Goal: Feedback & Contribution: Contribute content

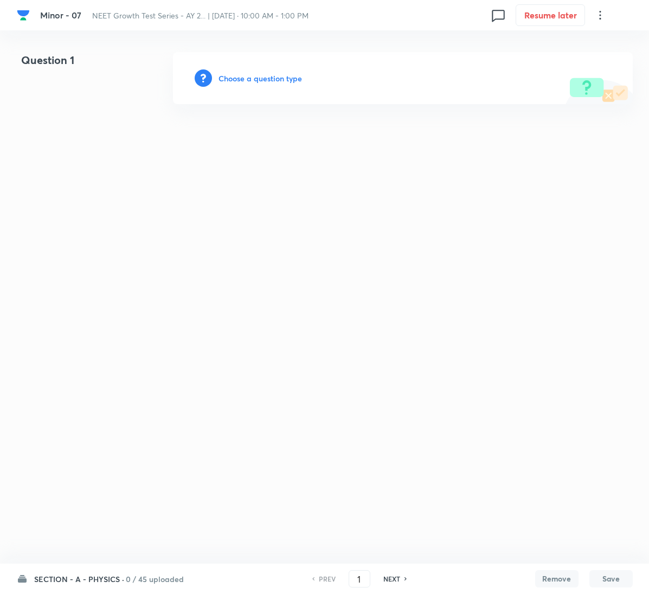
click at [272, 77] on h6 "Choose a question type" at bounding box center [261, 78] width 84 height 11
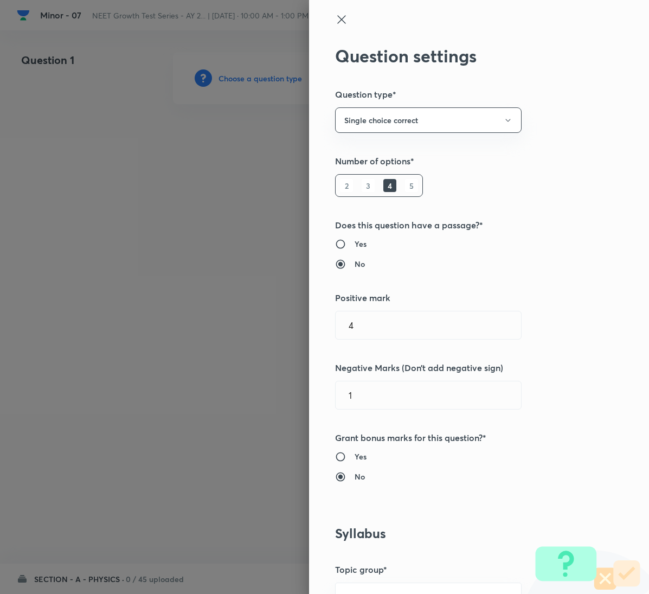
click at [272, 77] on div at bounding box center [324, 297] width 649 height 594
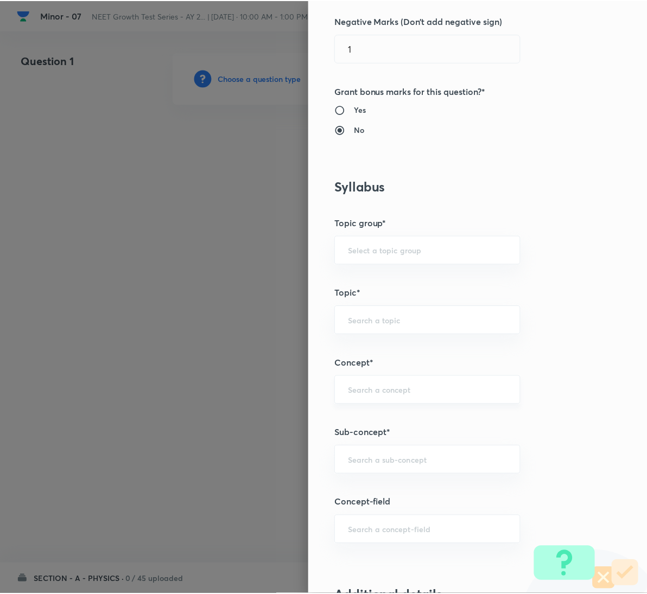
scroll to position [488, 0]
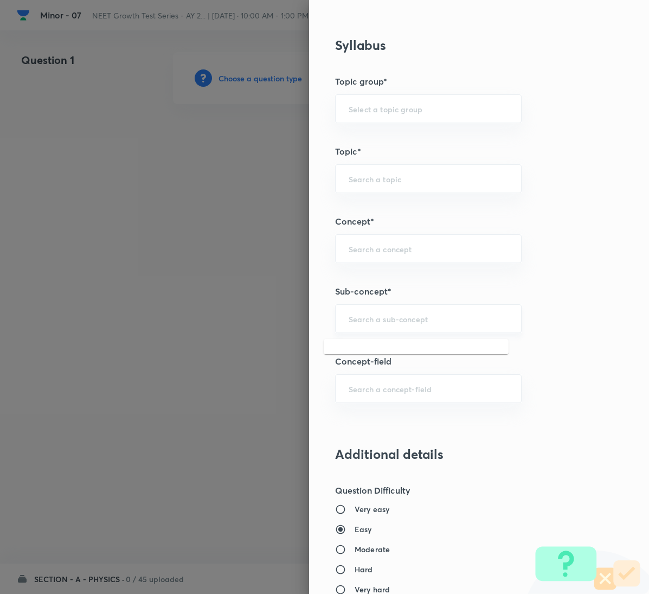
click at [452, 321] on input "text" at bounding box center [428, 319] width 159 height 10
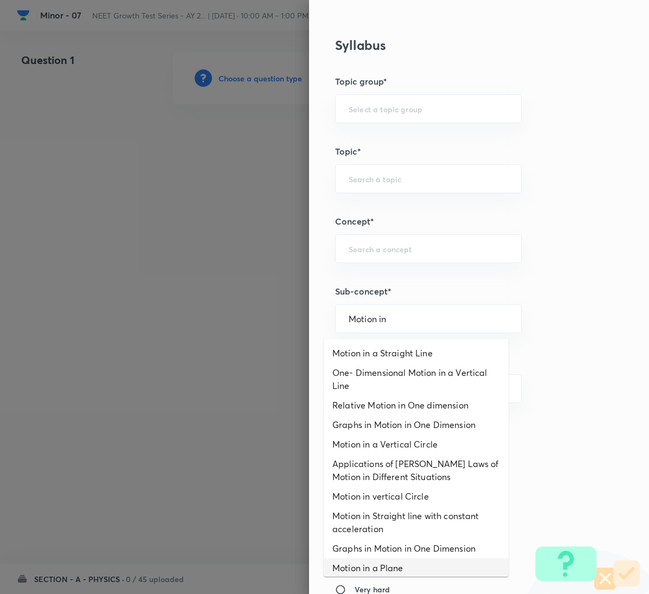
click at [406, 565] on li "Motion in a Plane" at bounding box center [416, 568] width 185 height 20
type input "Motion in a Plane"
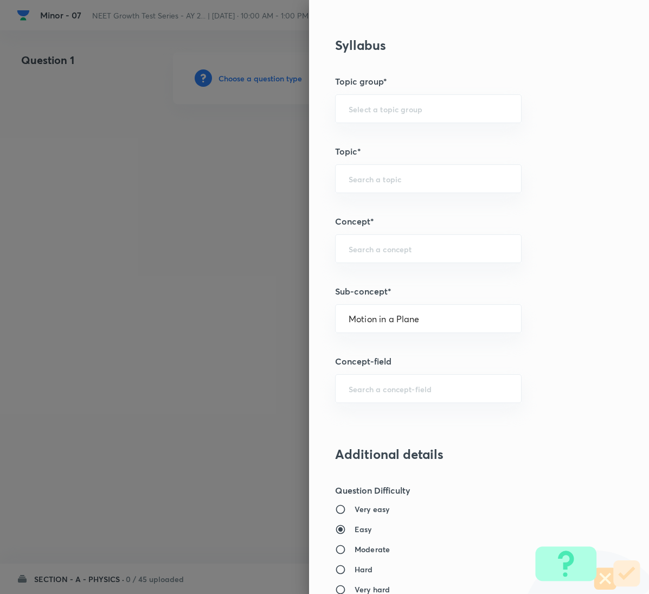
type input "Physics"
type input "Mechanics"
type input "Kinematics 2D"
click at [399, 320] on input "Motion in a Plane" at bounding box center [428, 319] width 159 height 10
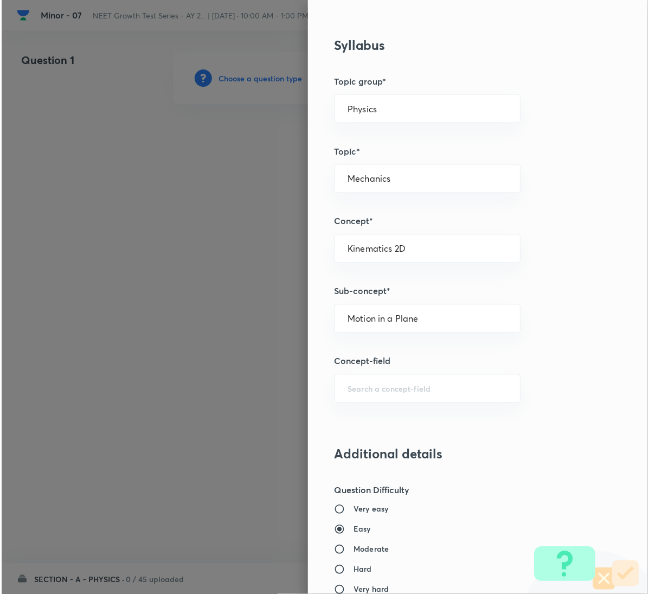
scroll to position [482, 0]
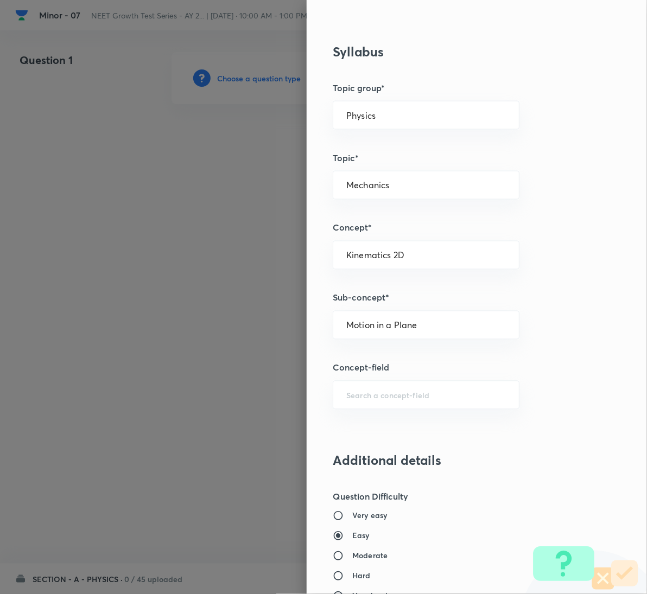
click at [113, 344] on div at bounding box center [323, 297] width 647 height 594
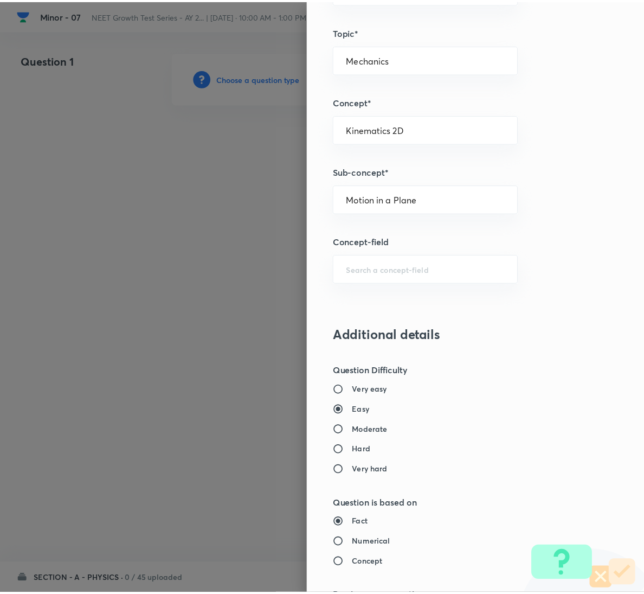
scroll to position [961, 0]
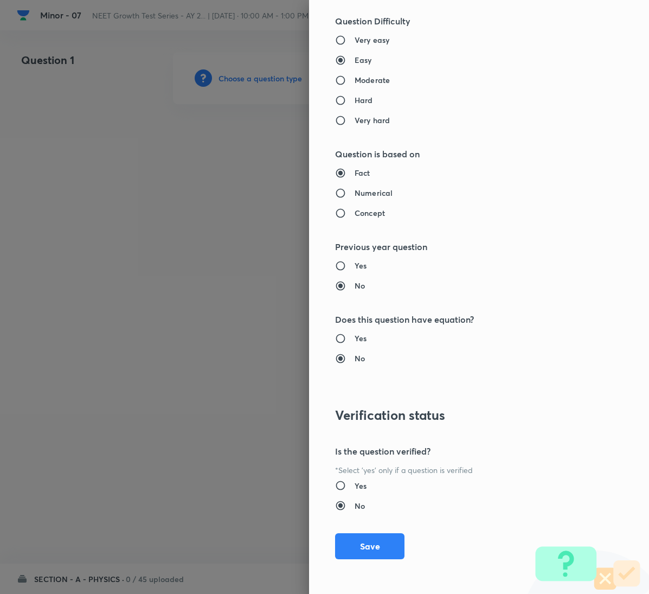
click at [369, 532] on div "Question settings Question type* Single choice correct Number of options* 2 3 4…" at bounding box center [479, 297] width 340 height 594
click at [369, 540] on button "Save" at bounding box center [369, 545] width 69 height 26
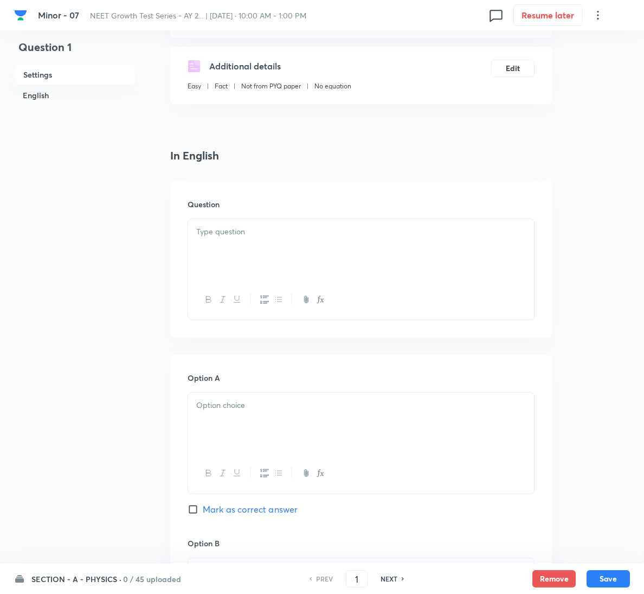
scroll to position [244, 0]
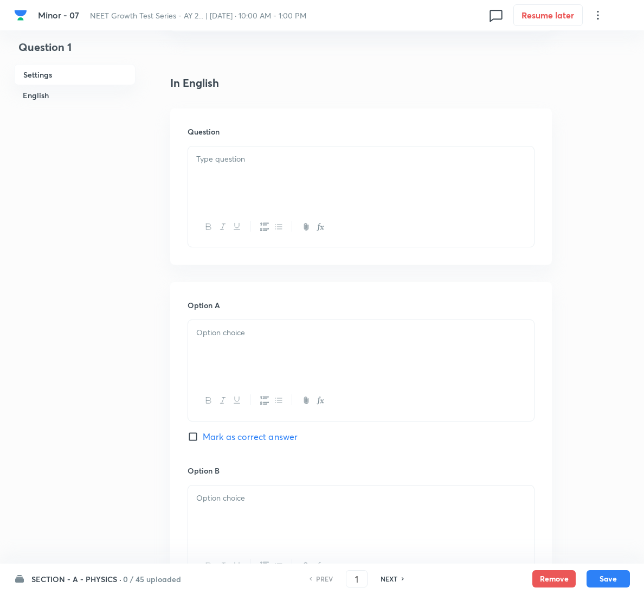
click at [225, 142] on div "Question" at bounding box center [361, 186] width 382 height 156
click at [357, 172] on div at bounding box center [361, 176] width 346 height 61
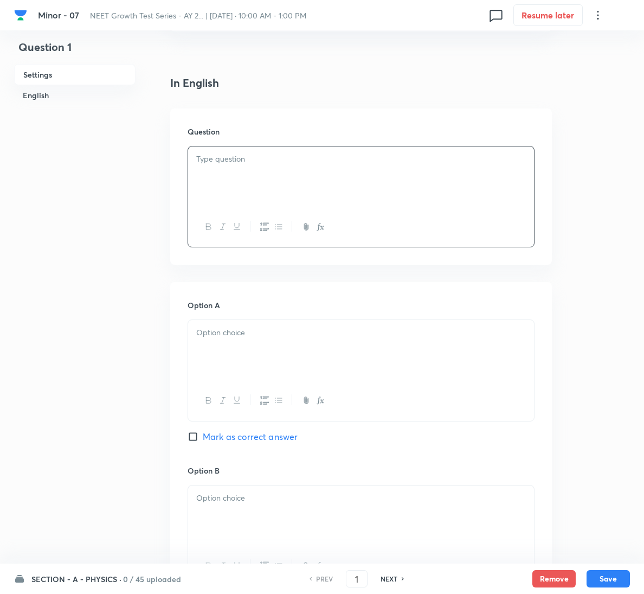
click at [210, 154] on p at bounding box center [361, 159] width 330 height 12
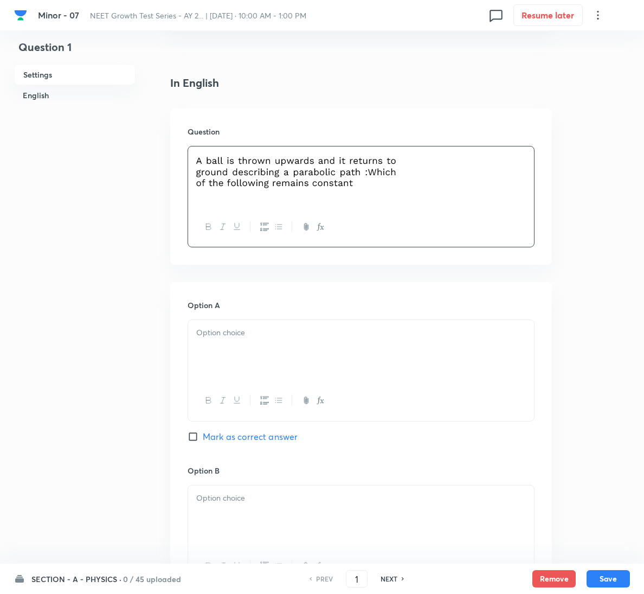
click at [246, 346] on div at bounding box center [361, 350] width 346 height 61
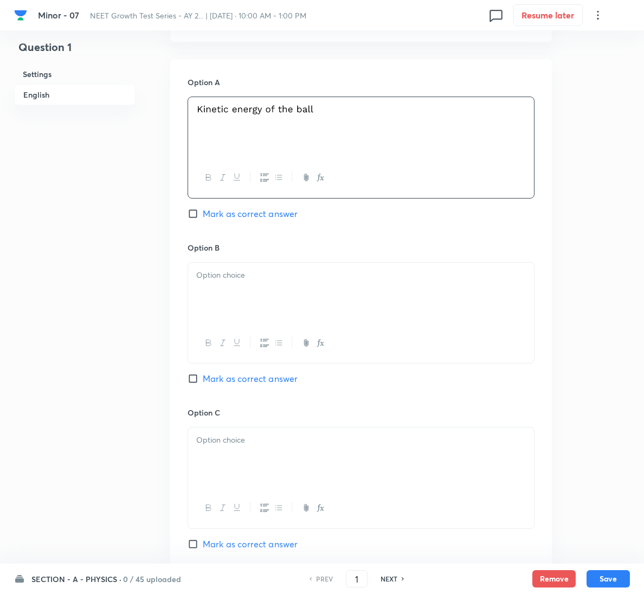
scroll to position [488, 0]
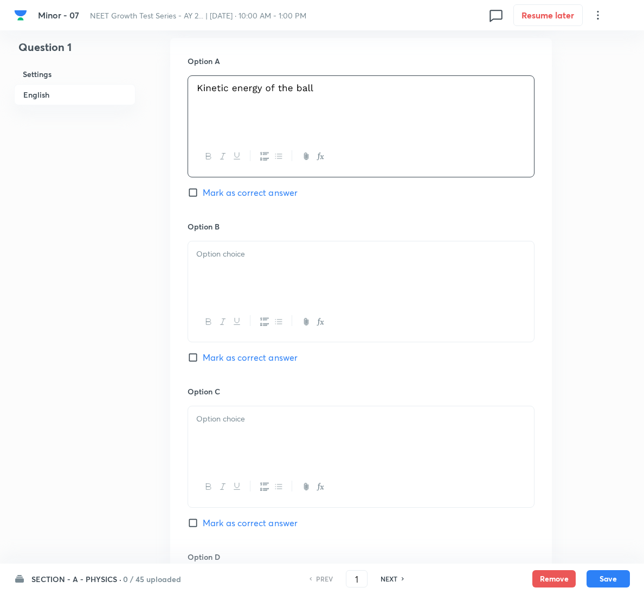
click at [250, 269] on div at bounding box center [361, 271] width 346 height 61
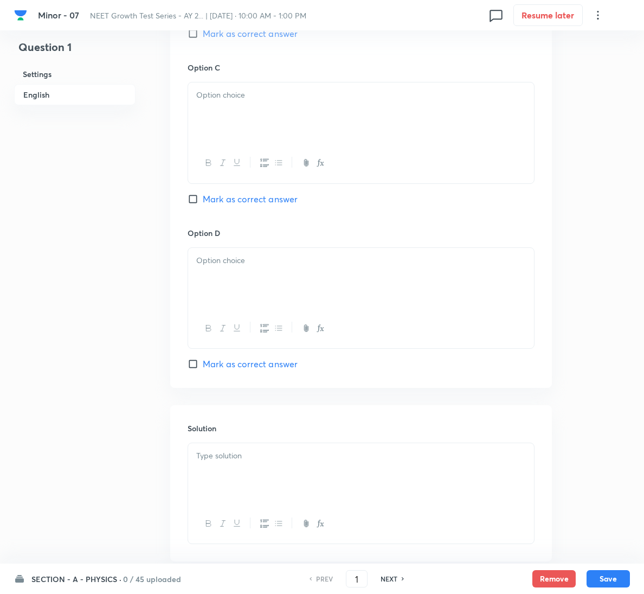
scroll to position [814, 0]
click at [269, 129] on div at bounding box center [361, 111] width 346 height 61
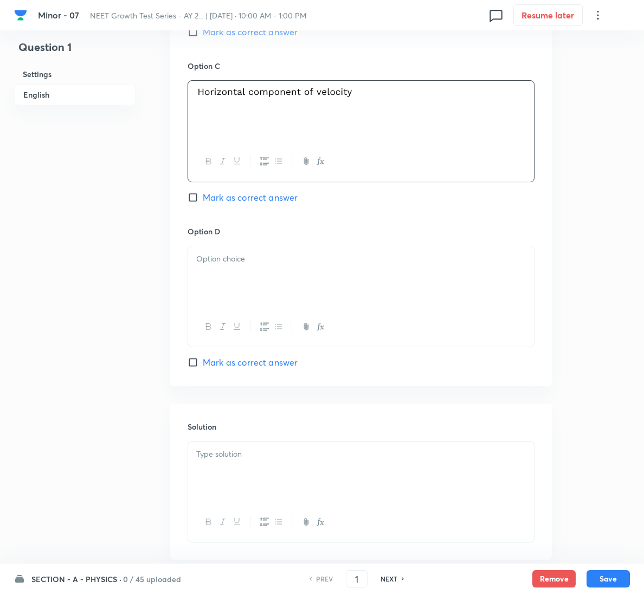
click at [258, 202] on span "Mark as correct answer" at bounding box center [250, 197] width 95 height 13
click at [203, 202] on input "Mark as correct answer" at bounding box center [195, 197] width 15 height 11
checkbox input "true"
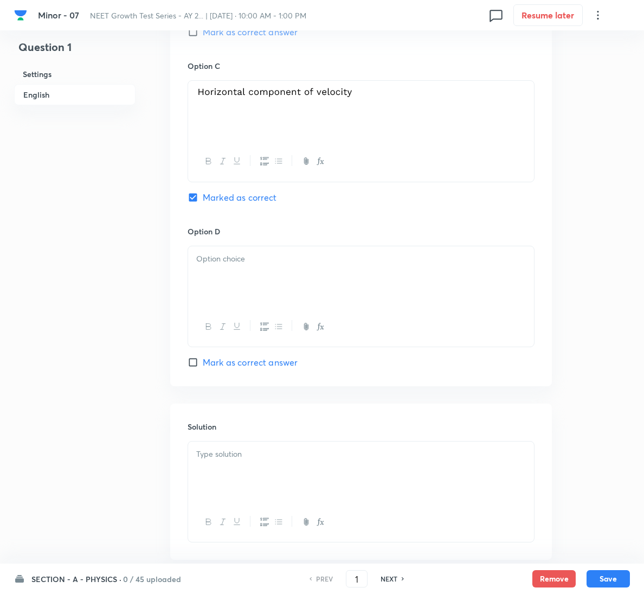
click at [261, 481] on div at bounding box center [361, 472] width 346 height 61
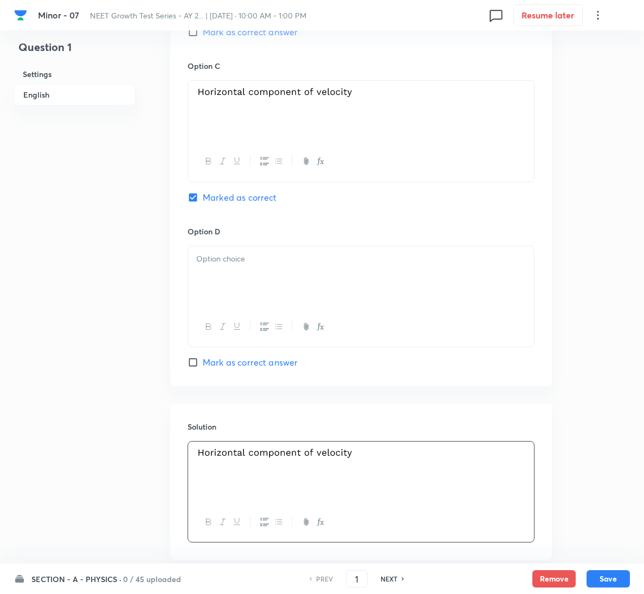
click at [249, 290] on div at bounding box center [361, 276] width 346 height 61
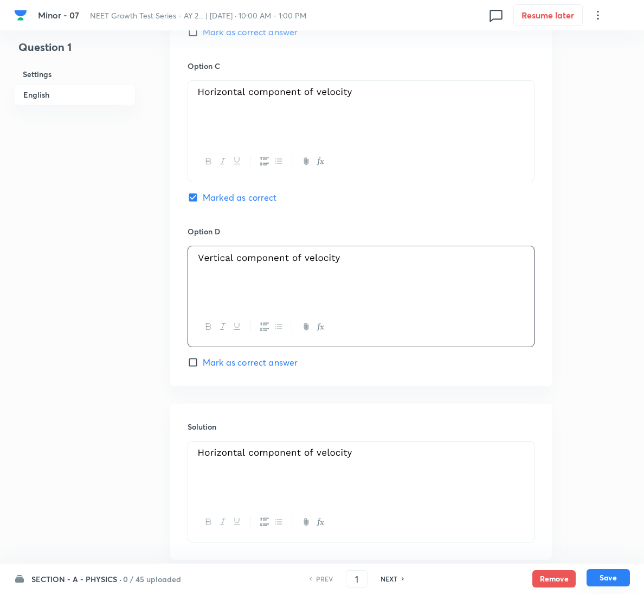
click at [616, 579] on button "Save" at bounding box center [608, 577] width 43 height 17
type input "2"
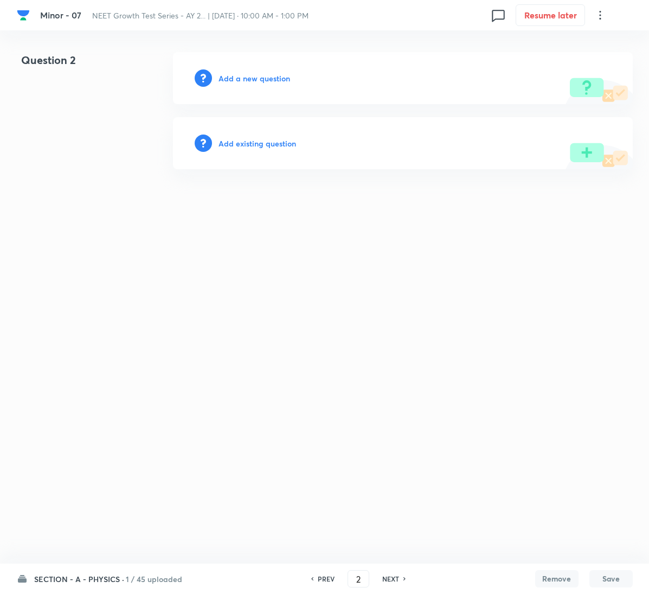
click at [251, 82] on h6 "Add a new question" at bounding box center [255, 78] width 72 height 11
click at [251, 82] on h6 "Choose a question type" at bounding box center [261, 78] width 84 height 11
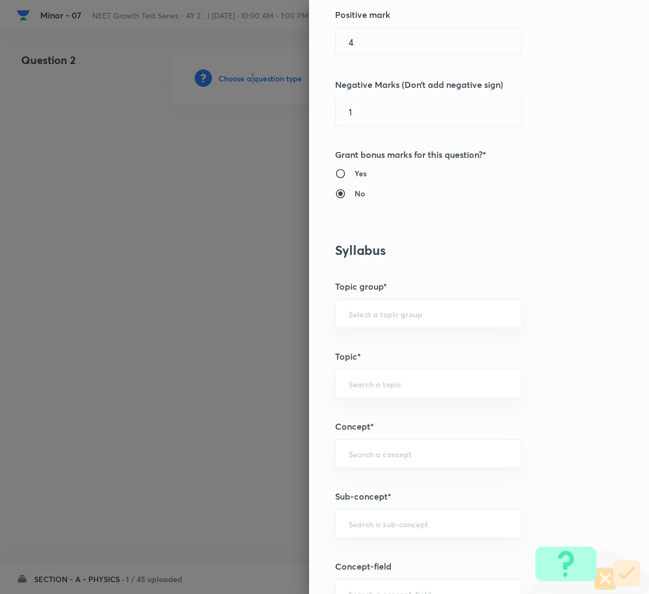
scroll to position [488, 0]
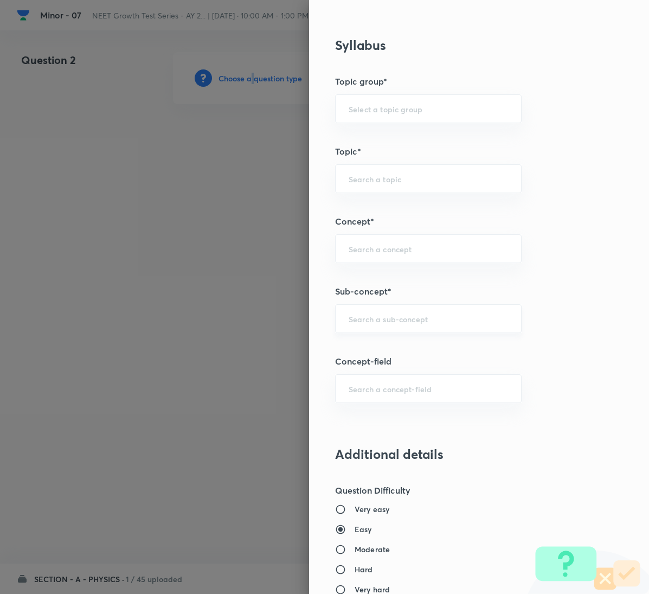
click at [412, 310] on div "​" at bounding box center [428, 318] width 187 height 29
paste input "Motion in a Plane"
click at [455, 356] on li "Motion in a Plane" at bounding box center [416, 353] width 185 height 20
type input "Motion in a Plane"
type input "Physics"
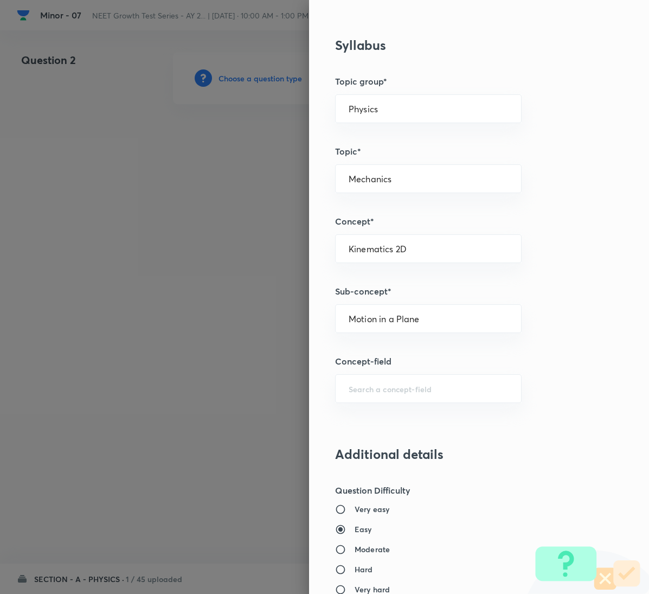
type input "Mechanics"
type input "Kinematics 2D"
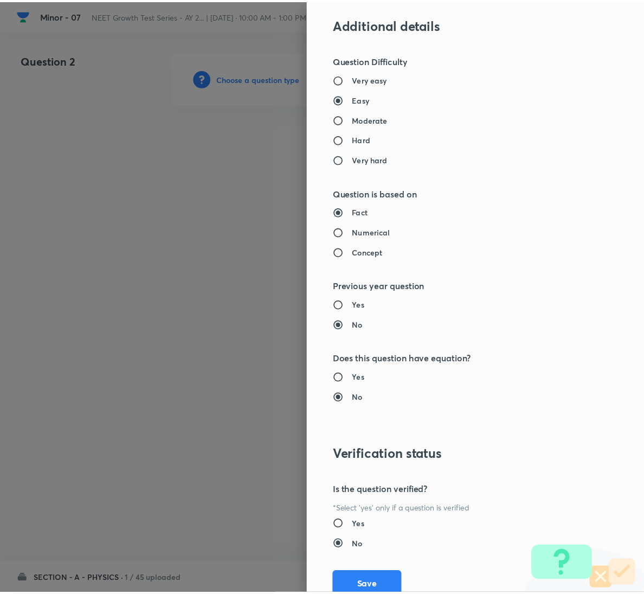
scroll to position [961, 0]
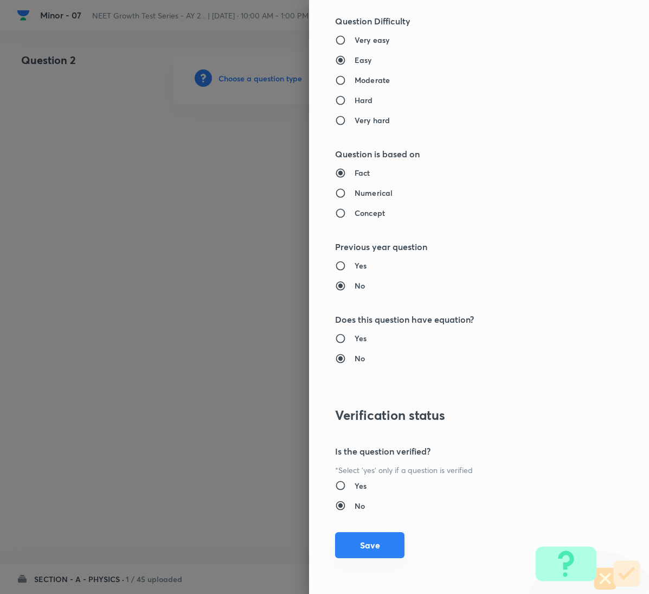
click at [355, 534] on button "Save" at bounding box center [369, 545] width 69 height 26
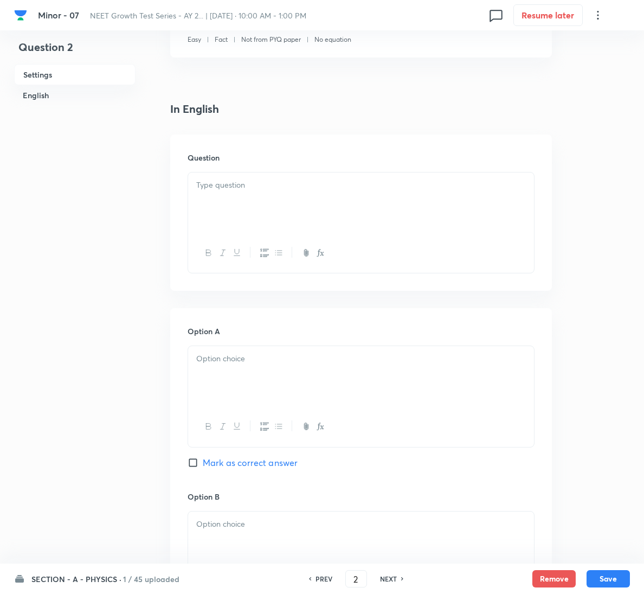
scroll to position [244, 0]
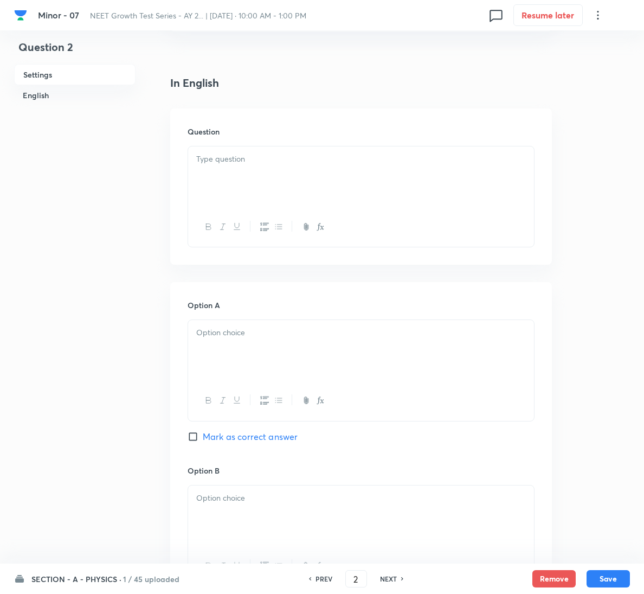
click at [217, 156] on p at bounding box center [361, 159] width 330 height 12
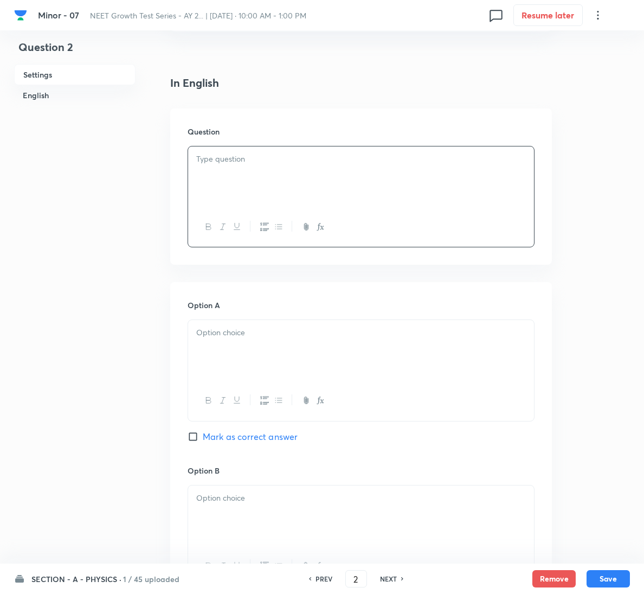
drag, startPoint x: 199, startPoint y: 162, endPoint x: 214, endPoint y: 162, distance: 15.2
click at [199, 162] on p at bounding box center [361, 159] width 330 height 12
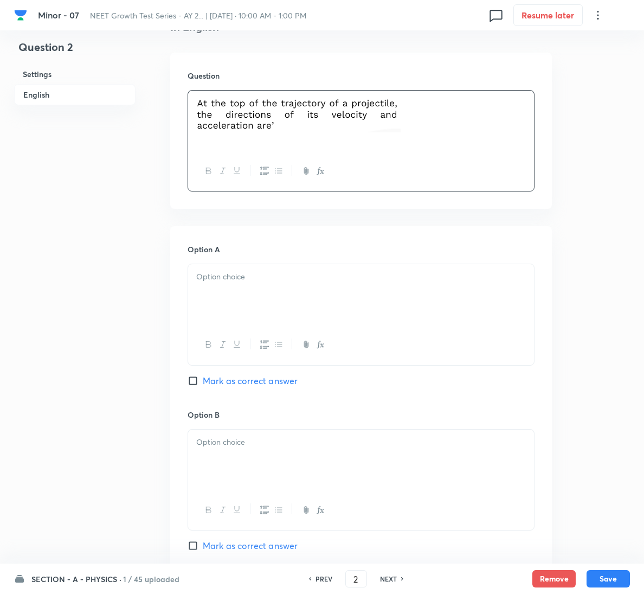
scroll to position [325, 0]
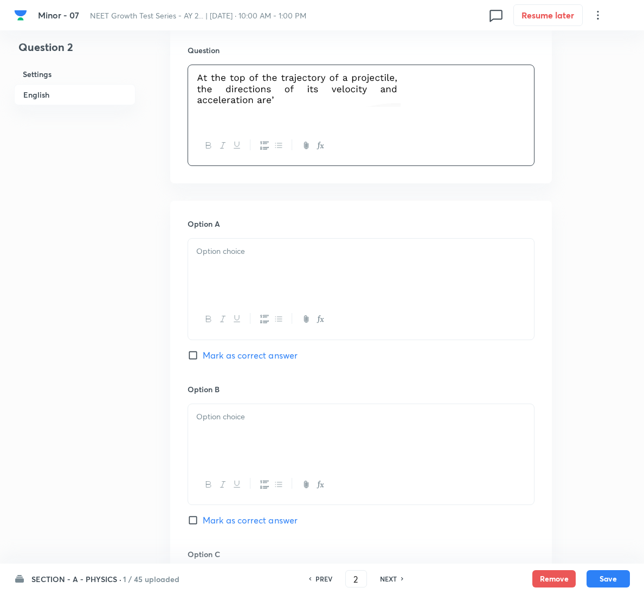
click at [244, 352] on span "Mark as correct answer" at bounding box center [250, 355] width 95 height 13
click at [203, 352] on input "Mark as correct answer" at bounding box center [195, 355] width 15 height 11
checkbox input "true"
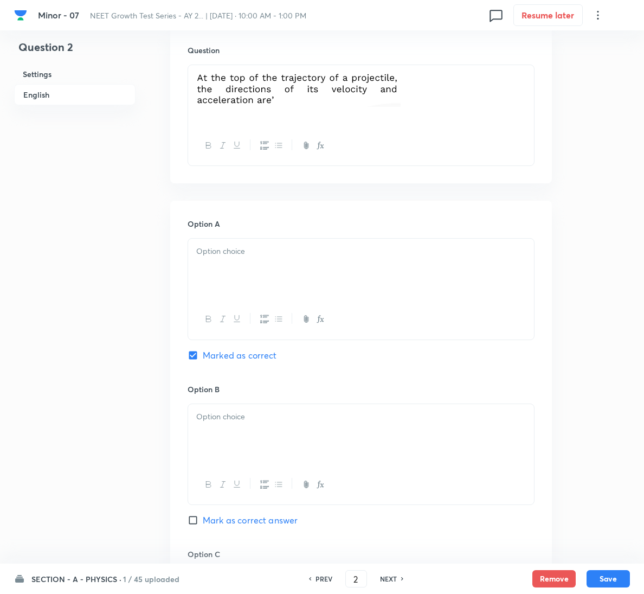
click at [246, 295] on div at bounding box center [361, 269] width 346 height 61
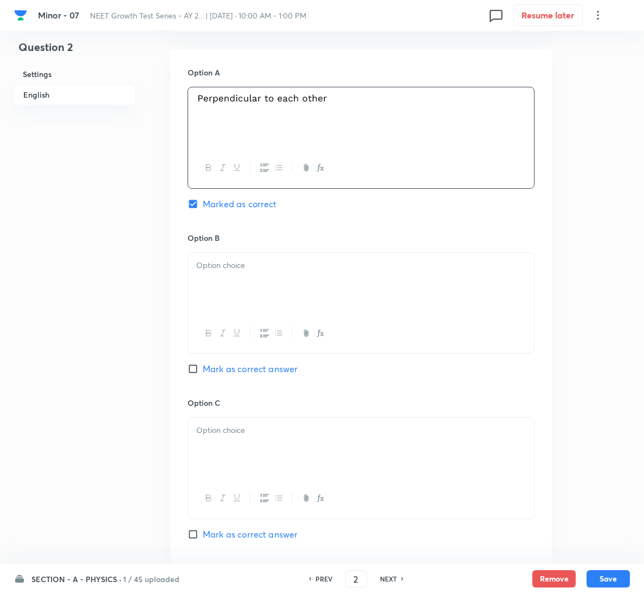
scroll to position [878, 0]
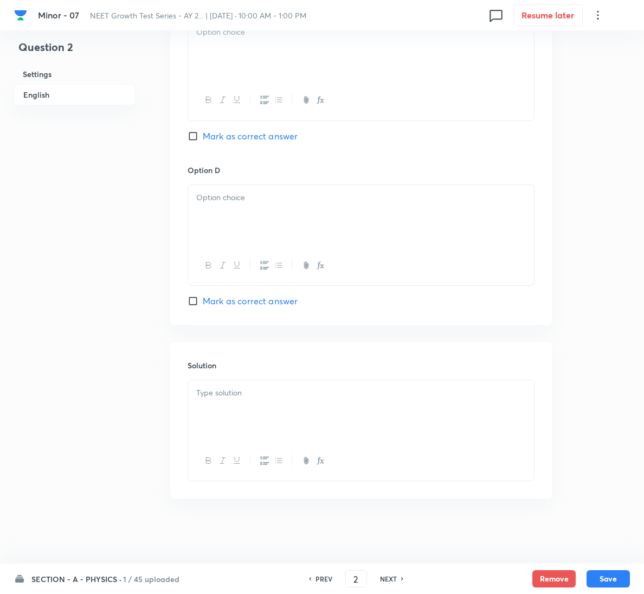
click at [245, 398] on p at bounding box center [361, 393] width 330 height 12
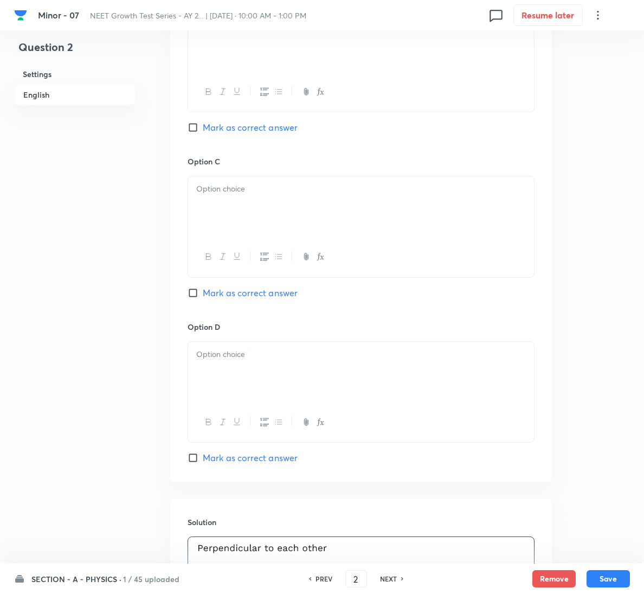
scroll to position [715, 0]
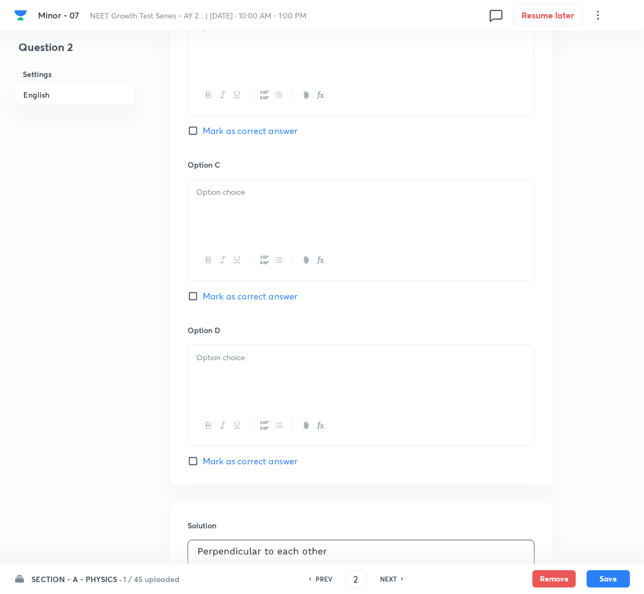
click at [298, 56] on div at bounding box center [361, 45] width 346 height 61
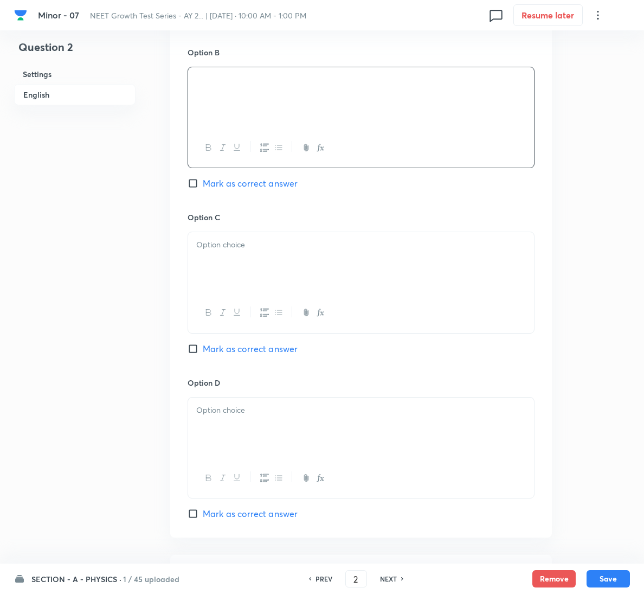
scroll to position [634, 0]
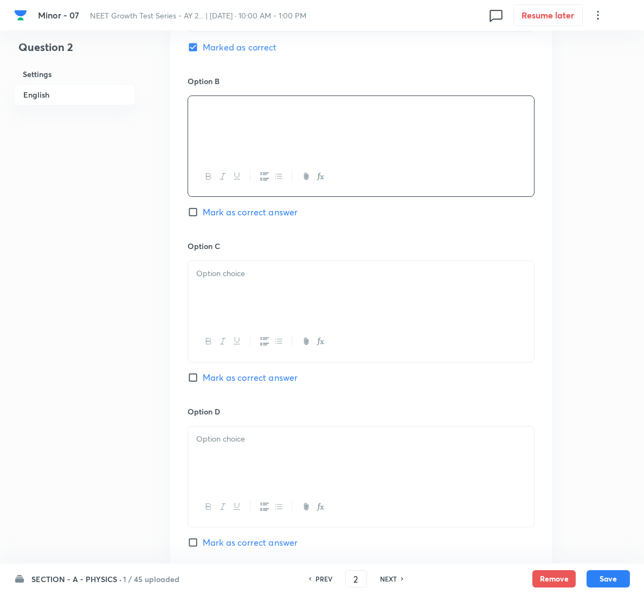
click at [251, 272] on p at bounding box center [361, 273] width 330 height 12
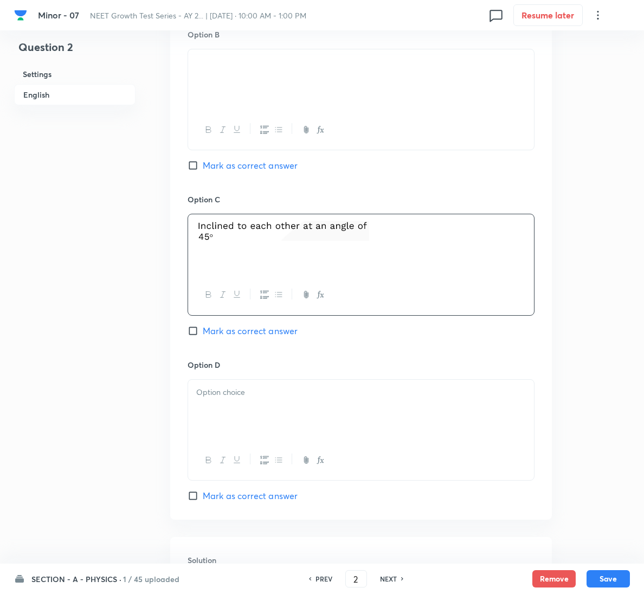
scroll to position [878, 0]
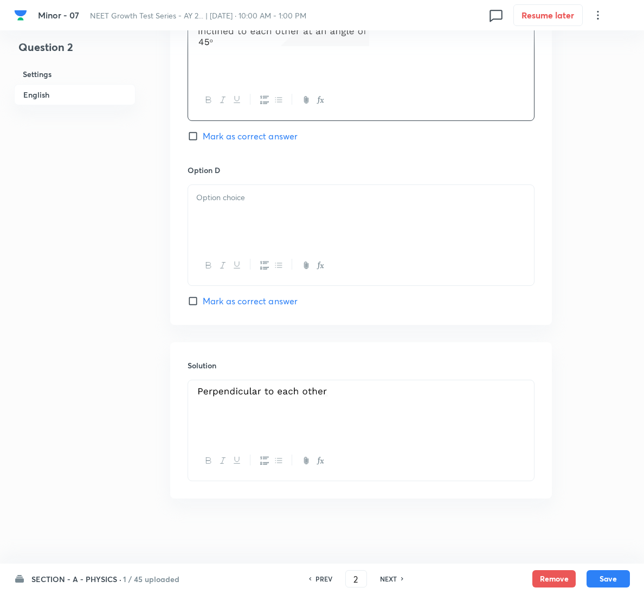
click at [246, 226] on div at bounding box center [361, 215] width 346 height 61
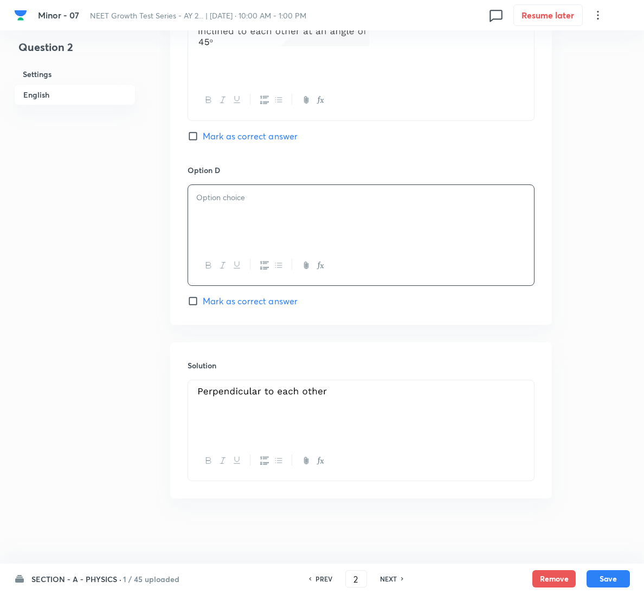
click at [326, 231] on div at bounding box center [361, 215] width 346 height 61
click at [602, 574] on button "Save" at bounding box center [608, 577] width 43 height 17
type input "3"
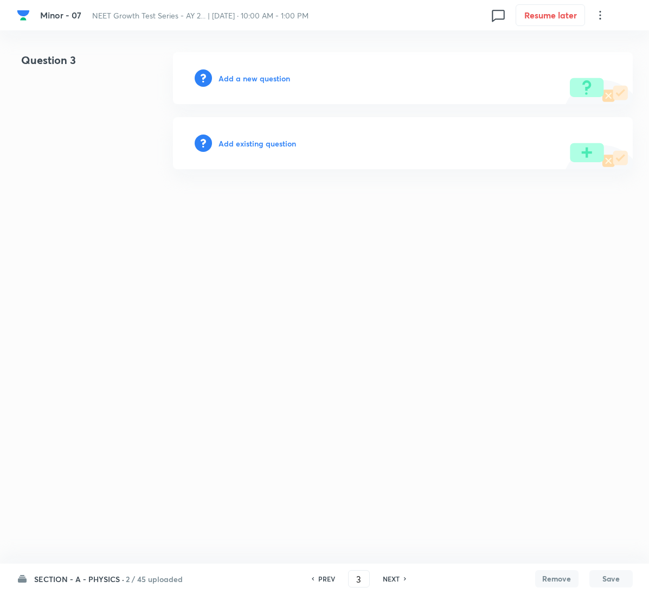
click at [254, 73] on h6 "Add a new question" at bounding box center [255, 78] width 72 height 11
click at [254, 73] on h6 "Choose a question type" at bounding box center [261, 78] width 84 height 11
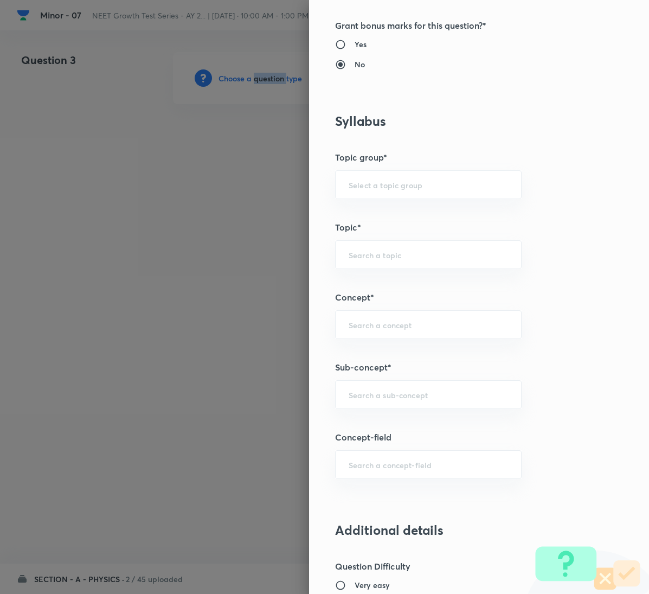
scroll to position [488, 0]
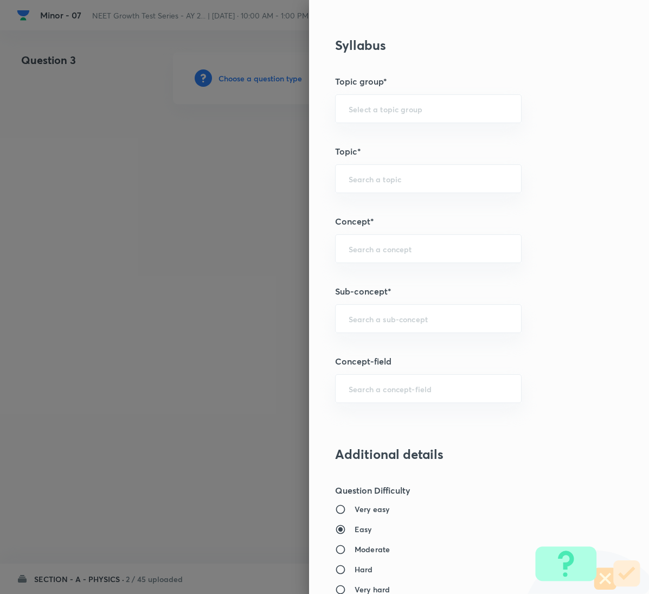
click at [394, 304] on div "Question settings Question type* Single choice correct Number of options* 2 3 4…" at bounding box center [479, 297] width 340 height 594
click at [400, 315] on div "​" at bounding box center [428, 318] width 187 height 29
paste input "Motion in a Plane"
click at [394, 347] on li "Motion in a Plane" at bounding box center [416, 353] width 185 height 20
type input "Motion in a Plane"
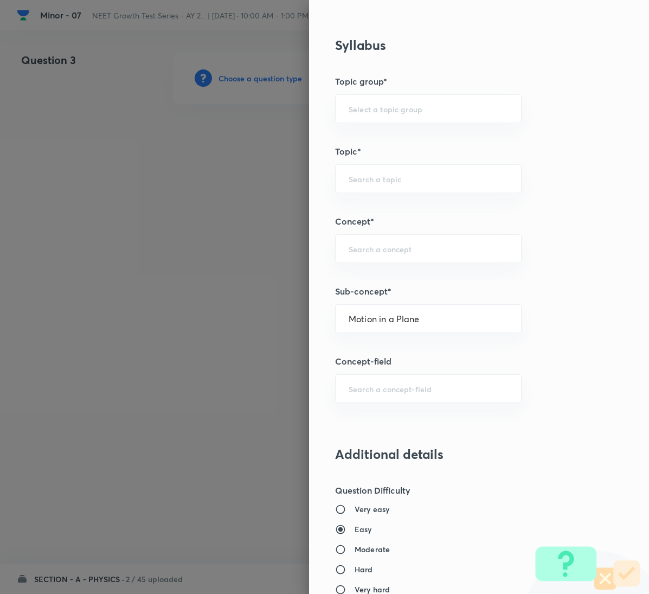
type input "Physics"
type input "Mechanics"
type input "Kinematics 2D"
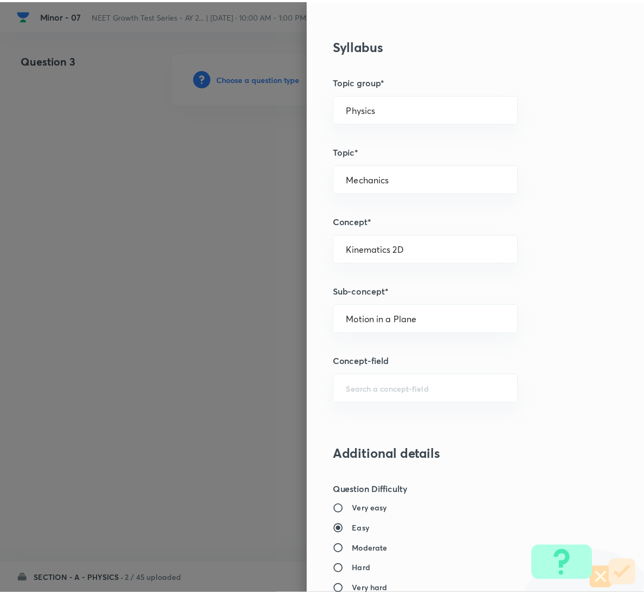
scroll to position [961, 0]
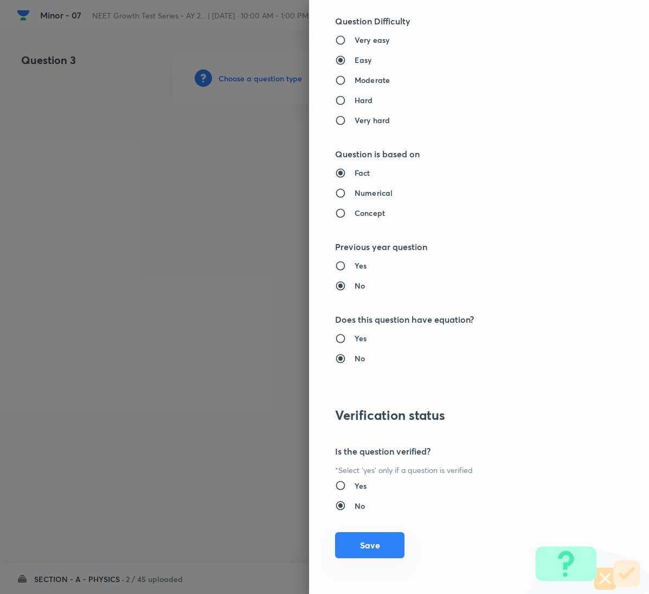
click at [378, 547] on button "Save" at bounding box center [369, 545] width 69 height 26
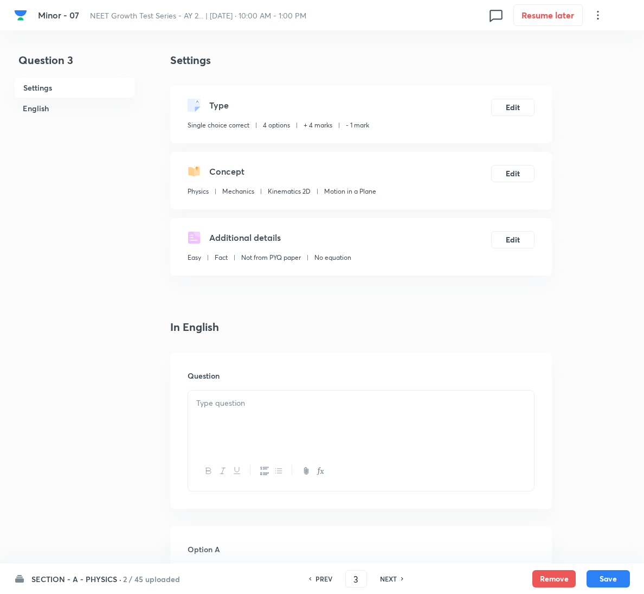
scroll to position [244, 0]
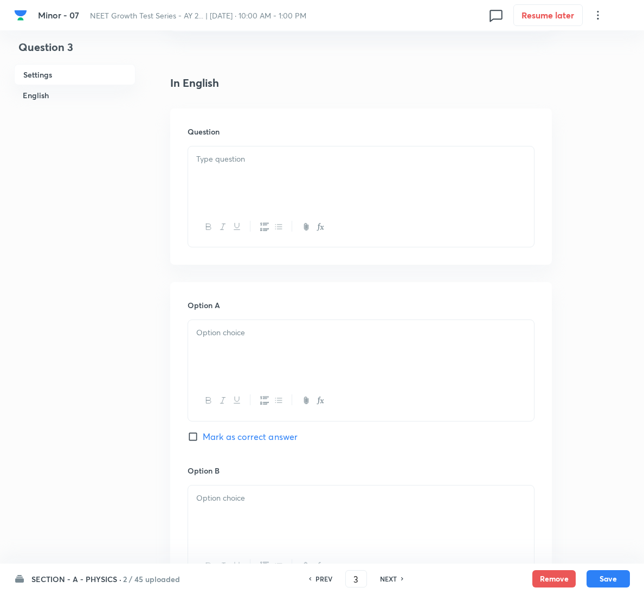
click at [227, 158] on p at bounding box center [361, 159] width 330 height 12
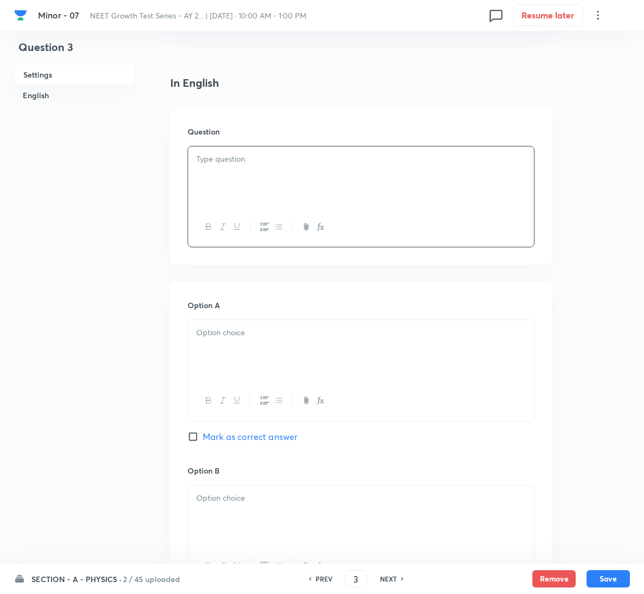
click at [290, 171] on div at bounding box center [361, 176] width 346 height 61
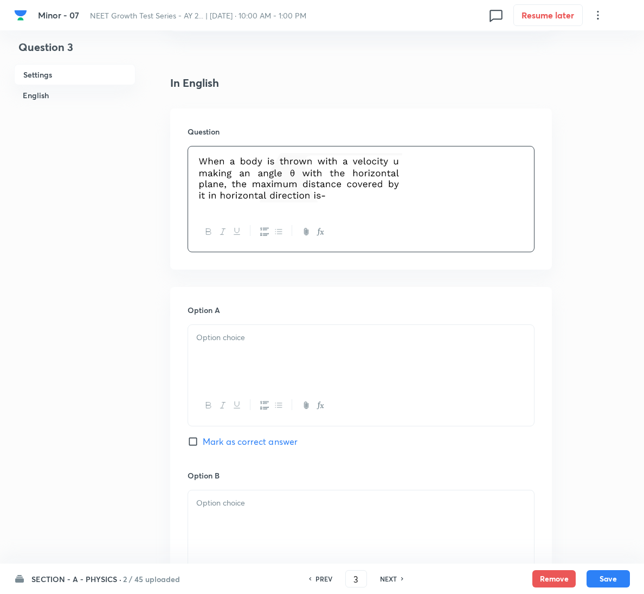
click at [253, 342] on p at bounding box center [361, 337] width 330 height 12
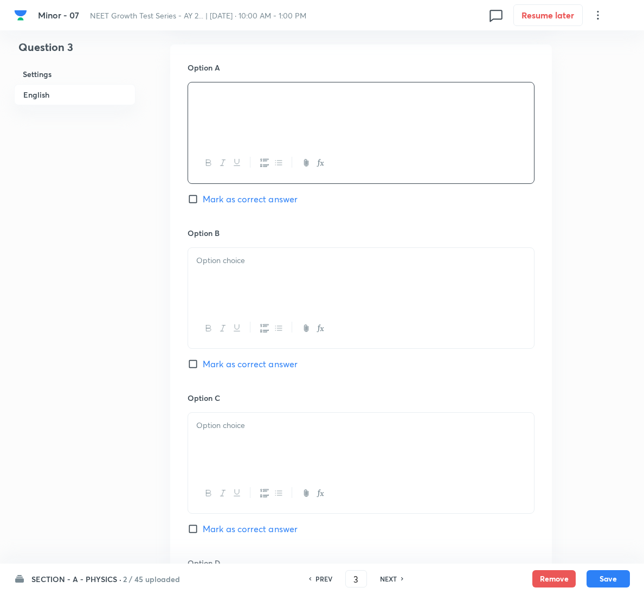
scroll to position [488, 0]
click at [320, 259] on p at bounding box center [361, 259] width 330 height 12
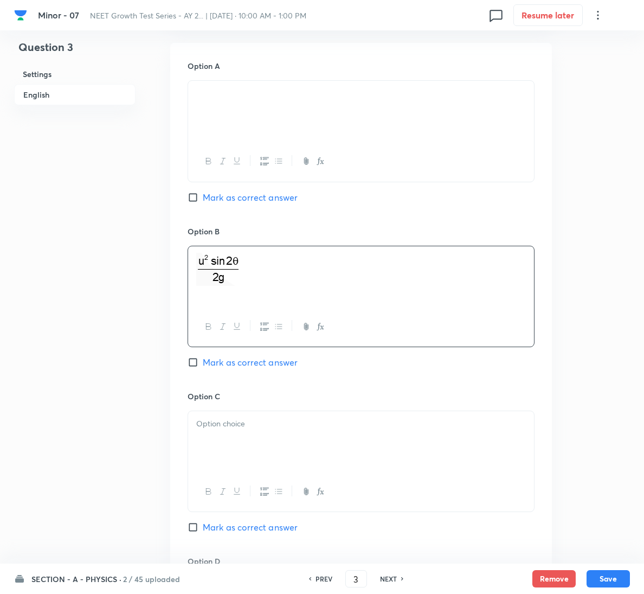
click at [277, 424] on p at bounding box center [361, 424] width 330 height 12
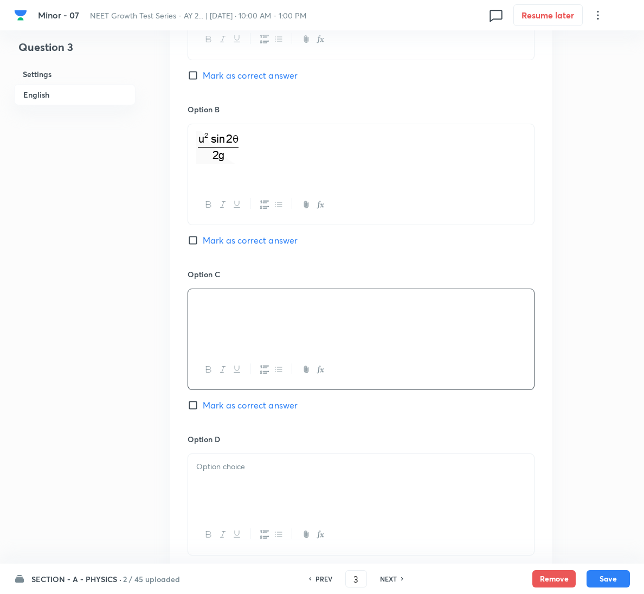
scroll to position [651, 0]
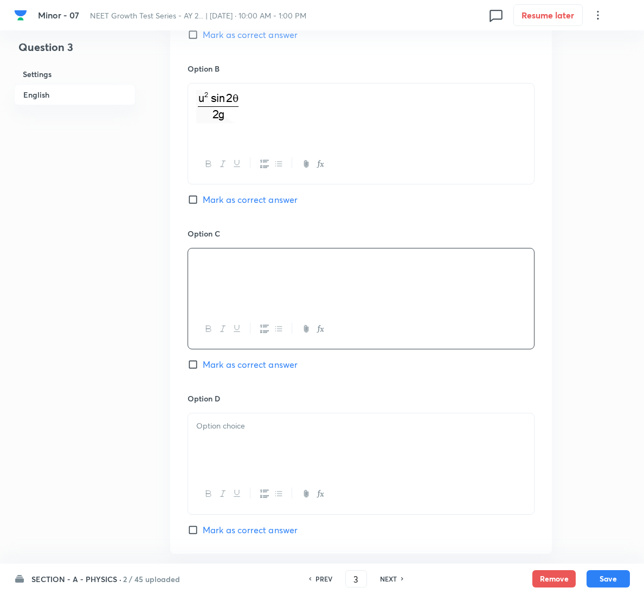
click at [245, 368] on span "Mark as correct answer" at bounding box center [250, 364] width 95 height 13
click at [203, 368] on input "Mark as correct answer" at bounding box center [195, 364] width 15 height 11
checkbox input "true"
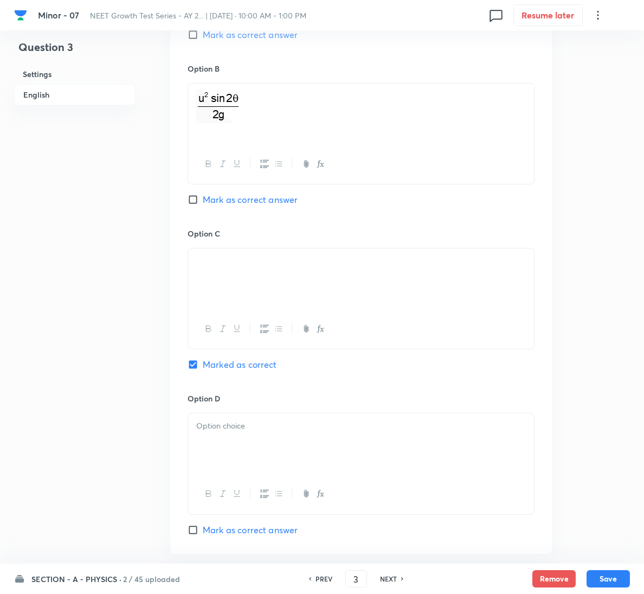
scroll to position [883, 0]
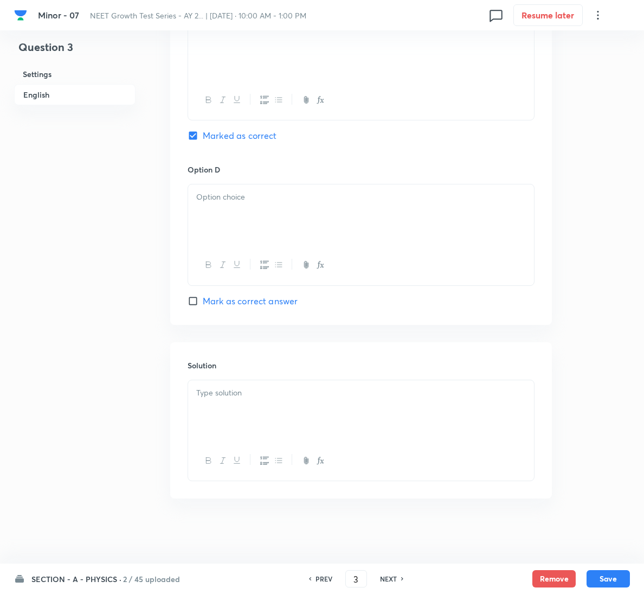
click at [251, 419] on div at bounding box center [361, 410] width 346 height 61
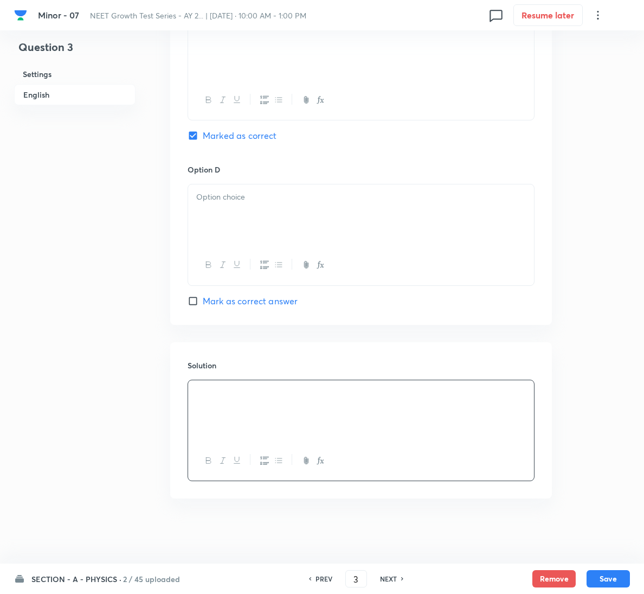
click at [345, 206] on div at bounding box center [361, 214] width 346 height 61
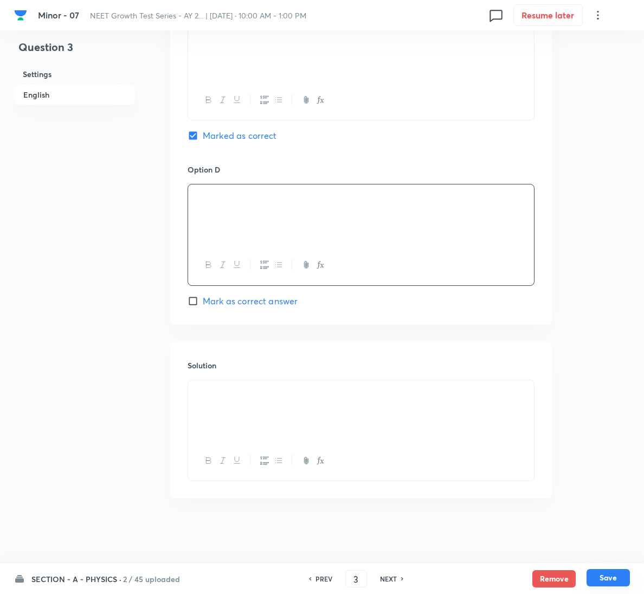
click at [598, 573] on button "Save" at bounding box center [608, 577] width 43 height 17
type input "4"
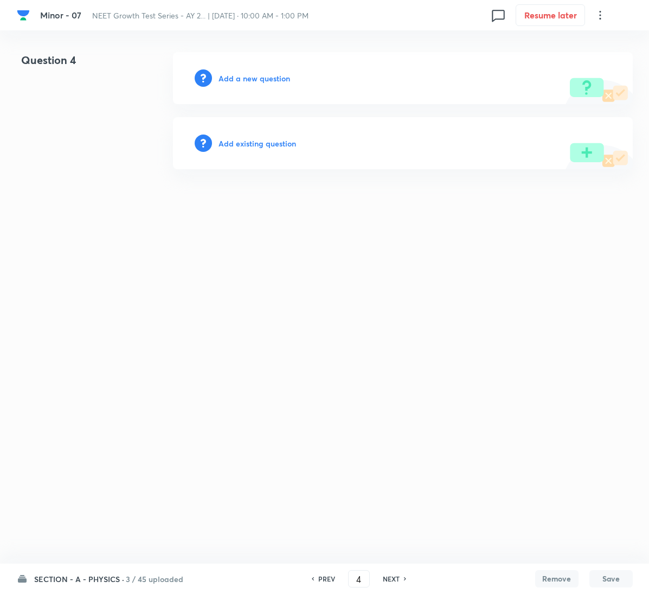
click at [242, 80] on h6 "Add a new question" at bounding box center [255, 78] width 72 height 11
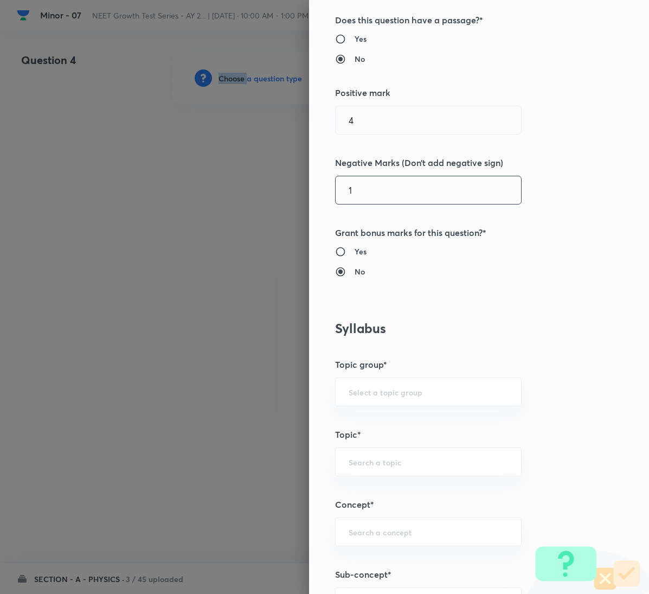
scroll to position [570, 0]
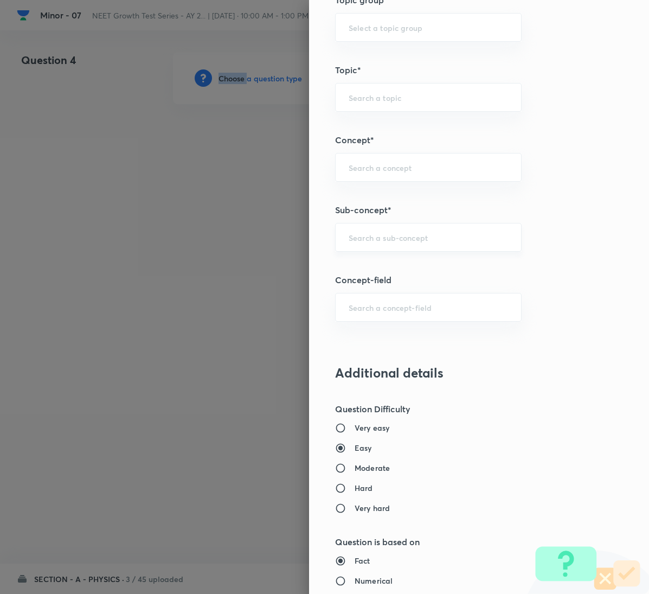
click at [375, 231] on div "​" at bounding box center [428, 237] width 187 height 29
paste input "Motion in a Plane"
click at [376, 270] on li "Motion in a Plane" at bounding box center [416, 272] width 185 height 20
type input "Motion in a Plane"
type input "Physics"
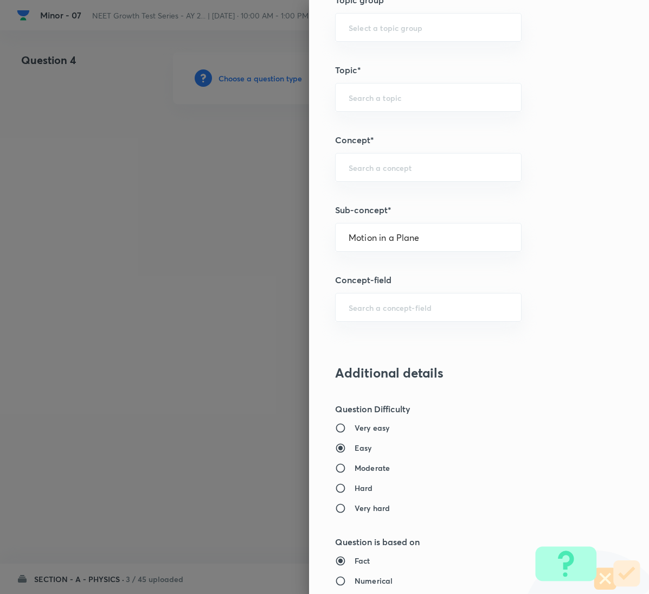
type input "Mechanics"
type input "Kinematics 2D"
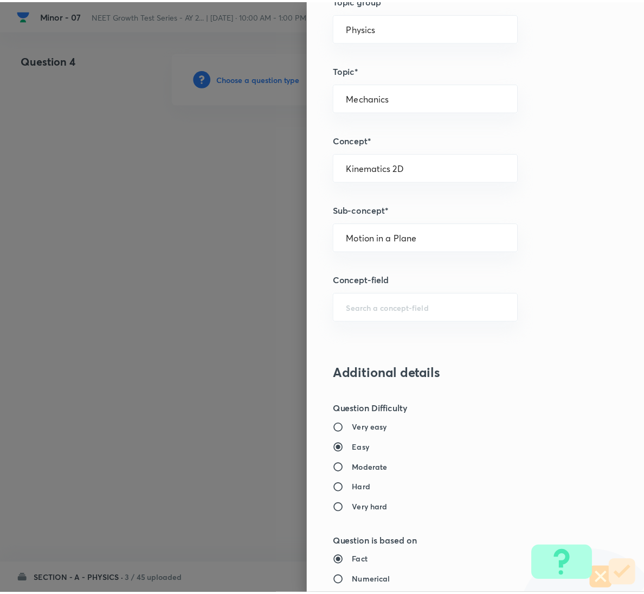
scroll to position [961, 0]
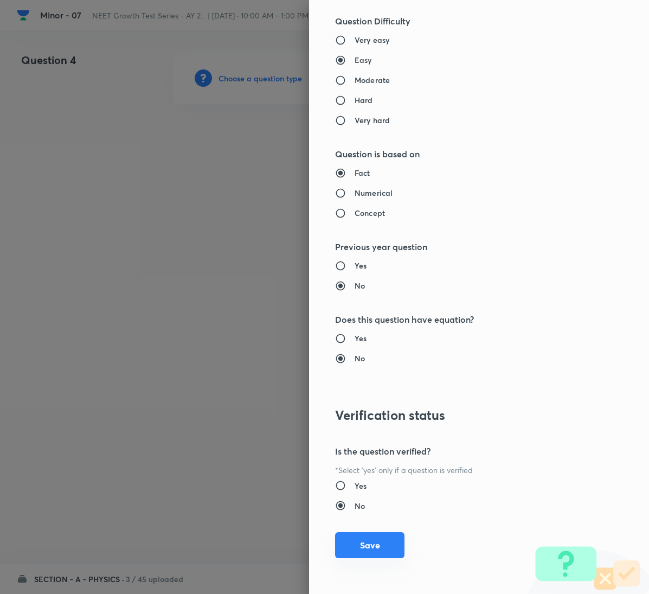
click at [368, 547] on button "Save" at bounding box center [369, 545] width 69 height 26
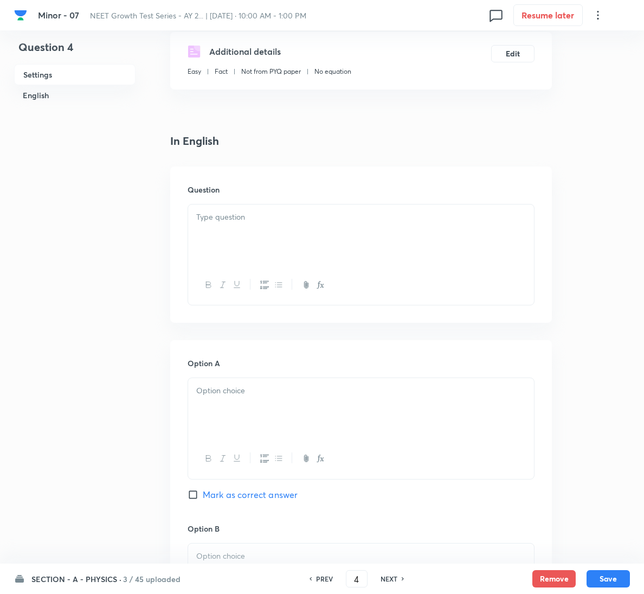
scroll to position [244, 0]
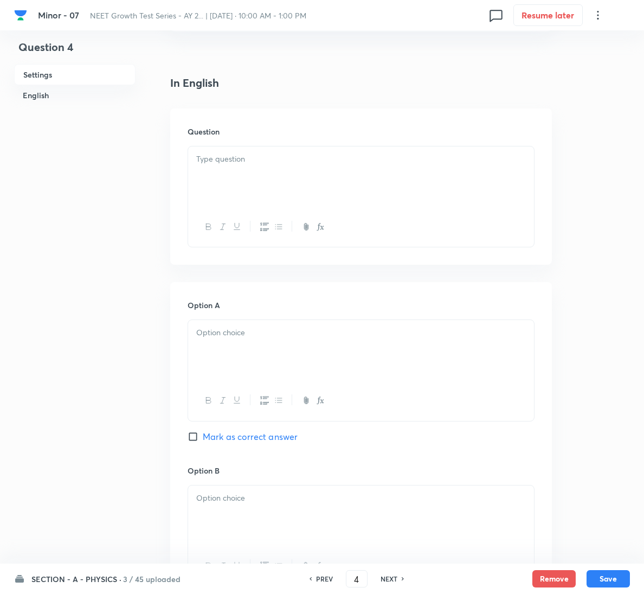
click at [210, 158] on p at bounding box center [361, 159] width 330 height 12
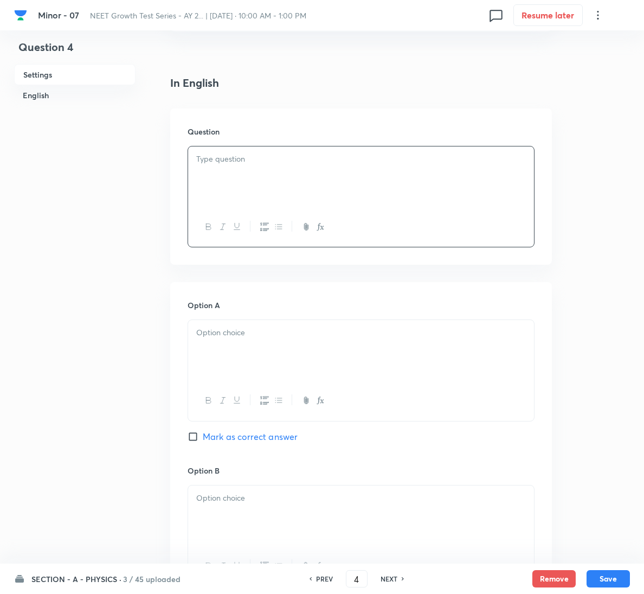
click at [368, 194] on div at bounding box center [361, 176] width 346 height 61
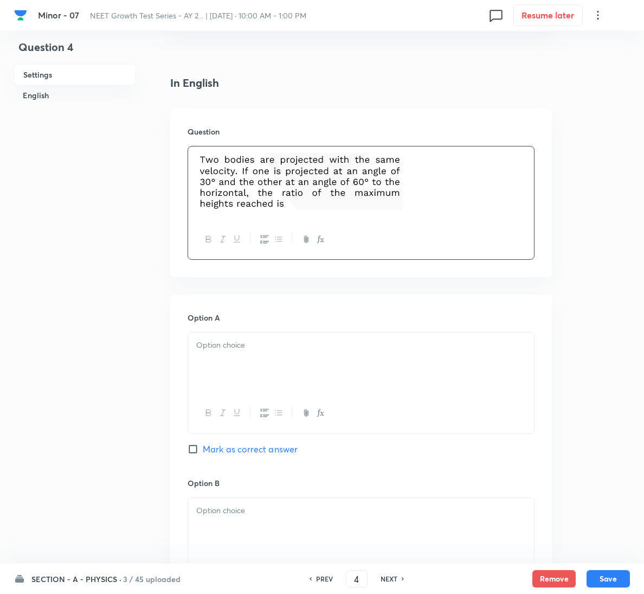
click at [275, 368] on div at bounding box center [361, 363] width 346 height 61
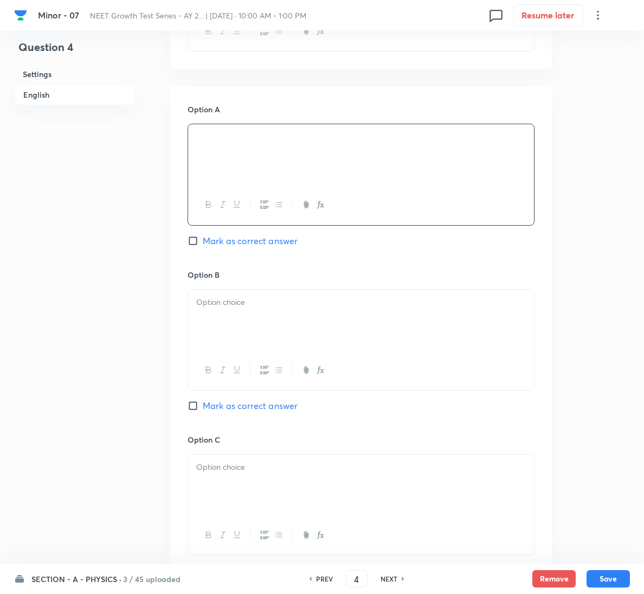
scroll to position [488, 0]
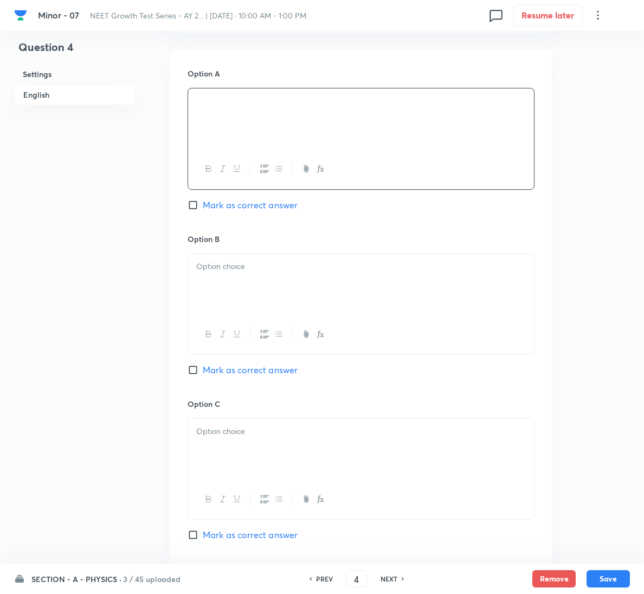
click at [259, 369] on span "Mark as correct answer" at bounding box center [250, 369] width 95 height 13
click at [203, 369] on input "Mark as correct answer" at bounding box center [195, 370] width 15 height 11
checkbox input "true"
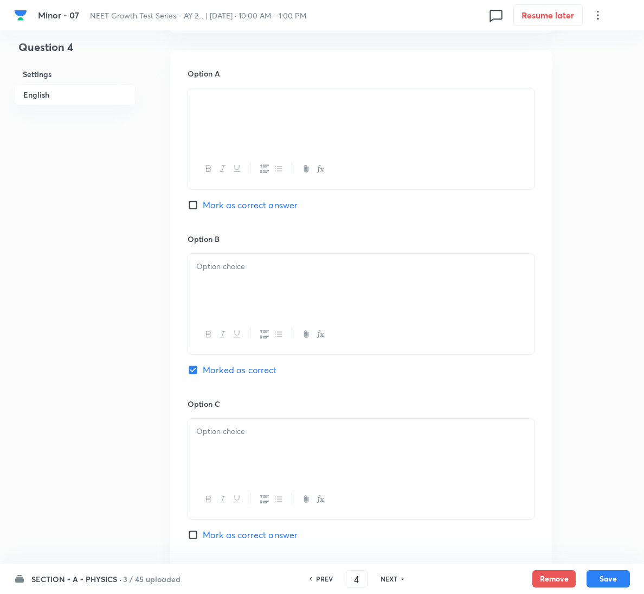
click at [261, 291] on div at bounding box center [361, 284] width 346 height 61
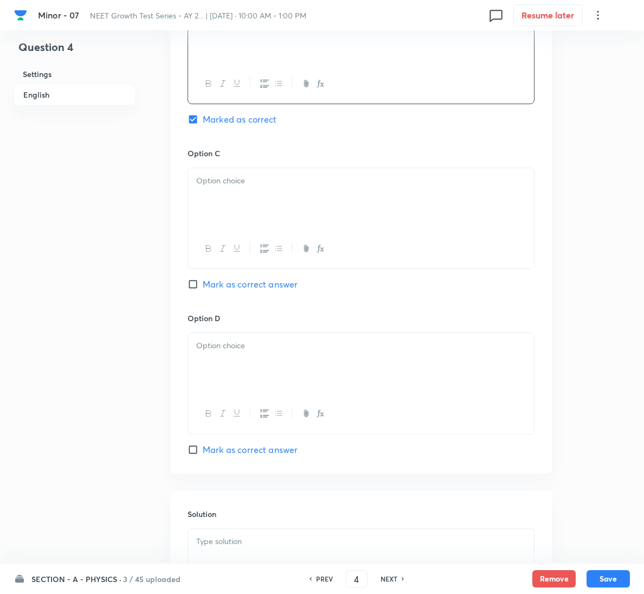
scroll to position [891, 0]
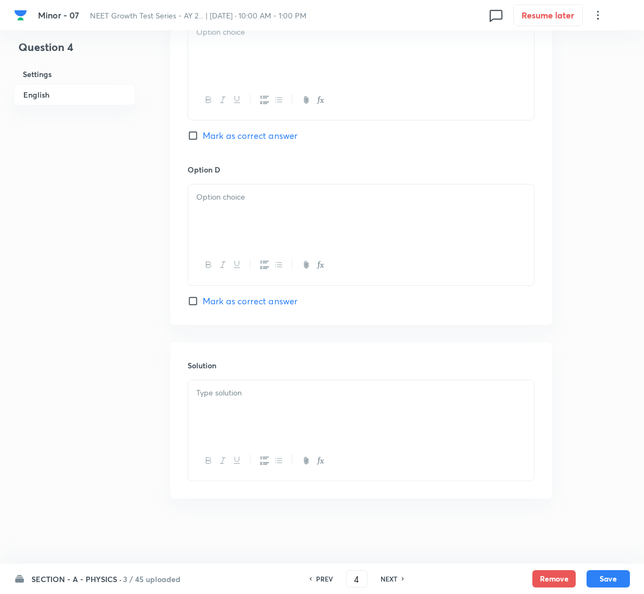
click at [247, 391] on p at bounding box center [361, 393] width 330 height 12
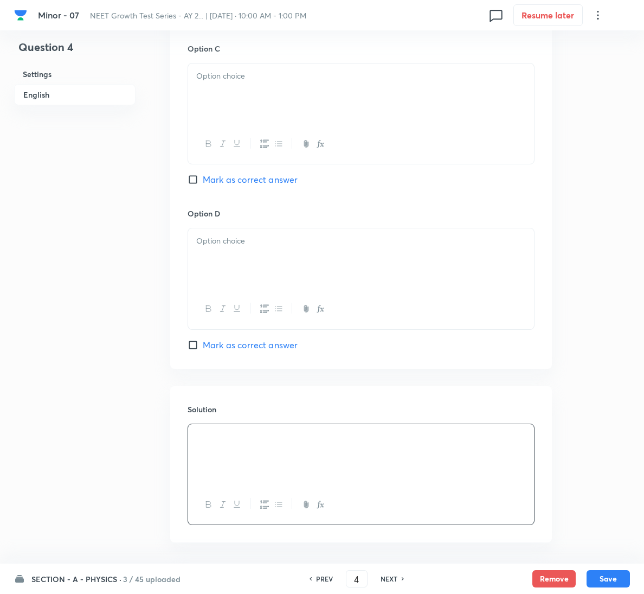
scroll to position [809, 0]
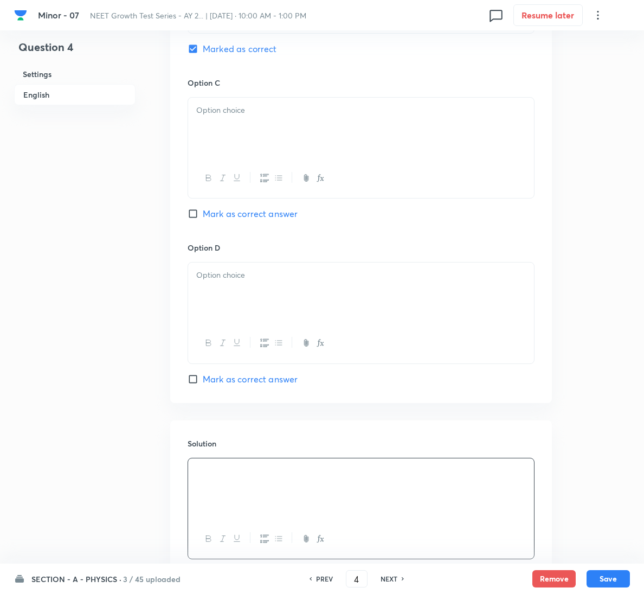
click at [271, 129] on div at bounding box center [361, 128] width 346 height 61
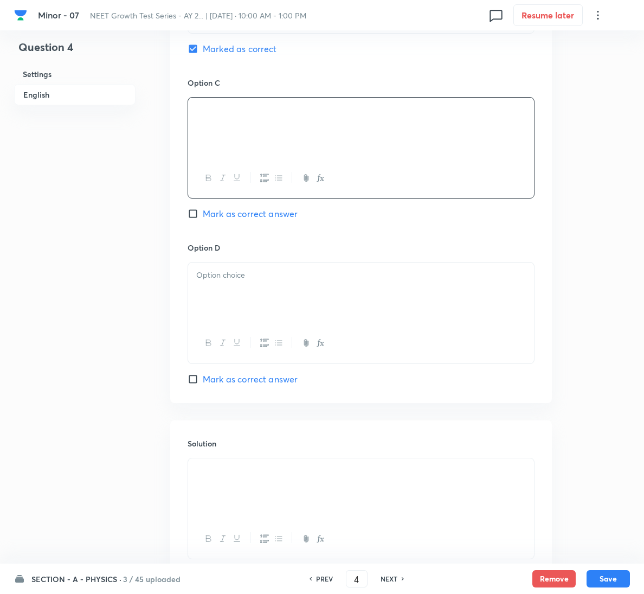
click at [319, 304] on div at bounding box center [361, 293] width 346 height 61
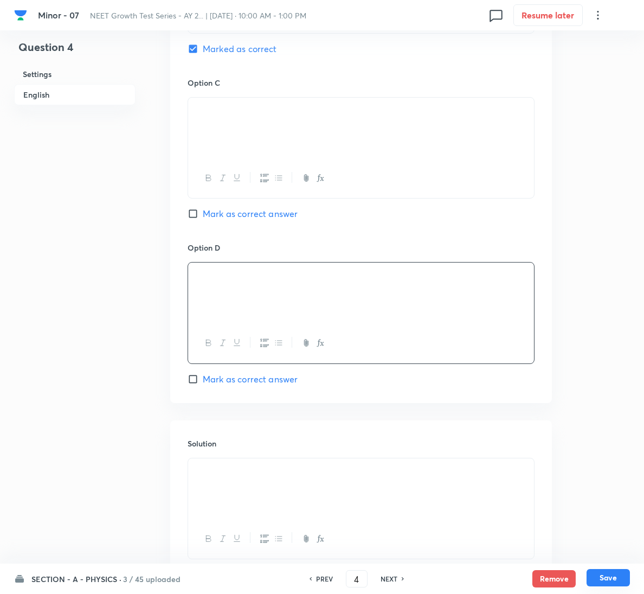
click at [604, 574] on button "Save" at bounding box center [608, 577] width 43 height 17
type input "5"
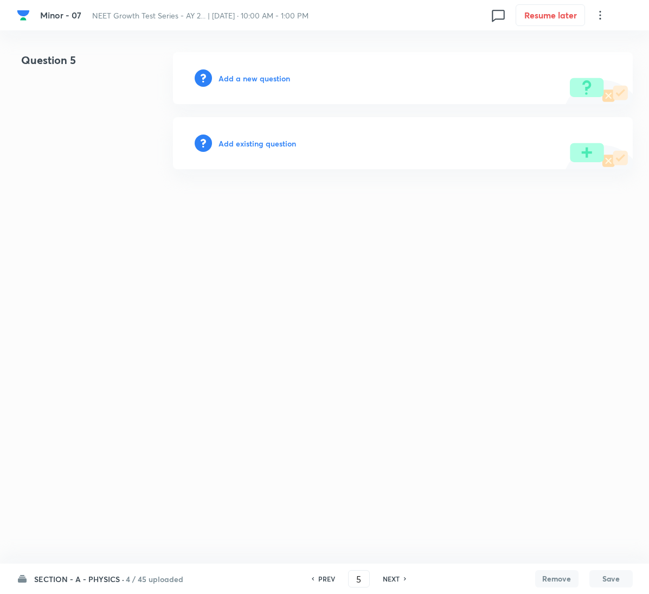
click at [264, 78] on h6 "Add a new question" at bounding box center [255, 78] width 72 height 11
click at [264, 78] on h6 "Choose a question type" at bounding box center [261, 78] width 84 height 11
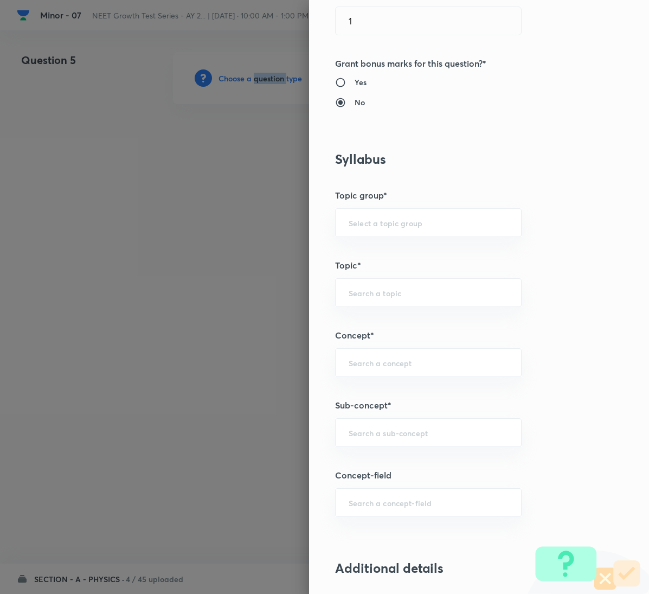
scroll to position [570, 0]
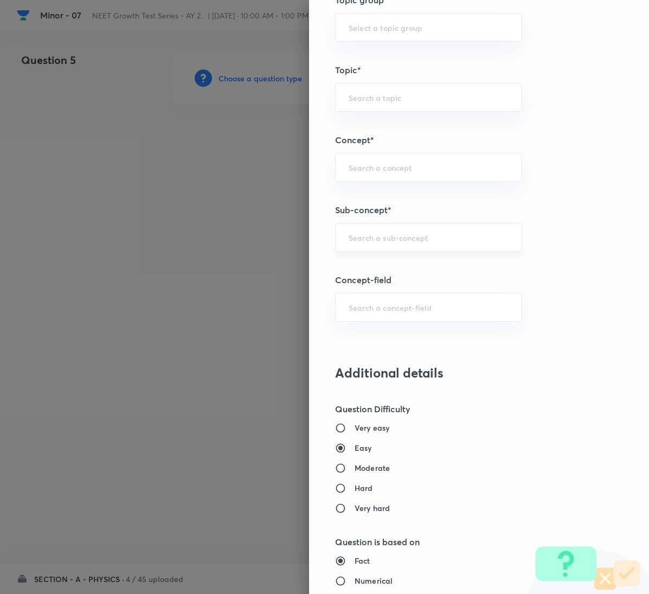
click at [386, 237] on input "text" at bounding box center [428, 237] width 159 height 10
paste input "Motion in a Plane"
click at [380, 277] on li "Motion in a Plane" at bounding box center [416, 272] width 185 height 20
type input "Motion in a Plane"
type input "Physics"
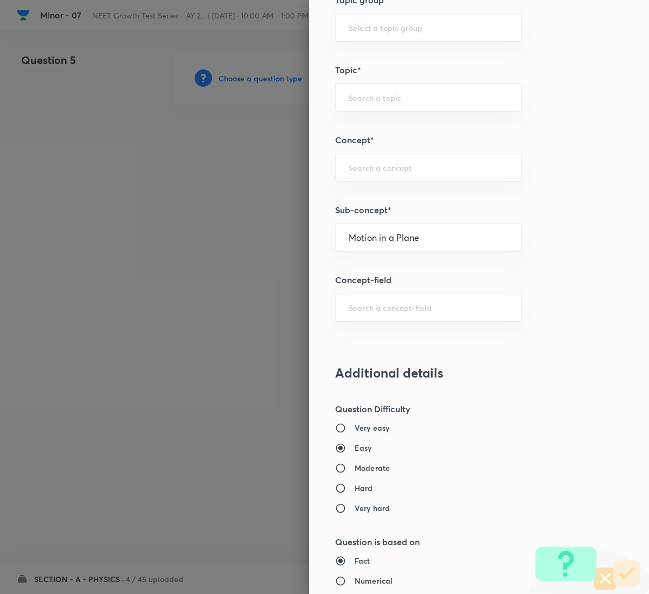
type input "Mechanics"
type input "Kinematics 2D"
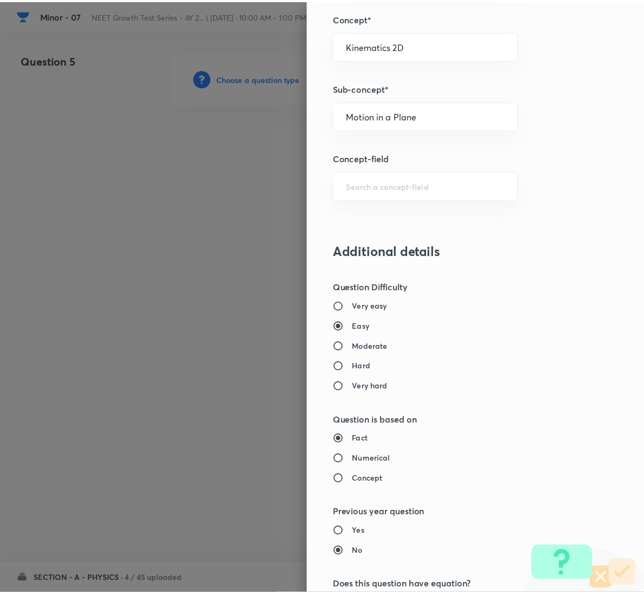
scroll to position [961, 0]
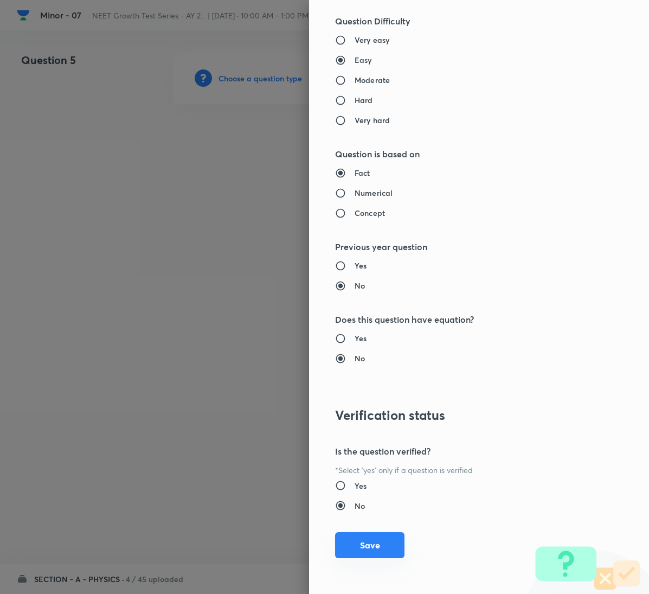
click at [361, 544] on button "Save" at bounding box center [369, 545] width 69 height 26
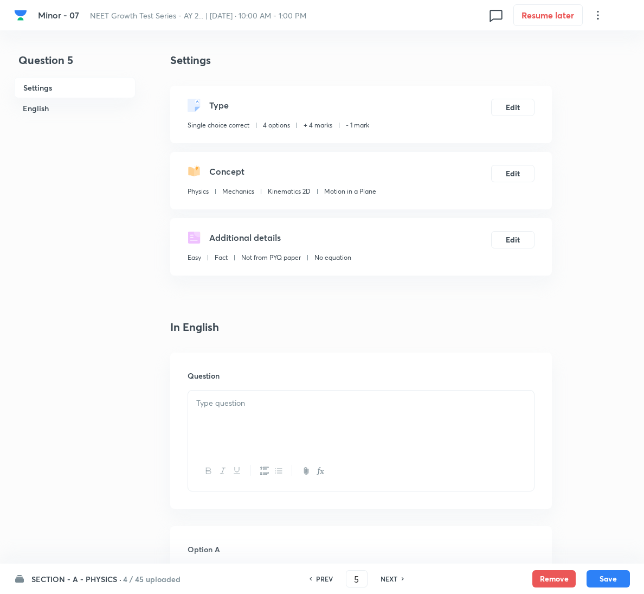
scroll to position [244, 0]
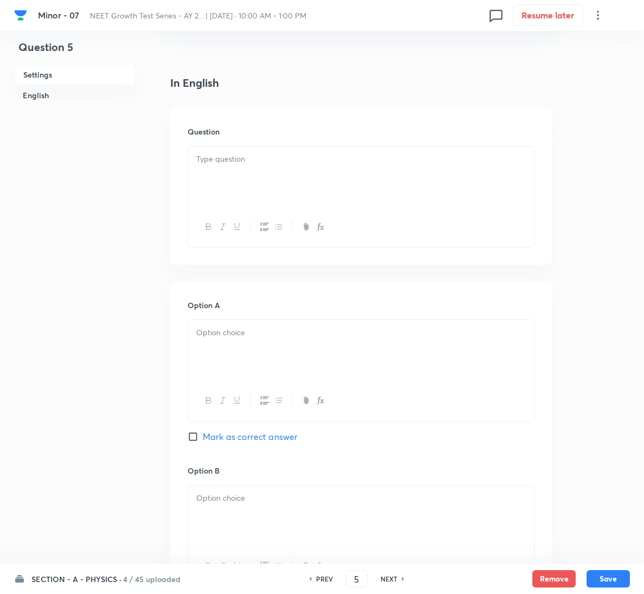
click at [231, 152] on div at bounding box center [361, 176] width 346 height 61
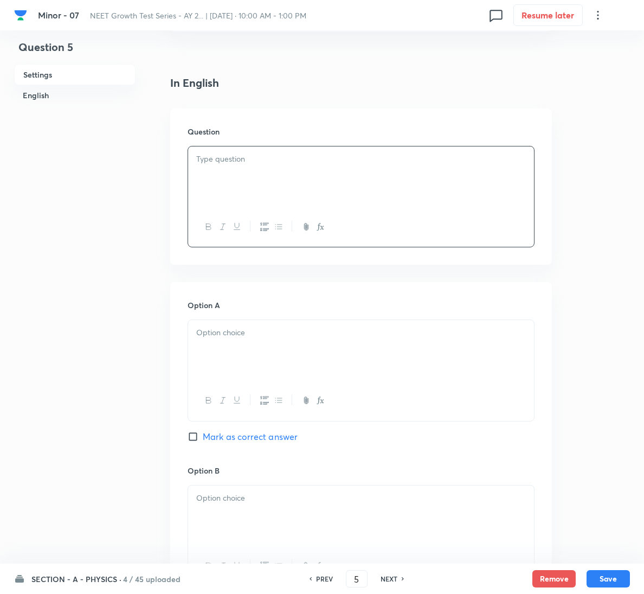
click at [244, 195] on div at bounding box center [361, 176] width 346 height 61
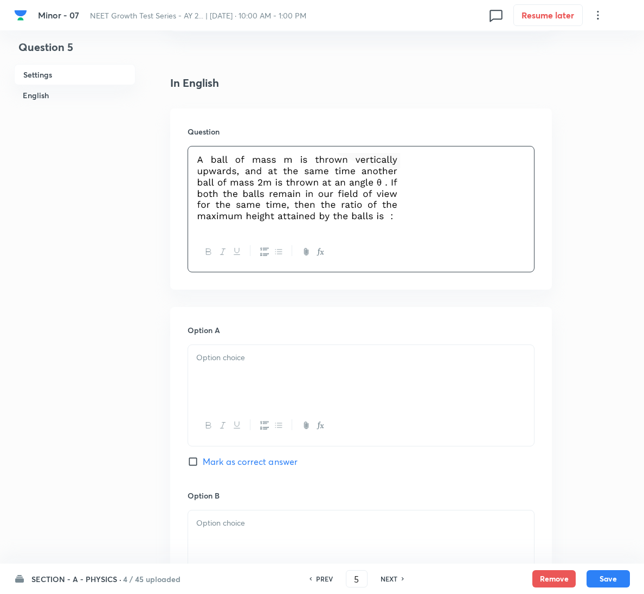
click at [391, 359] on p at bounding box center [361, 358] width 330 height 12
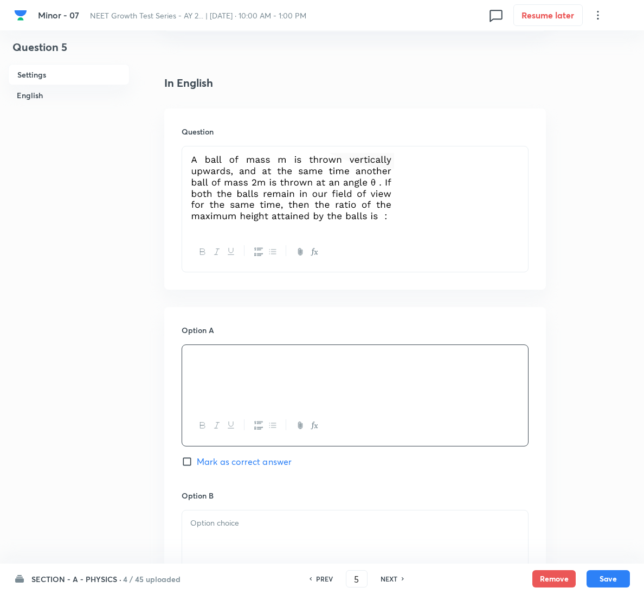
click at [223, 461] on span "Mark as correct answer" at bounding box center [244, 461] width 95 height 13
click at [197, 461] on input "Mark as correct answer" at bounding box center [189, 461] width 15 height 11
checkbox input "true"
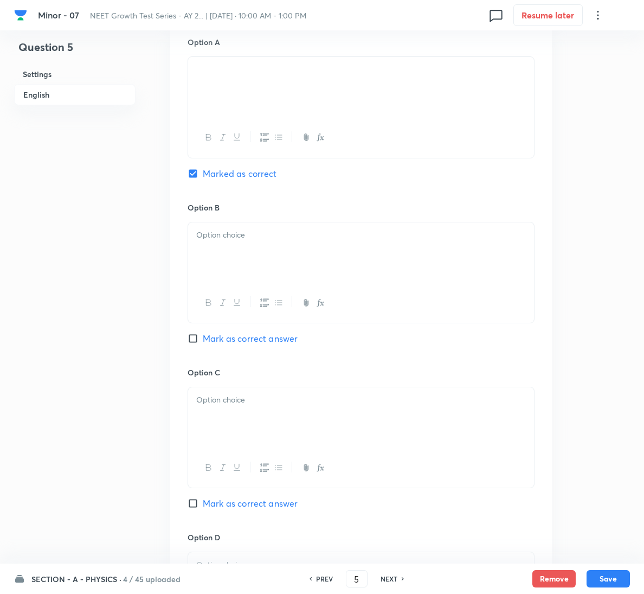
scroll to position [903, 0]
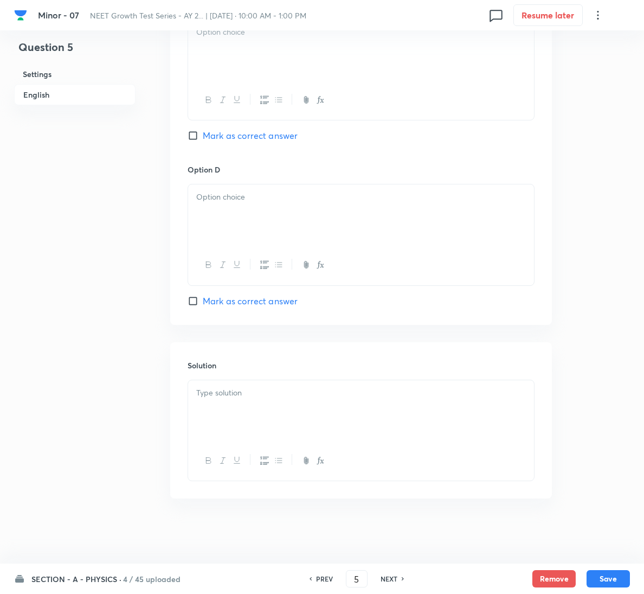
click at [241, 412] on div at bounding box center [361, 410] width 346 height 61
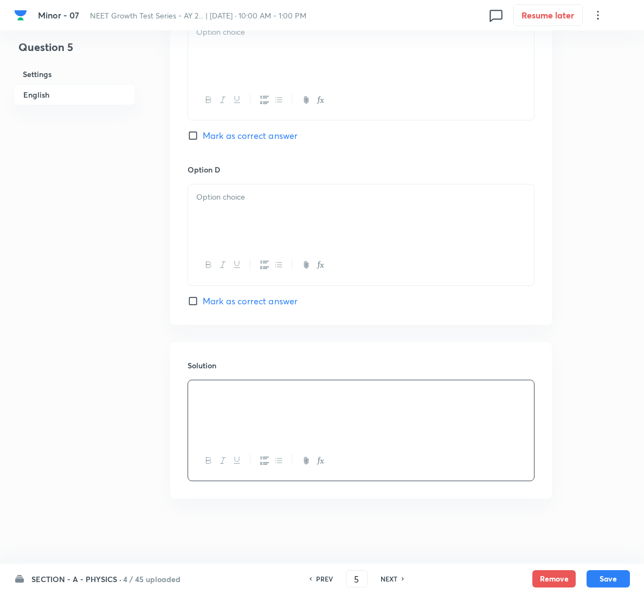
scroll to position [578, 0]
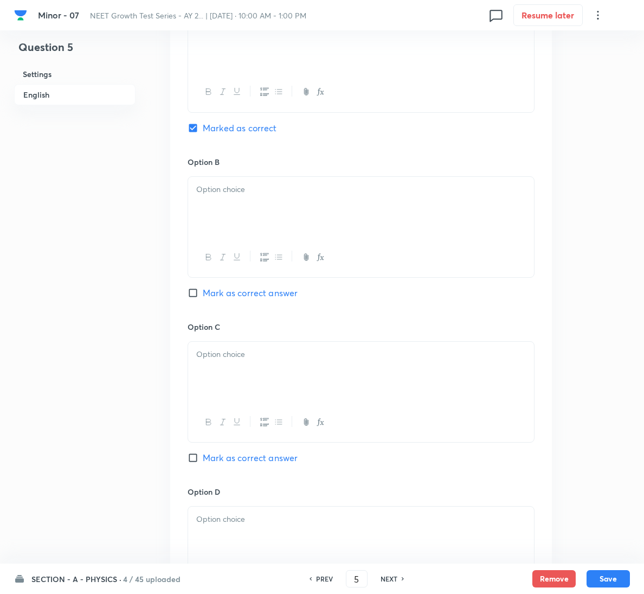
drag, startPoint x: 302, startPoint y: 241, endPoint x: 304, endPoint y: 228, distance: 12.8
click at [302, 239] on div at bounding box center [361, 258] width 346 height 40
click at [316, 203] on div at bounding box center [361, 207] width 346 height 61
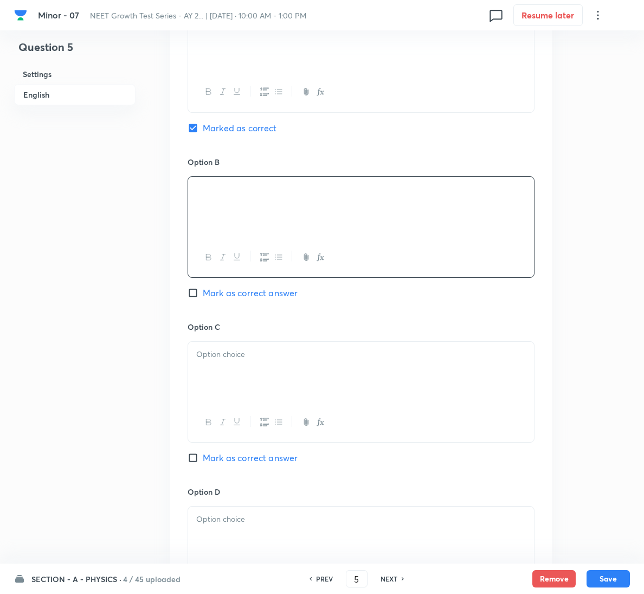
click at [315, 356] on p at bounding box center [361, 354] width 330 height 12
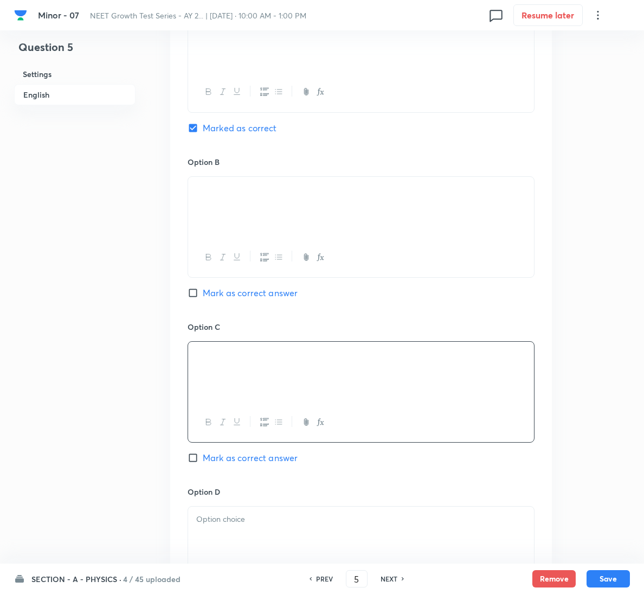
click at [251, 513] on div at bounding box center [361, 537] width 346 height 61
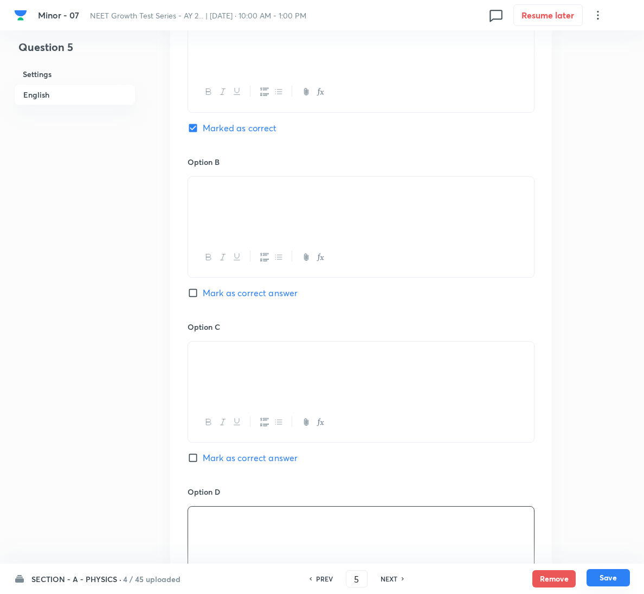
click at [625, 583] on button "Save" at bounding box center [608, 577] width 43 height 17
type input "6"
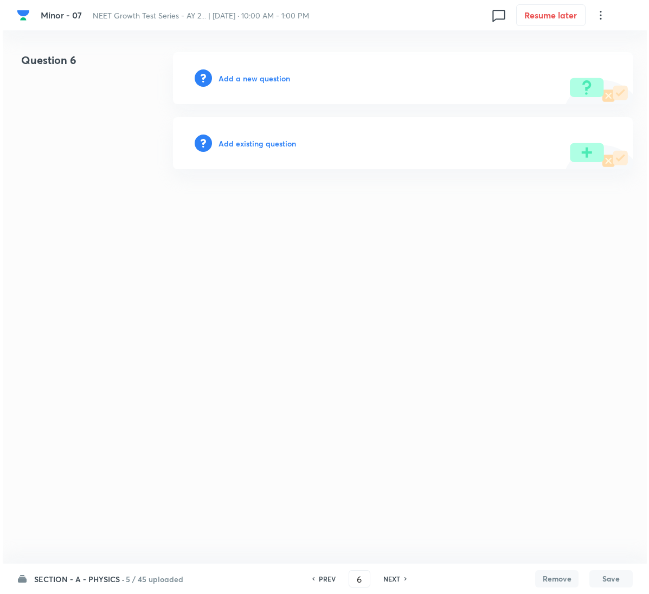
scroll to position [0, 0]
click at [273, 55] on div "Add a new question" at bounding box center [403, 78] width 460 height 52
click at [272, 80] on h6 "Add a new question" at bounding box center [255, 78] width 72 height 11
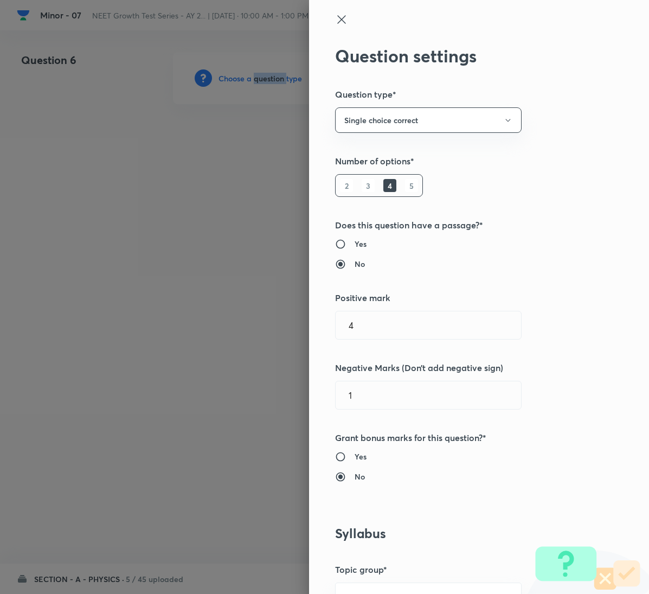
scroll to position [570, 0]
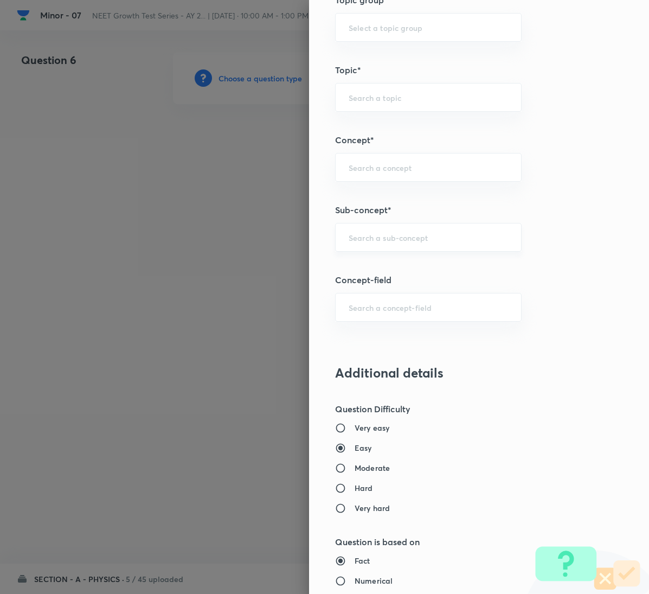
click at [410, 239] on input "text" at bounding box center [428, 237] width 159 height 10
paste input "Motion in a Plane"
click at [387, 269] on li "Motion in a Plane" at bounding box center [416, 272] width 185 height 20
type input "Motion in a Plane"
type input "Physics"
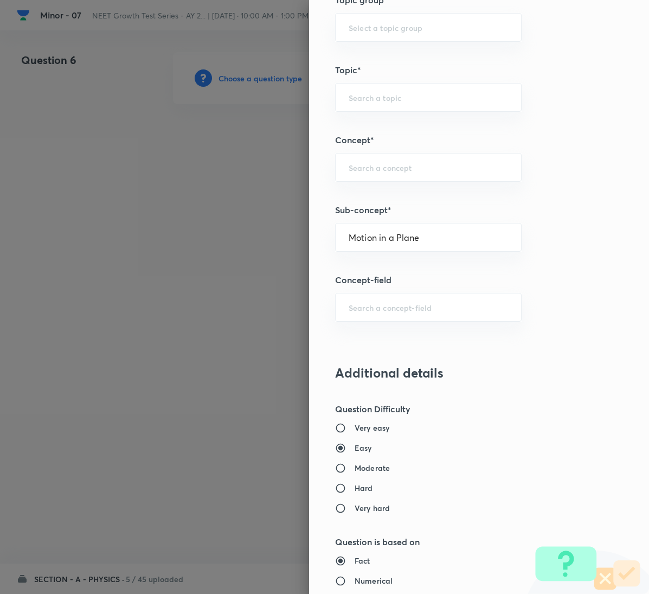
type input "Mechanics"
type input "Kinematics 2D"
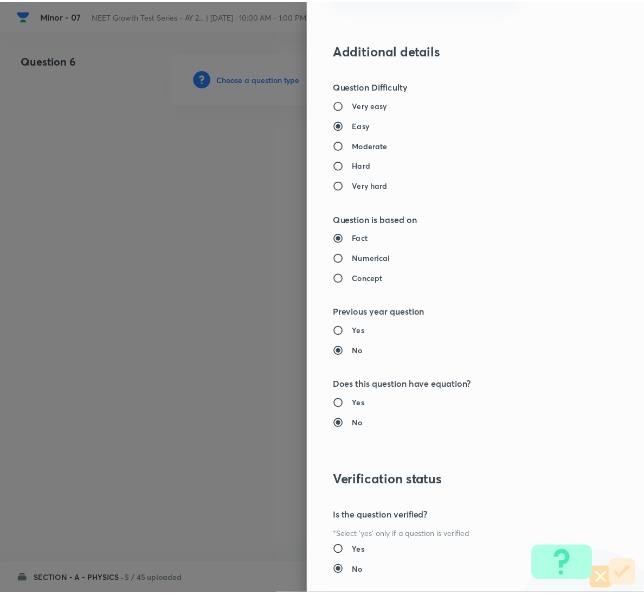
scroll to position [961, 0]
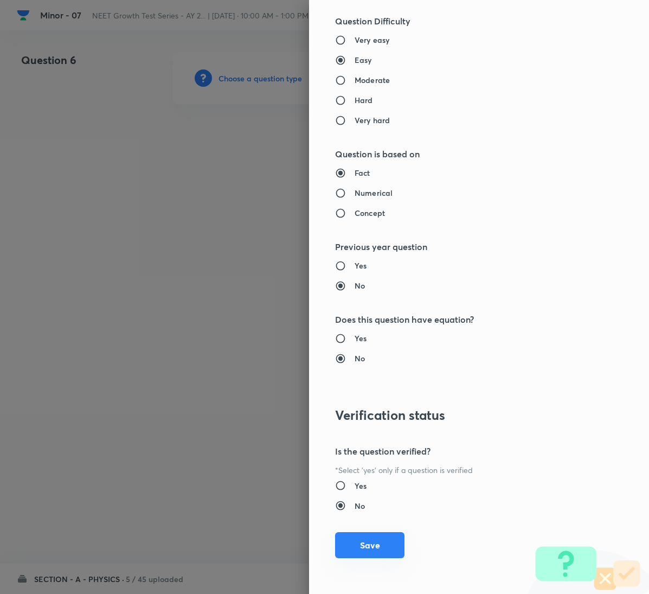
click at [342, 541] on button "Save" at bounding box center [369, 545] width 69 height 26
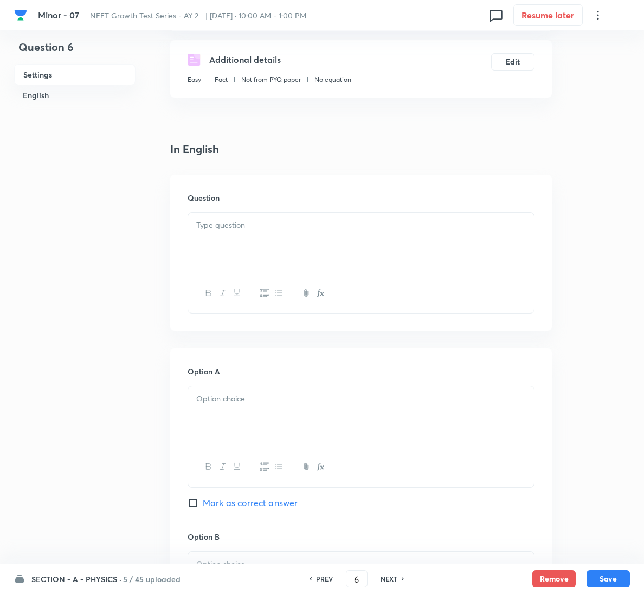
scroll to position [244, 0]
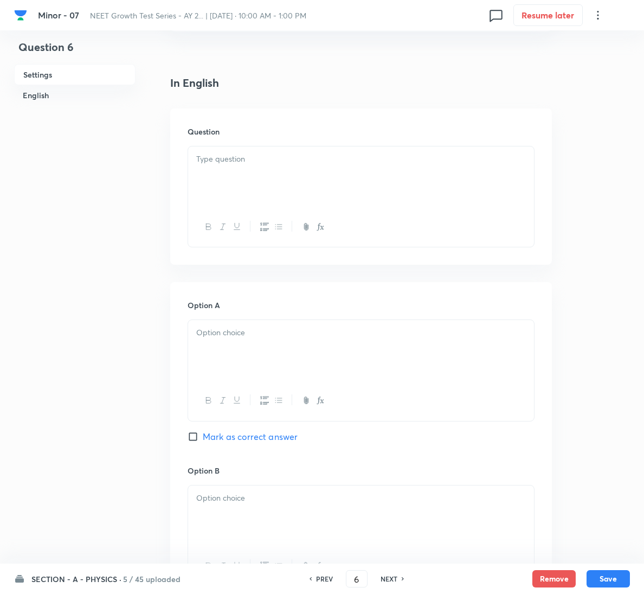
click at [235, 181] on div at bounding box center [361, 176] width 346 height 61
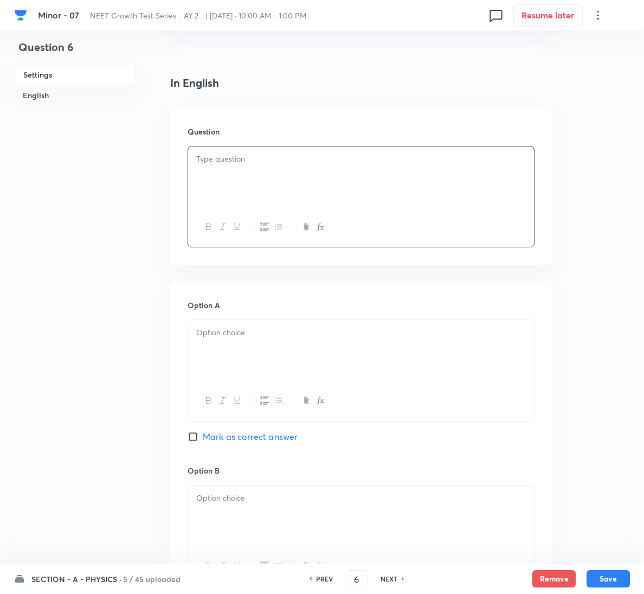
click at [238, 147] on div at bounding box center [361, 176] width 346 height 61
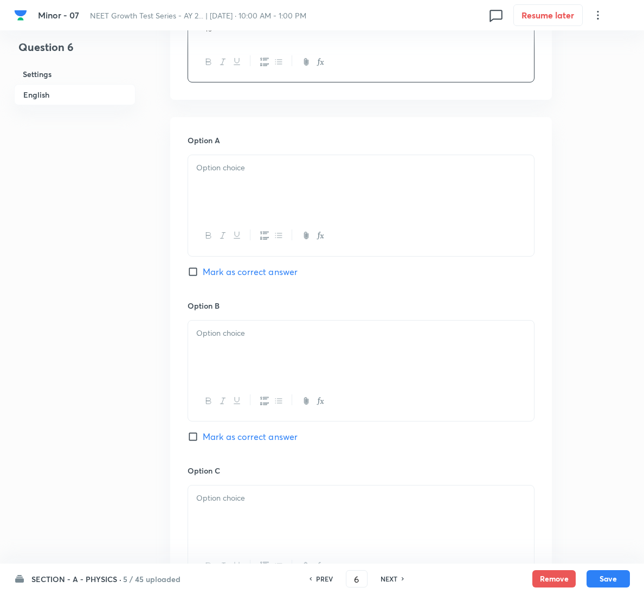
scroll to position [488, 0]
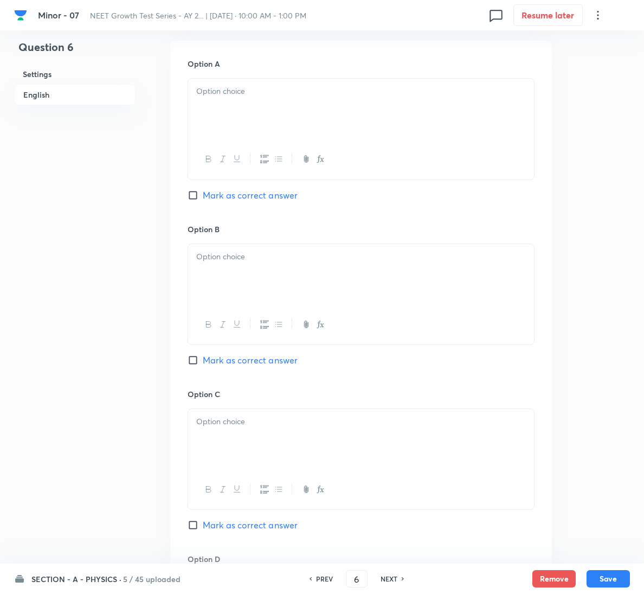
click at [296, 113] on div at bounding box center [361, 109] width 346 height 61
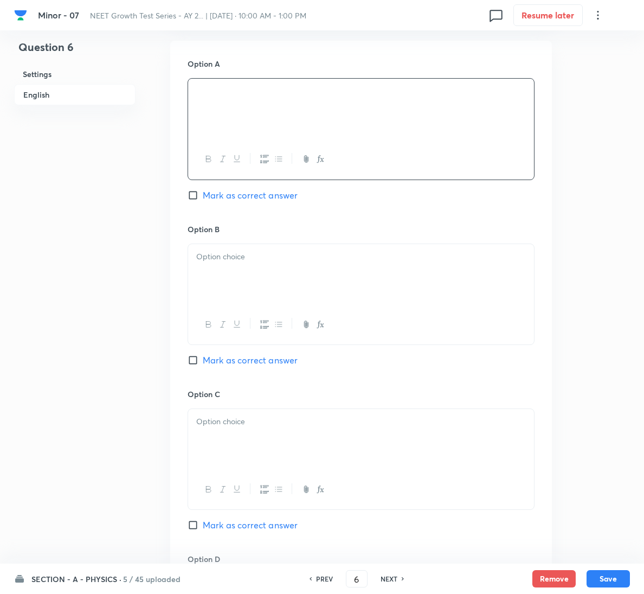
click at [304, 285] on div at bounding box center [361, 274] width 346 height 61
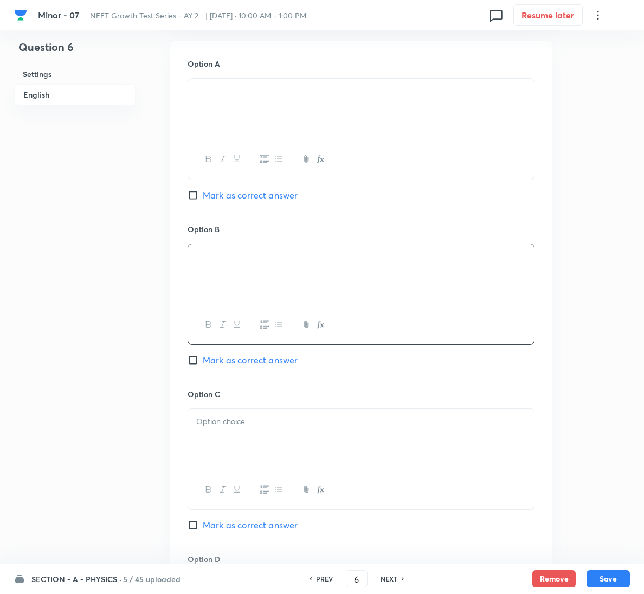
click at [317, 423] on p at bounding box center [361, 422] width 330 height 12
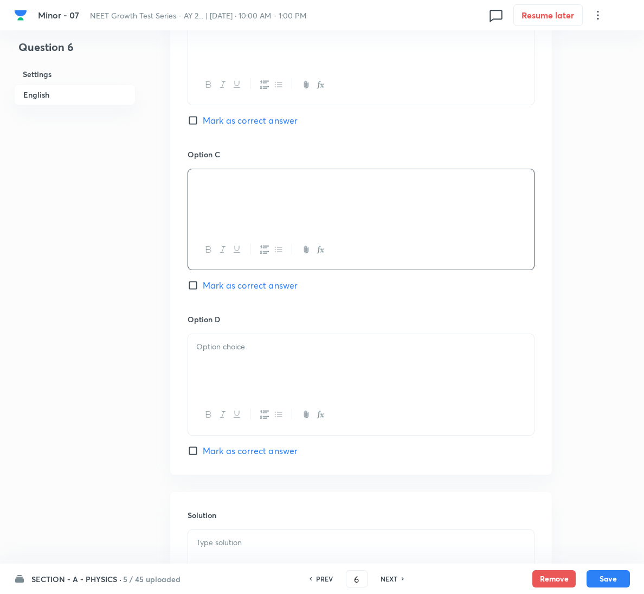
scroll to position [732, 0]
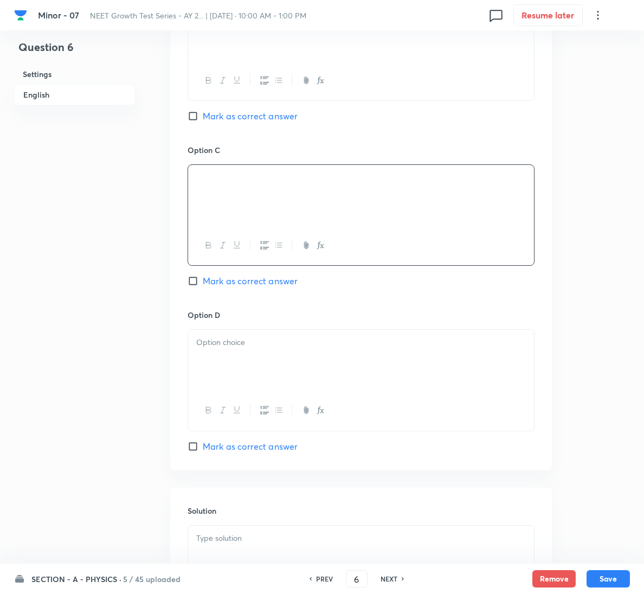
click at [247, 360] on div at bounding box center [361, 360] width 346 height 61
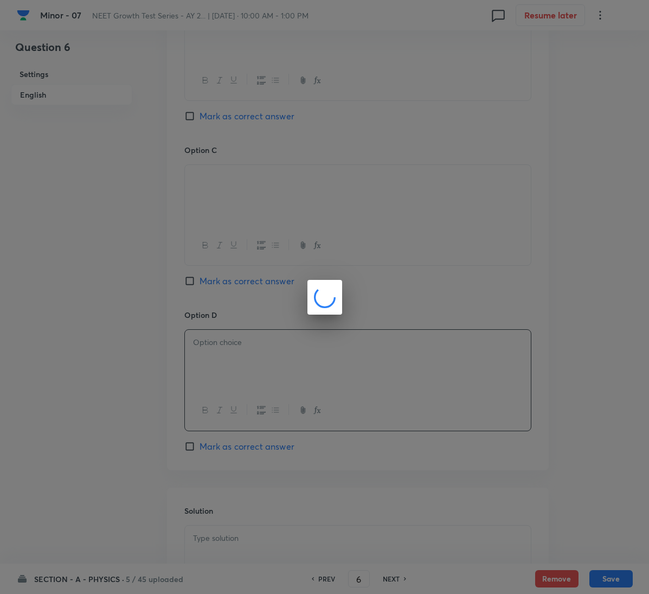
click at [232, 445] on div at bounding box center [324, 297] width 649 height 594
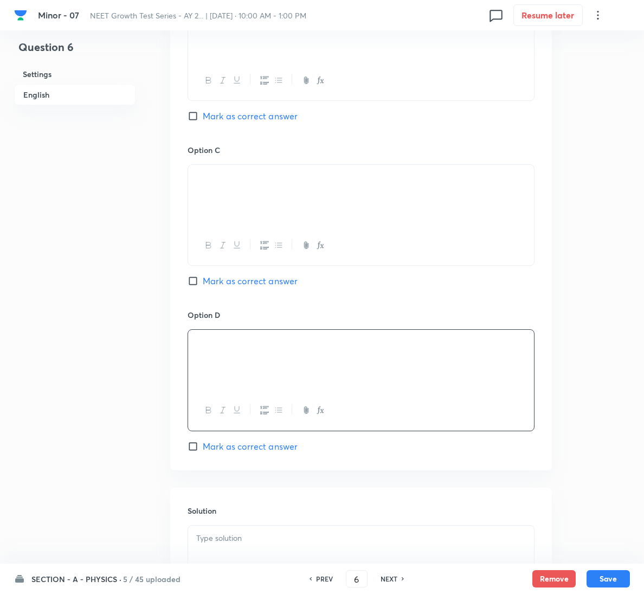
click at [232, 445] on span "Mark as correct answer" at bounding box center [250, 446] width 95 height 13
click at [203, 445] on input "Mark as correct answer" at bounding box center [195, 446] width 15 height 11
checkbox input "true"
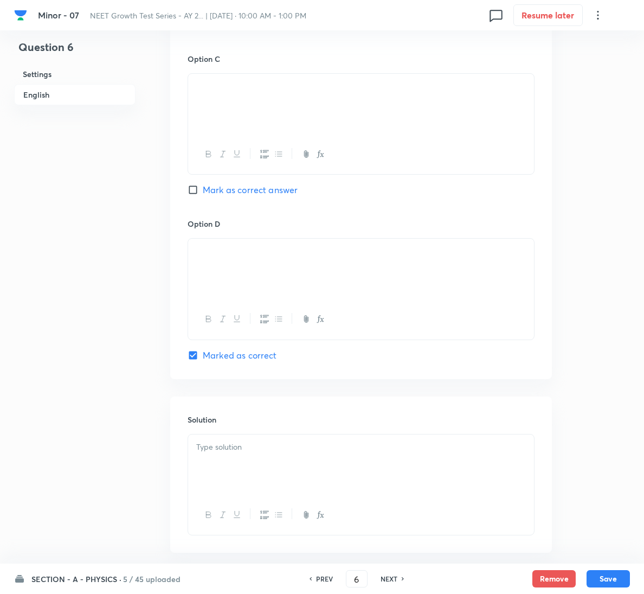
scroll to position [881, 0]
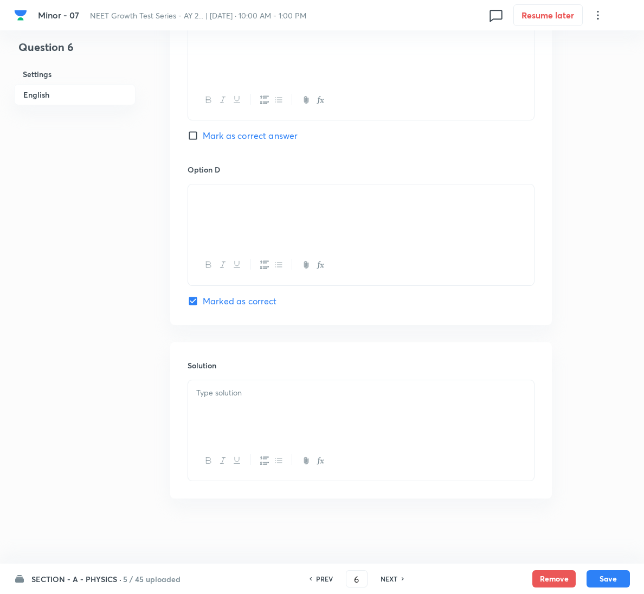
click at [215, 415] on div at bounding box center [361, 410] width 346 height 61
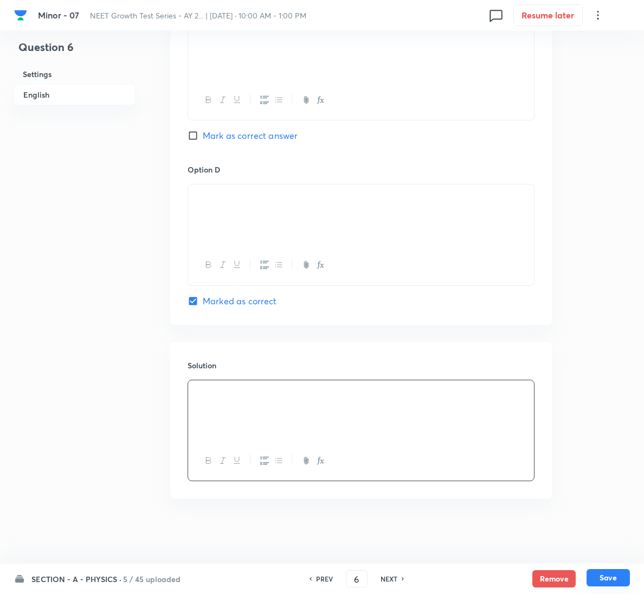
click at [620, 578] on button "Save" at bounding box center [608, 577] width 43 height 17
type input "7"
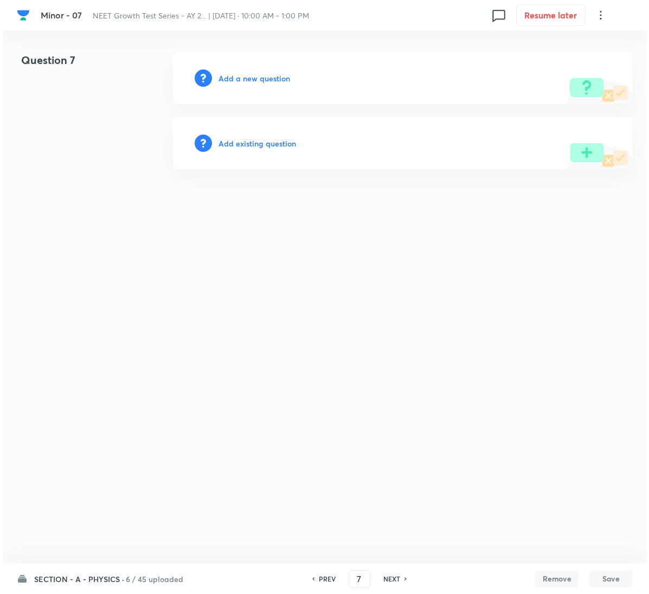
scroll to position [0, 0]
click at [277, 80] on h6 "Add a new question" at bounding box center [255, 78] width 72 height 11
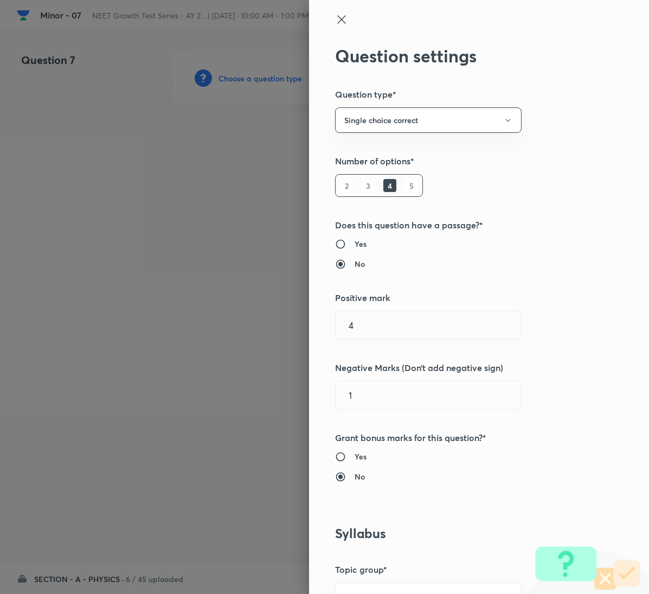
type input "Physics"
type input "Mechanics"
type input "Kinematics 2D"
type input "Motion in a Plane"
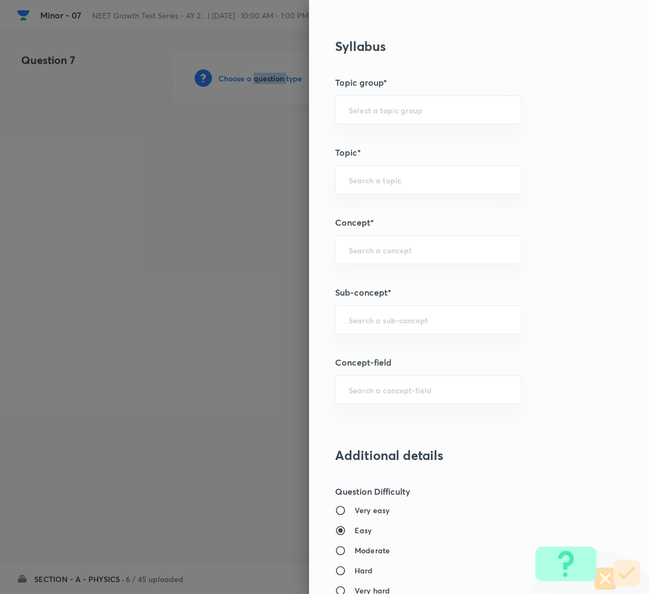
scroll to position [488, 0]
click at [386, 313] on div "​" at bounding box center [428, 318] width 187 height 29
paste input "Motion in a Plane"
click at [378, 346] on li "Motion in a Plane" at bounding box center [416, 353] width 185 height 20
type input "Motion in a Plane"
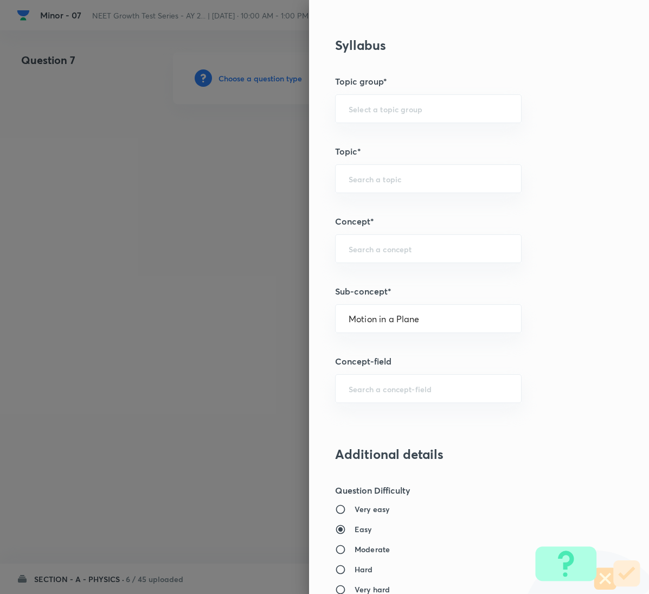
type input "Physics"
type input "Mechanics"
type input "Kinematics 2D"
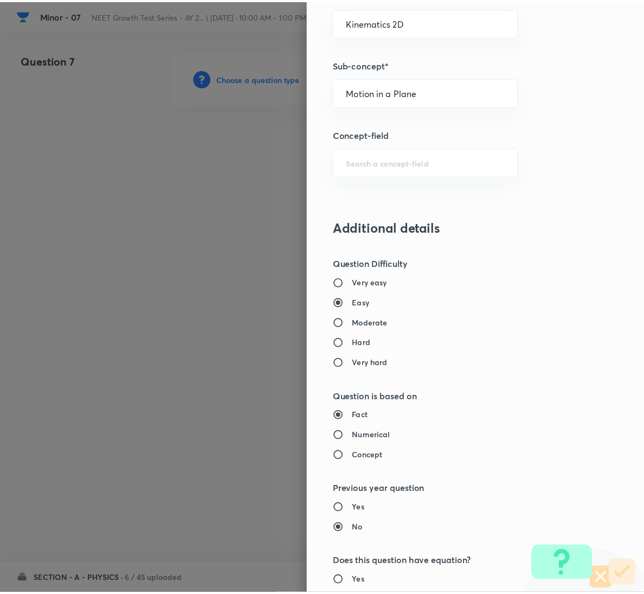
scroll to position [961, 0]
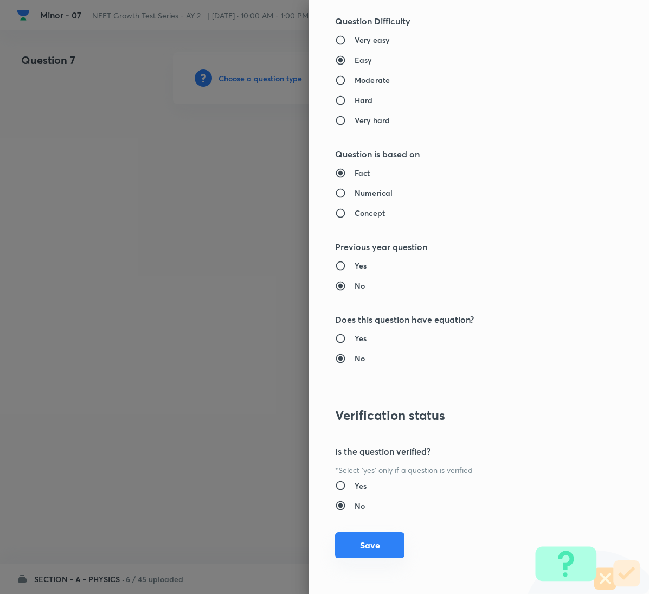
click at [340, 551] on button "Save" at bounding box center [369, 545] width 69 height 26
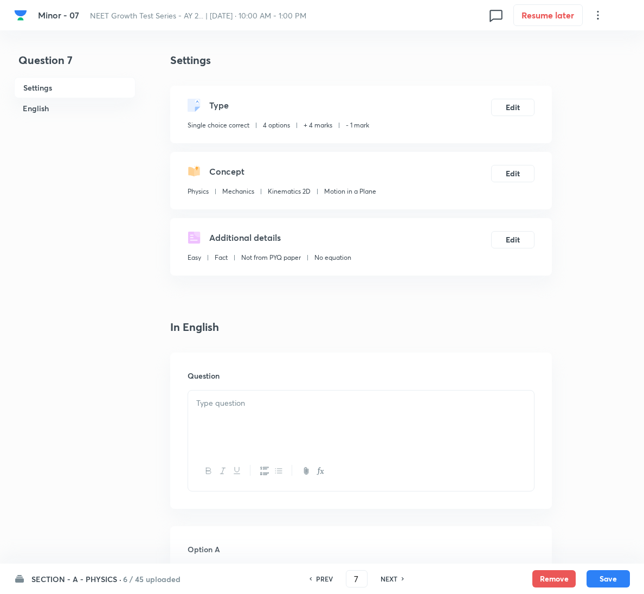
scroll to position [163, 0]
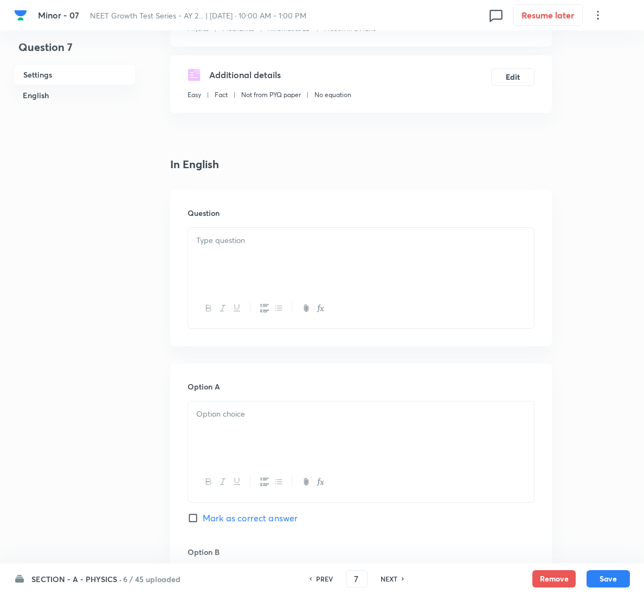
drag, startPoint x: 290, startPoint y: 272, endPoint x: 124, endPoint y: 263, distance: 165.7
click at [290, 271] on div at bounding box center [361, 258] width 346 height 61
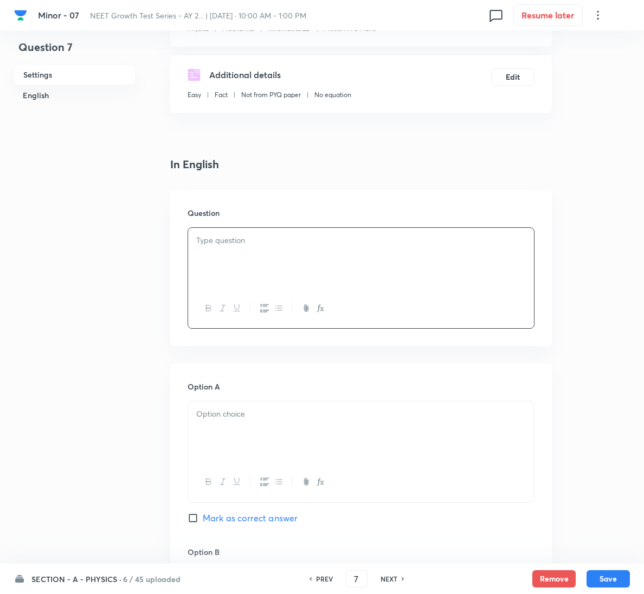
click at [273, 285] on div at bounding box center [361, 258] width 346 height 61
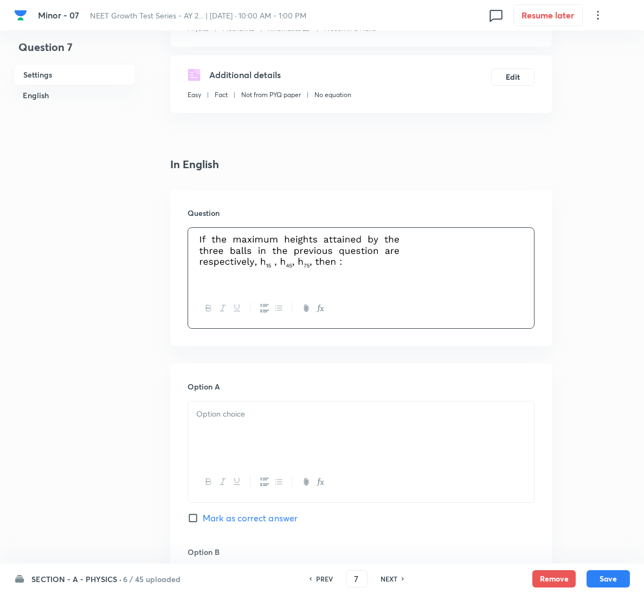
click at [209, 437] on div at bounding box center [361, 431] width 346 height 61
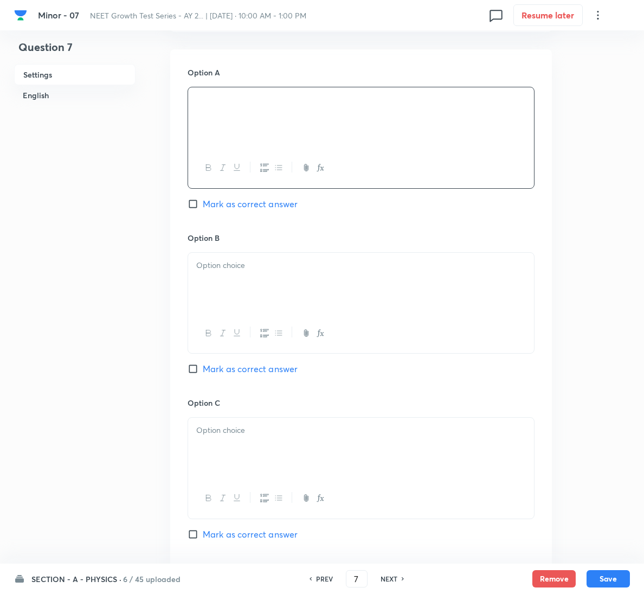
scroll to position [488, 0]
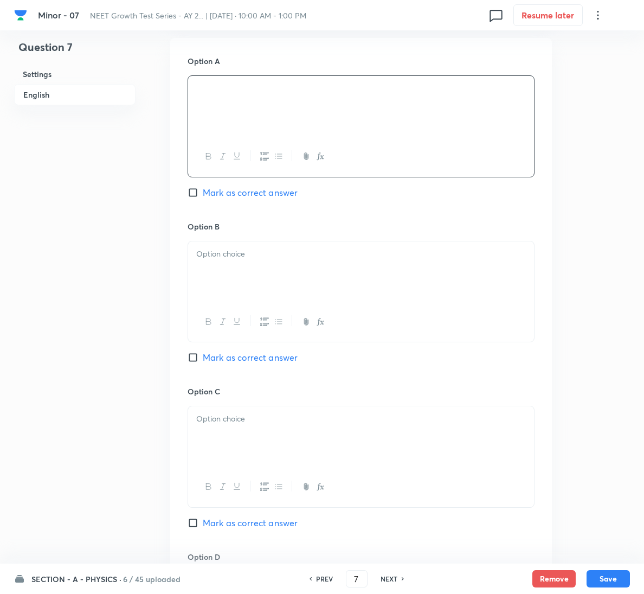
click at [245, 355] on span "Mark as correct answer" at bounding box center [250, 357] width 95 height 13
click at [203, 355] on input "Mark as correct answer" at bounding box center [195, 357] width 15 height 11
checkbox input "true"
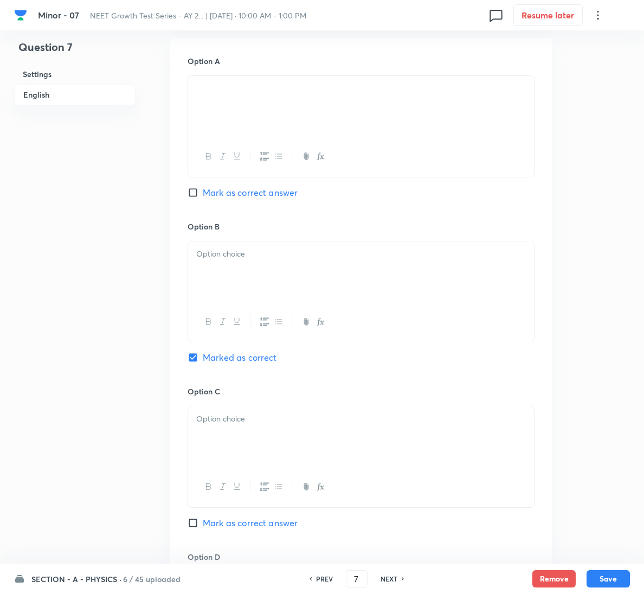
click at [254, 279] on div at bounding box center [361, 271] width 346 height 61
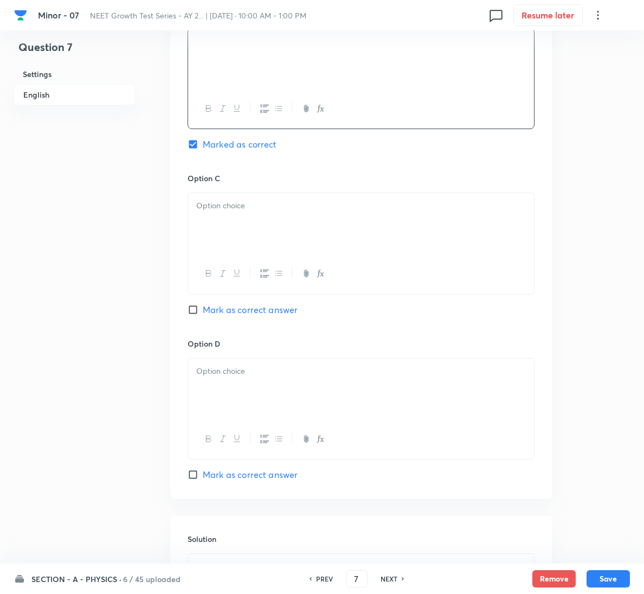
scroll to position [878, 0]
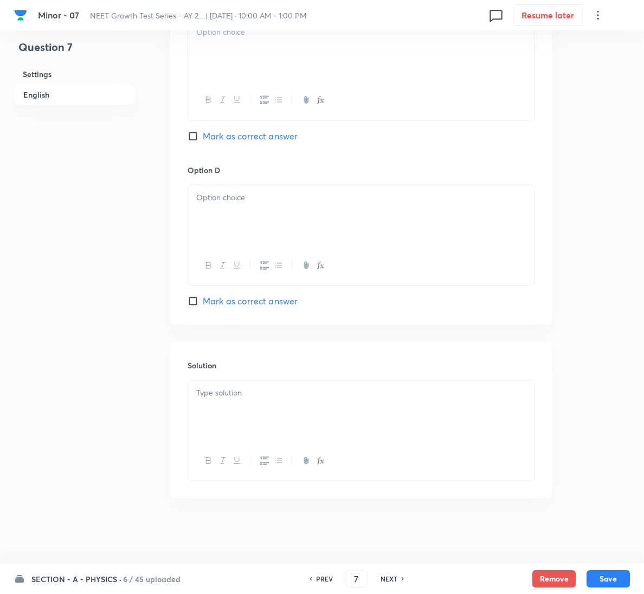
click at [253, 417] on div at bounding box center [361, 410] width 346 height 61
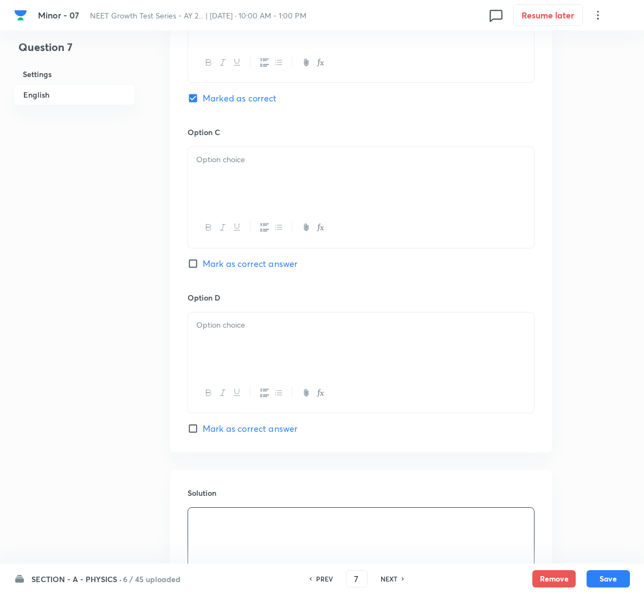
scroll to position [715, 0]
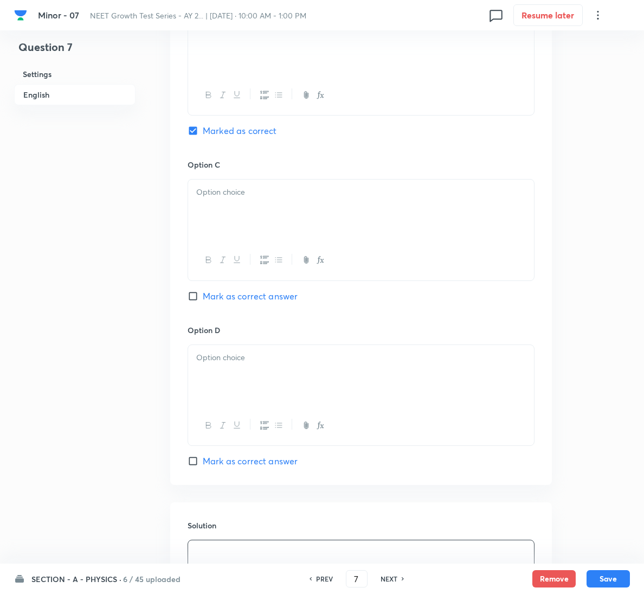
click at [331, 180] on div at bounding box center [361, 229] width 347 height 101
click at [301, 221] on div at bounding box center [361, 210] width 346 height 61
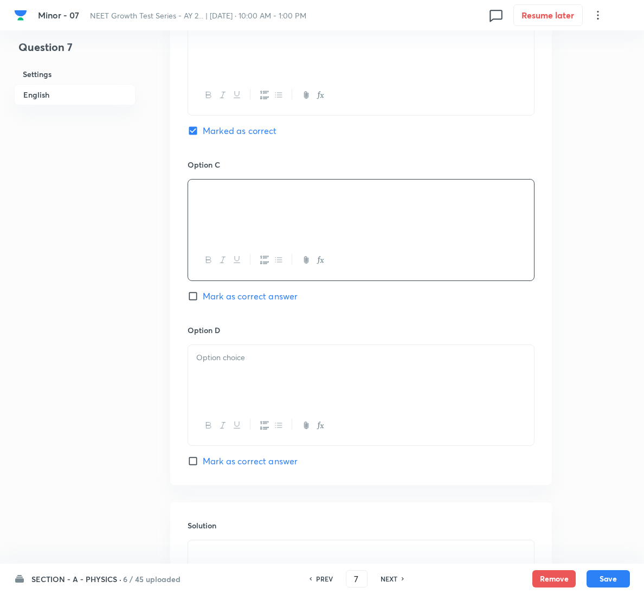
click at [226, 367] on div at bounding box center [361, 375] width 346 height 61
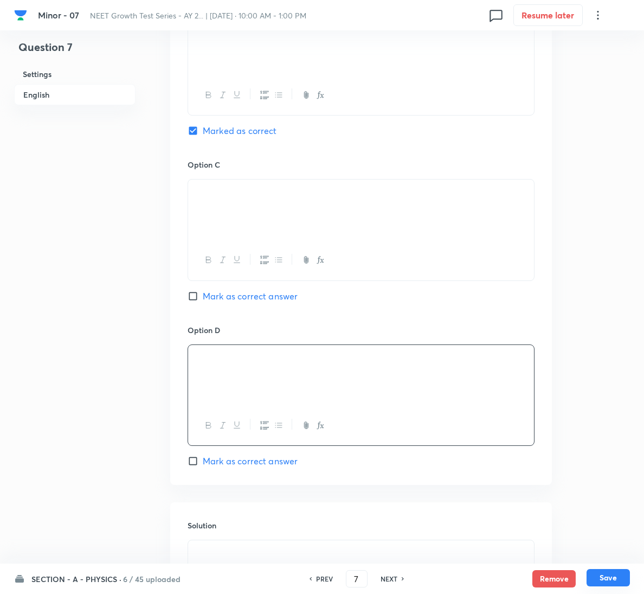
click at [597, 575] on button "Save" at bounding box center [608, 577] width 43 height 17
type input "8"
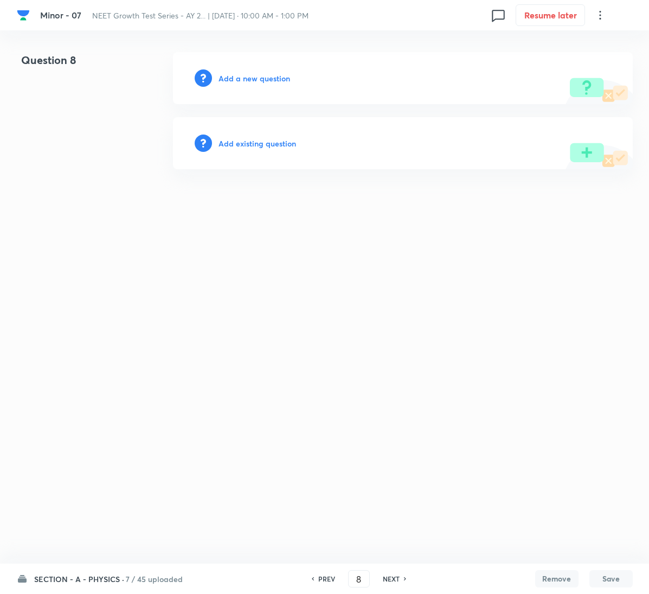
click at [266, 67] on div "Add a new question" at bounding box center [403, 78] width 460 height 52
click at [264, 83] on h6 "Add a new question" at bounding box center [255, 78] width 72 height 11
click at [264, 83] on h6 "Choose a question type" at bounding box center [261, 78] width 84 height 11
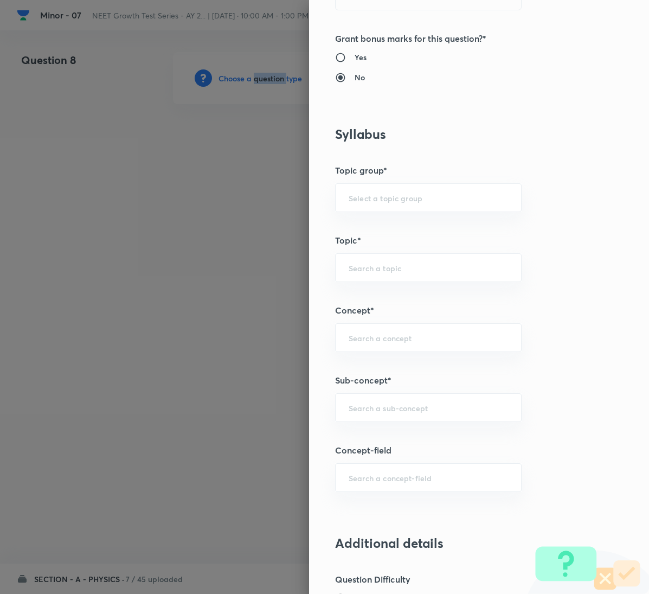
scroll to position [651, 0]
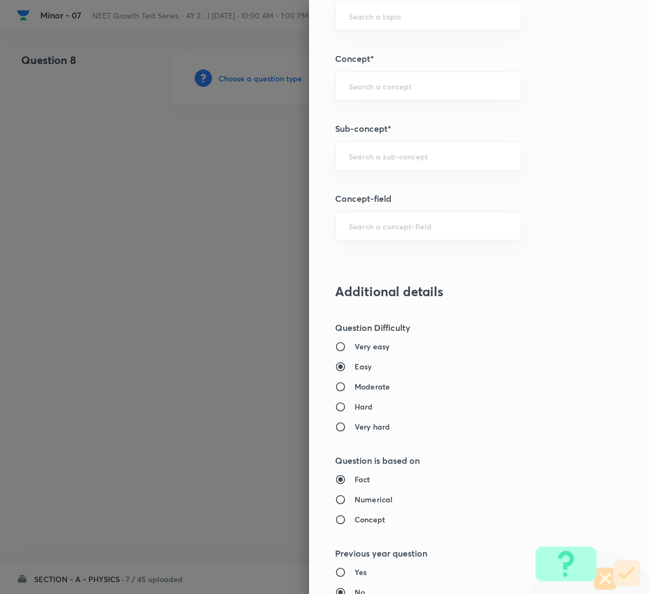
click at [399, 176] on div "Question settings Question type* Single choice correct Number of options* 2 3 4…" at bounding box center [479, 297] width 340 height 594
click at [413, 170] on div "​" at bounding box center [428, 156] width 187 height 29
paste input "Motion in a Plane"
click at [408, 186] on li "Motion in a Plane" at bounding box center [416, 191] width 185 height 20
type input "Motion in a Plane"
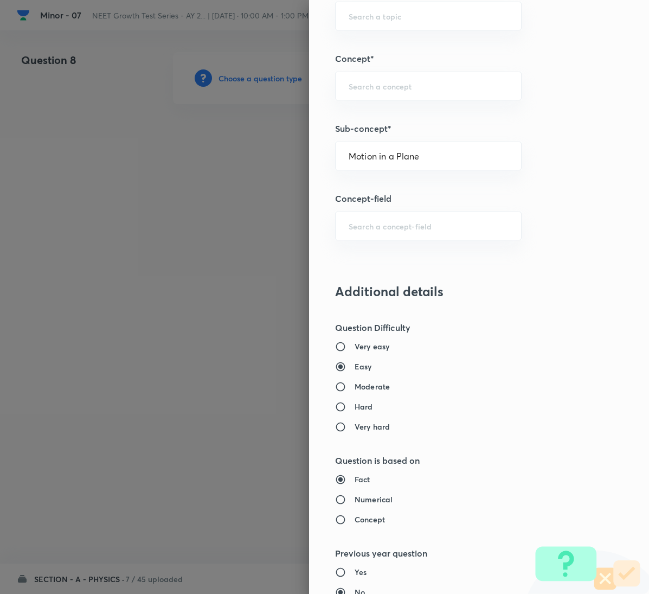
type input "Physics"
type input "Mechanics"
type input "Kinematics 2D"
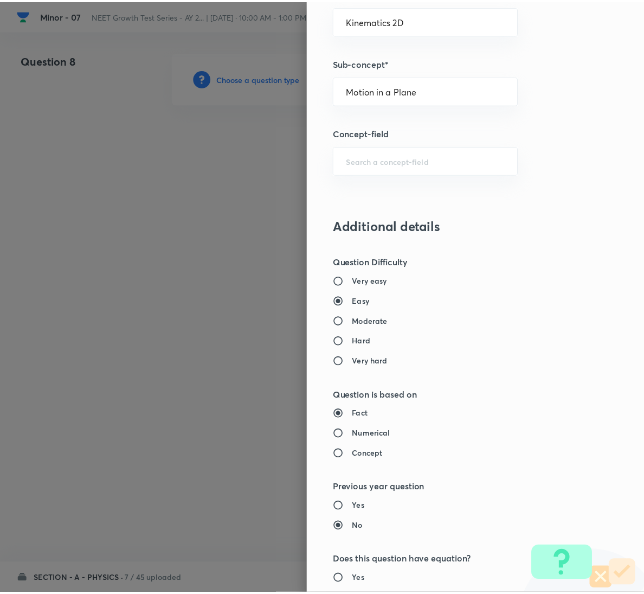
scroll to position [961, 0]
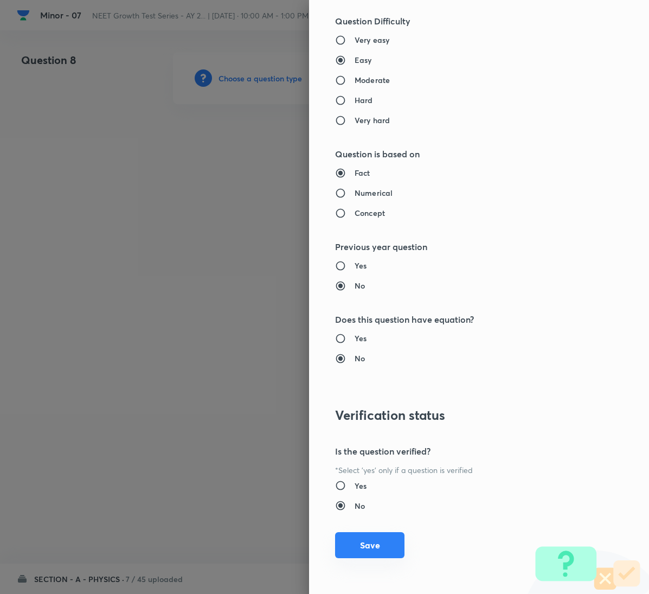
click at [361, 540] on button "Save" at bounding box center [369, 545] width 69 height 26
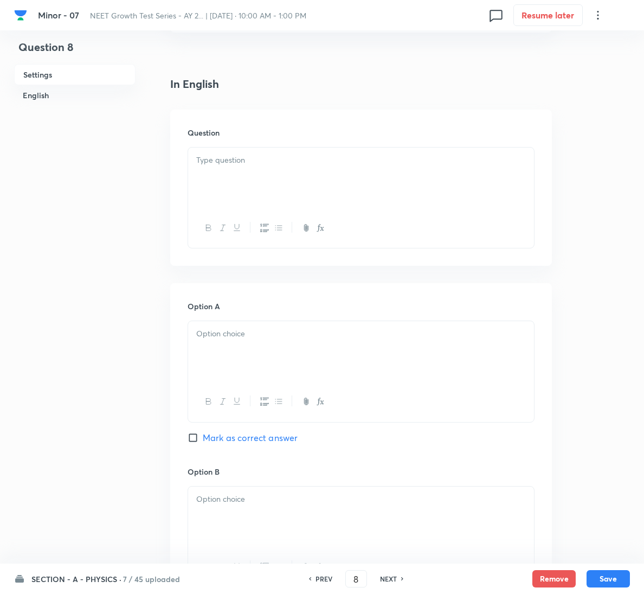
scroll to position [244, 0]
click at [264, 178] on div at bounding box center [361, 176] width 346 height 61
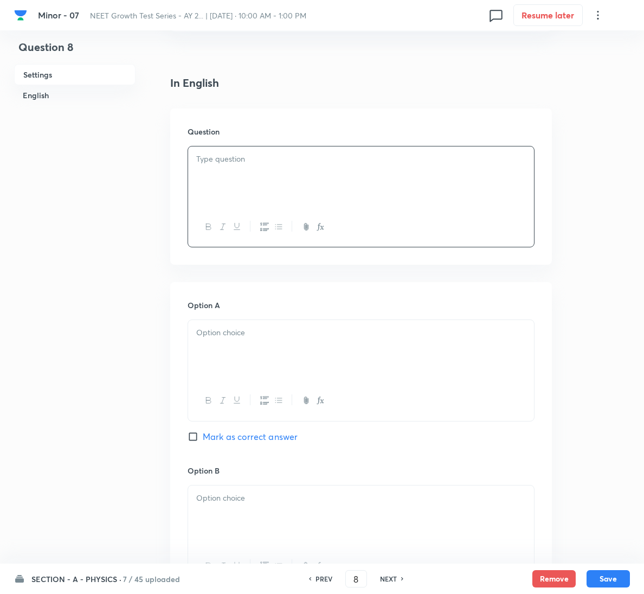
click at [492, 207] on div at bounding box center [361, 227] width 346 height 40
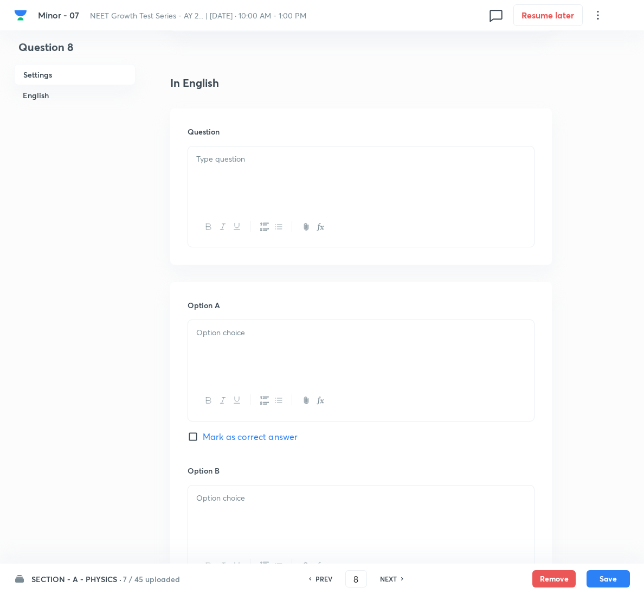
click at [273, 152] on div at bounding box center [361, 176] width 346 height 61
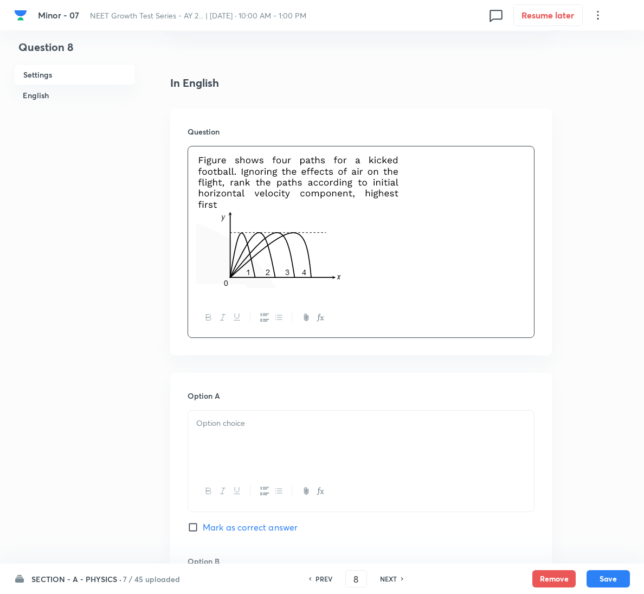
click at [214, 318] on button "button" at bounding box center [208, 318] width 14 height 14
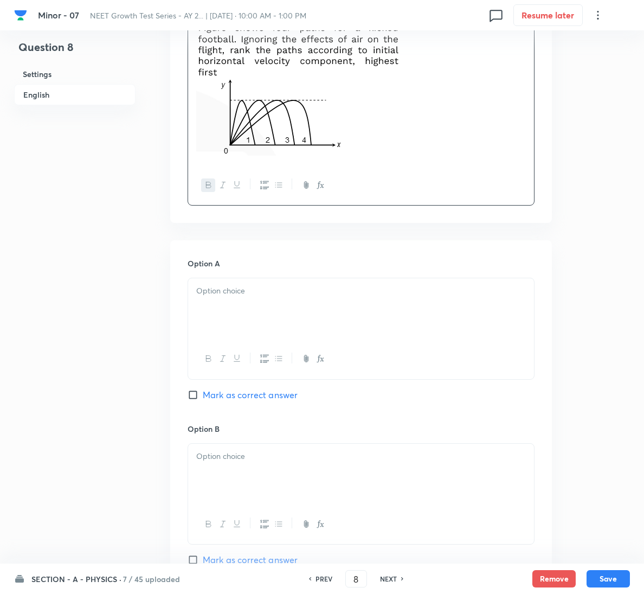
scroll to position [407, 0]
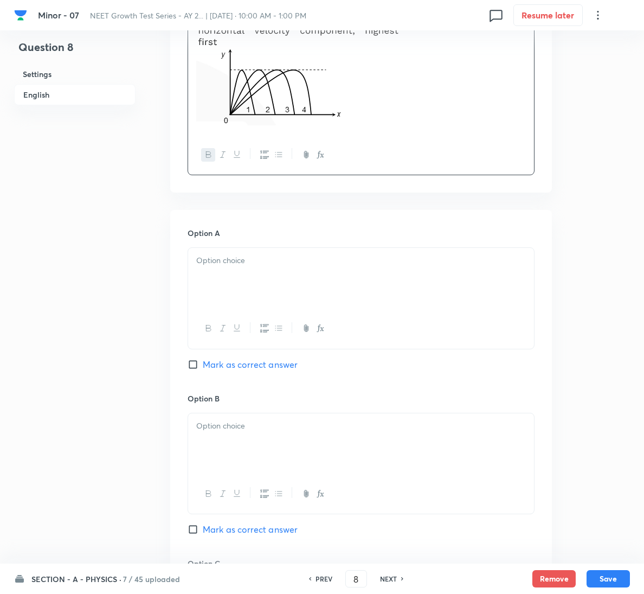
click at [209, 157] on icon "button" at bounding box center [209, 154] width 9 height 9
click at [231, 269] on div at bounding box center [361, 278] width 346 height 61
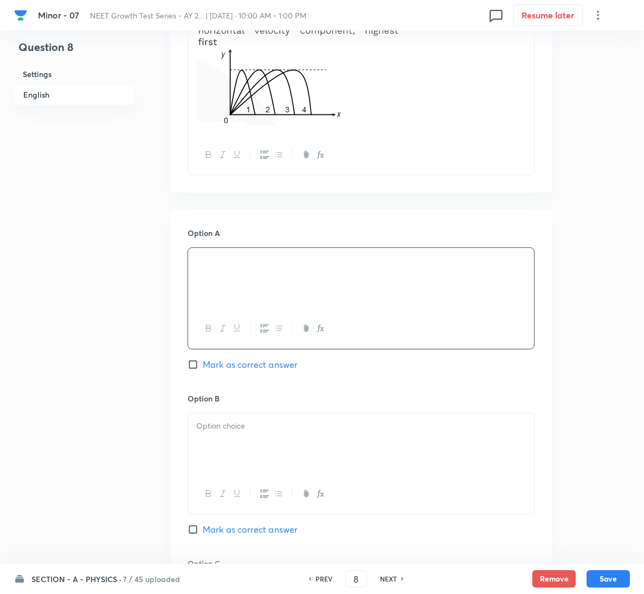
click at [218, 420] on p at bounding box center [361, 426] width 330 height 12
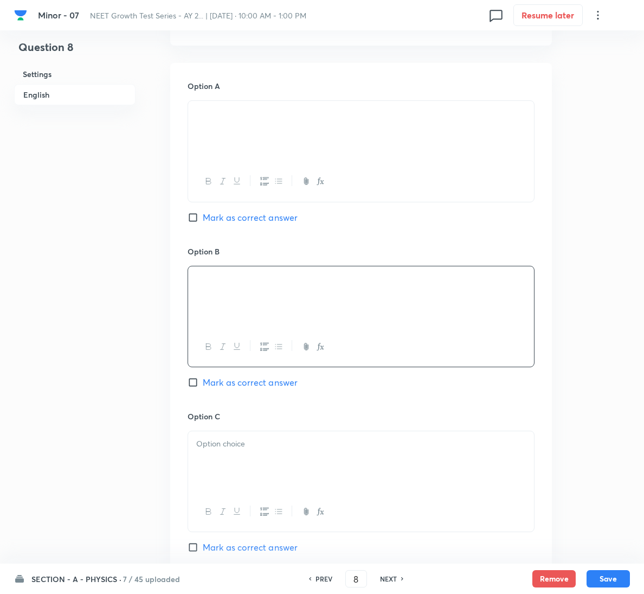
scroll to position [570, 0]
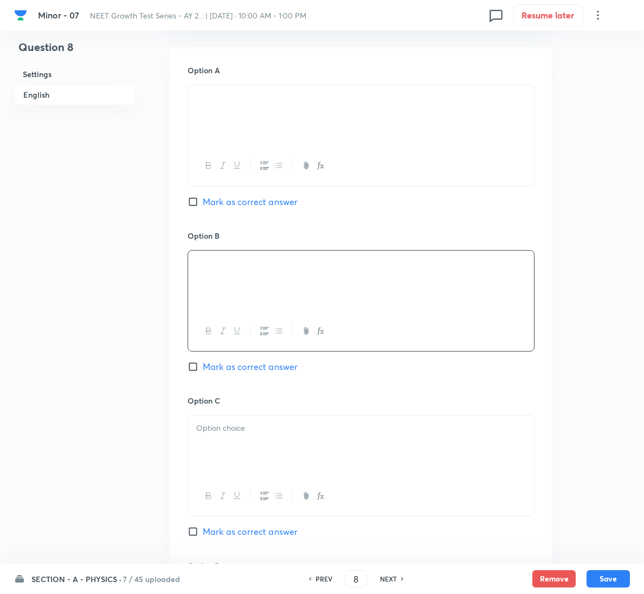
click at [259, 416] on div at bounding box center [361, 465] width 347 height 101
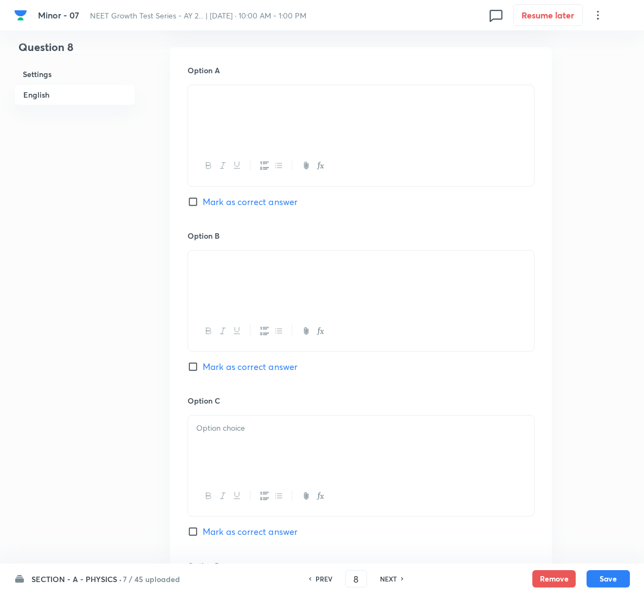
click at [250, 426] on p at bounding box center [361, 428] width 330 height 12
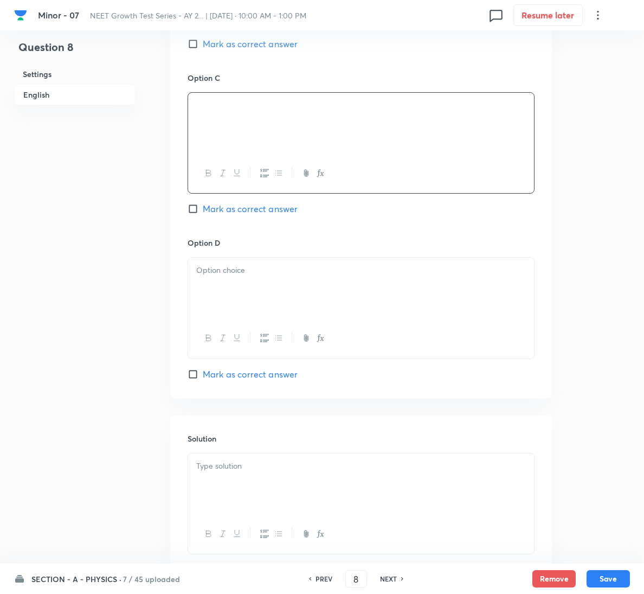
scroll to position [895, 0]
click at [235, 363] on div "Option D Mark as correct answer" at bounding box center [361, 305] width 347 height 143
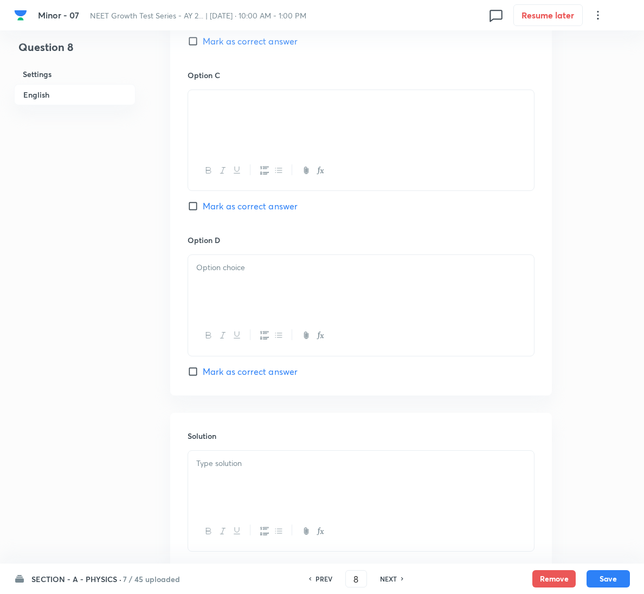
click at [247, 291] on div at bounding box center [361, 285] width 346 height 61
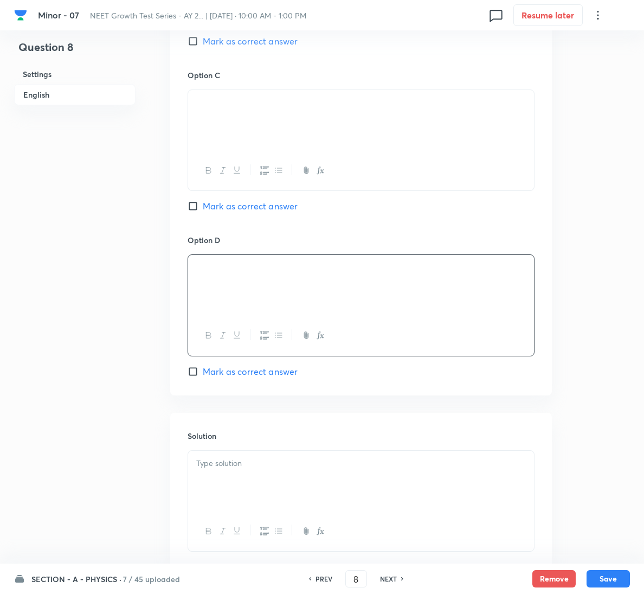
click at [252, 378] on span "Mark as correct answer" at bounding box center [250, 371] width 95 height 13
click at [203, 377] on input "Mark as correct answer" at bounding box center [195, 371] width 15 height 11
checkbox input "true"
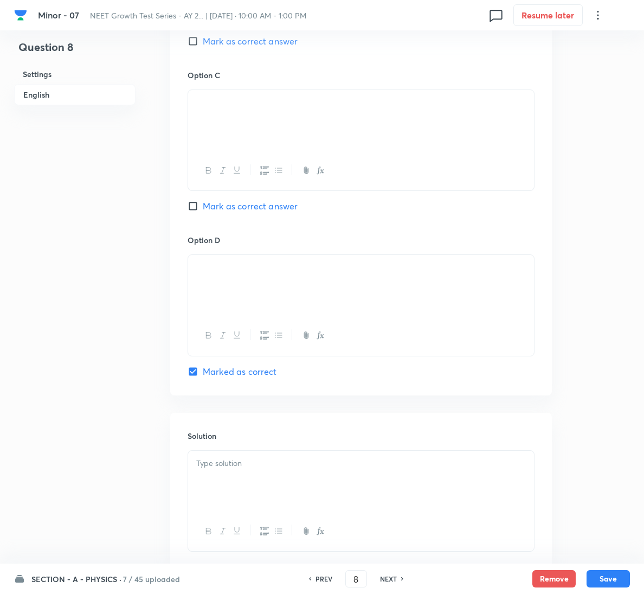
click at [261, 481] on div at bounding box center [361, 481] width 346 height 61
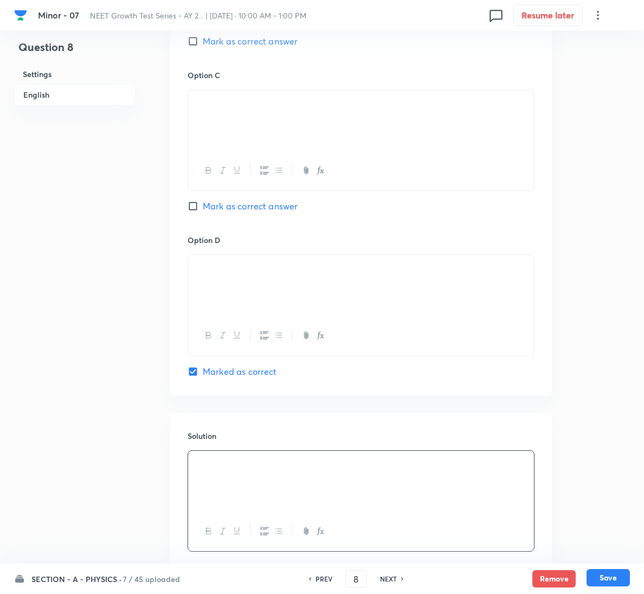
click at [595, 574] on button "Save" at bounding box center [608, 577] width 43 height 17
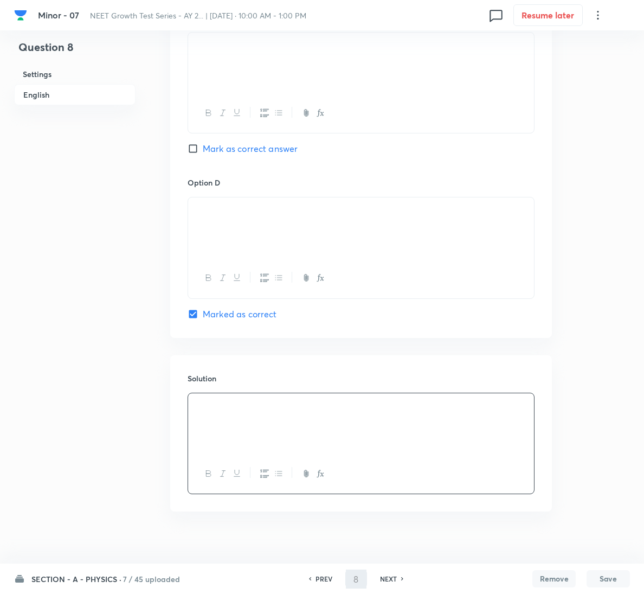
scroll to position [969, 0]
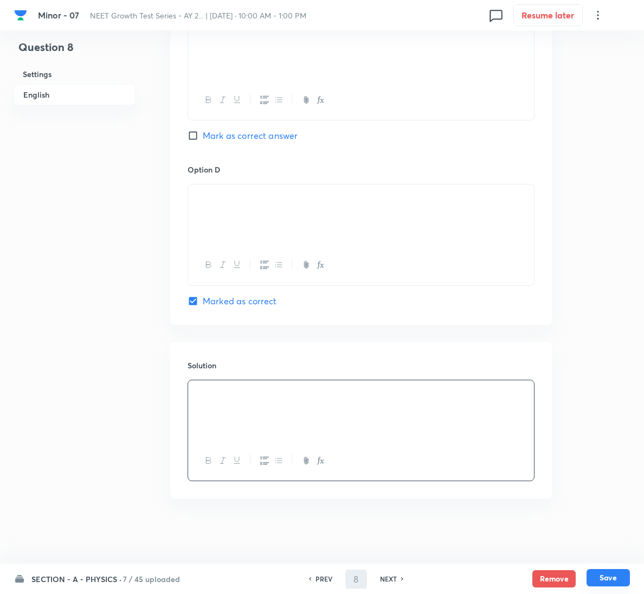
click at [612, 582] on button "Save" at bounding box center [608, 577] width 43 height 17
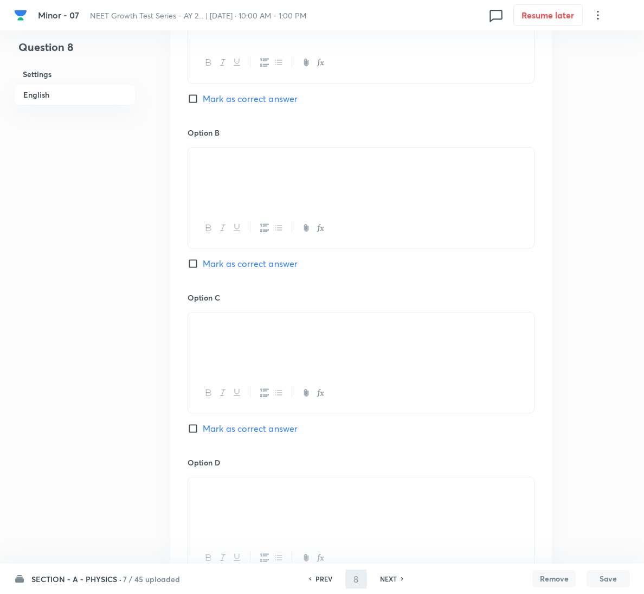
scroll to position [732, 0]
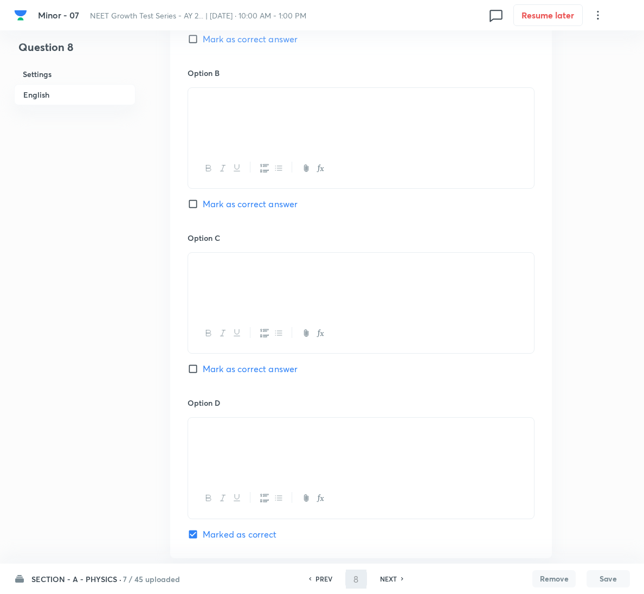
click at [607, 425] on div "Question 8 Settings English Settings Type Single choice correct 4 options + 4 m…" at bounding box center [322, 47] width 616 height 1455
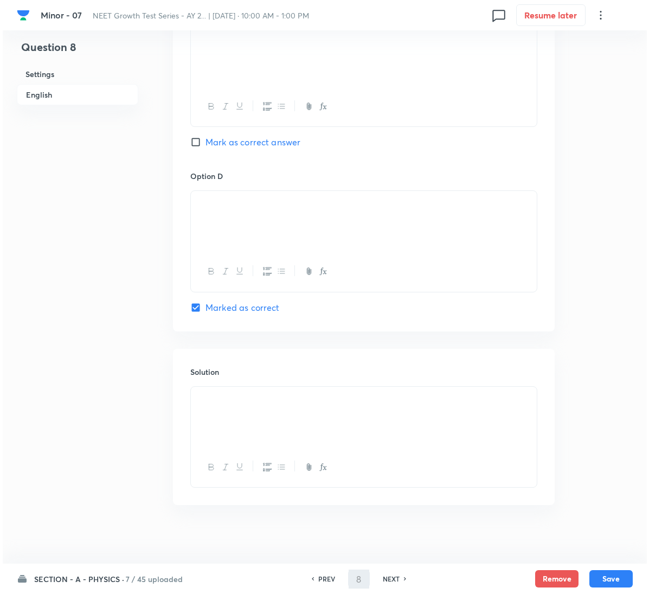
scroll to position [969, 0]
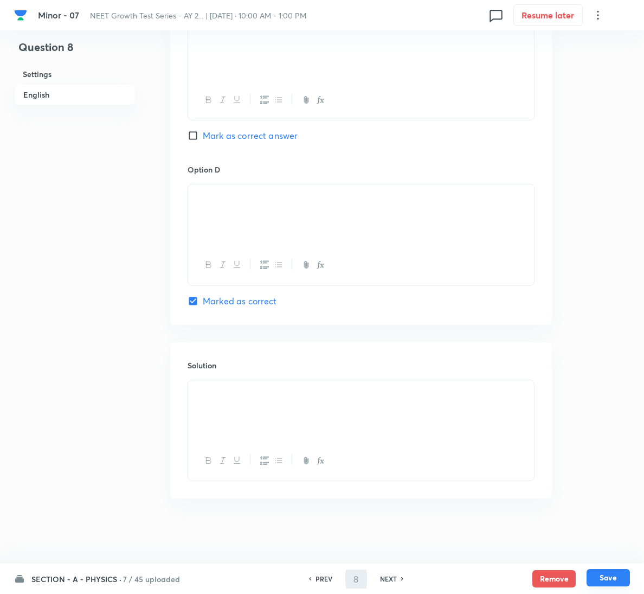
click at [627, 575] on button "Save" at bounding box center [608, 577] width 43 height 17
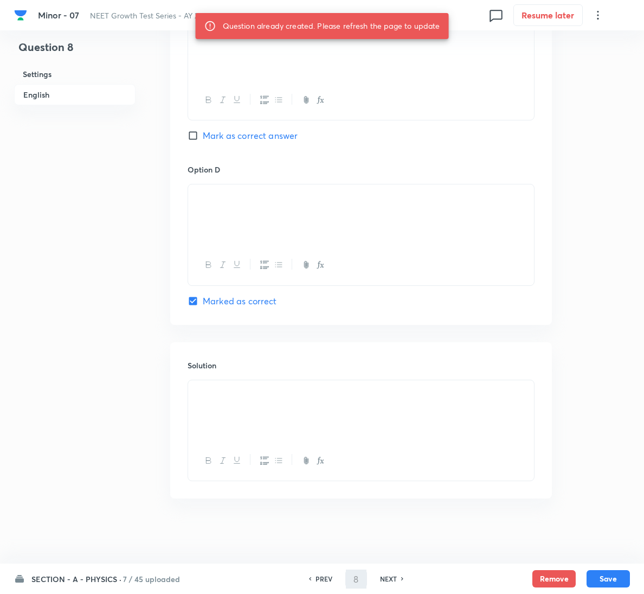
click at [381, 574] on h6 "NEXT" at bounding box center [388, 579] width 17 height 10
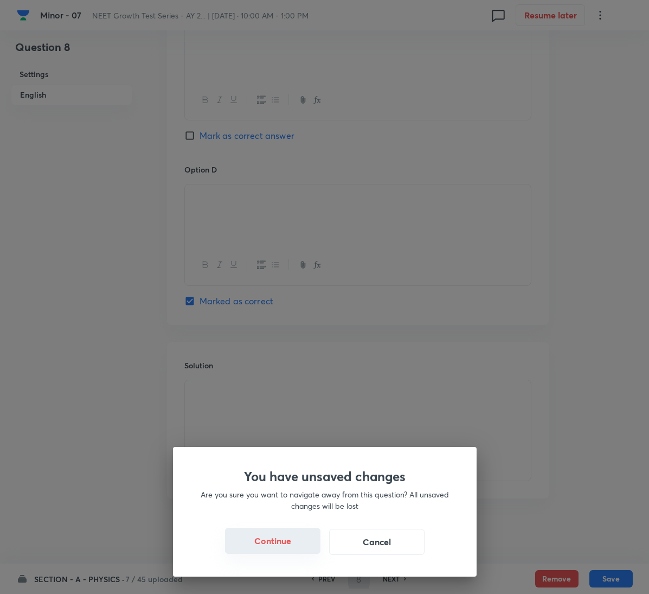
click at [275, 547] on button "Continue" at bounding box center [272, 541] width 95 height 26
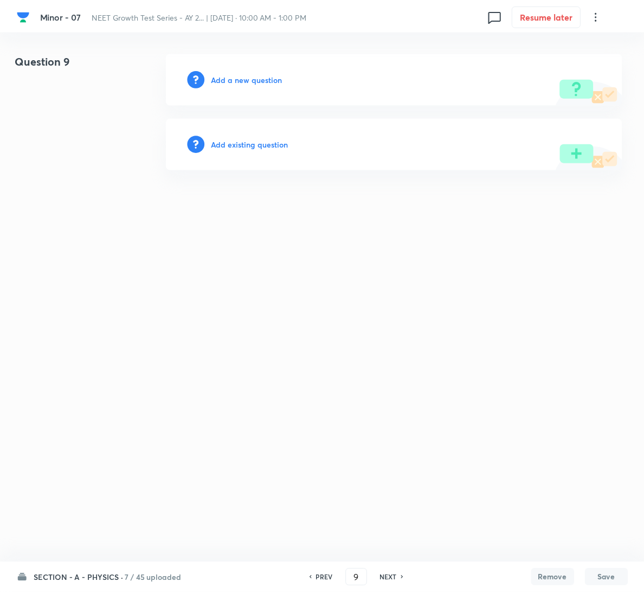
scroll to position [0, 0]
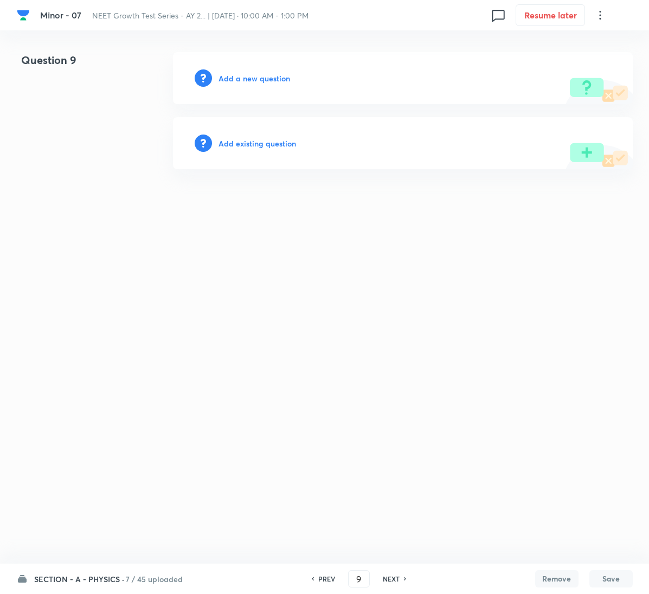
click at [308, 578] on div "PREV 9 ​ NEXT" at bounding box center [359, 578] width 140 height 17
click at [330, 577] on h6 "PREV" at bounding box center [326, 579] width 17 height 10
click at [373, 221] on html "Minor - 07 NEET Growth Test Series - AY 2... | Aug 31, 2025 · 10:00 AM - 1:00 P…" at bounding box center [324, 110] width 649 height 221
click at [323, 577] on h6 "PREV" at bounding box center [326, 579] width 17 height 10
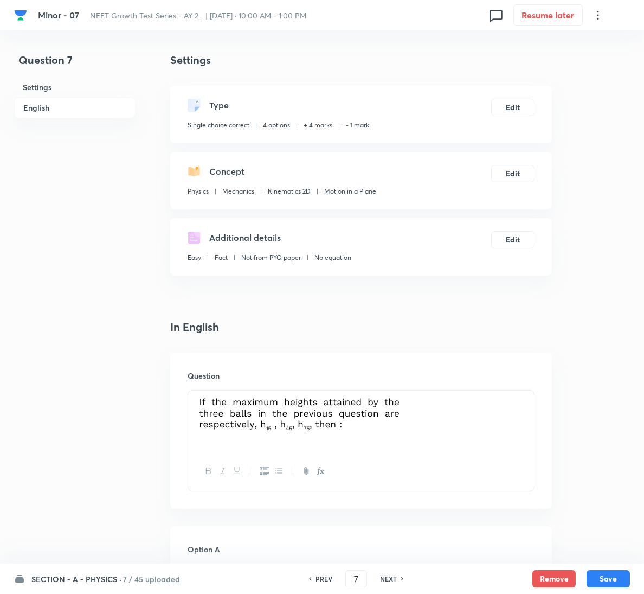
click at [381, 577] on h6 "NEXT" at bounding box center [388, 579] width 17 height 10
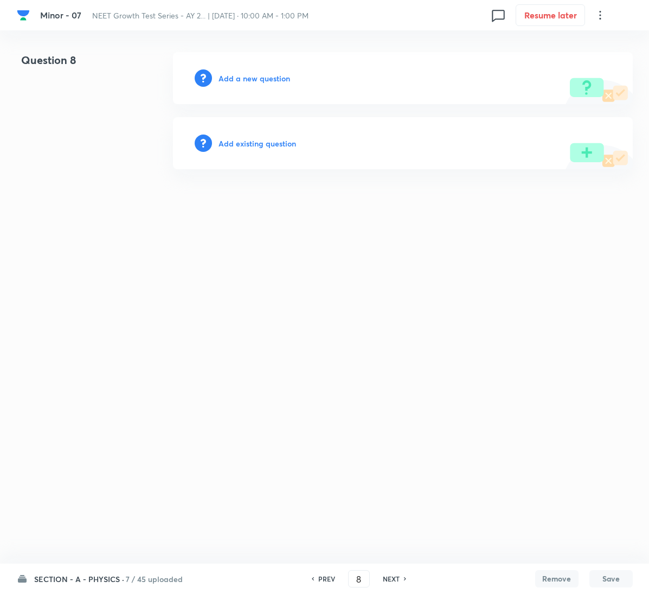
click at [329, 578] on h6 "PREV" at bounding box center [326, 579] width 17 height 10
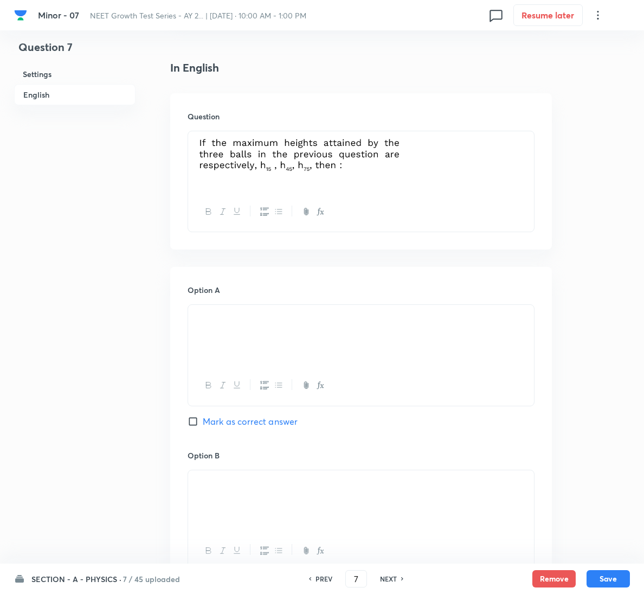
scroll to position [570, 0]
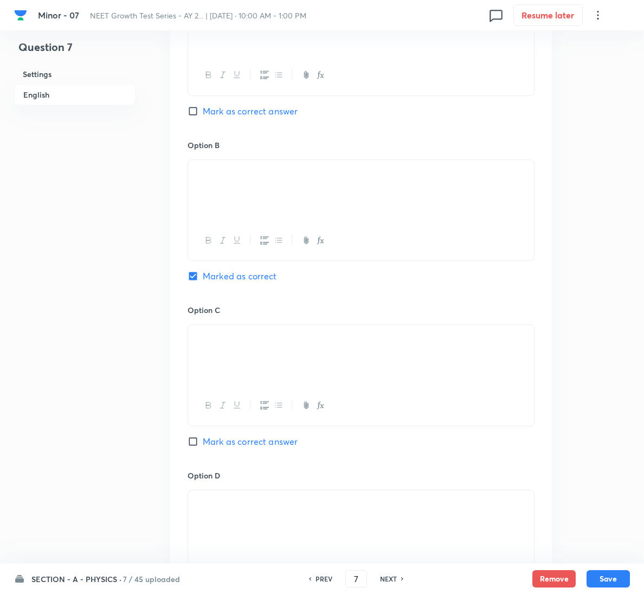
click at [394, 575] on h6 "NEXT" at bounding box center [388, 579] width 17 height 10
type input "8"
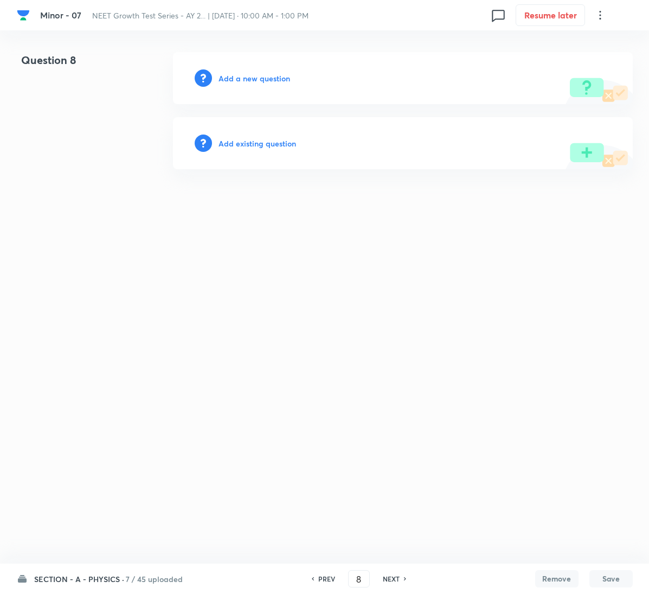
click at [259, 74] on h6 "Add a new question" at bounding box center [255, 78] width 72 height 11
click at [259, 74] on h6 "Choose a question type" at bounding box center [261, 78] width 84 height 11
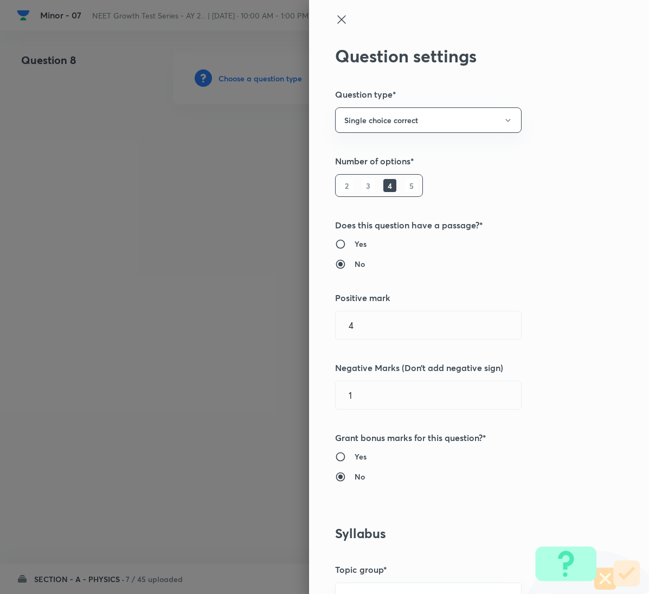
click at [602, 338] on div "Question settings Question type* Single choice correct Number of options* 2 3 4…" at bounding box center [479, 297] width 340 height 594
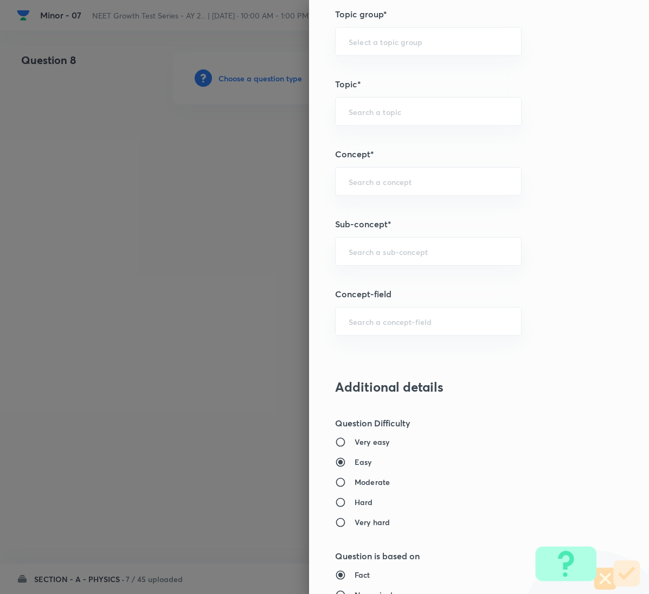
scroll to position [570, 0]
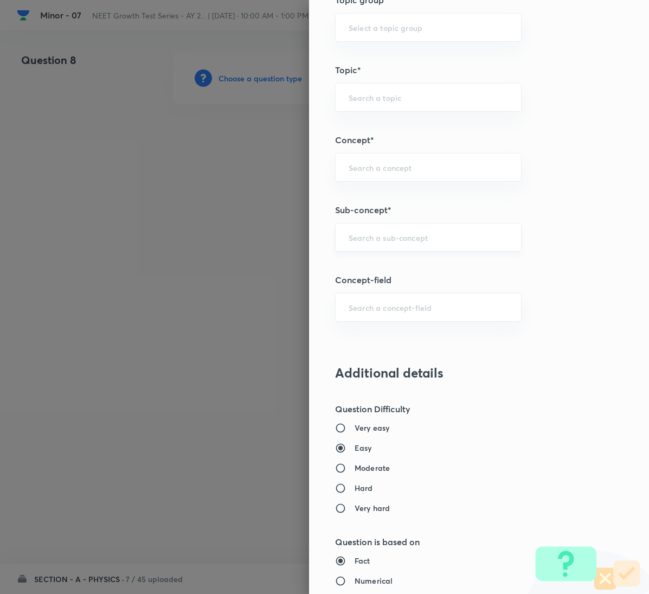
click at [408, 252] on div "​" at bounding box center [428, 237] width 187 height 29
paste input "Motion in a Plane"
click at [400, 271] on li "Motion in a Plane" at bounding box center [416, 272] width 185 height 20
type input "Motion in a Plane"
type input "Physics"
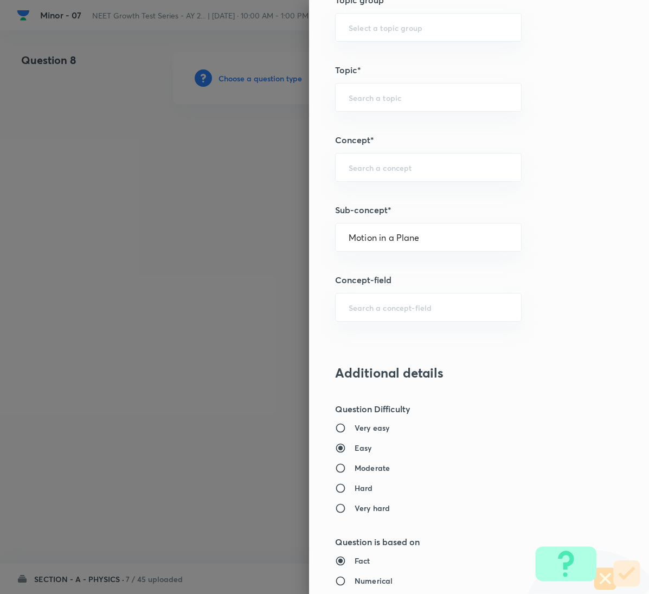
type input "Mechanics"
type input "Kinematics 2D"
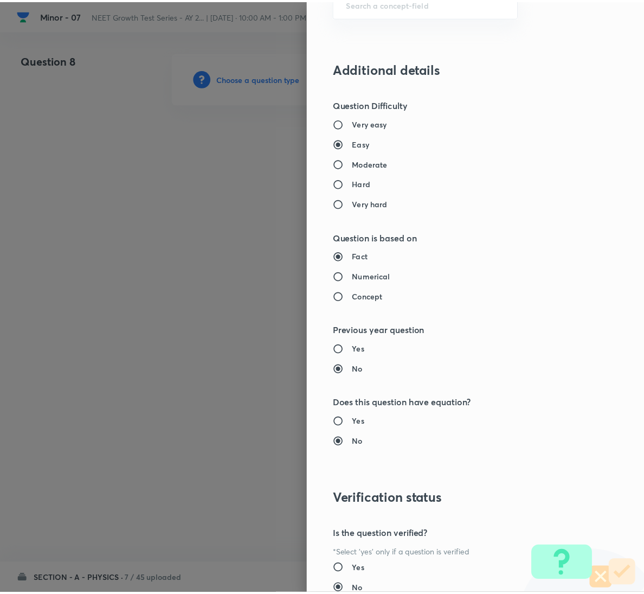
scroll to position [961, 0]
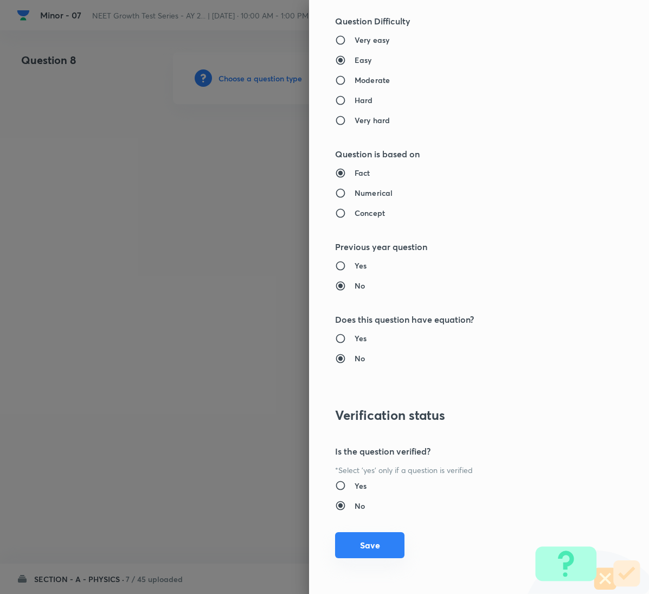
click at [378, 550] on button "Save" at bounding box center [369, 545] width 69 height 26
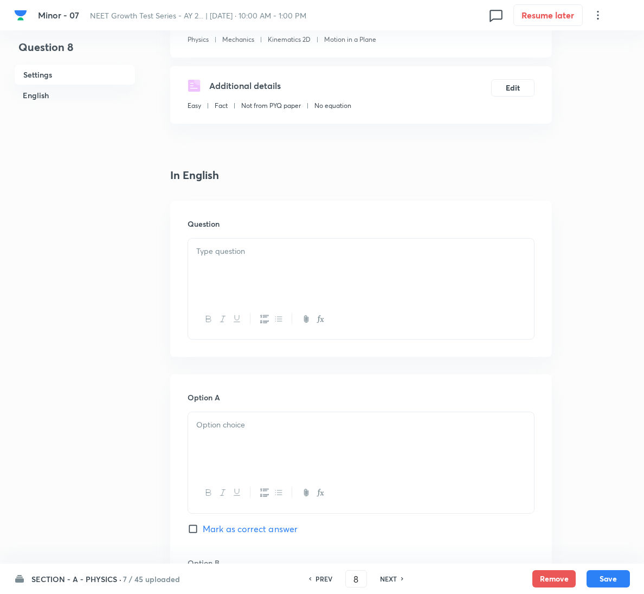
scroll to position [163, 0]
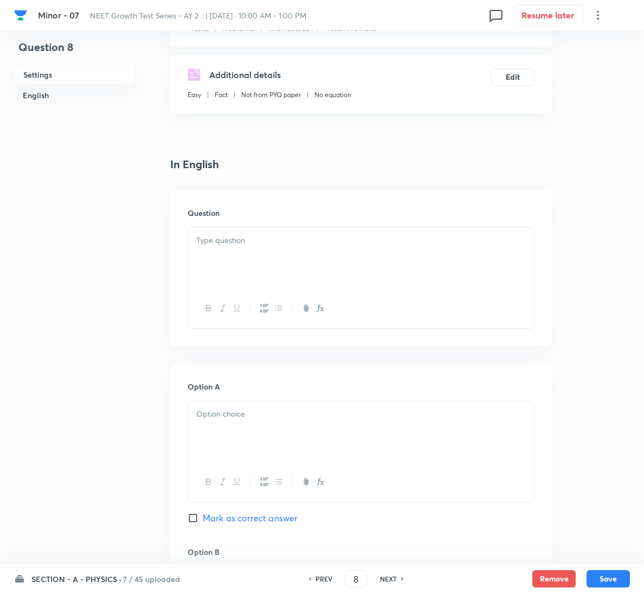
click at [321, 260] on div at bounding box center [361, 258] width 346 height 61
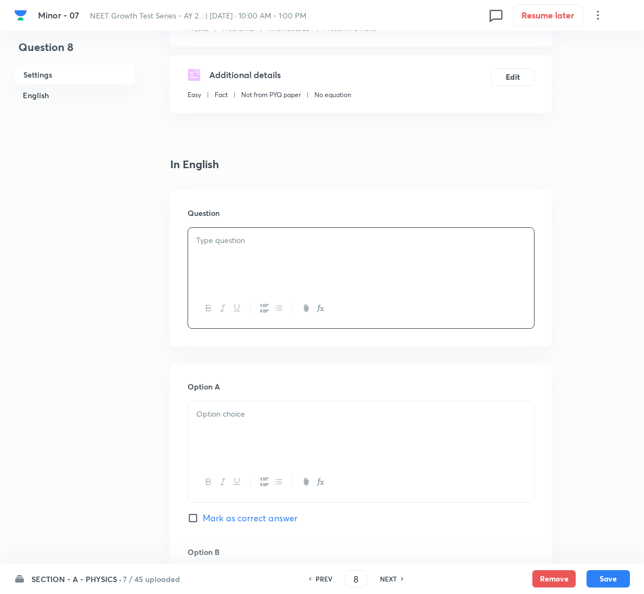
click at [381, 288] on div at bounding box center [361, 258] width 346 height 61
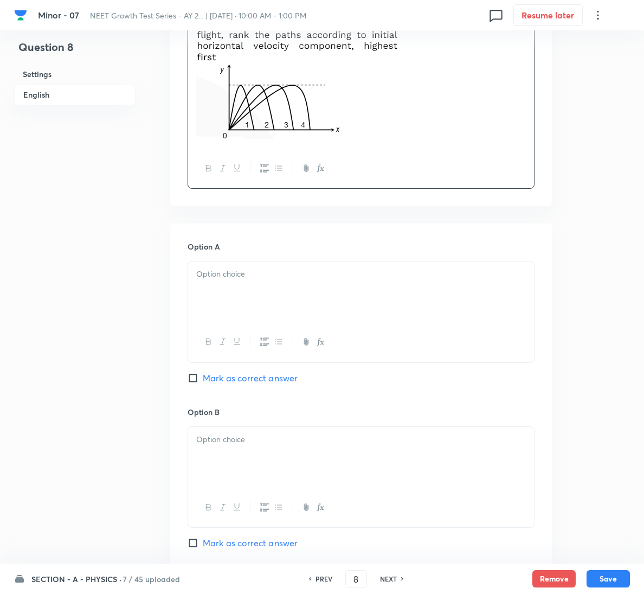
scroll to position [407, 0]
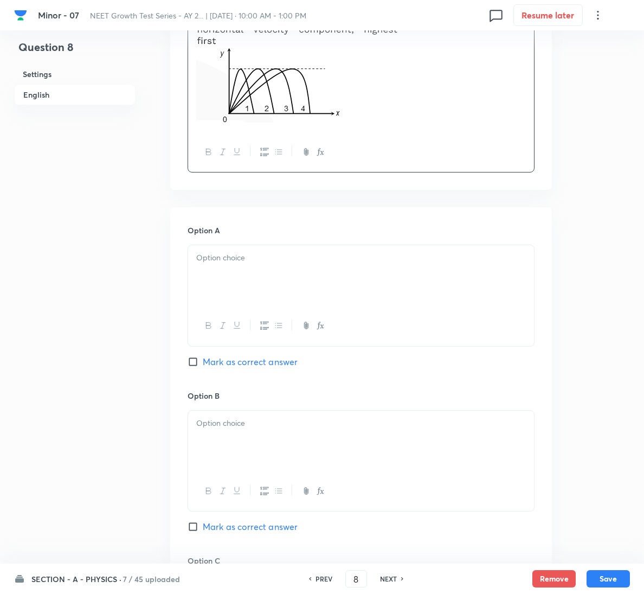
click at [259, 256] on p at bounding box center [361, 258] width 330 height 12
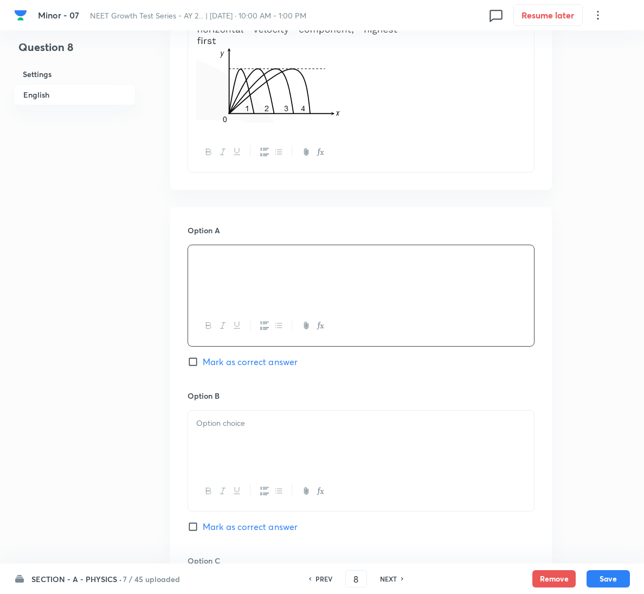
click at [293, 412] on div at bounding box center [361, 441] width 346 height 61
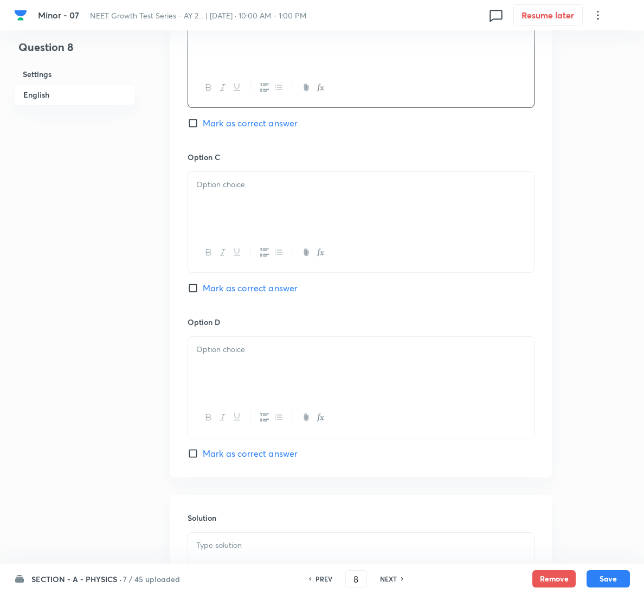
scroll to position [814, 0]
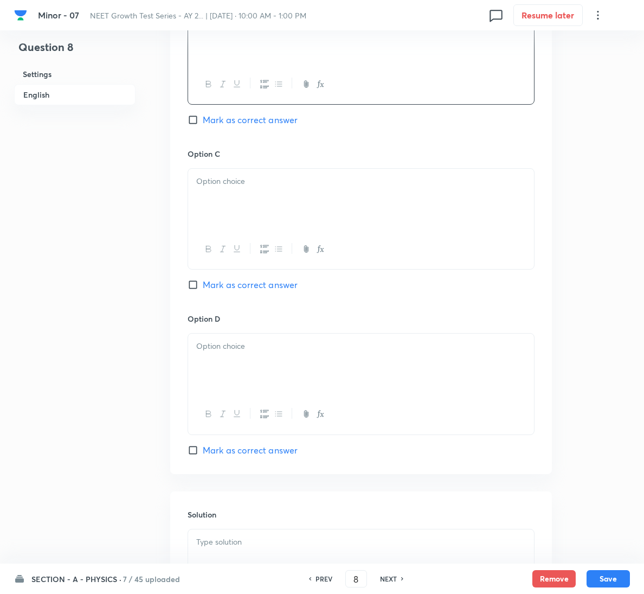
click at [251, 200] on div at bounding box center [361, 199] width 346 height 61
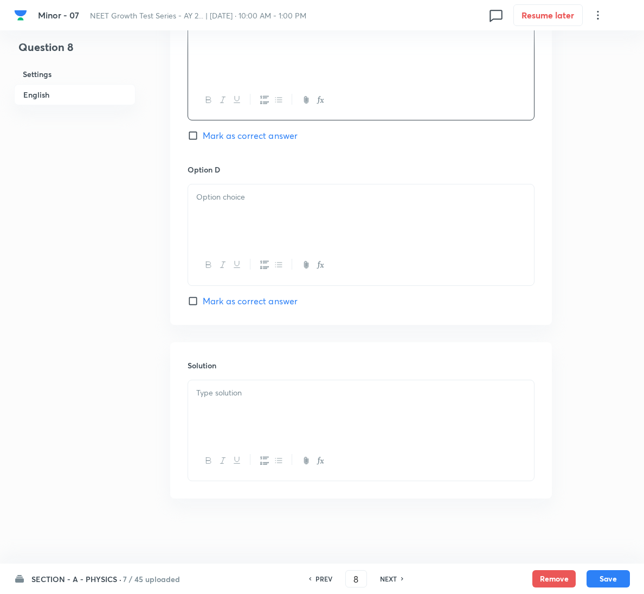
scroll to position [966, 0]
click at [264, 299] on span "Mark as correct answer" at bounding box center [250, 301] width 95 height 13
click at [203, 299] on input "Mark as correct answer" at bounding box center [195, 301] width 15 height 11
checkbox input "true"
click at [280, 225] on div at bounding box center [361, 214] width 346 height 61
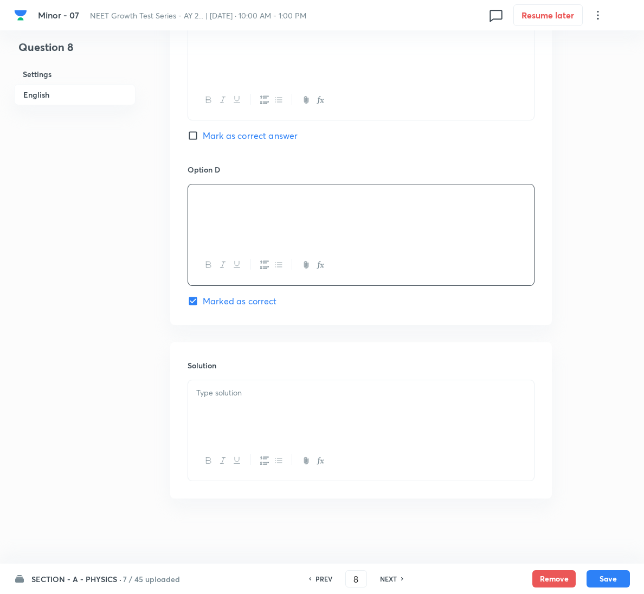
click at [282, 375] on div "Solution" at bounding box center [361, 420] width 382 height 156
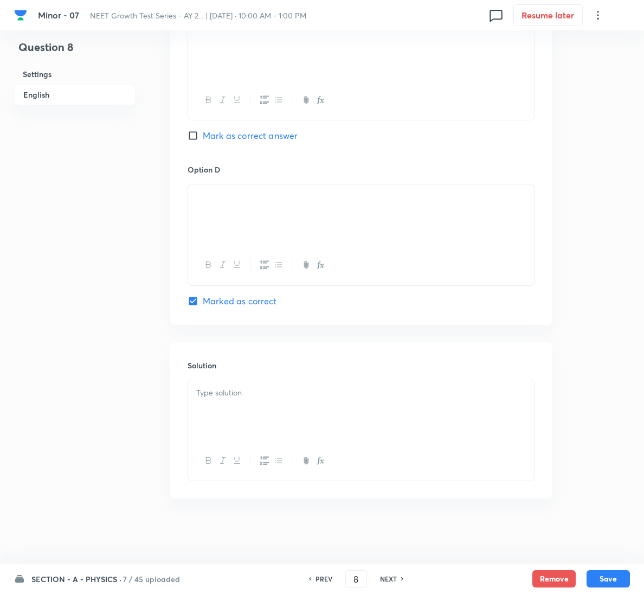
click at [293, 405] on div at bounding box center [361, 410] width 346 height 61
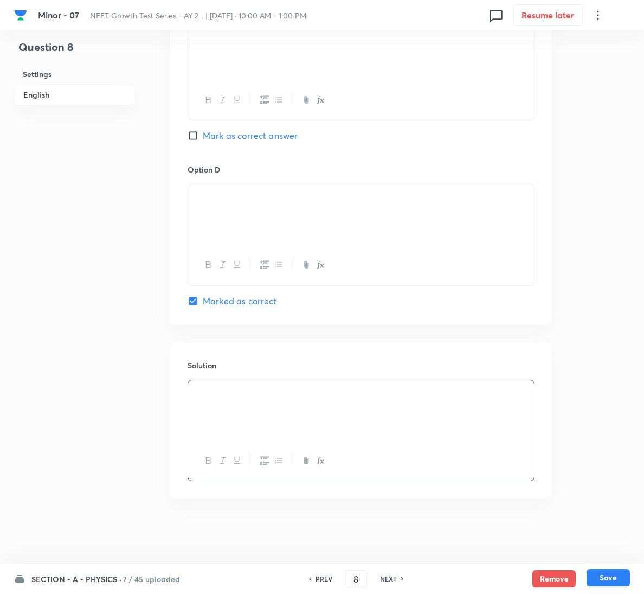
click at [593, 571] on button "Save" at bounding box center [608, 577] width 43 height 17
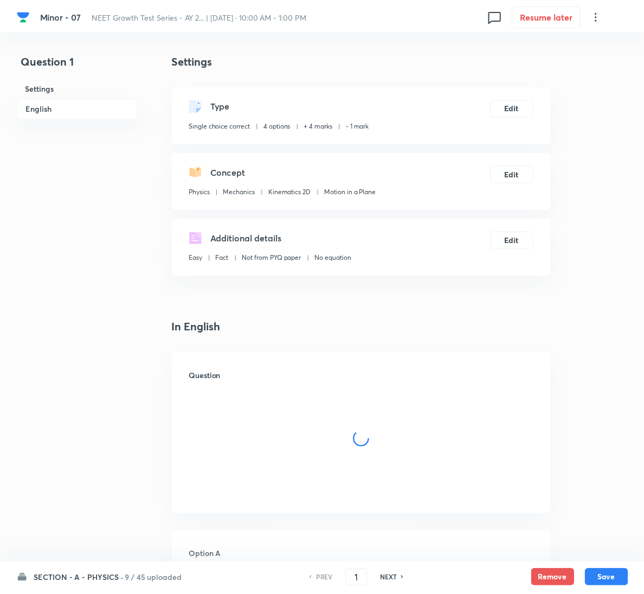
scroll to position [878, 0]
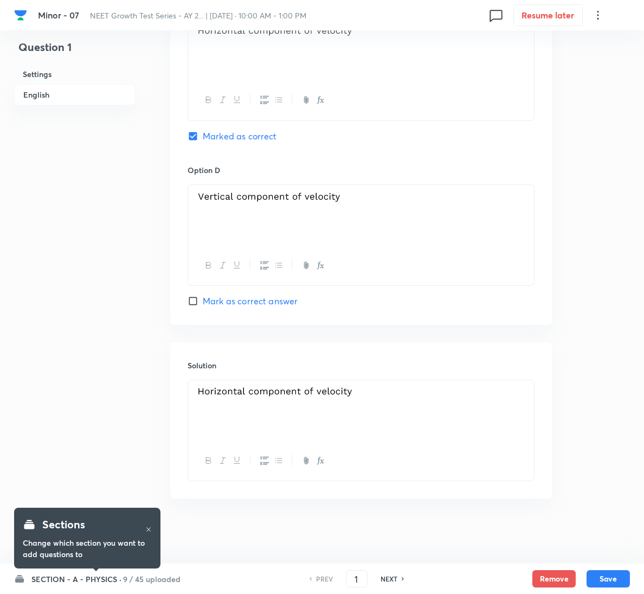
click at [386, 577] on h6 "NEXT" at bounding box center [389, 579] width 17 height 10
type input "2"
checkbox input "true"
checkbox input "false"
click at [386, 577] on h6 "NEXT" at bounding box center [389, 579] width 17 height 10
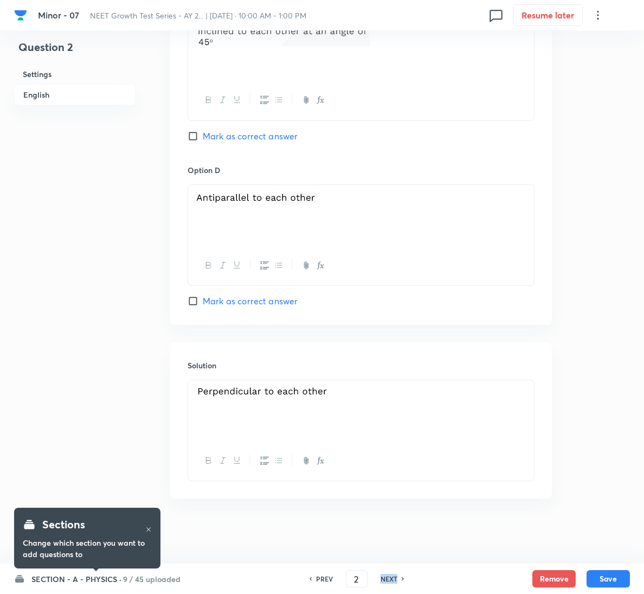
checkbox input "false"
type input "3"
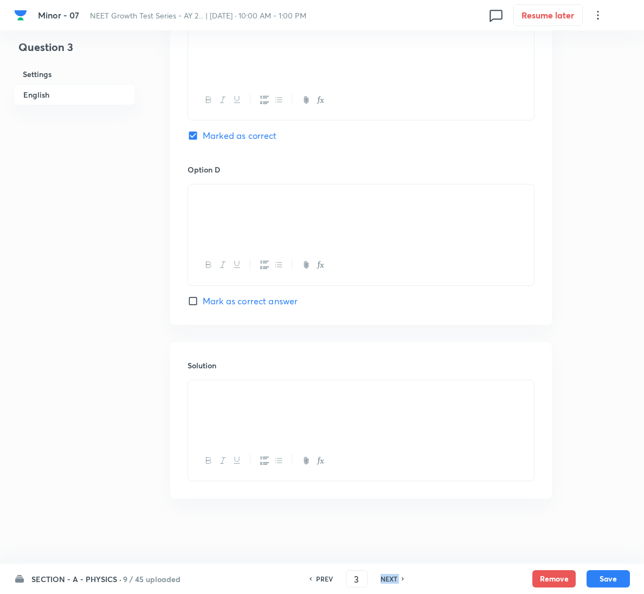
click at [386, 577] on h6 "NEXT" at bounding box center [389, 579] width 17 height 10
checkbox input "false"
type input "4"
click at [386, 577] on h6 "NEXT" at bounding box center [389, 579] width 17 height 10
checkbox input "false"
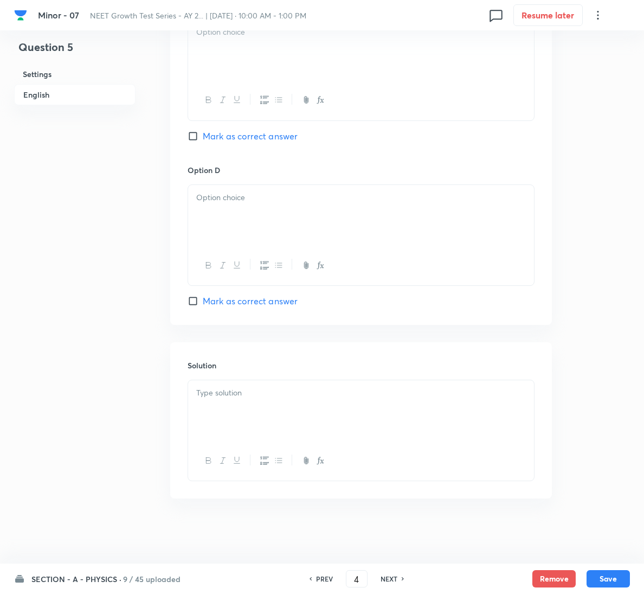
type input "5"
click at [386, 577] on h6 "NEXT" at bounding box center [389, 579] width 17 height 10
checkbox input "false"
type input "6"
click at [386, 577] on h6 "NEXT" at bounding box center [389, 579] width 17 height 10
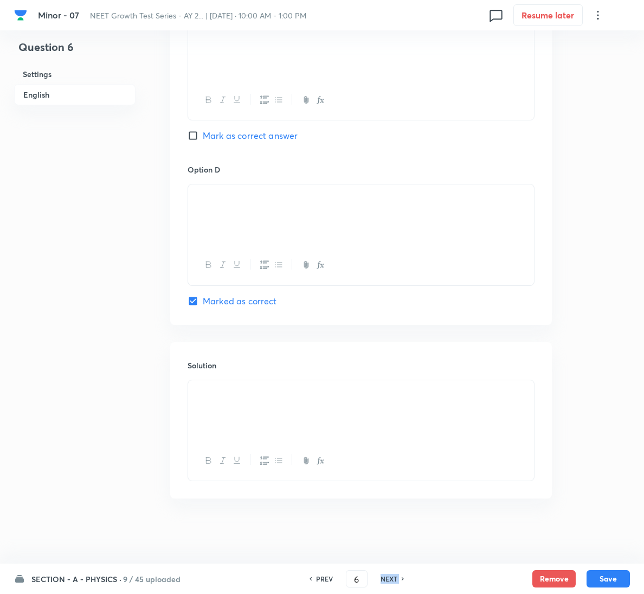
checkbox input "false"
type input "7"
click at [386, 577] on h6 "NEXT" at bounding box center [389, 579] width 17 height 10
checkbox input "false"
type input "8"
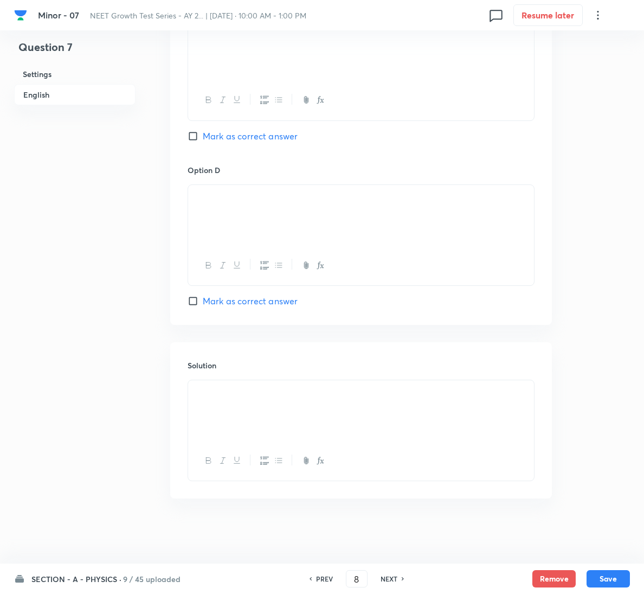
checkbox input "true"
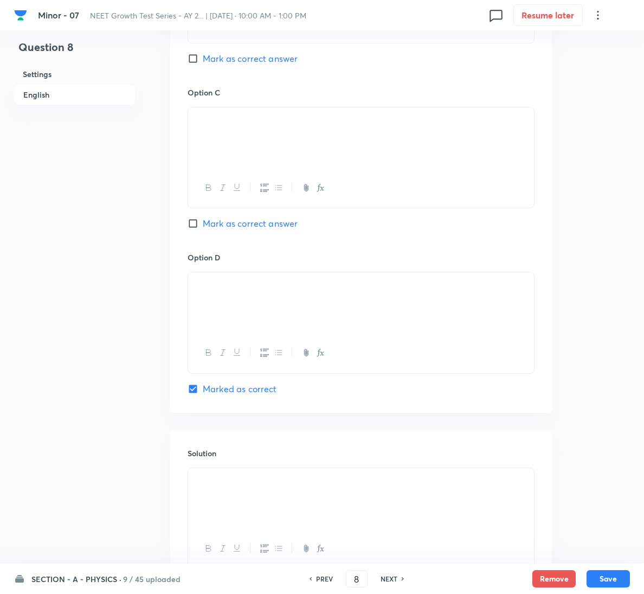
scroll to position [966, 0]
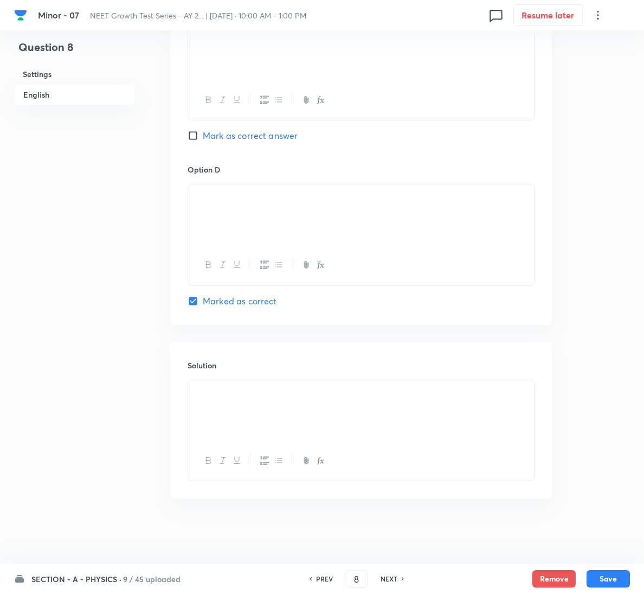
click at [386, 577] on h6 "NEXT" at bounding box center [389, 579] width 17 height 10
type input "9"
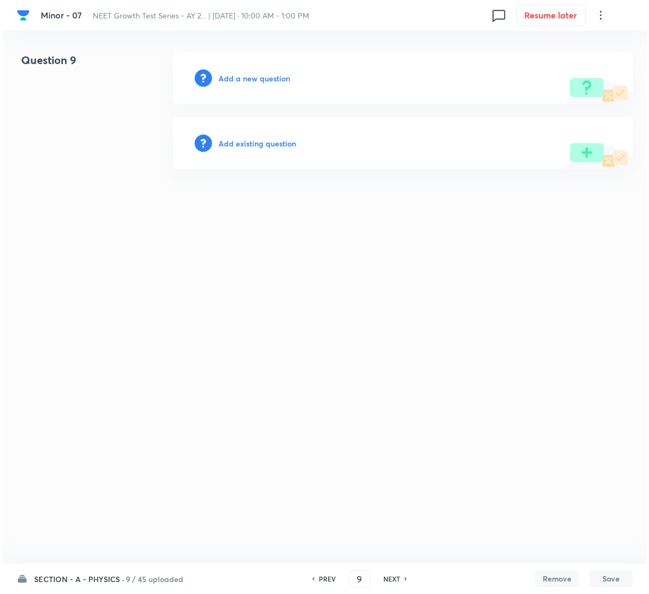
scroll to position [0, 0]
click at [238, 93] on div "Add a new question" at bounding box center [403, 78] width 460 height 52
click at [239, 74] on h6 "Add a new question" at bounding box center [255, 78] width 72 height 11
click at [239, 74] on h6 "Choose a question type" at bounding box center [261, 78] width 84 height 11
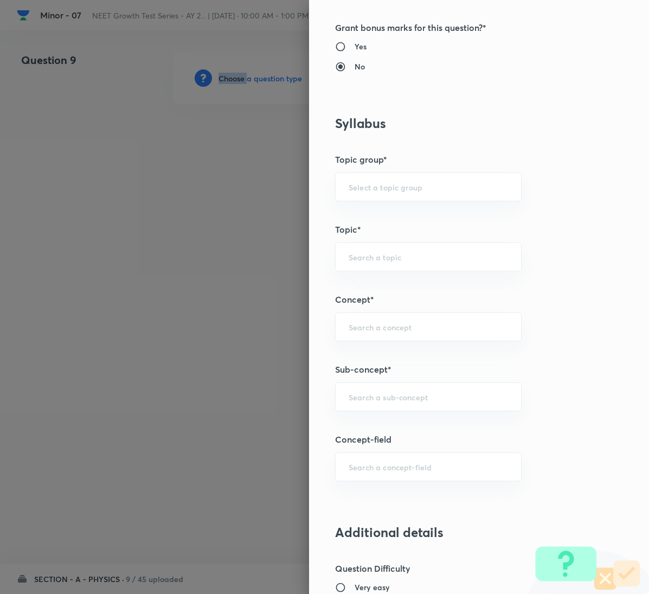
scroll to position [412, 0]
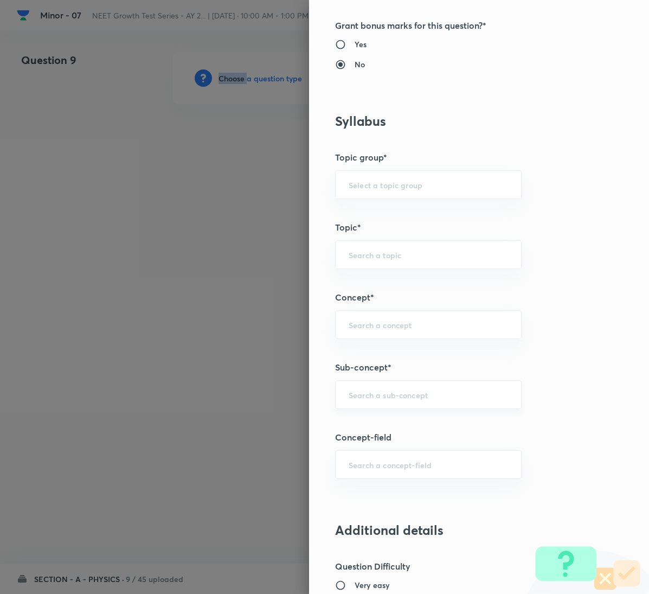
click at [425, 407] on div "​" at bounding box center [428, 394] width 187 height 29
paste input "Motion in a Plane"
click at [413, 422] on li "Motion in a Plane" at bounding box center [416, 429] width 185 height 20
type input "Motion in a Plane"
type input "Physics"
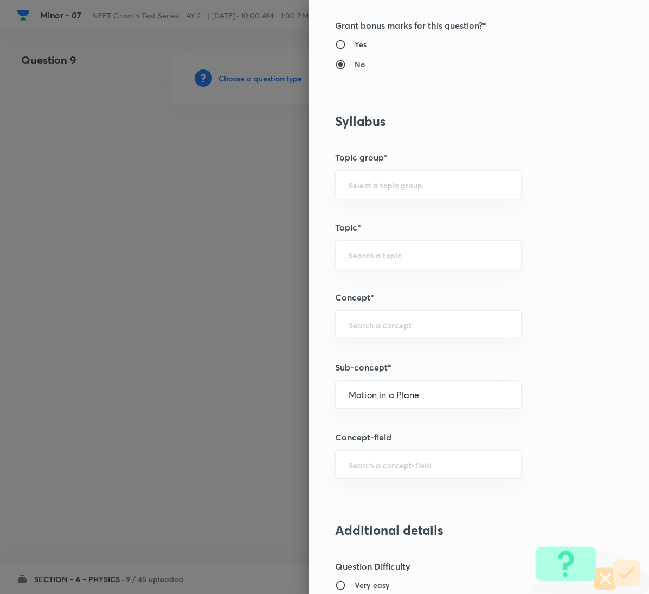
type input "Mechanics"
type input "Kinematics 2D"
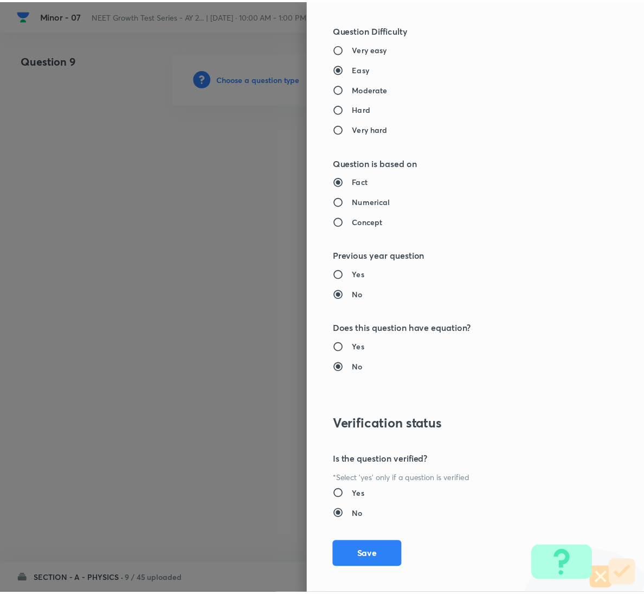
scroll to position [961, 0]
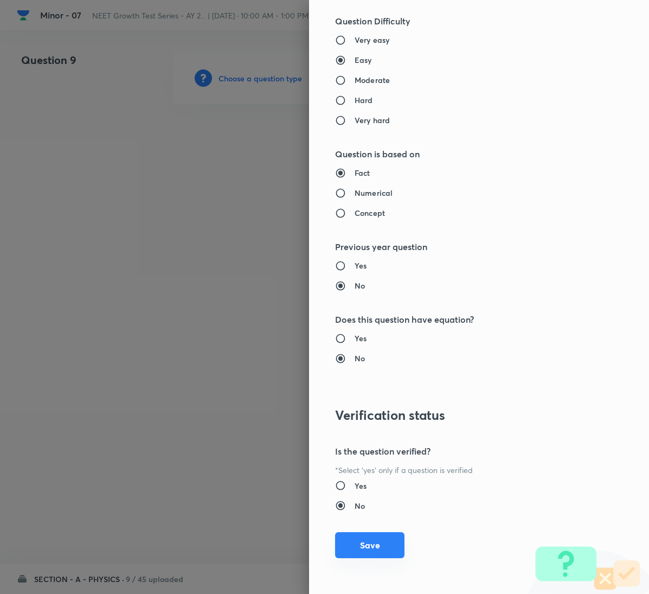
click at [360, 553] on button "Save" at bounding box center [369, 545] width 69 height 26
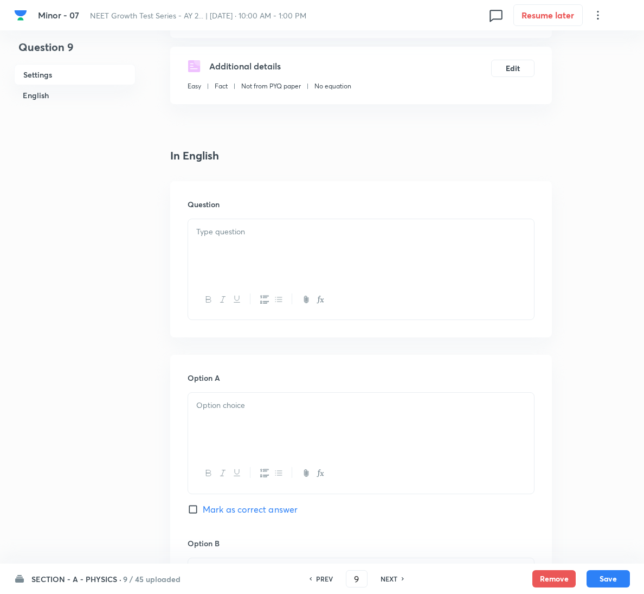
scroll to position [244, 0]
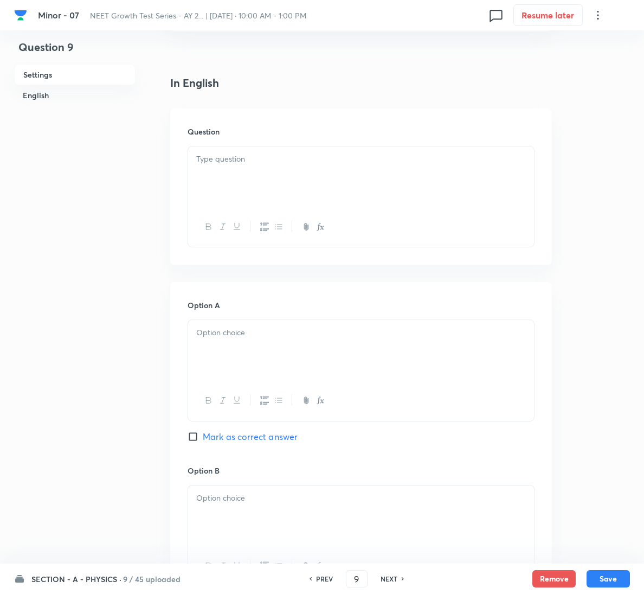
click at [290, 184] on div at bounding box center [361, 176] width 346 height 61
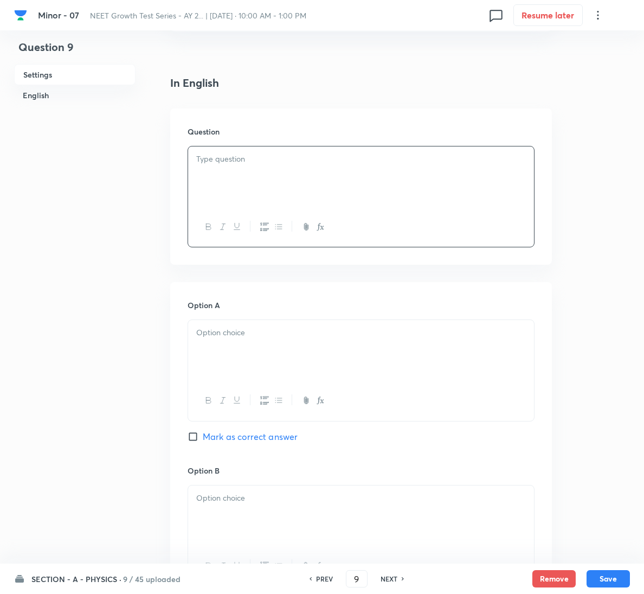
click at [303, 158] on p at bounding box center [361, 159] width 330 height 12
click at [240, 359] on div at bounding box center [361, 350] width 346 height 61
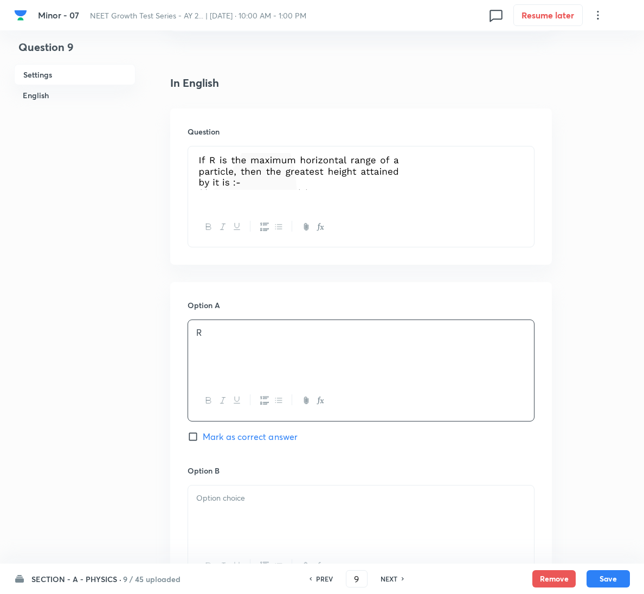
click at [283, 513] on div at bounding box center [361, 515] width 346 height 61
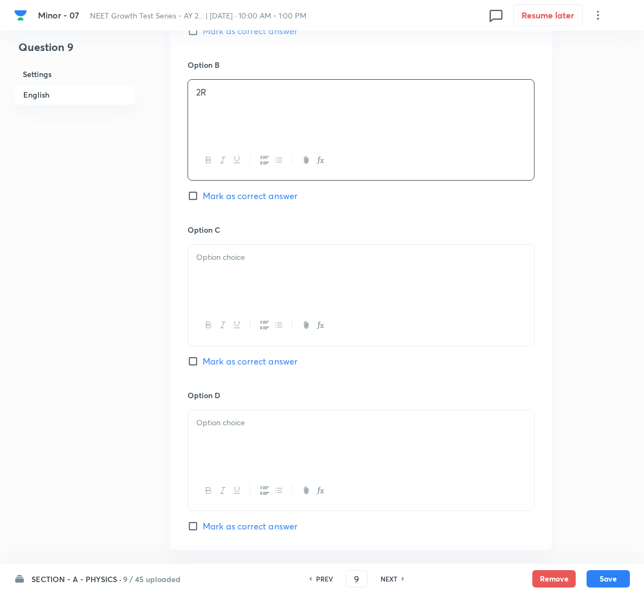
scroll to position [651, 0]
click at [227, 526] on span "Mark as correct answer" at bounding box center [250, 525] width 95 height 13
click at [203, 526] on input "Mark as correct answer" at bounding box center [195, 525] width 15 height 11
checkbox input "true"
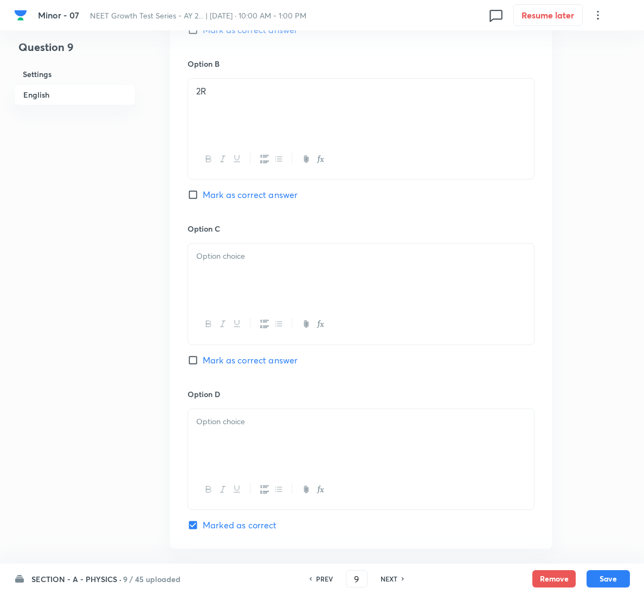
click at [254, 265] on div at bounding box center [361, 274] width 346 height 61
click at [331, 280] on div at bounding box center [361, 274] width 346 height 61
click at [325, 435] on div at bounding box center [361, 439] width 346 height 61
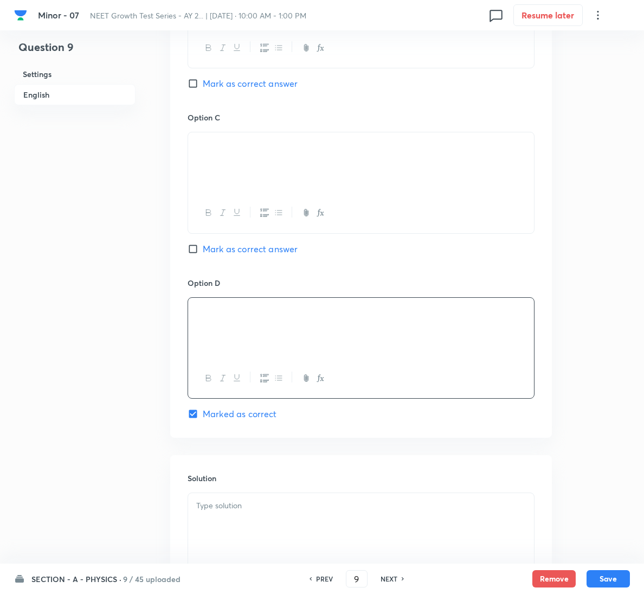
scroll to position [878, 0]
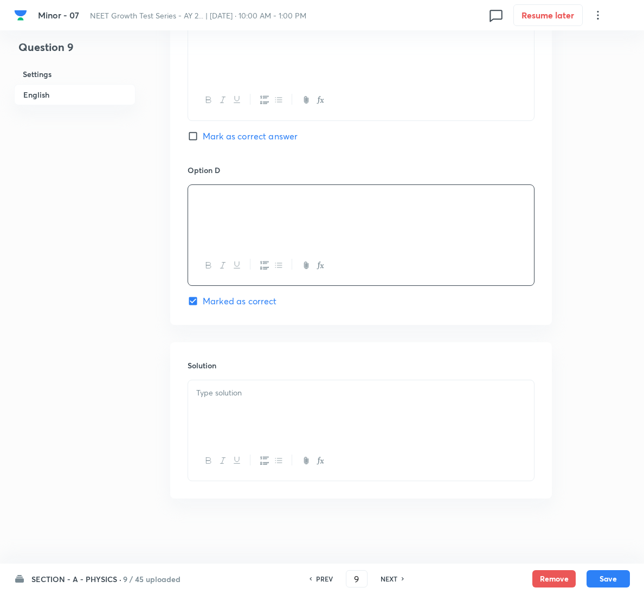
click at [265, 396] on p at bounding box center [361, 393] width 330 height 12
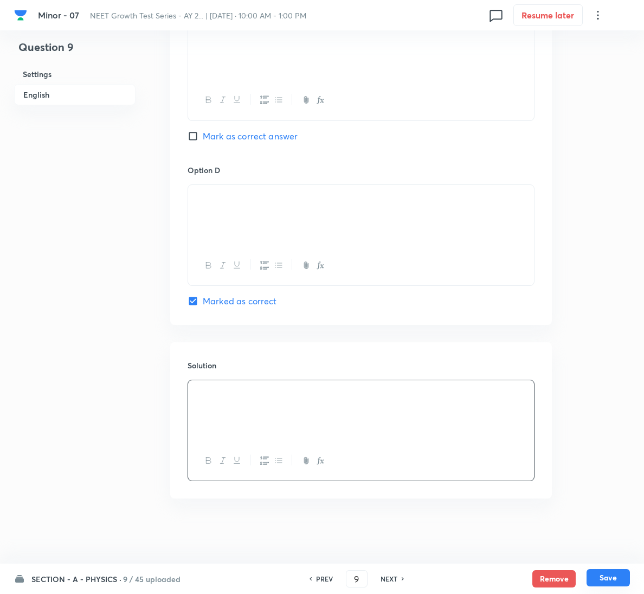
click at [607, 575] on button "Save" at bounding box center [608, 577] width 43 height 17
type input "10"
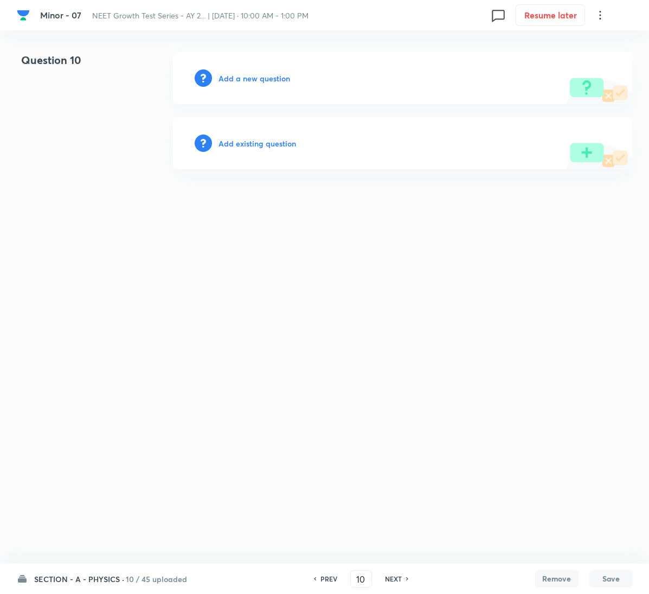
click at [258, 77] on h6 "Add a new question" at bounding box center [255, 78] width 72 height 11
click at [258, 77] on h6 "Choose a question type" at bounding box center [261, 78] width 84 height 11
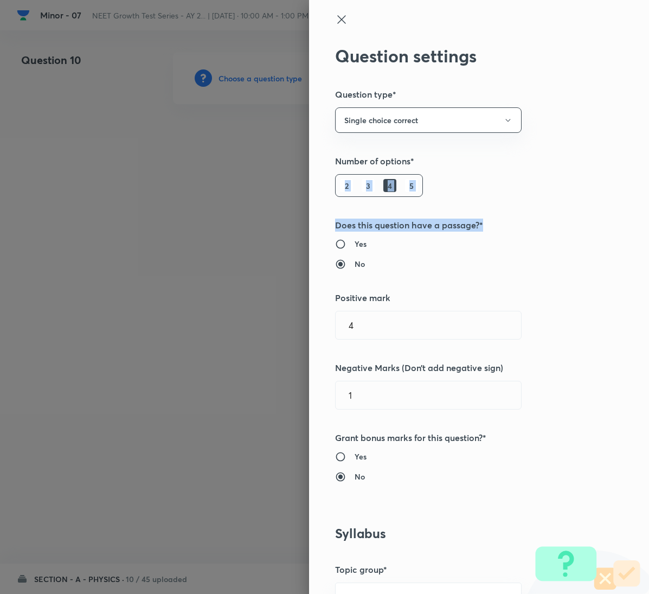
drag, startPoint x: 618, startPoint y: 157, endPoint x: 630, endPoint y: 231, distance: 75.3
click at [629, 233] on div "Question settings Question type* Single choice correct Number of options* 2 3 4…" at bounding box center [479, 297] width 340 height 594
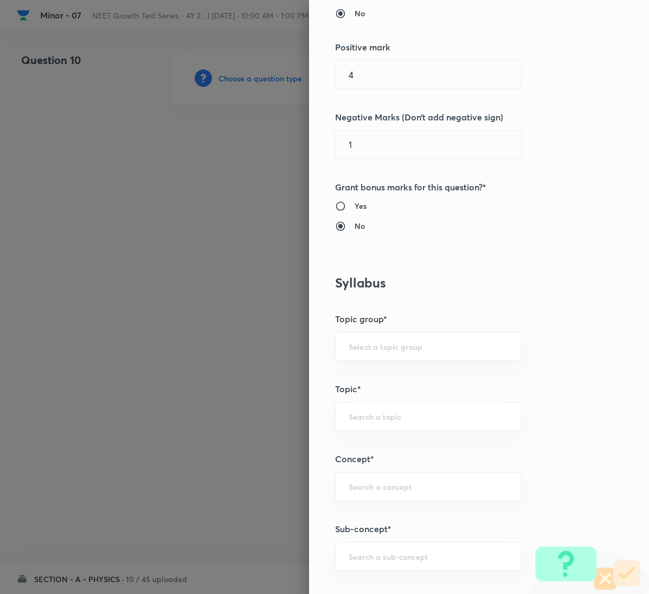
scroll to position [531, 0]
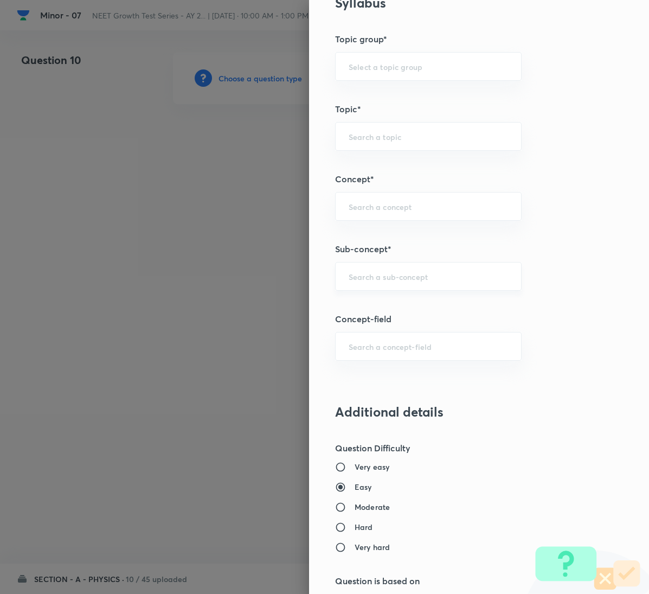
drag, startPoint x: 417, startPoint y: 282, endPoint x: 362, endPoint y: 274, distance: 55.4
click at [362, 274] on input "text" at bounding box center [428, 276] width 159 height 10
paste input "Motion in a Plane"
click at [371, 302] on li "Motion in a Plane" at bounding box center [416, 311] width 185 height 20
type input "Motion in a Plane"
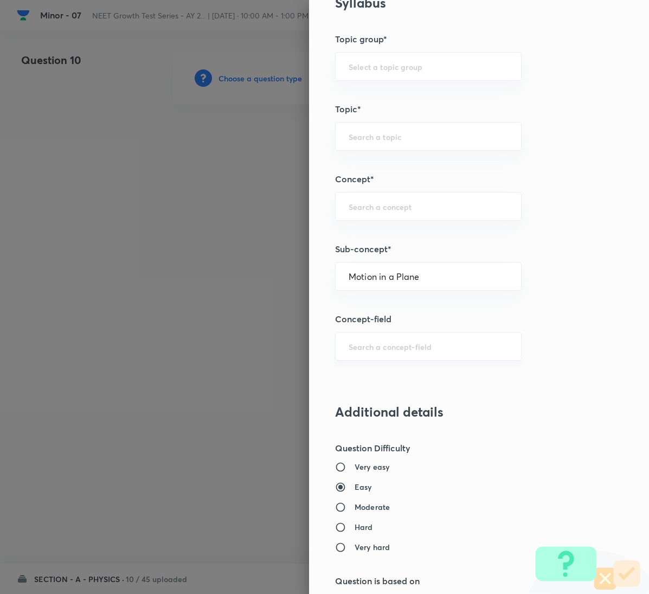
type input "Physics"
type input "Mechanics"
type input "Kinematics 2D"
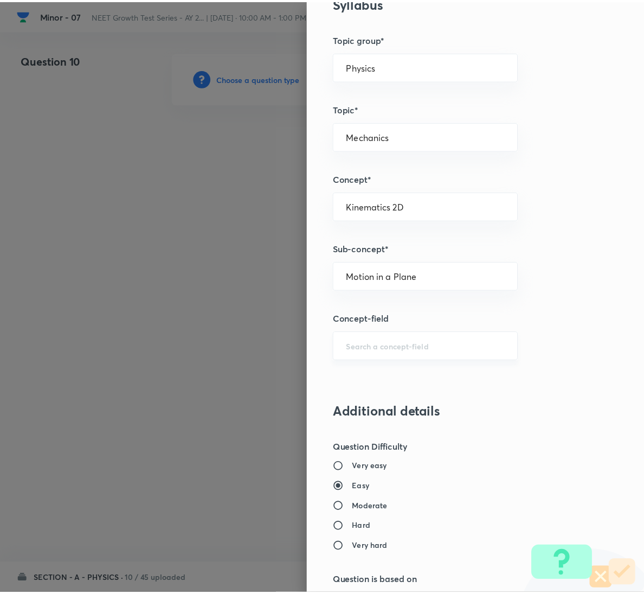
scroll to position [961, 0]
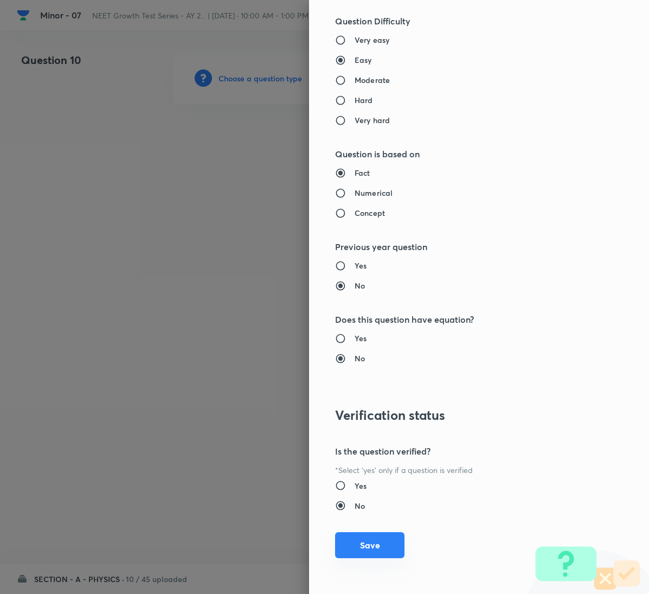
click at [360, 542] on button "Save" at bounding box center [369, 545] width 69 height 26
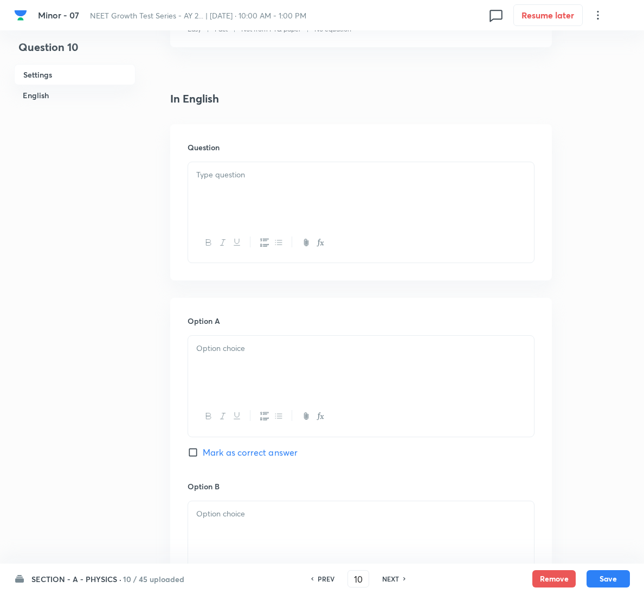
scroll to position [244, 0]
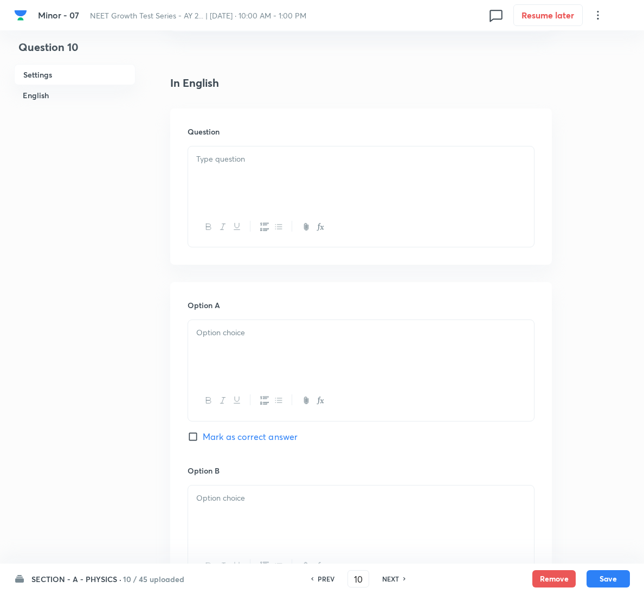
click at [228, 194] on div at bounding box center [361, 176] width 346 height 61
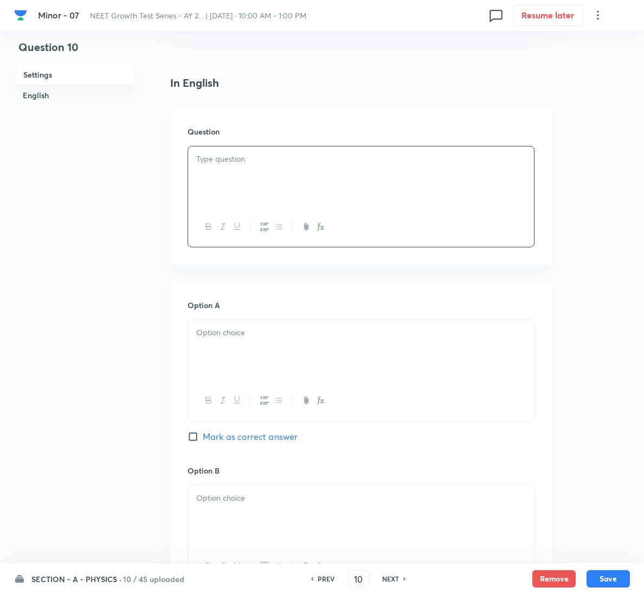
click at [346, 184] on div at bounding box center [361, 176] width 346 height 61
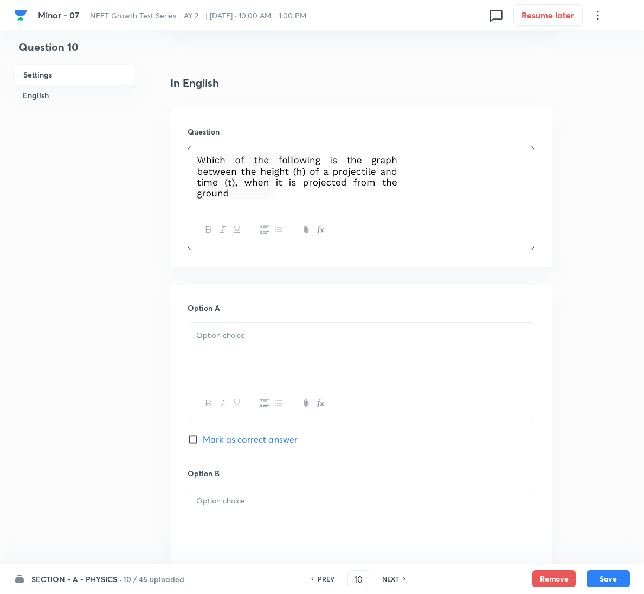
click at [330, 366] on div at bounding box center [361, 353] width 346 height 61
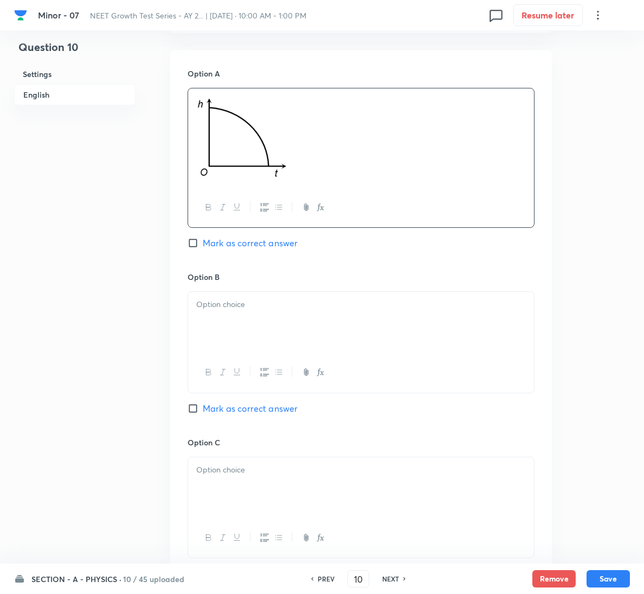
scroll to position [488, 0]
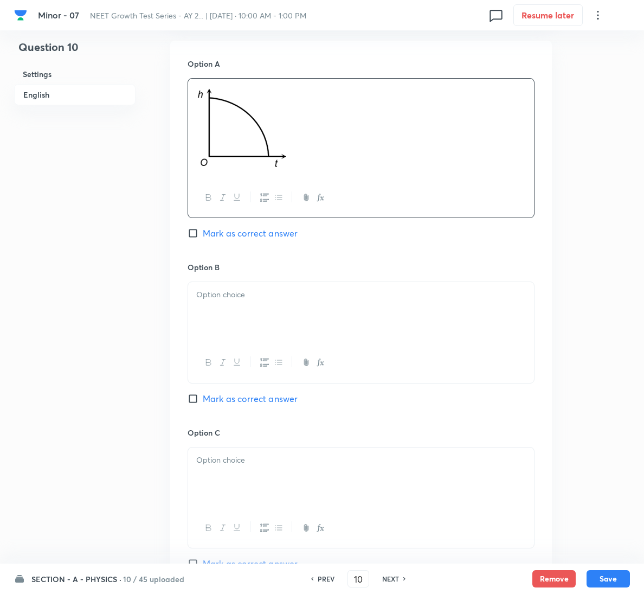
click at [239, 316] on div at bounding box center [361, 312] width 346 height 61
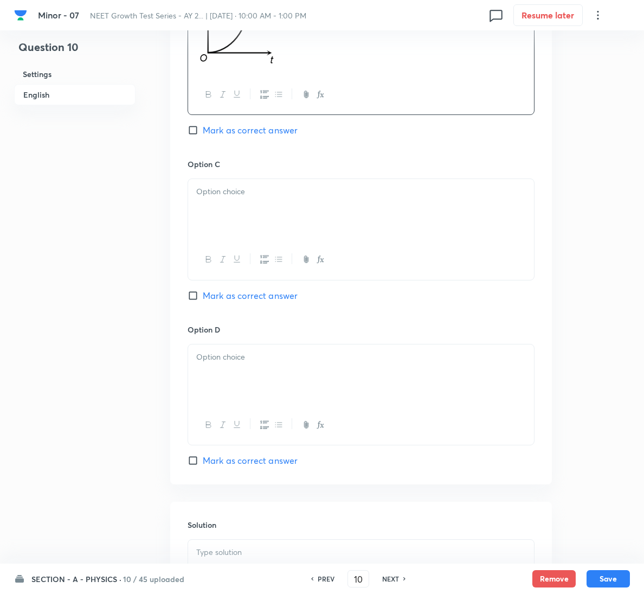
scroll to position [814, 0]
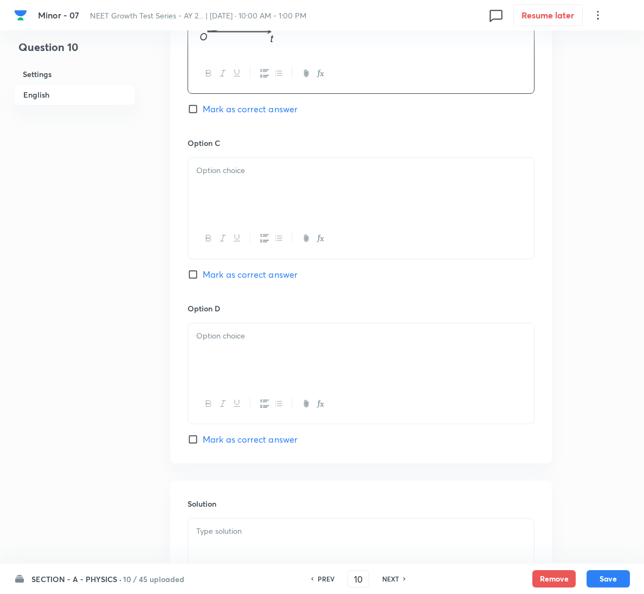
click at [229, 279] on span "Mark as correct answer" at bounding box center [250, 274] width 95 height 13
click at [203, 279] on input "Mark as correct answer" at bounding box center [195, 274] width 15 height 11
checkbox input "true"
click at [249, 217] on div at bounding box center [361, 188] width 346 height 61
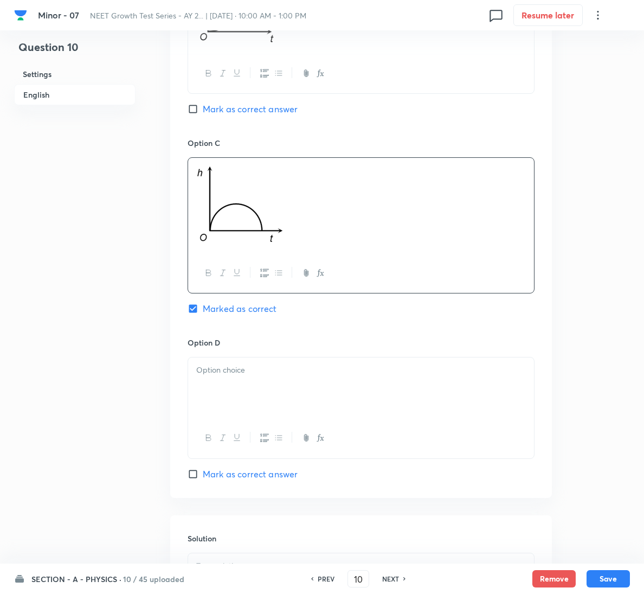
click at [225, 532] on div "Solution" at bounding box center [361, 593] width 382 height 156
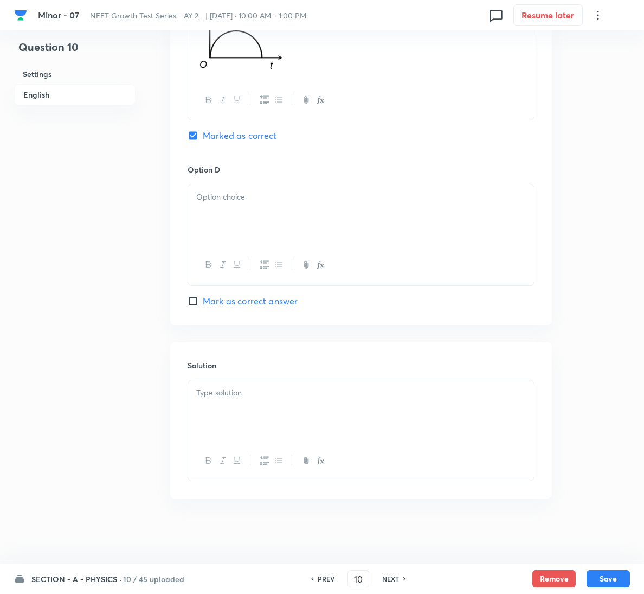
scroll to position [991, 0]
click at [266, 382] on div at bounding box center [361, 410] width 346 height 61
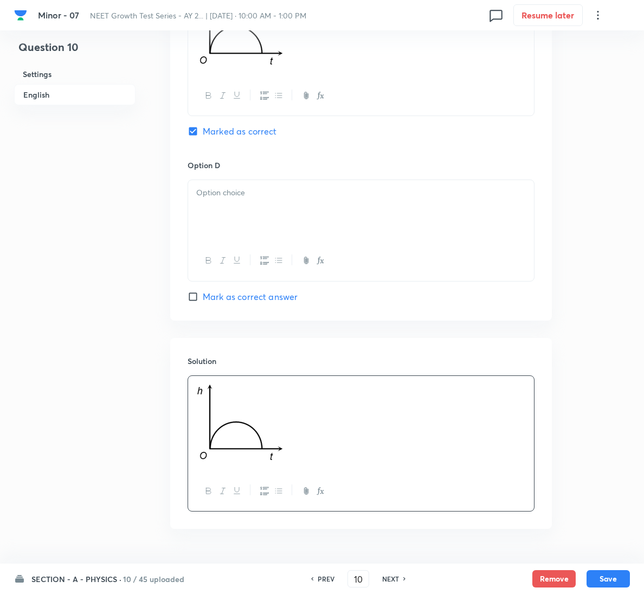
click at [276, 207] on div at bounding box center [361, 210] width 346 height 61
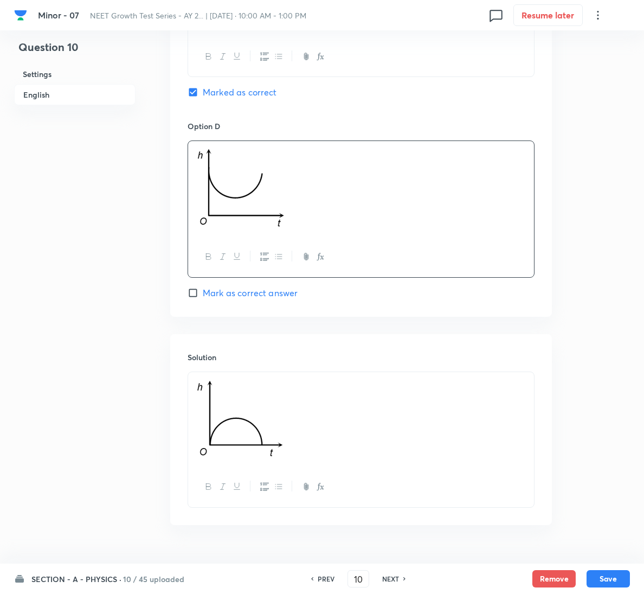
scroll to position [1061, 0]
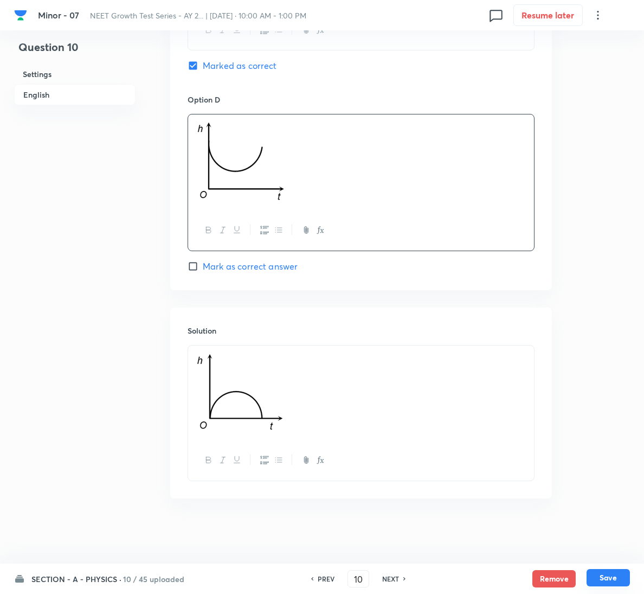
click at [618, 581] on button "Save" at bounding box center [608, 577] width 43 height 17
type input "11"
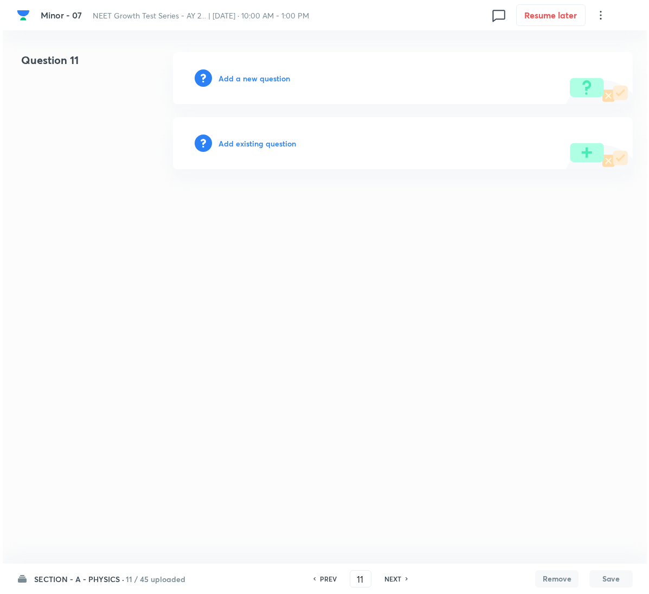
scroll to position [0, 0]
click at [264, 73] on h6 "Add a new question" at bounding box center [255, 78] width 72 height 11
click at [264, 73] on h6 "Choose a question type" at bounding box center [261, 78] width 84 height 11
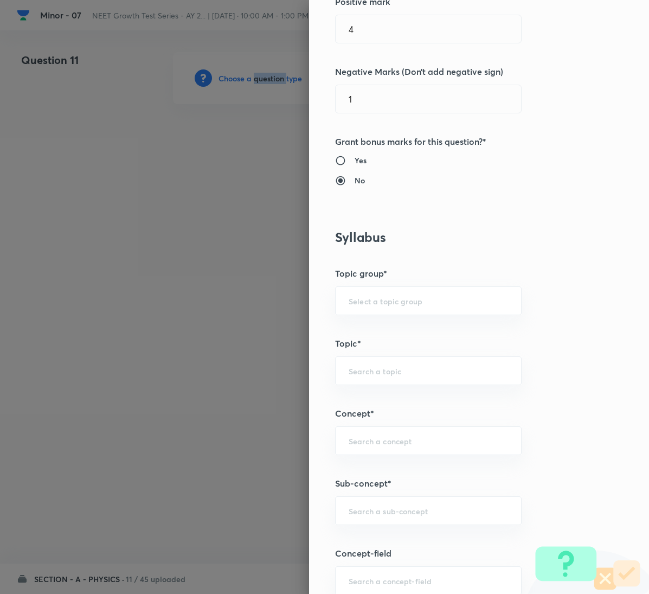
scroll to position [651, 0]
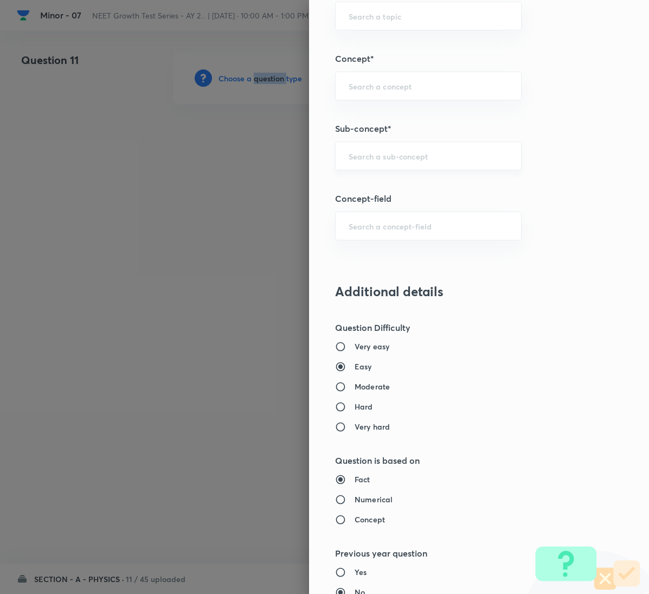
click at [369, 149] on div "​" at bounding box center [428, 156] width 187 height 29
paste input "Motion in a Plane"
click at [369, 190] on li "Motion in a Plane" at bounding box center [416, 191] width 185 height 20
type input "Motion in a Plane"
type input "Physics"
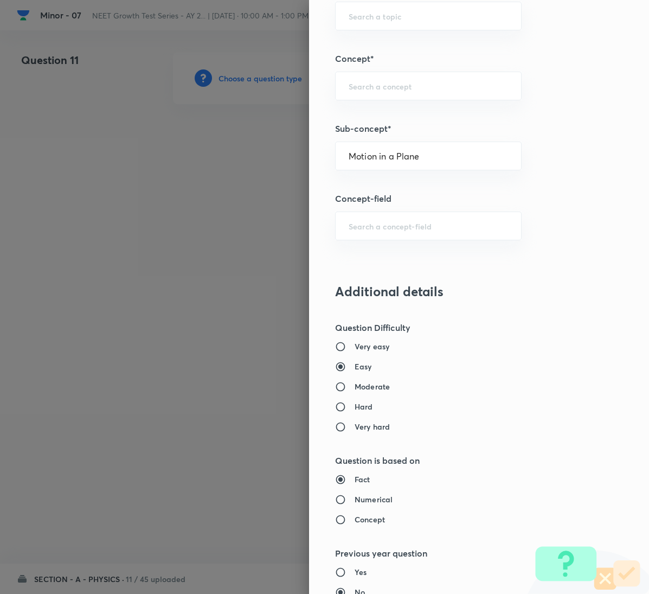
type input "Mechanics"
type input "Kinematics 2D"
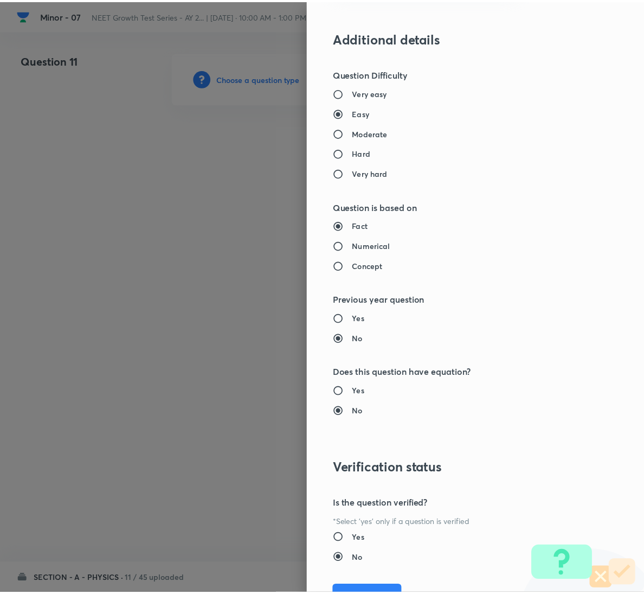
scroll to position [961, 0]
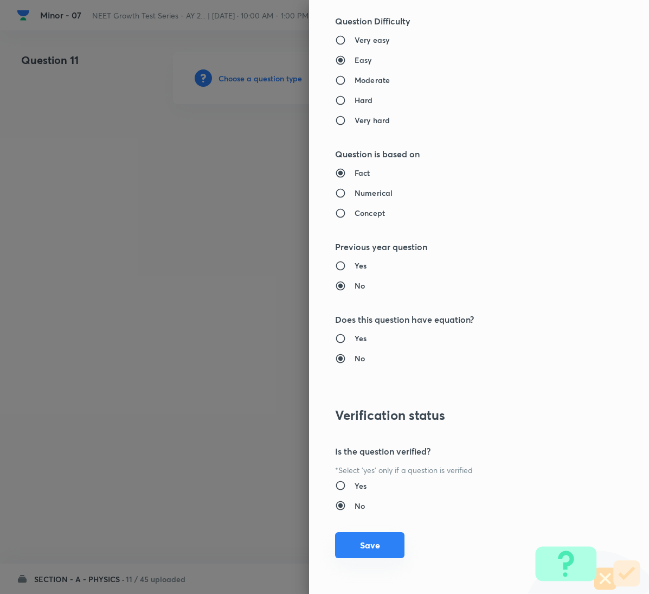
click at [357, 539] on button "Save" at bounding box center [369, 545] width 69 height 26
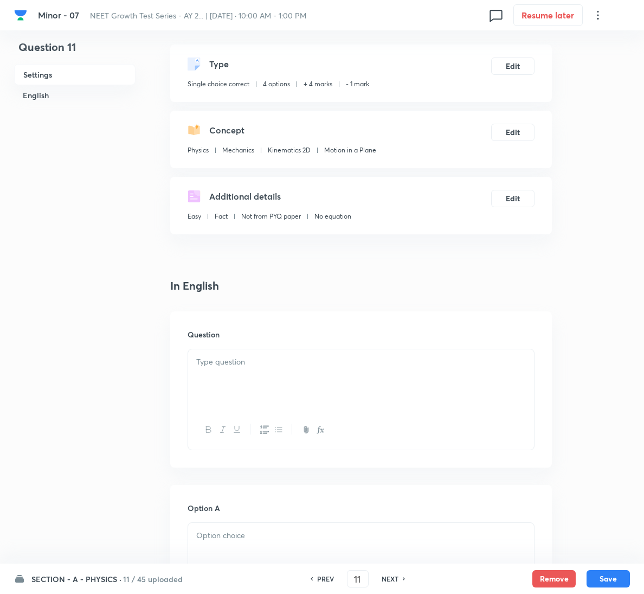
scroll to position [81, 0]
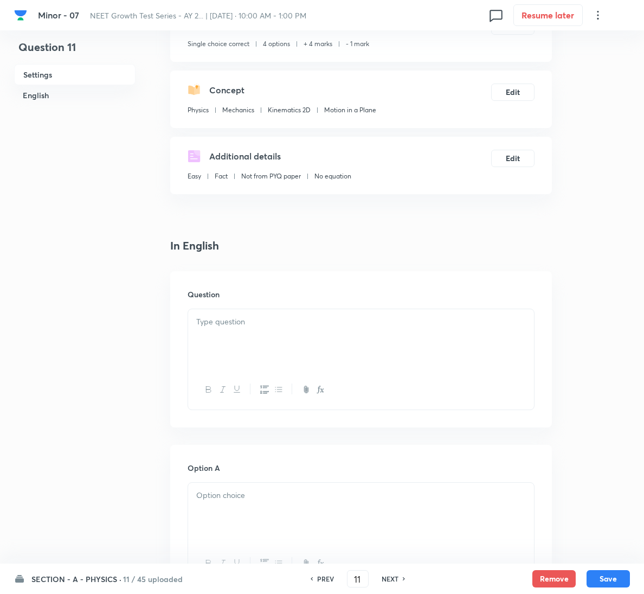
click at [323, 329] on div at bounding box center [361, 339] width 346 height 61
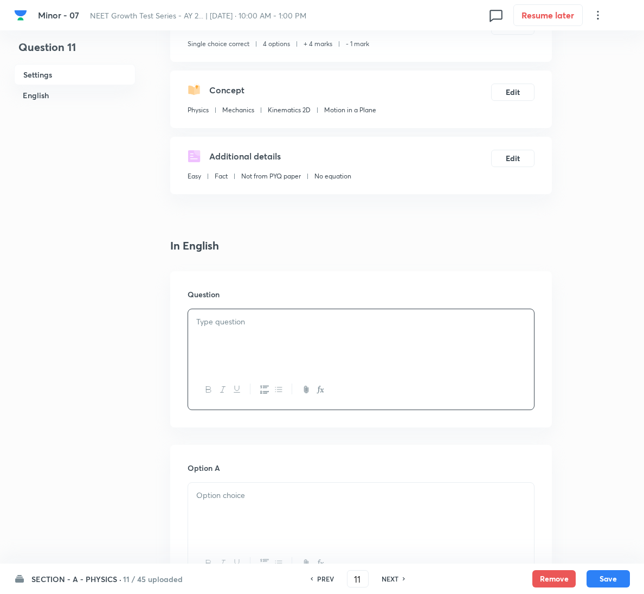
click at [338, 341] on div at bounding box center [361, 339] width 346 height 61
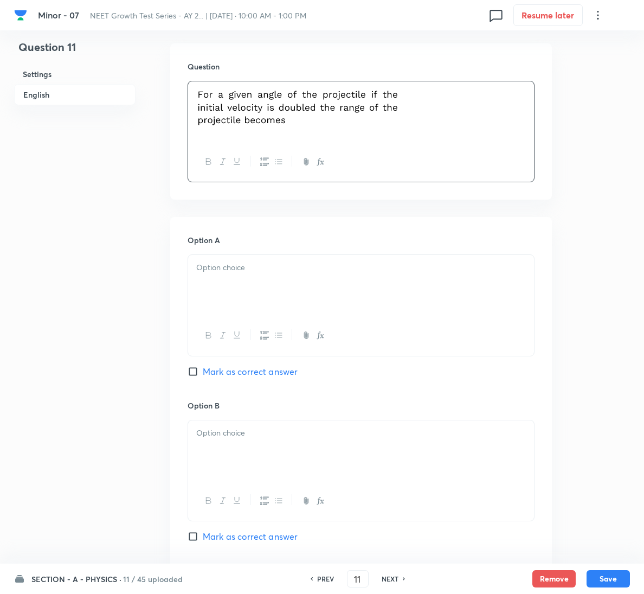
scroll to position [325, 0]
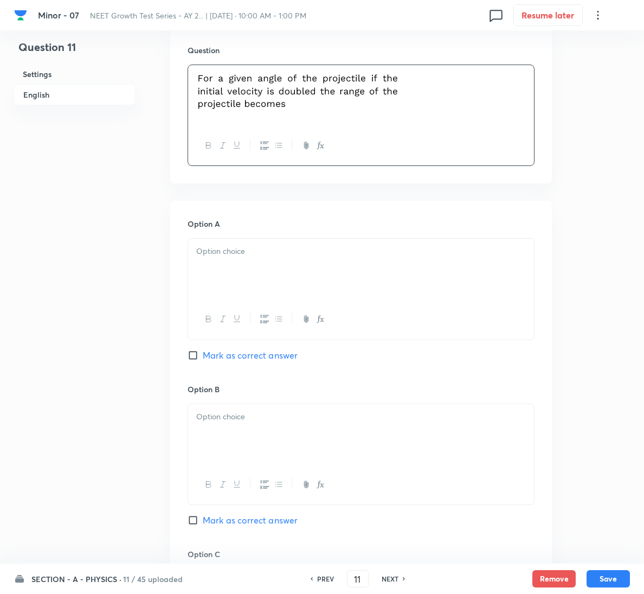
click at [291, 290] on div at bounding box center [361, 269] width 346 height 61
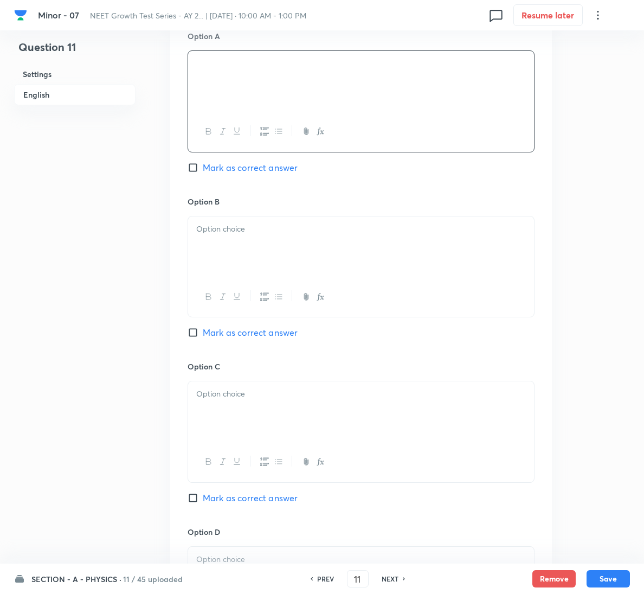
scroll to position [570, 0]
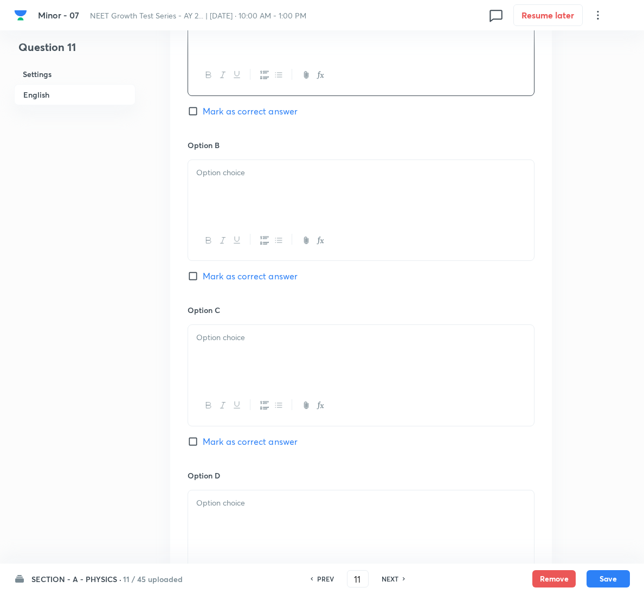
click at [333, 188] on div at bounding box center [361, 190] width 346 height 61
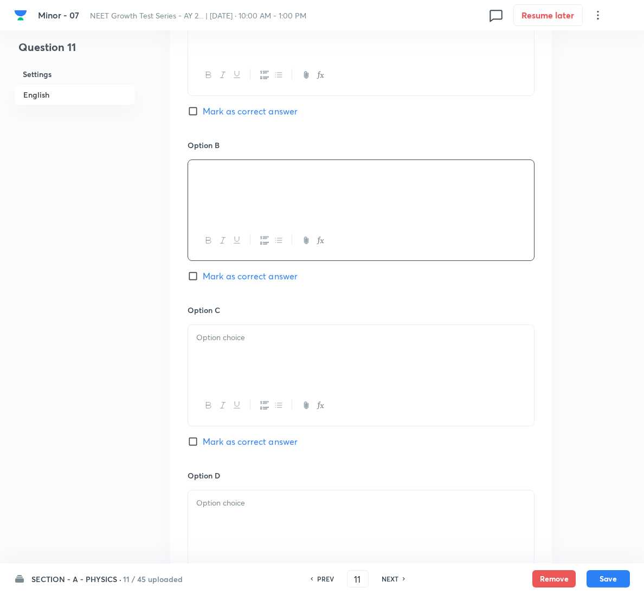
click at [376, 340] on p at bounding box center [361, 337] width 330 height 12
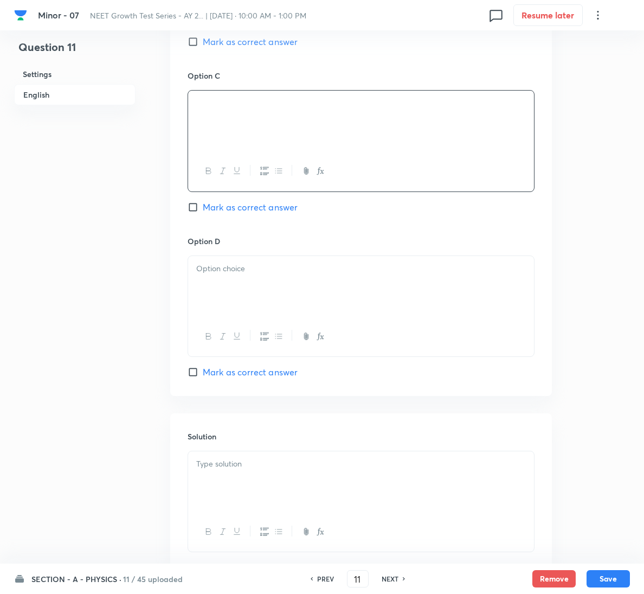
scroll to position [814, 0]
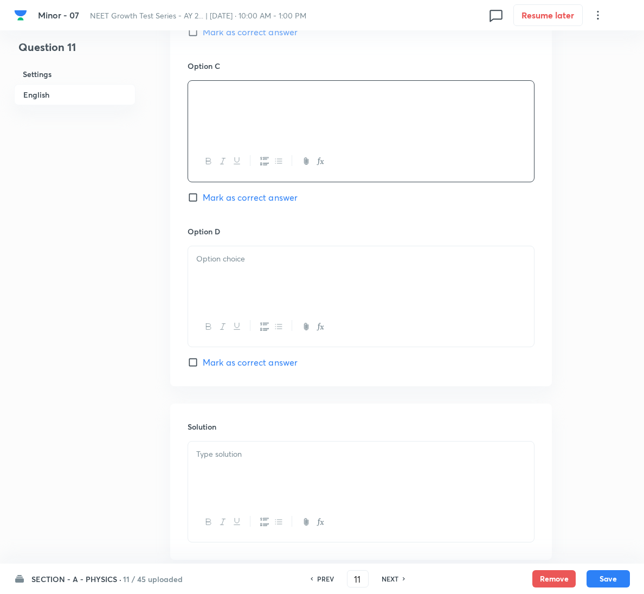
click at [234, 360] on span "Mark as correct answer" at bounding box center [250, 362] width 95 height 13
click at [203, 360] on input "Mark as correct answer" at bounding box center [195, 362] width 15 height 11
checkbox input "true"
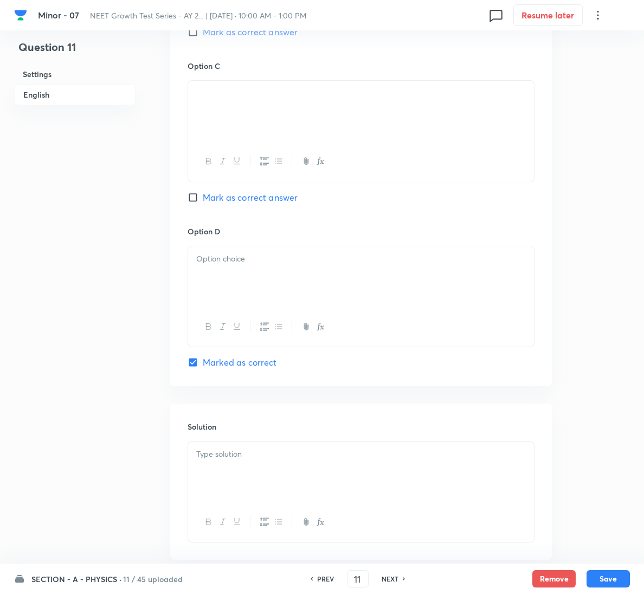
click at [264, 280] on div at bounding box center [361, 276] width 346 height 61
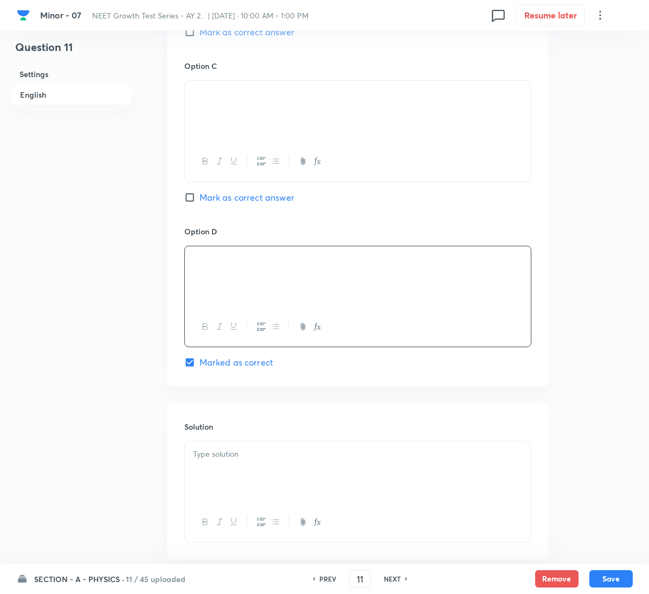
click at [296, 449] on div at bounding box center [324, 297] width 649 height 594
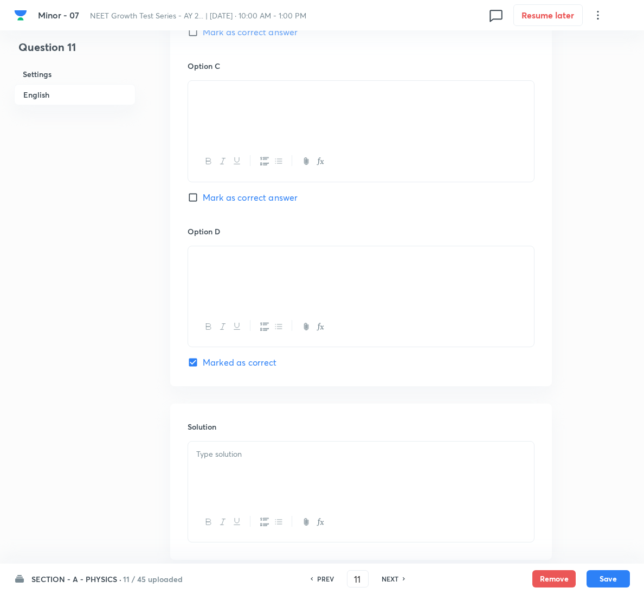
click at [292, 463] on div at bounding box center [361, 472] width 346 height 61
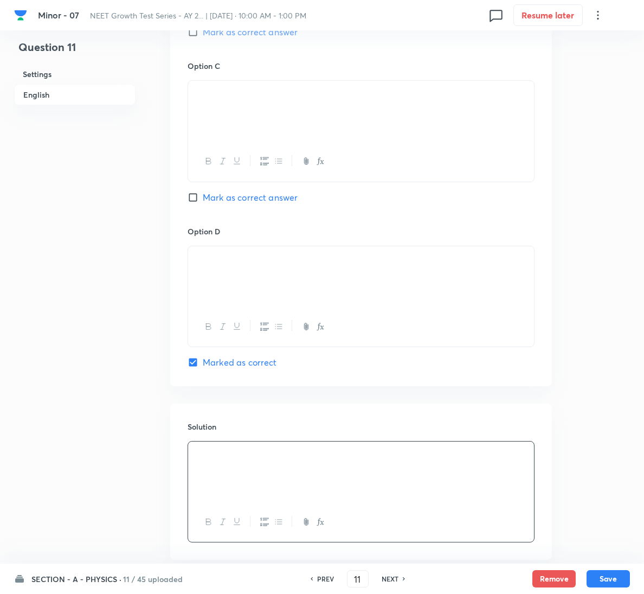
drag, startPoint x: 614, startPoint y: 574, endPoint x: 583, endPoint y: 557, distance: 35.7
click at [614, 574] on button "Save" at bounding box center [608, 578] width 43 height 17
type input "12"
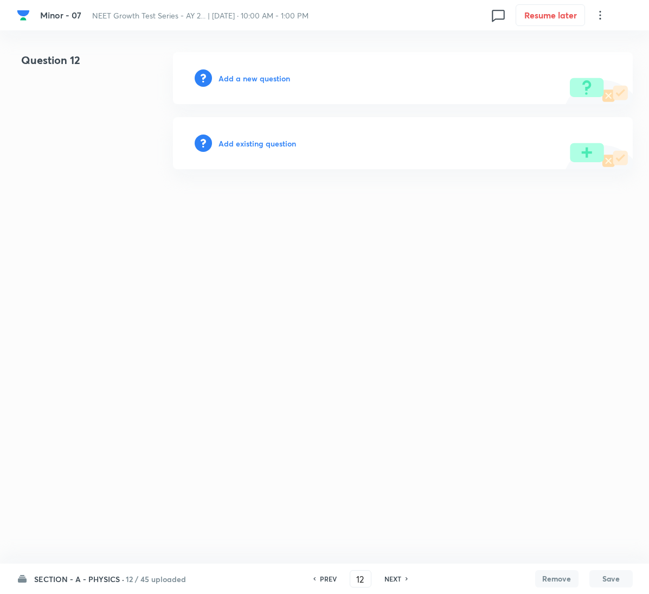
click at [247, 67] on div "Add a new question" at bounding box center [403, 78] width 460 height 52
click at [248, 75] on h6 "Add a new question" at bounding box center [255, 78] width 72 height 11
click at [248, 75] on h6 "Choose a question type" at bounding box center [261, 78] width 84 height 11
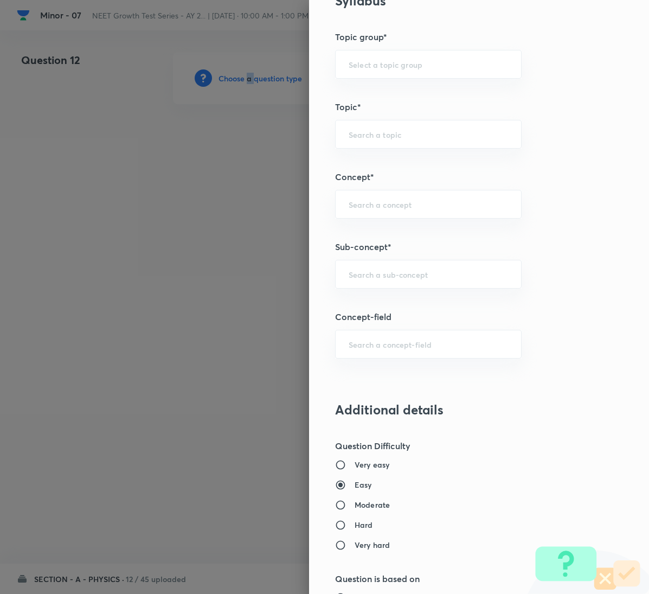
scroll to position [570, 0]
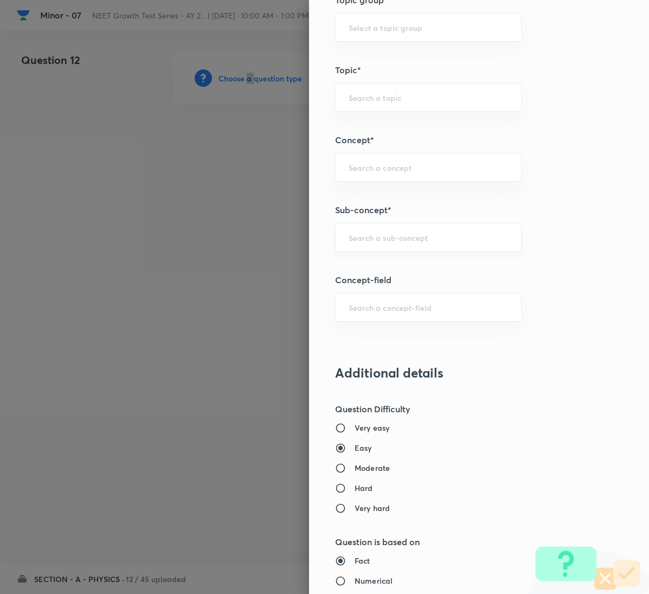
click at [381, 247] on div "​" at bounding box center [428, 237] width 187 height 29
paste input "Motion in a Plane"
click at [381, 269] on li "Motion in a Plane" at bounding box center [416, 272] width 185 height 20
type input "Motion in a Plane"
type input "Physics"
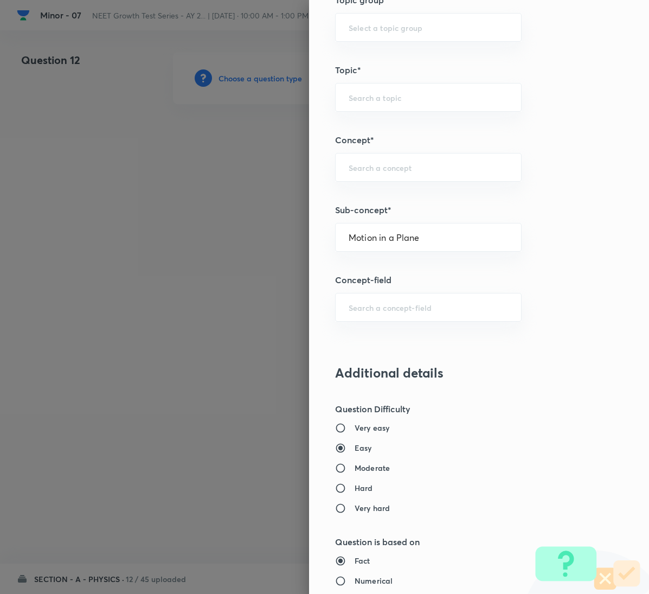
type input "Mechanics"
type input "Kinematics 2D"
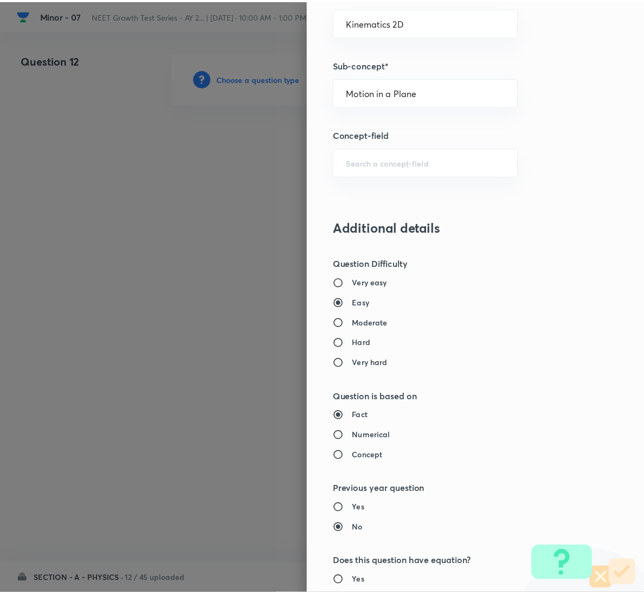
scroll to position [961, 0]
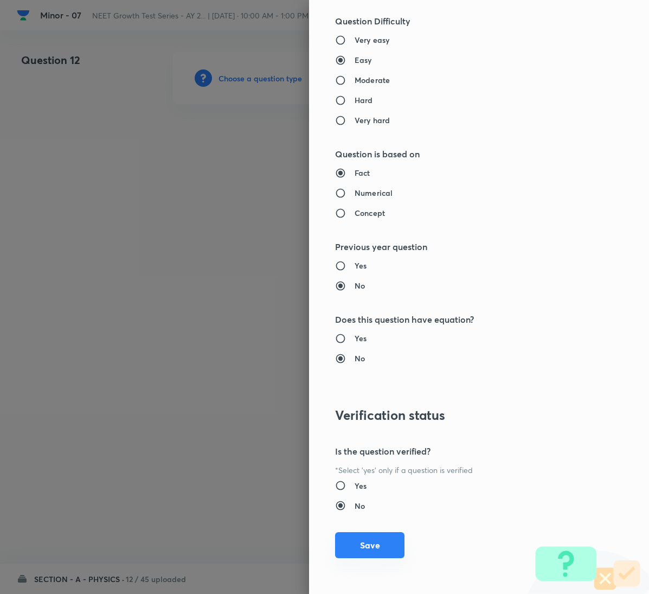
click at [378, 538] on button "Save" at bounding box center [369, 545] width 69 height 26
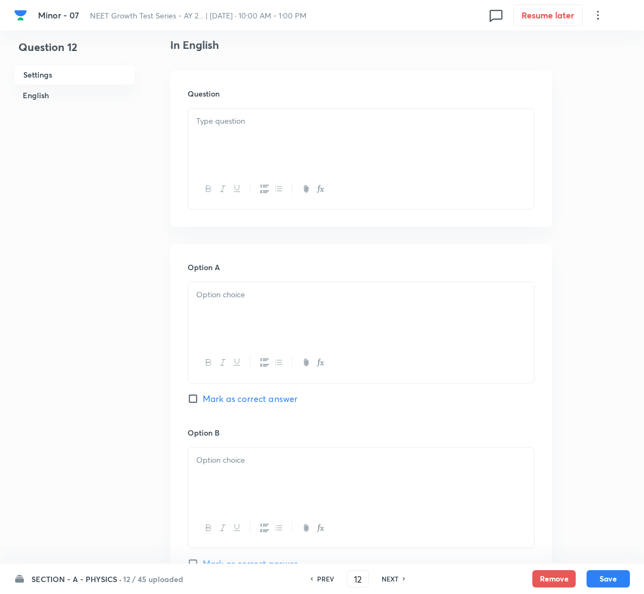
scroll to position [244, 0]
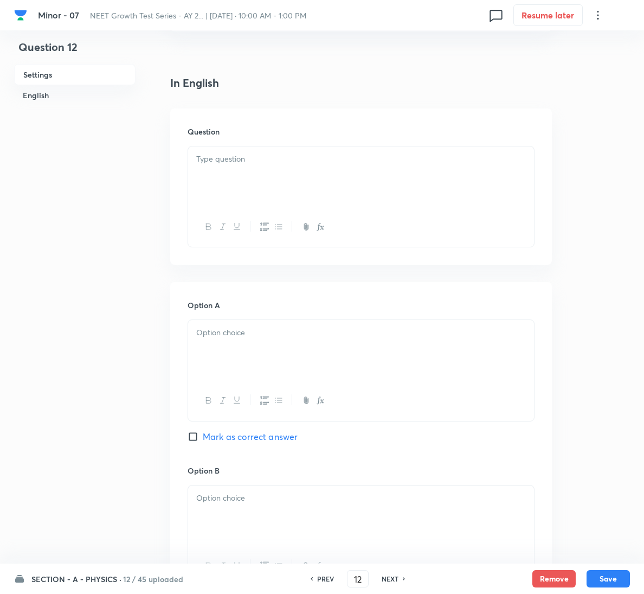
click at [266, 178] on div at bounding box center [361, 176] width 346 height 61
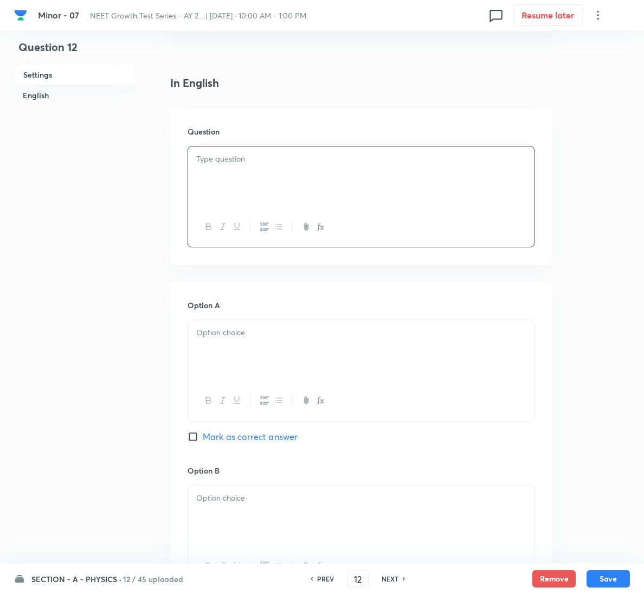
click at [352, 182] on div at bounding box center [361, 176] width 346 height 61
click at [233, 347] on div at bounding box center [361, 350] width 346 height 61
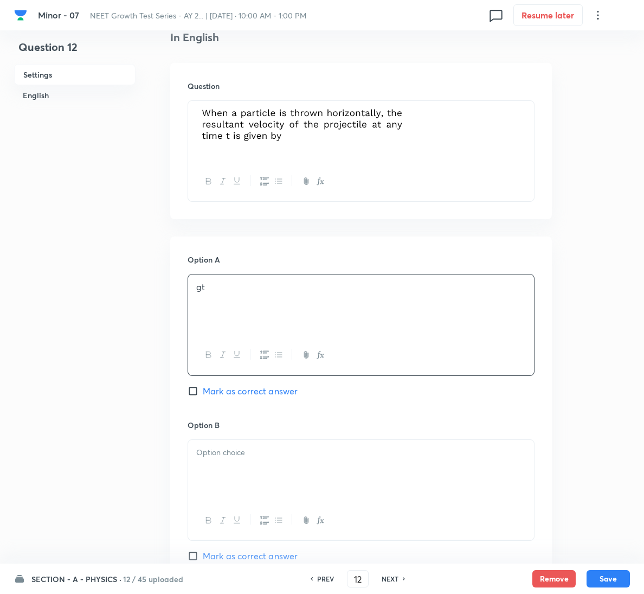
scroll to position [325, 0]
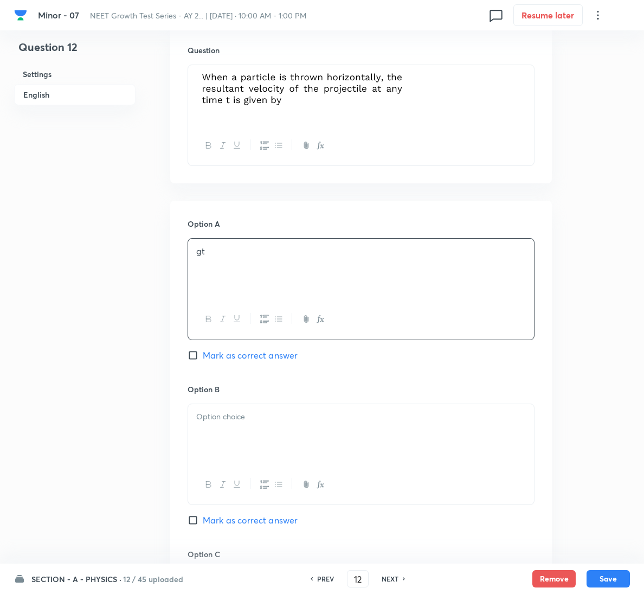
click at [266, 412] on p at bounding box center [361, 417] width 330 height 12
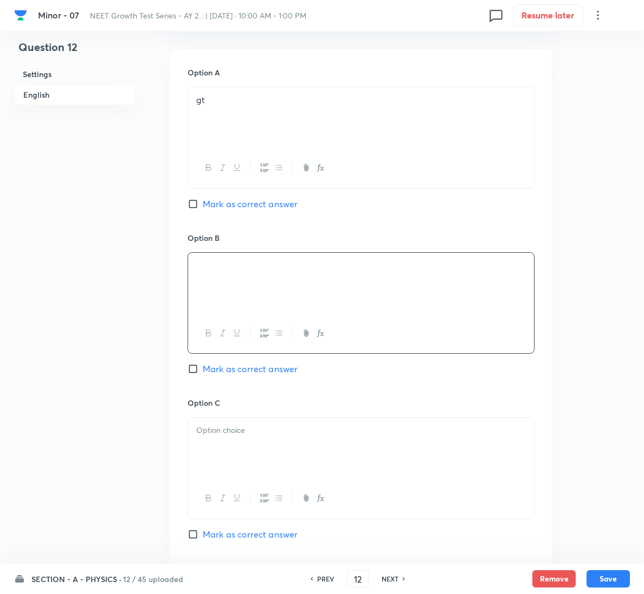
scroll to position [488, 0]
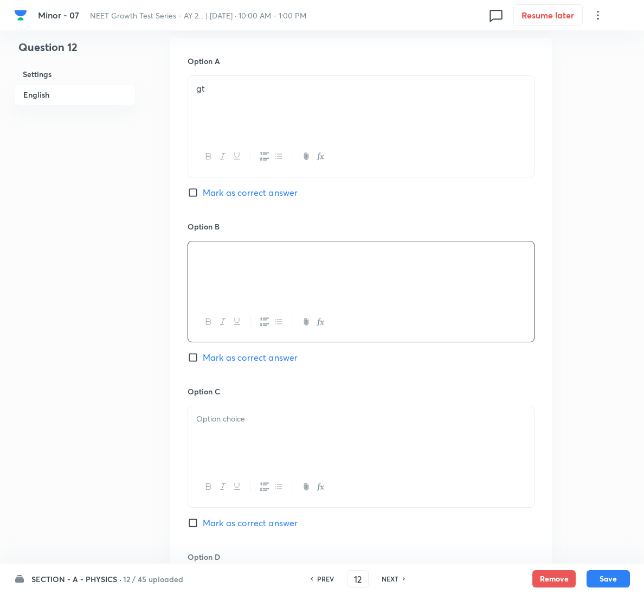
click at [241, 525] on span "Mark as correct answer" at bounding box center [250, 522] width 95 height 13
click at [203, 525] on input "Mark as correct answer" at bounding box center [195, 522] width 15 height 11
checkbox input "true"
click at [253, 424] on p at bounding box center [361, 419] width 330 height 12
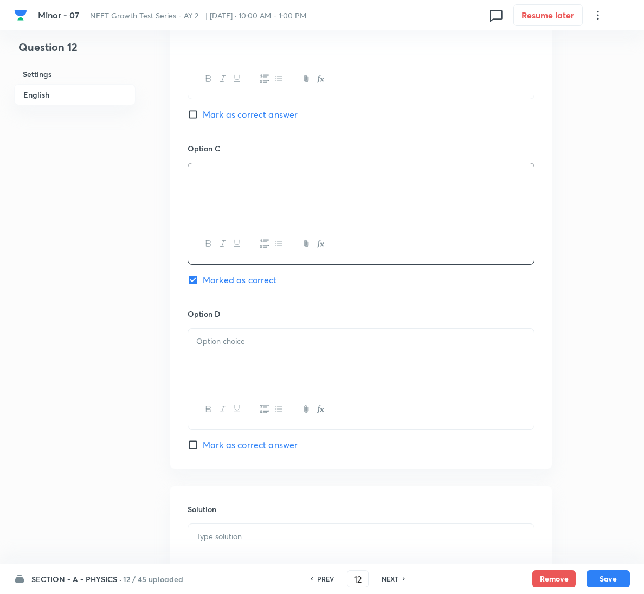
scroll to position [878, 0]
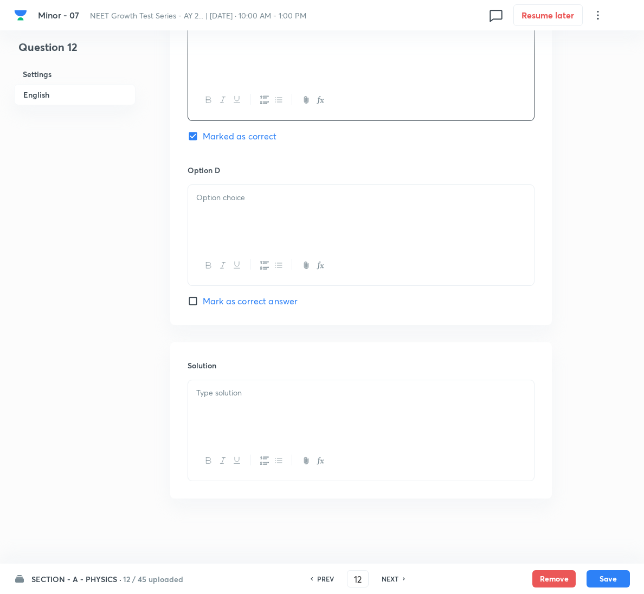
click at [262, 407] on div at bounding box center [361, 410] width 346 height 61
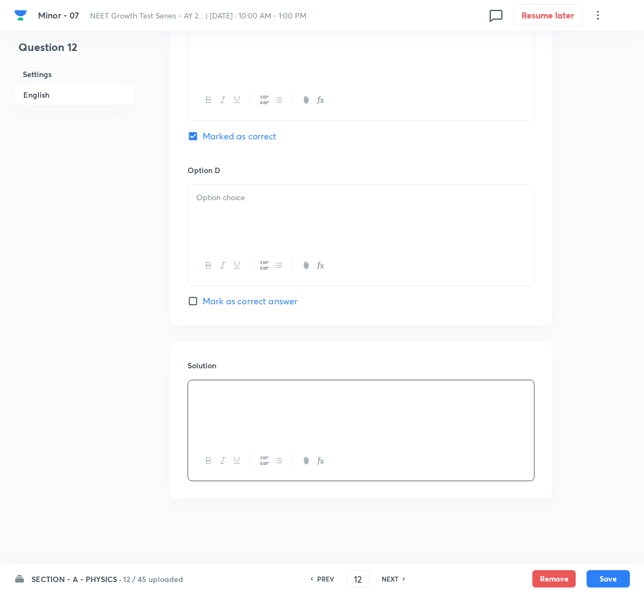
click at [303, 207] on div at bounding box center [361, 215] width 346 height 61
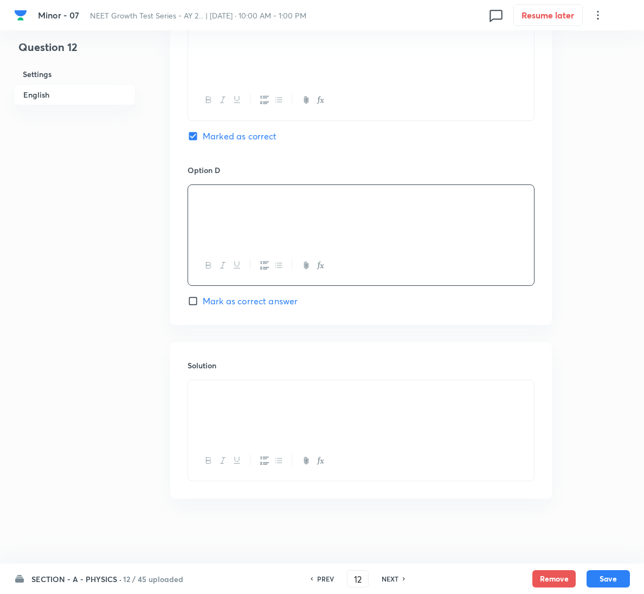
click at [637, 578] on div "SECTION - A - PHYSICS · 12 / 45 uploaded PREV 12 ​ NEXT Remove Save" at bounding box center [322, 579] width 644 height 30
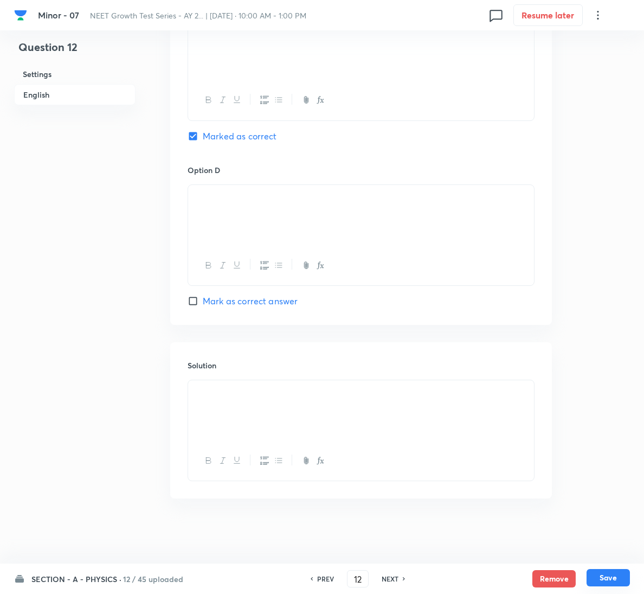
click at [621, 577] on button "Save" at bounding box center [608, 577] width 43 height 17
type input "13"
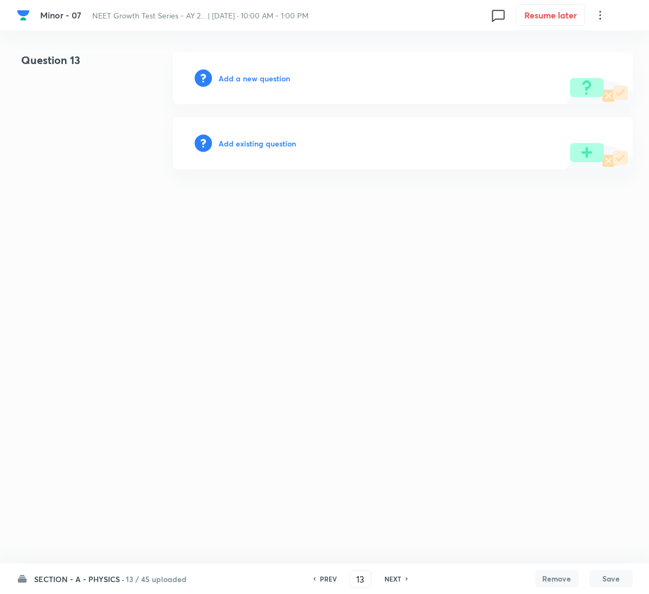
click at [254, 66] on div "Add a new question" at bounding box center [403, 78] width 460 height 52
click at [253, 81] on h6 "Add a new question" at bounding box center [255, 78] width 72 height 11
click at [253, 81] on h6 "Choose a question type" at bounding box center [261, 78] width 84 height 11
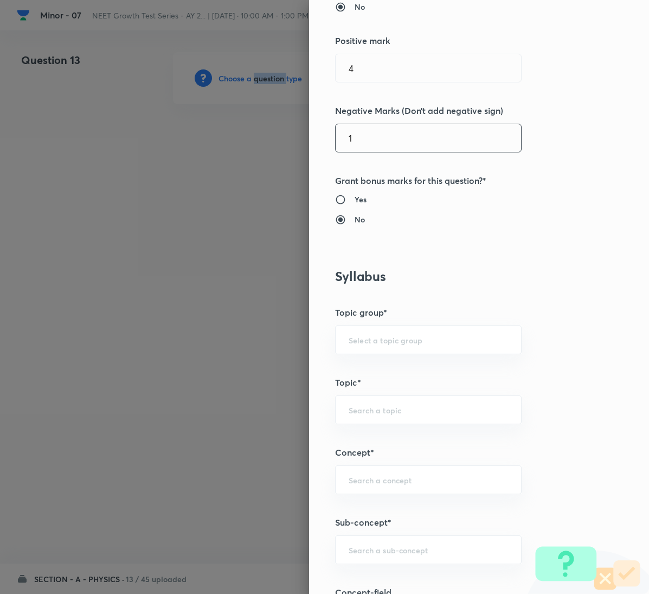
scroll to position [488, 0]
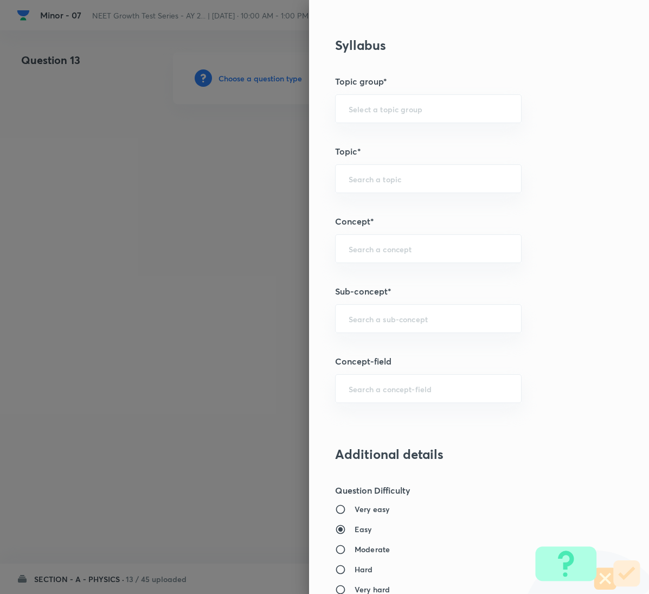
click at [417, 337] on div "Question settings Question type* Single choice correct Number of options* 2 3 4…" at bounding box center [479, 297] width 340 height 594
click at [420, 329] on div "​" at bounding box center [428, 318] width 187 height 29
paste input "Motion in a Plane"
click at [365, 350] on li "Motion in a Plane" at bounding box center [416, 353] width 185 height 20
type input "Motion in a Plane"
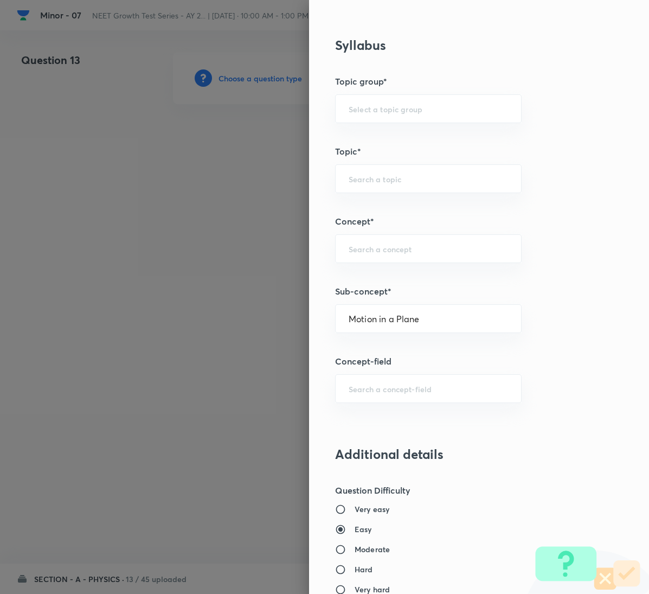
type input "Physics"
type input "Mechanics"
type input "Kinematics 2D"
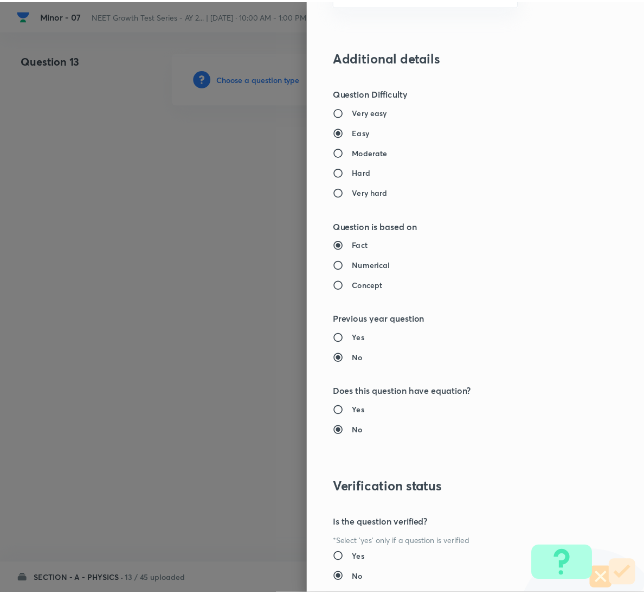
scroll to position [961, 0]
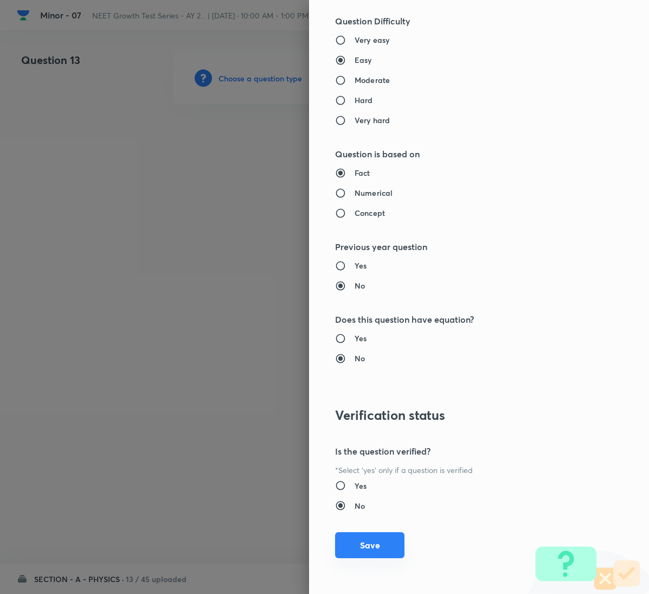
click at [358, 547] on button "Save" at bounding box center [369, 545] width 69 height 26
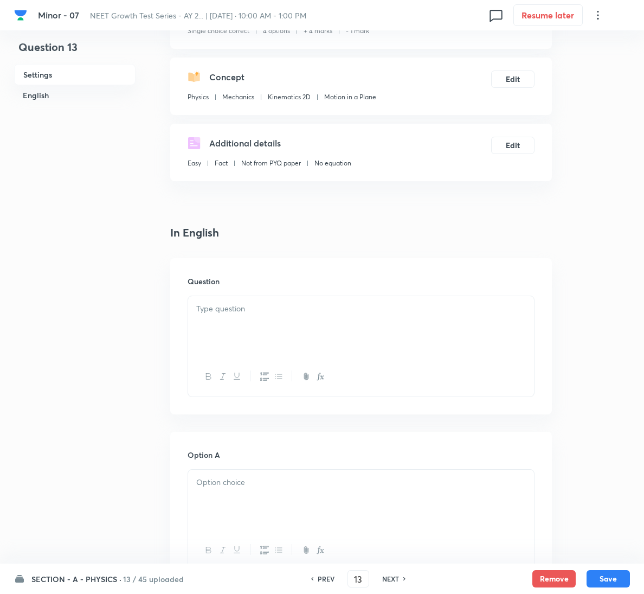
scroll to position [244, 0]
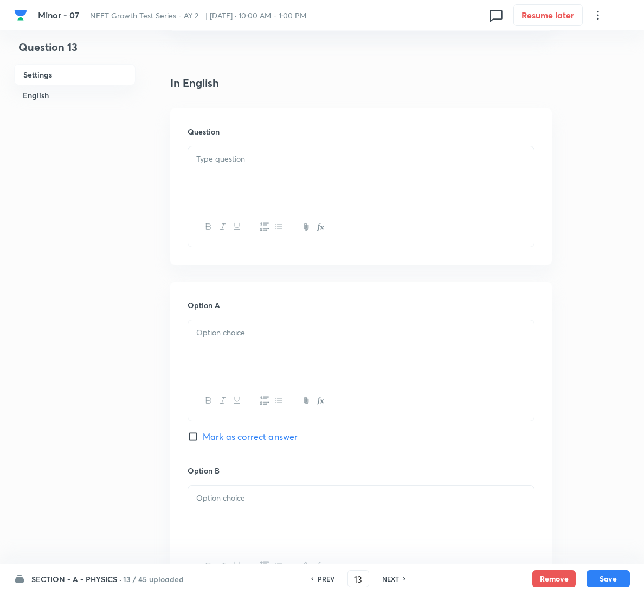
click at [264, 176] on div at bounding box center [361, 176] width 346 height 61
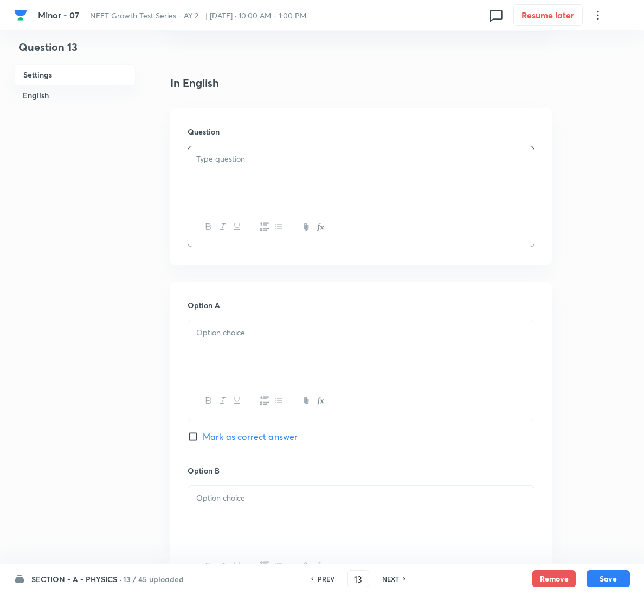
click at [311, 197] on div at bounding box center [361, 176] width 346 height 61
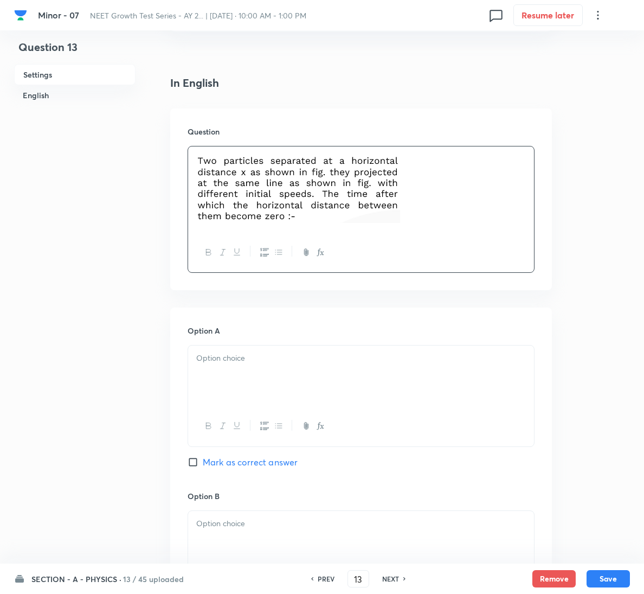
click at [425, 194] on p at bounding box center [361, 189] width 330 height 73
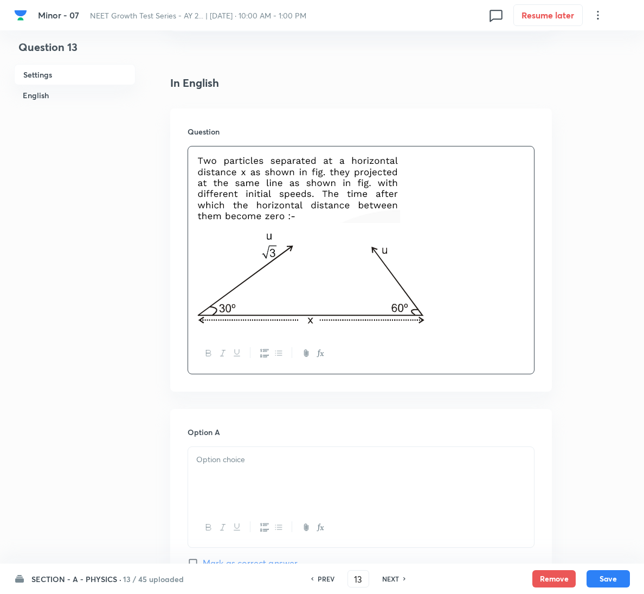
click at [421, 472] on div at bounding box center [361, 477] width 346 height 61
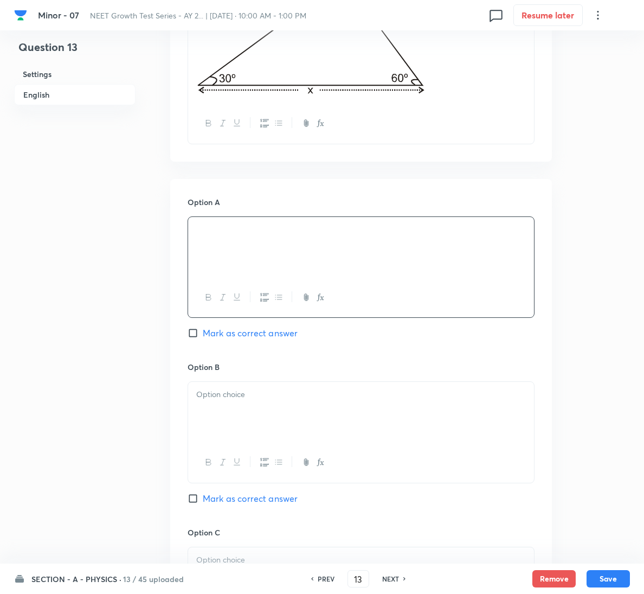
scroll to position [488, 0]
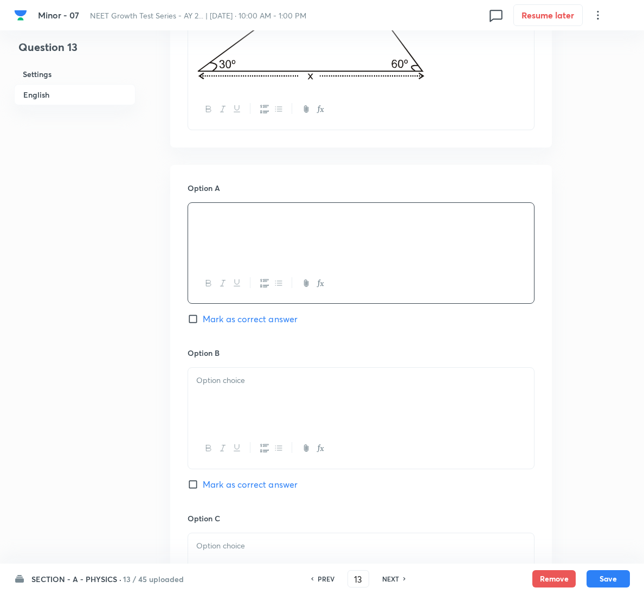
click at [277, 402] on div at bounding box center [361, 398] width 346 height 61
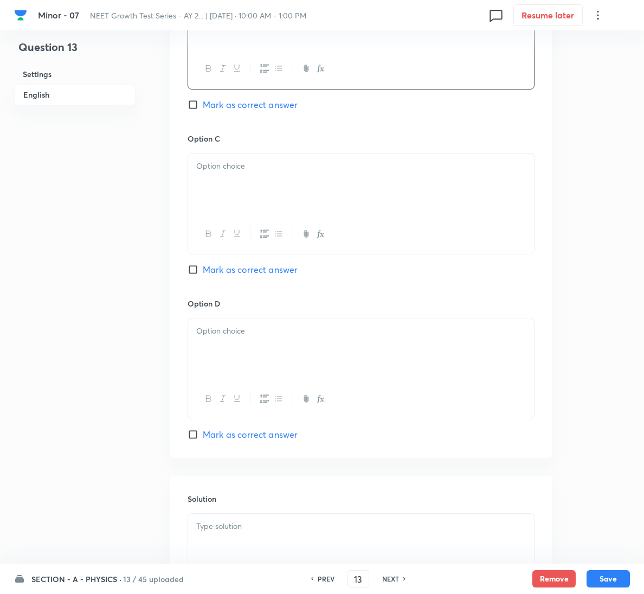
scroll to position [895, 0]
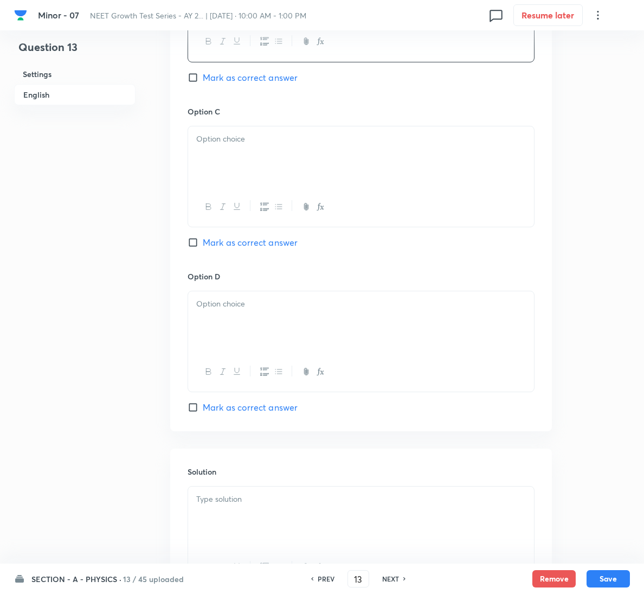
click at [282, 145] on p at bounding box center [361, 139] width 330 height 12
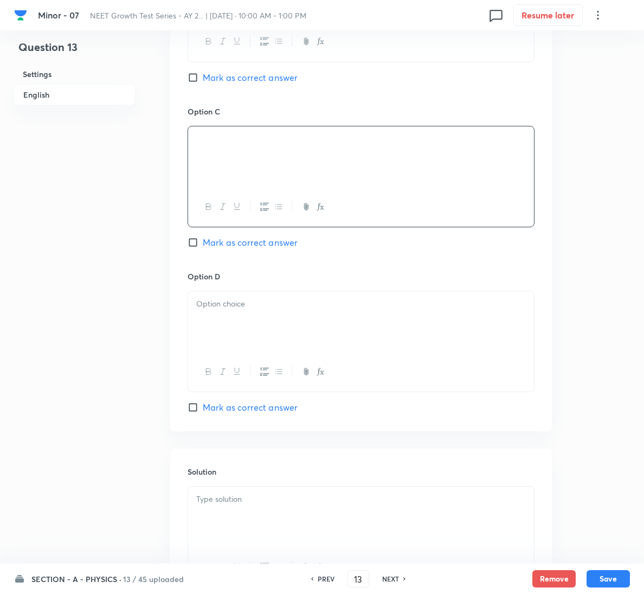
click at [319, 497] on p at bounding box center [361, 499] width 330 height 12
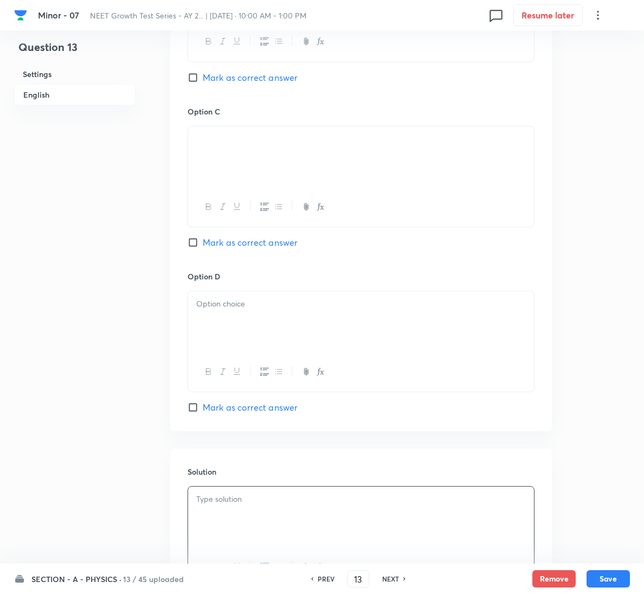
click at [300, 335] on div at bounding box center [361, 321] width 346 height 61
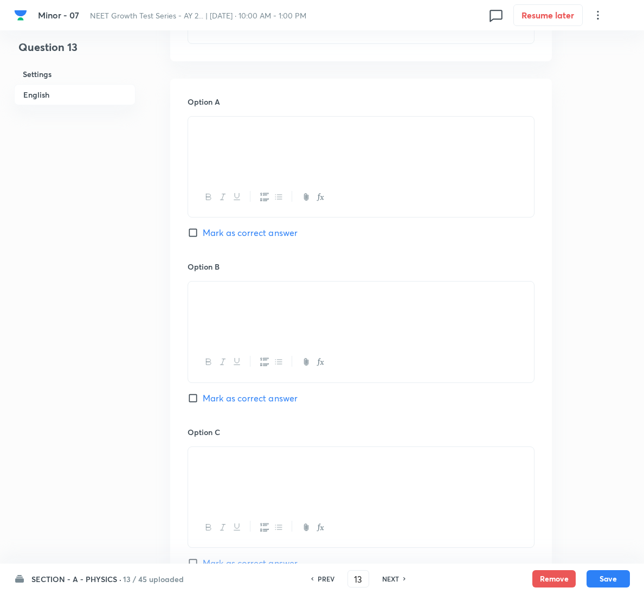
scroll to position [488, 0]
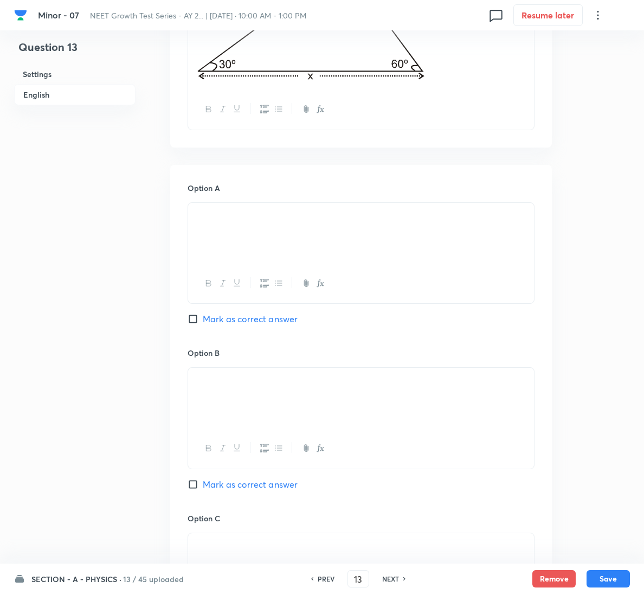
click at [257, 222] on p at bounding box center [361, 215] width 330 height 12
click at [249, 318] on span "Mark as correct answer" at bounding box center [250, 318] width 95 height 13
click at [203, 318] on input "Mark as correct answer" at bounding box center [195, 319] width 15 height 11
checkbox input "true"
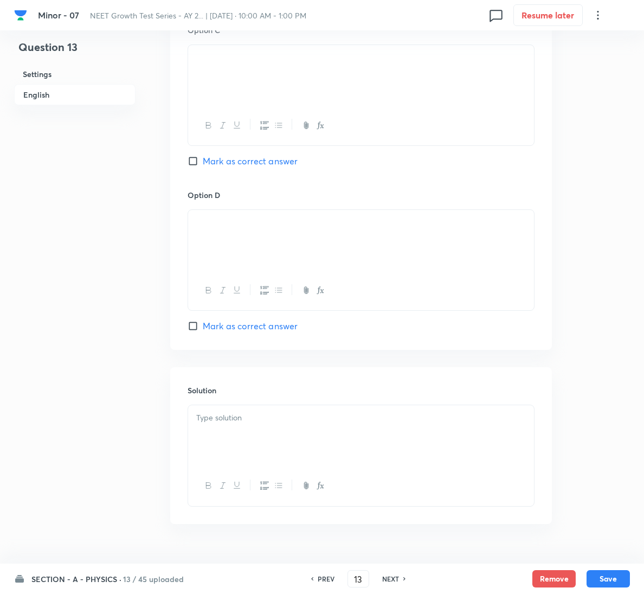
click at [266, 438] on div at bounding box center [361, 435] width 346 height 61
click at [622, 576] on button "Save" at bounding box center [608, 577] width 43 height 17
type input "14"
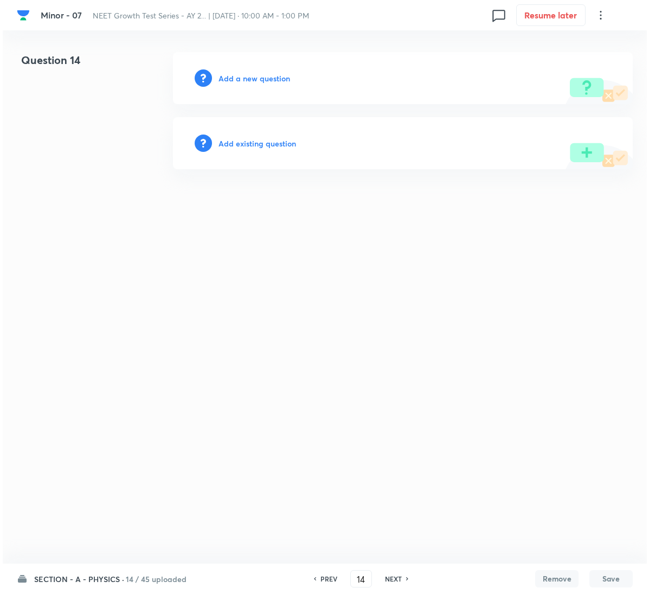
scroll to position [0, 0]
click at [261, 80] on h6 "Add a new question" at bounding box center [255, 78] width 72 height 11
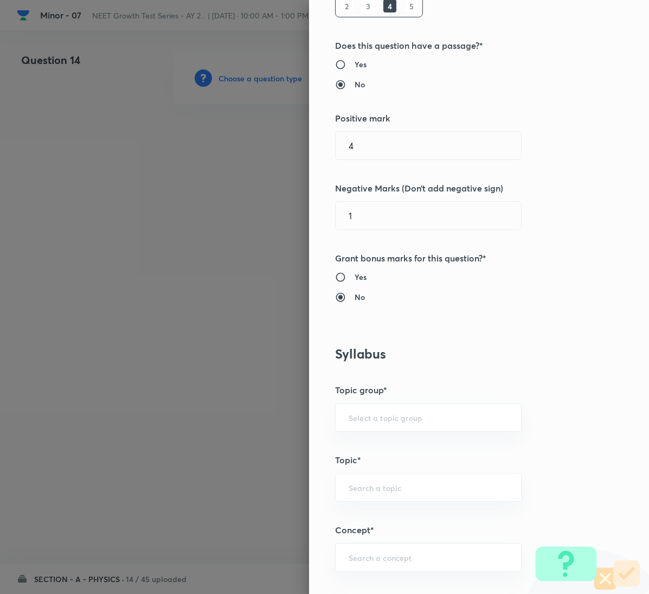
scroll to position [570, 0]
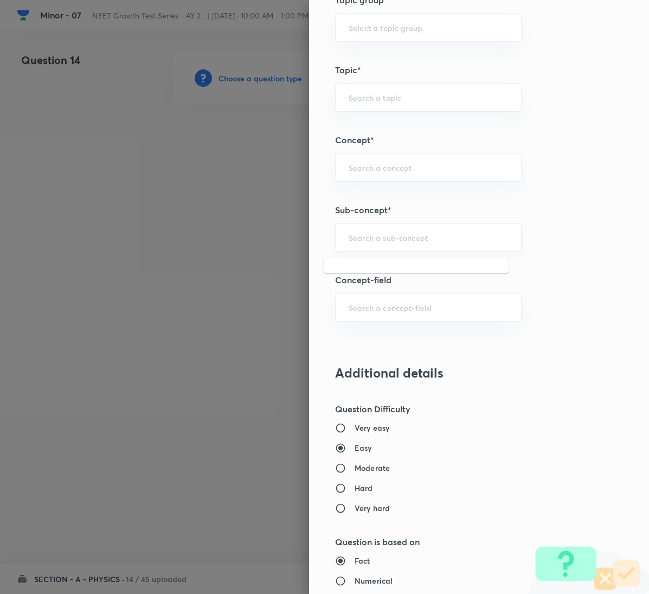
click at [391, 242] on input "text" at bounding box center [428, 237] width 159 height 10
paste input "Motion in a Plane"
click at [383, 263] on li "Motion in a Plane" at bounding box center [416, 272] width 185 height 20
type input "Motion in a Plane"
type input "Physics"
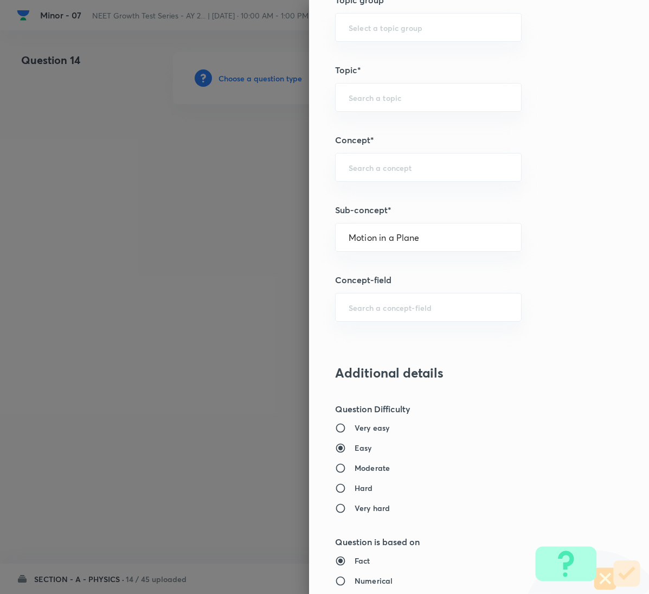
type input "Mechanics"
type input "Kinematics 2D"
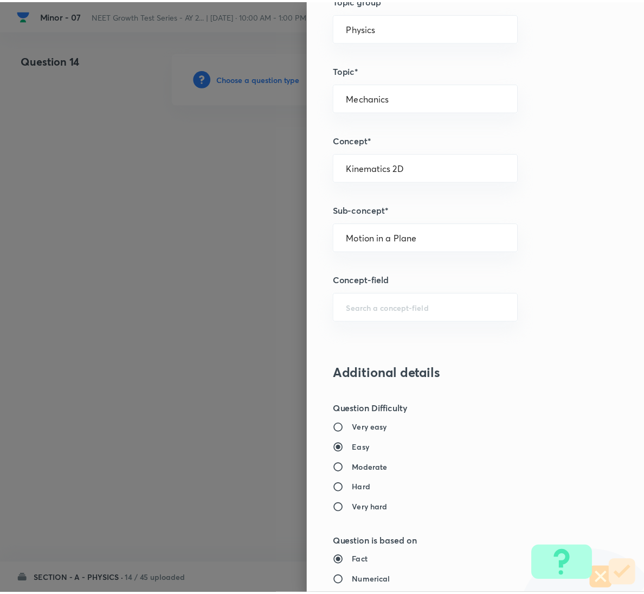
scroll to position [961, 0]
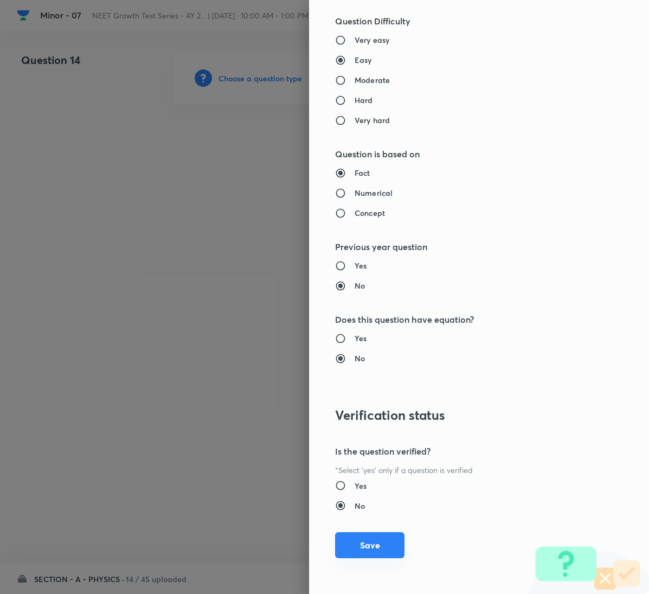
click at [363, 542] on button "Save" at bounding box center [369, 545] width 69 height 26
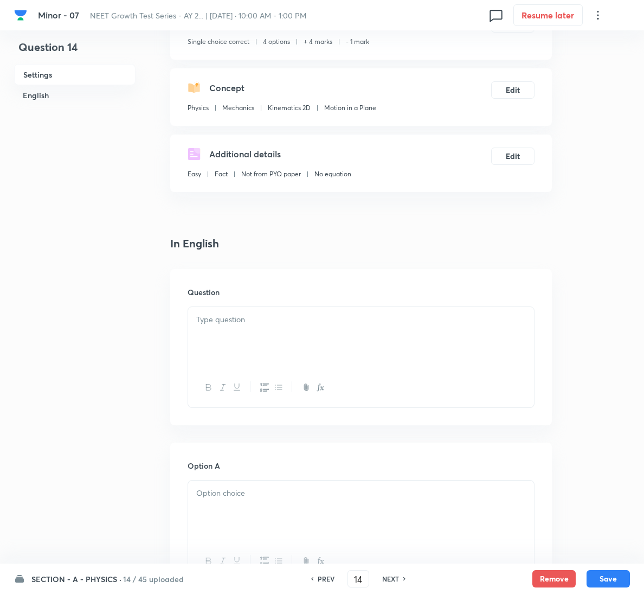
scroll to position [244, 0]
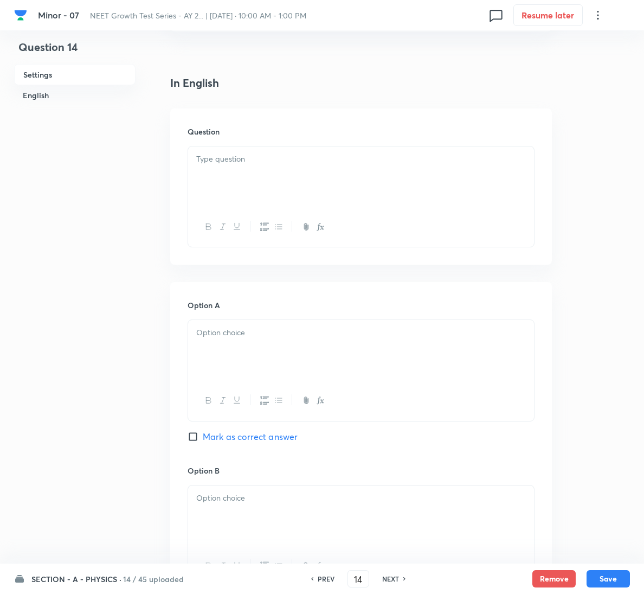
click at [253, 159] on p at bounding box center [361, 159] width 330 height 12
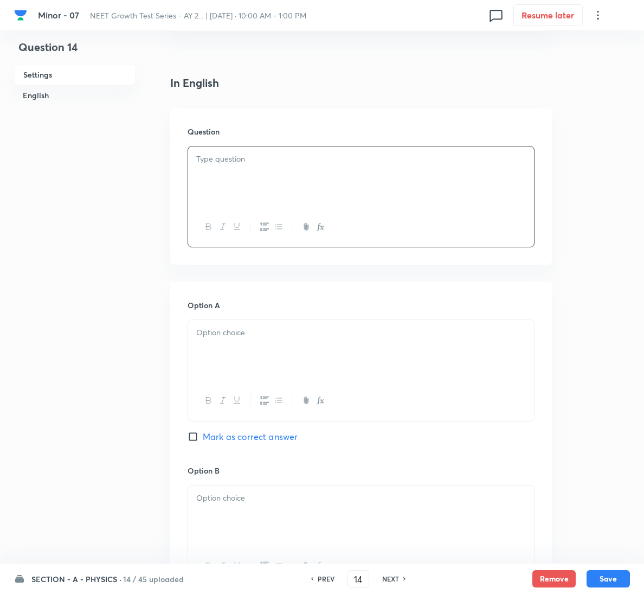
click at [305, 184] on div at bounding box center [361, 176] width 346 height 61
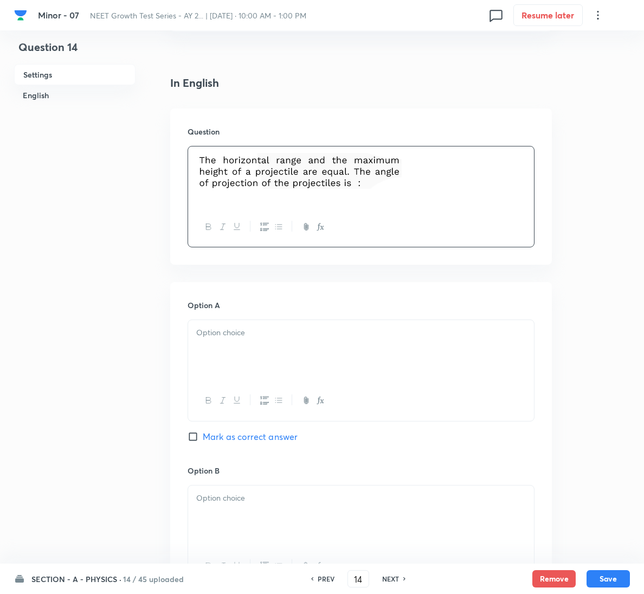
click at [272, 357] on div at bounding box center [361, 350] width 346 height 61
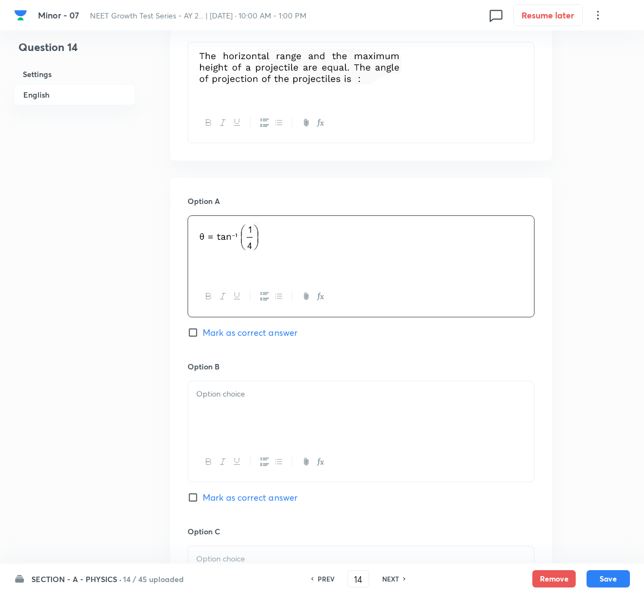
scroll to position [488, 0]
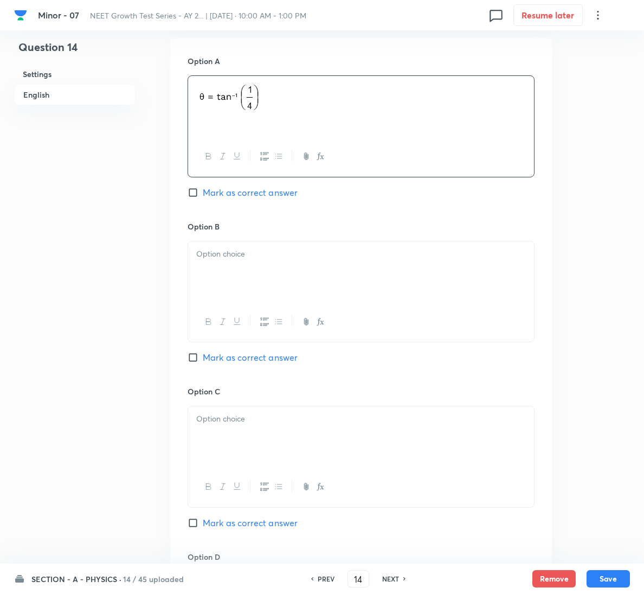
drag, startPoint x: 243, startPoint y: 358, endPoint x: 273, endPoint y: 282, distance: 81.8
click at [244, 359] on span "Mark as correct answer" at bounding box center [250, 357] width 95 height 13
click at [203, 359] on input "Mark as correct answer" at bounding box center [195, 357] width 15 height 11
checkbox input "true"
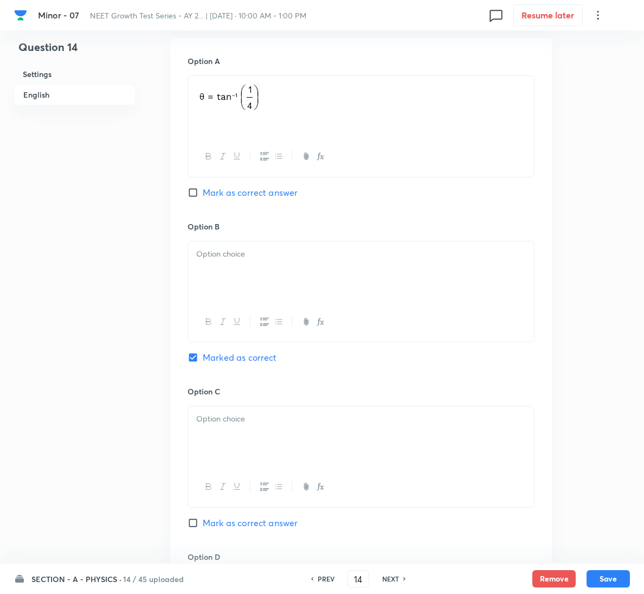
click at [280, 258] on p at bounding box center [361, 254] width 330 height 12
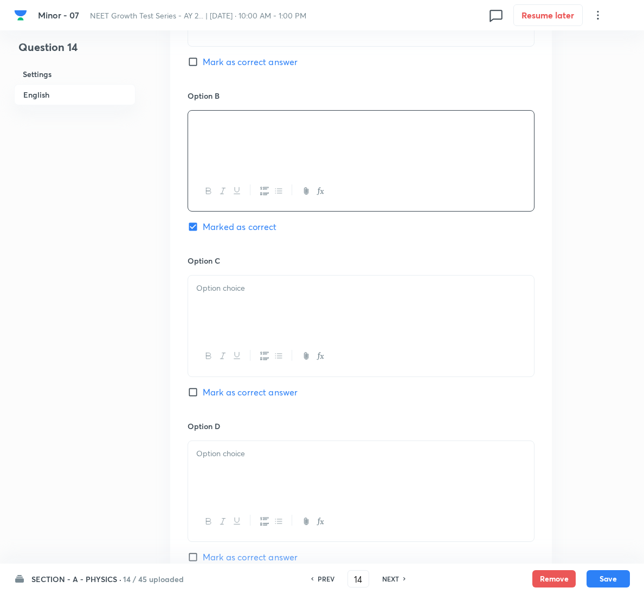
scroll to position [878, 0]
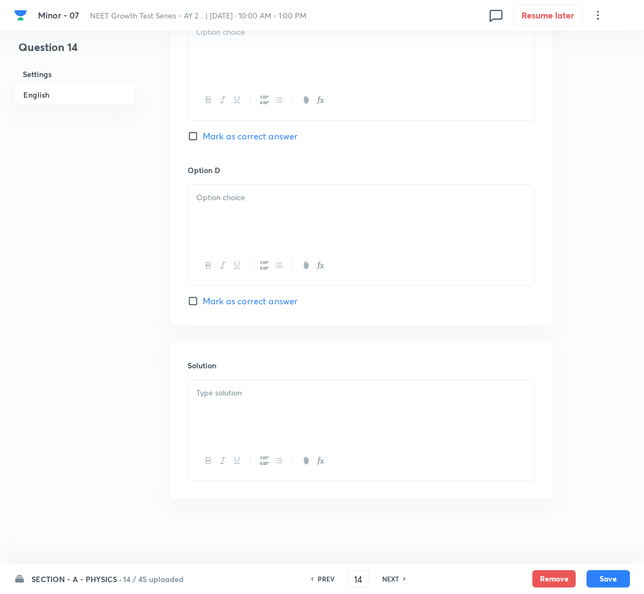
click at [267, 424] on div at bounding box center [361, 410] width 346 height 61
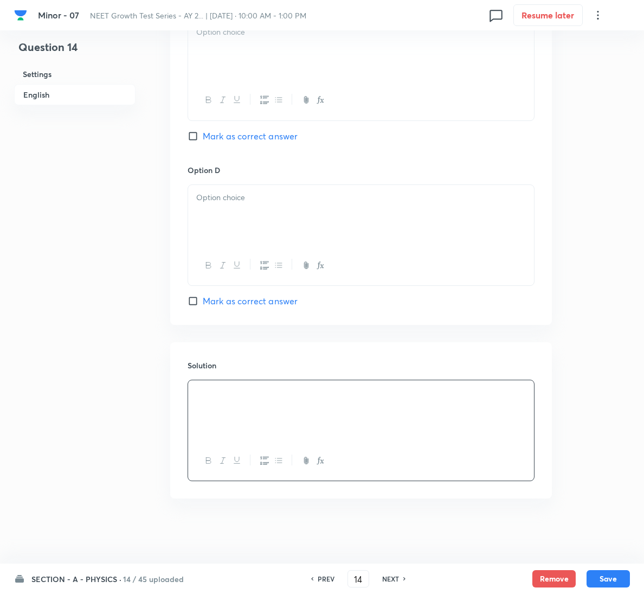
scroll to position [796, 0]
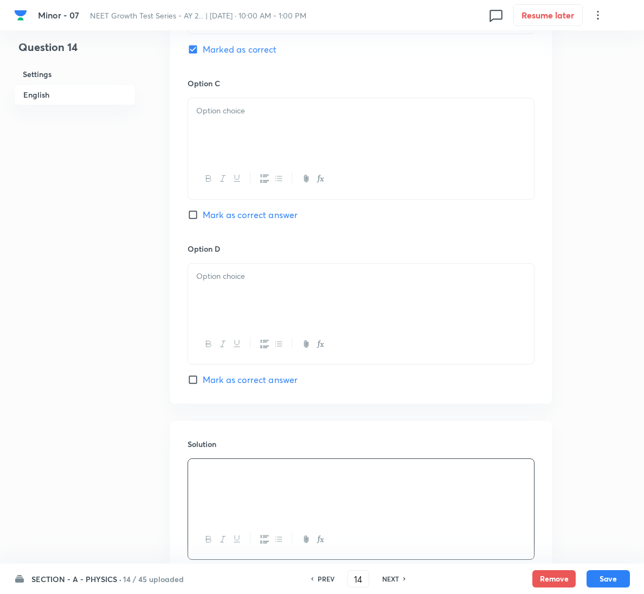
click at [264, 133] on div at bounding box center [361, 128] width 346 height 61
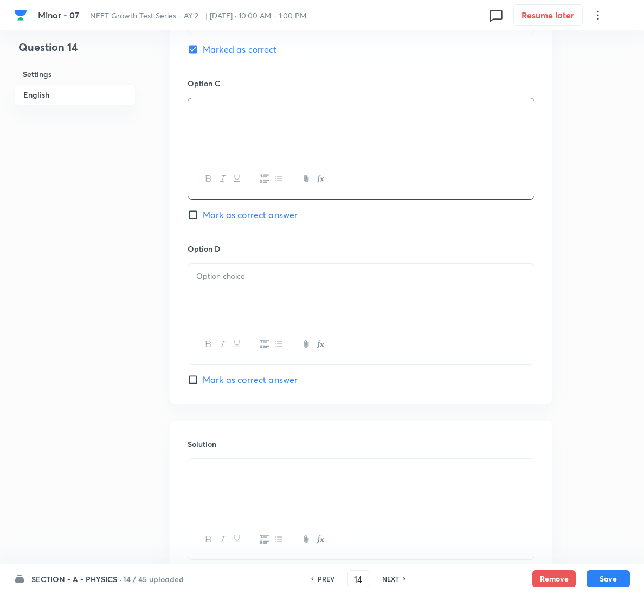
click at [335, 269] on div at bounding box center [361, 294] width 346 height 61
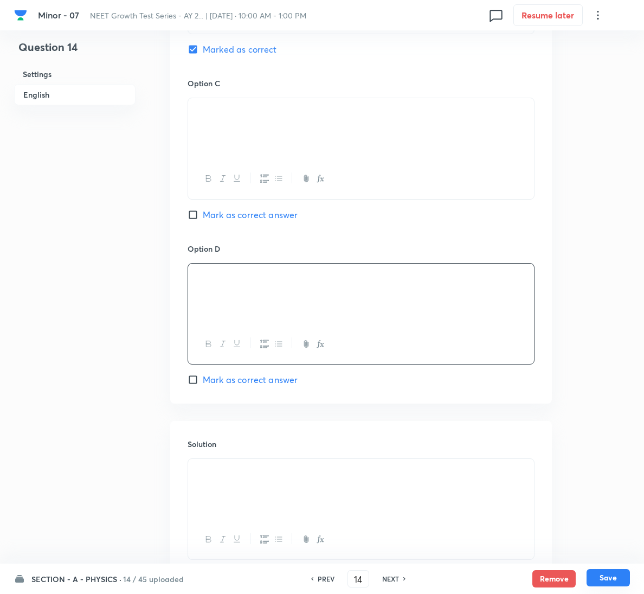
click at [611, 580] on button "Save" at bounding box center [608, 577] width 43 height 17
type input "15"
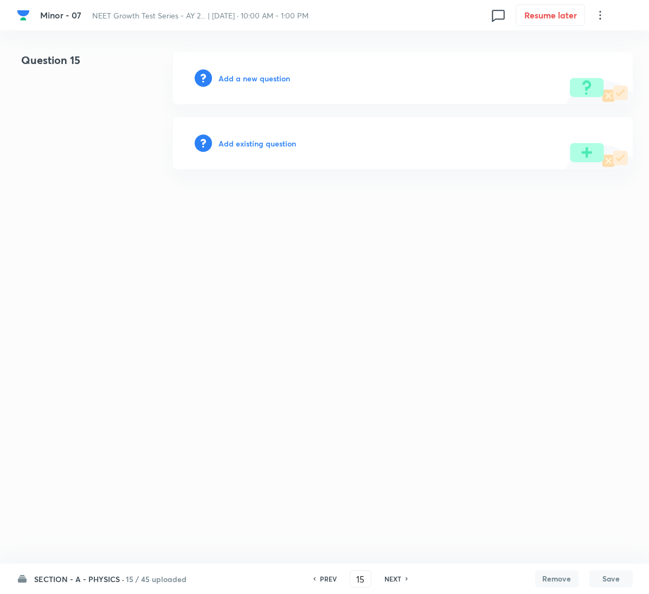
click at [259, 75] on h6 "Add a new question" at bounding box center [255, 78] width 72 height 11
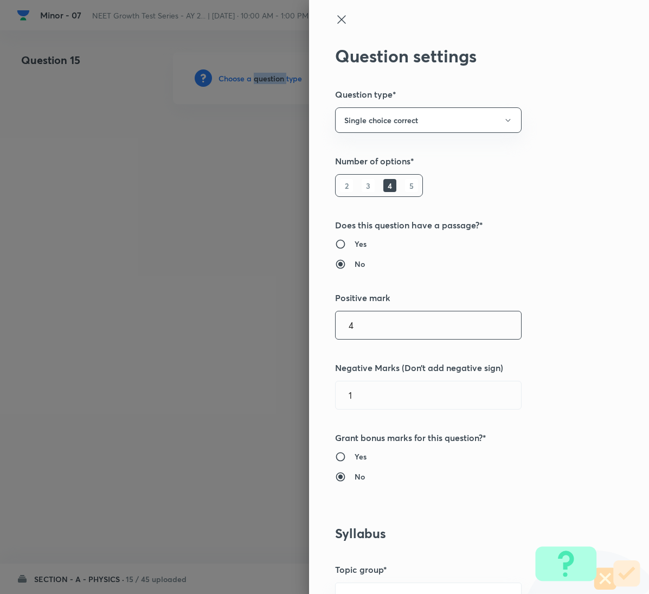
scroll to position [407, 0]
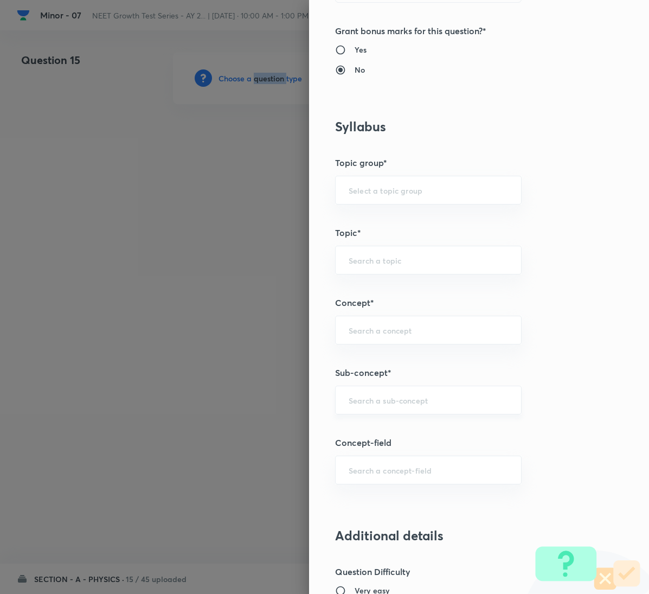
click at [378, 395] on div "​" at bounding box center [428, 400] width 187 height 29
paste input "Motion in a Plane"
click at [372, 429] on li "Motion in a Plane" at bounding box center [416, 435] width 185 height 20
type input "Motion in a Plane"
type input "Physics"
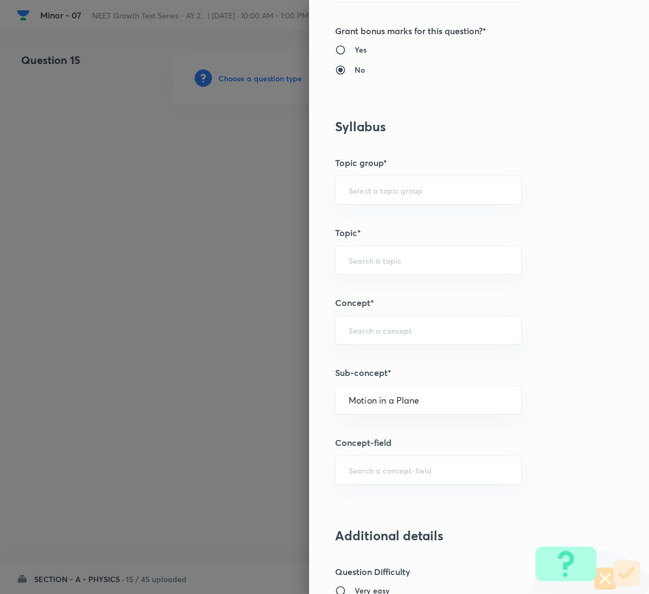
type input "Mechanics"
type input "Kinematics 2D"
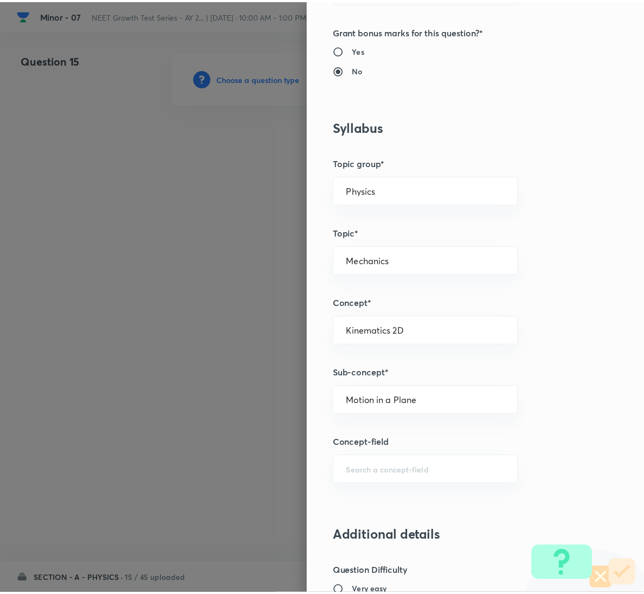
scroll to position [961, 0]
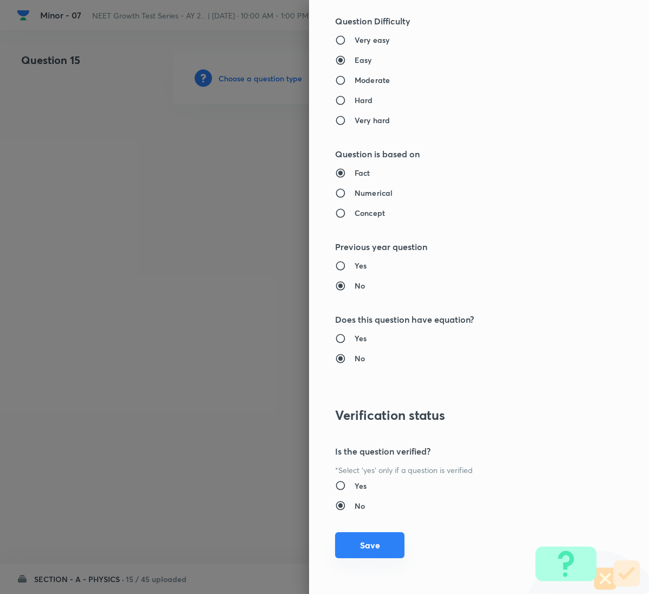
click at [353, 544] on button "Save" at bounding box center [369, 545] width 69 height 26
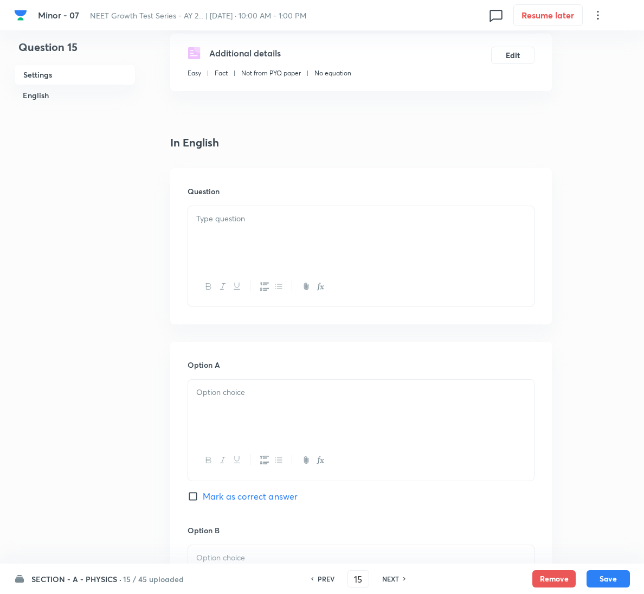
scroll to position [244, 0]
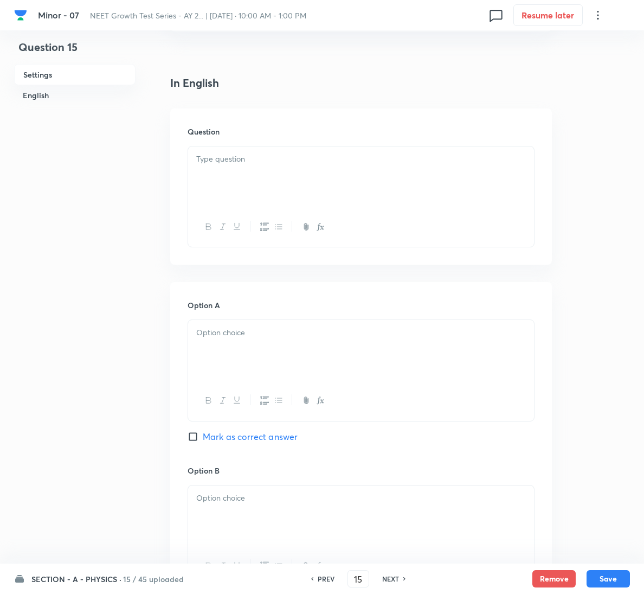
click at [251, 172] on div at bounding box center [361, 176] width 346 height 61
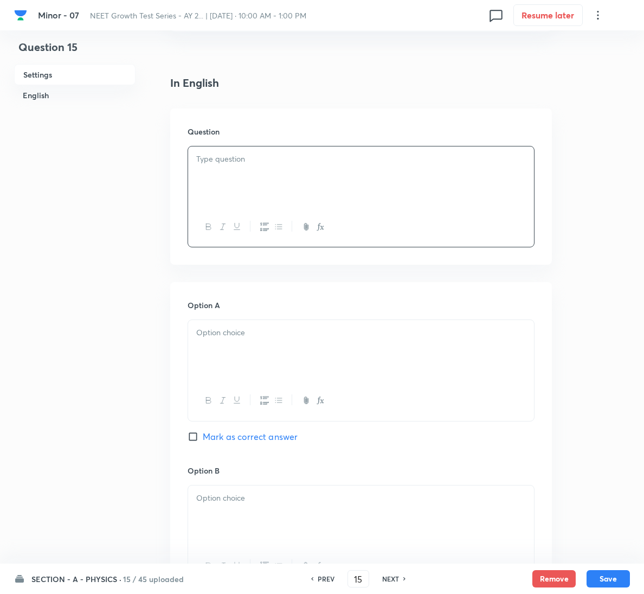
click at [295, 180] on div at bounding box center [361, 176] width 346 height 61
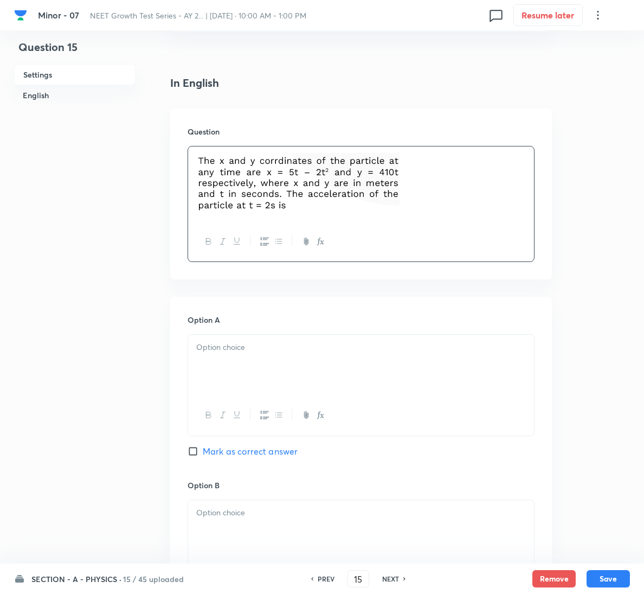
click at [270, 361] on div at bounding box center [361, 365] width 346 height 61
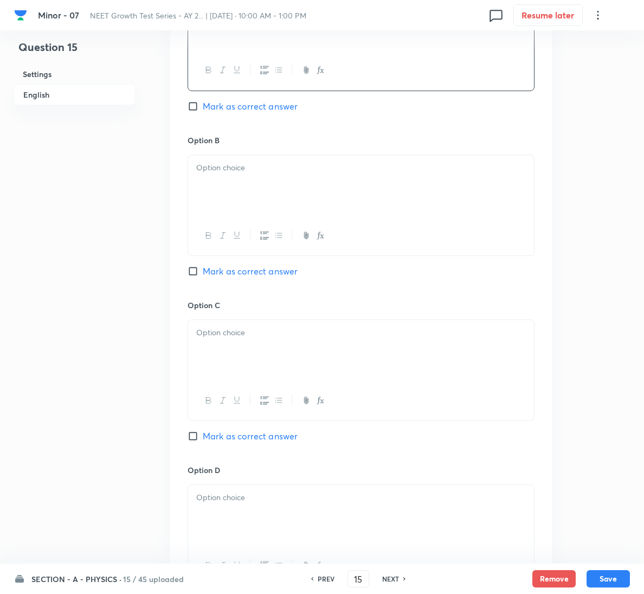
scroll to position [651, 0]
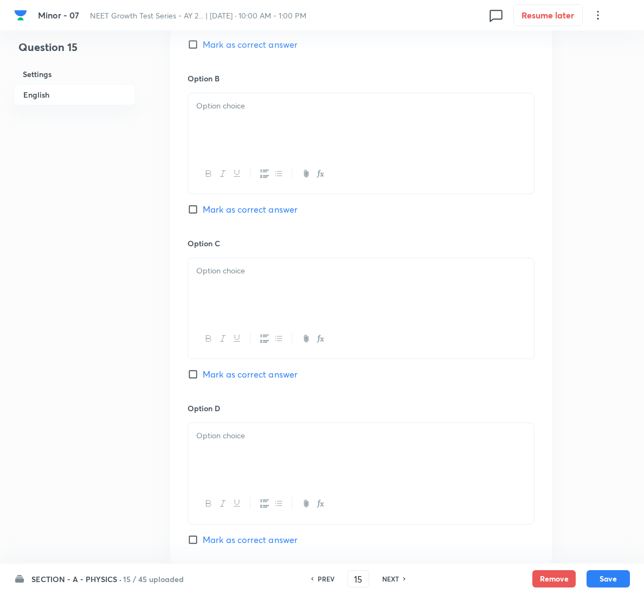
click at [285, 139] on div at bounding box center [361, 123] width 346 height 61
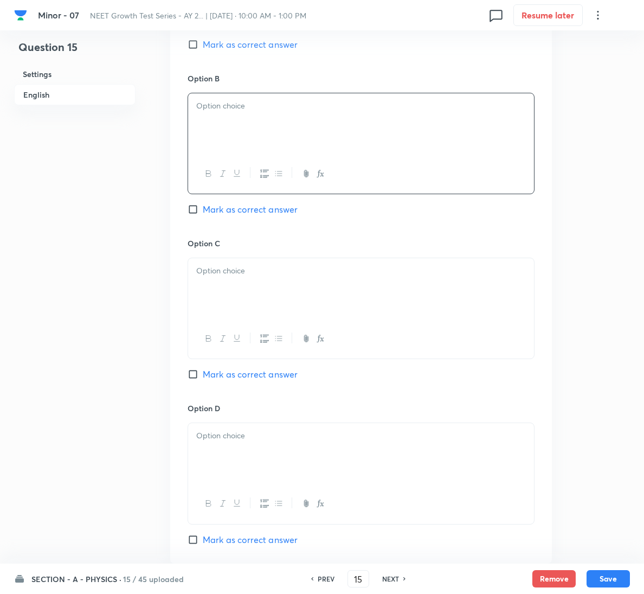
click at [319, 119] on div at bounding box center [361, 123] width 346 height 61
click at [214, 368] on div "Option C Mark as correct answer" at bounding box center [361, 320] width 347 height 165
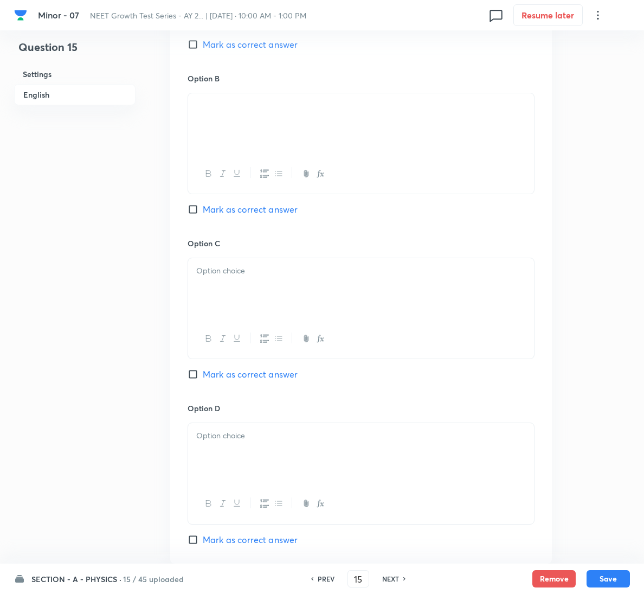
drag, startPoint x: 219, startPoint y: 373, endPoint x: 234, endPoint y: 328, distance: 47.7
click at [220, 373] on span "Mark as correct answer" at bounding box center [250, 374] width 95 height 13
click at [203, 373] on input "Mark as correct answer" at bounding box center [195, 374] width 15 height 11
checkbox input "true"
click at [279, 269] on p at bounding box center [361, 271] width 330 height 12
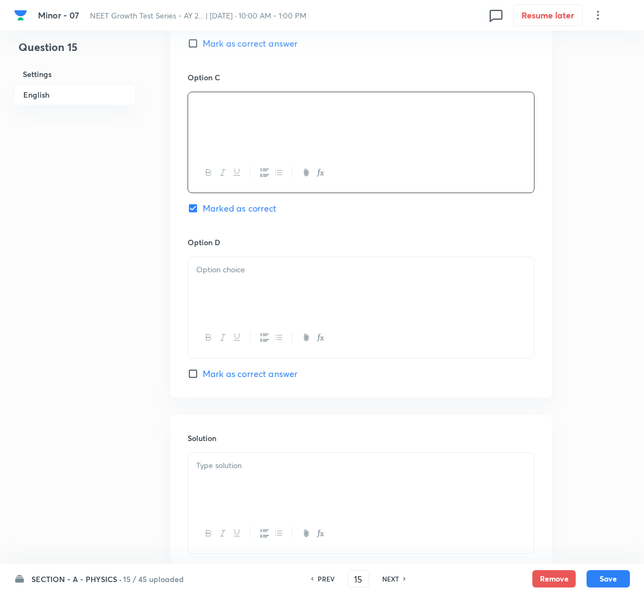
scroll to position [892, 0]
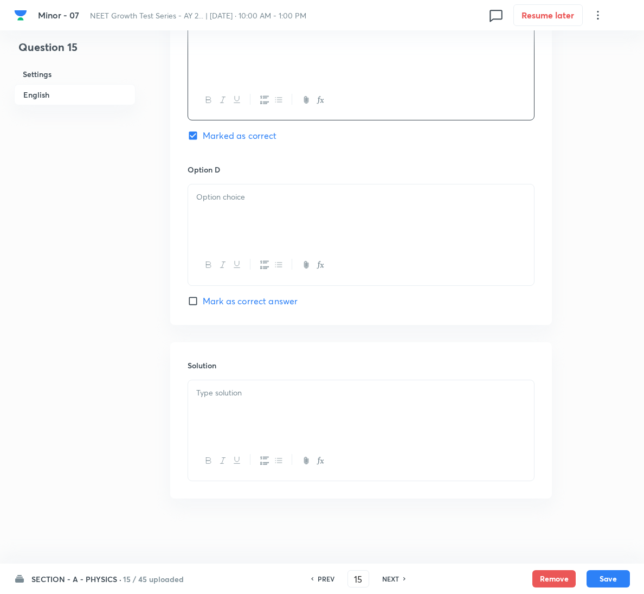
click at [263, 386] on div at bounding box center [361, 410] width 346 height 61
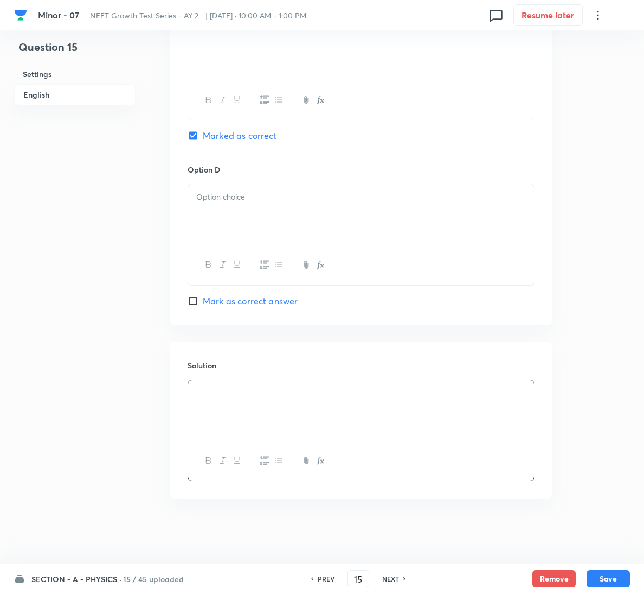
click at [414, 215] on div at bounding box center [361, 214] width 346 height 61
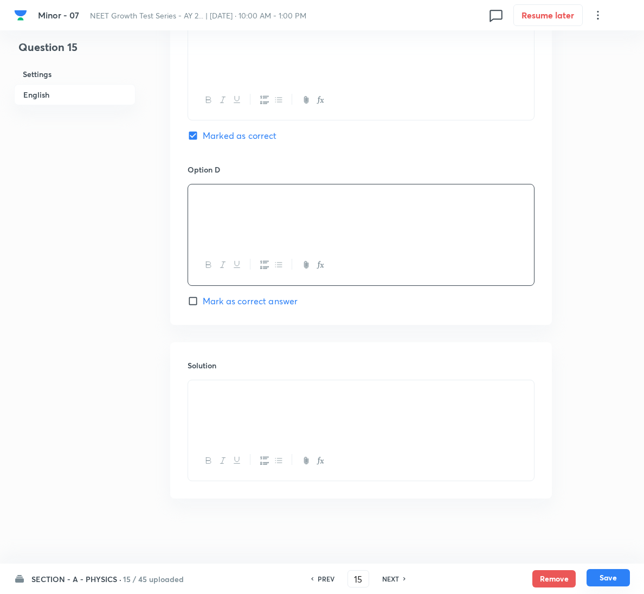
click at [615, 570] on button "Save" at bounding box center [608, 577] width 43 height 17
type input "16"
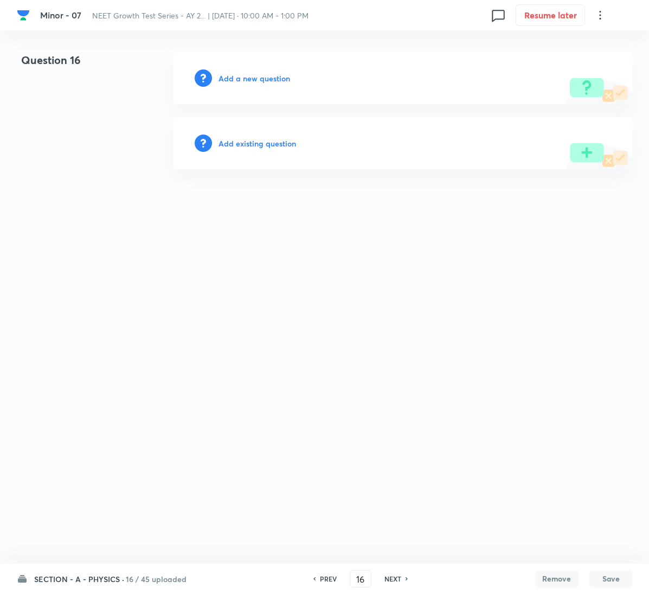
click at [275, 86] on div "Add a new question" at bounding box center [403, 78] width 460 height 52
click at [277, 85] on div "Add a new question" at bounding box center [403, 78] width 460 height 52
click at [279, 80] on h6 "Add a new question" at bounding box center [255, 78] width 72 height 11
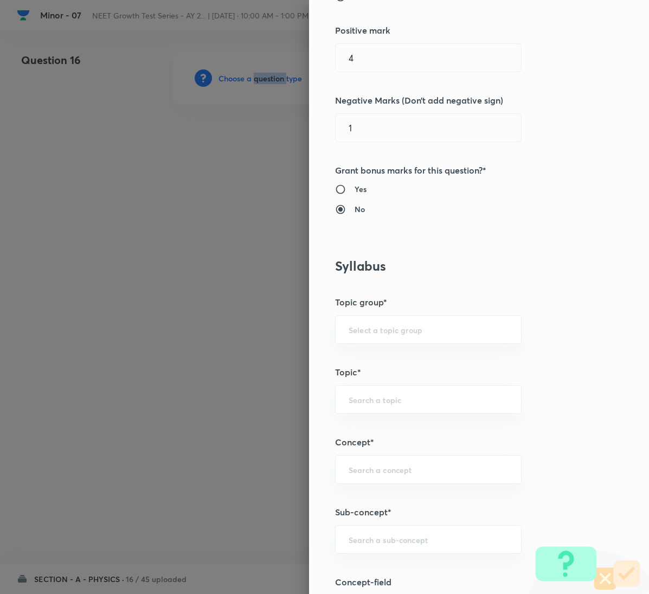
scroll to position [488, 0]
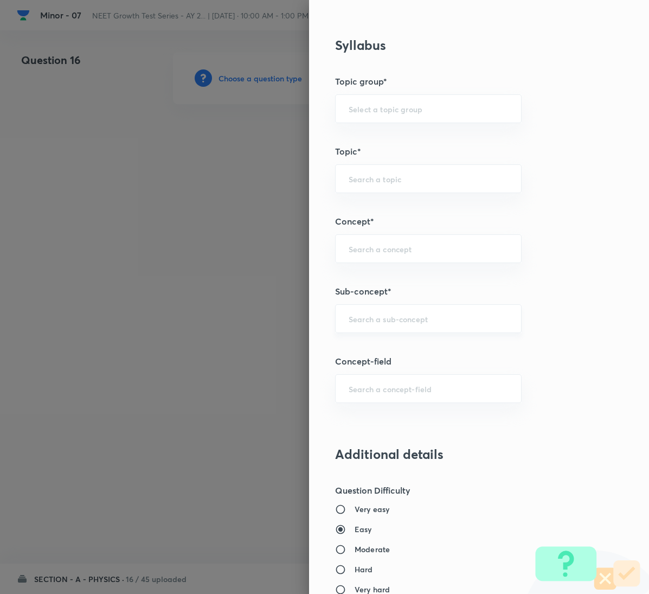
click at [432, 322] on input "text" at bounding box center [428, 319] width 159 height 10
paste input "Motion in a Plane"
click at [358, 349] on li "Motion in a Plane" at bounding box center [416, 353] width 185 height 20
type input "Motion in a Plane"
type input "Physics"
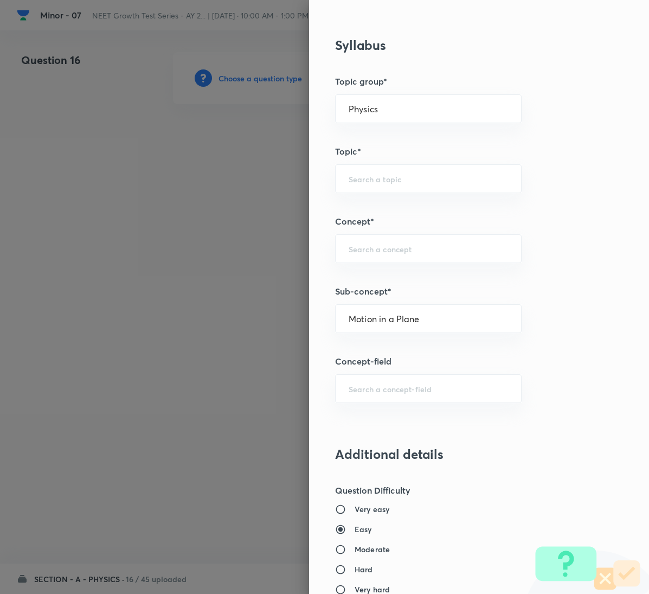
type input "Mechanics"
type input "Kinematics 2D"
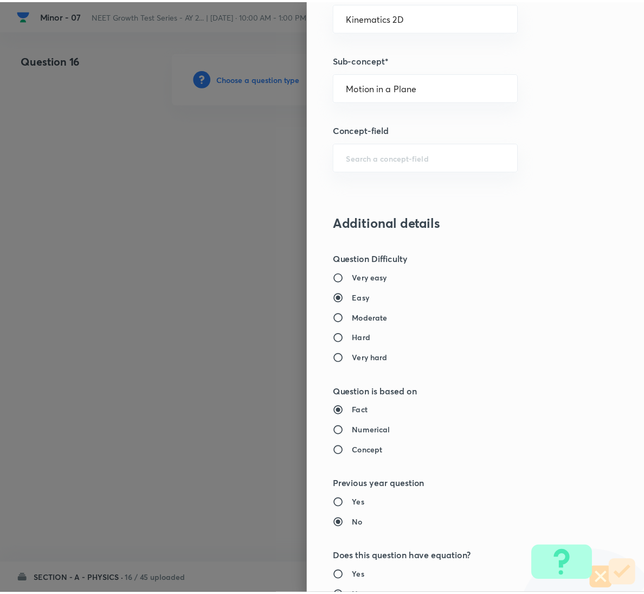
scroll to position [961, 0]
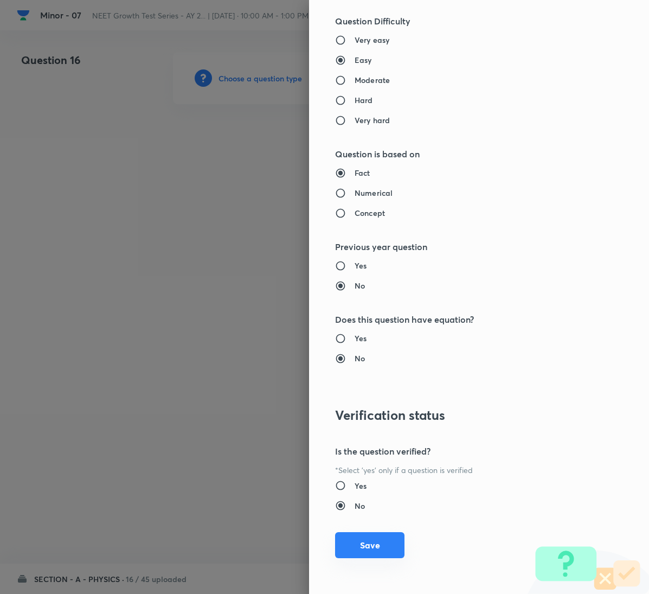
click at [374, 536] on button "Save" at bounding box center [369, 545] width 69 height 26
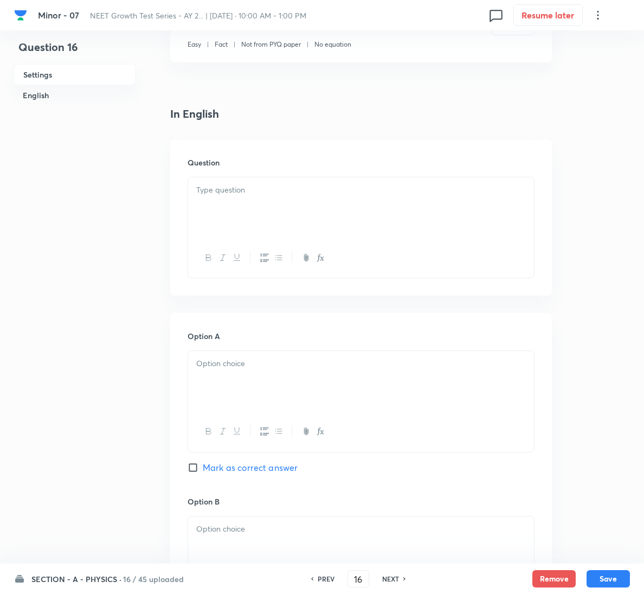
scroll to position [244, 0]
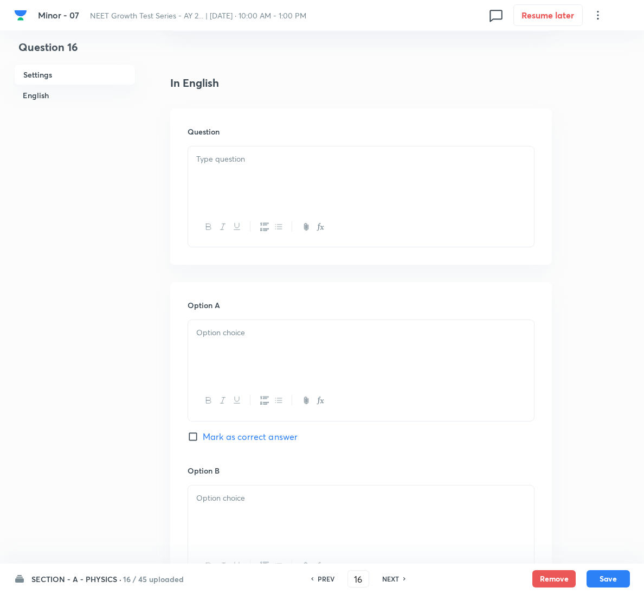
click at [305, 186] on div at bounding box center [361, 176] width 346 height 61
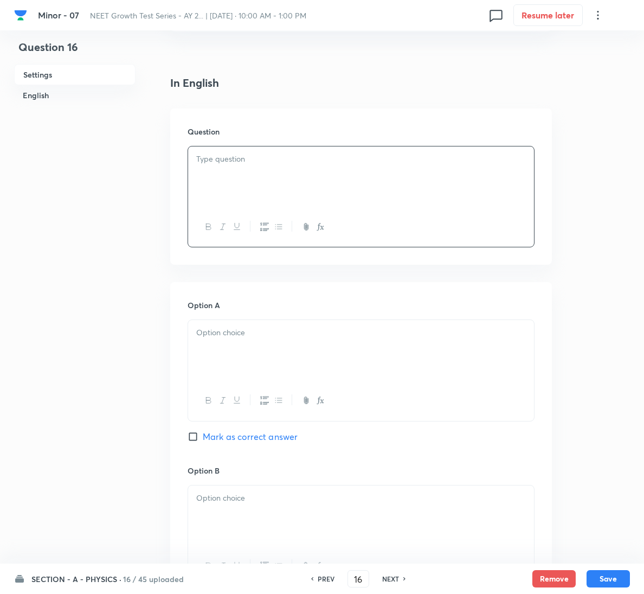
click at [355, 194] on div at bounding box center [361, 176] width 346 height 61
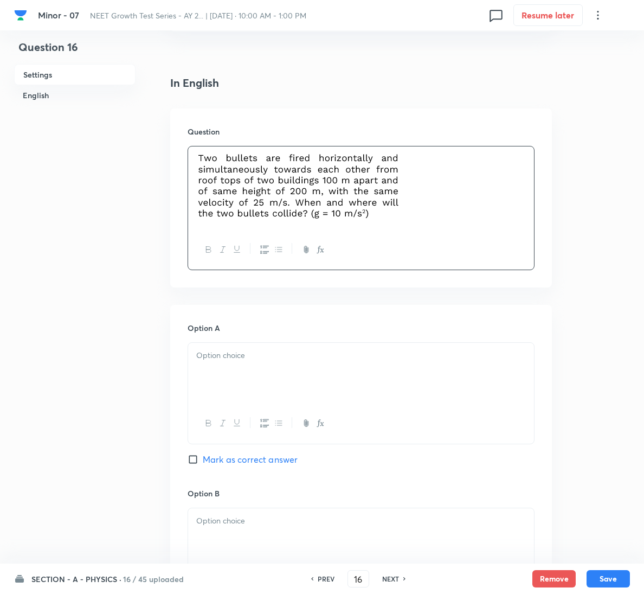
click at [245, 462] on span "Mark as correct answer" at bounding box center [250, 459] width 95 height 13
click at [203, 462] on input "Mark as correct answer" at bounding box center [195, 459] width 15 height 11
checkbox input "true"
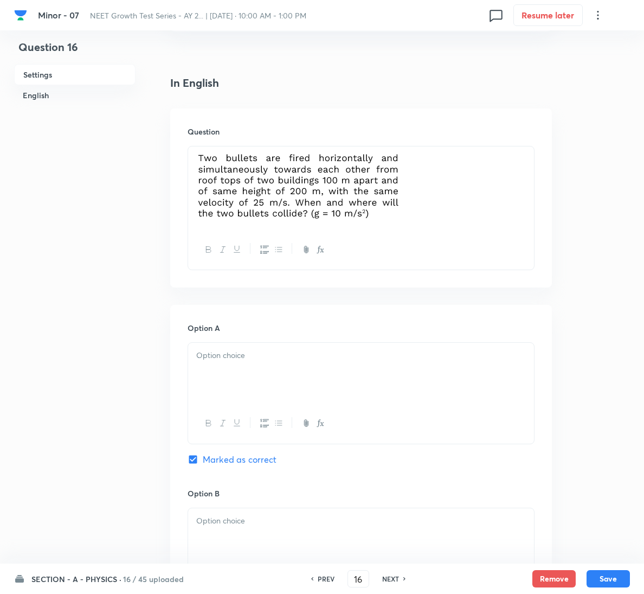
click at [278, 355] on p at bounding box center [361, 355] width 330 height 12
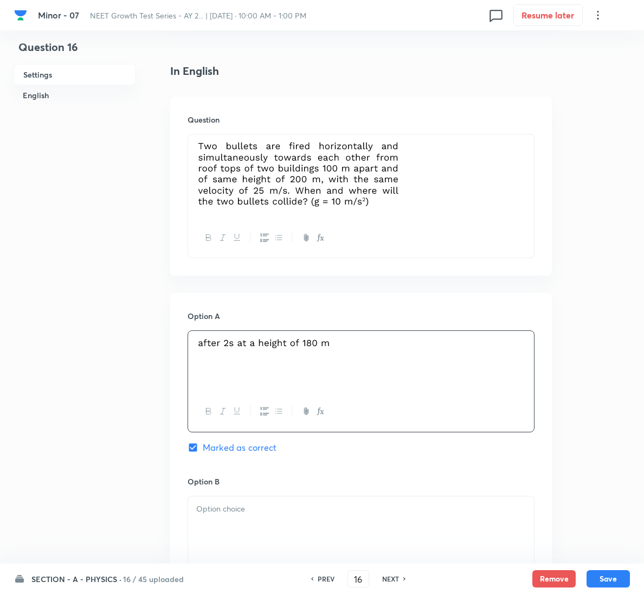
scroll to position [900, 0]
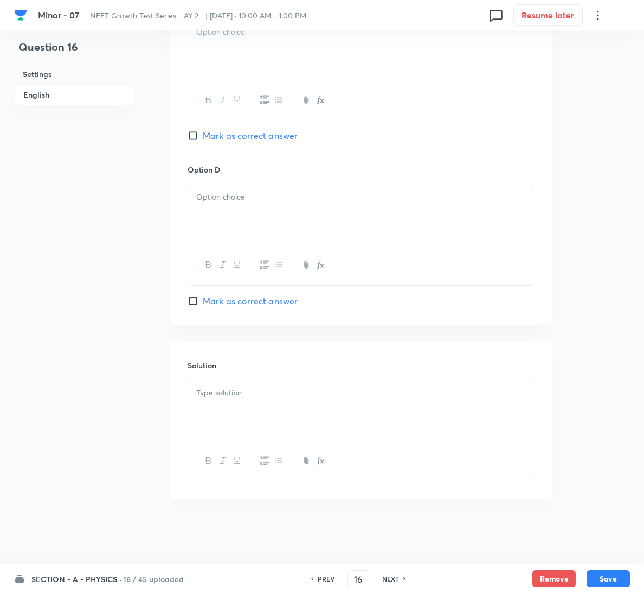
click at [271, 430] on div at bounding box center [361, 410] width 346 height 61
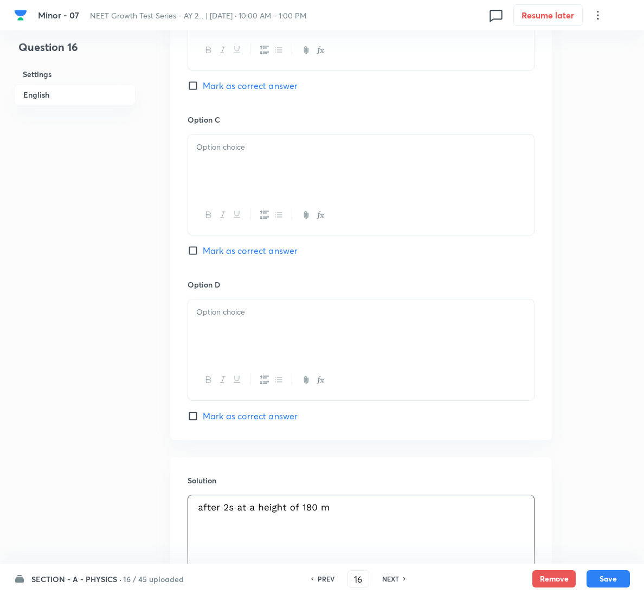
scroll to position [656, 0]
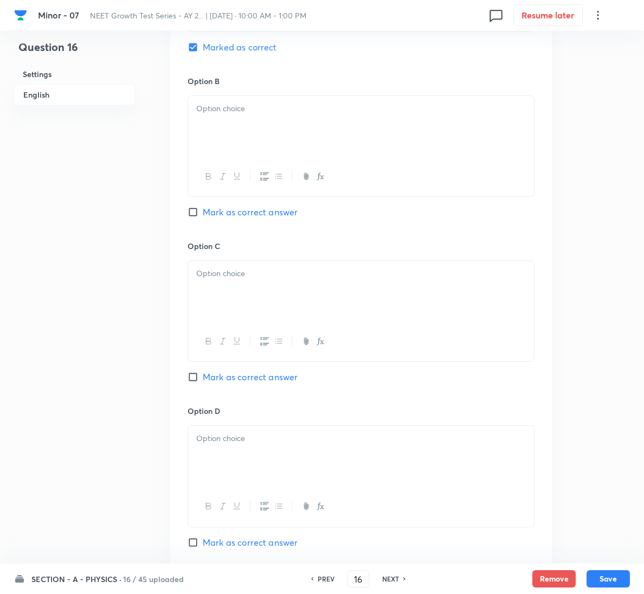
click at [283, 115] on p at bounding box center [361, 109] width 330 height 12
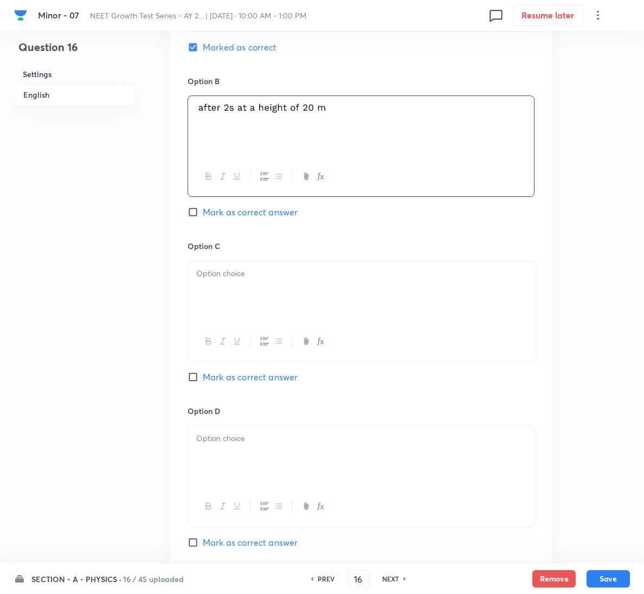
click at [341, 305] on div at bounding box center [361, 291] width 346 height 61
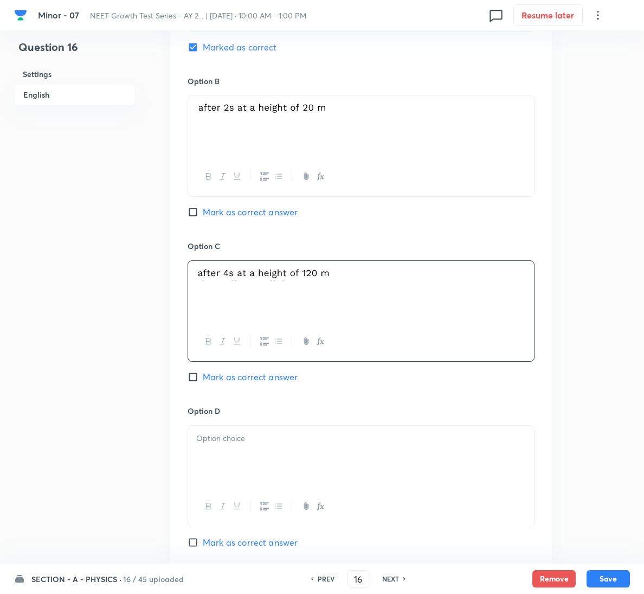
click at [244, 438] on p at bounding box center [361, 438] width 330 height 12
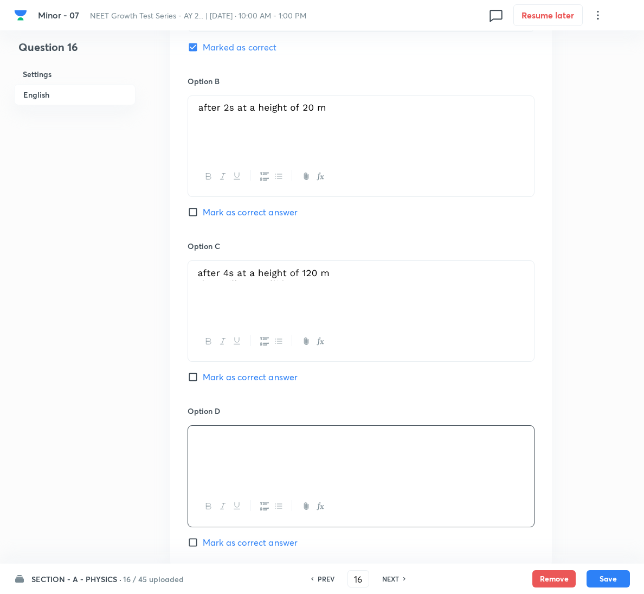
drag, startPoint x: 617, startPoint y: 577, endPoint x: 561, endPoint y: 565, distance: 56.6
click at [617, 577] on button "Save" at bounding box center [608, 578] width 43 height 17
type input "17"
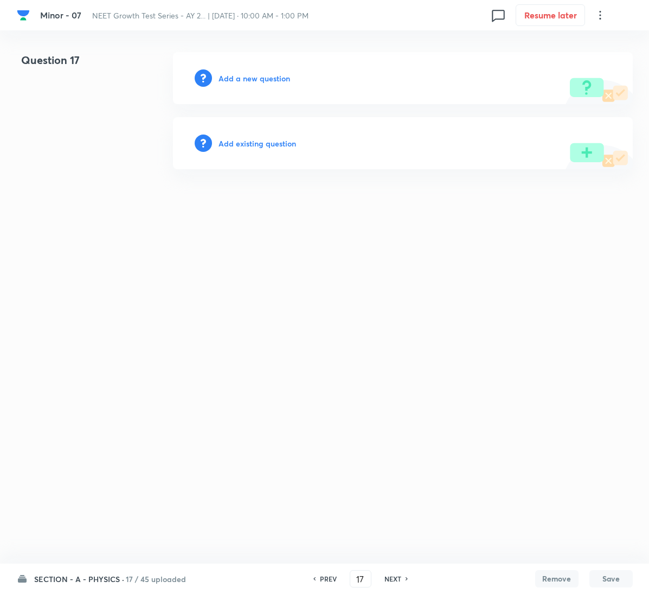
click at [234, 76] on h6 "Add a new question" at bounding box center [255, 78] width 72 height 11
click at [234, 76] on h6 "Choose a question type" at bounding box center [261, 78] width 84 height 11
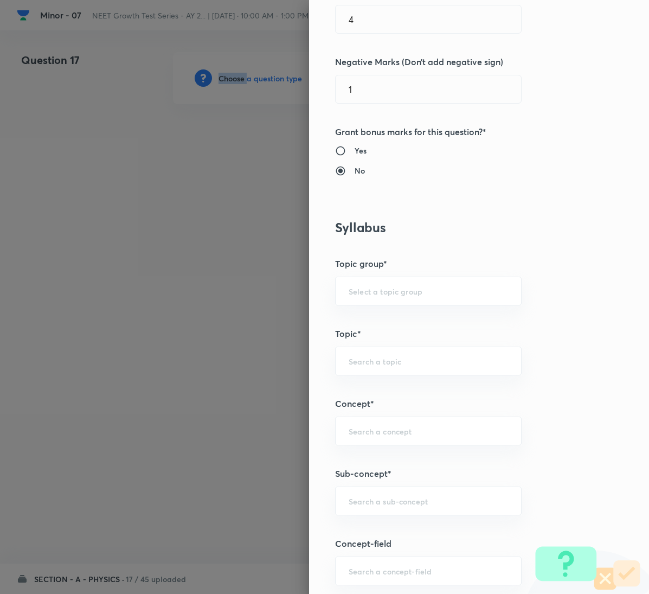
scroll to position [488, 0]
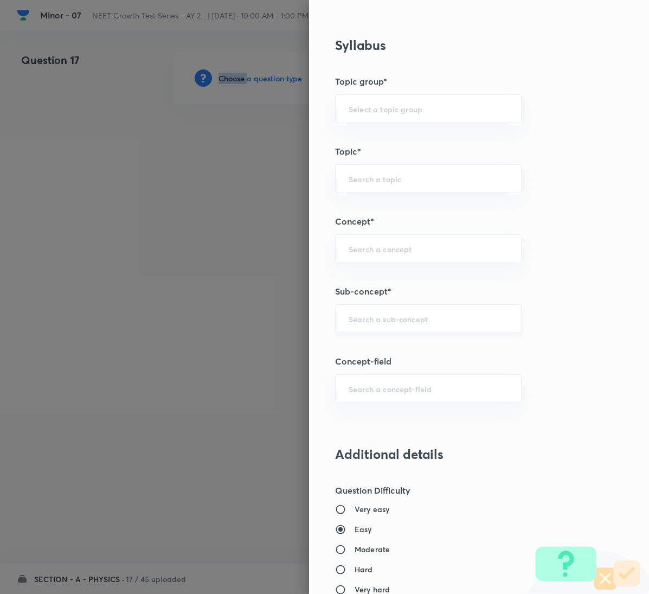
click at [445, 312] on div "​" at bounding box center [428, 318] width 187 height 29
paste input "Motion in a Plane"
click at [394, 354] on li "Motion in a Plane" at bounding box center [416, 353] width 185 height 20
type input "Motion in a Plane"
type input "Physics"
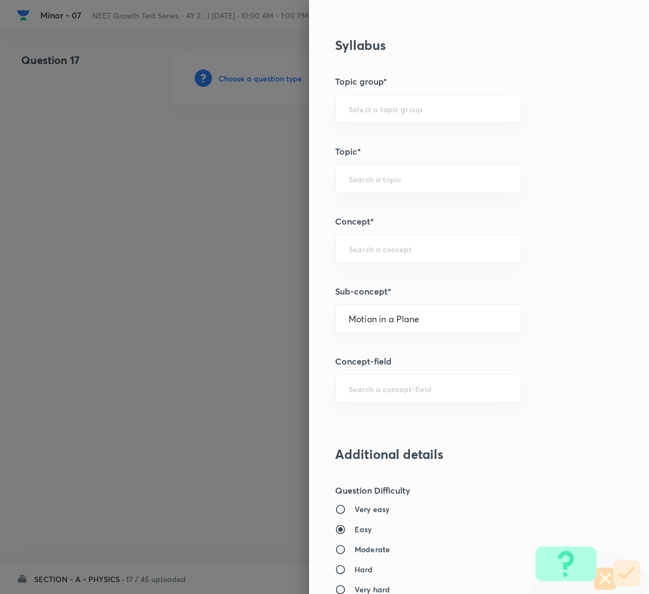
type input "Mechanics"
type input "Kinematics 2D"
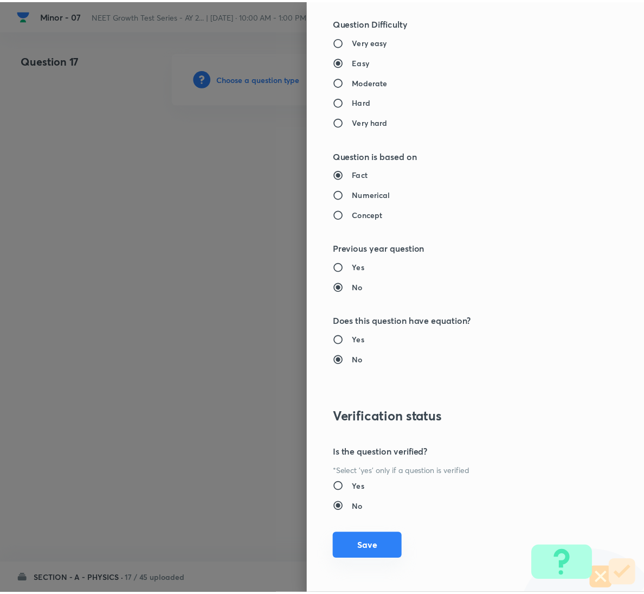
scroll to position [961, 0]
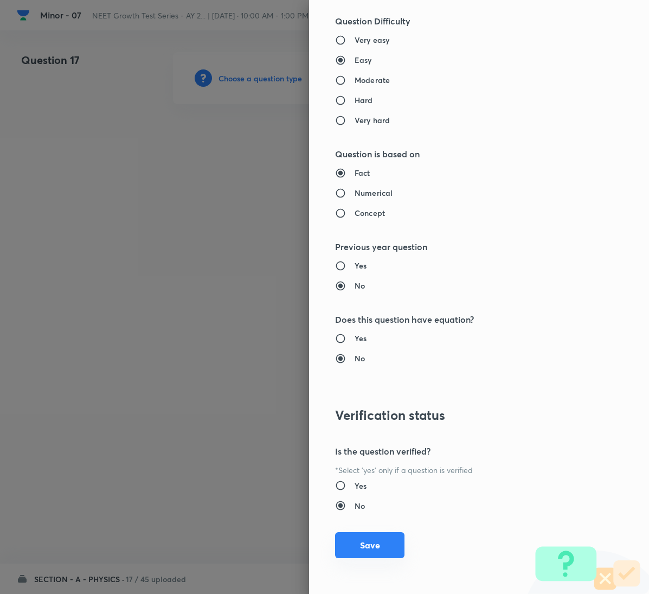
click at [348, 551] on button "Save" at bounding box center [369, 545] width 69 height 26
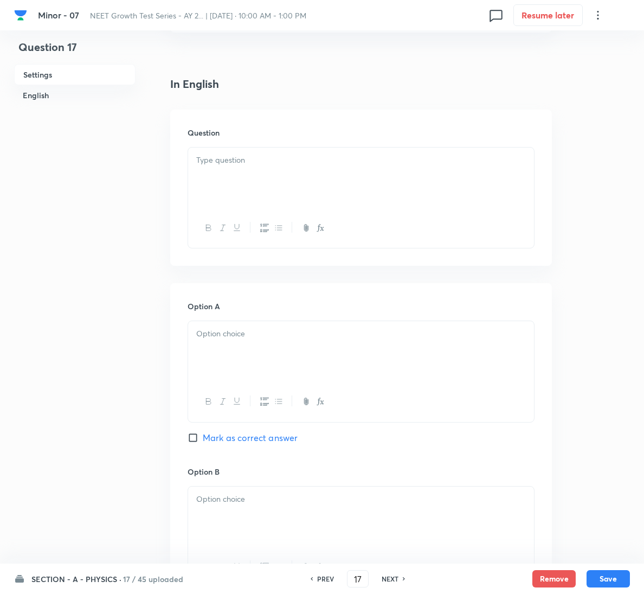
scroll to position [244, 0]
click at [255, 167] on div at bounding box center [361, 176] width 346 height 61
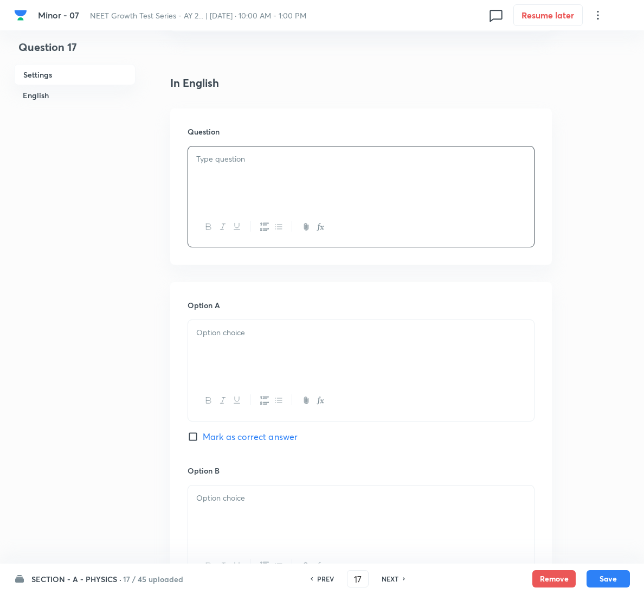
drag, startPoint x: 391, startPoint y: 254, endPoint x: 394, endPoint y: 247, distance: 7.5
click at [392, 250] on div "Question" at bounding box center [361, 186] width 382 height 156
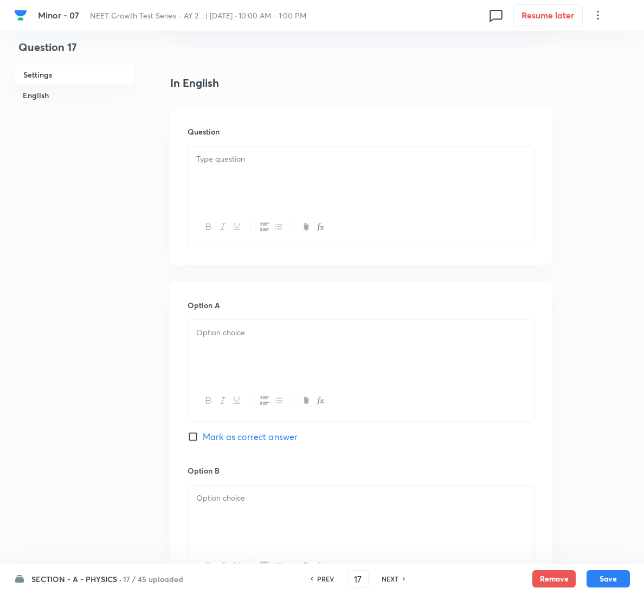
click at [399, 181] on div at bounding box center [361, 176] width 346 height 61
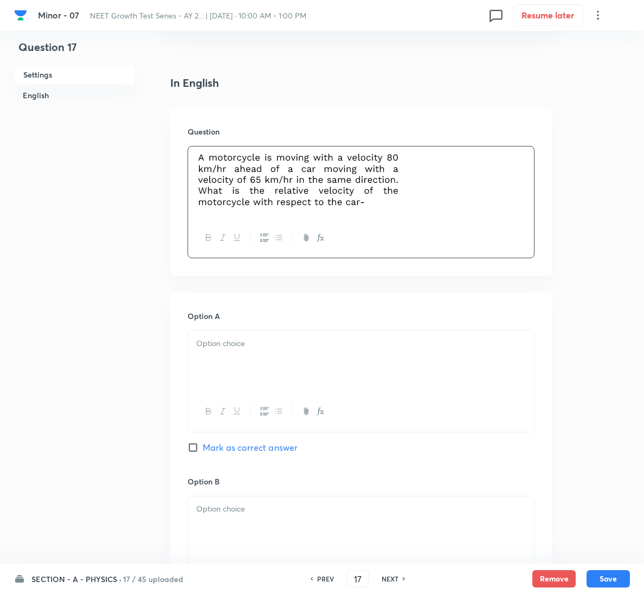
click at [290, 355] on div at bounding box center [361, 361] width 346 height 61
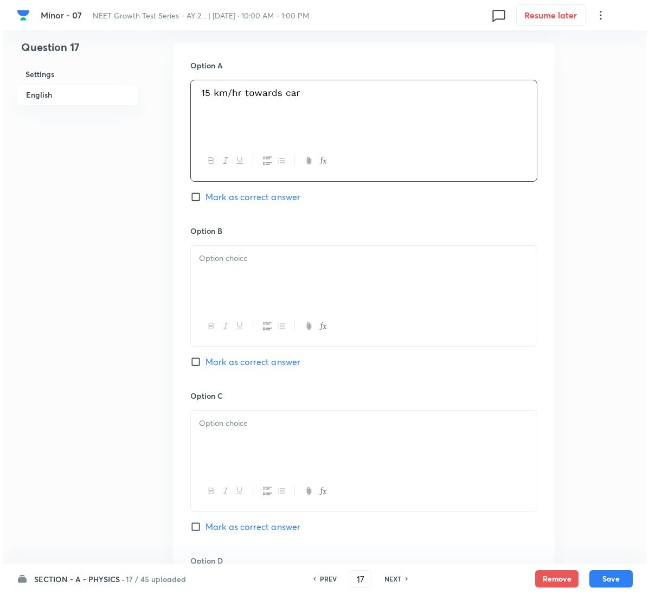
scroll to position [570, 0]
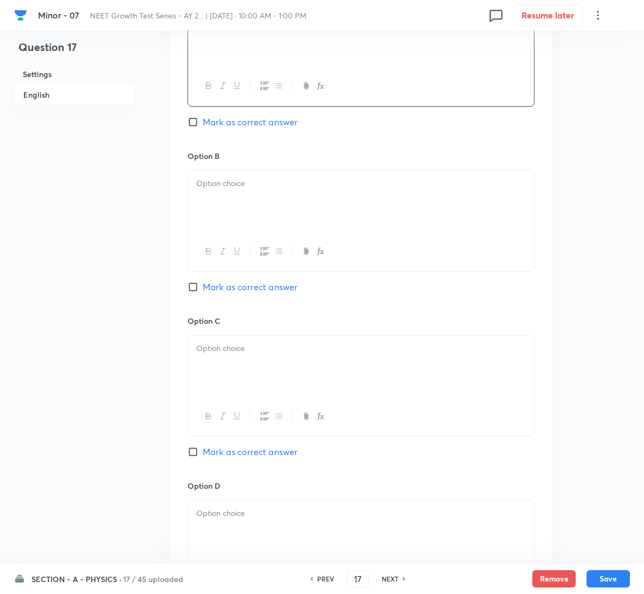
click at [227, 292] on span "Mark as correct answer" at bounding box center [250, 286] width 95 height 13
click at [203, 292] on input "Mark as correct answer" at bounding box center [195, 287] width 15 height 11
checkbox input "true"
click at [283, 214] on div at bounding box center [361, 201] width 346 height 61
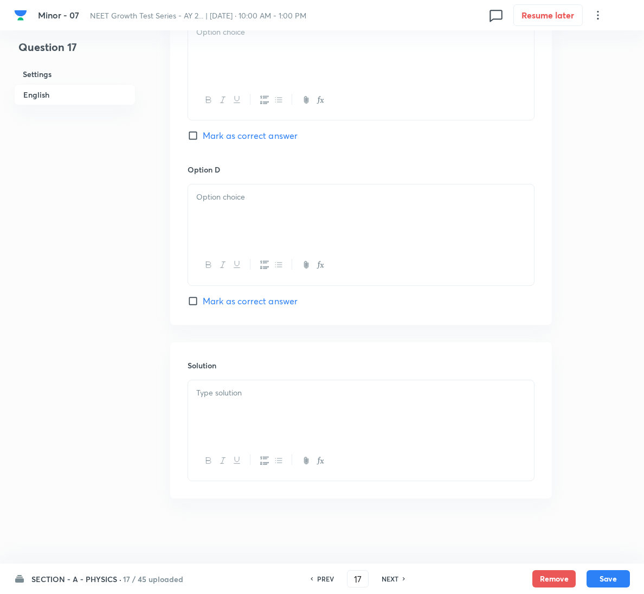
scroll to position [889, 0]
click at [267, 421] on div at bounding box center [361, 410] width 346 height 61
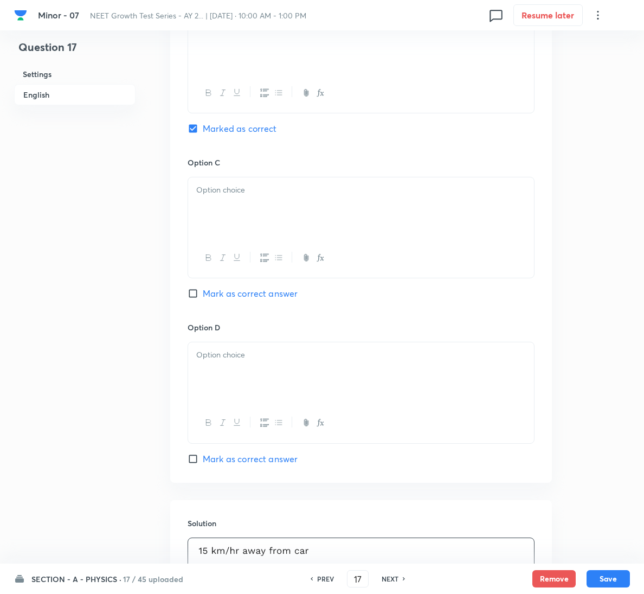
scroll to position [726, 0]
click at [249, 193] on p at bounding box center [361, 192] width 330 height 12
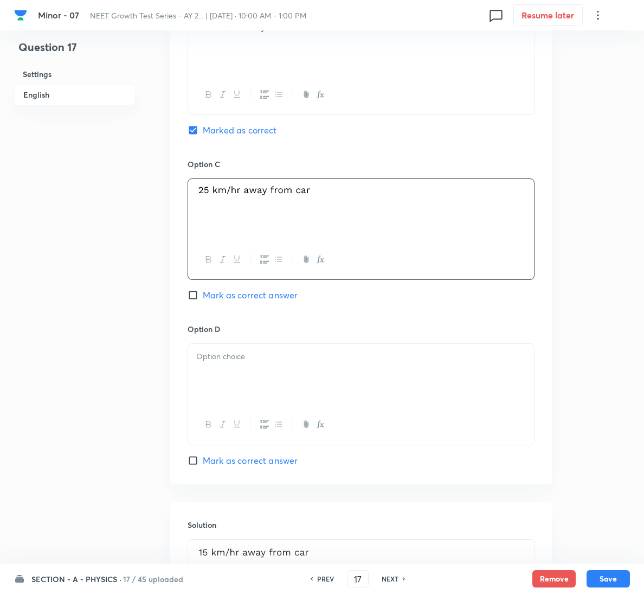
click at [376, 420] on div at bounding box center [361, 425] width 346 height 40
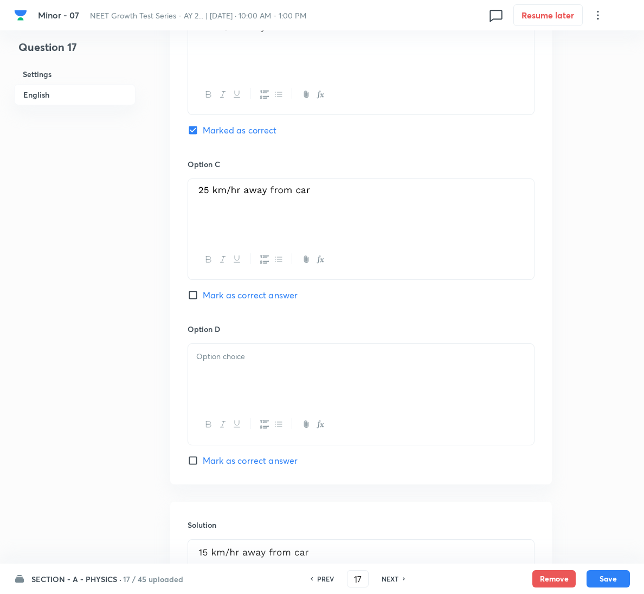
click at [368, 366] on div at bounding box center [361, 374] width 346 height 61
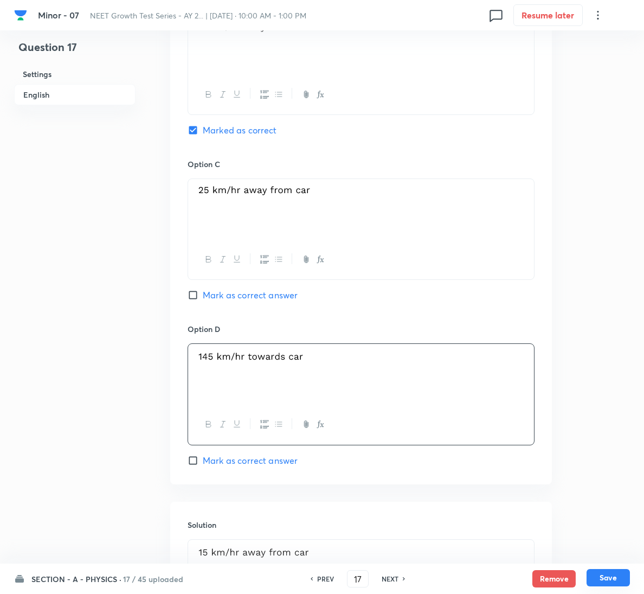
click at [619, 577] on button "Save" at bounding box center [608, 577] width 43 height 17
type input "18"
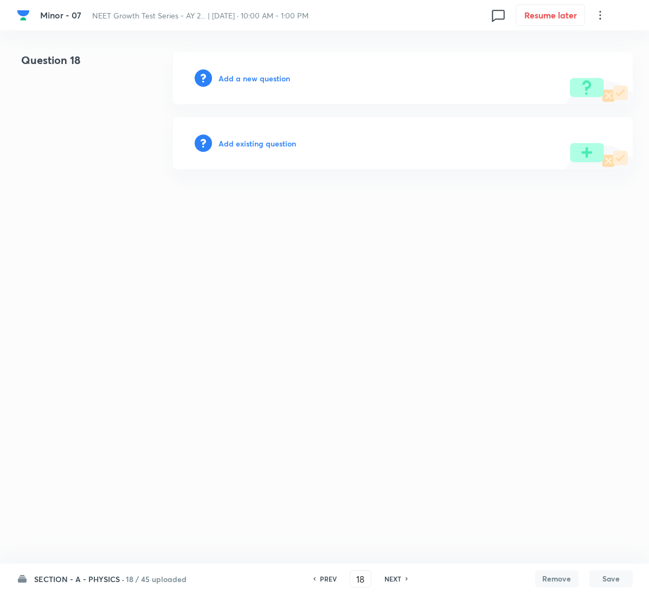
click at [262, 70] on div "Add a new question" at bounding box center [403, 78] width 460 height 52
click at [262, 73] on h6 "Add a new question" at bounding box center [255, 78] width 72 height 11
click at [262, 73] on h6 "Choose a question type" at bounding box center [261, 78] width 84 height 11
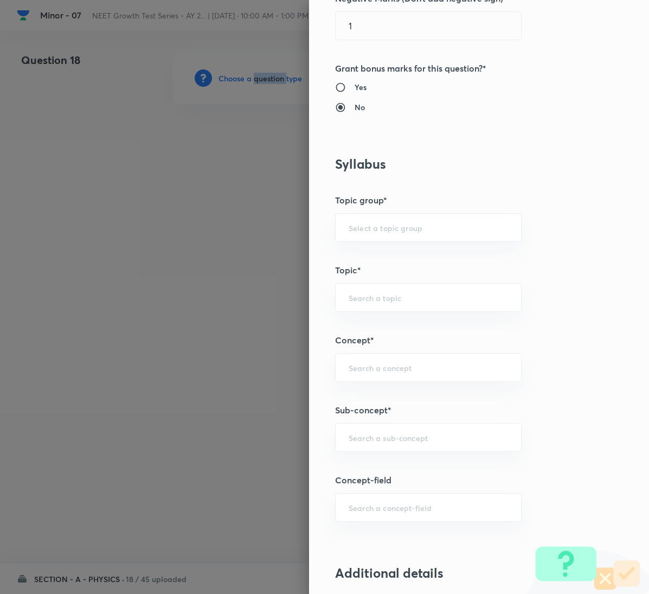
scroll to position [488, 0]
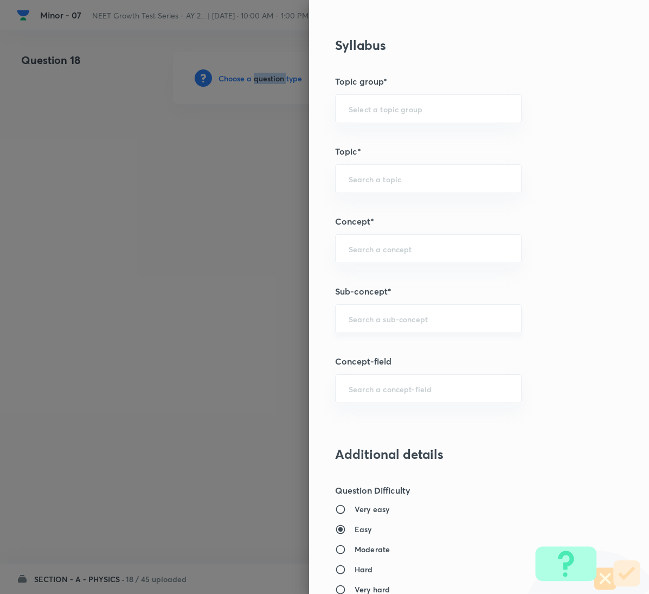
click at [371, 314] on div "​" at bounding box center [428, 318] width 187 height 29
paste input "Motion in a Plane"
click at [376, 343] on li "Motion in a Plane" at bounding box center [416, 353] width 185 height 20
type input "Motion in a Plane"
type input "Physics"
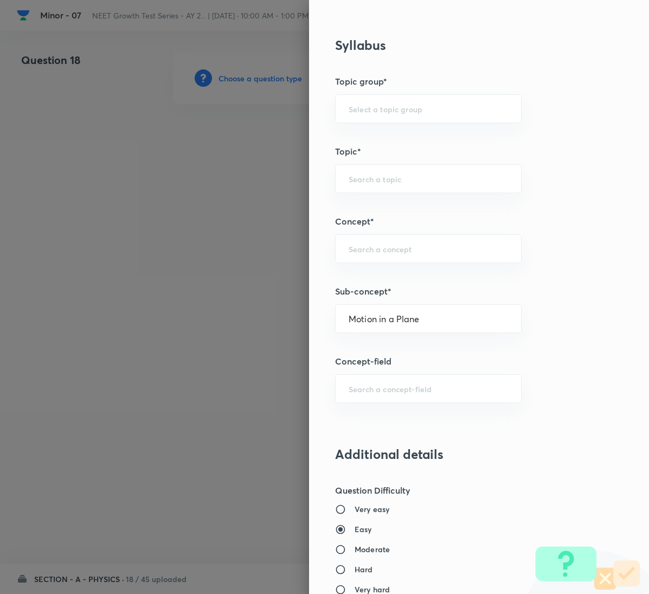
type input "Mechanics"
type input "Kinematics 2D"
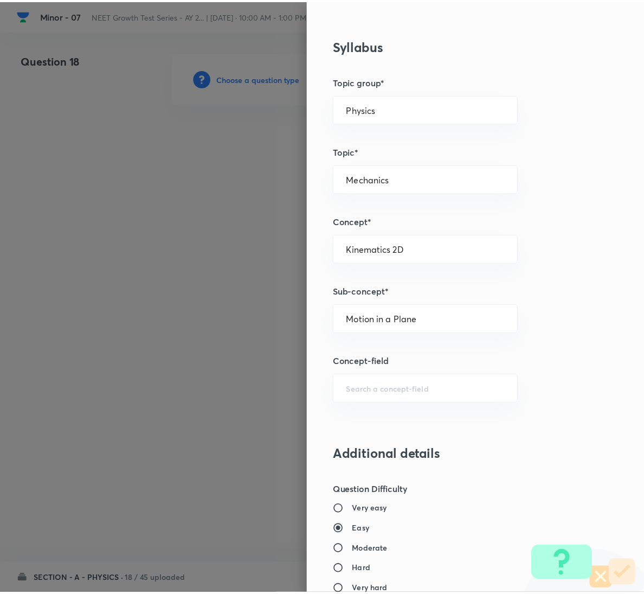
scroll to position [961, 0]
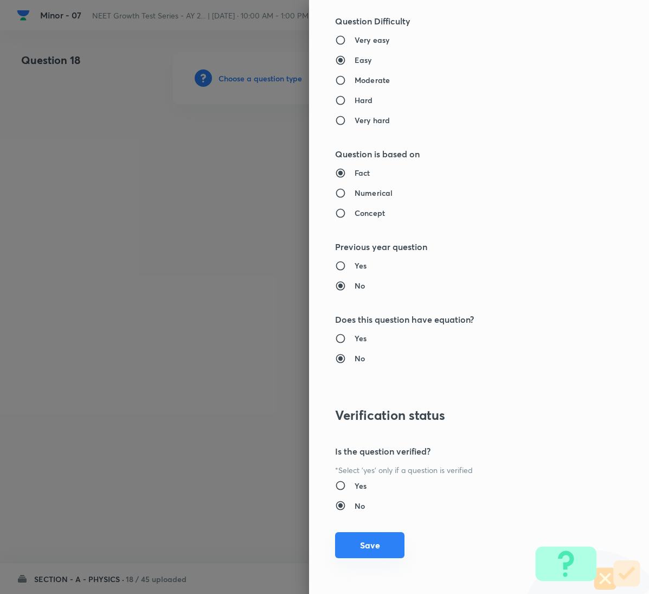
click at [365, 547] on button "Save" at bounding box center [369, 545] width 69 height 26
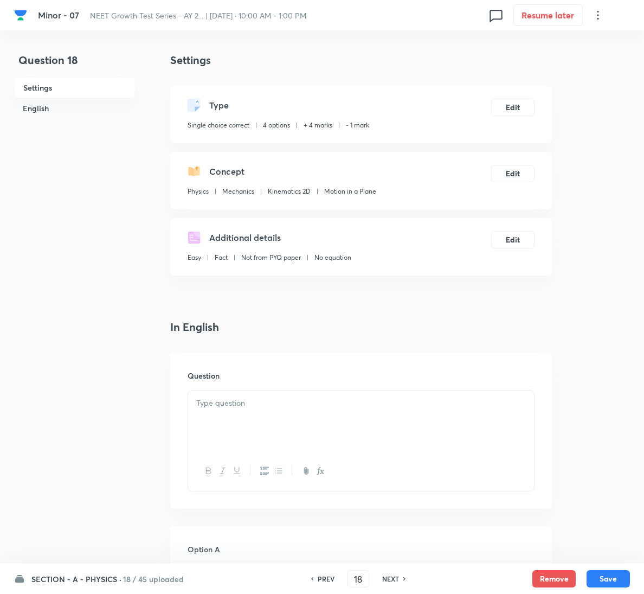
scroll to position [244, 0]
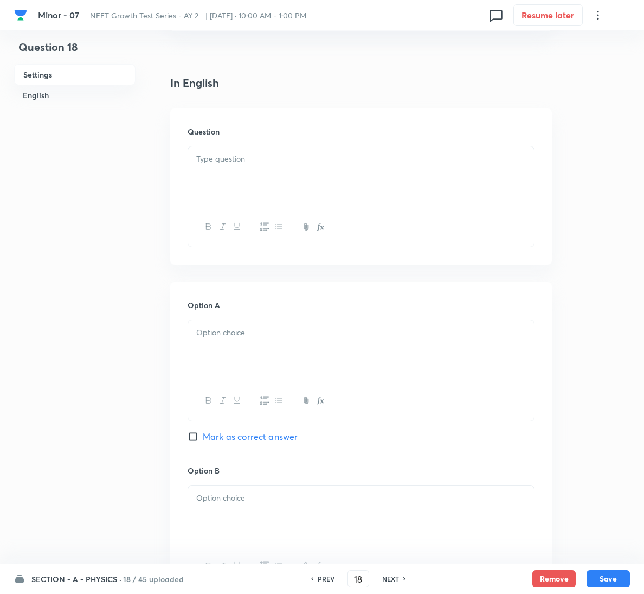
click at [230, 163] on p at bounding box center [361, 159] width 330 height 12
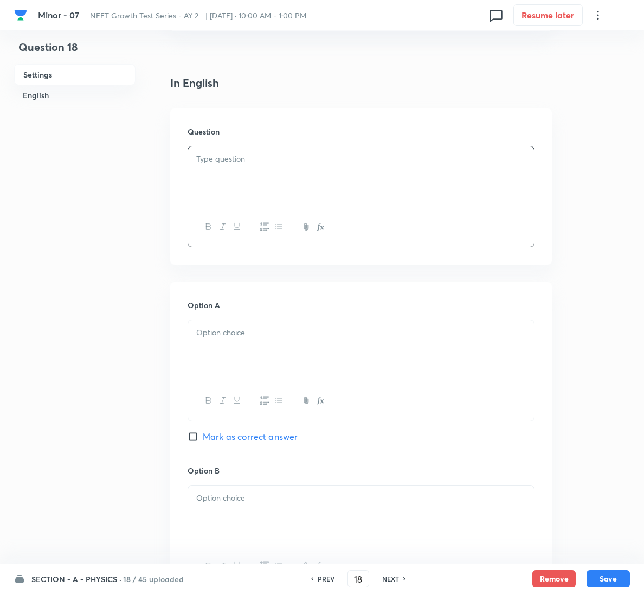
click at [339, 193] on div at bounding box center [361, 176] width 346 height 61
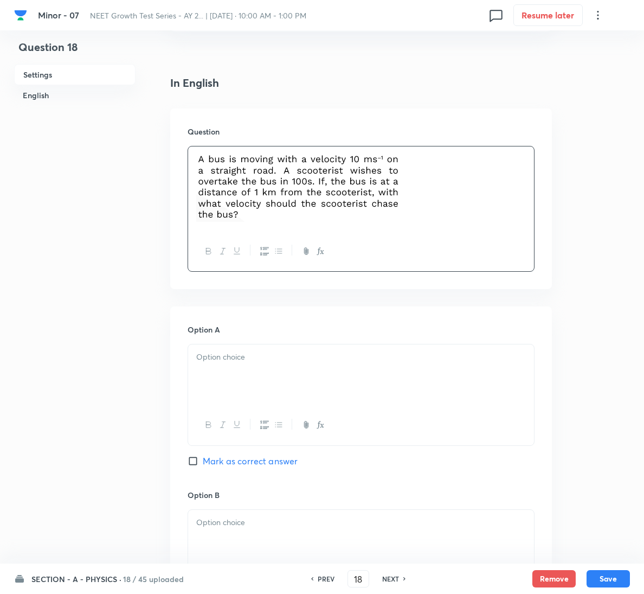
click at [262, 367] on div at bounding box center [361, 374] width 346 height 61
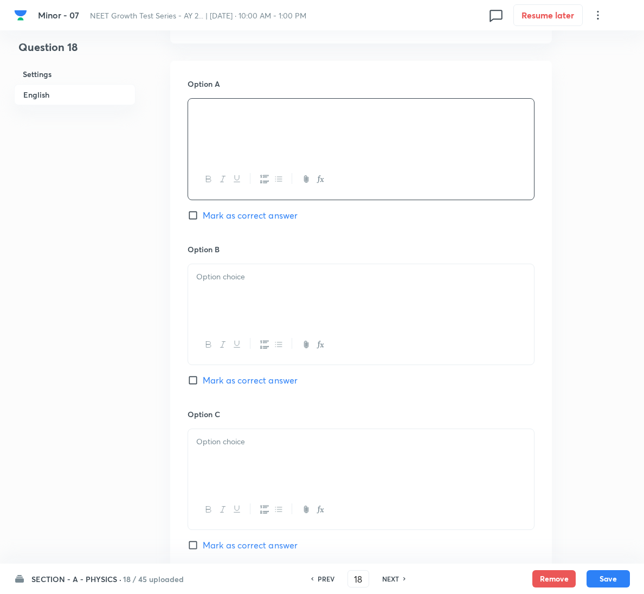
scroll to position [570, 0]
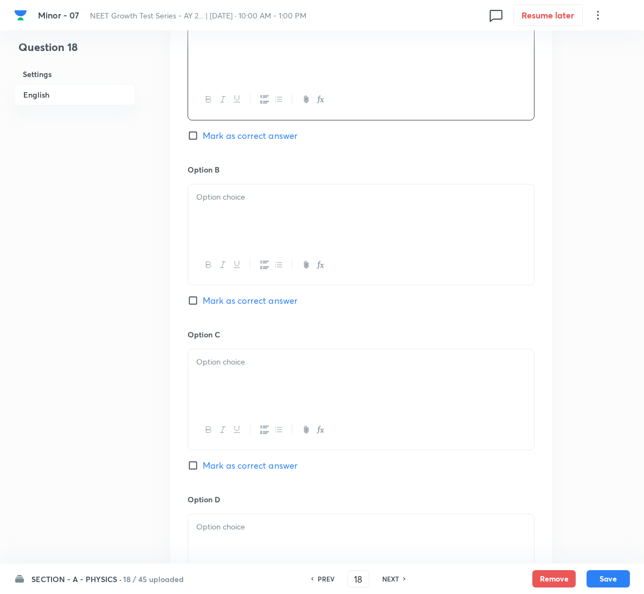
click at [228, 223] on div at bounding box center [361, 214] width 346 height 61
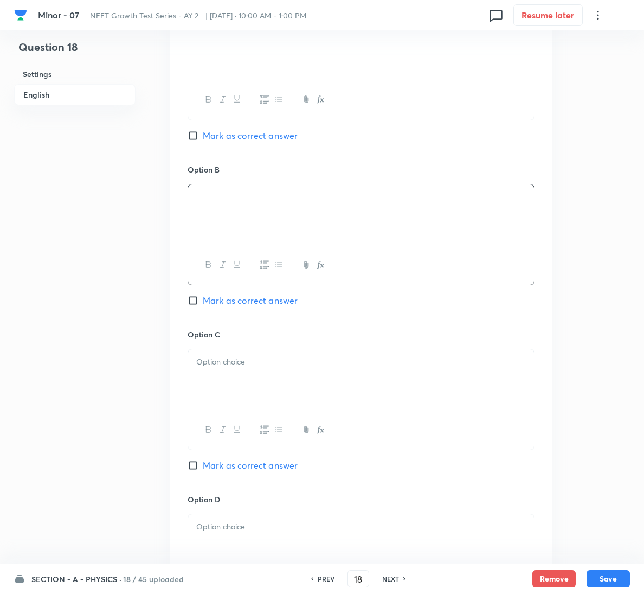
click at [227, 381] on div at bounding box center [361, 379] width 346 height 61
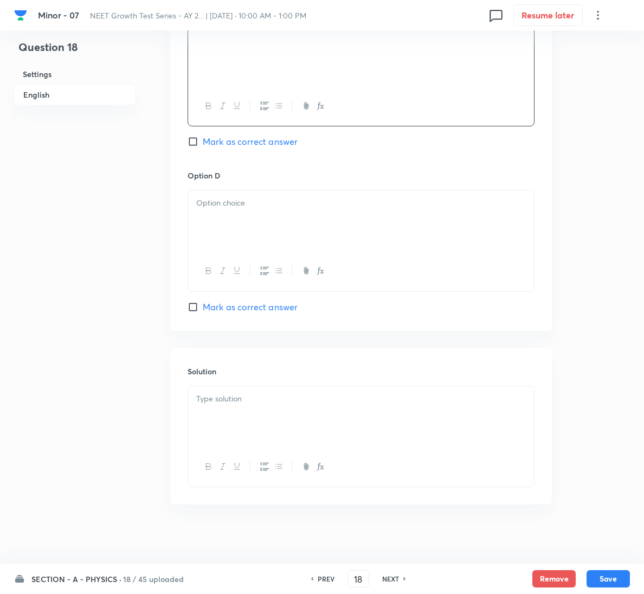
scroll to position [895, 0]
click at [258, 311] on span "Mark as correct answer" at bounding box center [250, 305] width 95 height 13
click at [203, 311] on input "Mark as correct answer" at bounding box center [195, 305] width 15 height 11
checkbox input "true"
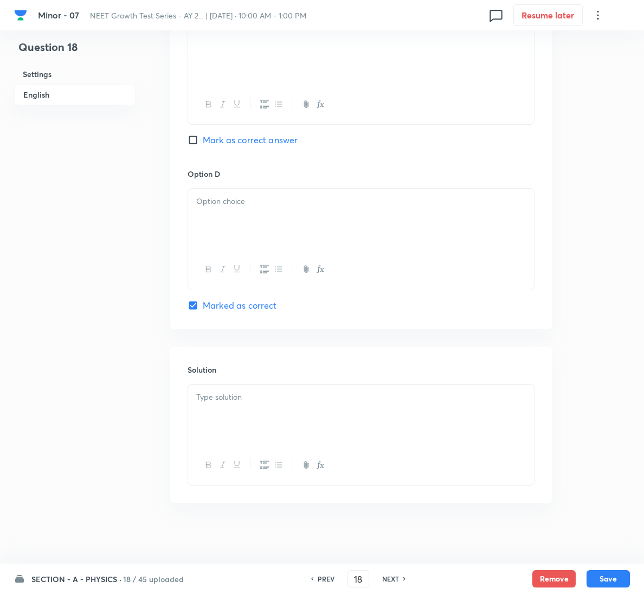
click at [264, 233] on div at bounding box center [361, 219] width 346 height 61
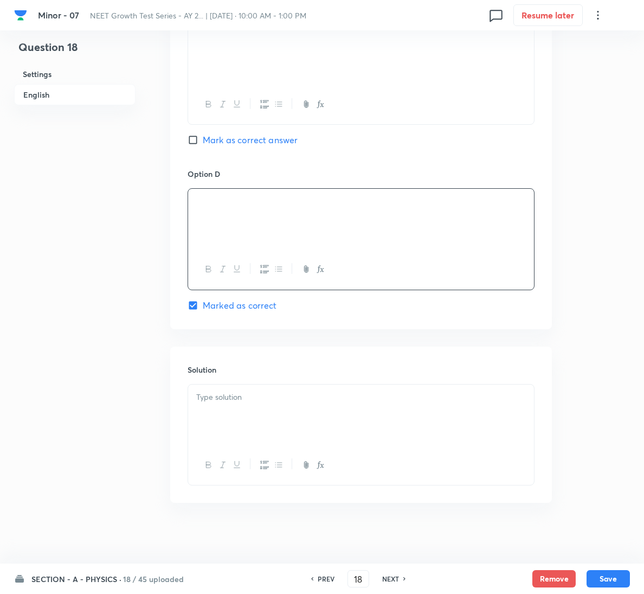
click at [280, 407] on div at bounding box center [361, 415] width 346 height 61
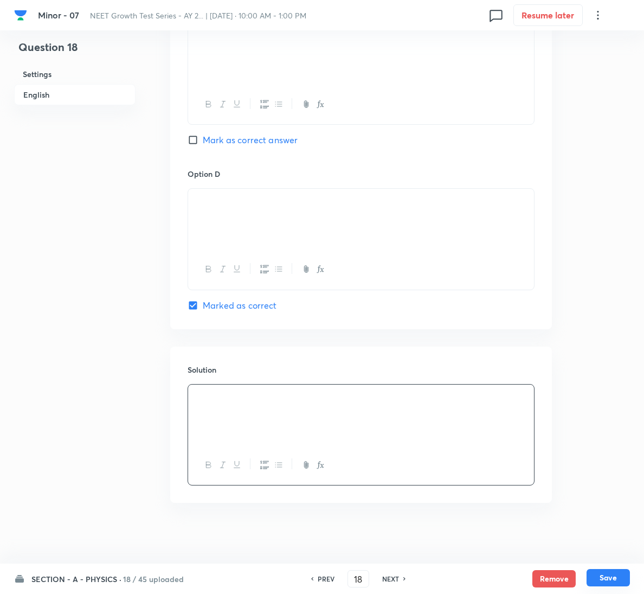
click at [609, 578] on button "Save" at bounding box center [608, 577] width 43 height 17
type input "19"
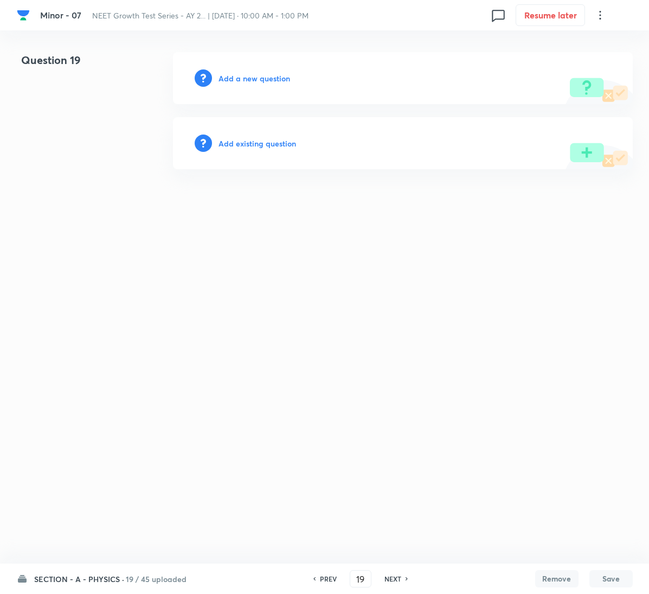
click at [241, 79] on h6 "Add a new question" at bounding box center [255, 78] width 72 height 11
click at [241, 79] on h6 "Choose a question type" at bounding box center [261, 78] width 84 height 11
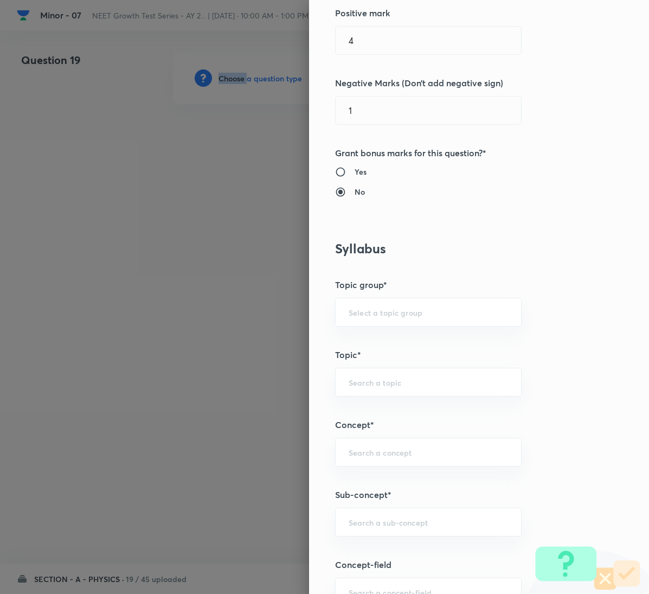
scroll to position [488, 0]
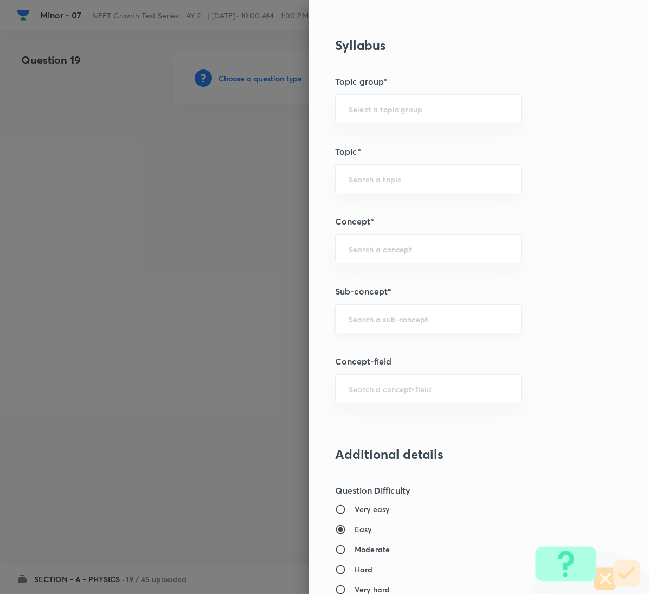
click at [376, 322] on input "text" at bounding box center [428, 319] width 159 height 10
paste input "Motion in a Plane"
click at [376, 346] on li "Motion in a Plane" at bounding box center [416, 353] width 185 height 20
type input "Motion in a Plane"
type input "Physics"
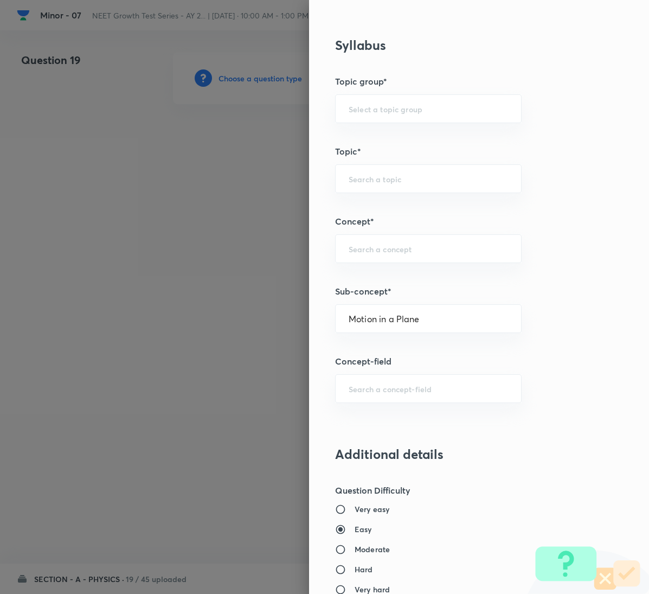
type input "Mechanics"
type input "Kinematics 2D"
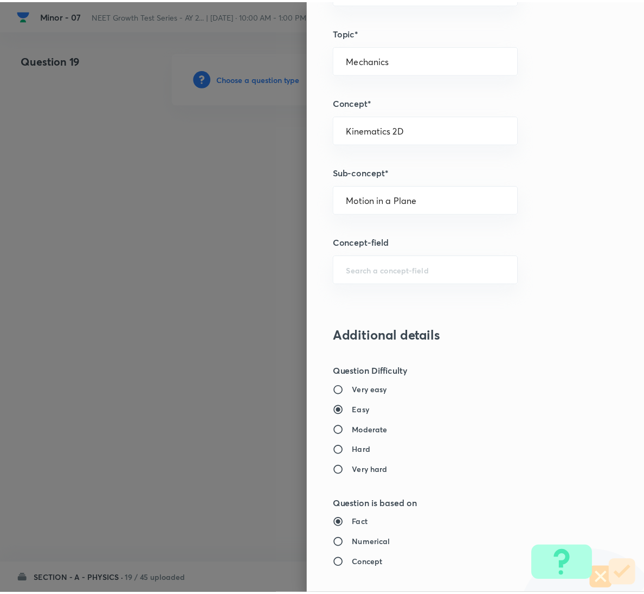
scroll to position [961, 0]
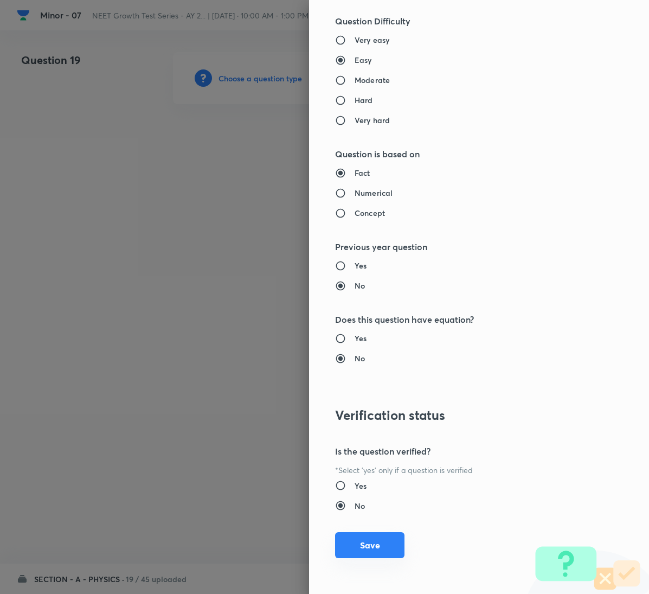
click at [372, 557] on button "Save" at bounding box center [369, 545] width 69 height 26
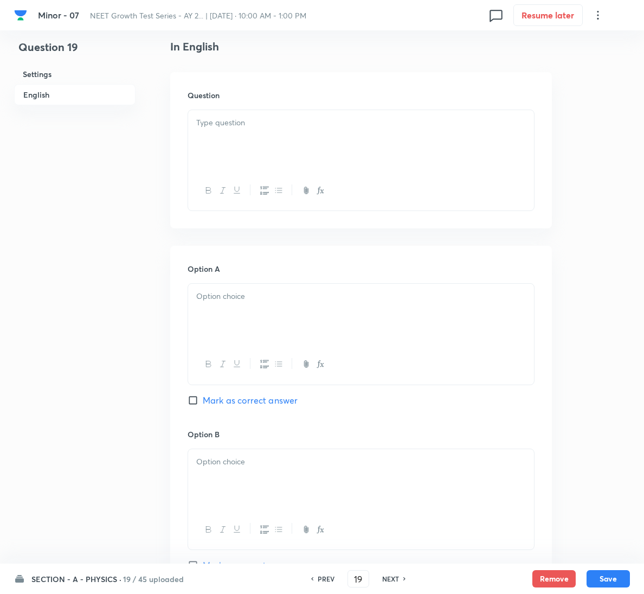
scroll to position [325, 0]
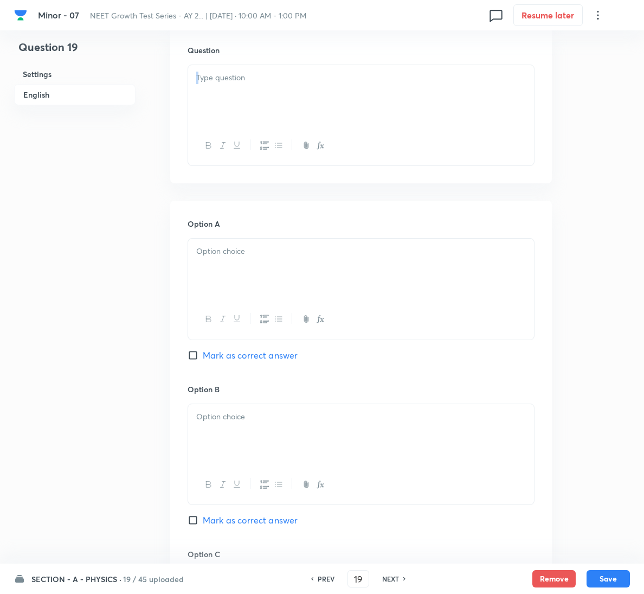
click at [230, 125] on div at bounding box center [361, 115] width 347 height 101
click at [242, 90] on div at bounding box center [361, 95] width 346 height 61
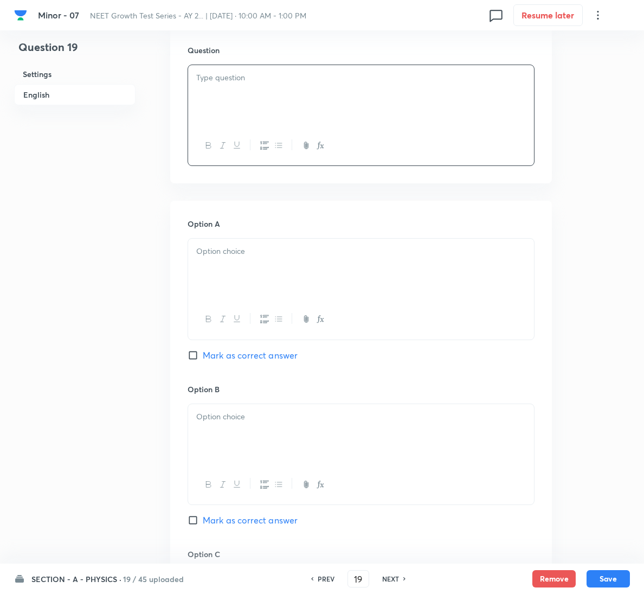
click at [267, 98] on div at bounding box center [361, 95] width 346 height 61
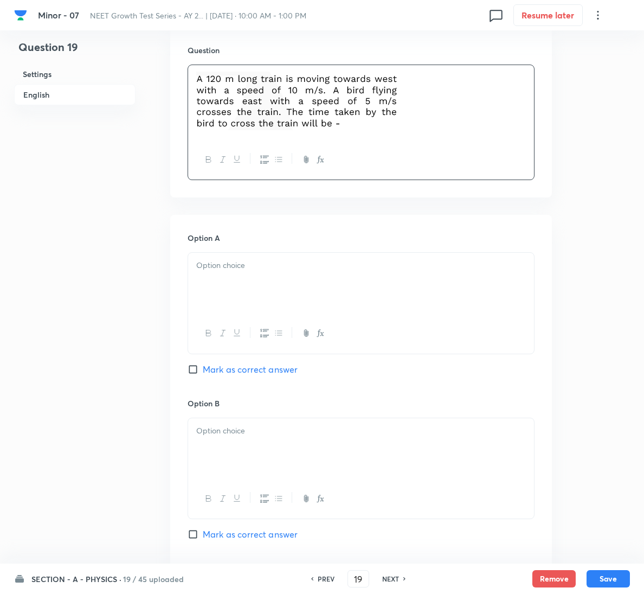
click at [290, 274] on div at bounding box center [361, 283] width 346 height 61
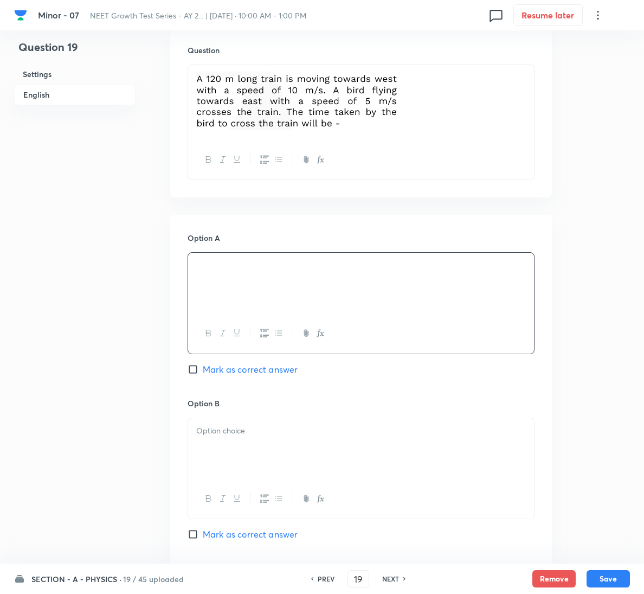
click at [320, 448] on div at bounding box center [361, 448] width 346 height 61
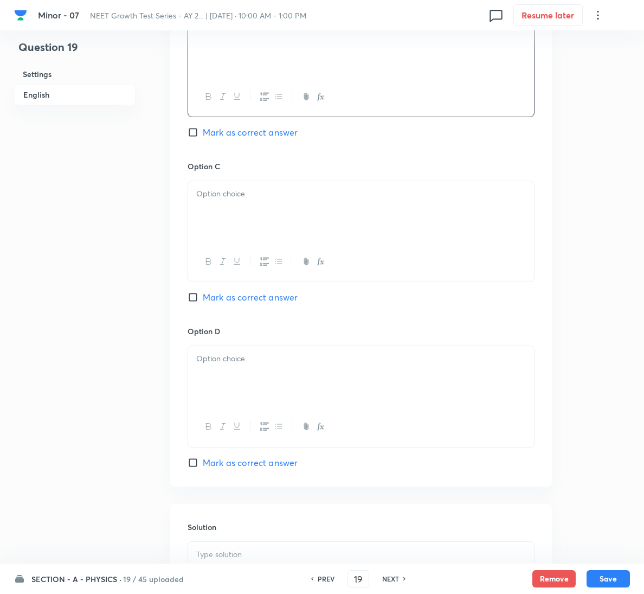
scroll to position [732, 0]
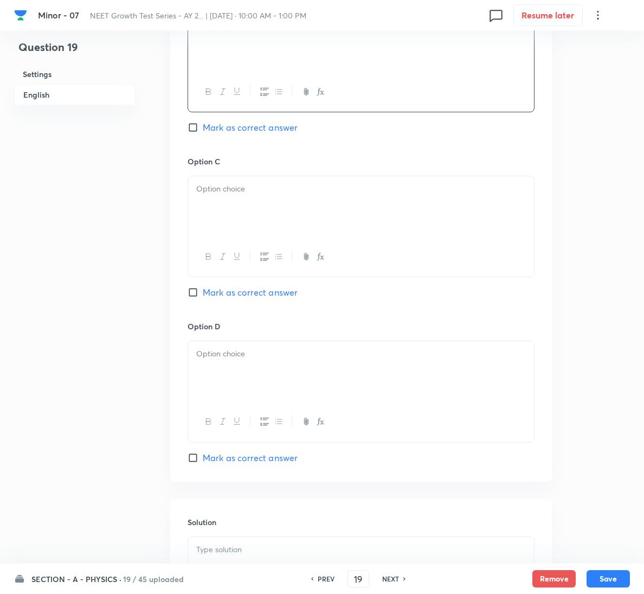
click at [301, 202] on div at bounding box center [361, 206] width 346 height 61
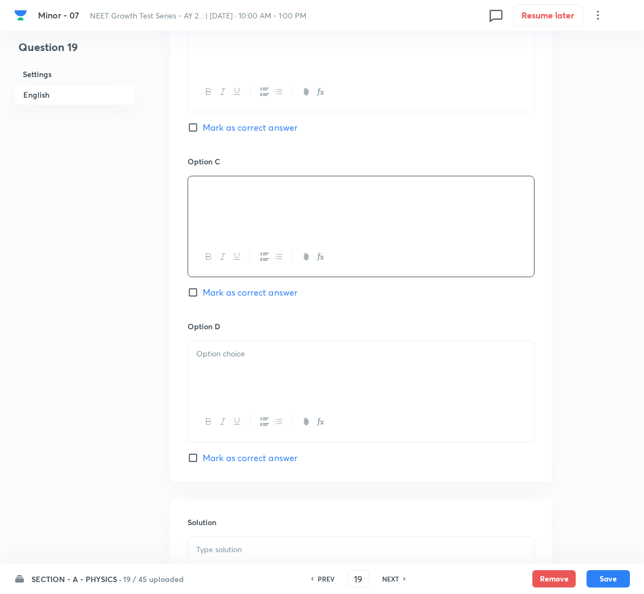
click at [267, 368] on div at bounding box center [361, 371] width 346 height 61
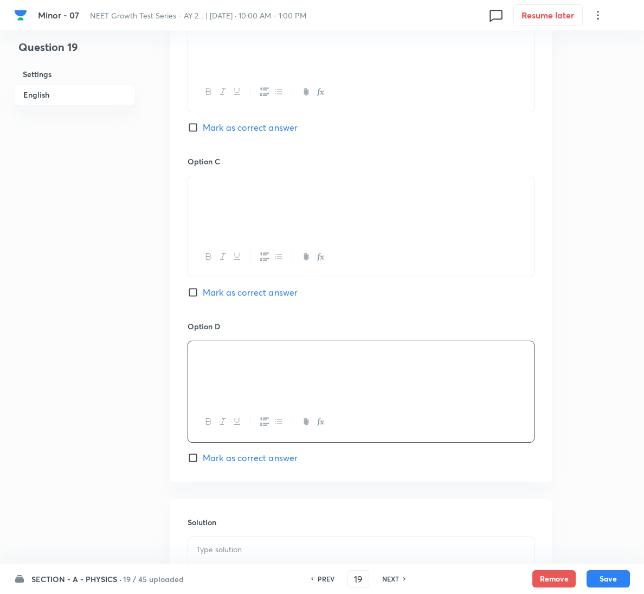
click at [265, 461] on span "Mark as correct answer" at bounding box center [250, 457] width 95 height 13
click at [203, 461] on input "Mark as correct answer" at bounding box center [195, 457] width 15 height 11
checkbox input "true"
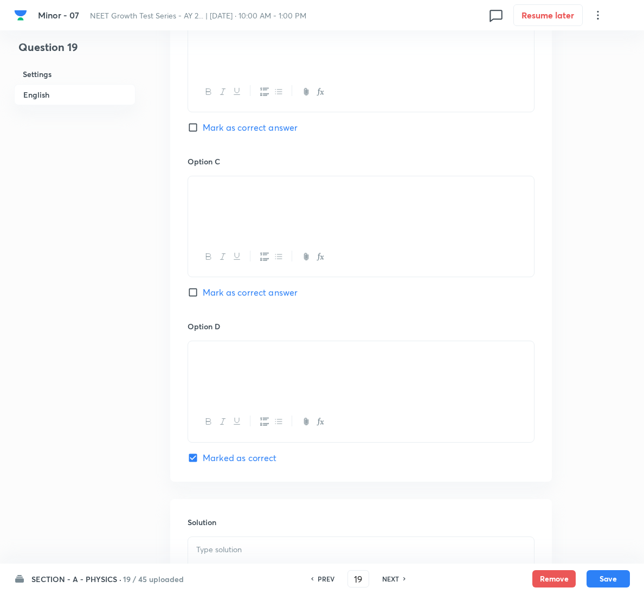
click at [249, 564] on div "SECTION - A - PHYSICS · 19 / 45 uploaded PREV 19 ​ NEXT Remove Save" at bounding box center [322, 579] width 616 height 30
click at [252, 551] on p at bounding box center [361, 550] width 330 height 12
click at [611, 581] on button "Save" at bounding box center [608, 577] width 43 height 17
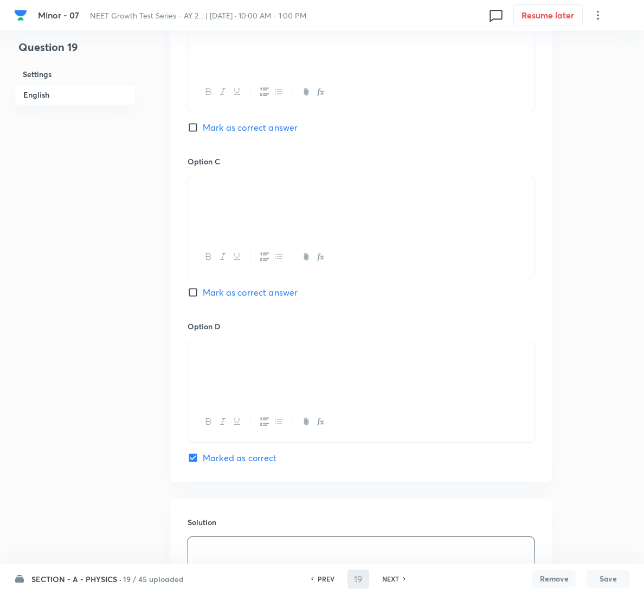
type input "20"
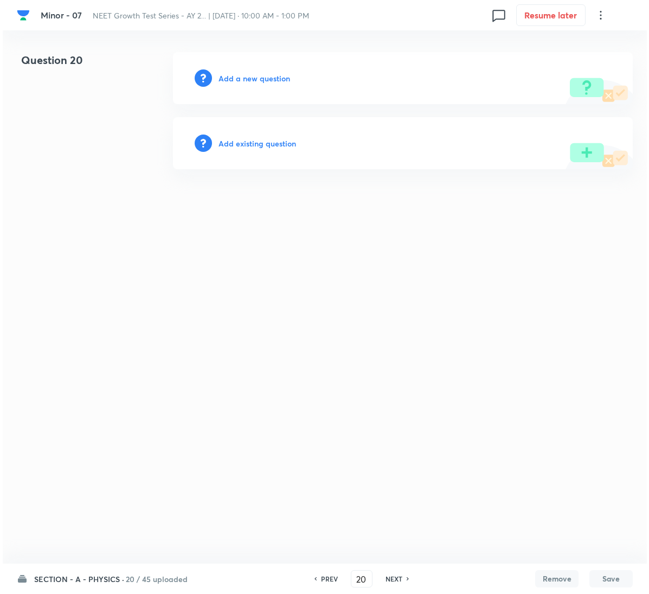
scroll to position [0, 0]
click at [266, 78] on h6 "Add a new question" at bounding box center [255, 78] width 72 height 11
click at [266, 78] on h6 "Choose a question type" at bounding box center [261, 78] width 84 height 11
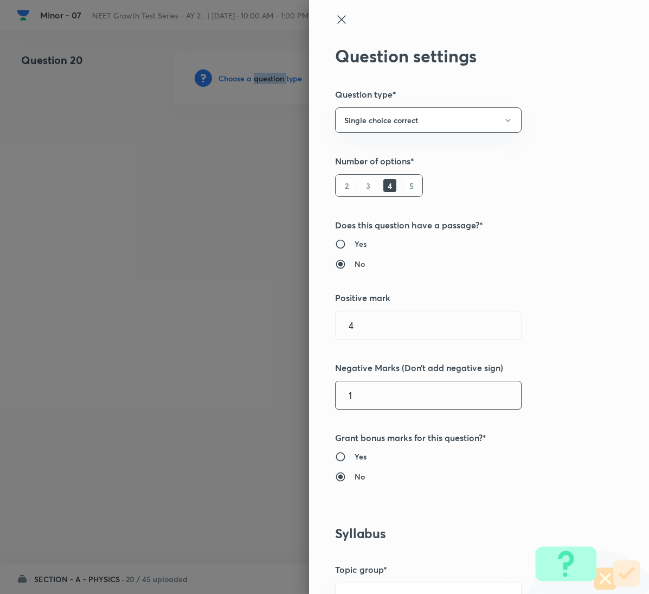
scroll to position [651, 0]
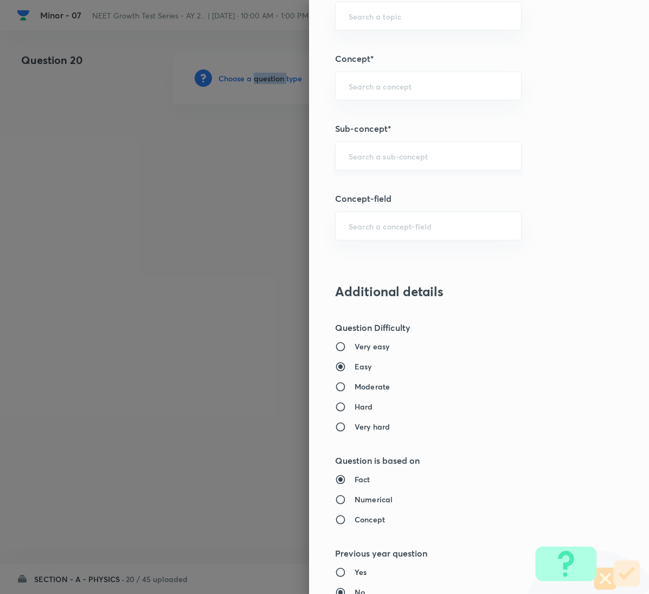
click at [381, 165] on div "​" at bounding box center [428, 156] width 187 height 29
paste input "Motion in a Plane"
click at [389, 181] on li "Motion in a Plane" at bounding box center [416, 191] width 185 height 20
type input "Motion in a Plane"
type input "Physics"
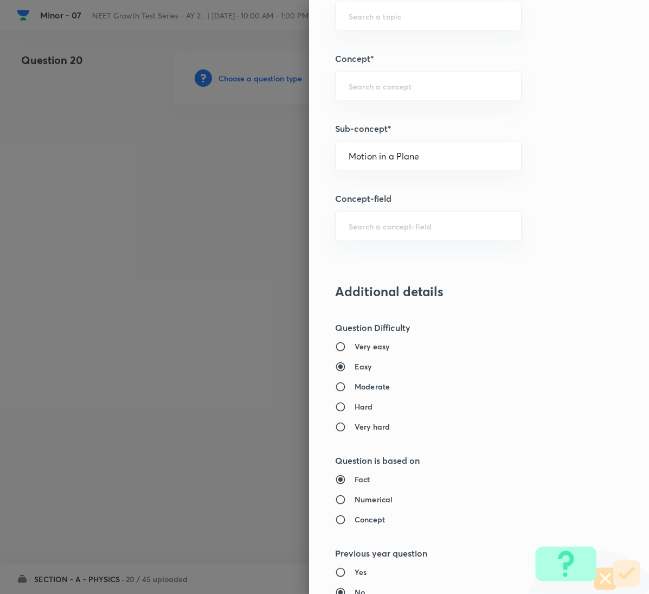
type input "Mechanics"
type input "Kinematics 2D"
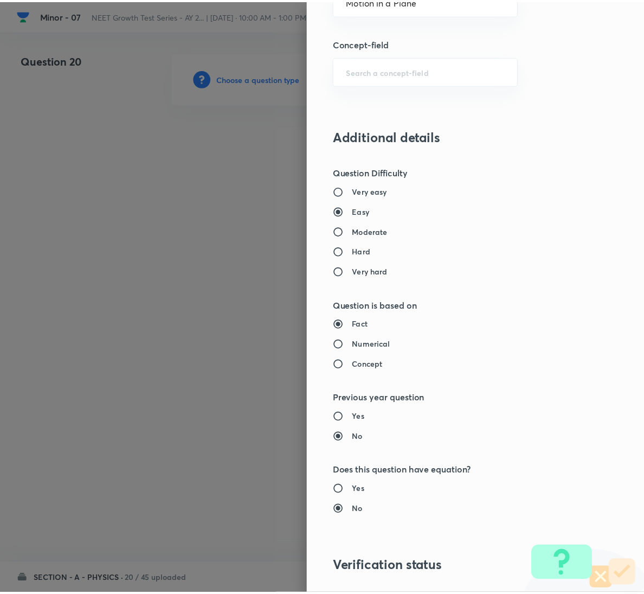
scroll to position [961, 0]
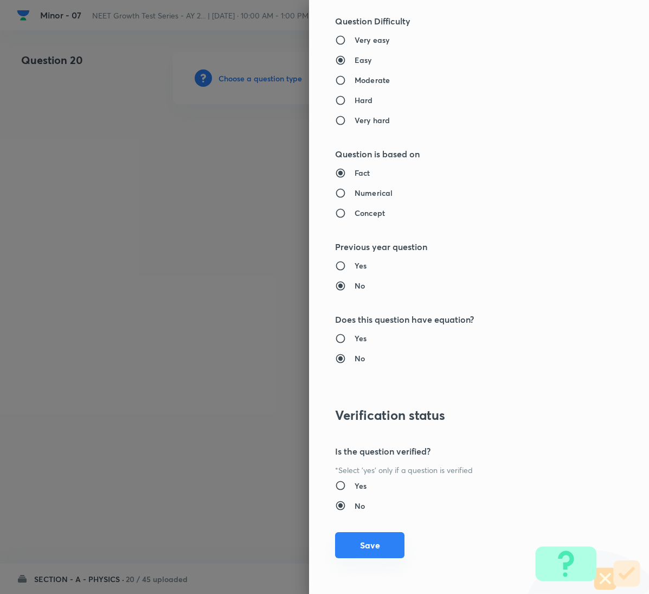
click at [363, 538] on button "Save" at bounding box center [369, 545] width 69 height 26
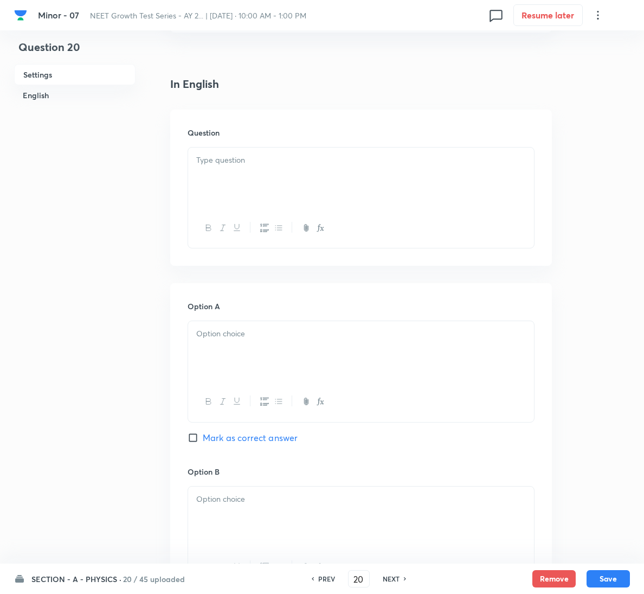
scroll to position [244, 0]
click at [246, 148] on div at bounding box center [361, 176] width 346 height 61
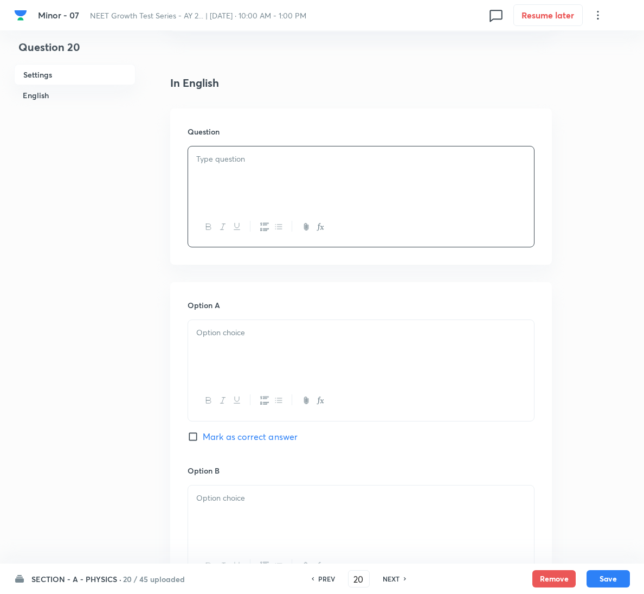
click at [314, 161] on p at bounding box center [361, 159] width 330 height 12
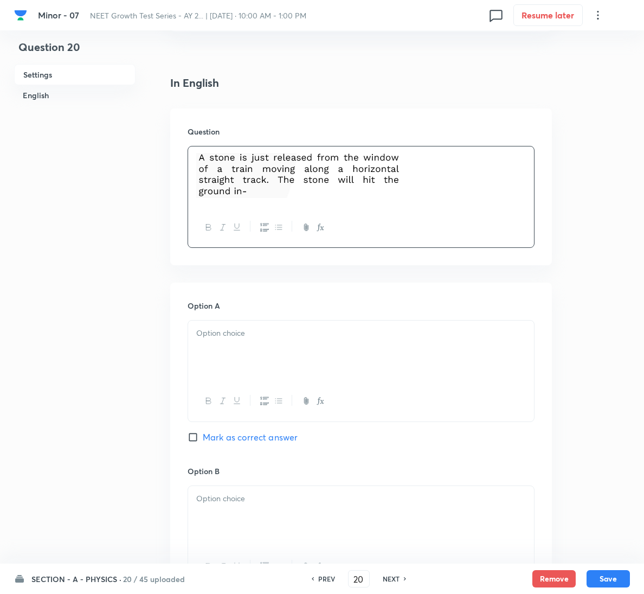
click at [292, 348] on div at bounding box center [361, 351] width 346 height 61
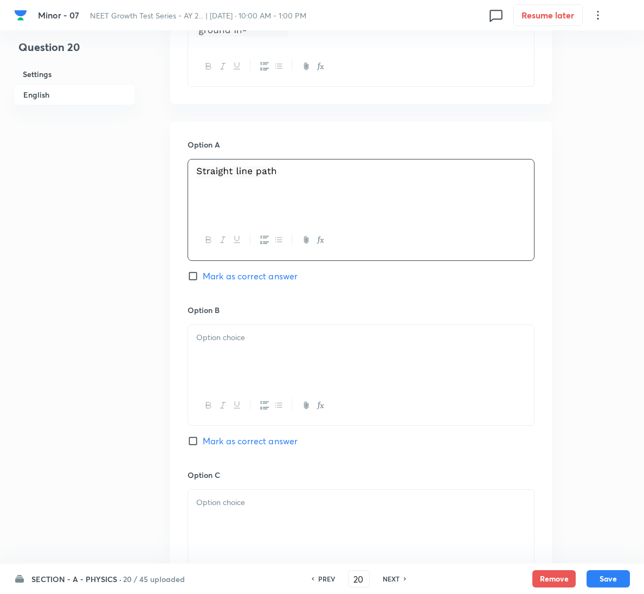
scroll to position [407, 0]
click at [247, 370] on div at bounding box center [361, 353] width 346 height 61
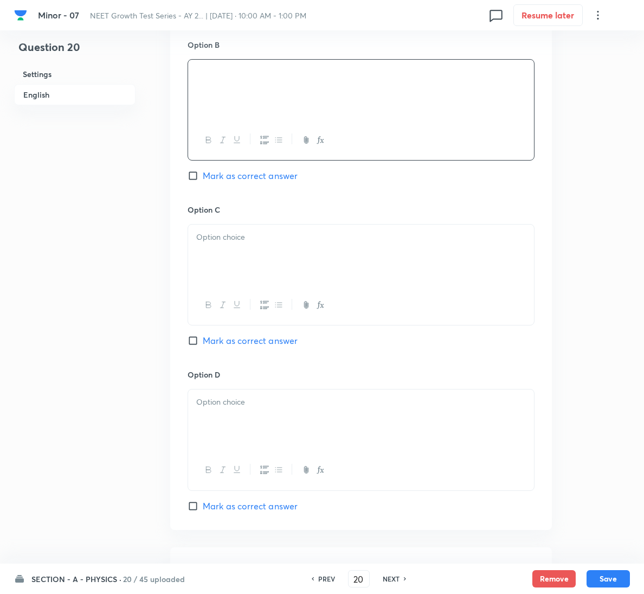
scroll to position [732, 0]
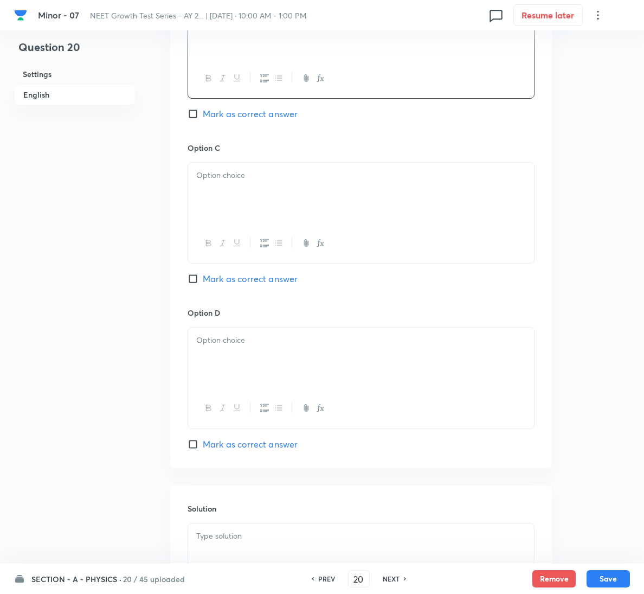
click at [264, 277] on span "Mark as correct answer" at bounding box center [250, 278] width 95 height 13
click at [203, 277] on input "Mark as correct answer" at bounding box center [195, 278] width 15 height 11
checkbox input "true"
click at [274, 212] on div at bounding box center [361, 193] width 346 height 61
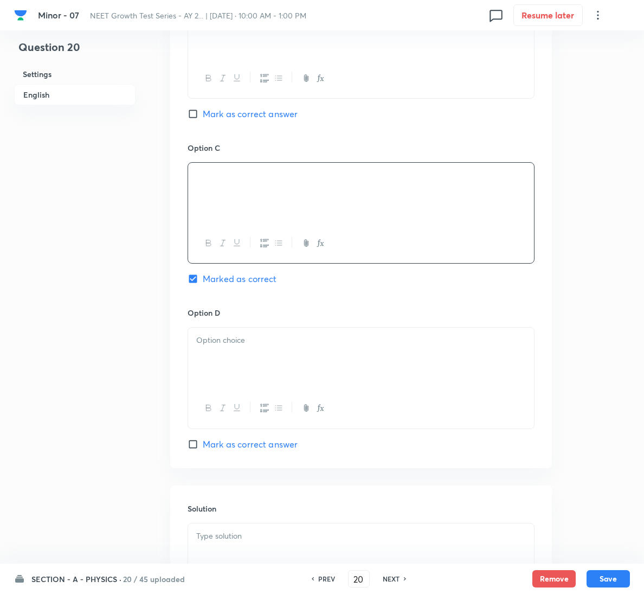
click at [234, 532] on p at bounding box center [361, 536] width 330 height 12
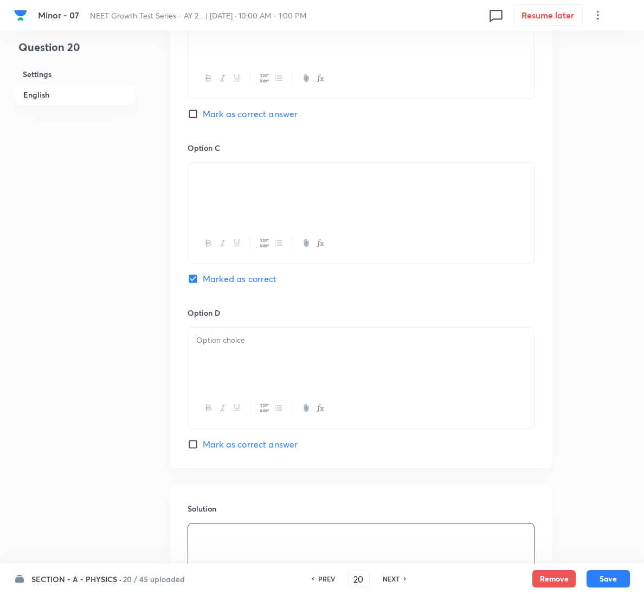
click at [221, 328] on div "Option D Mark as correct answer" at bounding box center [361, 378] width 347 height 143
click at [228, 347] on p at bounding box center [361, 340] width 330 height 12
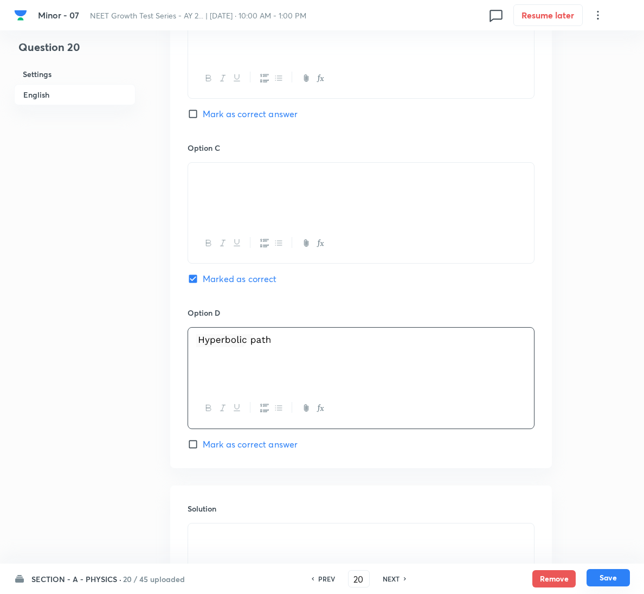
click at [627, 576] on button "Save" at bounding box center [608, 577] width 43 height 17
type input "21"
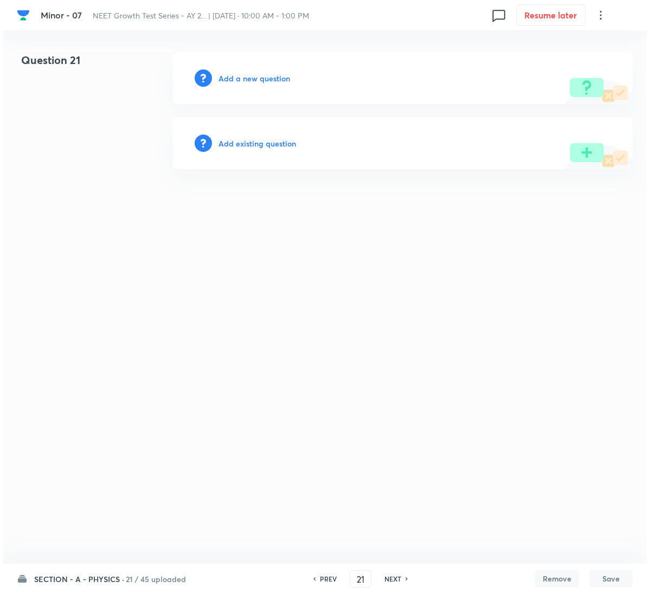
scroll to position [0, 0]
click at [256, 78] on h6 "Add a new question" at bounding box center [255, 78] width 72 height 11
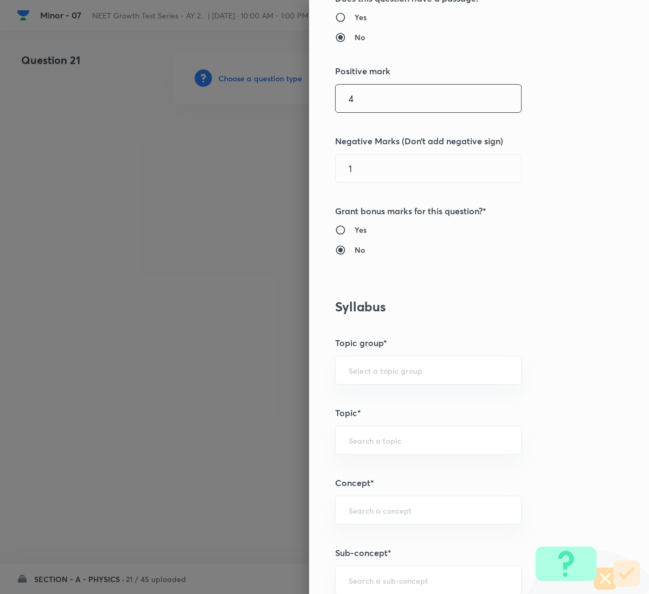
scroll to position [488, 0]
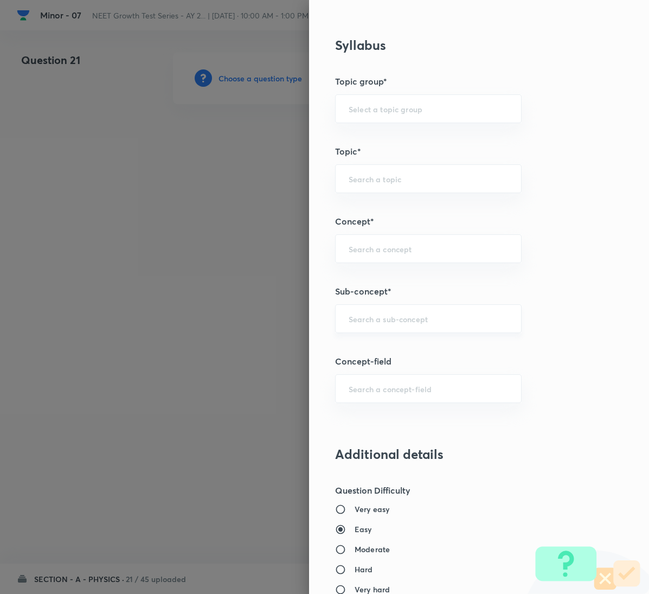
click at [363, 320] on input "text" at bounding box center [428, 319] width 159 height 10
paste input "Motion in a Plane"
click at [371, 360] on li "Motion in a Plane" at bounding box center [416, 353] width 185 height 20
type input "Motion in a Plane"
type input "Physics"
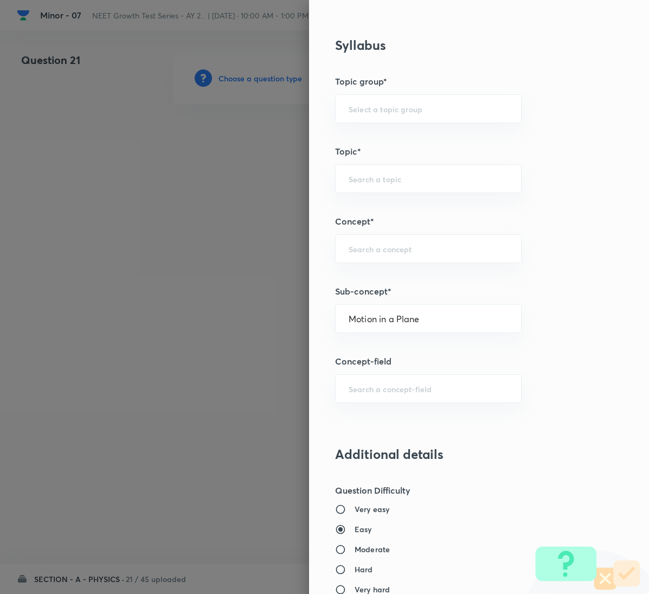
type input "Mechanics"
type input "Kinematics 2D"
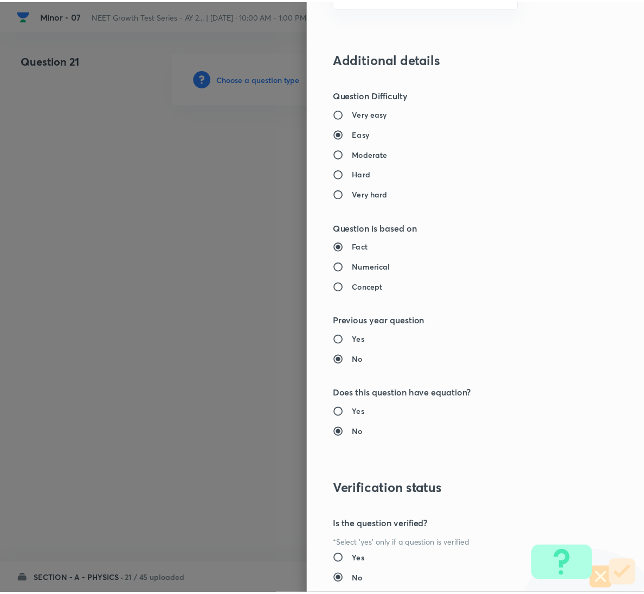
scroll to position [961, 0]
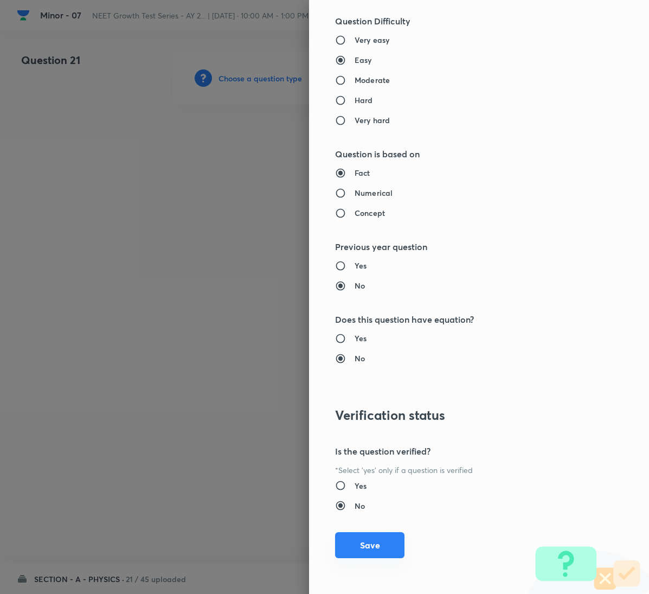
click at [360, 538] on button "Save" at bounding box center [369, 545] width 69 height 26
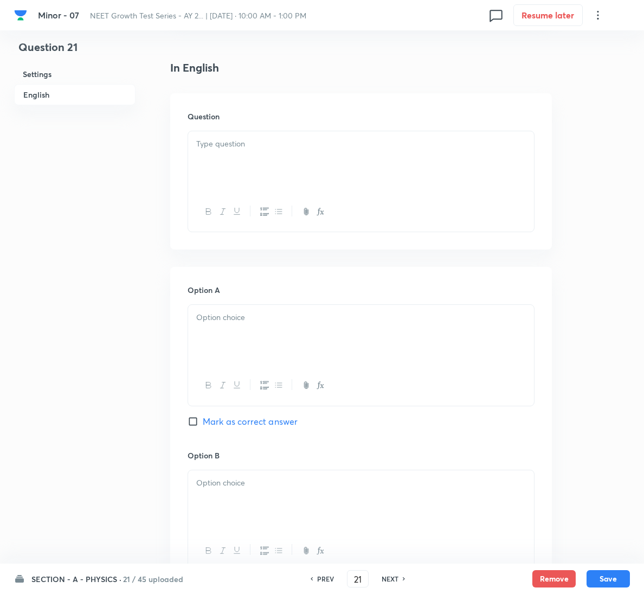
scroll to position [325, 0]
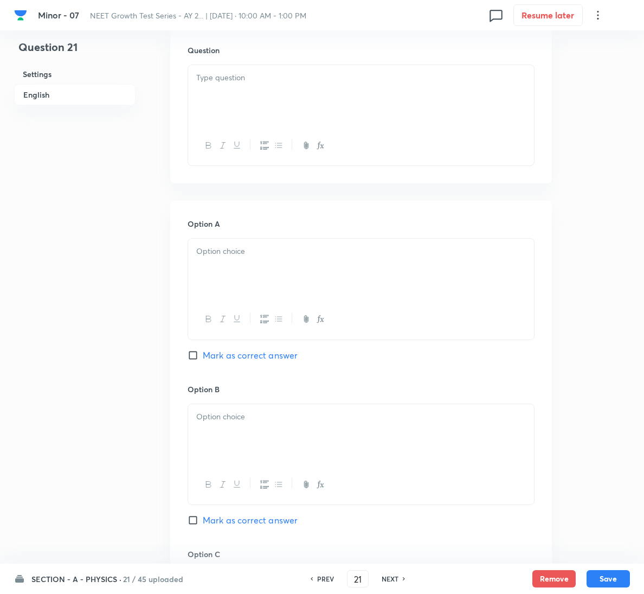
click at [243, 100] on div at bounding box center [361, 95] width 346 height 61
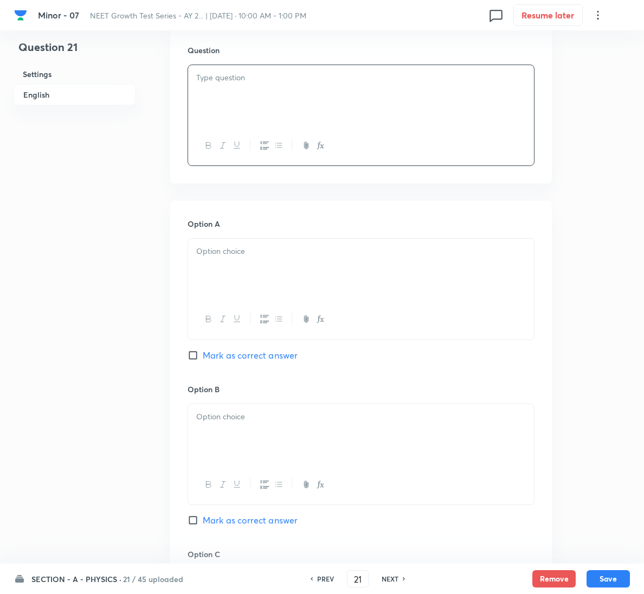
click at [295, 117] on div at bounding box center [361, 95] width 346 height 61
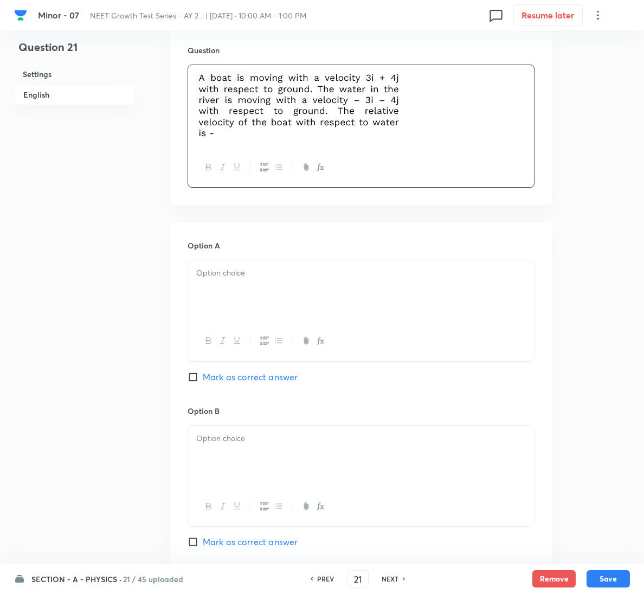
click at [280, 276] on p at bounding box center [361, 273] width 330 height 12
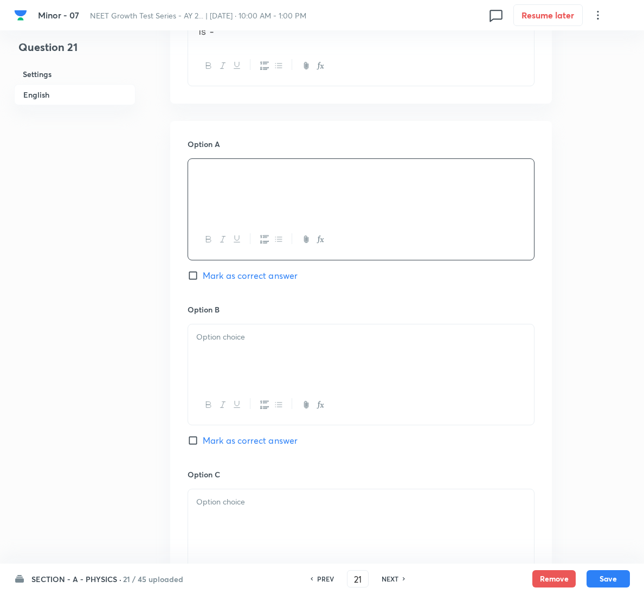
scroll to position [570, 0]
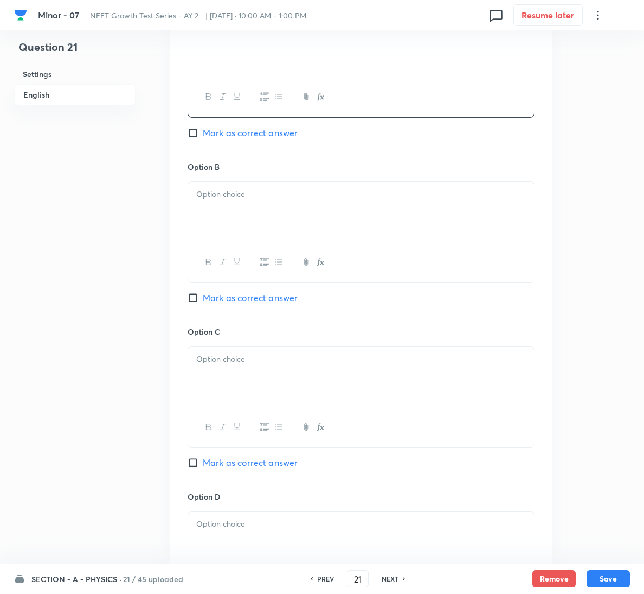
click at [259, 212] on div at bounding box center [361, 212] width 346 height 61
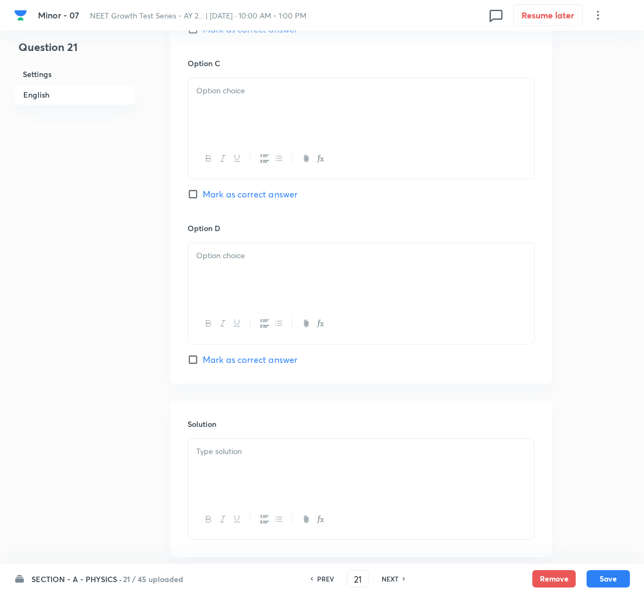
scroll to position [814, 0]
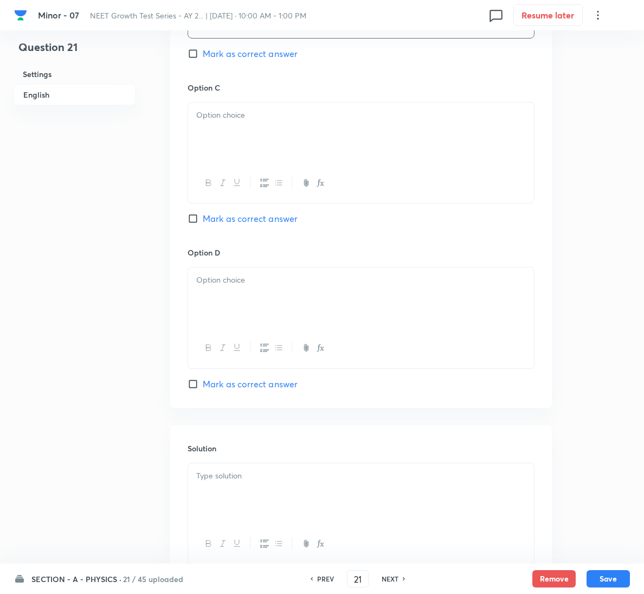
click at [269, 225] on span "Mark as correct answer" at bounding box center [250, 218] width 95 height 13
click at [203, 224] on input "Mark as correct answer" at bounding box center [195, 218] width 15 height 11
checkbox input "true"
click at [297, 132] on div at bounding box center [361, 133] width 346 height 61
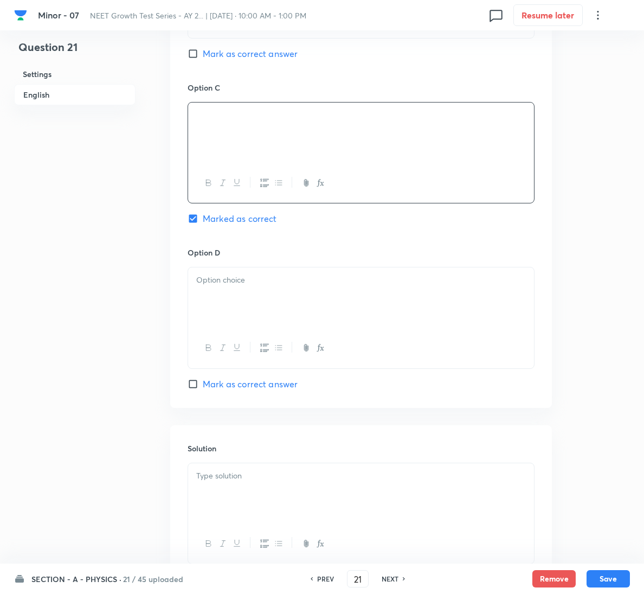
click at [269, 285] on p at bounding box center [361, 280] width 330 height 12
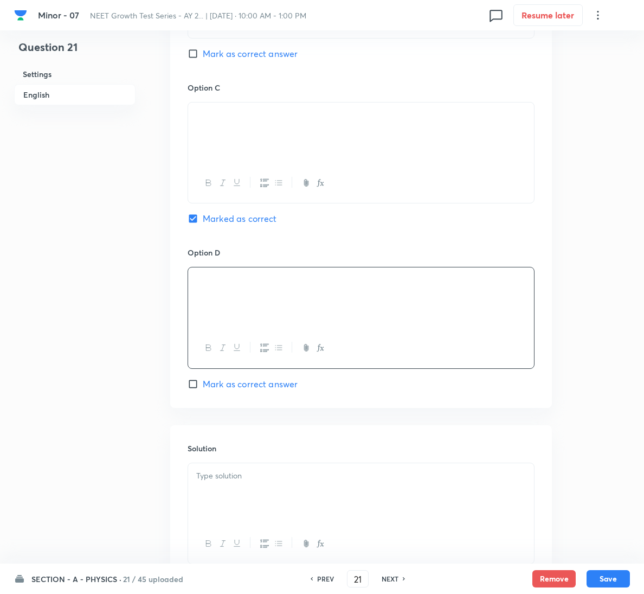
click at [315, 122] on p at bounding box center [361, 115] width 330 height 12
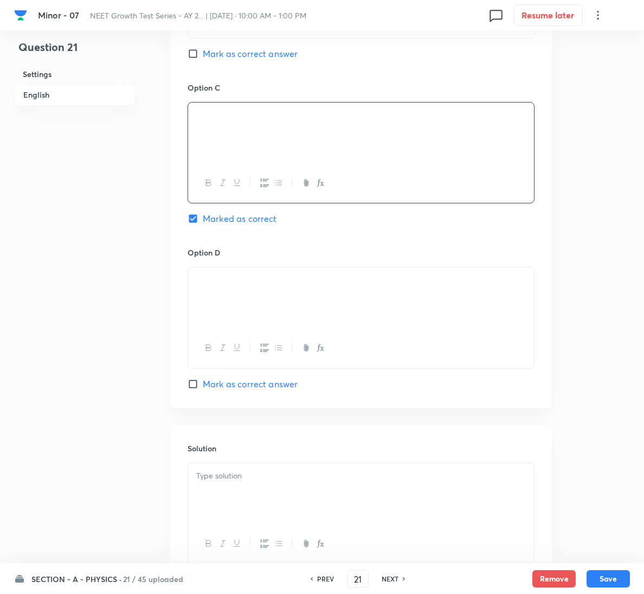
click at [260, 472] on p at bounding box center [361, 476] width 330 height 12
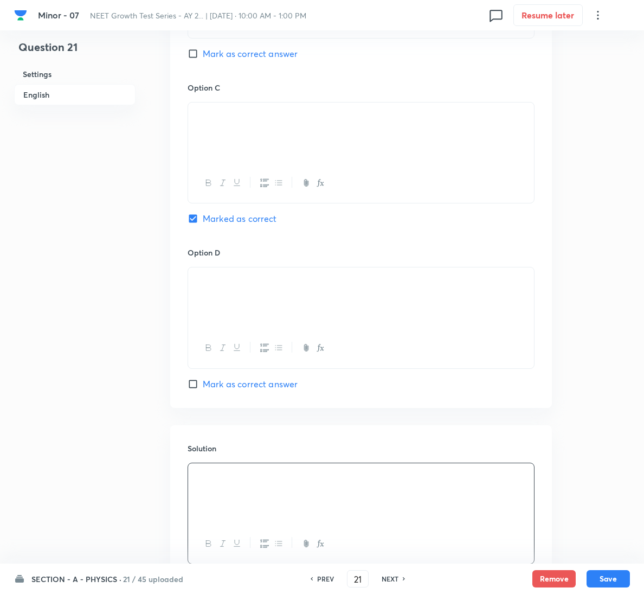
click at [611, 580] on button "Save" at bounding box center [608, 578] width 43 height 17
type input "22"
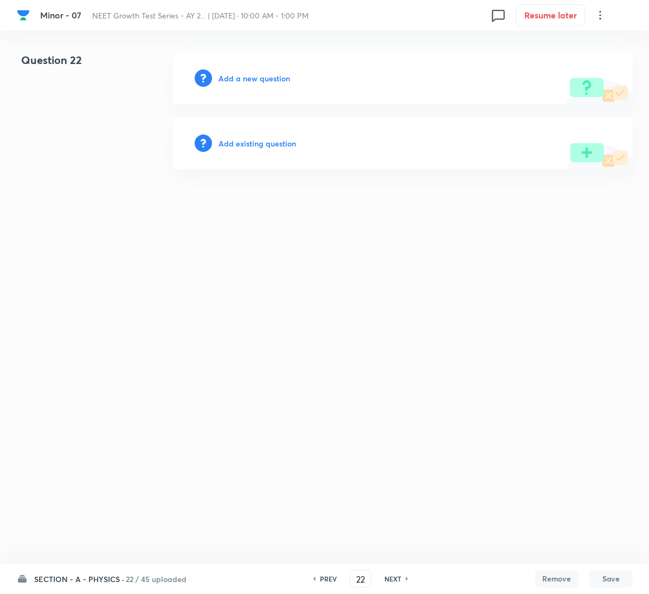
click at [273, 73] on h6 "Add a new question" at bounding box center [255, 78] width 72 height 11
click at [273, 73] on h6 "Choose a question type" at bounding box center [261, 78] width 84 height 11
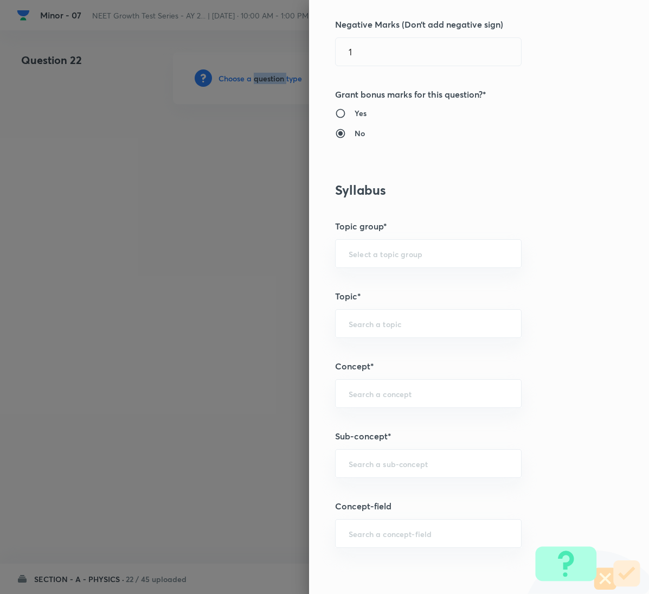
scroll to position [488, 0]
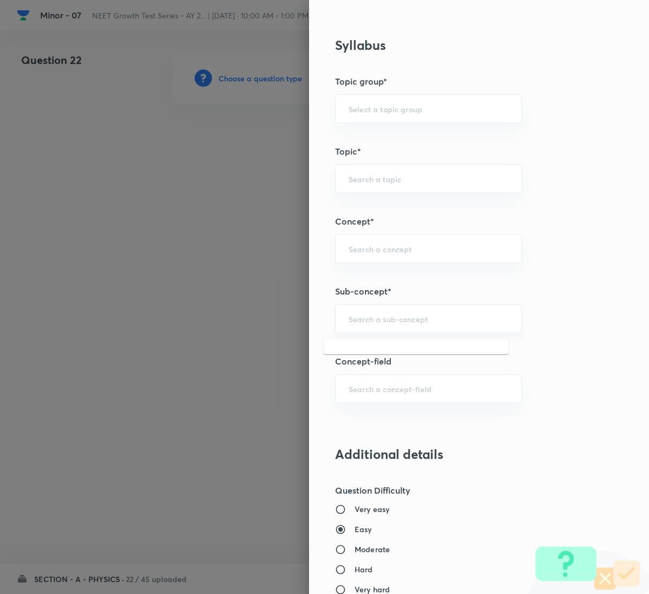
click at [375, 321] on input "text" at bounding box center [428, 319] width 159 height 10
paste input "Motion in a Plane"
click at [379, 349] on li "Motion in a Plane" at bounding box center [416, 353] width 185 height 20
type input "Motion in a Plane"
type input "Physics"
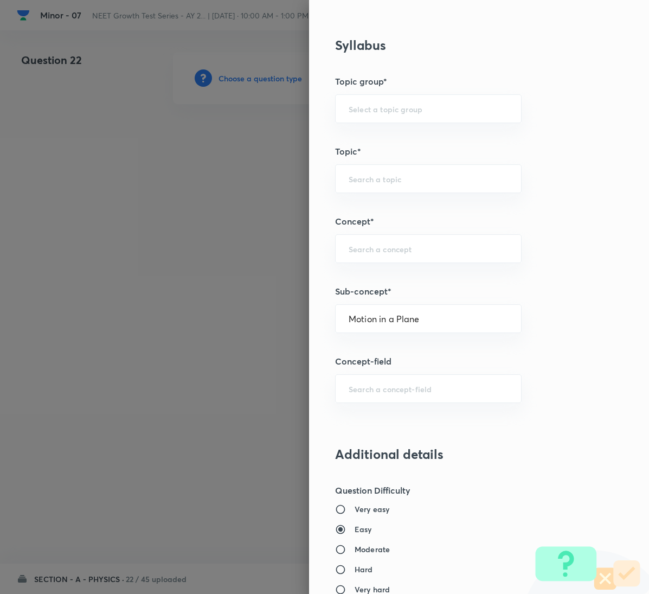
type input "Mechanics"
type input "Kinematics 2D"
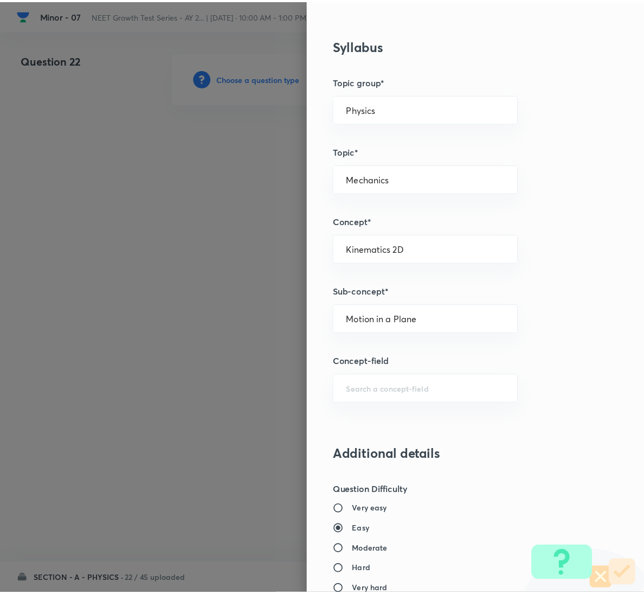
scroll to position [961, 0]
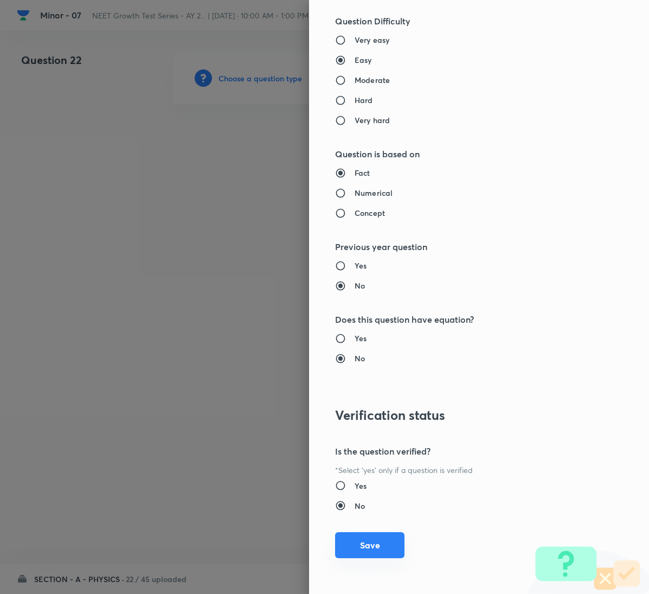
click at [365, 544] on button "Save" at bounding box center [369, 545] width 69 height 26
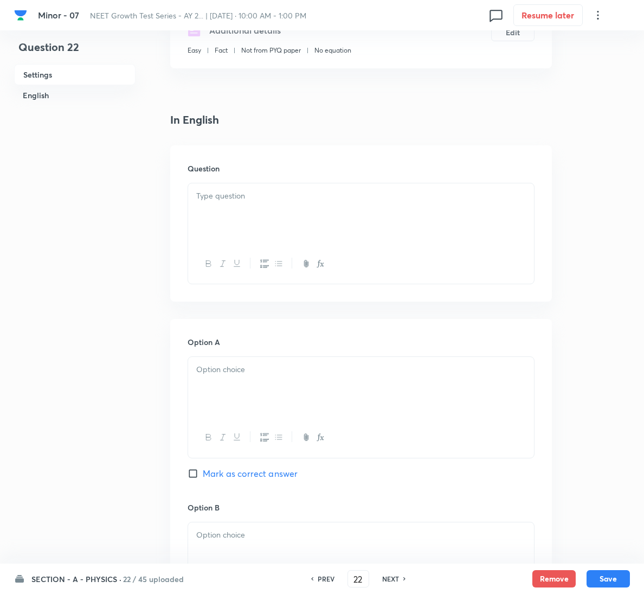
scroll to position [244, 0]
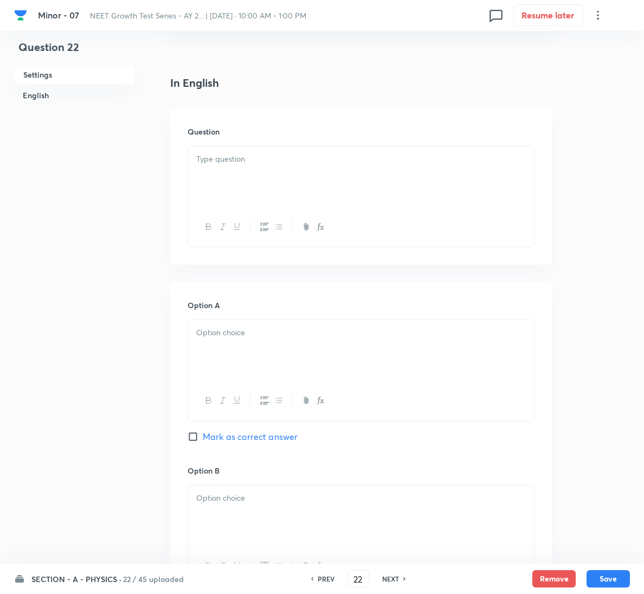
click at [248, 129] on h6 "Question" at bounding box center [361, 131] width 347 height 11
click at [228, 167] on div at bounding box center [361, 176] width 346 height 61
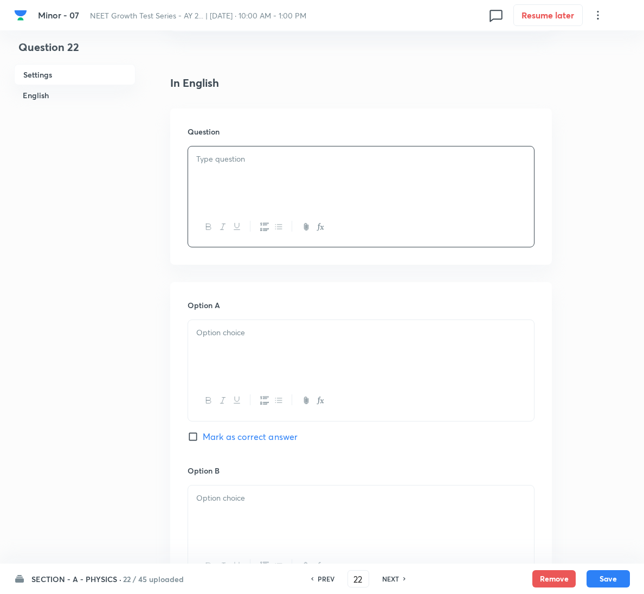
click at [267, 180] on div at bounding box center [361, 176] width 346 height 61
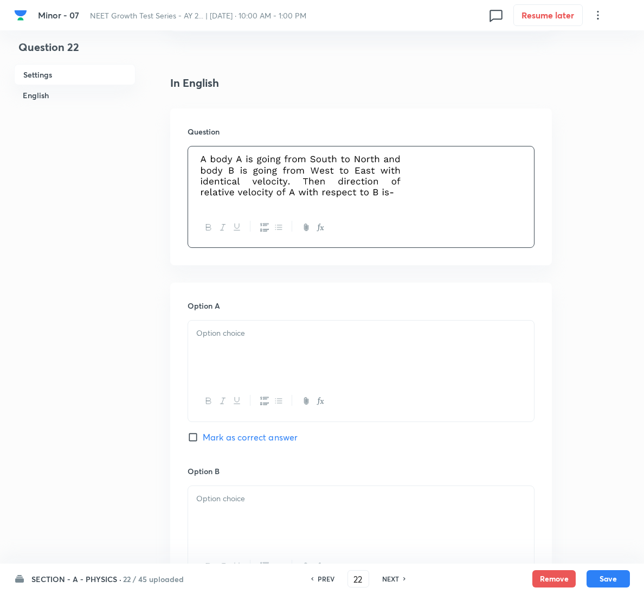
click at [241, 439] on span "Mark as correct answer" at bounding box center [250, 437] width 95 height 13
click at [203, 439] on input "Mark as correct answer" at bounding box center [195, 437] width 15 height 11
checkbox input "true"
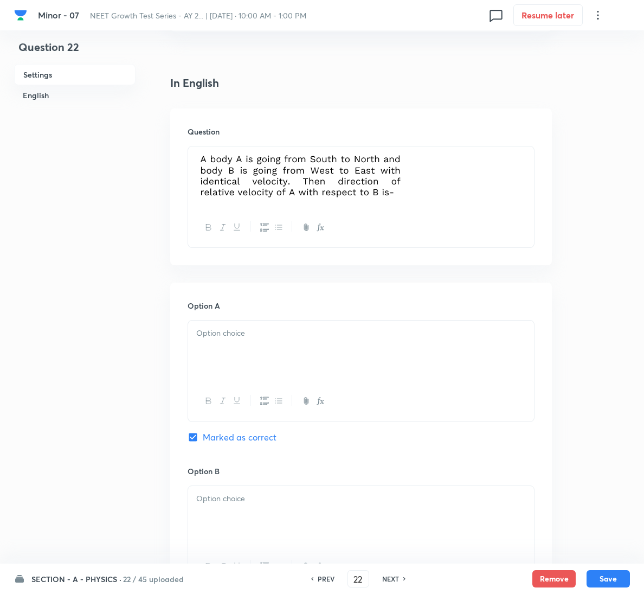
click at [272, 350] on div at bounding box center [361, 351] width 346 height 61
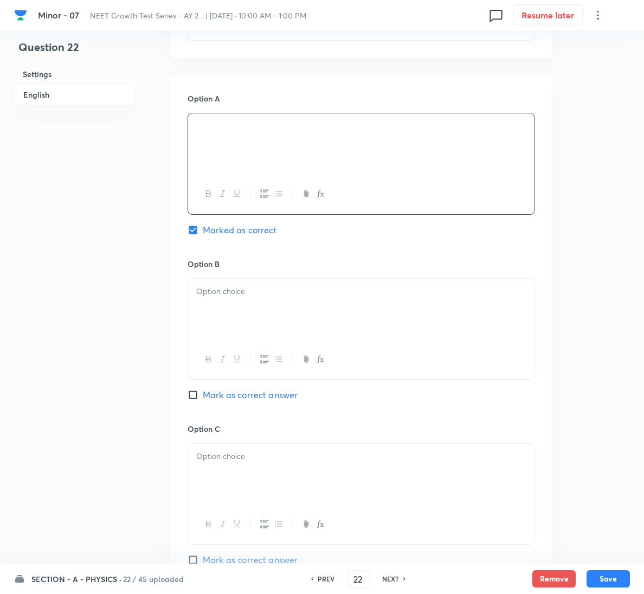
scroll to position [879, 0]
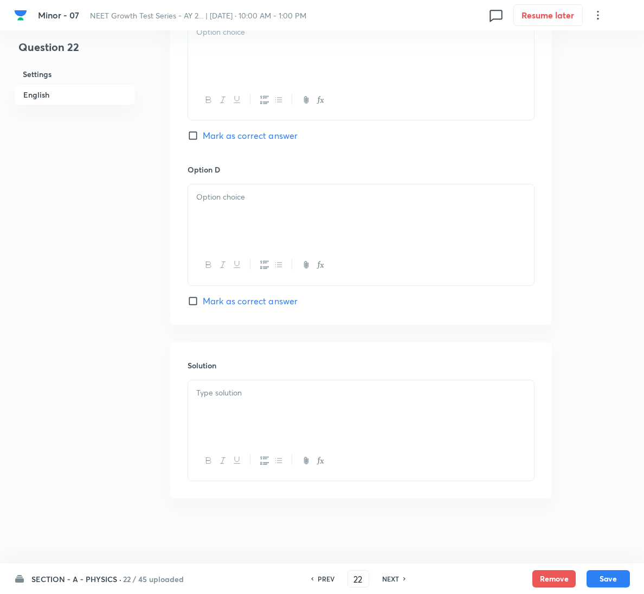
click at [271, 410] on div at bounding box center [361, 410] width 346 height 61
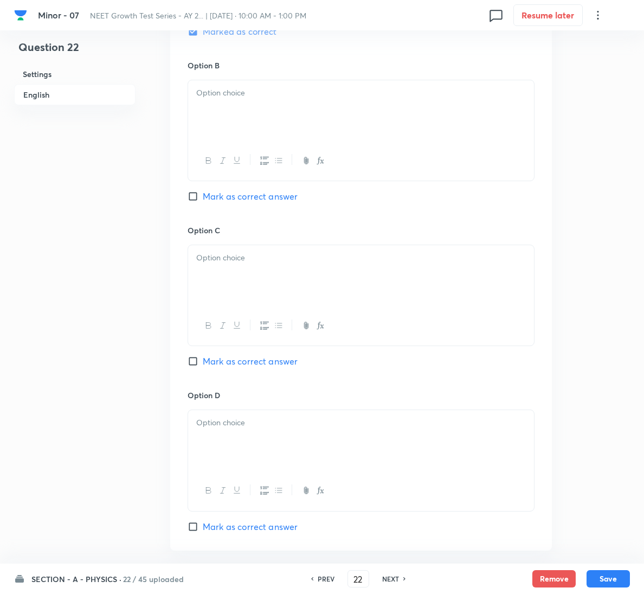
scroll to position [635, 0]
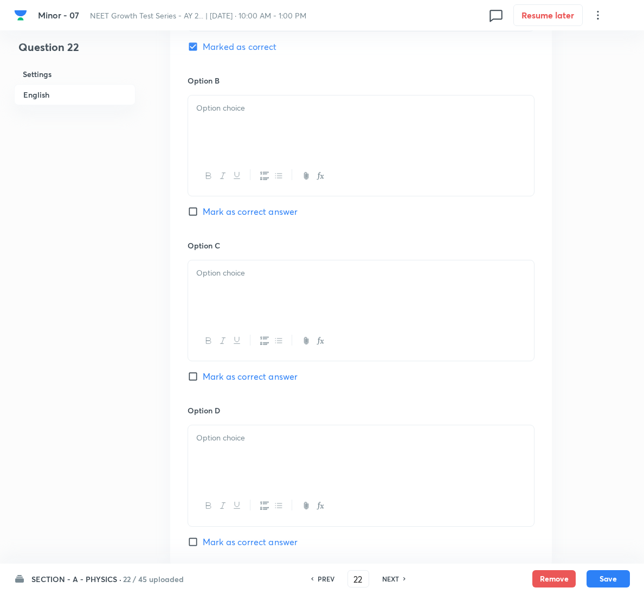
click at [254, 119] on div at bounding box center [361, 125] width 346 height 61
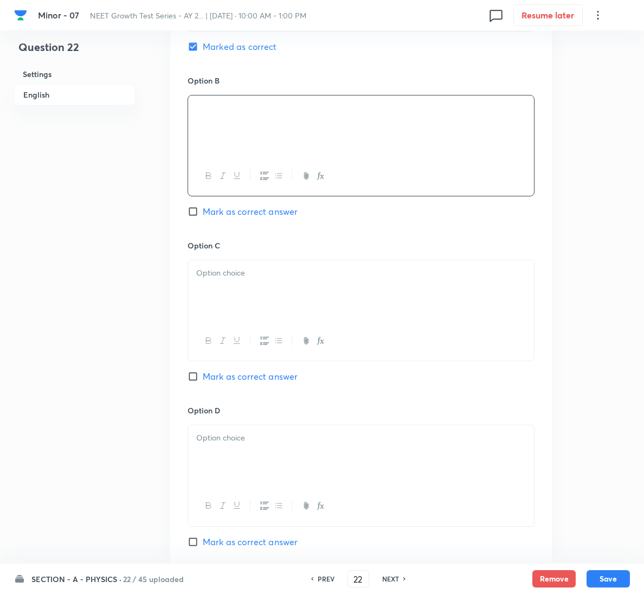
drag, startPoint x: 269, startPoint y: 259, endPoint x: 282, endPoint y: 276, distance: 20.8
click at [272, 263] on div "Option C Mark as correct answer" at bounding box center [361, 322] width 347 height 165
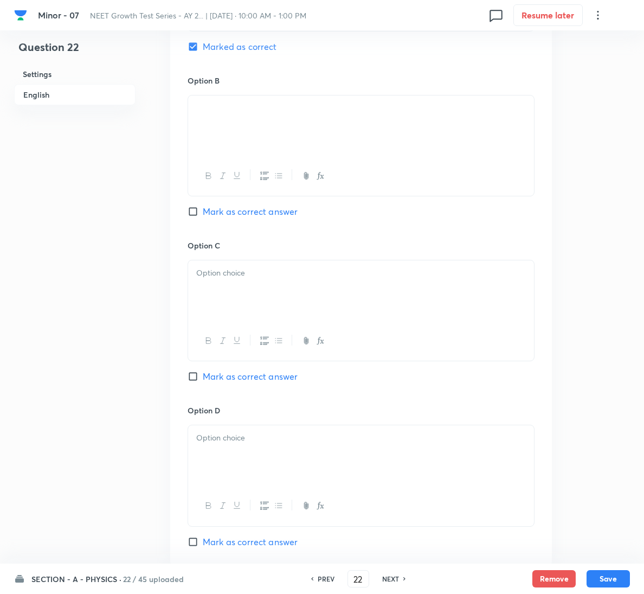
click at [282, 276] on p at bounding box center [361, 273] width 330 height 12
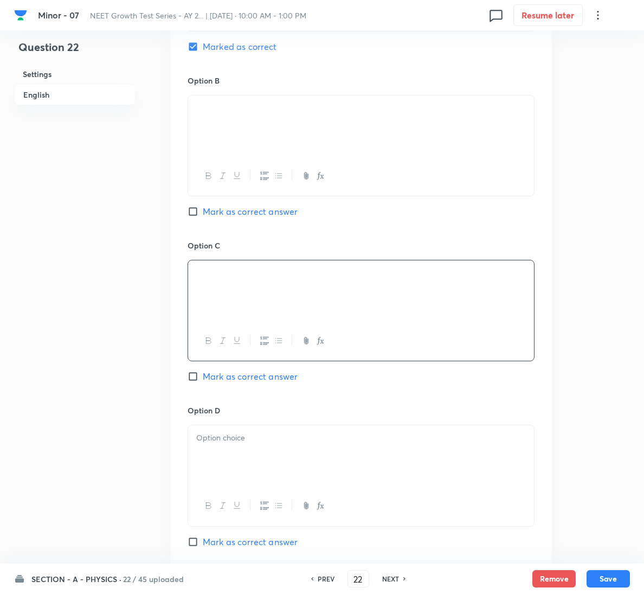
click at [352, 465] on div at bounding box center [361, 455] width 346 height 61
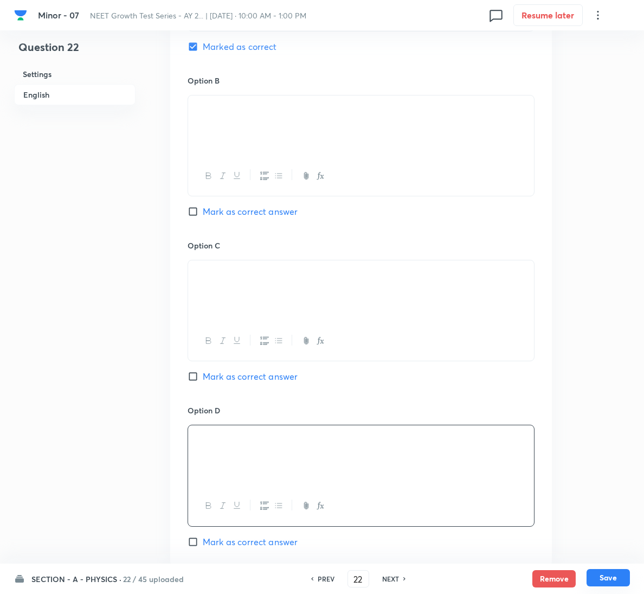
click at [611, 573] on button "Save" at bounding box center [608, 577] width 43 height 17
type input "23"
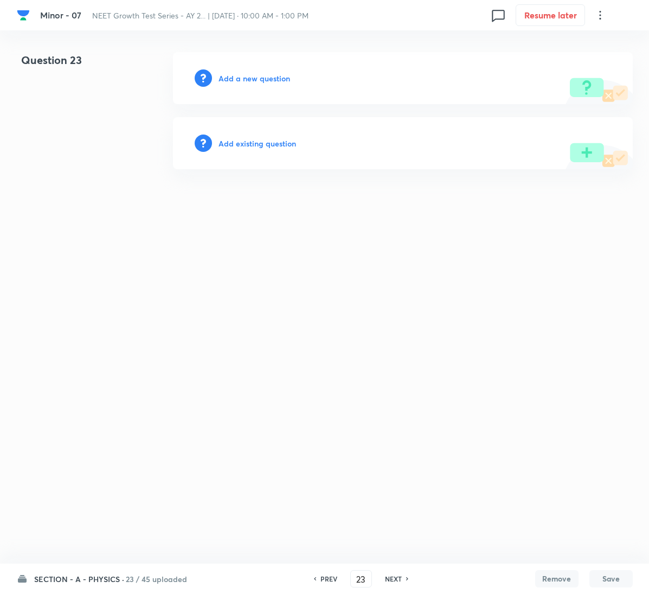
click at [259, 75] on h6 "Add a new question" at bounding box center [255, 78] width 72 height 11
click at [259, 75] on h6 "Choose a question type" at bounding box center [261, 78] width 84 height 11
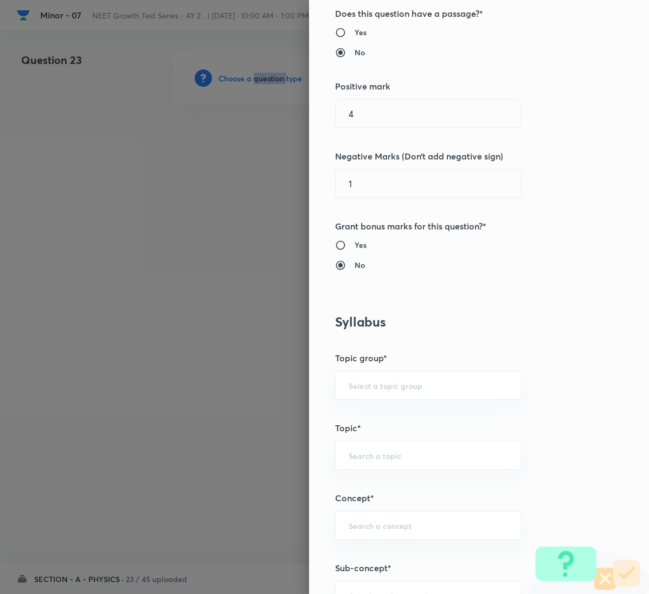
scroll to position [407, 0]
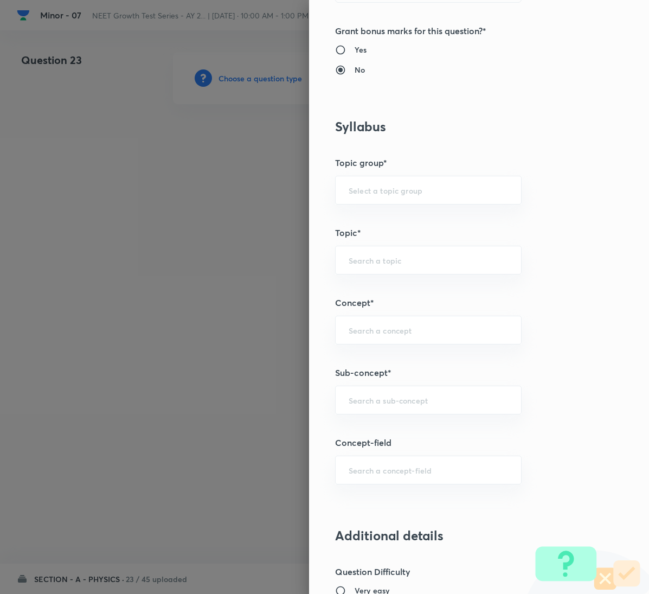
click at [408, 419] on div "Question settings Question type* Single choice correct Number of options* 2 3 4…" at bounding box center [479, 297] width 340 height 594
click at [408, 402] on input "text" at bounding box center [428, 400] width 159 height 10
paste input "Motion in a Plane"
click at [391, 420] on ul "Motion in a Plane" at bounding box center [416, 434] width 185 height 28
click at [391, 425] on li "Motion in a Plane" at bounding box center [416, 435] width 185 height 20
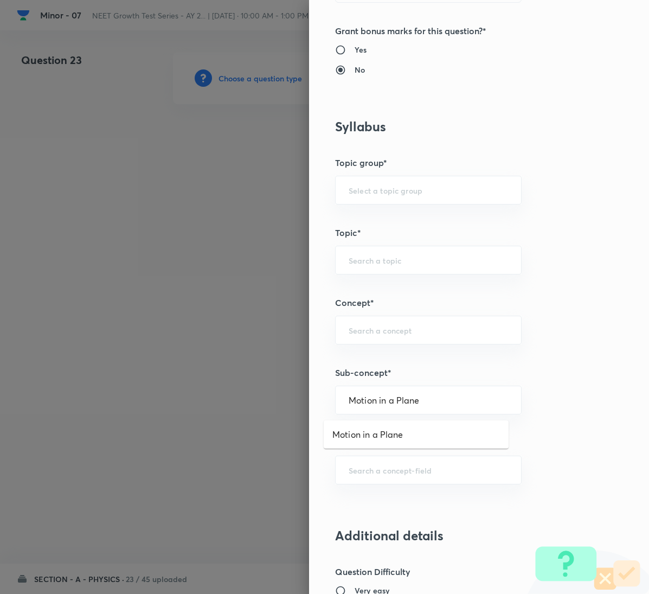
type input "Motion in a Plane"
type input "Physics"
type input "Mechanics"
type input "Kinematics 2D"
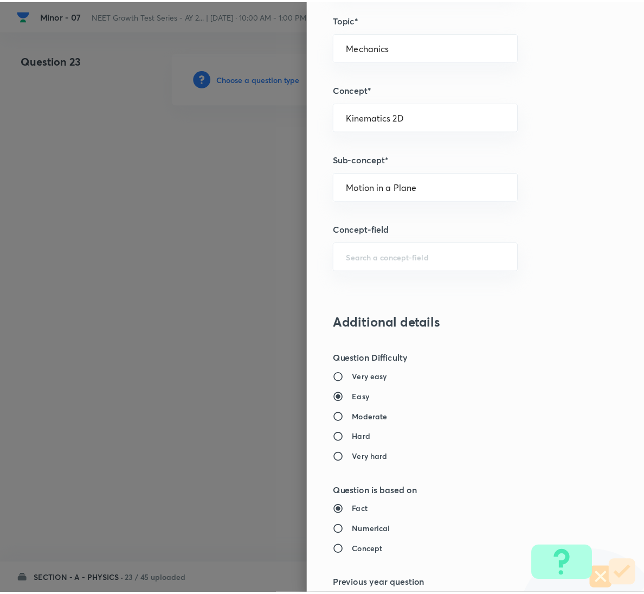
scroll to position [961, 0]
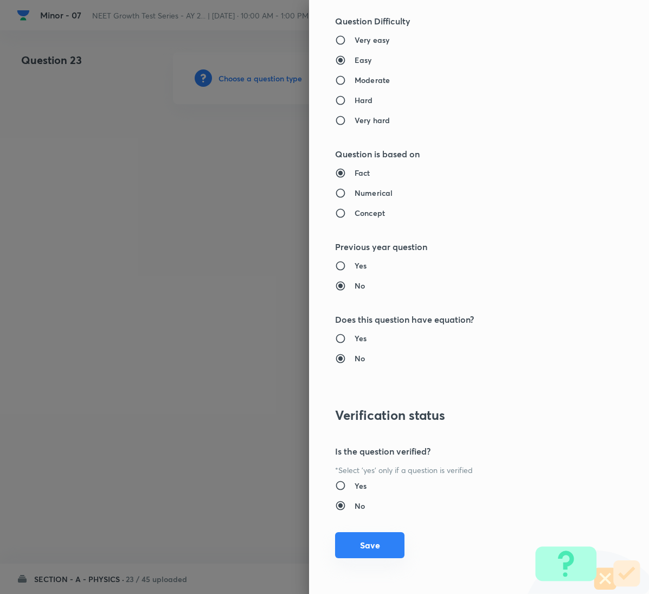
click at [356, 538] on button "Save" at bounding box center [369, 545] width 69 height 26
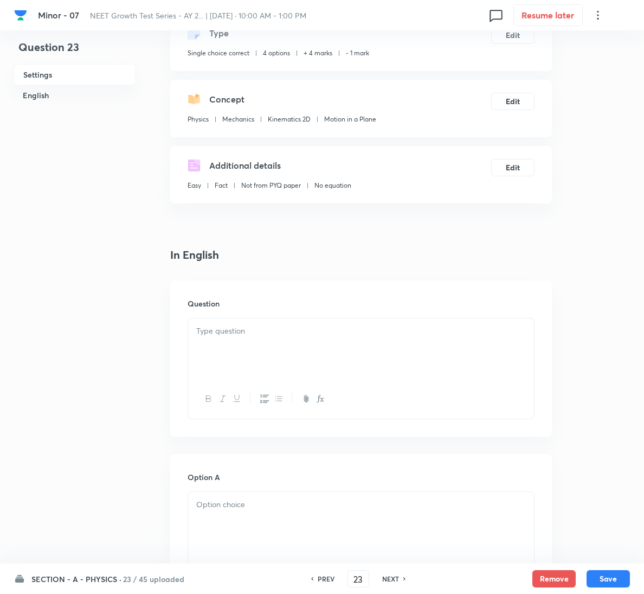
scroll to position [244, 0]
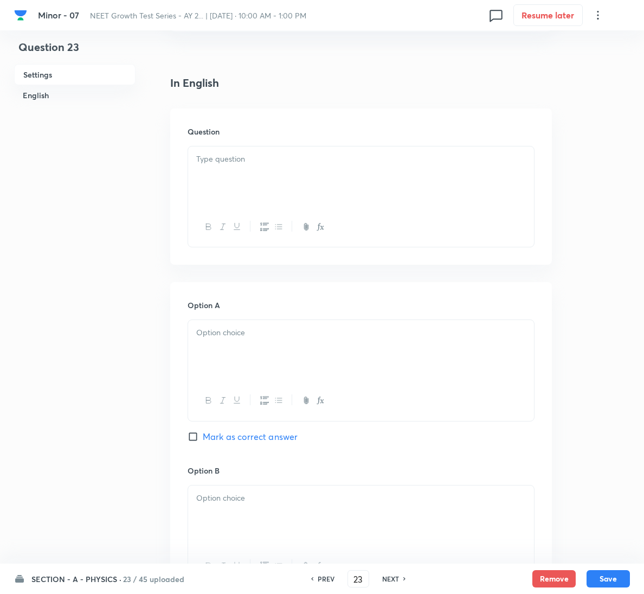
click at [217, 147] on div at bounding box center [361, 176] width 346 height 61
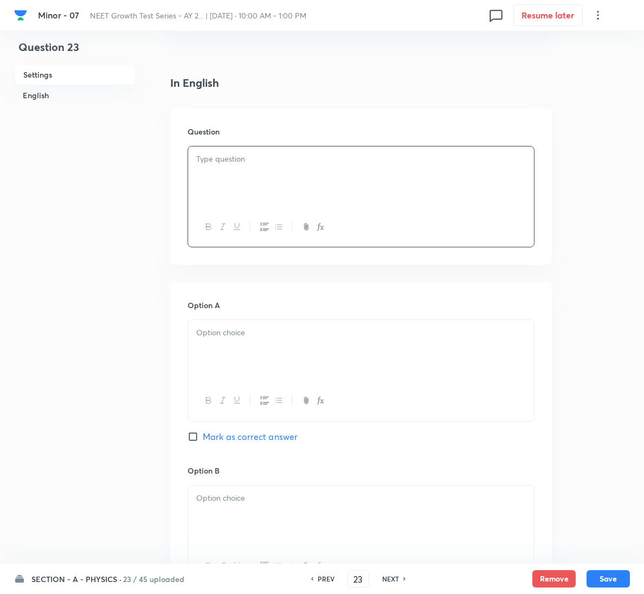
click at [328, 174] on div at bounding box center [361, 176] width 346 height 61
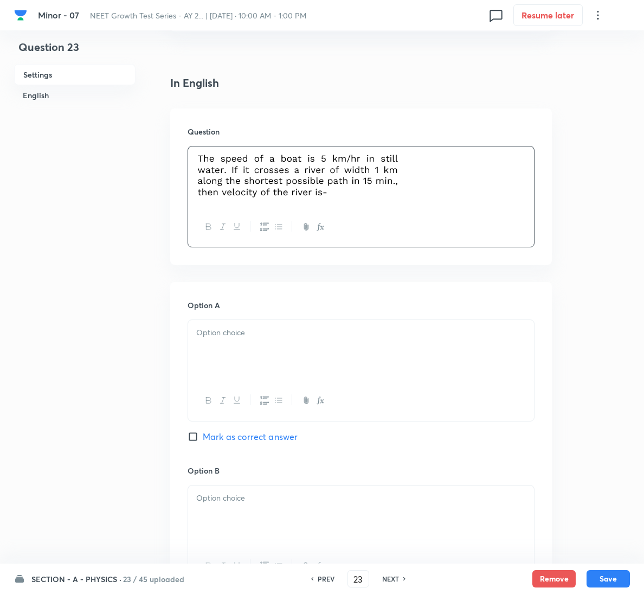
click at [308, 333] on p at bounding box center [361, 333] width 330 height 12
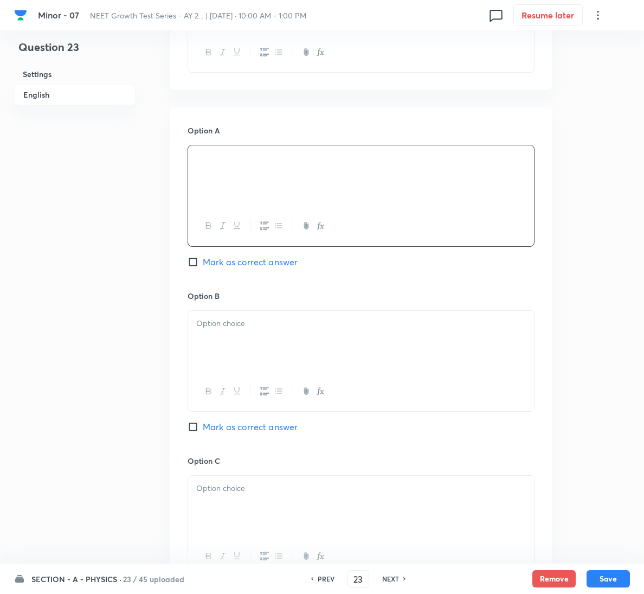
scroll to position [488, 0]
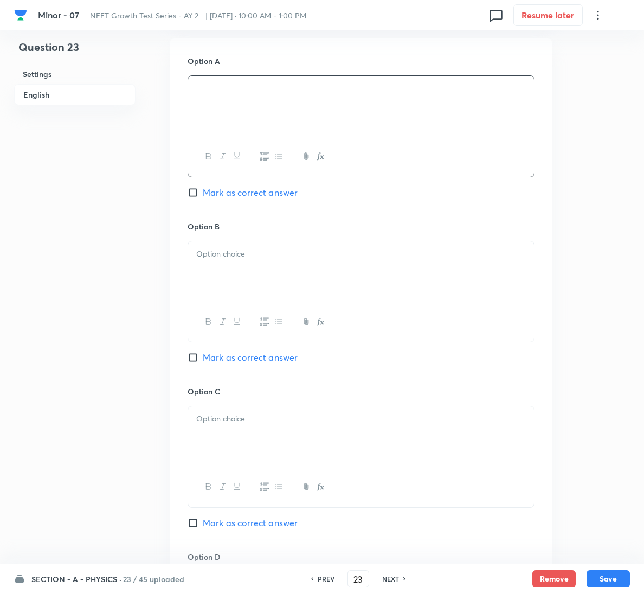
click at [252, 360] on span "Mark as correct answer" at bounding box center [250, 357] width 95 height 13
click at [203, 360] on input "Mark as correct answer" at bounding box center [195, 357] width 15 height 11
checkbox input "true"
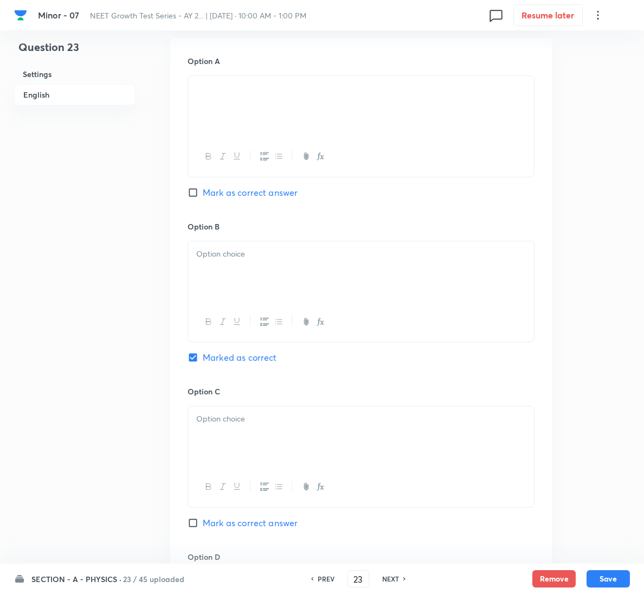
click at [273, 272] on div at bounding box center [361, 271] width 346 height 61
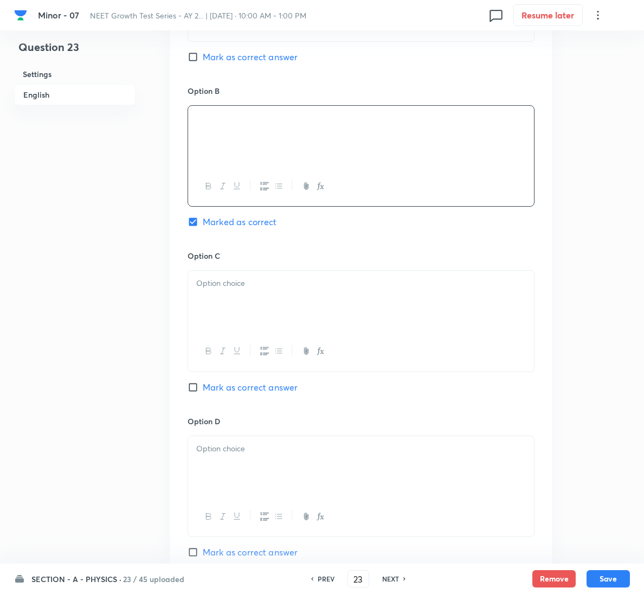
scroll to position [878, 0]
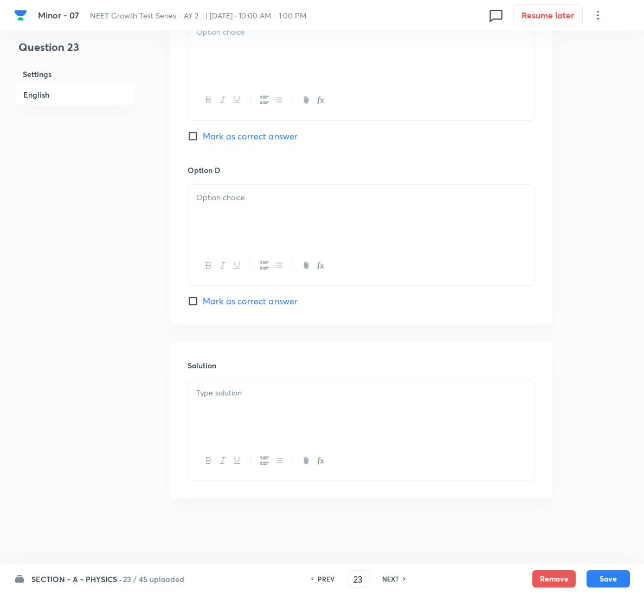
click at [265, 408] on div at bounding box center [361, 410] width 346 height 61
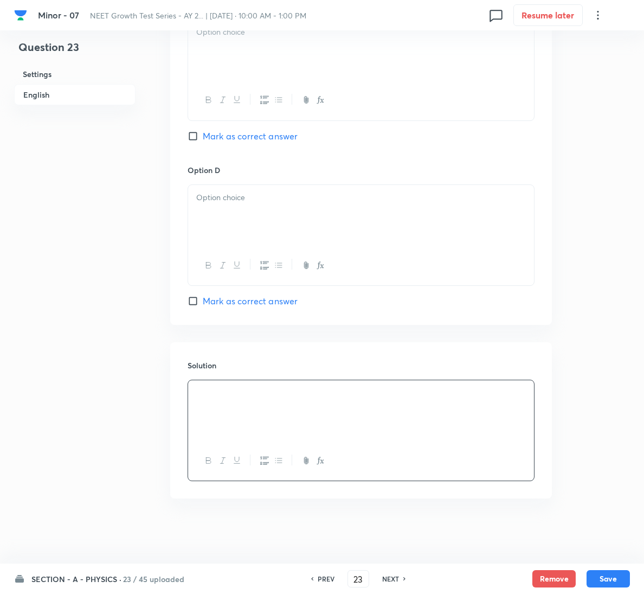
click at [292, 55] on div at bounding box center [361, 50] width 346 height 61
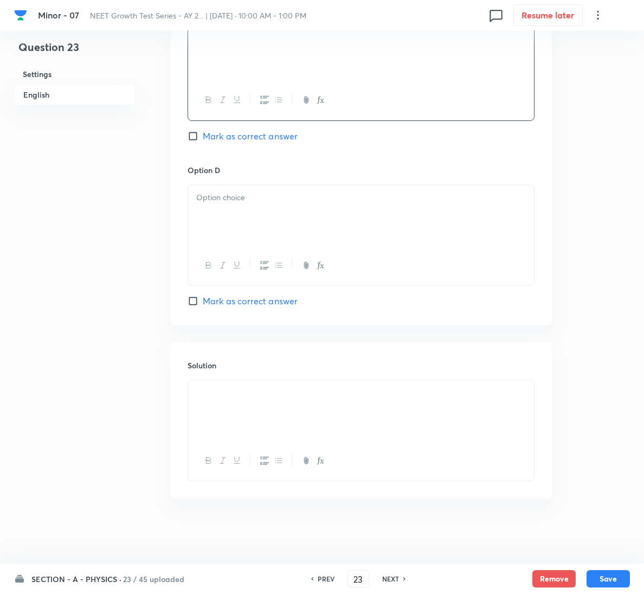
click at [241, 175] on div "Option D Mark as correct answer" at bounding box center [361, 235] width 347 height 143
click at [252, 194] on p at bounding box center [361, 197] width 330 height 12
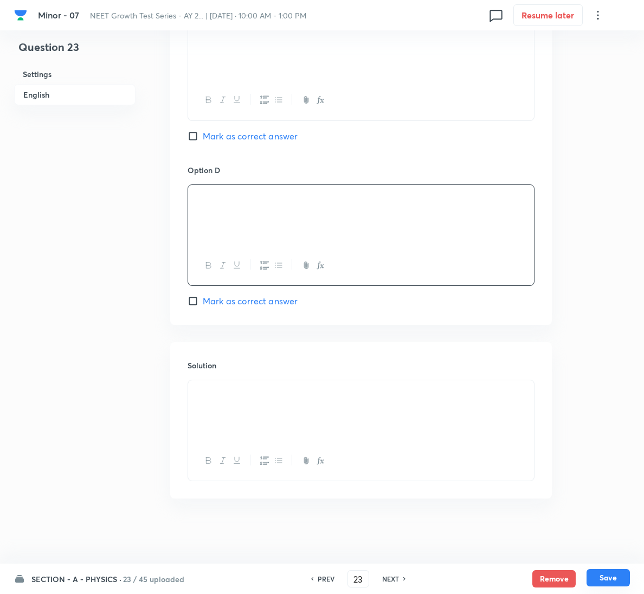
click at [619, 582] on button "Save" at bounding box center [608, 577] width 43 height 17
type input "24"
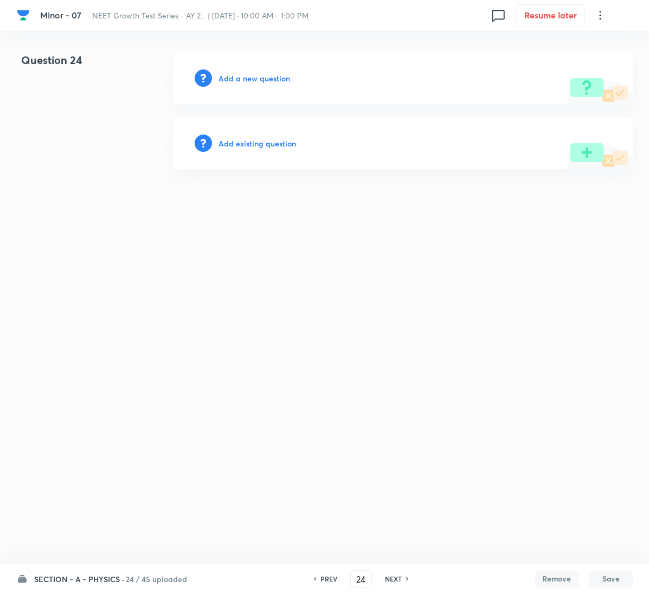
click at [265, 80] on h6 "Add a new question" at bounding box center [255, 78] width 72 height 11
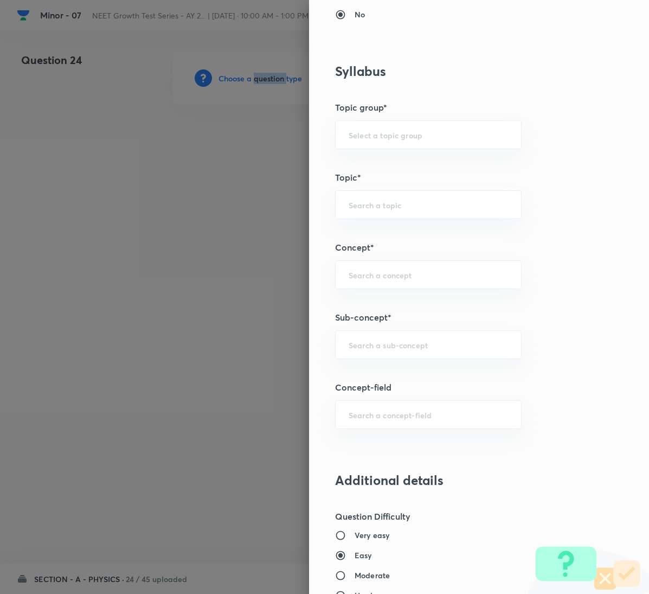
scroll to position [488, 0]
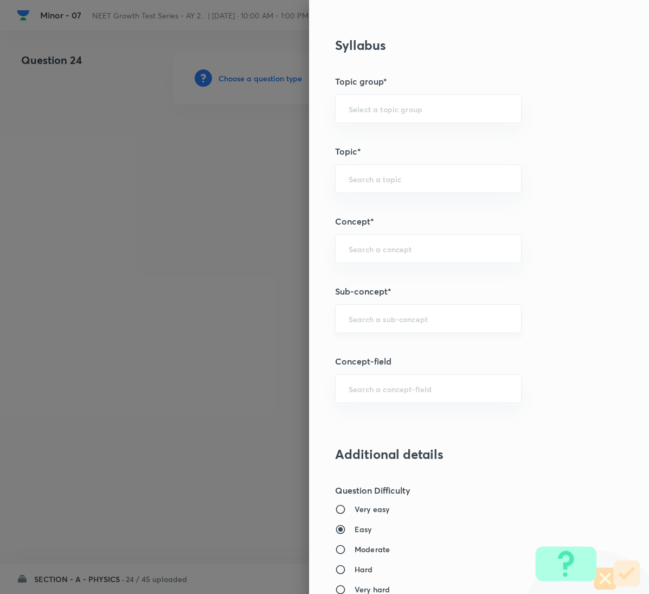
click at [412, 320] on input "text" at bounding box center [428, 319] width 159 height 10
paste input "Motion in a Plane"
click at [409, 349] on li "Motion in a Plane" at bounding box center [416, 353] width 185 height 20
type input "Motion in a Plane"
type input "Physics"
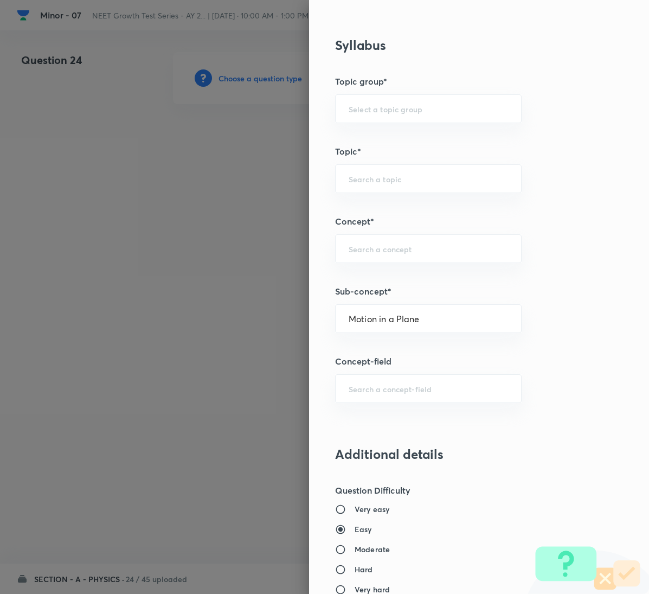
type input "Mechanics"
type input "Kinematics 2D"
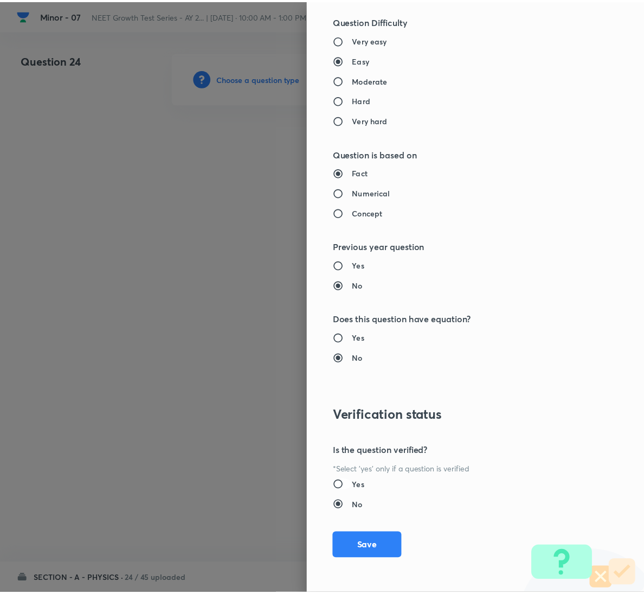
scroll to position [961, 0]
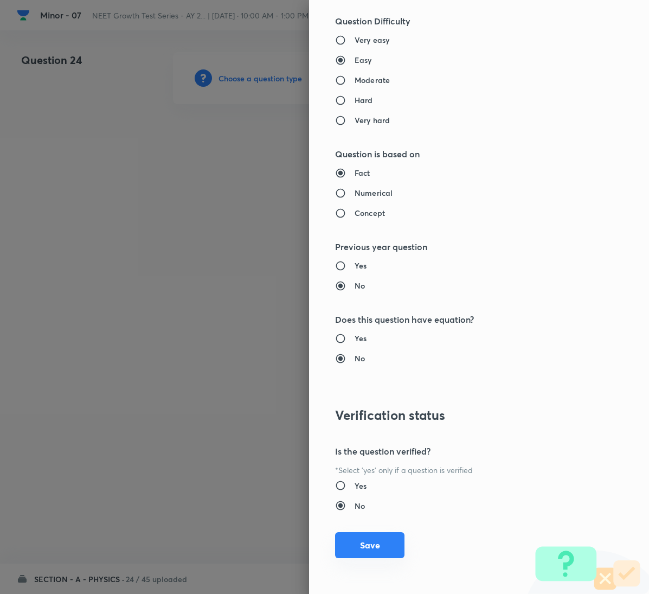
click at [366, 550] on button "Save" at bounding box center [369, 545] width 69 height 26
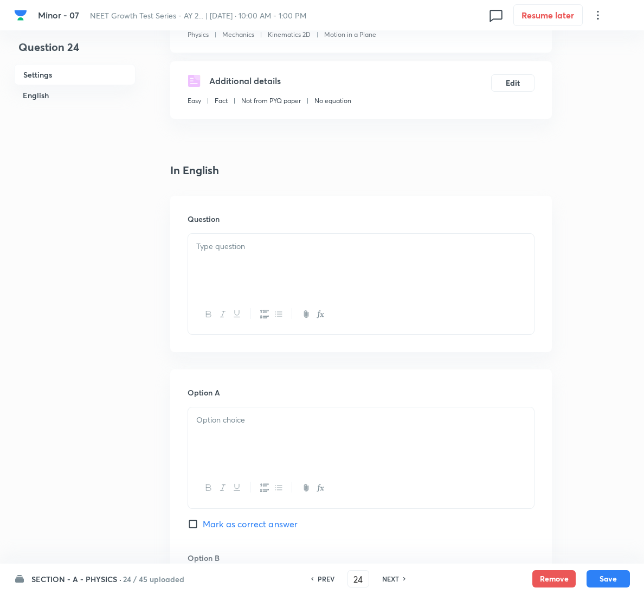
scroll to position [163, 0]
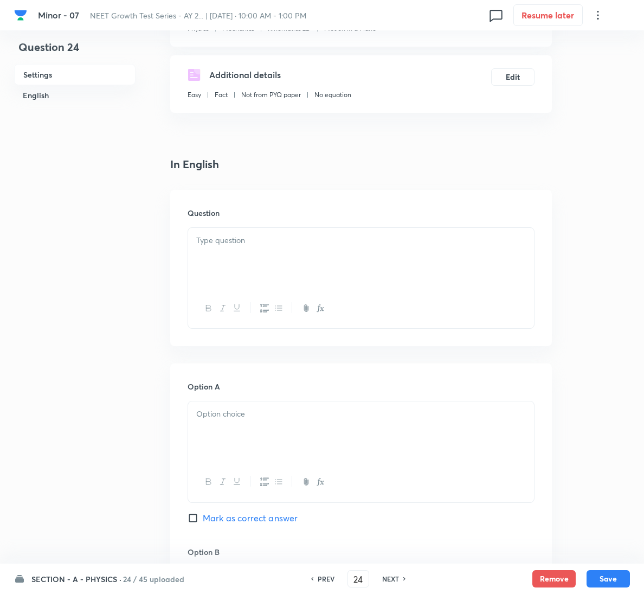
click at [261, 217] on h6 "Question" at bounding box center [361, 212] width 347 height 11
click at [257, 252] on div at bounding box center [361, 258] width 346 height 61
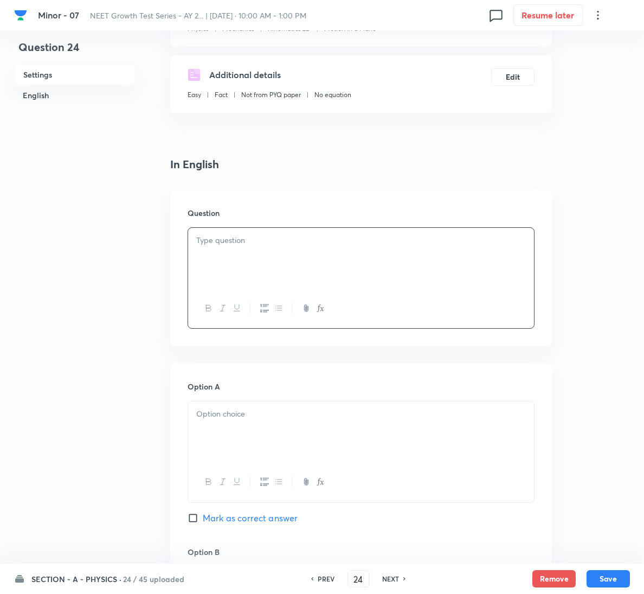
click at [397, 238] on p at bounding box center [361, 240] width 330 height 12
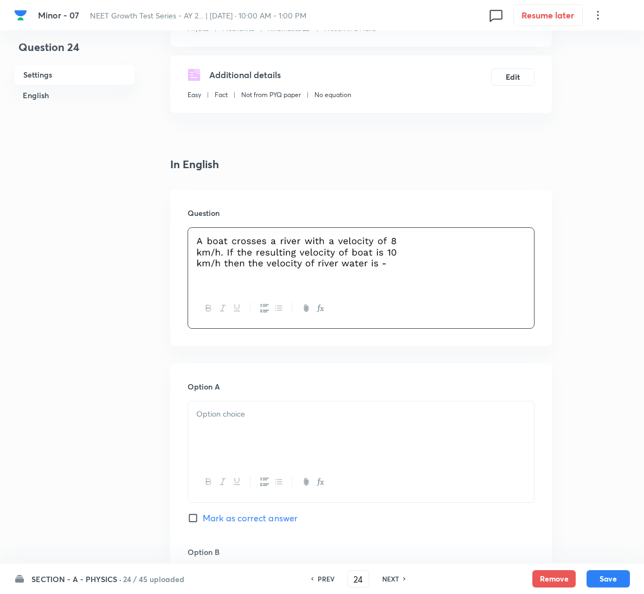
click at [295, 400] on div "Option A Mark as correct answer" at bounding box center [361, 463] width 347 height 165
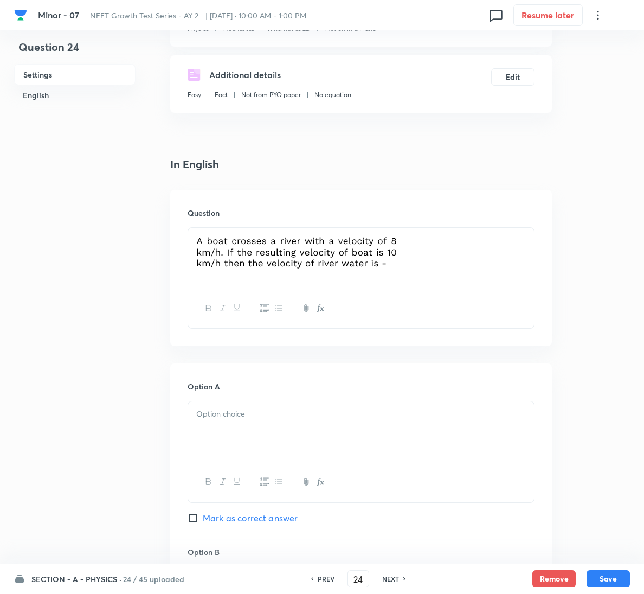
click at [285, 411] on p at bounding box center [361, 414] width 330 height 12
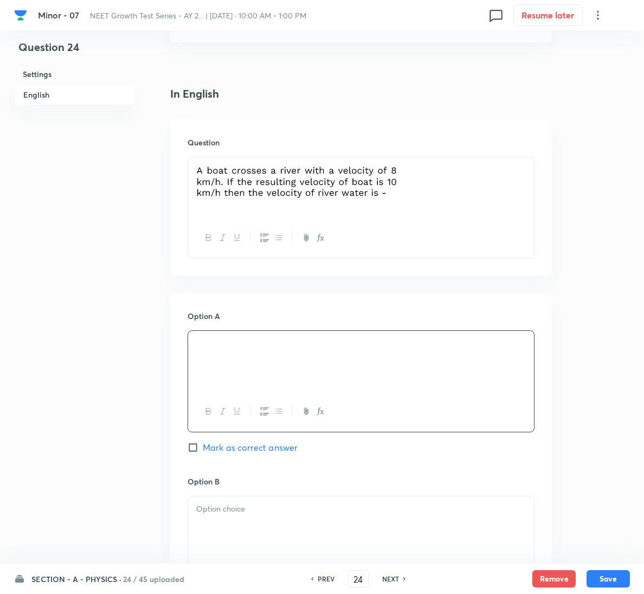
scroll to position [325, 0]
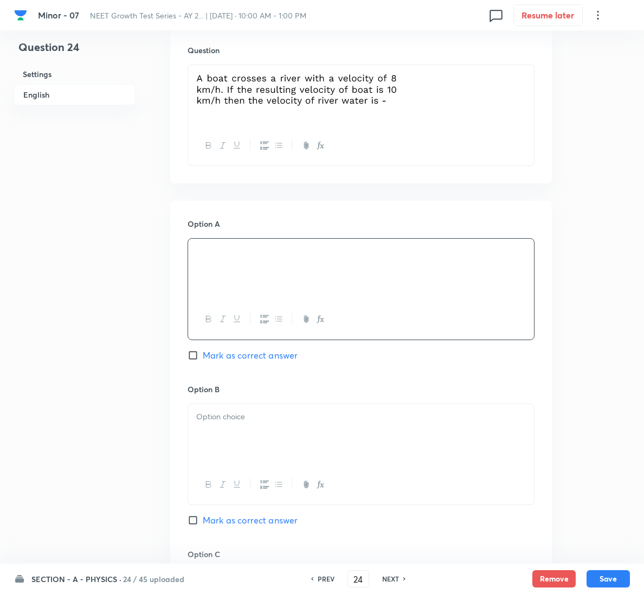
click at [258, 519] on span "Mark as correct answer" at bounding box center [250, 520] width 95 height 13
click at [203, 519] on input "Mark as correct answer" at bounding box center [195, 520] width 15 height 11
checkbox input "true"
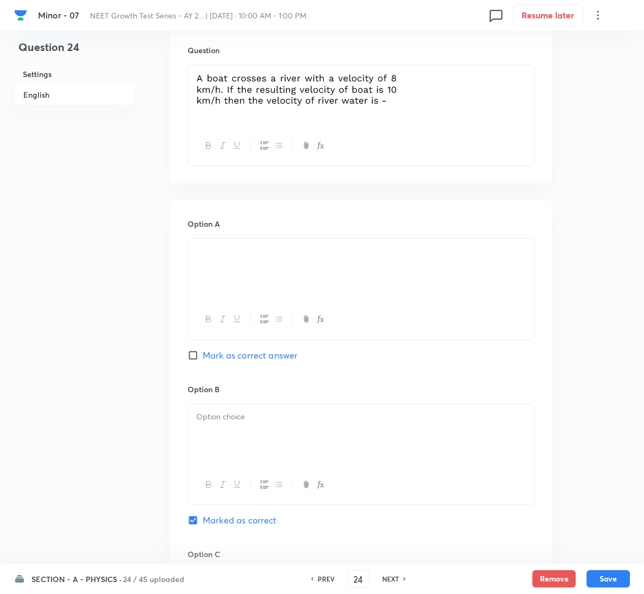
click at [271, 428] on div at bounding box center [361, 434] width 346 height 61
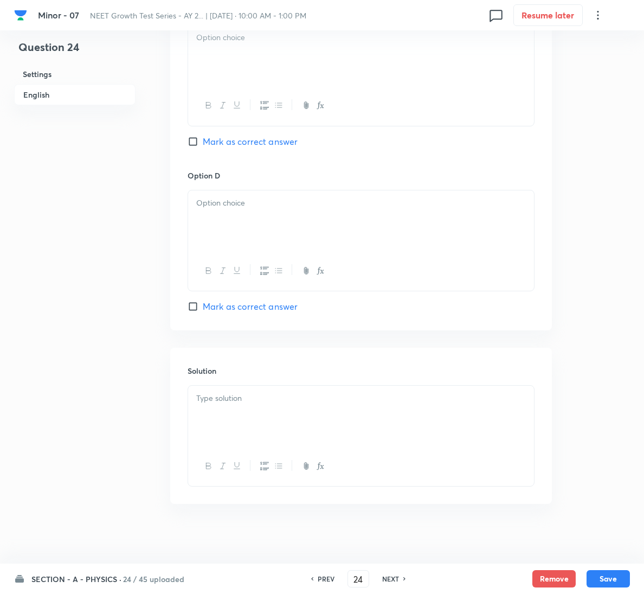
scroll to position [878, 0]
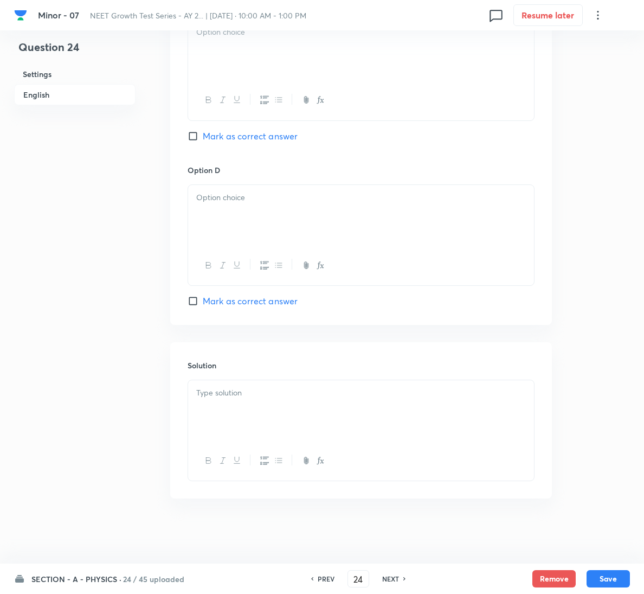
click at [256, 396] on p at bounding box center [361, 393] width 330 height 12
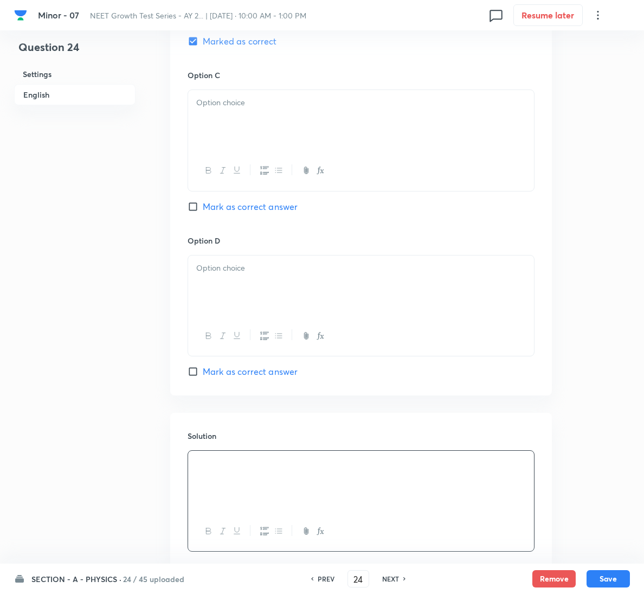
scroll to position [634, 0]
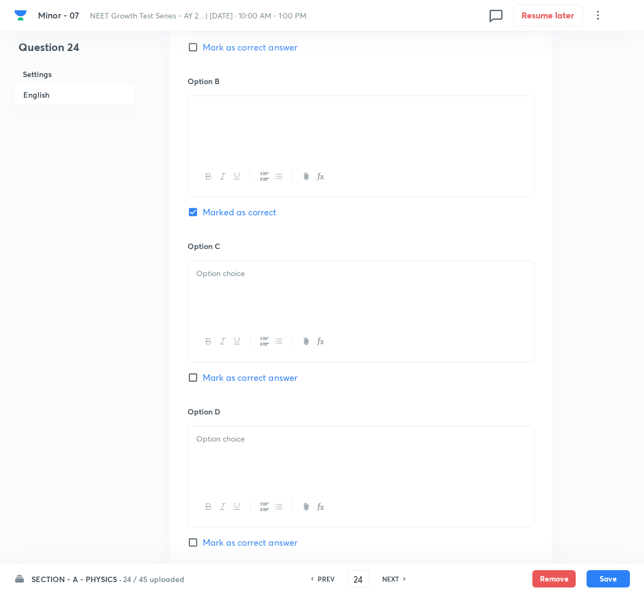
click at [313, 304] on div at bounding box center [361, 291] width 346 height 61
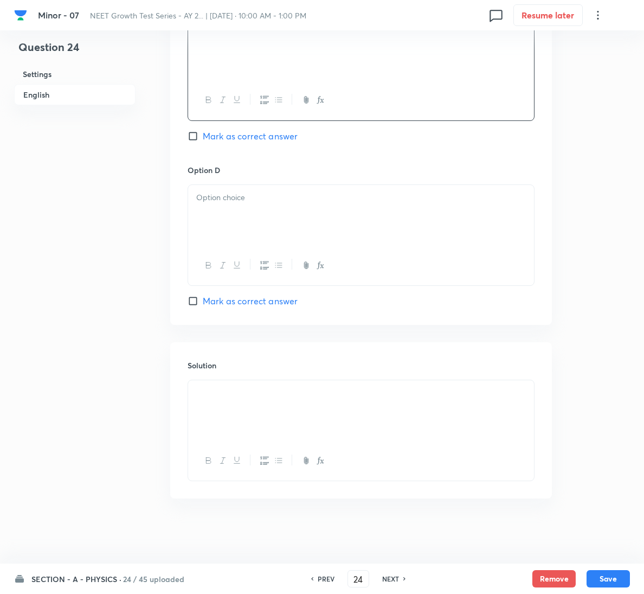
scroll to position [878, 0]
click at [329, 218] on div at bounding box center [361, 215] width 346 height 61
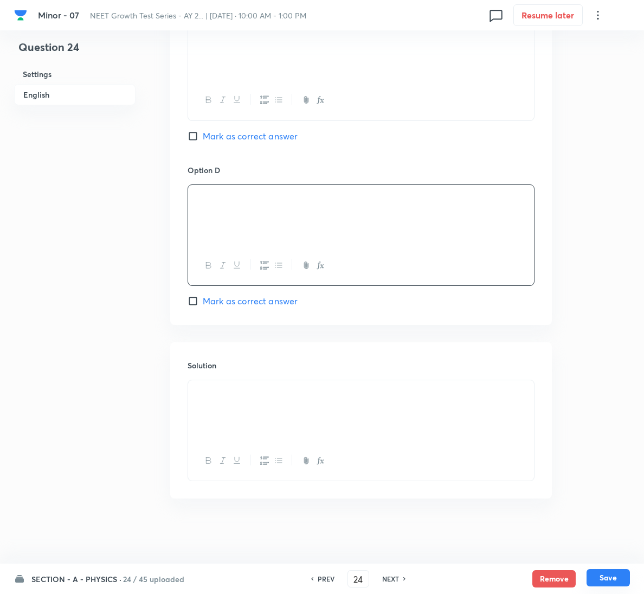
click at [603, 573] on button "Save" at bounding box center [608, 577] width 43 height 17
type input "25"
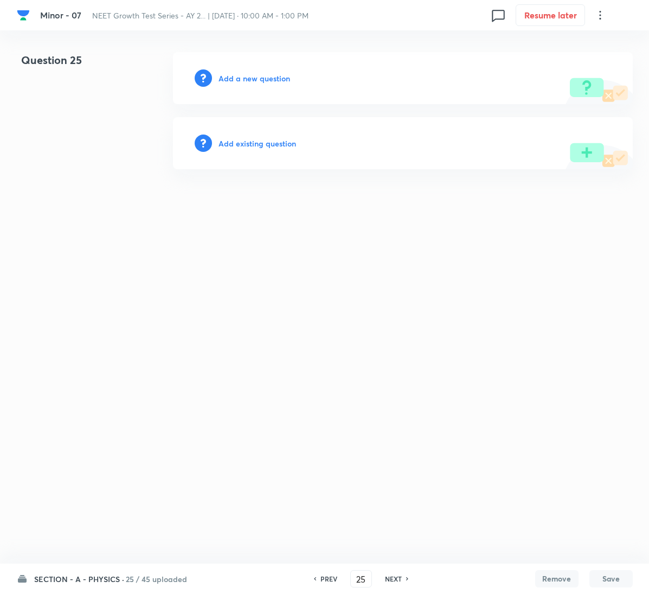
drag, startPoint x: 254, startPoint y: 66, endPoint x: 254, endPoint y: 73, distance: 7.6
click at [254, 66] on div "Add a new question" at bounding box center [403, 78] width 460 height 52
click at [254, 75] on h6 "Add a new question" at bounding box center [255, 78] width 72 height 11
click at [254, 75] on h6 "Choose a question type" at bounding box center [261, 78] width 84 height 11
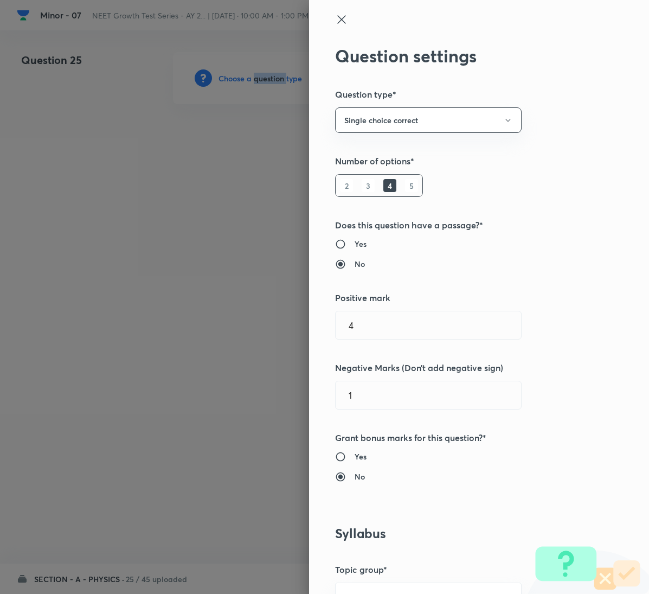
scroll to position [651, 0]
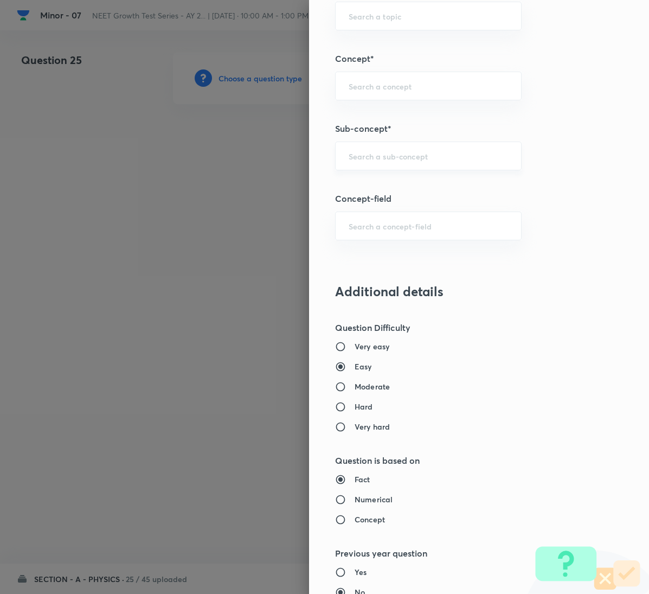
click at [380, 157] on input "text" at bounding box center [428, 156] width 159 height 10
paste input "Motion in a Plane"
click at [380, 189] on li "Motion in a Plane" at bounding box center [416, 191] width 185 height 20
type input "Motion in a Plane"
type input "Physics"
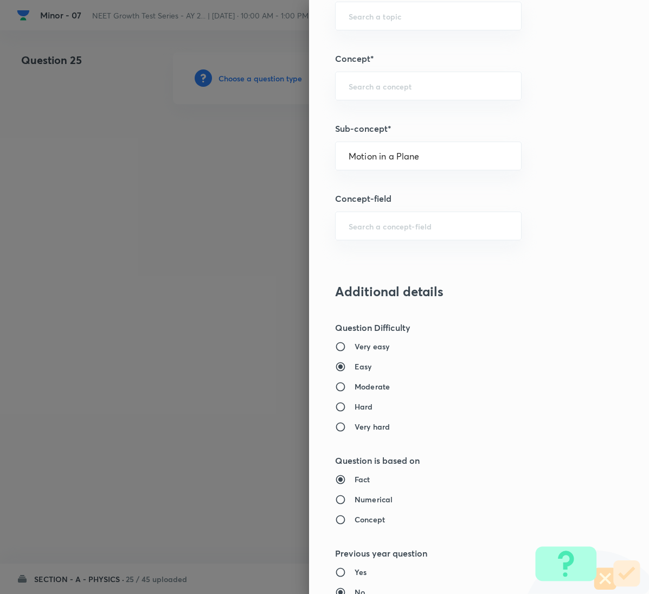
type input "Mechanics"
type input "Kinematics 2D"
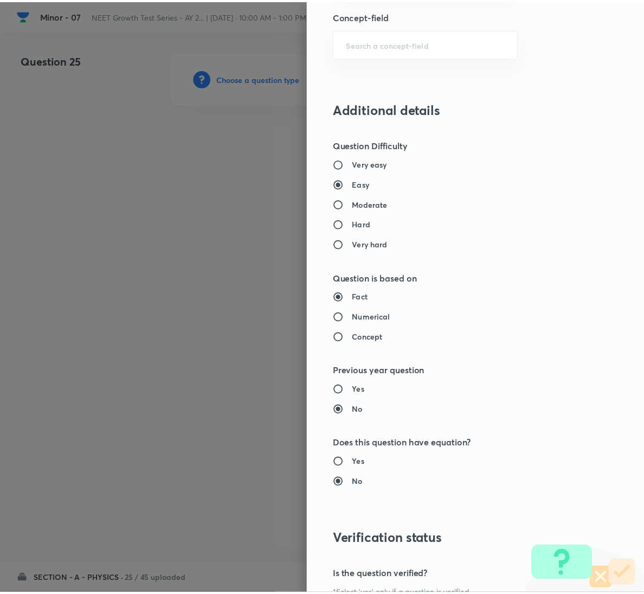
scroll to position [961, 0]
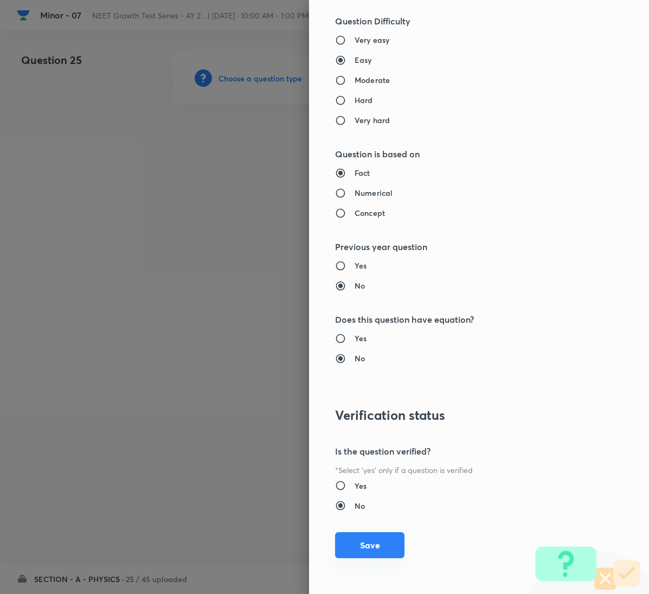
click at [362, 541] on button "Save" at bounding box center [369, 545] width 69 height 26
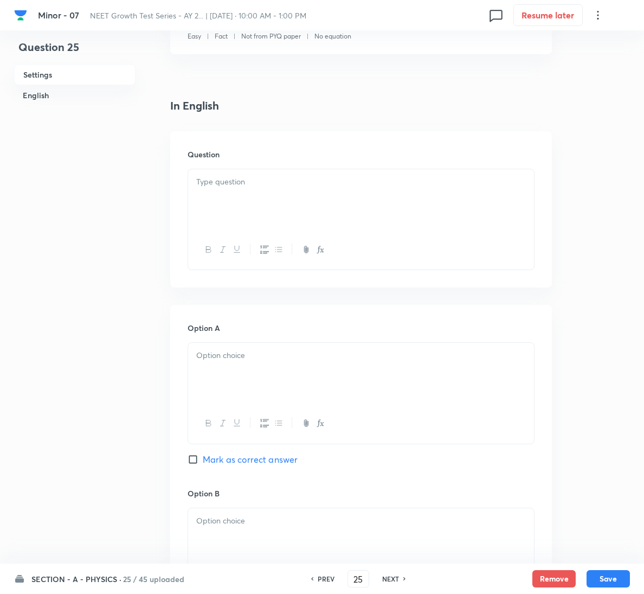
scroll to position [244, 0]
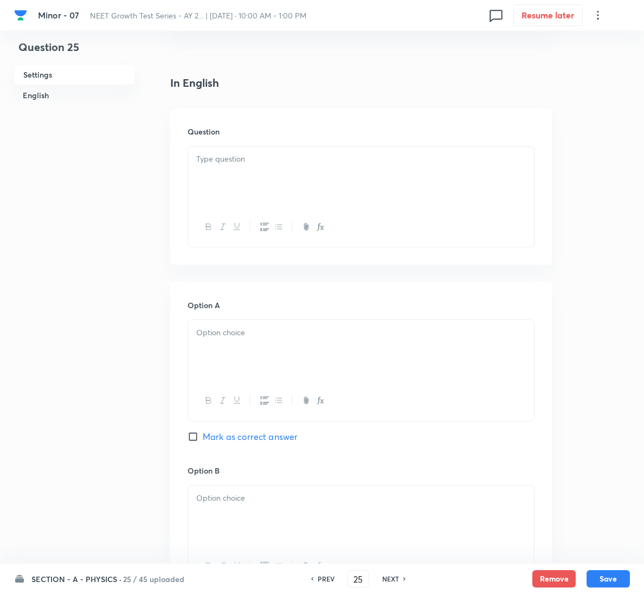
click at [222, 168] on div at bounding box center [361, 176] width 346 height 61
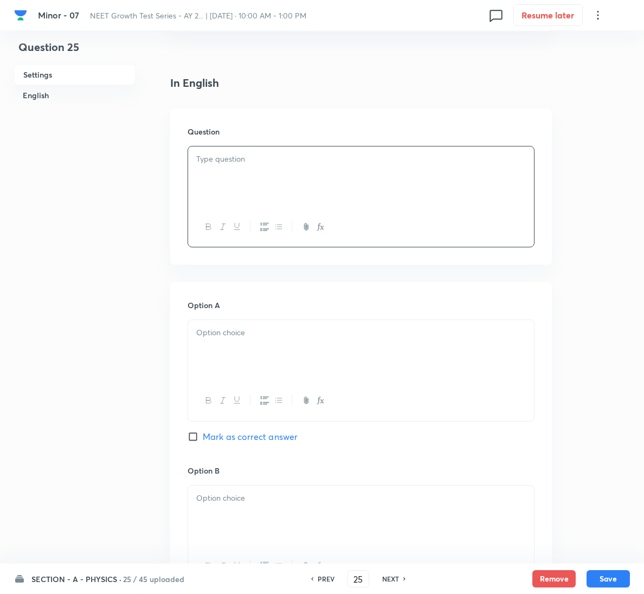
click at [299, 221] on button "button" at bounding box center [306, 227] width 14 height 14
click at [199, 140] on div "Question" at bounding box center [361, 186] width 382 height 156
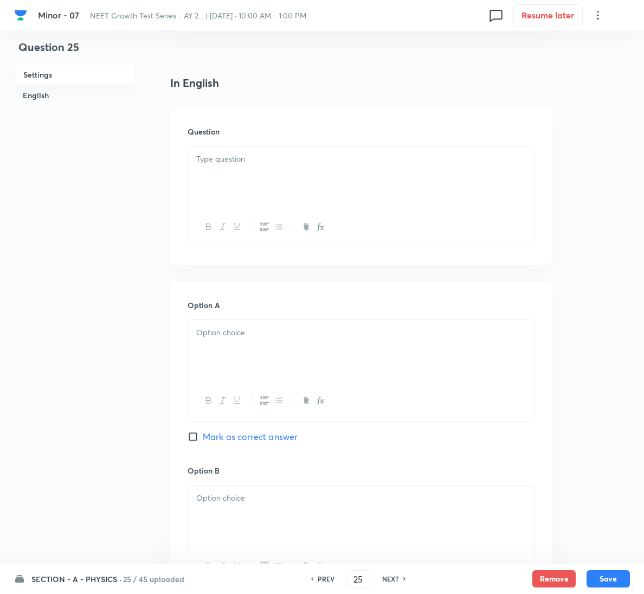
click at [229, 158] on p at bounding box center [361, 159] width 330 height 12
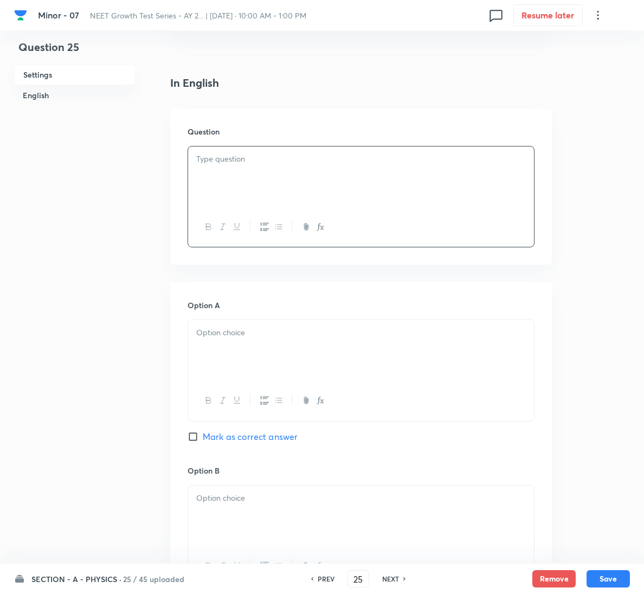
click at [264, 370] on div at bounding box center [361, 350] width 346 height 61
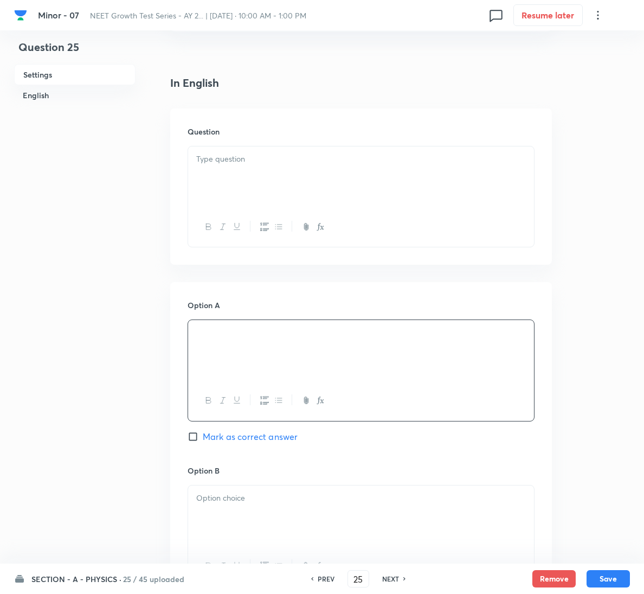
click at [282, 515] on div at bounding box center [361, 515] width 346 height 61
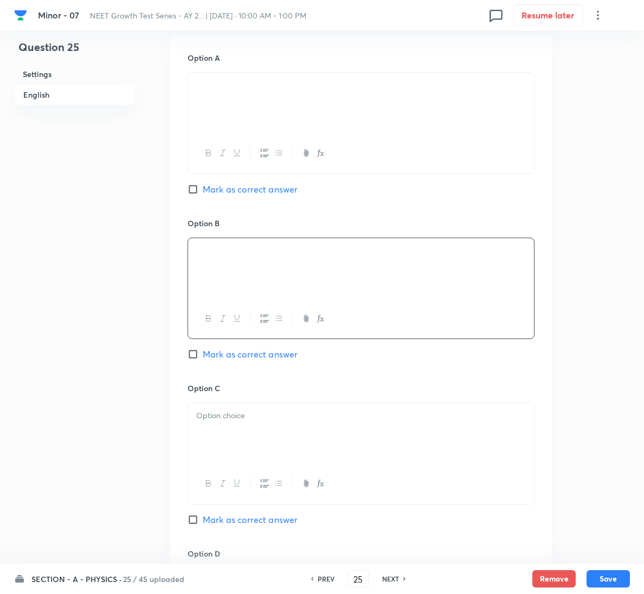
scroll to position [570, 0]
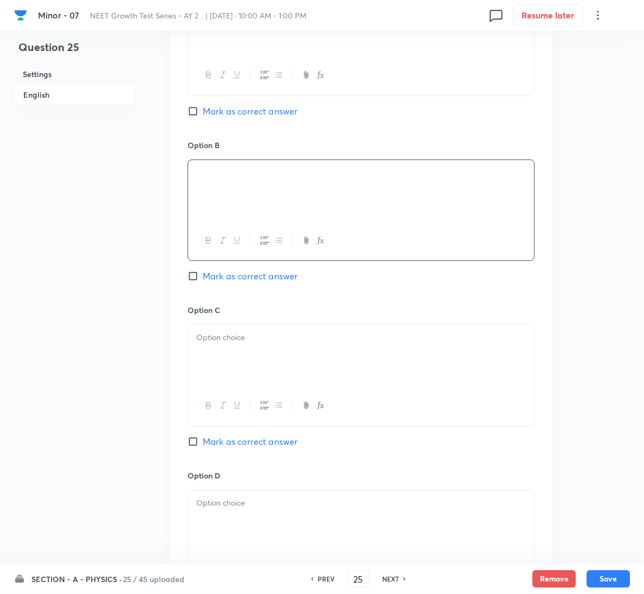
click at [304, 352] on div at bounding box center [361, 355] width 346 height 61
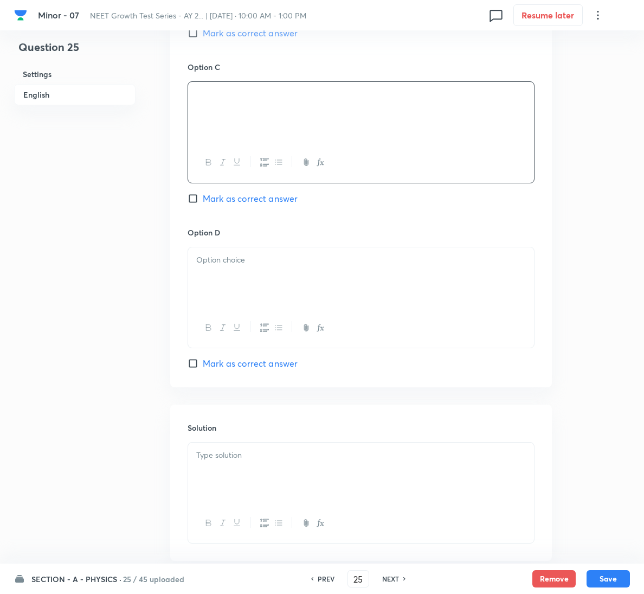
scroll to position [814, 0]
click at [261, 266] on div at bounding box center [361, 276] width 346 height 61
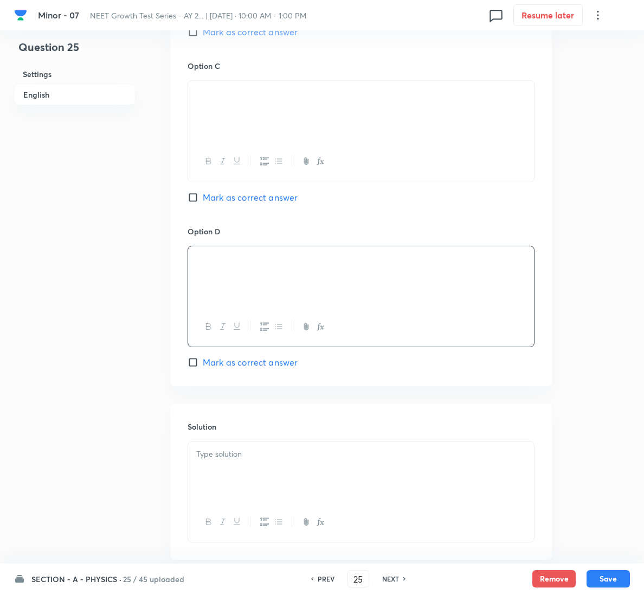
click at [239, 365] on span "Mark as correct answer" at bounding box center [250, 362] width 95 height 13
click at [203, 365] on input "Mark as correct answer" at bounding box center [195, 362] width 15 height 11
checkbox input "true"
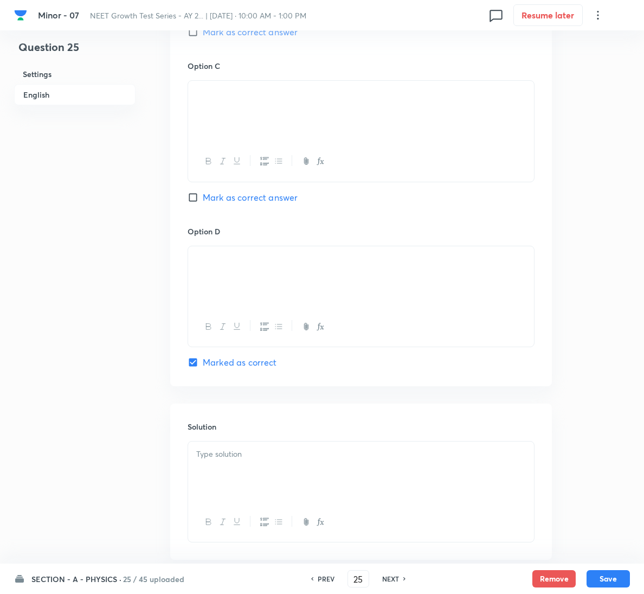
click at [250, 459] on p at bounding box center [361, 454] width 330 height 12
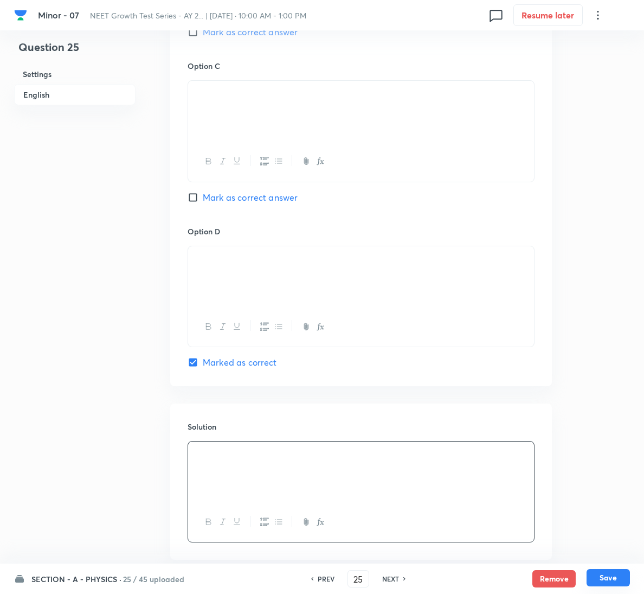
click at [612, 579] on button "Save" at bounding box center [608, 577] width 43 height 17
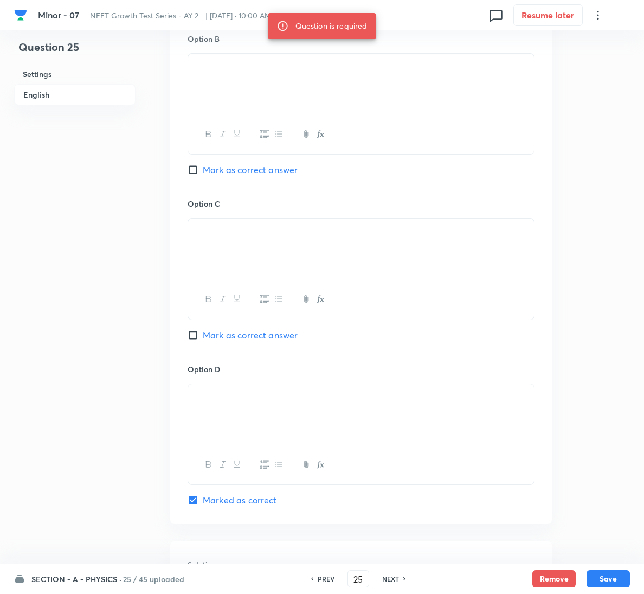
scroll to position [244, 0]
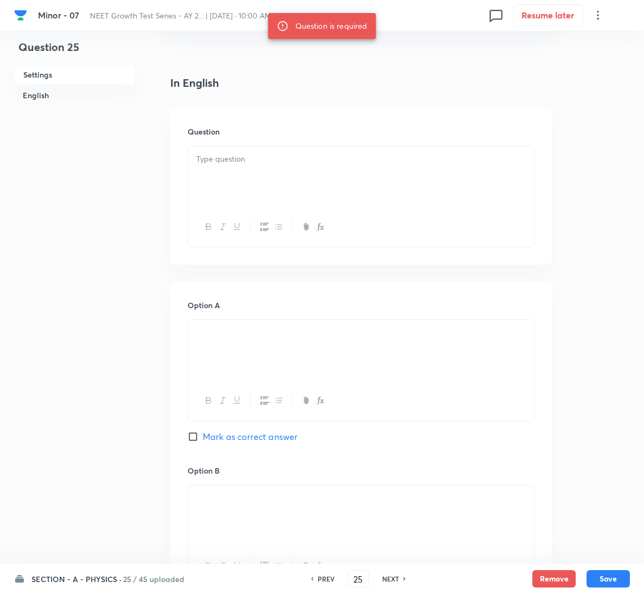
click at [267, 170] on div at bounding box center [361, 176] width 346 height 61
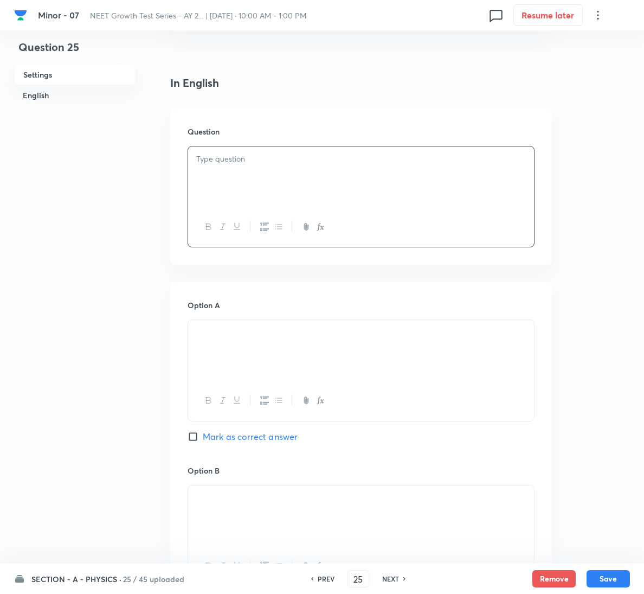
click at [311, 193] on div at bounding box center [361, 176] width 346 height 61
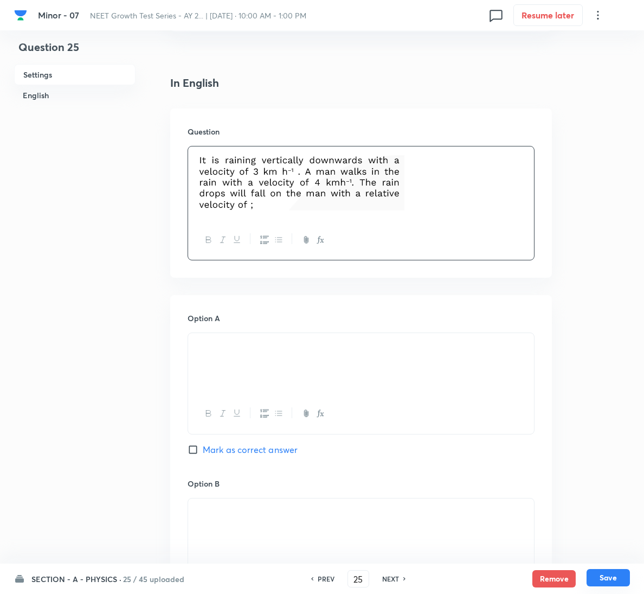
click at [619, 582] on button "Save" at bounding box center [608, 577] width 43 height 17
type input "26"
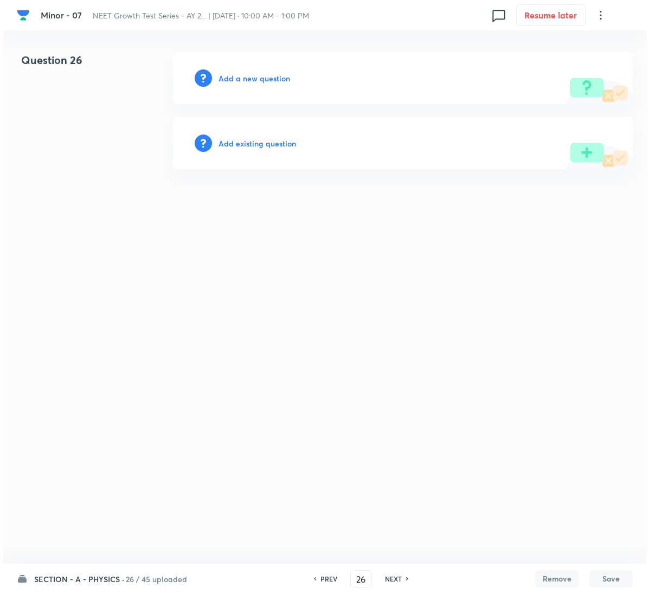
scroll to position [0, 0]
click at [254, 80] on h6 "Add a new question" at bounding box center [255, 78] width 72 height 11
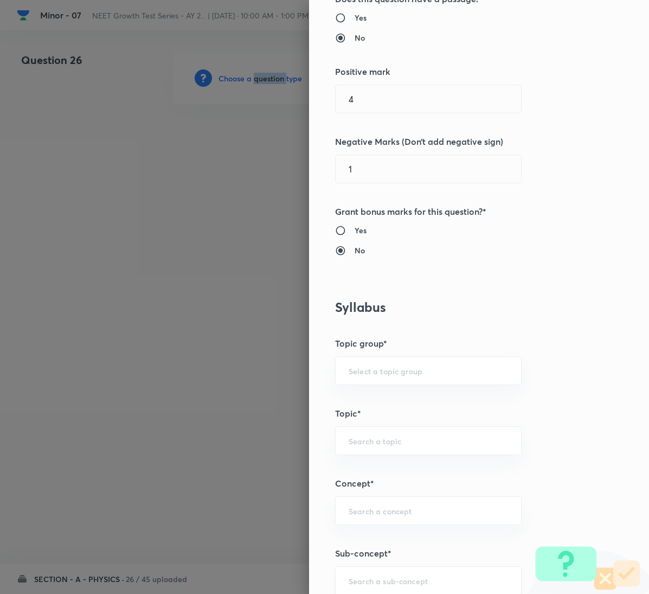
scroll to position [488, 0]
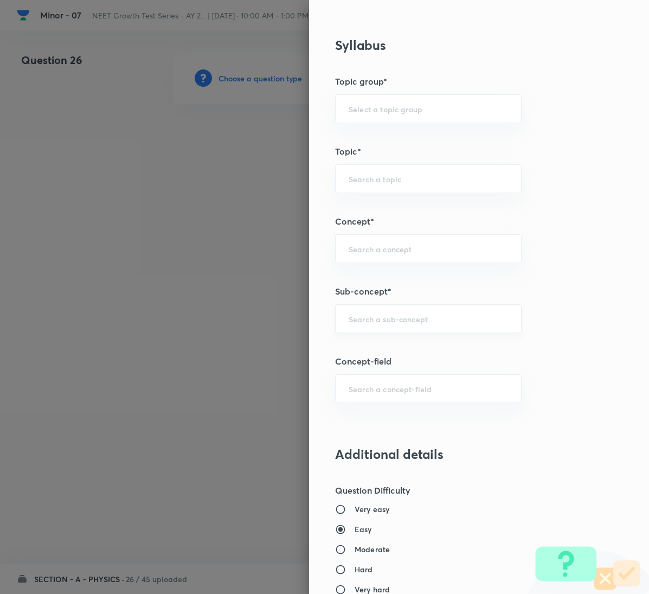
click at [378, 320] on input "text" at bounding box center [428, 319] width 159 height 10
paste input "Motion in a Plane"
click at [381, 345] on li "Motion in a Plane" at bounding box center [416, 353] width 185 height 20
type input "Motion in a Plane"
type input "Physics"
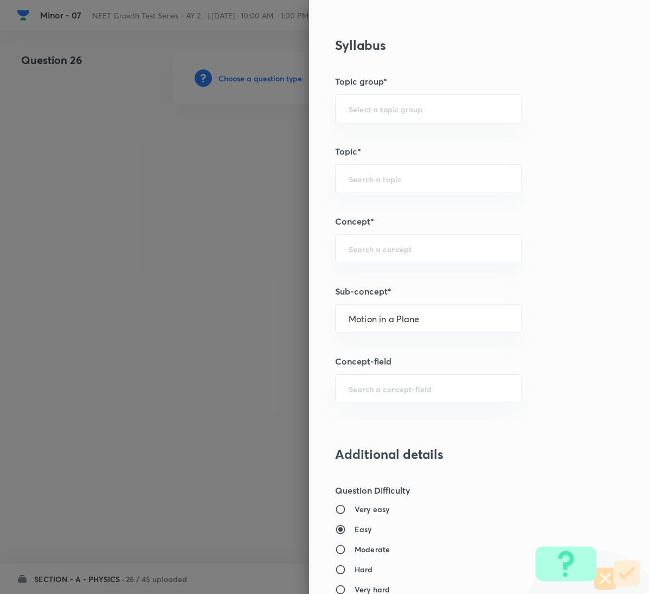
type input "Mechanics"
type input "Kinematics 2D"
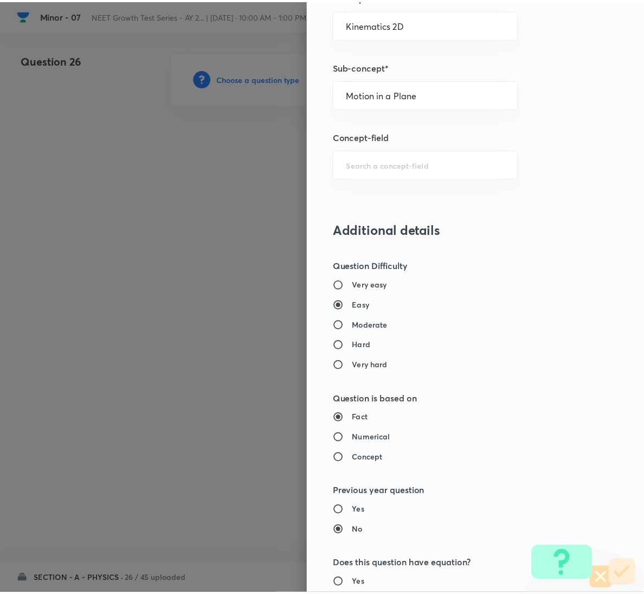
scroll to position [961, 0]
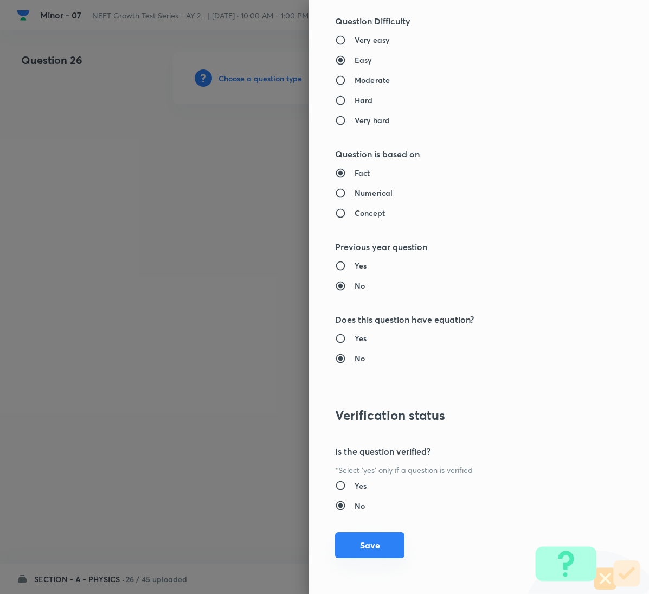
click at [368, 551] on button "Save" at bounding box center [369, 545] width 69 height 26
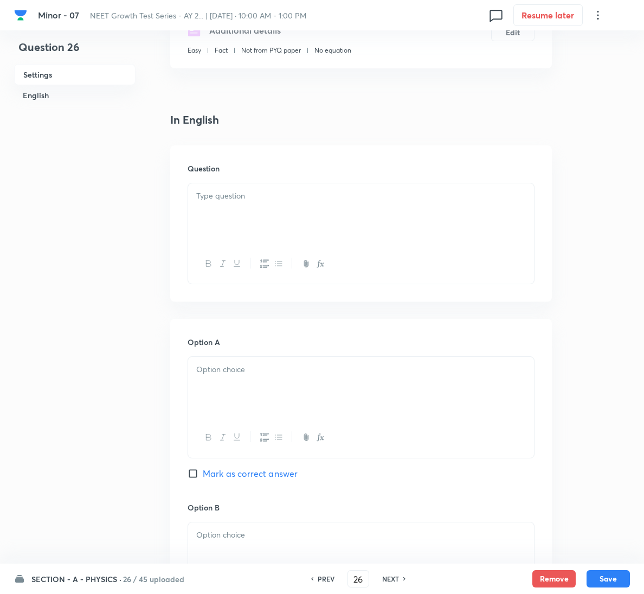
scroll to position [244, 0]
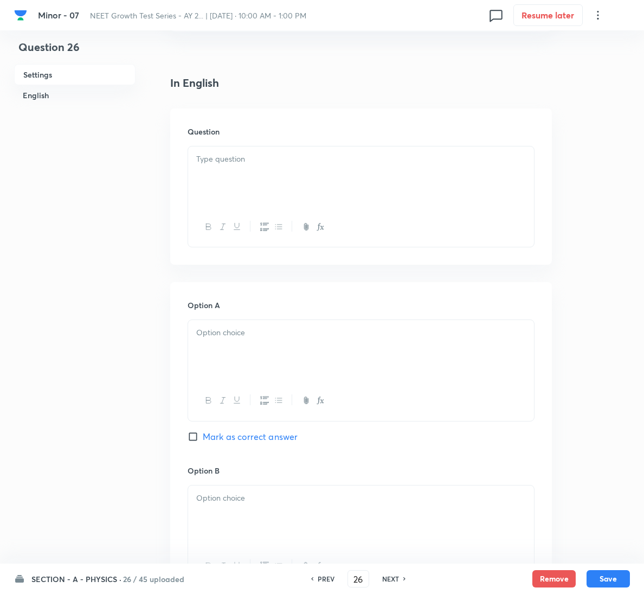
click at [260, 188] on div at bounding box center [361, 176] width 346 height 61
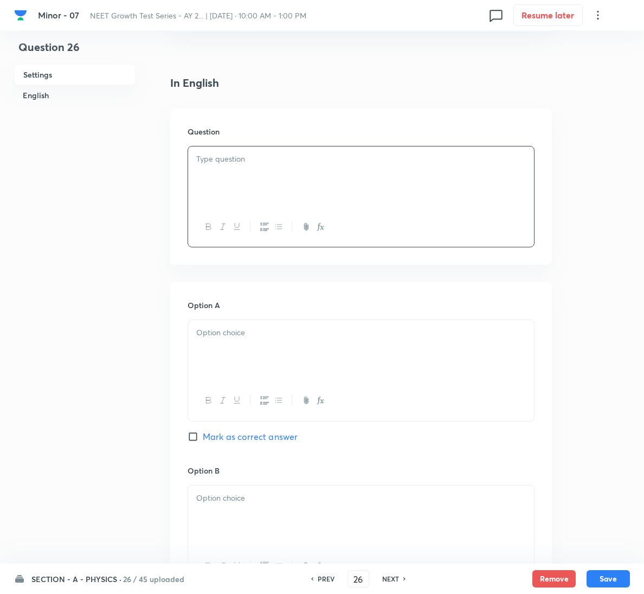
click at [337, 187] on div at bounding box center [361, 176] width 346 height 61
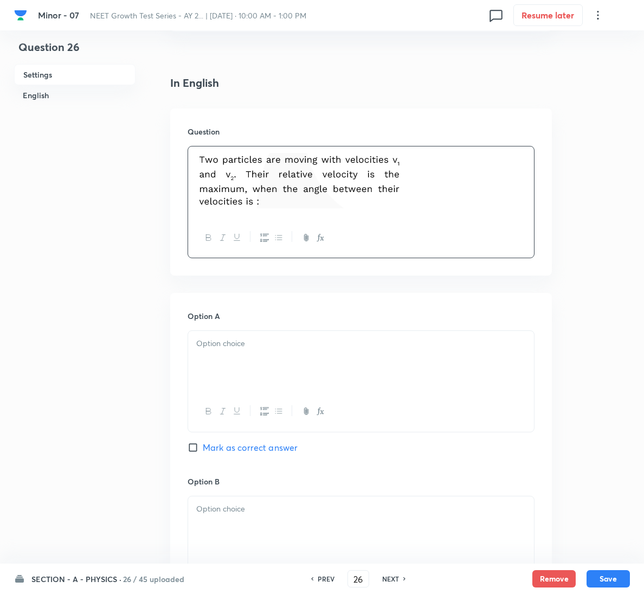
click at [254, 350] on p at bounding box center [361, 343] width 330 height 12
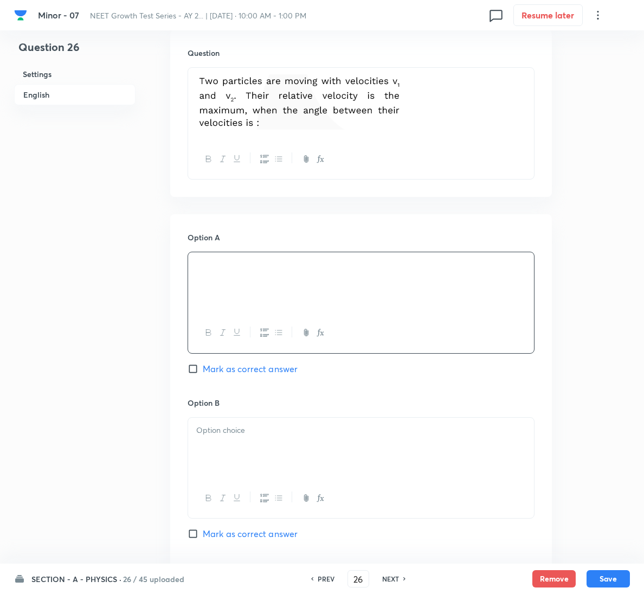
scroll to position [488, 0]
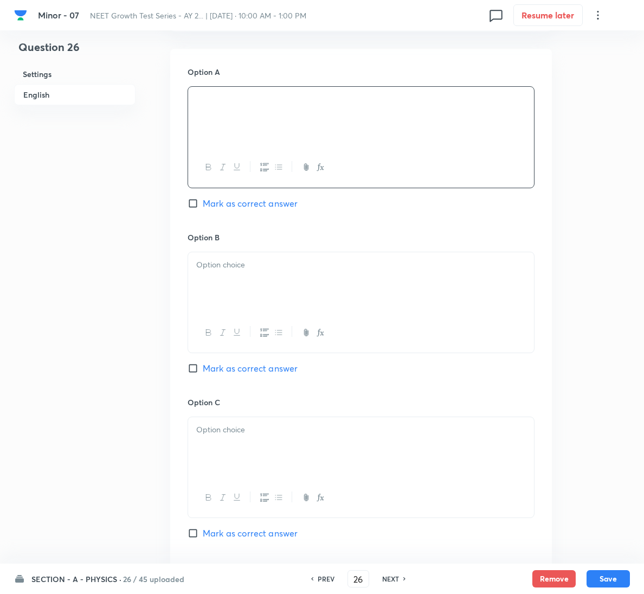
click at [276, 297] on div at bounding box center [361, 282] width 346 height 61
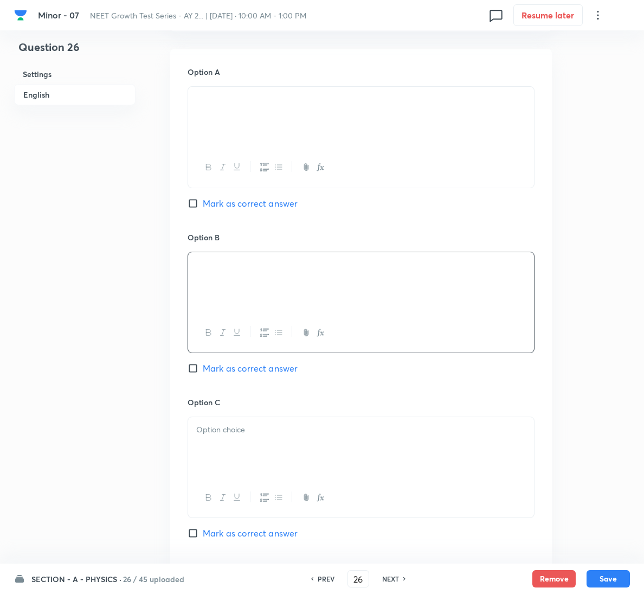
click at [280, 433] on p at bounding box center [361, 430] width 330 height 12
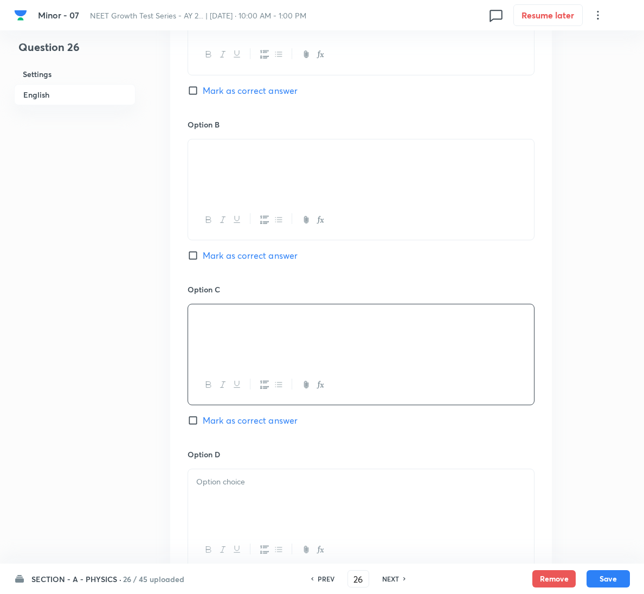
scroll to position [732, 0]
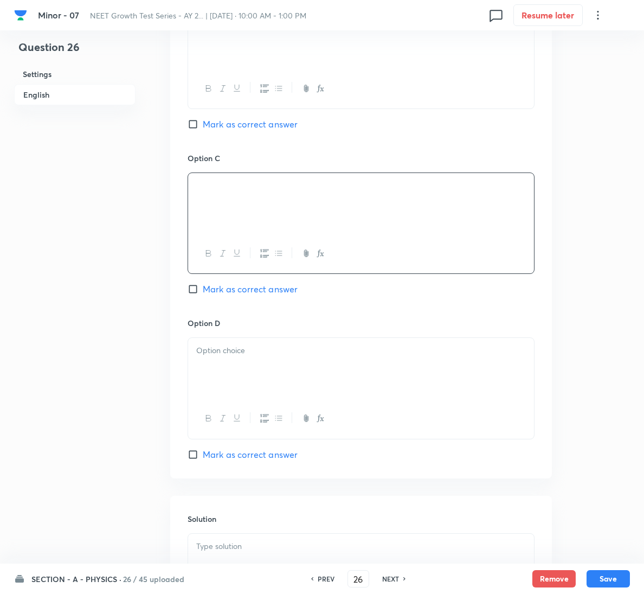
click at [241, 448] on div "Option D Mark as correct answer" at bounding box center [361, 388] width 347 height 143
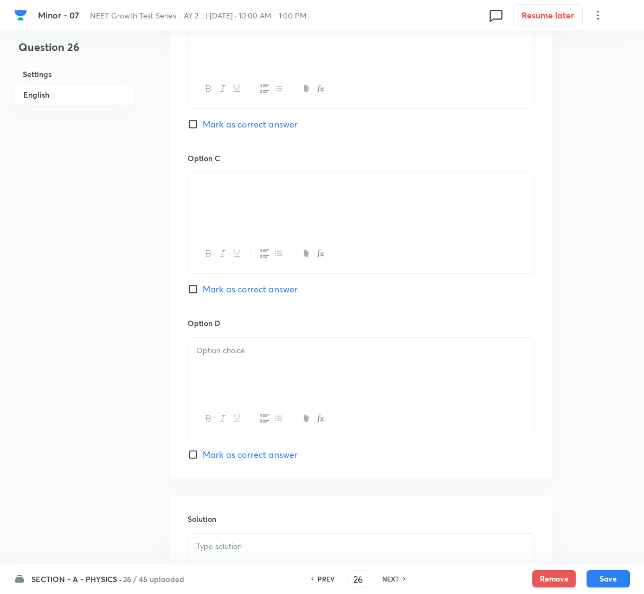
click at [244, 458] on span "Mark as correct answer" at bounding box center [250, 454] width 95 height 13
click at [203, 458] on input "Mark as correct answer" at bounding box center [195, 454] width 15 height 11
checkbox input "true"
click at [280, 389] on div at bounding box center [361, 368] width 346 height 61
click at [255, 546] on p at bounding box center [361, 546] width 330 height 12
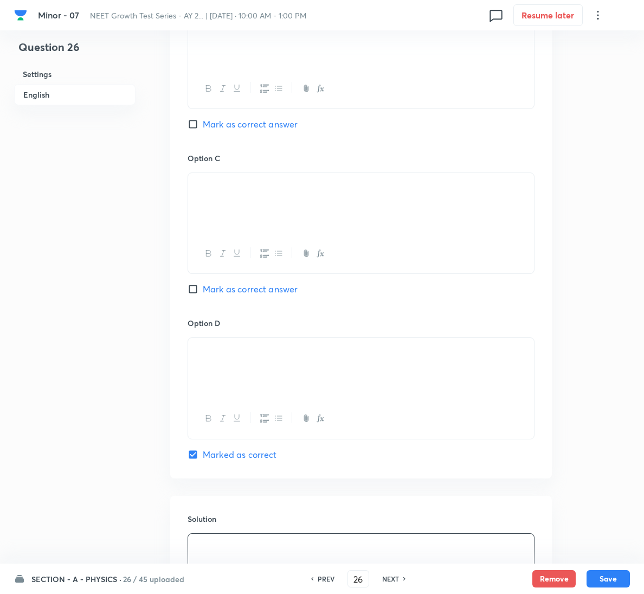
click at [622, 579] on button "Save" at bounding box center [608, 578] width 43 height 17
type input "27"
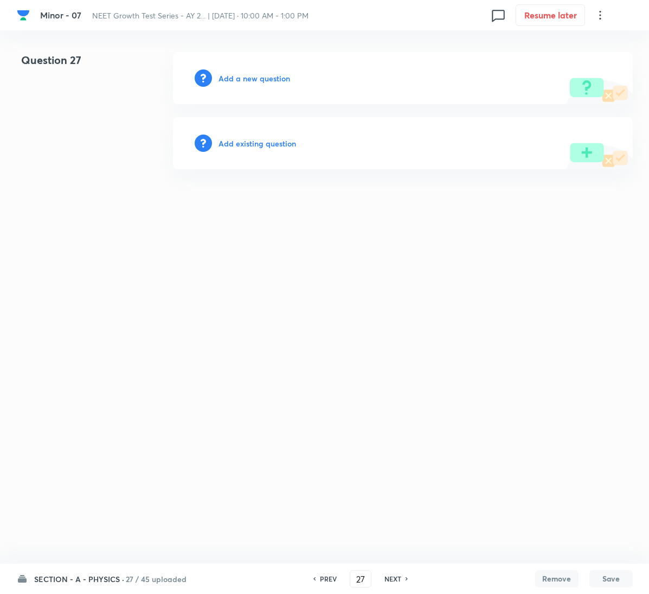
click at [254, 79] on h6 "Add a new question" at bounding box center [255, 78] width 72 height 11
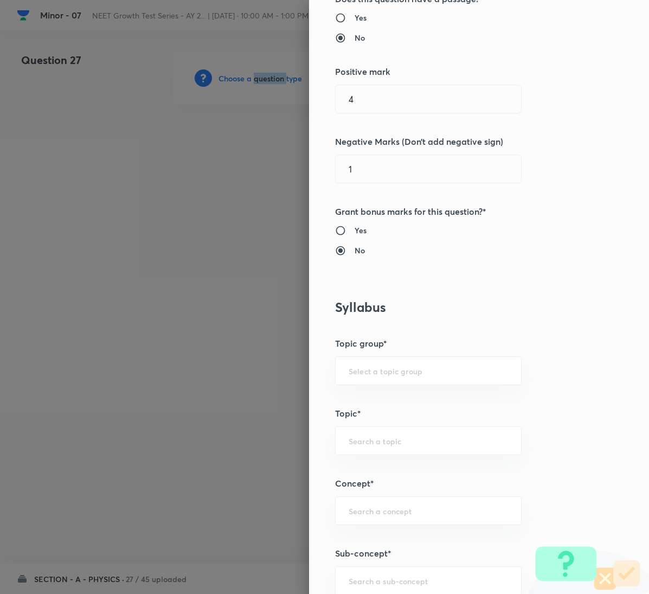
scroll to position [651, 0]
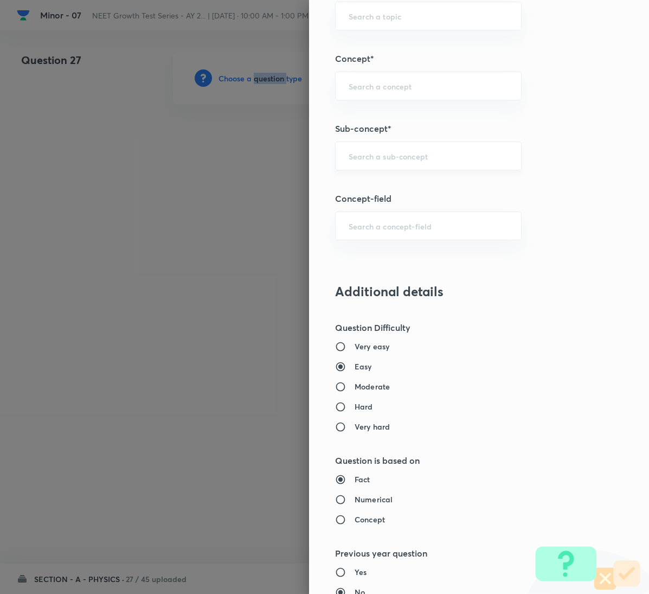
drag, startPoint x: 359, startPoint y: 146, endPoint x: 369, endPoint y: 158, distance: 15.7
click at [360, 146] on div "​" at bounding box center [428, 156] width 187 height 29
paste input "Motion in a Plane"
click at [379, 178] on ul "Motion in a Plane" at bounding box center [416, 190] width 185 height 28
click at [380, 183] on li "Motion in a Plane" at bounding box center [416, 191] width 185 height 20
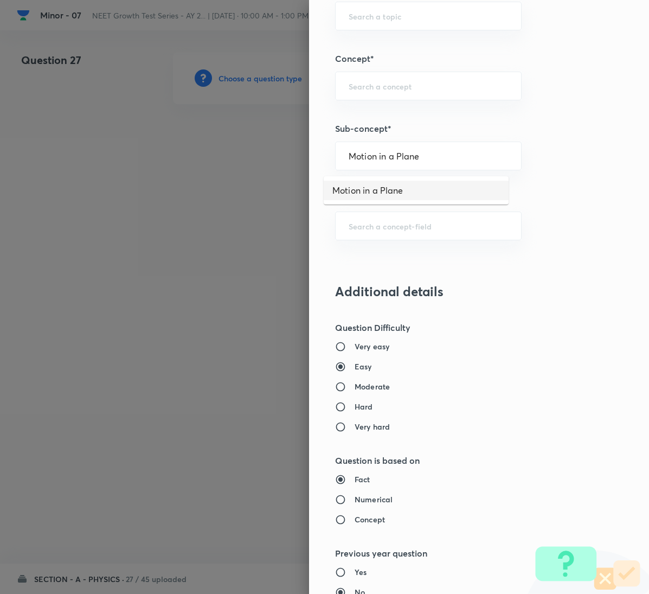
type input "Motion in a Plane"
type input "Physics"
type input "Mechanics"
type input "Kinematics 2D"
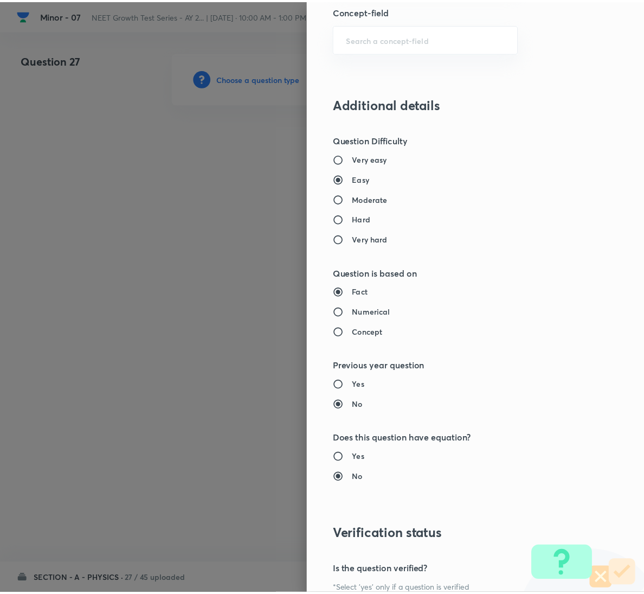
scroll to position [961, 0]
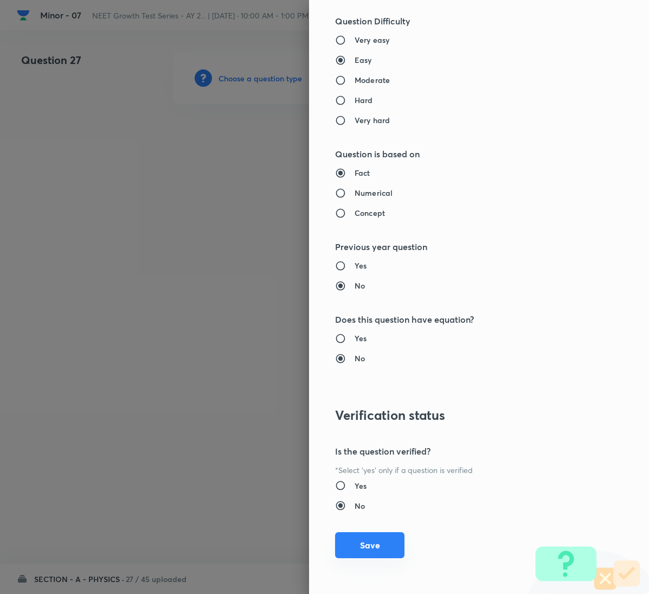
click at [365, 542] on button "Save" at bounding box center [369, 545] width 69 height 26
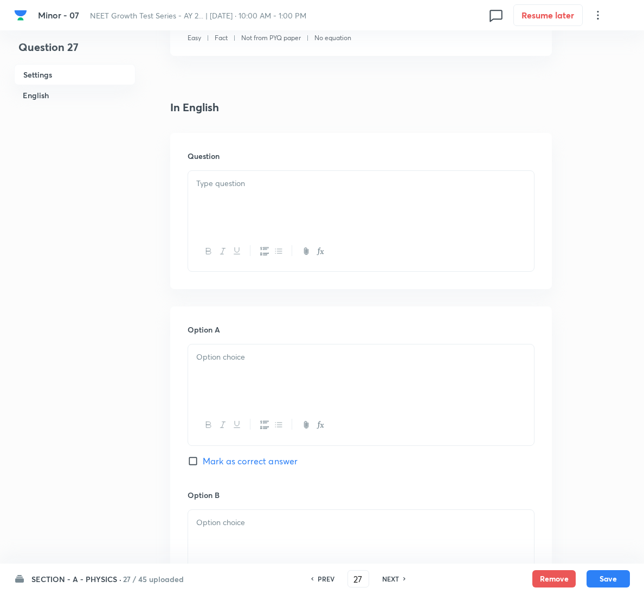
scroll to position [244, 0]
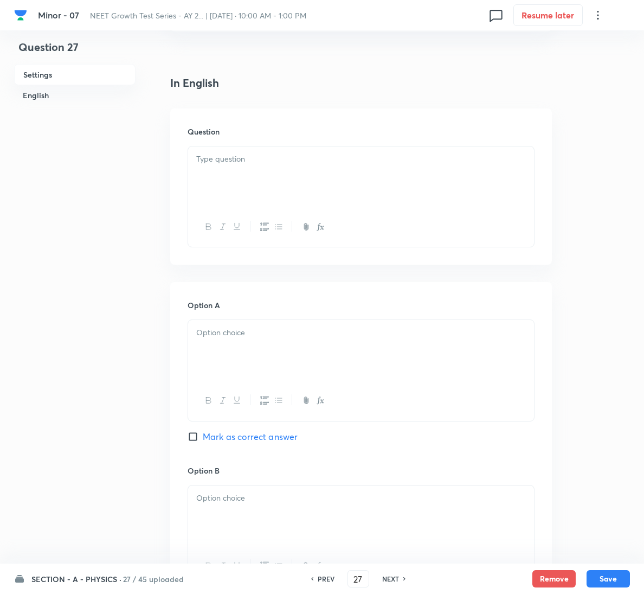
click at [255, 163] on p at bounding box center [361, 159] width 330 height 12
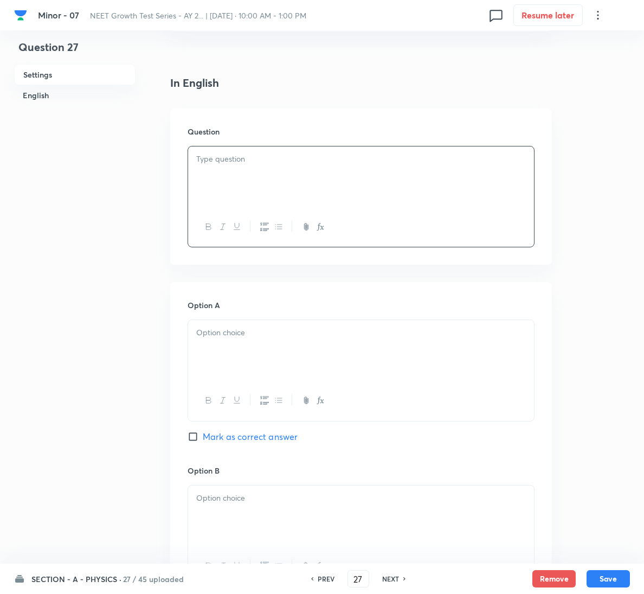
click at [404, 175] on div at bounding box center [361, 176] width 346 height 61
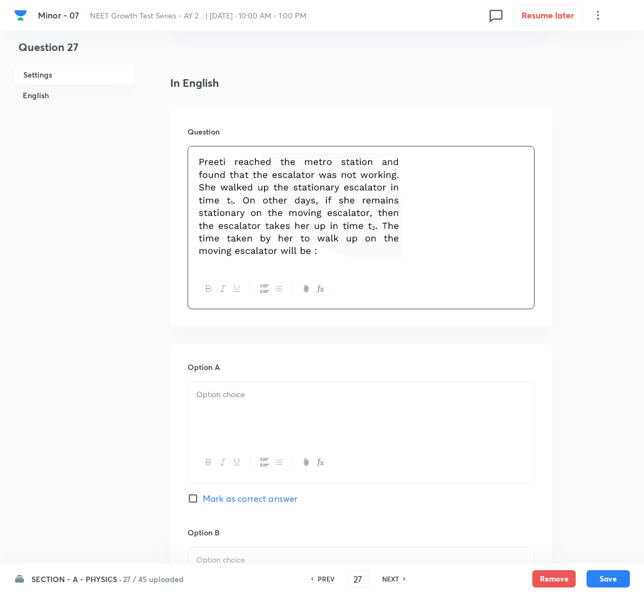
click at [303, 421] on div at bounding box center [361, 412] width 346 height 61
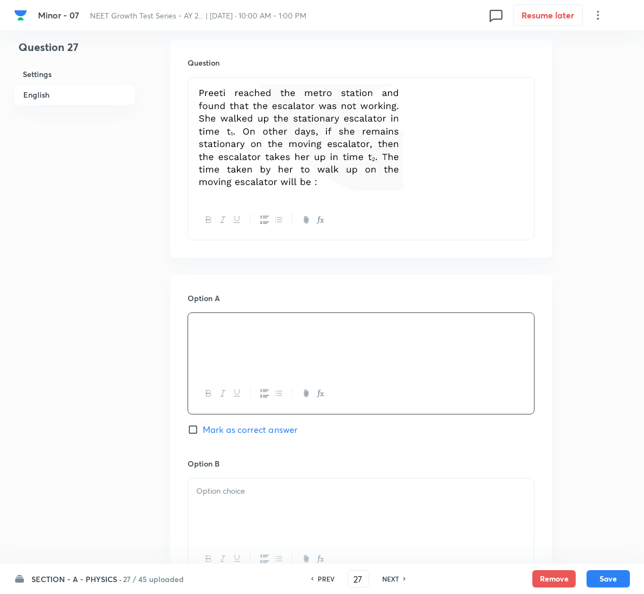
scroll to position [570, 0]
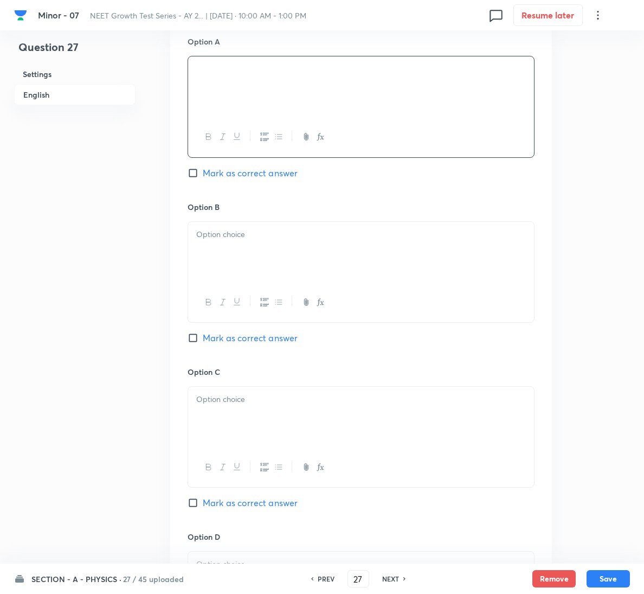
click at [249, 254] on div at bounding box center [361, 252] width 346 height 61
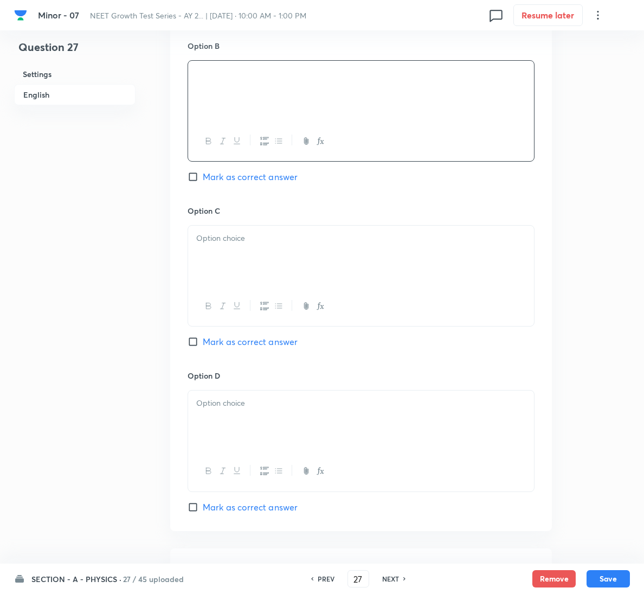
scroll to position [732, 0]
drag, startPoint x: 216, startPoint y: 341, endPoint x: 226, endPoint y: 314, distance: 28.3
click at [217, 341] on span "Mark as correct answer" at bounding box center [250, 340] width 95 height 13
click at [203, 341] on input "Mark as correct answer" at bounding box center [195, 340] width 15 height 11
checkbox input "true"
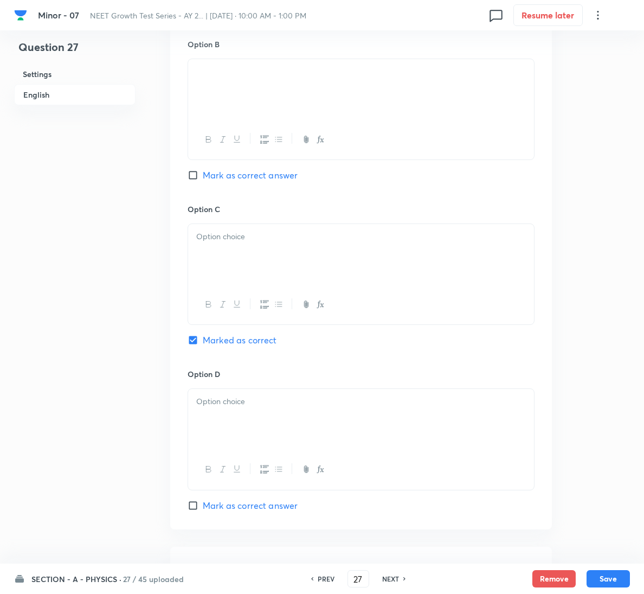
click at [264, 253] on div at bounding box center [361, 254] width 346 height 61
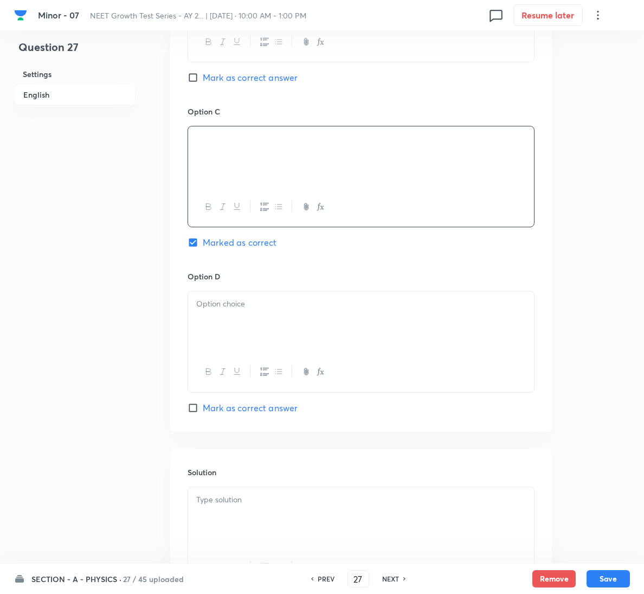
scroll to position [940, 0]
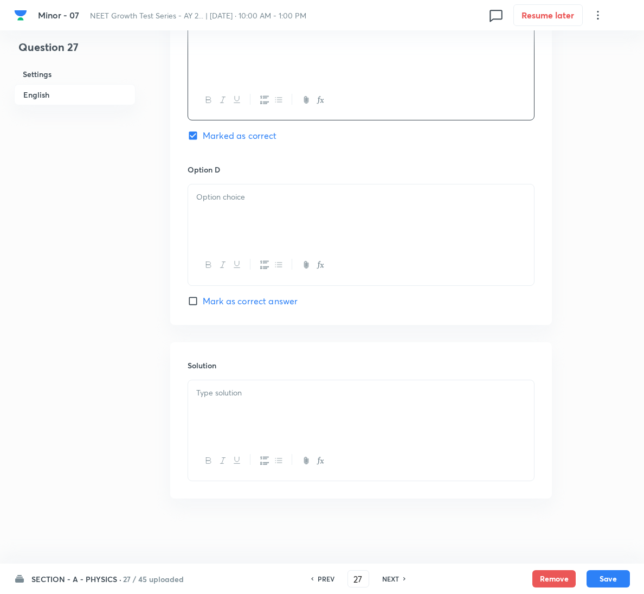
click at [245, 380] on div at bounding box center [361, 430] width 347 height 101
click at [240, 397] on p at bounding box center [361, 393] width 330 height 12
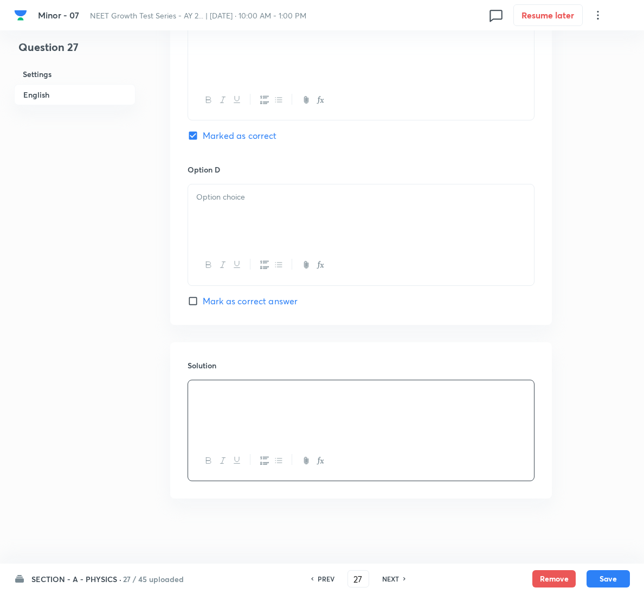
click at [290, 207] on div at bounding box center [361, 214] width 346 height 61
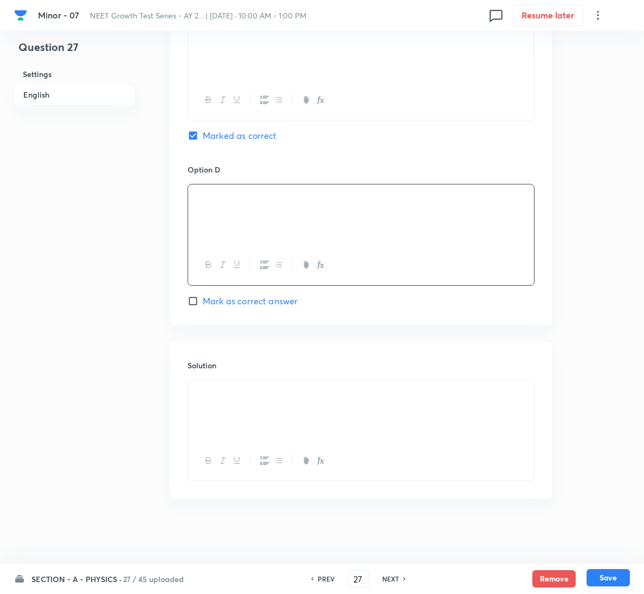
click at [603, 572] on button "Save" at bounding box center [608, 577] width 43 height 17
type input "28"
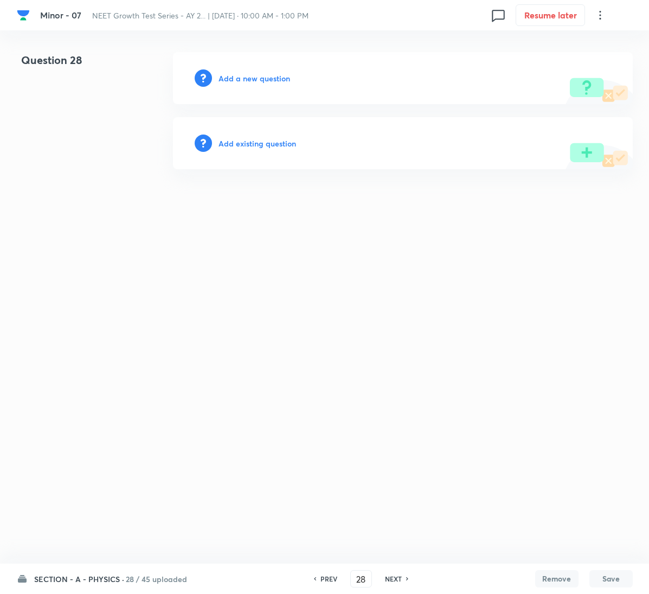
click at [251, 75] on h6 "Add a new question" at bounding box center [255, 78] width 72 height 11
click at [251, 75] on h6 "Choose a question type" at bounding box center [261, 78] width 84 height 11
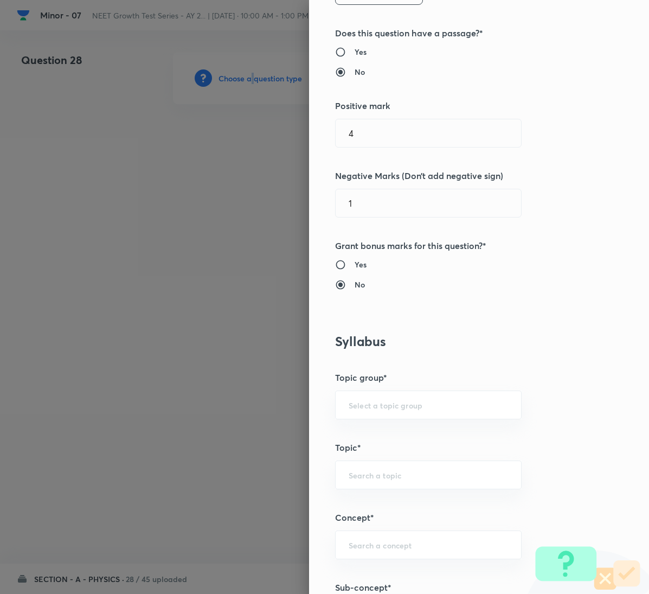
scroll to position [651, 0]
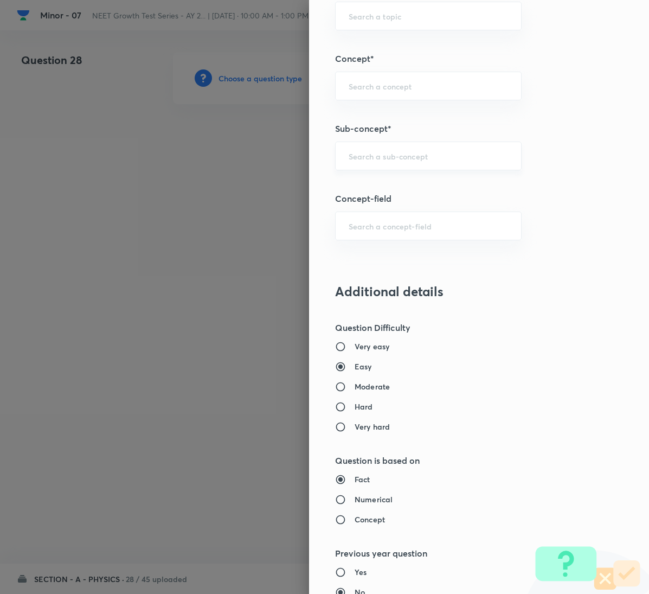
click at [417, 161] on input "text" at bounding box center [428, 156] width 159 height 10
paste input "Motion in a Plane"
click at [352, 184] on li "Motion in a Plane" at bounding box center [416, 191] width 185 height 20
type input "Motion in a Plane"
type input "Physics"
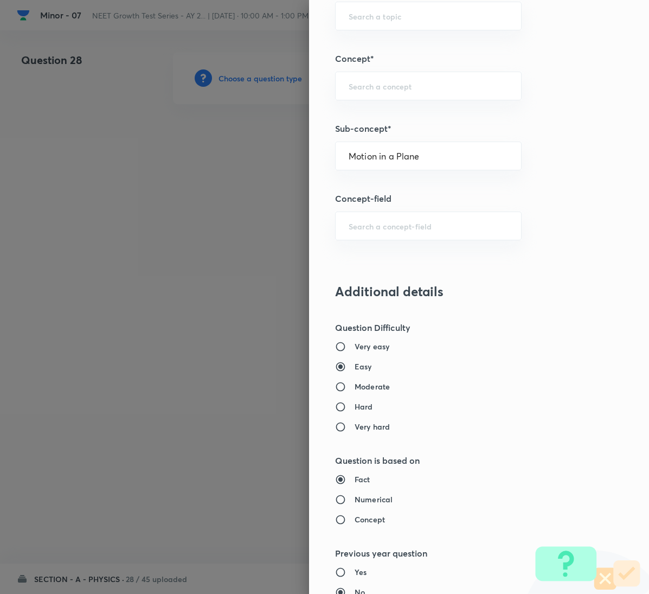
type input "Mechanics"
type input "Kinematics 2D"
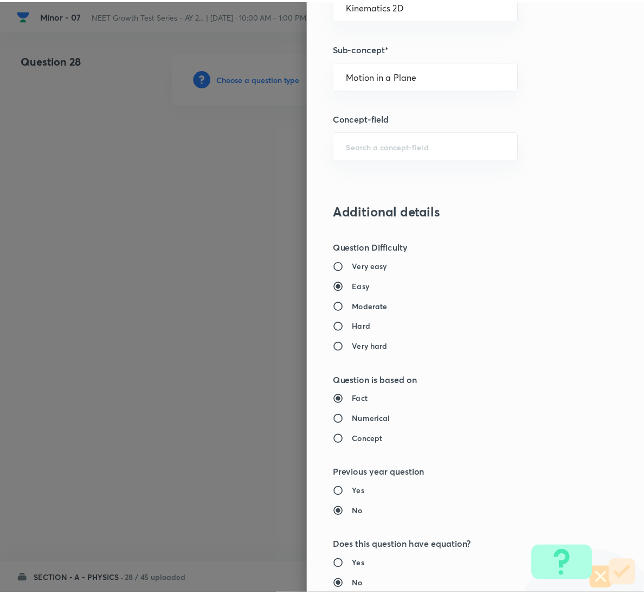
scroll to position [961, 0]
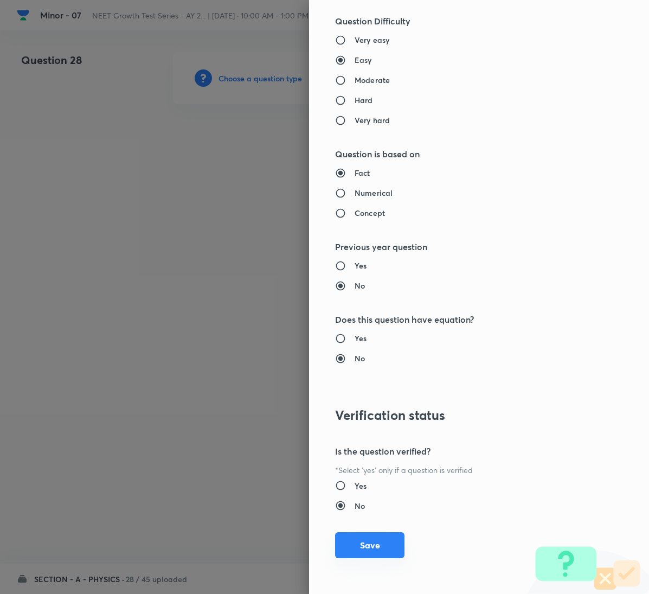
click at [363, 536] on button "Save" at bounding box center [369, 545] width 69 height 26
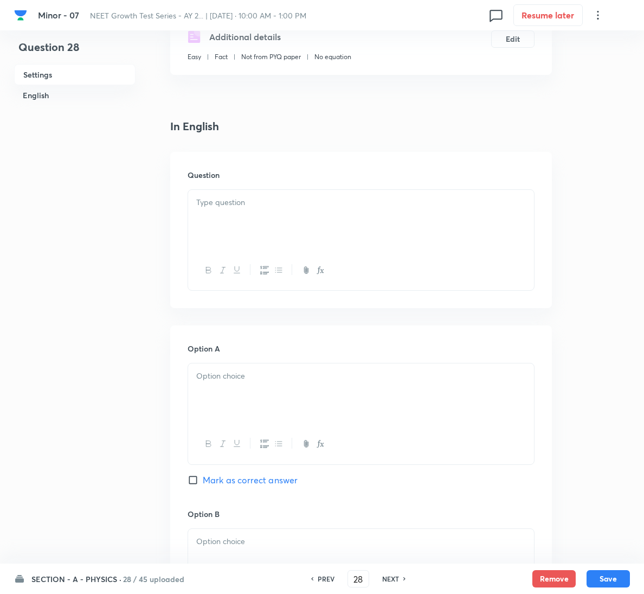
scroll to position [244, 0]
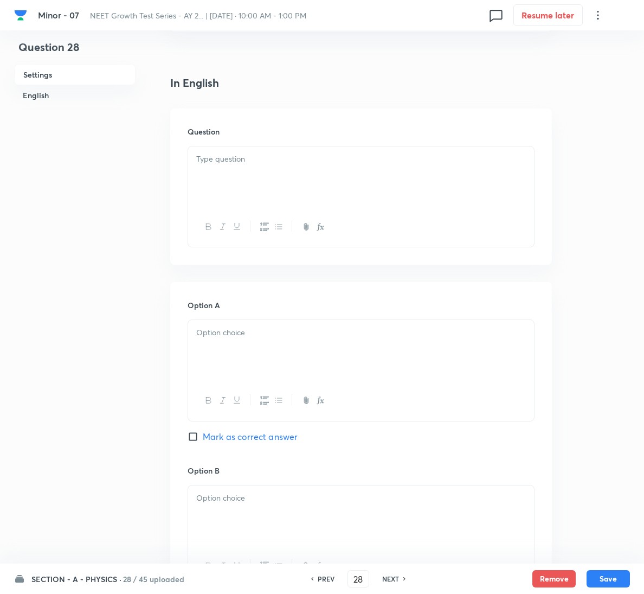
click at [280, 180] on div at bounding box center [361, 176] width 346 height 61
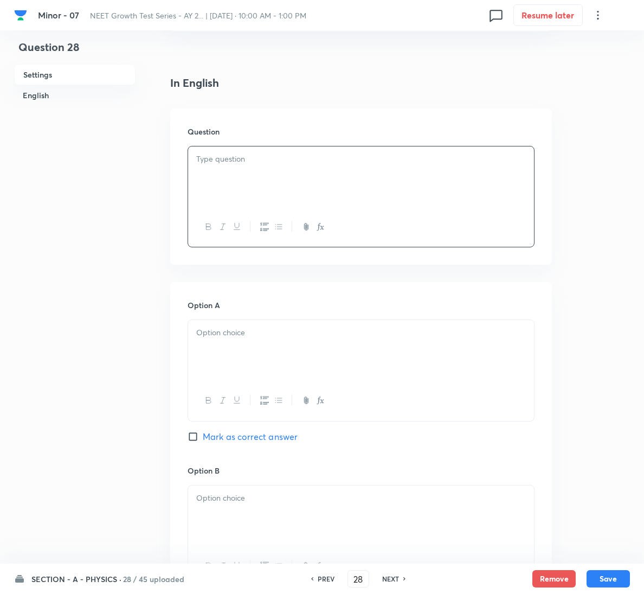
click at [290, 184] on div at bounding box center [361, 176] width 346 height 61
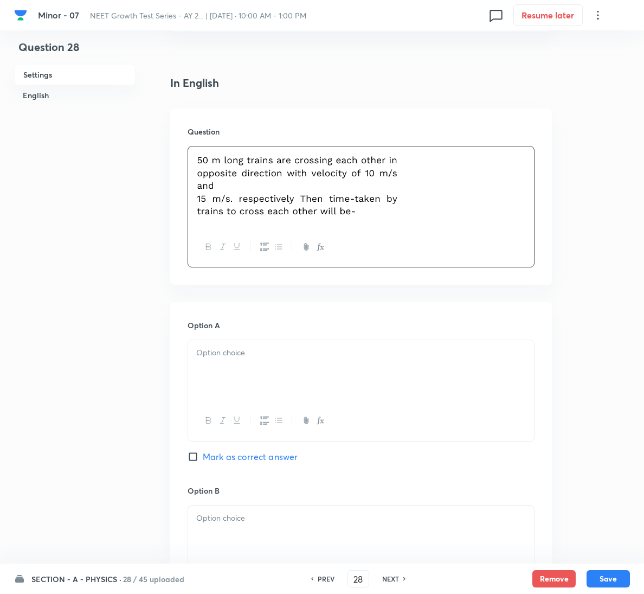
click at [287, 386] on div at bounding box center [361, 370] width 346 height 61
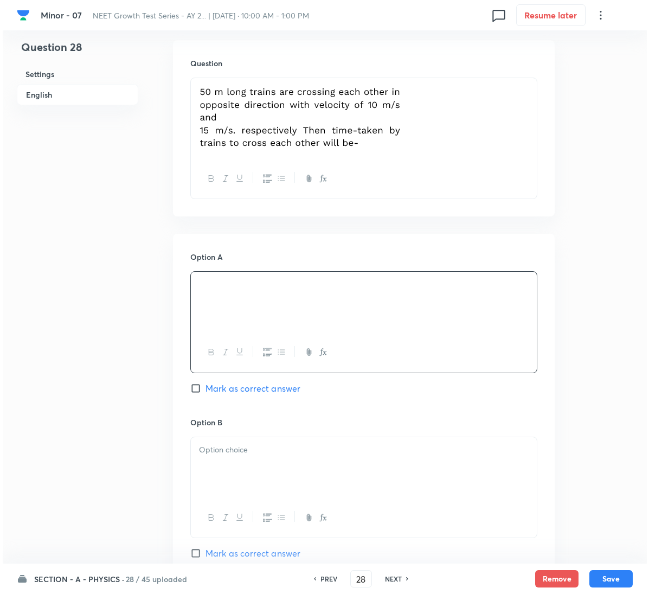
scroll to position [488, 0]
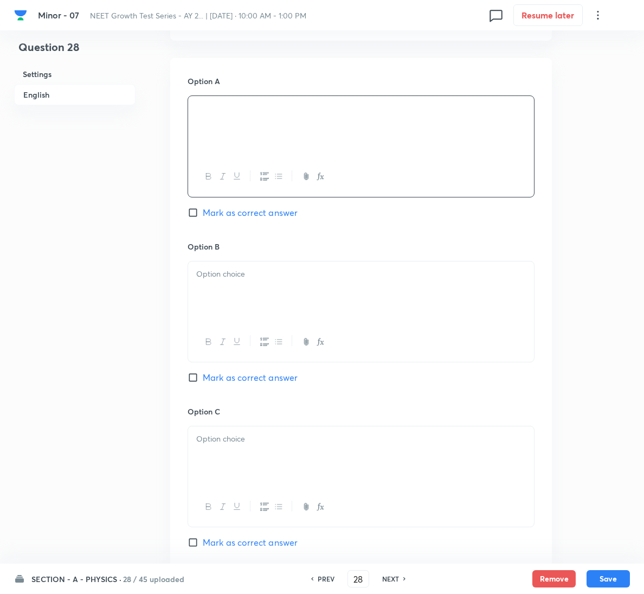
click at [264, 380] on span "Mark as correct answer" at bounding box center [250, 377] width 95 height 13
click at [203, 380] on input "Mark as correct answer" at bounding box center [195, 377] width 15 height 11
checkbox input "true"
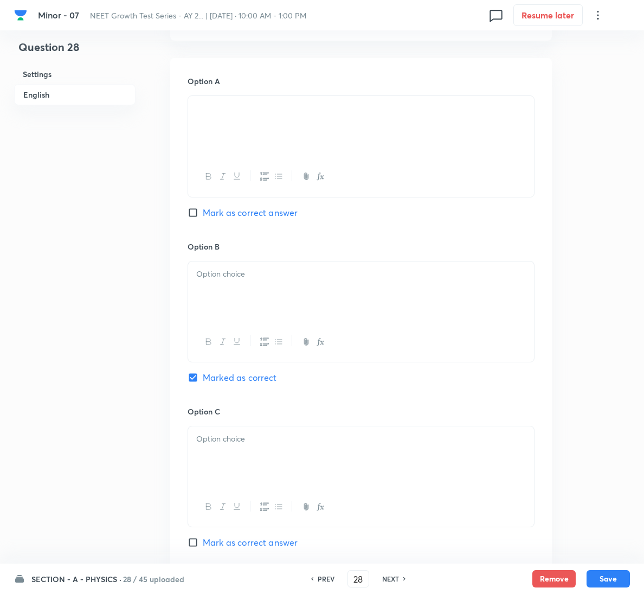
click at [270, 289] on div at bounding box center [361, 291] width 346 height 61
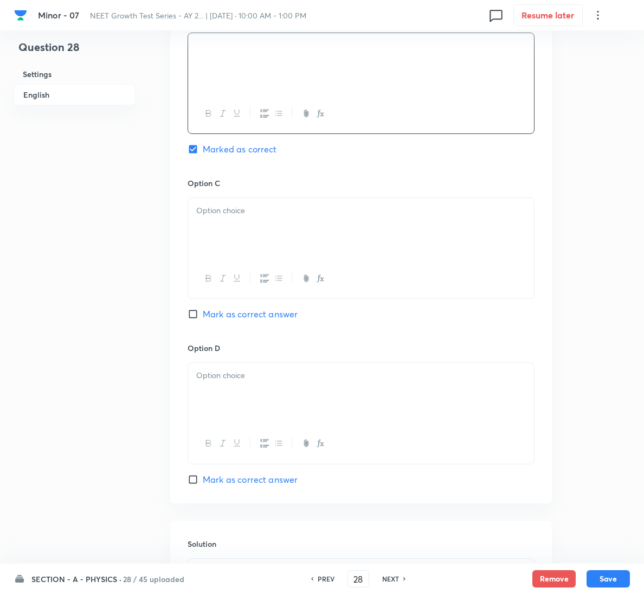
scroll to position [898, 0]
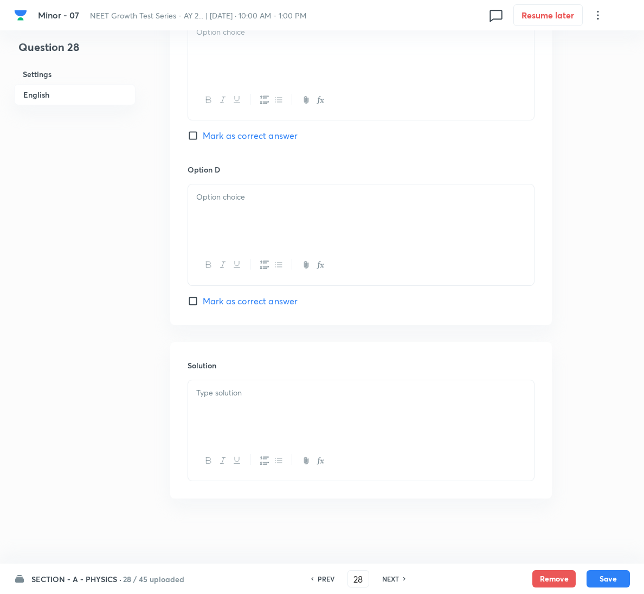
click at [290, 420] on div at bounding box center [361, 410] width 346 height 61
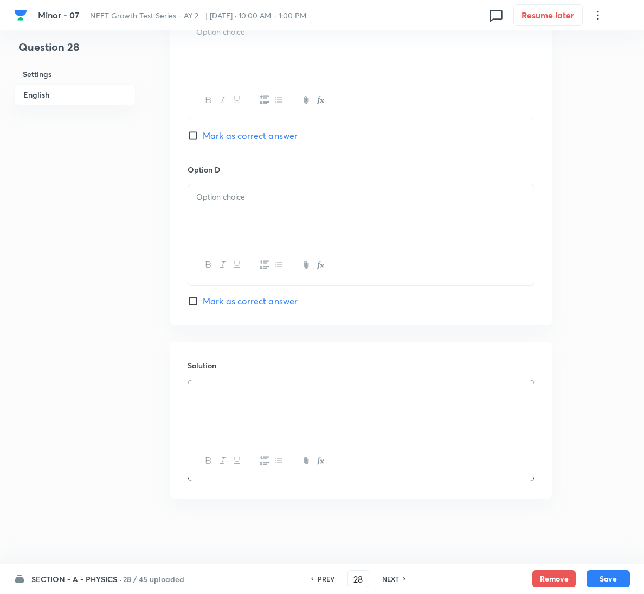
click at [291, 62] on div at bounding box center [361, 50] width 346 height 61
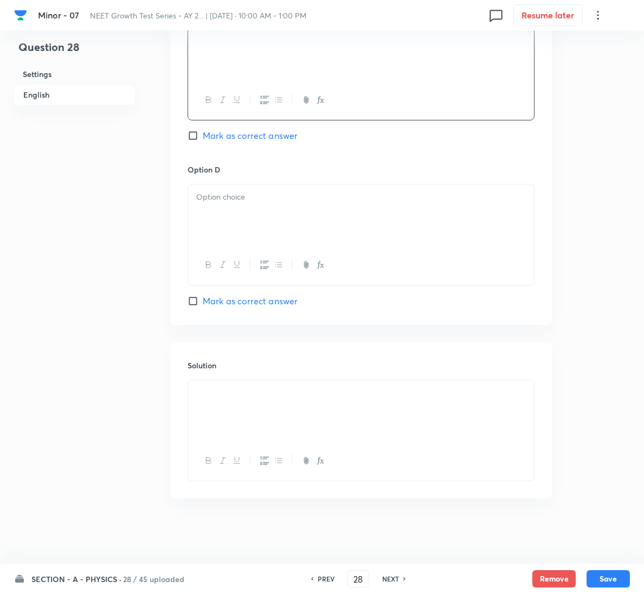
click at [298, 207] on div at bounding box center [361, 214] width 346 height 61
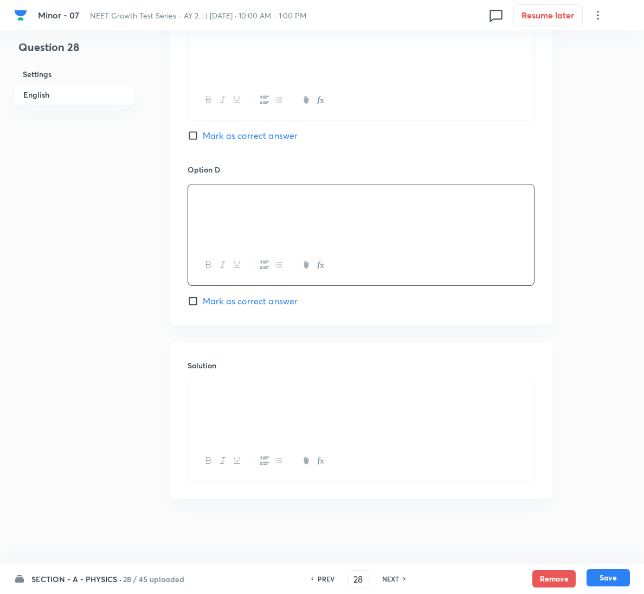
click at [611, 573] on button "Save" at bounding box center [608, 577] width 43 height 17
type input "29"
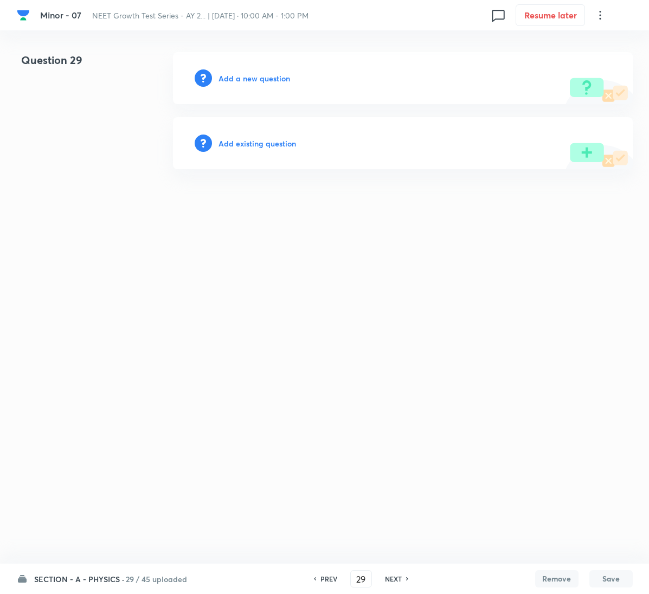
click at [236, 73] on h6 "Add a new question" at bounding box center [255, 78] width 72 height 11
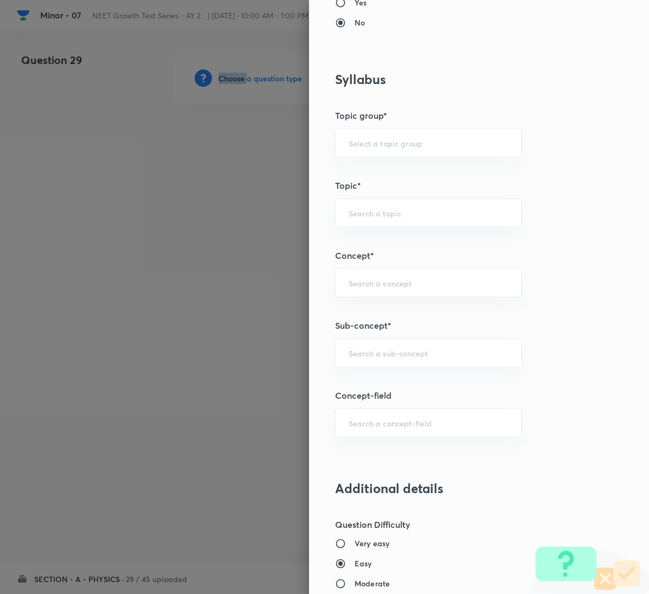
scroll to position [488, 0]
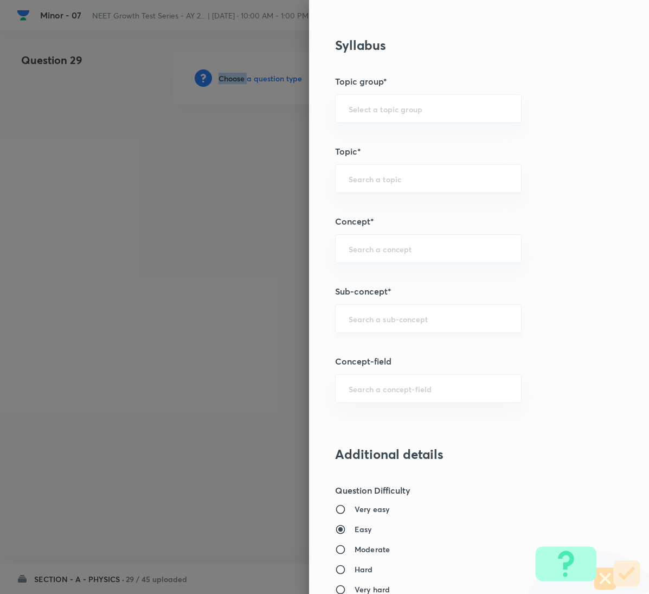
click at [378, 333] on div "​" at bounding box center [428, 318] width 187 height 29
paste input "Motion in a Plane"
click at [378, 343] on li "Motion in a Plane" at bounding box center [416, 353] width 185 height 20
type input "Motion in a Plane"
type input "Physics"
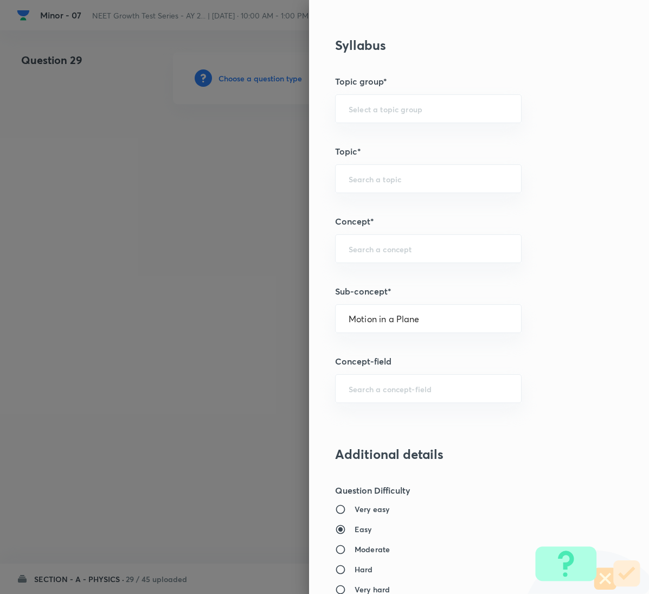
type input "Mechanics"
type input "Kinematics 2D"
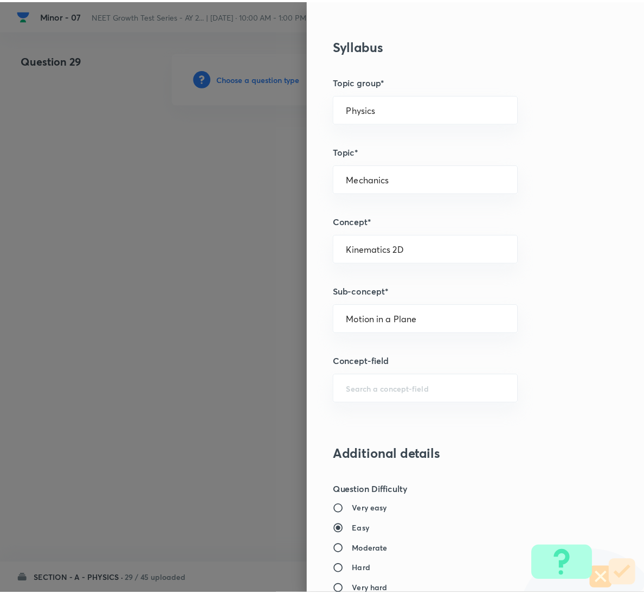
scroll to position [961, 0]
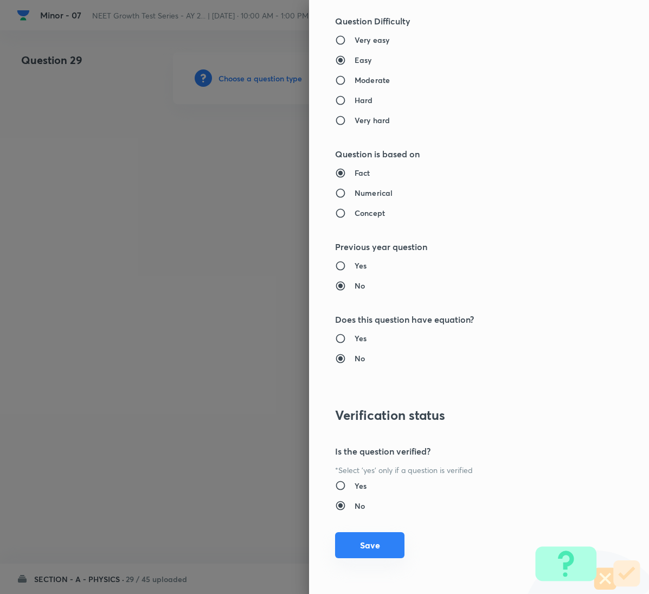
click at [368, 546] on button "Save" at bounding box center [369, 545] width 69 height 26
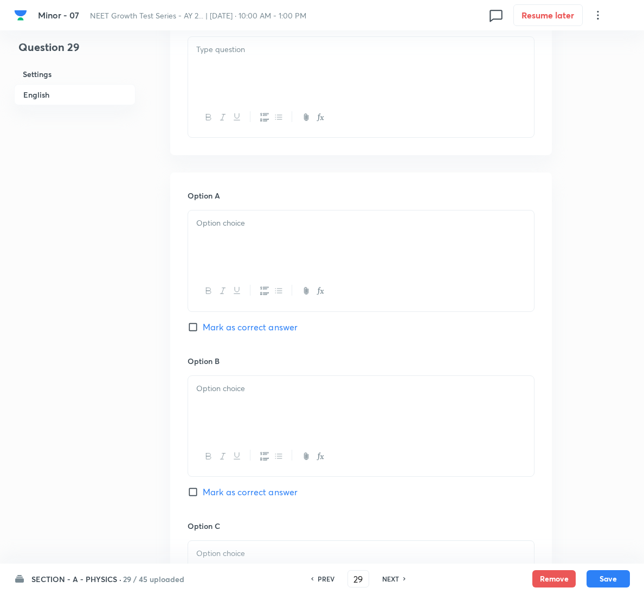
scroll to position [325, 0]
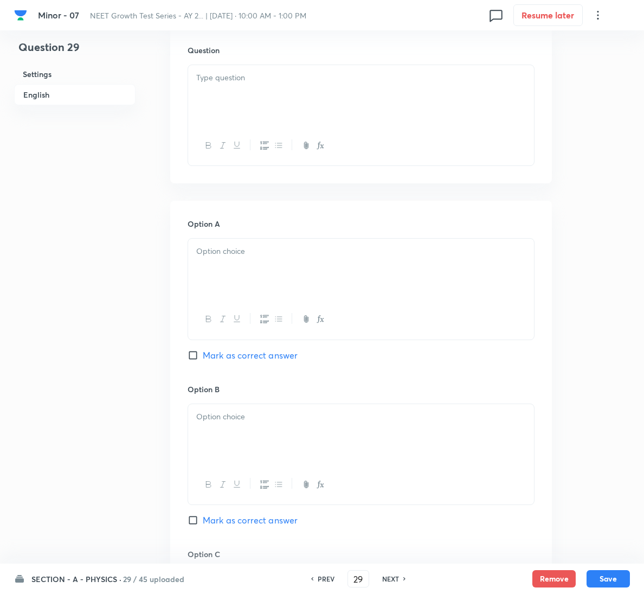
click at [282, 129] on div at bounding box center [361, 146] width 346 height 40
click at [267, 84] on p at bounding box center [361, 78] width 330 height 12
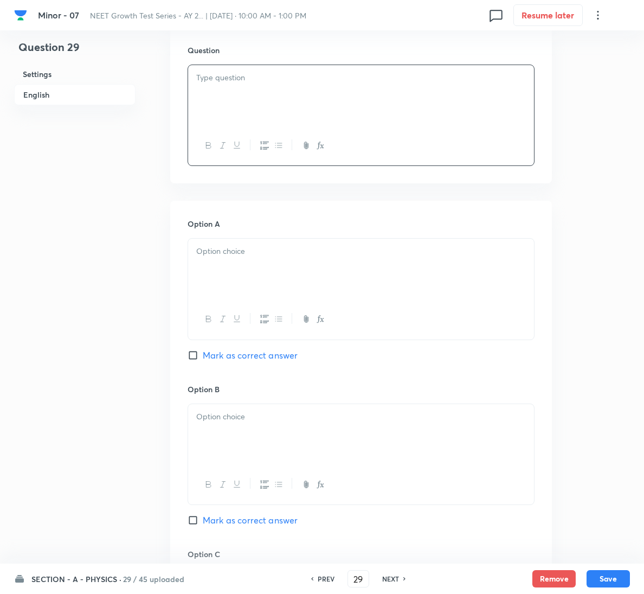
click at [345, 124] on div at bounding box center [361, 95] width 346 height 61
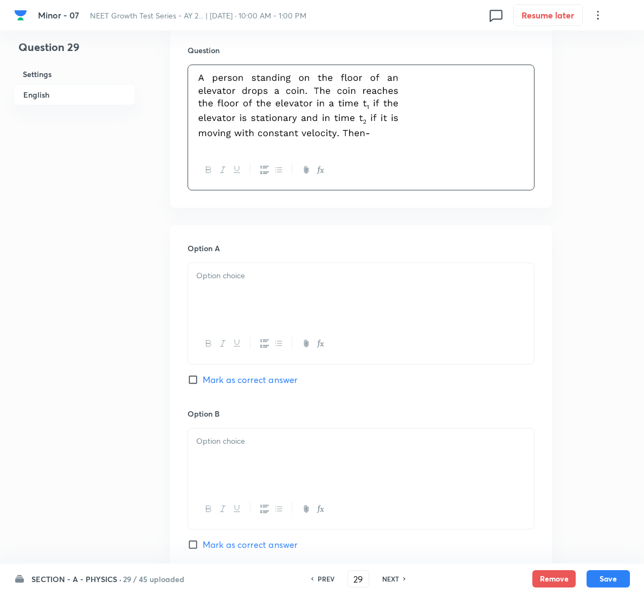
click at [245, 375] on span "Mark as correct answer" at bounding box center [250, 379] width 95 height 13
click at [203, 375] on input "Mark as correct answer" at bounding box center [195, 379] width 15 height 11
checkbox input "true"
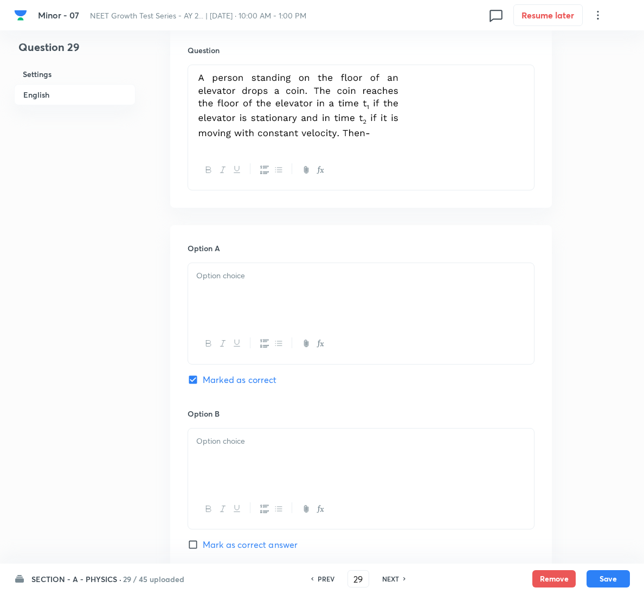
click at [251, 303] on div at bounding box center [361, 293] width 346 height 61
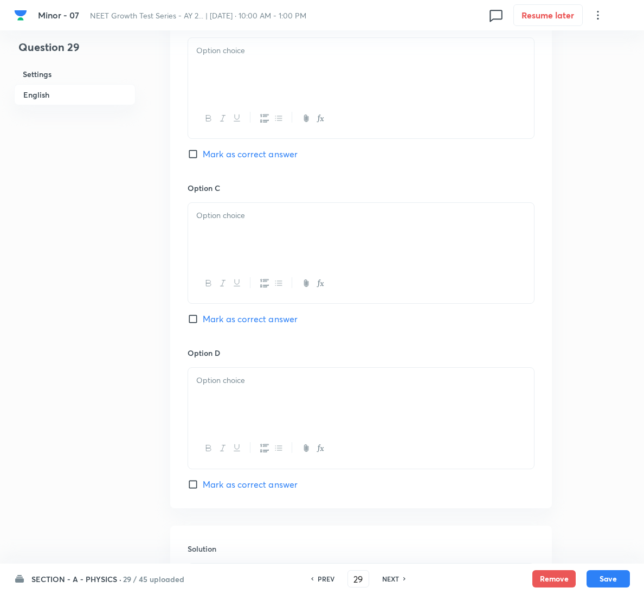
scroll to position [902, 0]
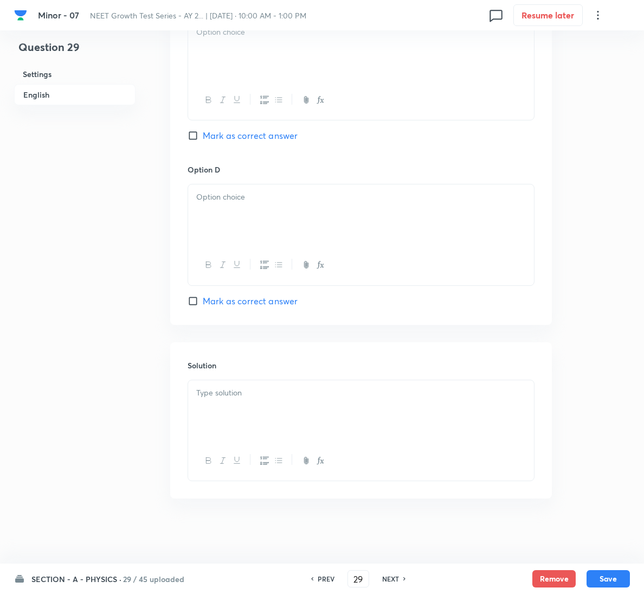
click at [265, 412] on div at bounding box center [361, 410] width 346 height 61
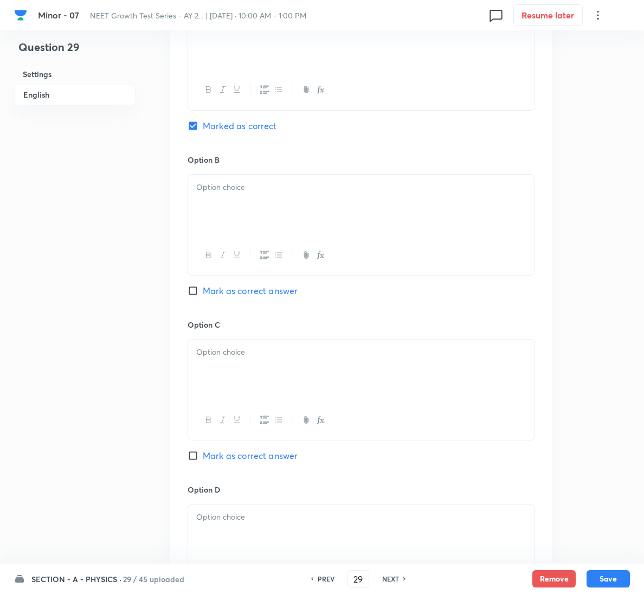
scroll to position [577, 0]
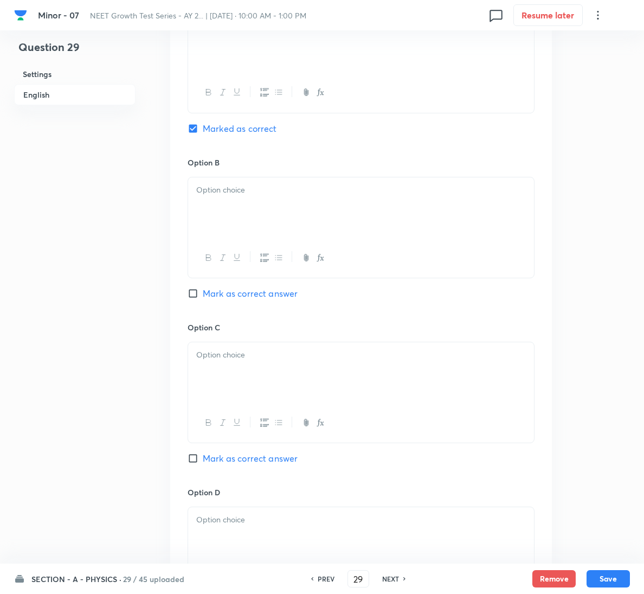
click at [272, 202] on div at bounding box center [361, 207] width 346 height 61
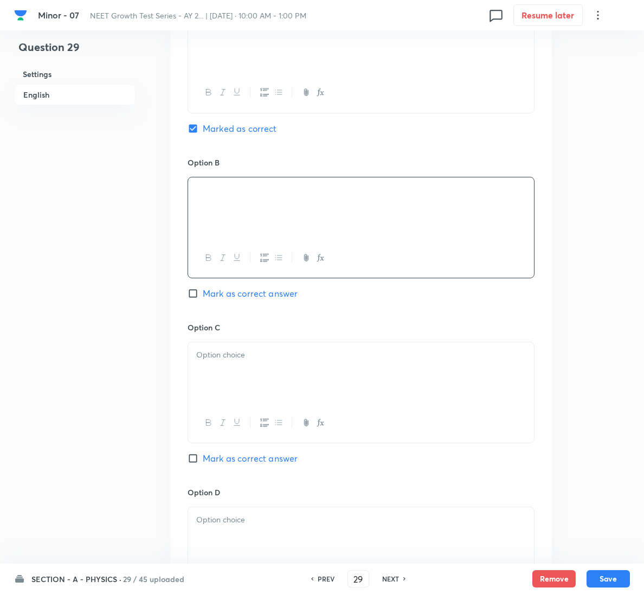
click at [208, 365] on div at bounding box center [361, 372] width 346 height 61
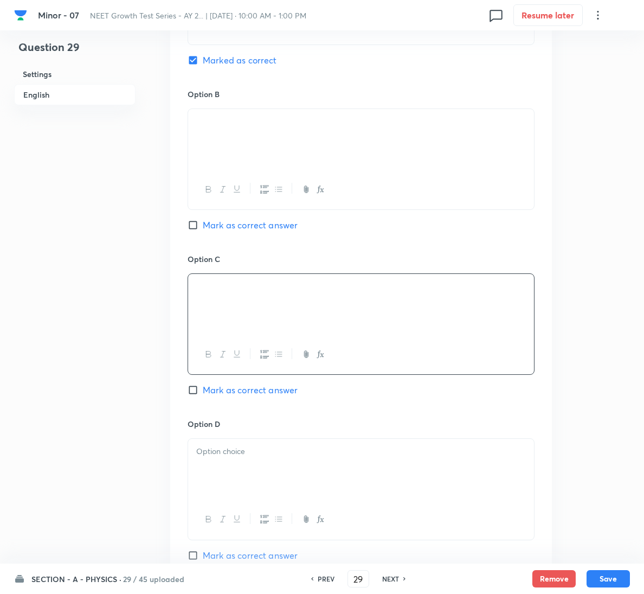
scroll to position [739, 0]
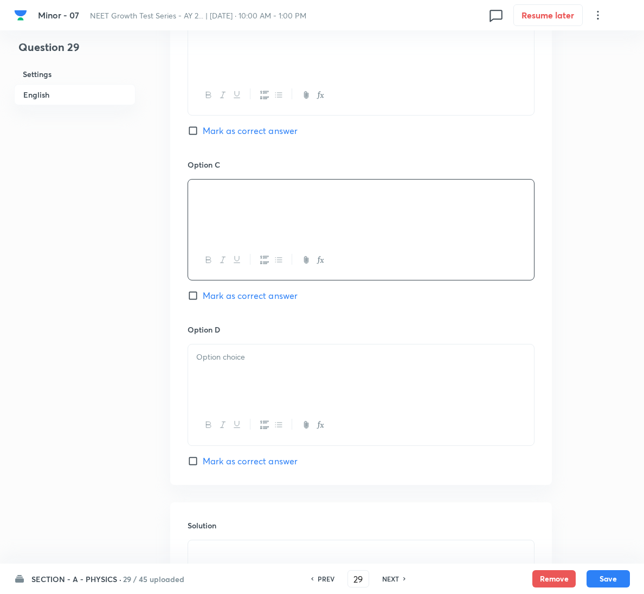
click at [265, 371] on div at bounding box center [361, 374] width 346 height 61
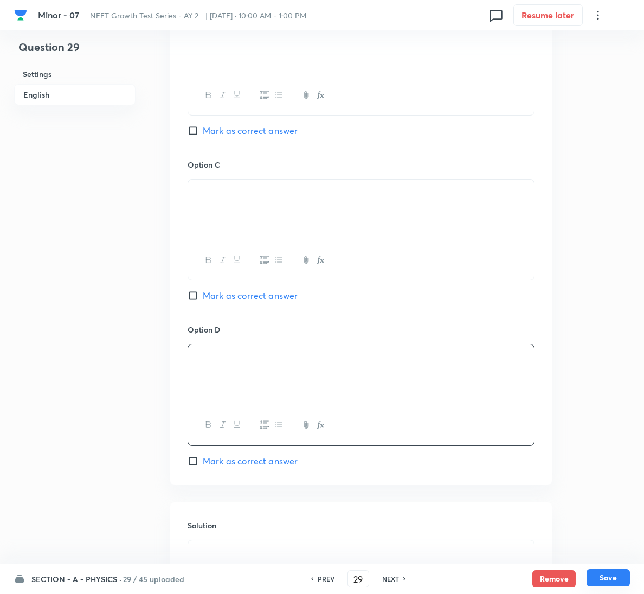
click at [606, 578] on button "Save" at bounding box center [608, 577] width 43 height 17
type input "30"
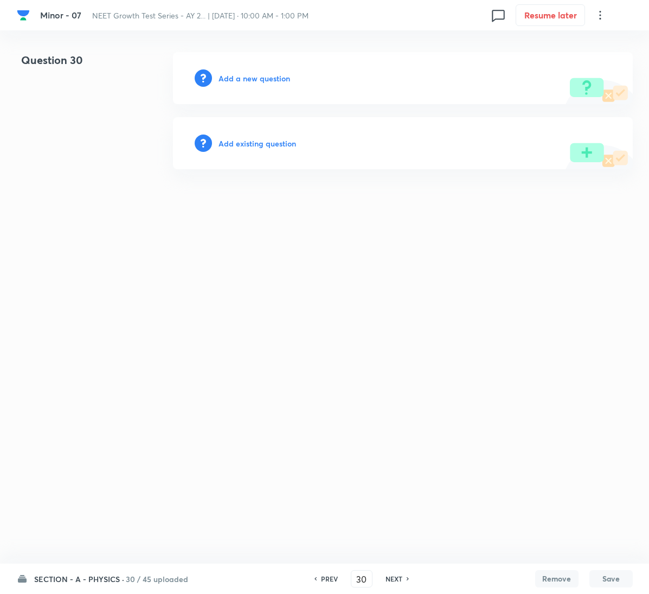
click at [251, 80] on h6 "Add a new question" at bounding box center [255, 78] width 72 height 11
click at [251, 80] on h6 "Choose a question type" at bounding box center [261, 78] width 84 height 11
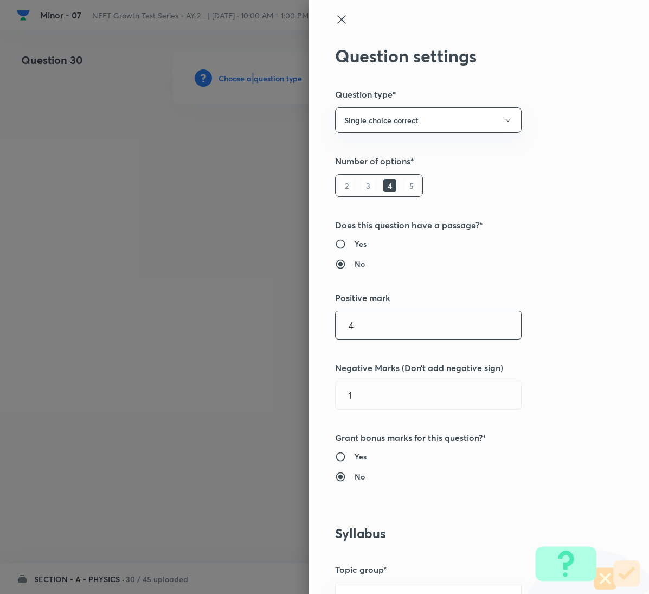
scroll to position [570, 0]
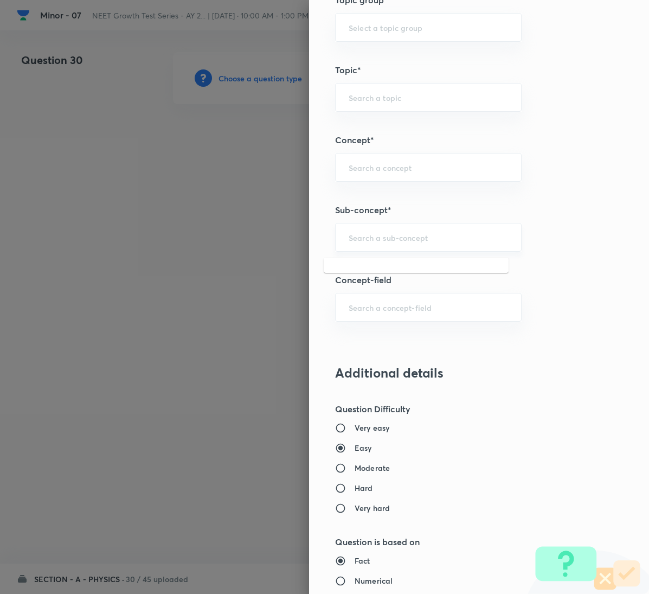
click at [407, 238] on input "text" at bounding box center [428, 237] width 159 height 10
paste input "Motion in a Plane"
click at [382, 272] on li "Motion in a Plane" at bounding box center [416, 272] width 185 height 20
type input "Motion in a Plane"
type input "Physics"
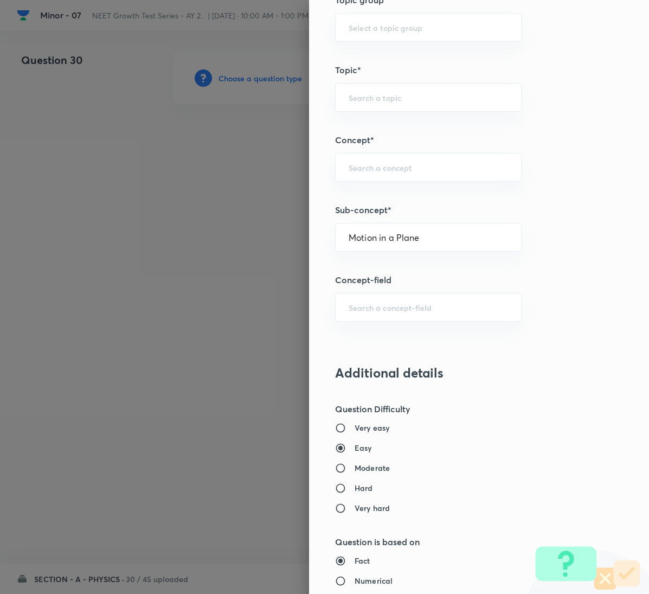
type input "Mechanics"
type input "Kinematics 2D"
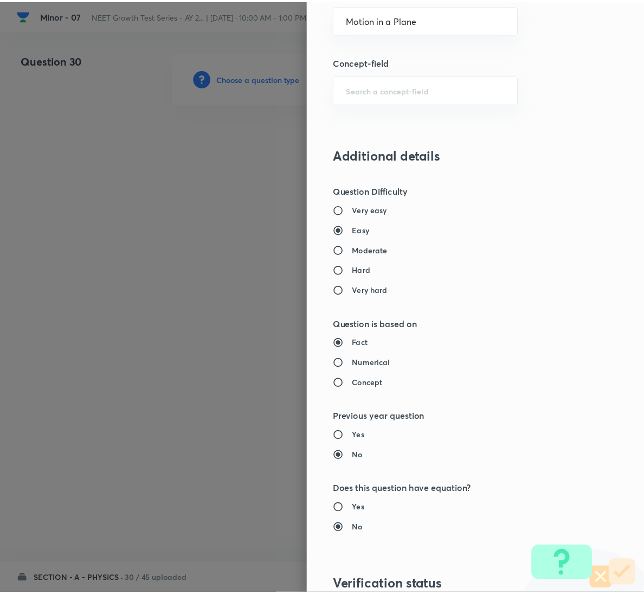
scroll to position [961, 0]
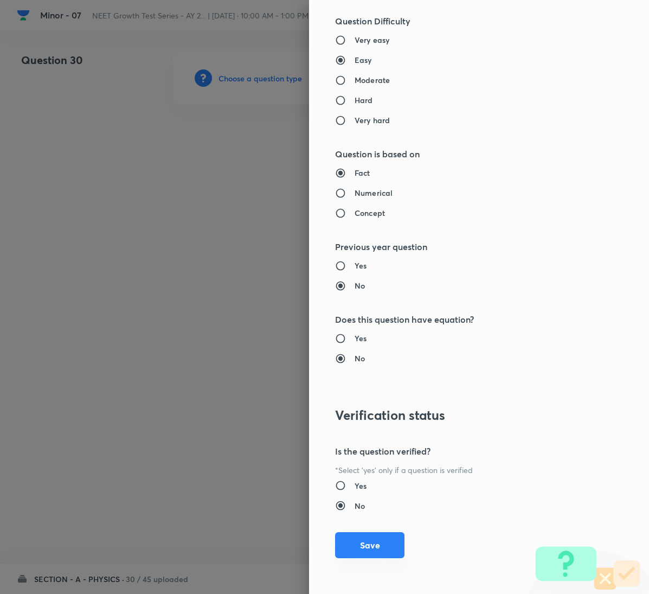
click at [360, 541] on button "Save" at bounding box center [369, 545] width 69 height 26
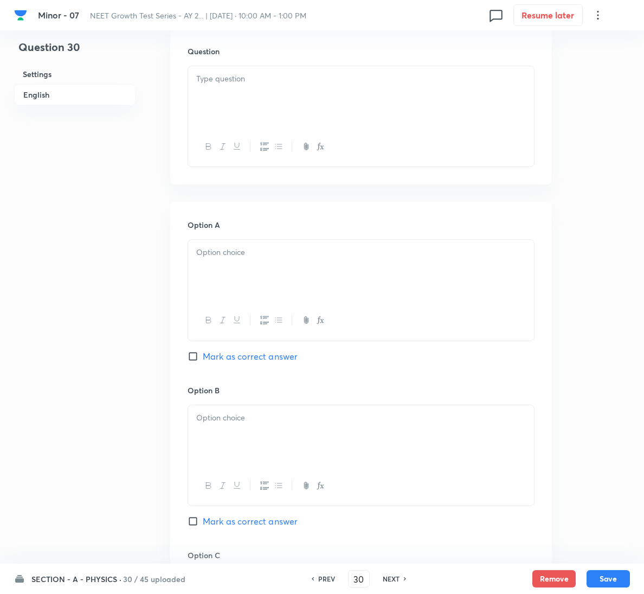
scroll to position [325, 0]
click at [253, 100] on div at bounding box center [361, 95] width 346 height 61
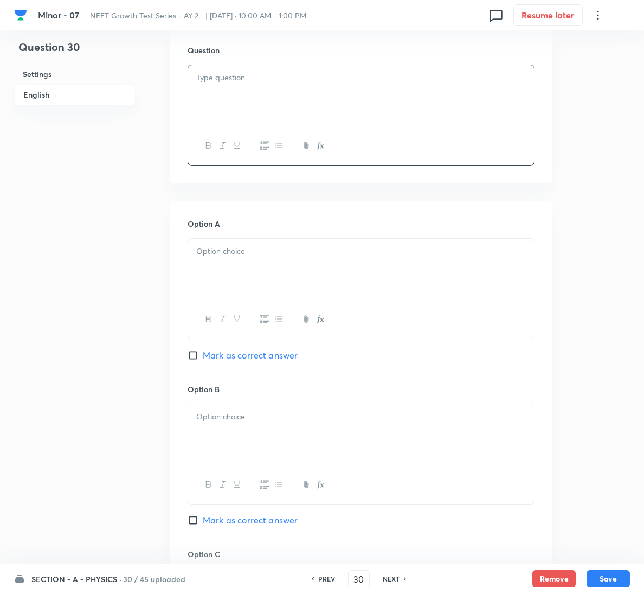
drag, startPoint x: 257, startPoint y: 113, endPoint x: 263, endPoint y: 110, distance: 6.3
click at [261, 111] on div at bounding box center [361, 95] width 346 height 61
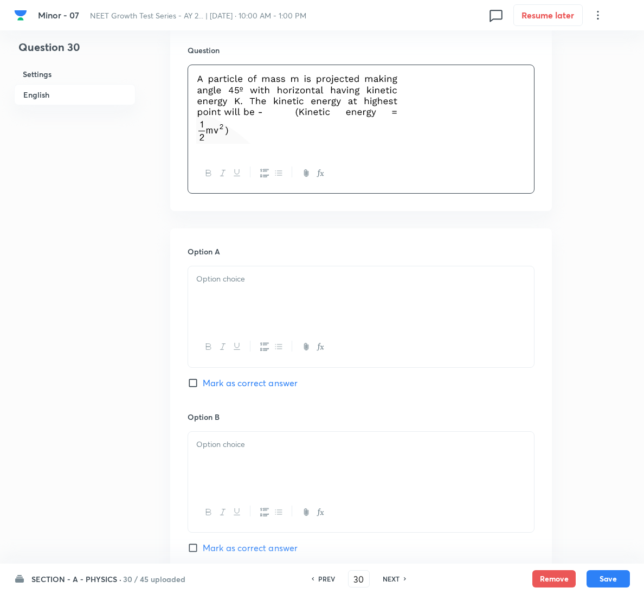
drag, startPoint x: 158, startPoint y: 273, endPoint x: 270, endPoint y: 285, distance: 112.3
click at [199, 275] on div "Question 30 Settings English Settings Type Single choice correct 4 options + 4 …" at bounding box center [322, 423] width 616 height 1392
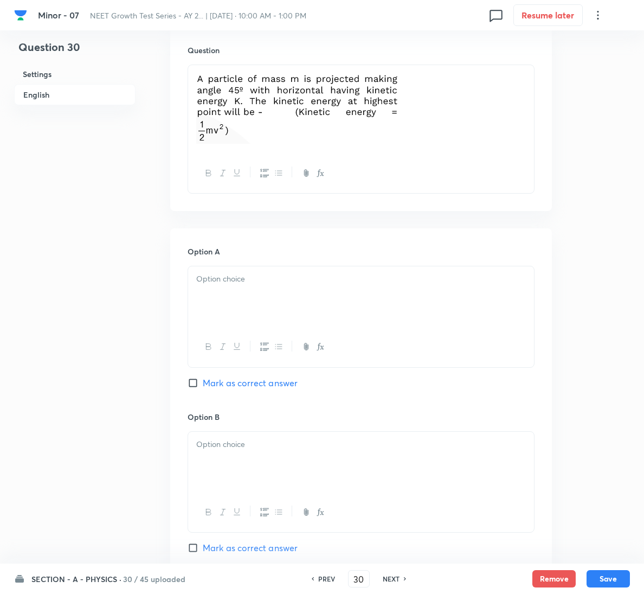
click at [283, 286] on div at bounding box center [361, 296] width 346 height 61
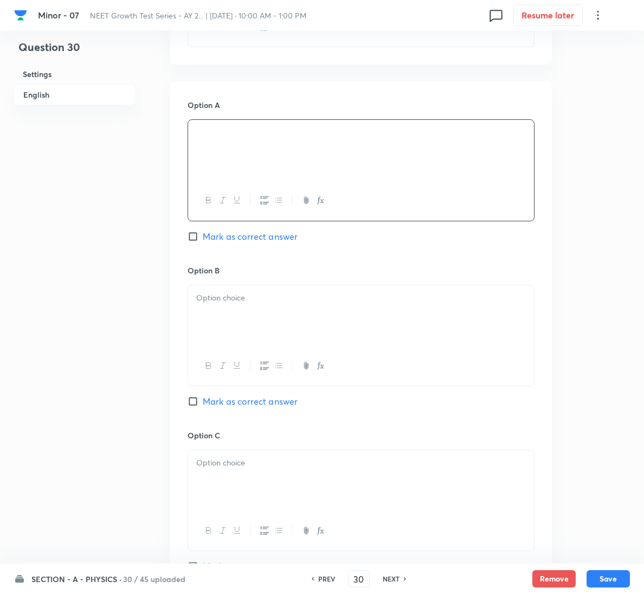
scroll to position [488, 0]
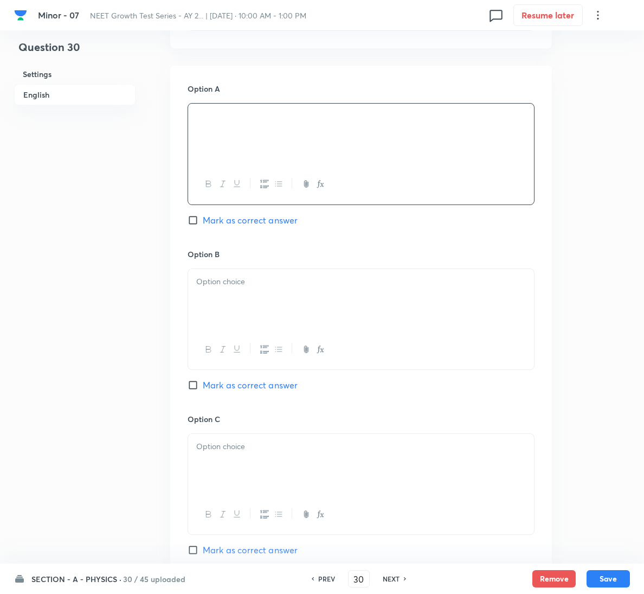
click at [267, 385] on span "Mark as correct answer" at bounding box center [250, 385] width 95 height 13
click at [203, 385] on input "Mark as correct answer" at bounding box center [195, 385] width 15 height 11
checkbox input "true"
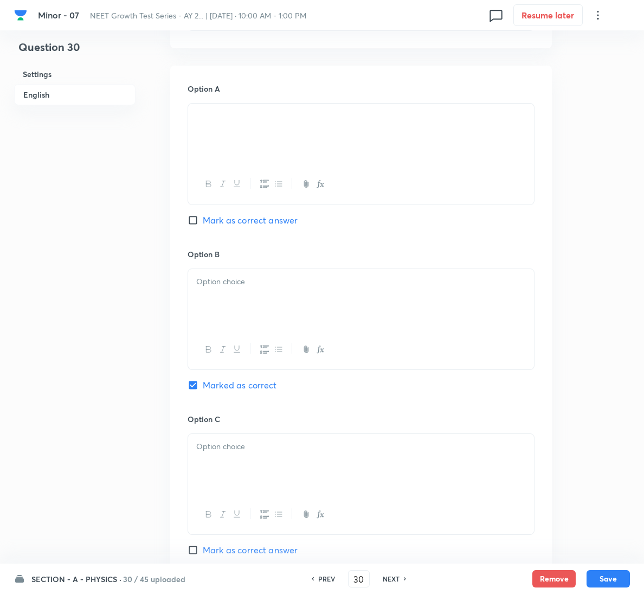
click at [284, 305] on div at bounding box center [361, 299] width 346 height 61
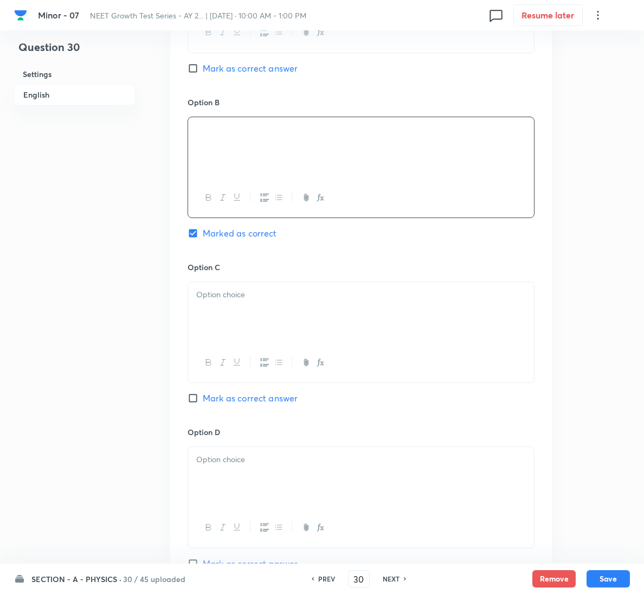
scroll to position [905, 0]
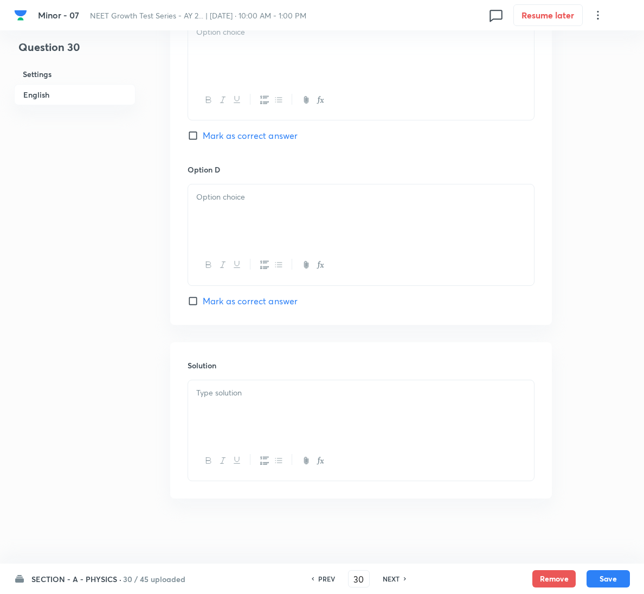
click at [259, 417] on div at bounding box center [361, 410] width 346 height 61
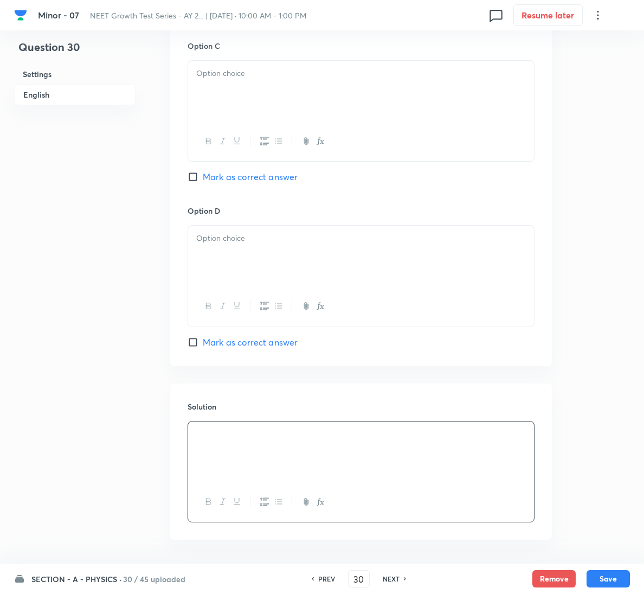
scroll to position [824, 0]
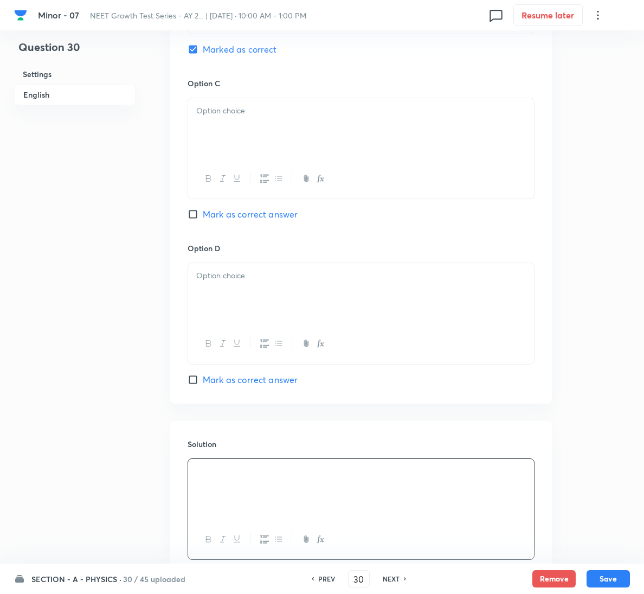
click at [277, 111] on p at bounding box center [361, 111] width 330 height 12
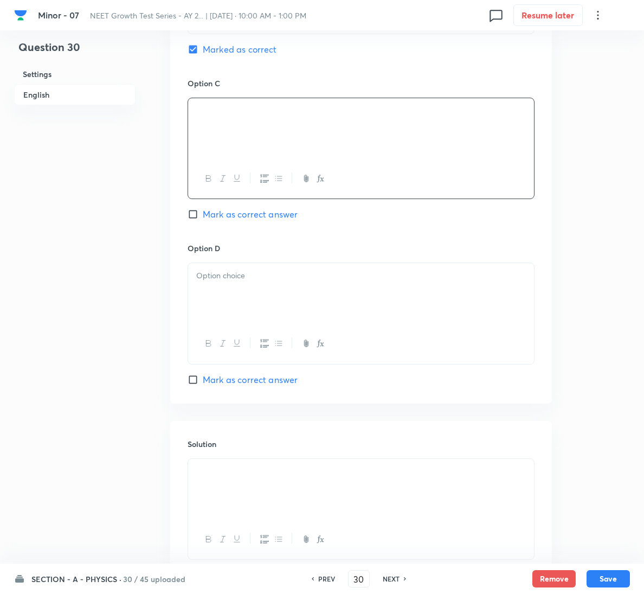
click at [246, 285] on div at bounding box center [361, 293] width 346 height 61
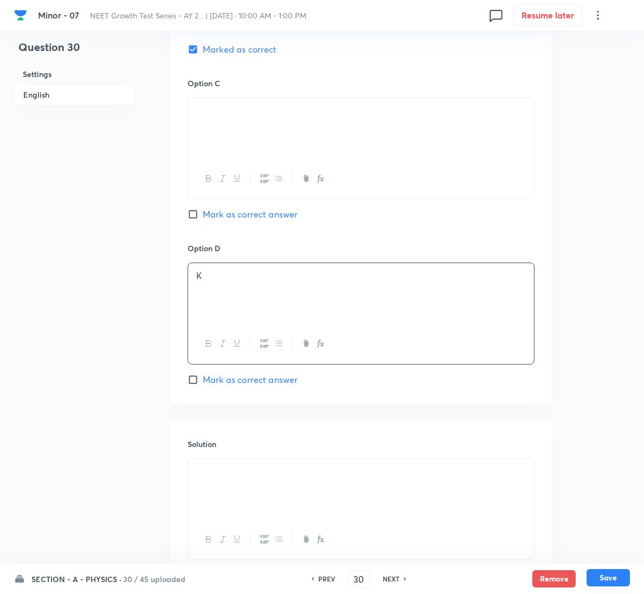
click at [614, 578] on button "Save" at bounding box center [608, 577] width 43 height 17
type input "31"
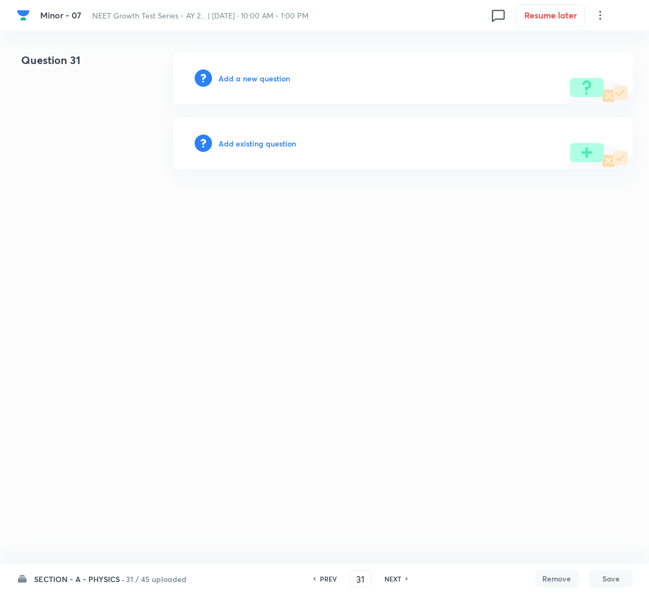
drag, startPoint x: 253, startPoint y: 59, endPoint x: 253, endPoint y: 72, distance: 13.0
click at [253, 59] on div "Add a new question" at bounding box center [403, 78] width 460 height 52
click at [254, 79] on h6 "Add a new question" at bounding box center [255, 78] width 72 height 11
click at [254, 79] on h6 "Choose a question type" at bounding box center [261, 78] width 84 height 11
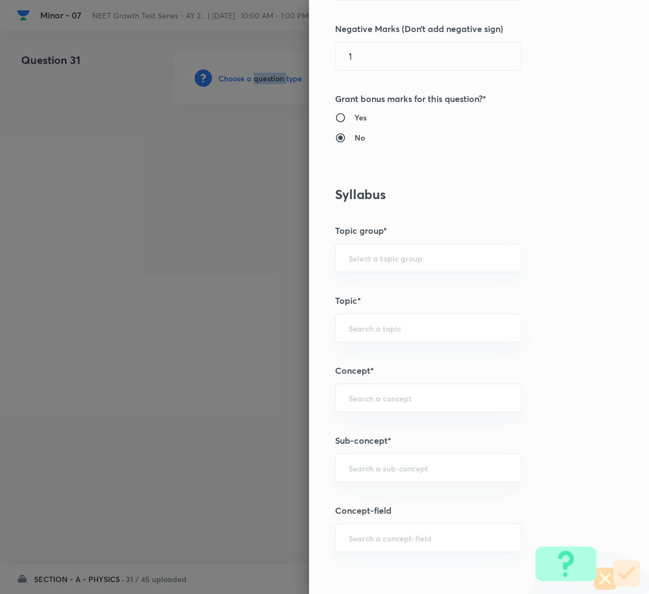
scroll to position [570, 0]
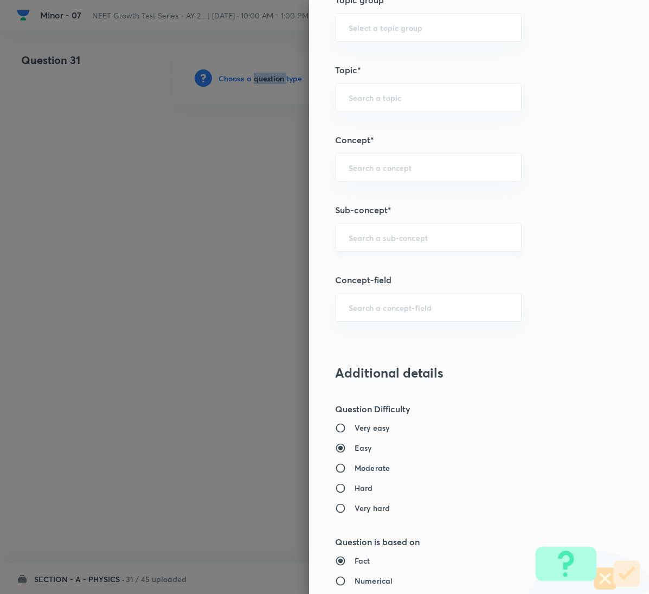
click at [381, 230] on div "​" at bounding box center [428, 237] width 187 height 29
paste input "Motion in a Plane"
click at [384, 264] on li "Motion in a Plane" at bounding box center [416, 272] width 185 height 20
type input "Motion in a Plane"
type input "Physics"
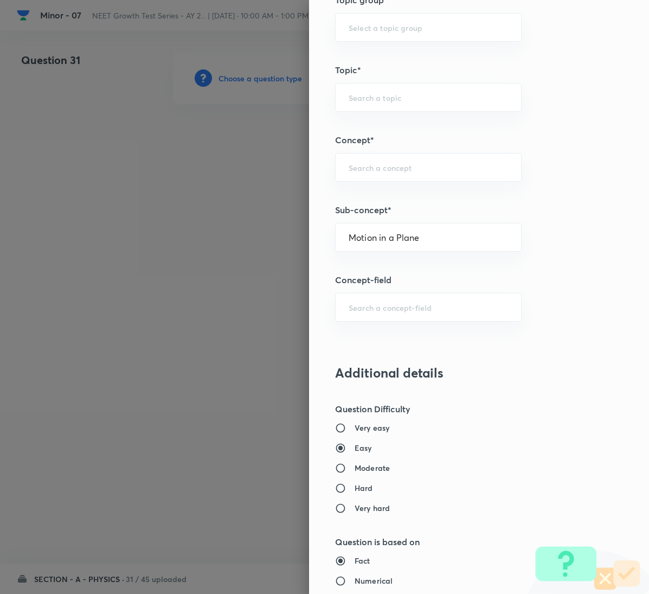
type input "Mechanics"
type input "Kinematics 2D"
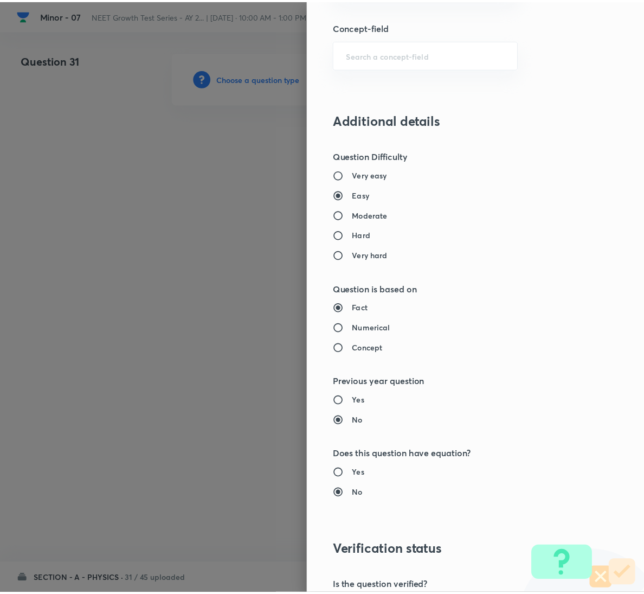
scroll to position [961, 0]
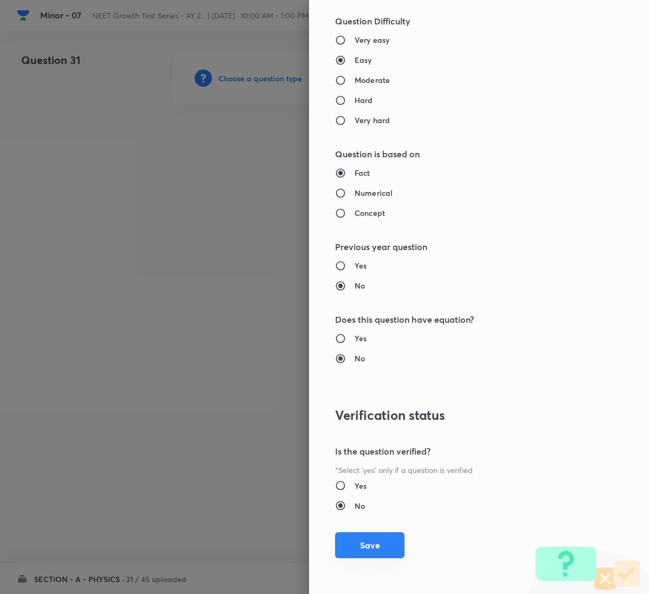
click at [368, 542] on button "Save" at bounding box center [369, 545] width 69 height 26
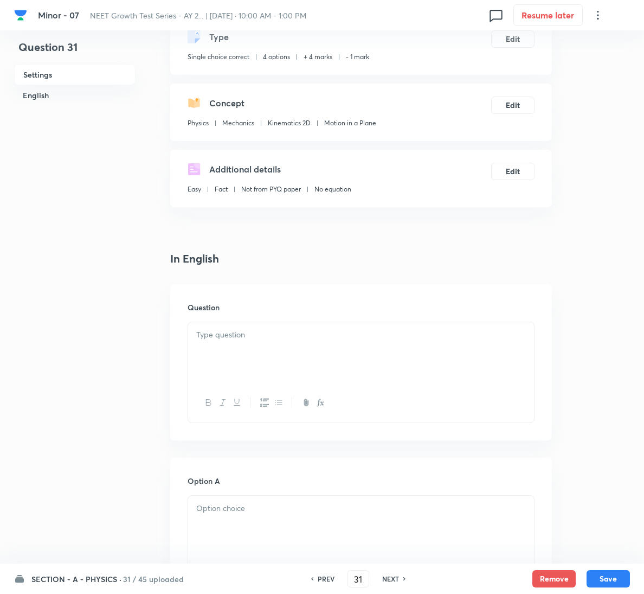
scroll to position [244, 0]
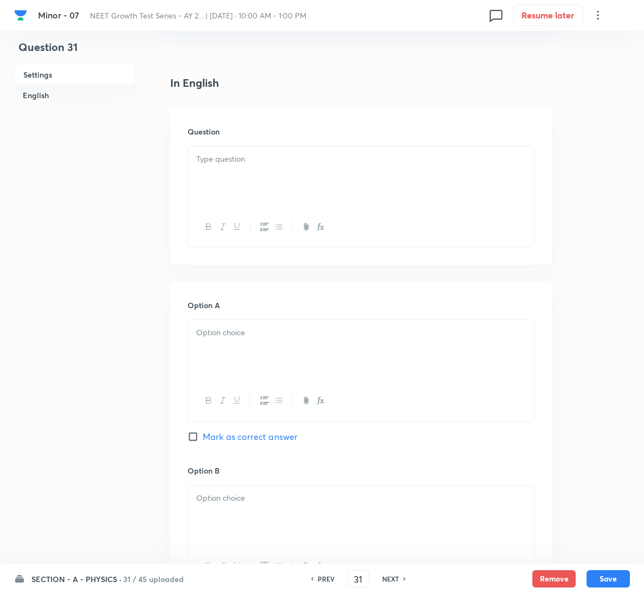
click at [249, 155] on p at bounding box center [361, 159] width 330 height 12
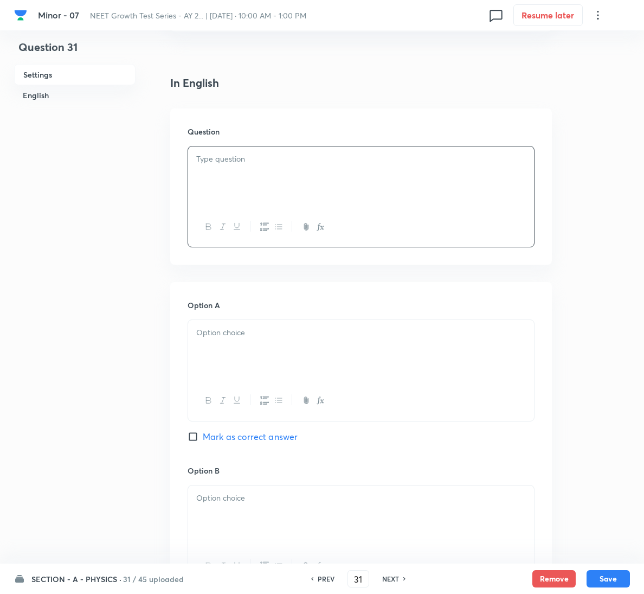
click at [365, 197] on div at bounding box center [361, 176] width 346 height 61
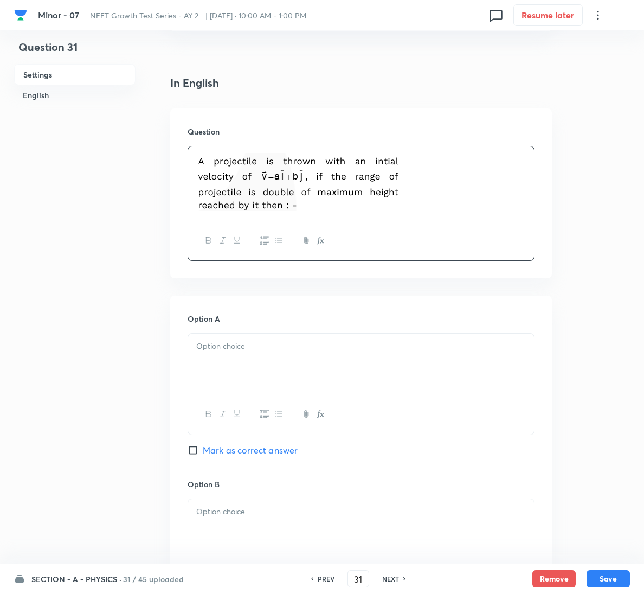
click at [402, 363] on div at bounding box center [361, 364] width 346 height 61
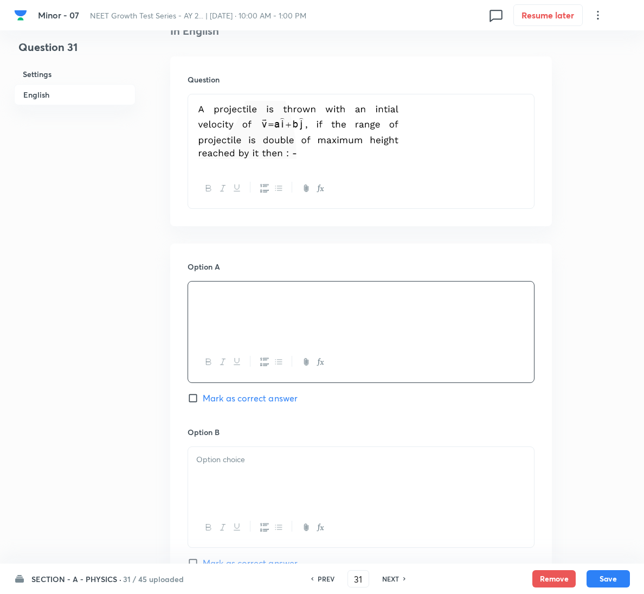
scroll to position [325, 0]
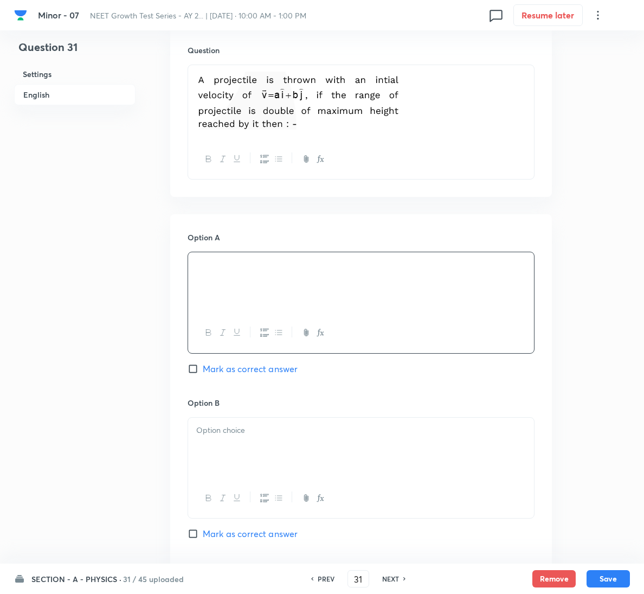
click at [277, 417] on div at bounding box center [361, 467] width 347 height 101
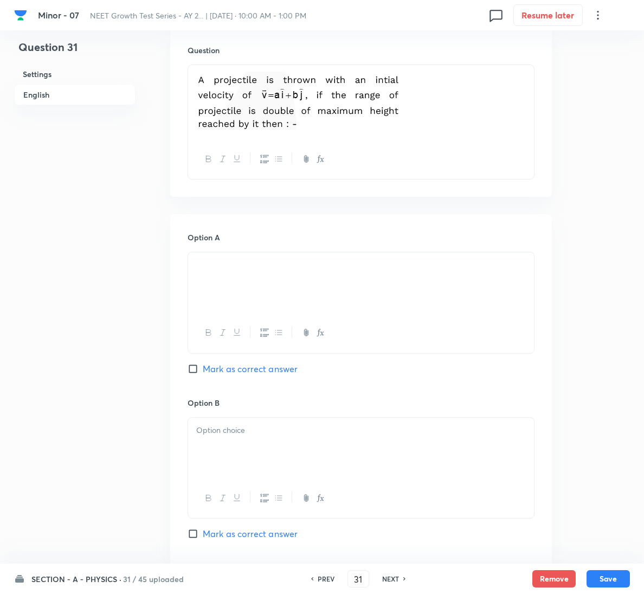
click at [278, 429] on p at bounding box center [361, 430] width 330 height 12
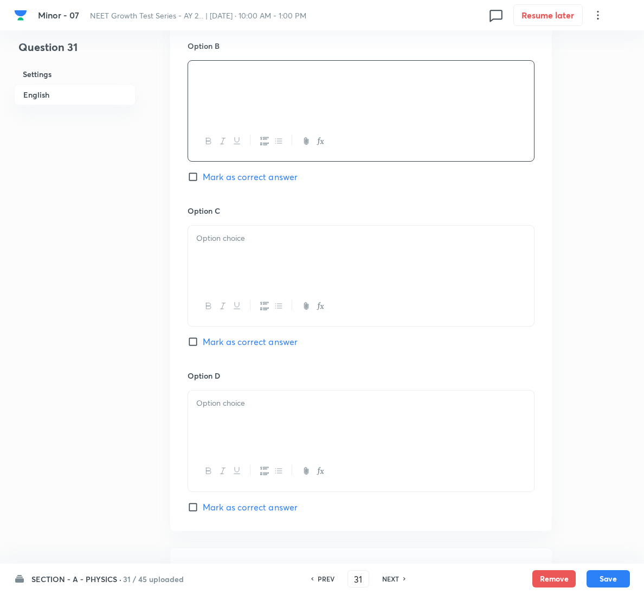
scroll to position [732, 0]
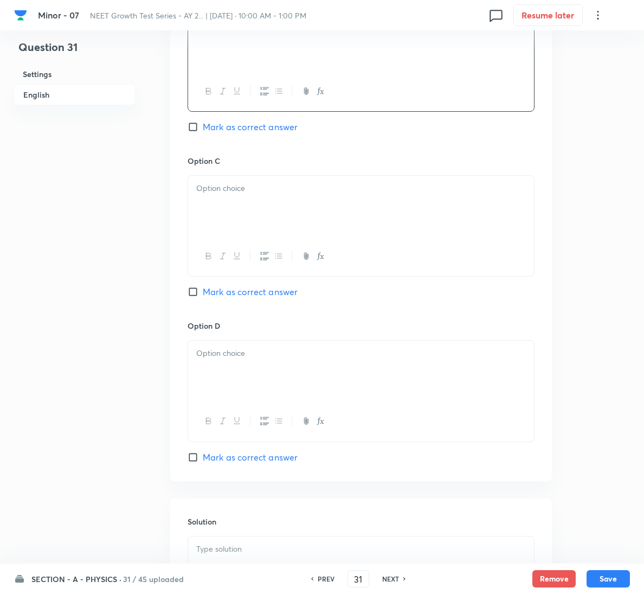
click at [210, 293] on span "Mark as correct answer" at bounding box center [250, 291] width 95 height 13
click at [203, 293] on input "Mark as correct answer" at bounding box center [195, 291] width 15 height 11
checkbox input "true"
click at [260, 213] on div at bounding box center [361, 206] width 346 height 61
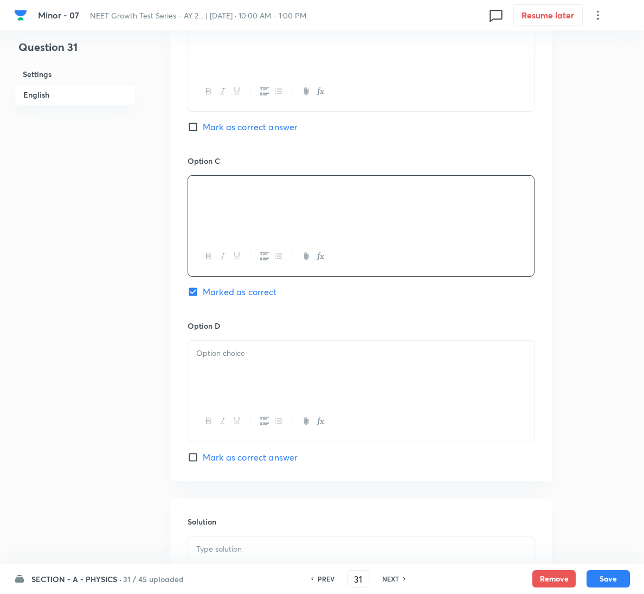
click at [261, 544] on div at bounding box center [361, 566] width 346 height 61
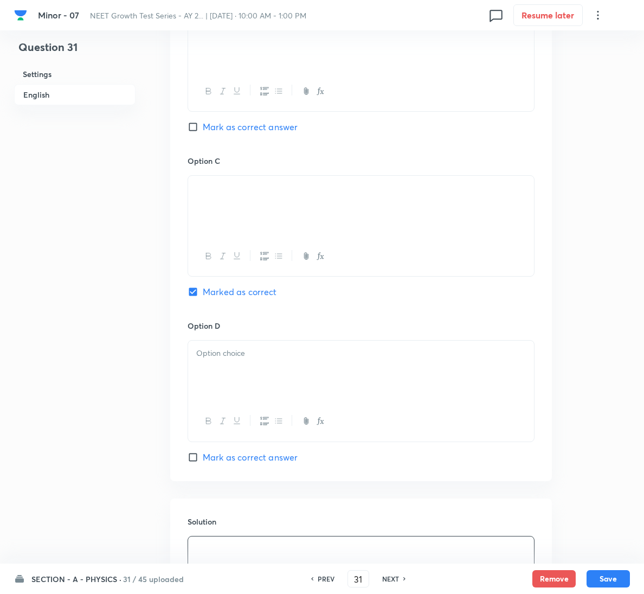
click at [385, 382] on div at bounding box center [361, 371] width 346 height 61
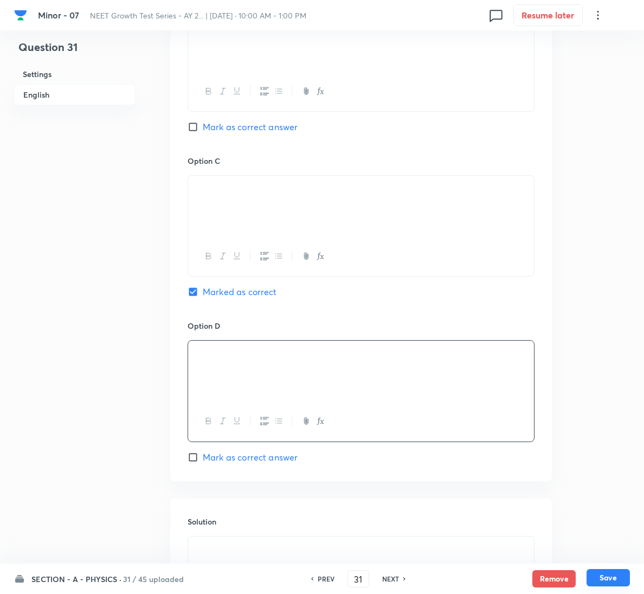
click at [609, 582] on button "Save" at bounding box center [608, 577] width 43 height 17
type input "32"
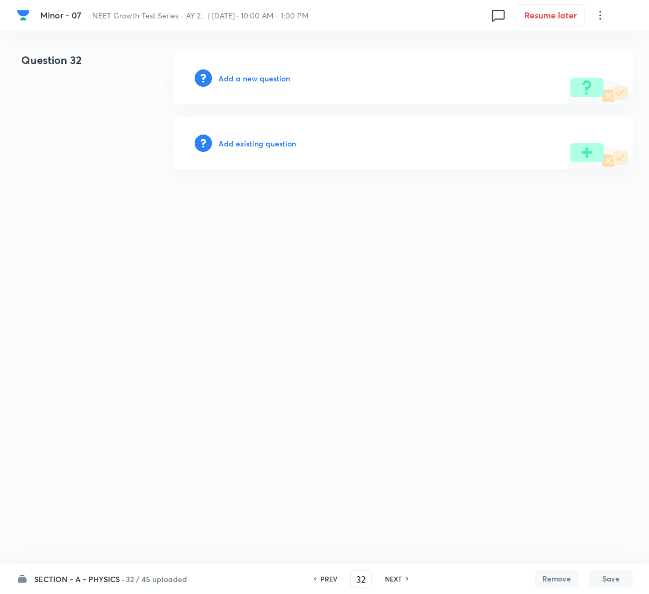
click at [253, 80] on h6 "Add a new question" at bounding box center [255, 78] width 72 height 11
click at [253, 80] on h6 "Choose a question type" at bounding box center [261, 78] width 84 height 11
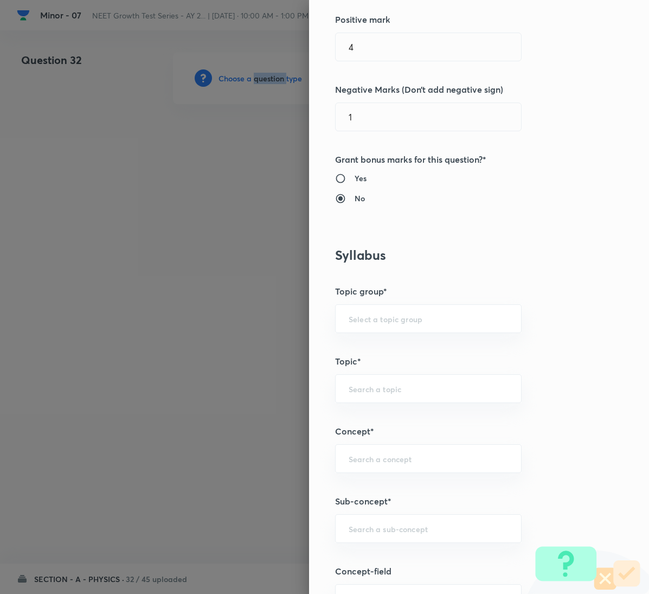
scroll to position [488, 0]
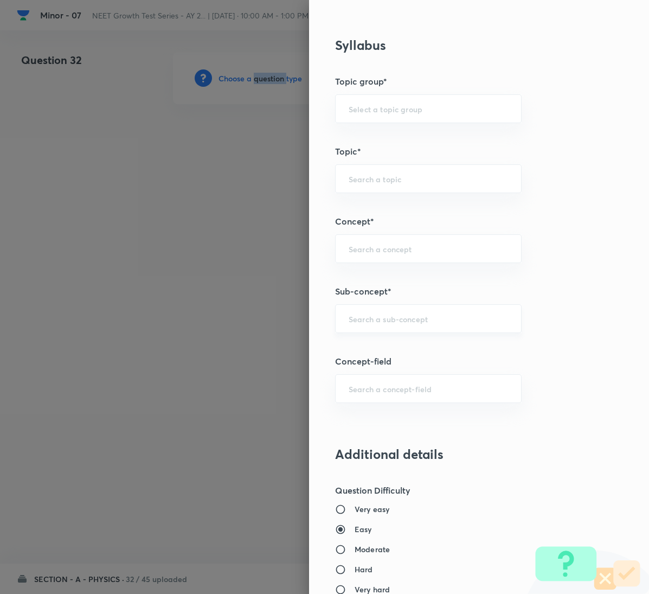
click at [414, 330] on div "​" at bounding box center [428, 318] width 187 height 29
paste input "Motion in a Plane"
click at [407, 348] on li "Motion in a Plane" at bounding box center [416, 353] width 185 height 20
type input "Motion in a Plane"
type input "Physics"
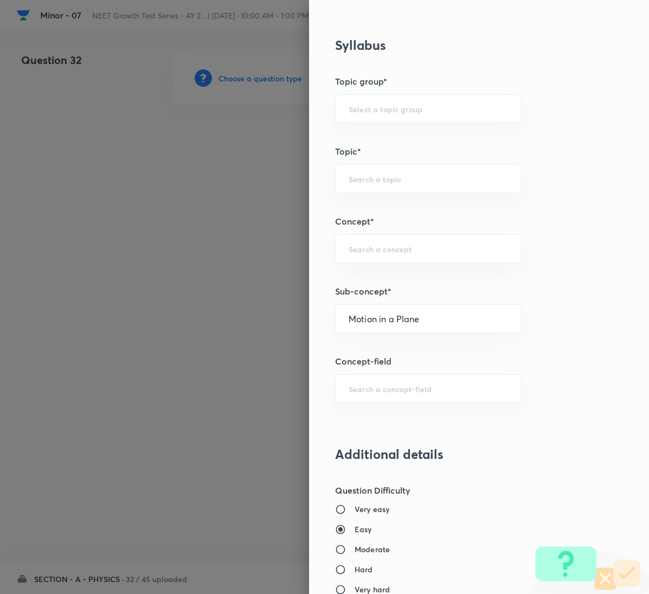
type input "Mechanics"
type input "Kinematics 2D"
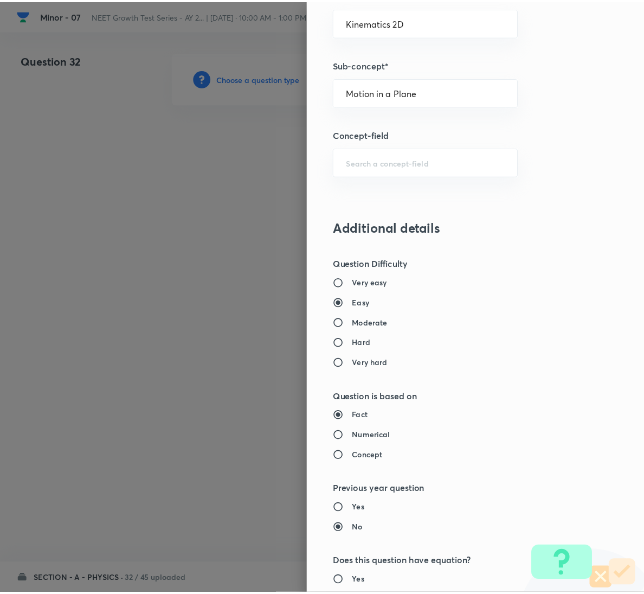
scroll to position [961, 0]
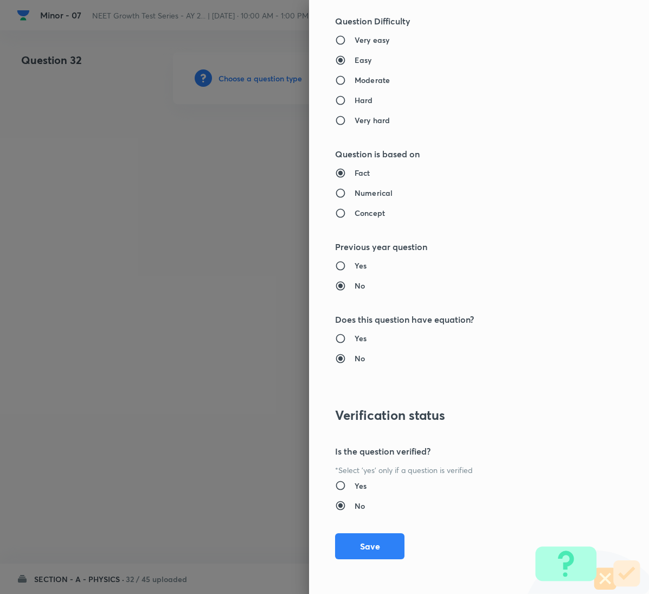
click at [373, 560] on div "Question settings Question type* Single choice correct Number of options* 2 3 4…" at bounding box center [479, 297] width 340 height 594
click at [350, 557] on button "Save" at bounding box center [369, 545] width 69 height 26
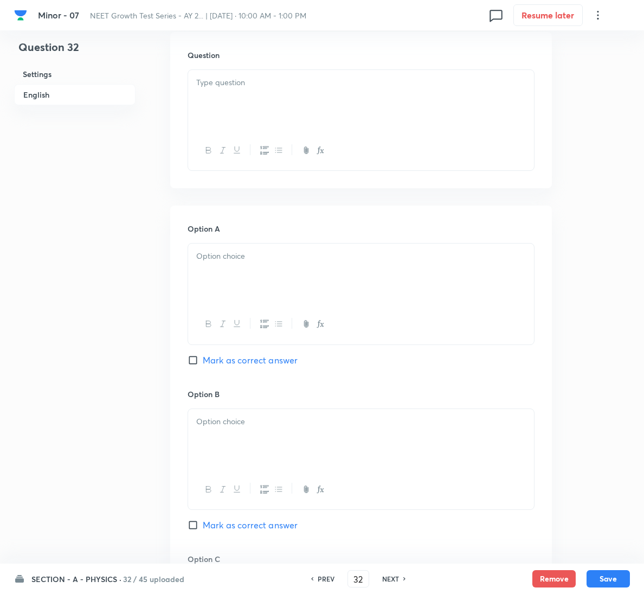
scroll to position [325, 0]
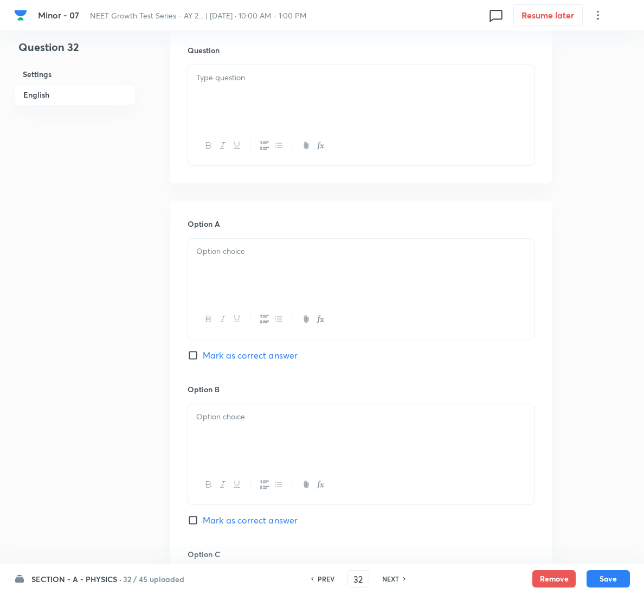
click at [280, 93] on div at bounding box center [361, 95] width 346 height 61
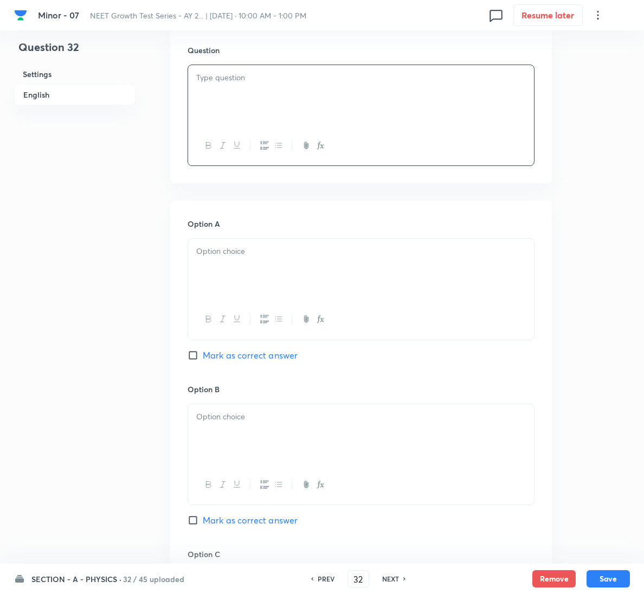
click at [319, 108] on div at bounding box center [361, 95] width 346 height 61
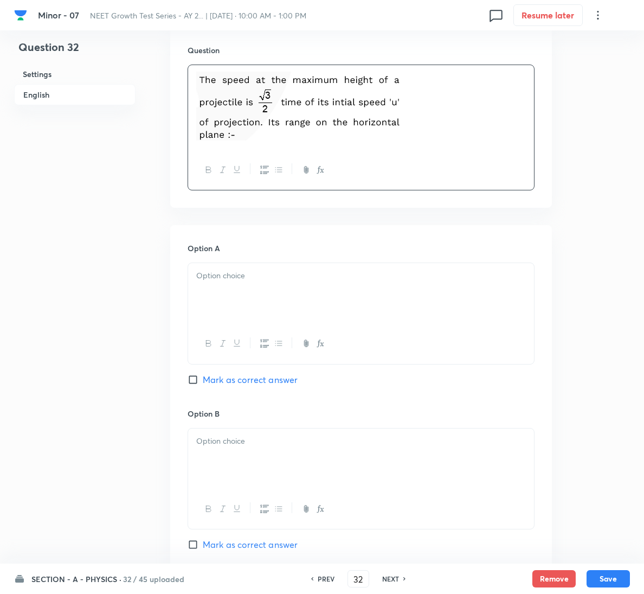
click at [327, 332] on div at bounding box center [361, 344] width 346 height 40
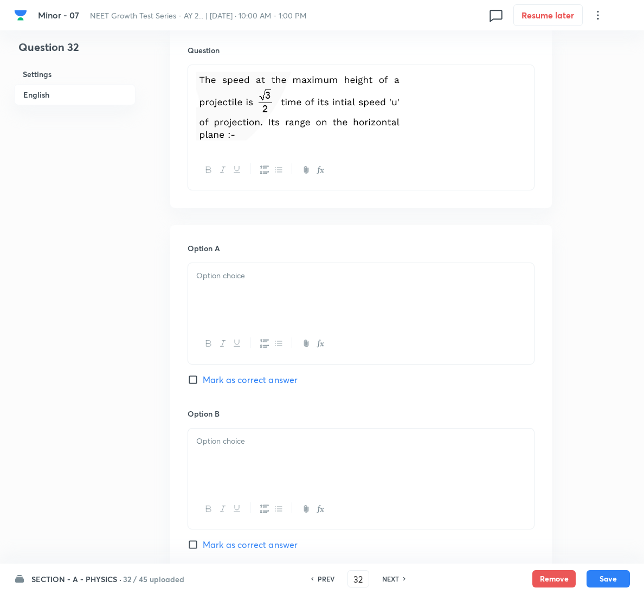
click at [330, 284] on div at bounding box center [361, 293] width 346 height 61
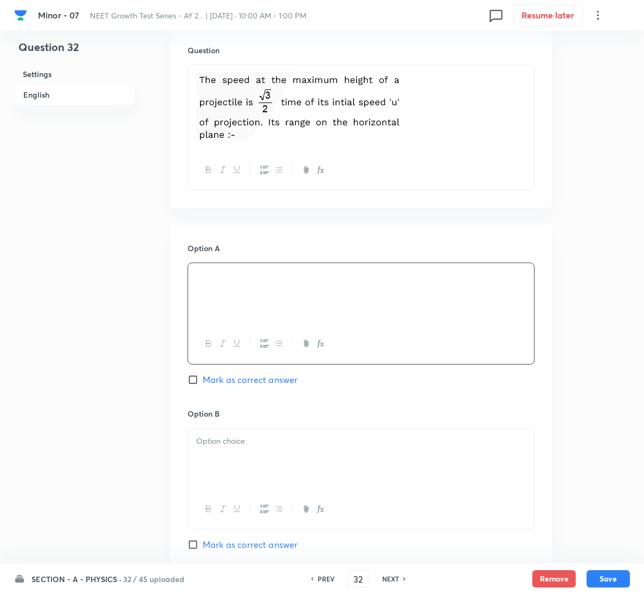
click at [262, 381] on span "Mark as correct answer" at bounding box center [250, 379] width 95 height 13
click at [203, 381] on input "Mark as correct answer" at bounding box center [195, 379] width 15 height 11
checkbox input "true"
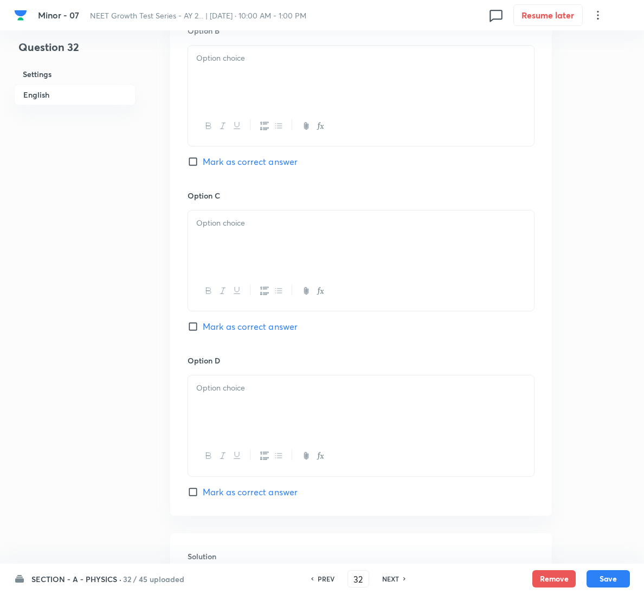
scroll to position [902, 0]
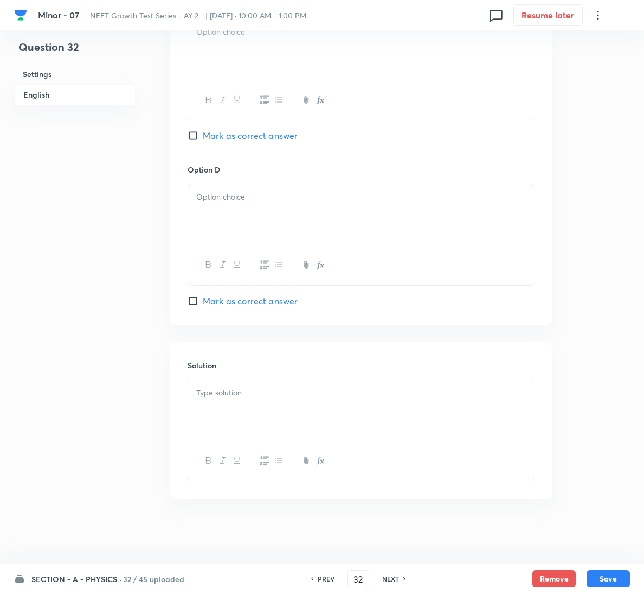
click at [272, 414] on div at bounding box center [361, 410] width 346 height 61
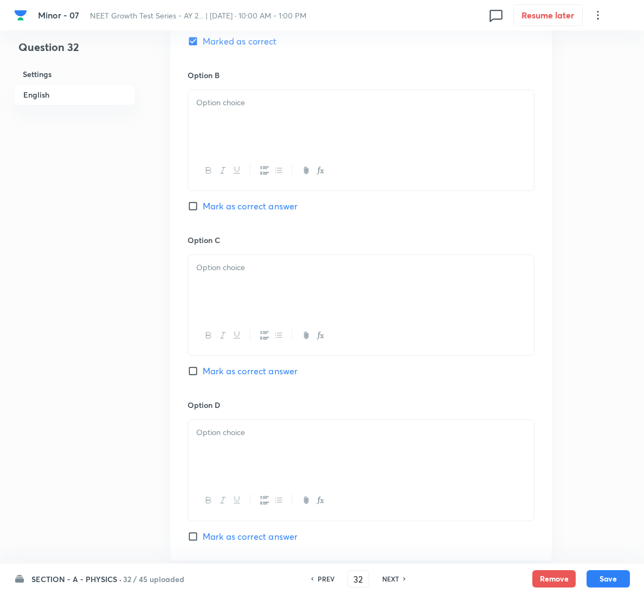
scroll to position [658, 0]
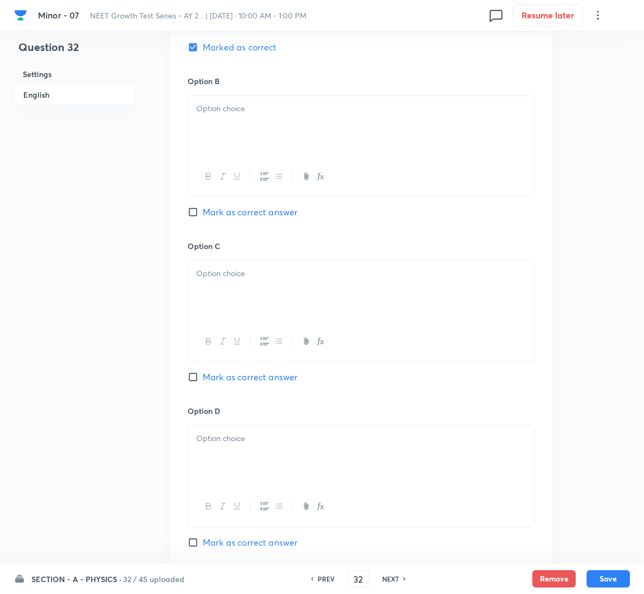
click at [270, 122] on div at bounding box center [361, 126] width 346 height 61
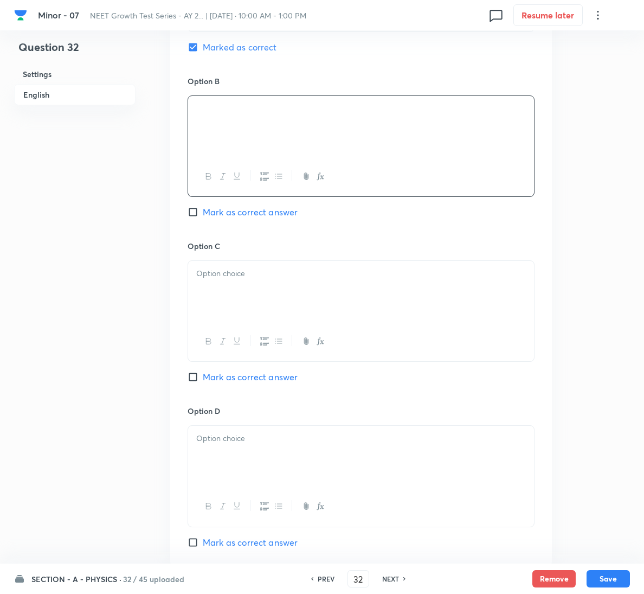
click at [347, 279] on p at bounding box center [361, 273] width 330 height 12
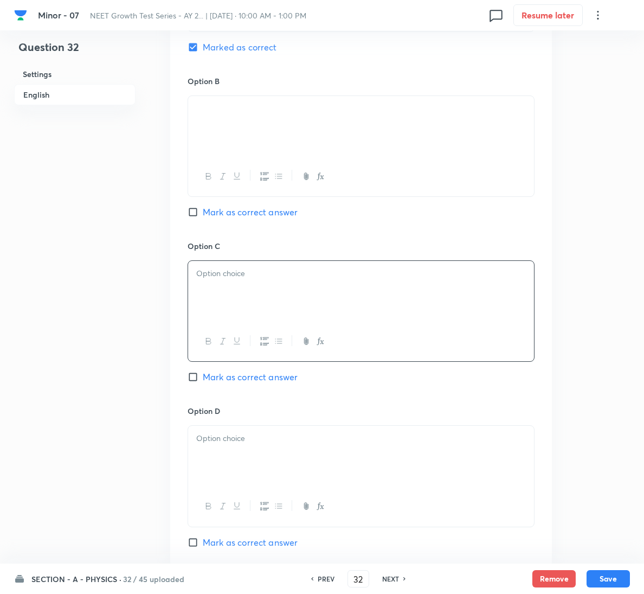
click at [346, 462] on div at bounding box center [361, 456] width 346 height 61
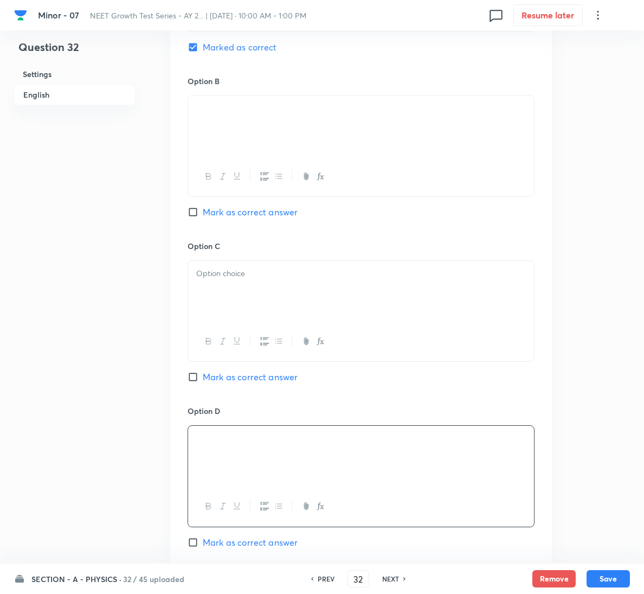
click at [496, 353] on div at bounding box center [361, 342] width 346 height 40
click at [337, 297] on div at bounding box center [361, 291] width 346 height 61
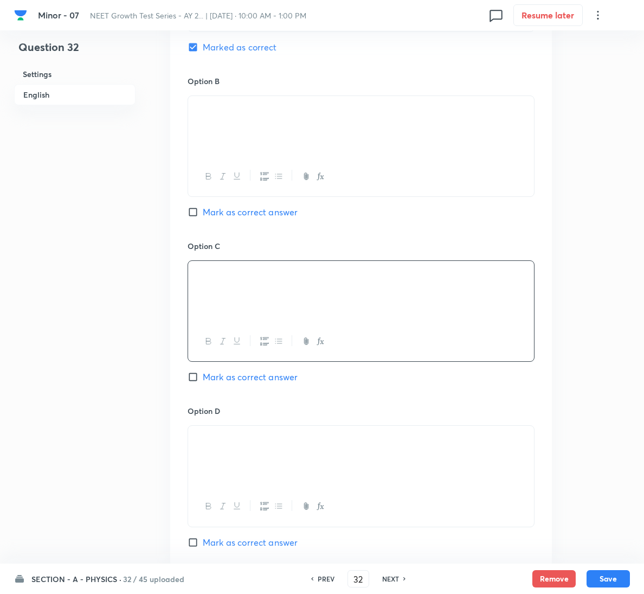
click at [609, 575] on button "Save" at bounding box center [608, 578] width 43 height 17
type input "33"
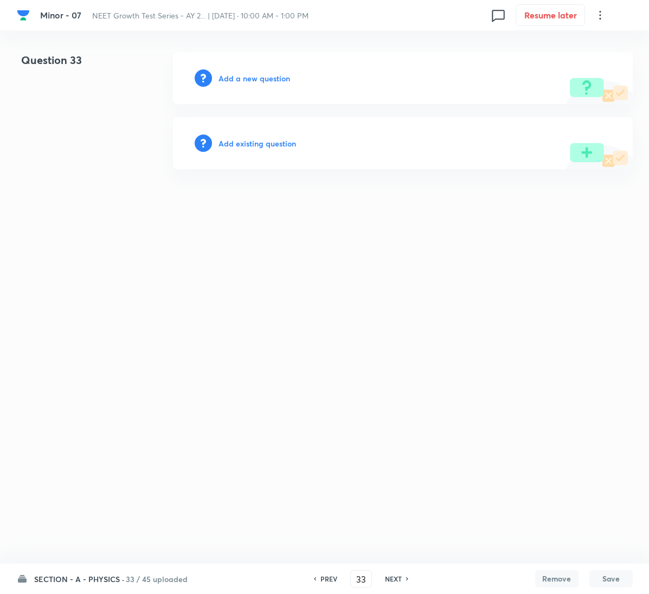
click at [276, 80] on h6 "Add a new question" at bounding box center [255, 78] width 72 height 11
click at [276, 80] on h6 "Choose a question type" at bounding box center [261, 78] width 84 height 11
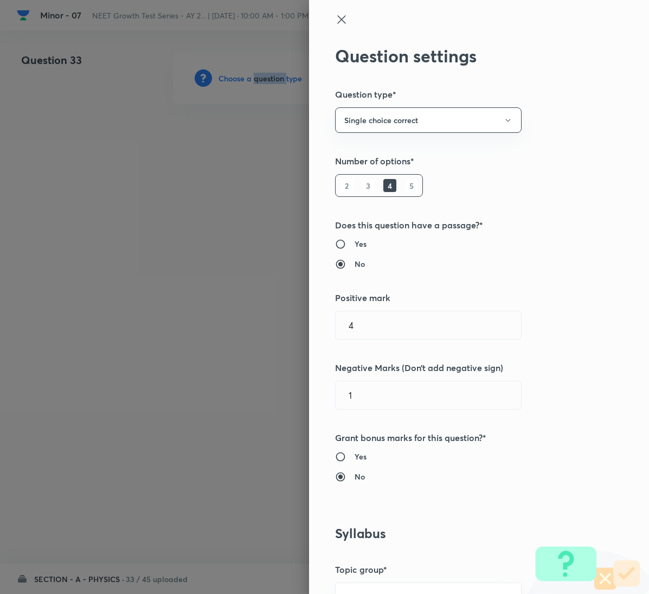
scroll to position [570, 0]
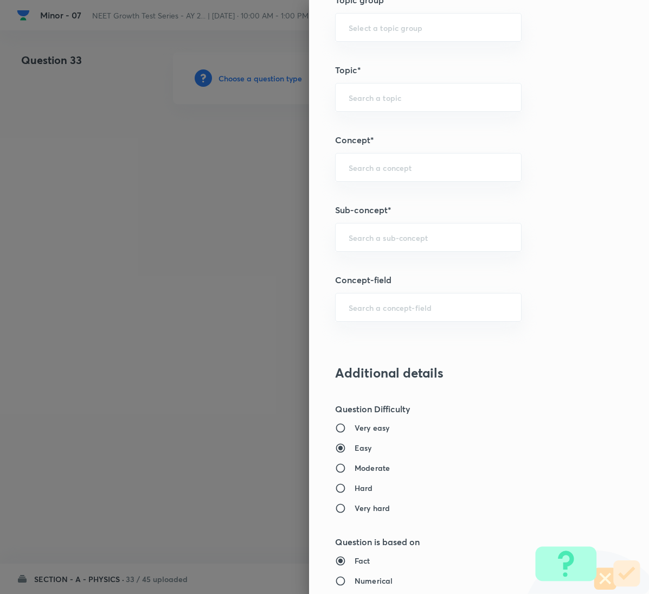
click at [400, 216] on h5 "Sub-concept*" at bounding box center [461, 209] width 252 height 13
click at [404, 229] on div "​" at bounding box center [428, 237] width 187 height 29
paste input "Motion in a Plane"
type input "Motion in a Plane"
click at [394, 242] on input "text" at bounding box center [428, 237] width 159 height 10
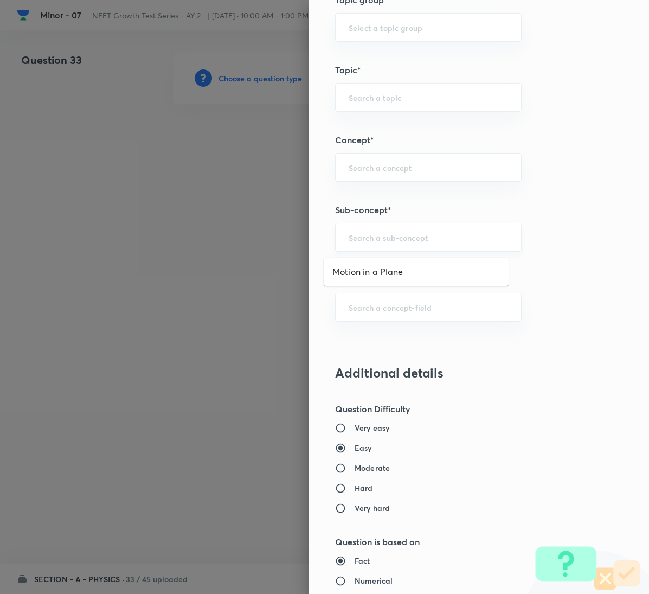
paste input "Motion in a Plane"
click at [379, 269] on li "Motion in a Plane" at bounding box center [416, 272] width 185 height 20
type input "Motion in a Plane"
type input "Physics"
type input "Mechanics"
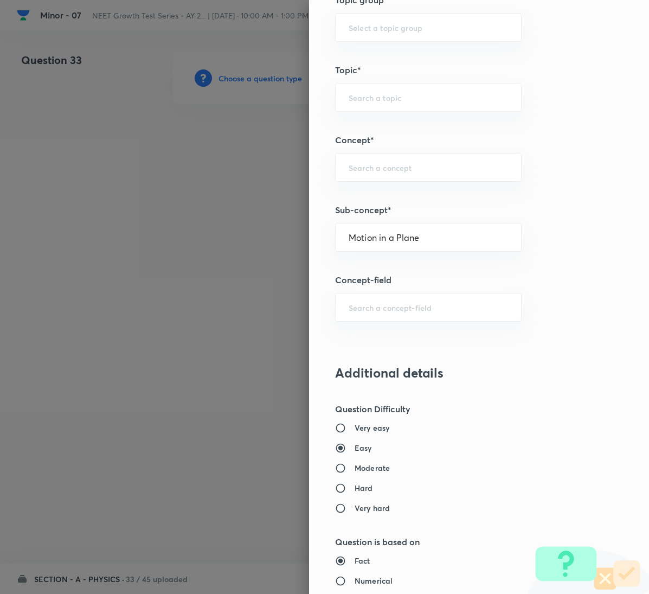
type input "Kinematics 2D"
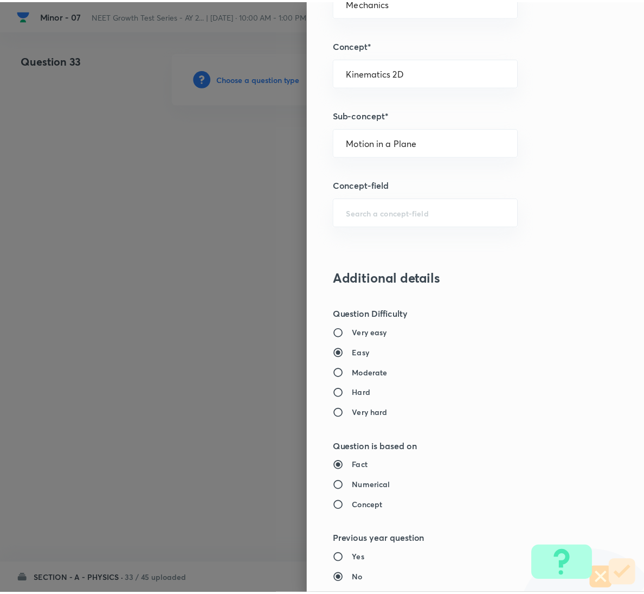
scroll to position [961, 0]
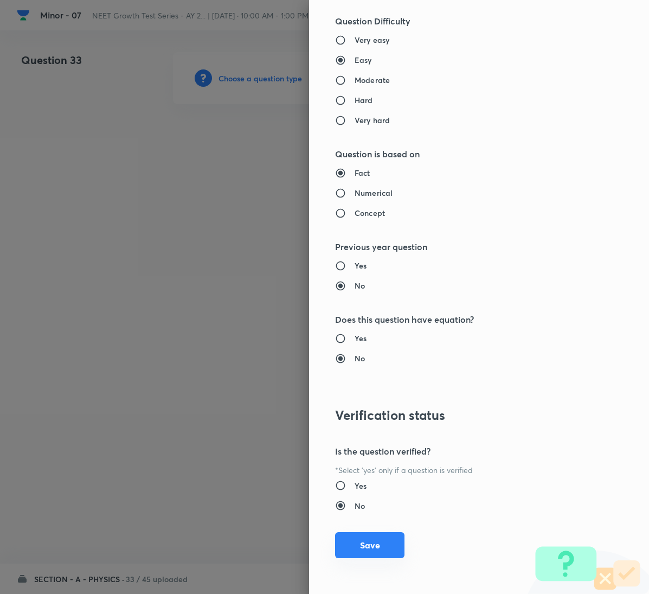
click at [360, 538] on button "Save" at bounding box center [369, 545] width 69 height 26
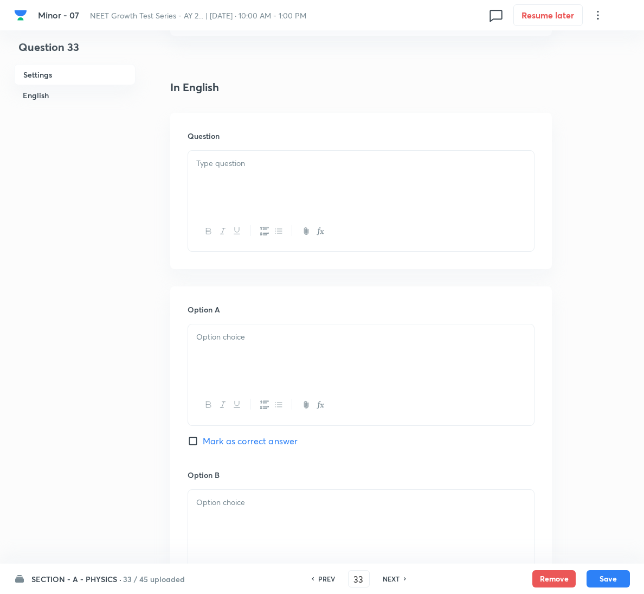
scroll to position [244, 0]
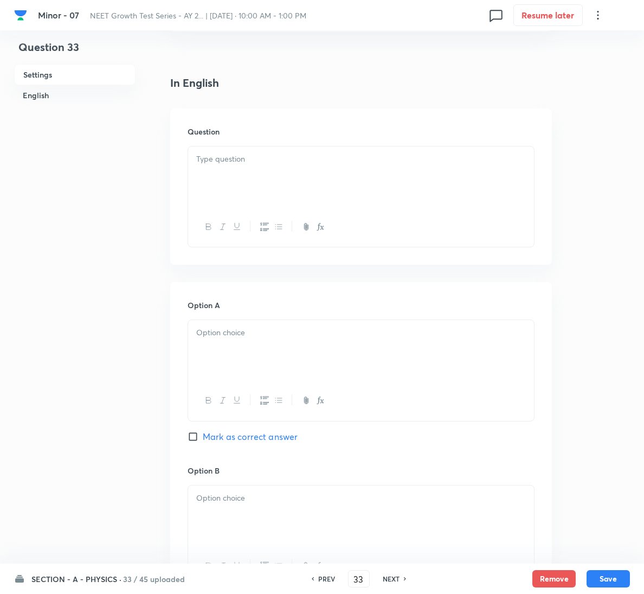
click at [263, 186] on div at bounding box center [361, 176] width 346 height 61
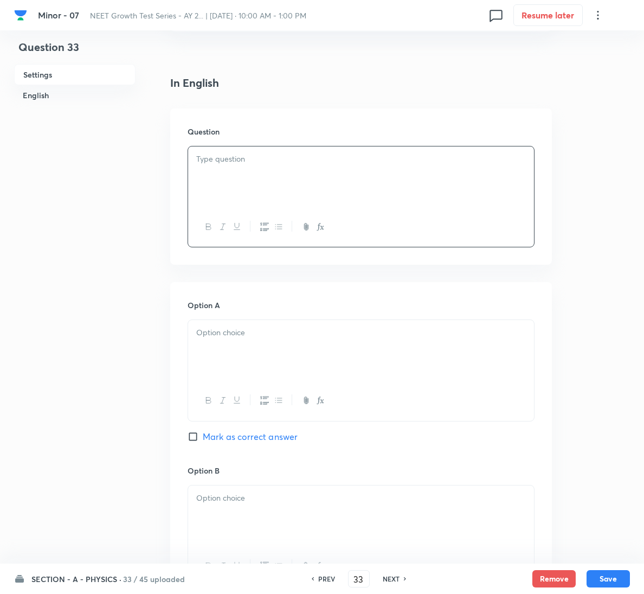
click at [493, 207] on div at bounding box center [361, 176] width 346 height 61
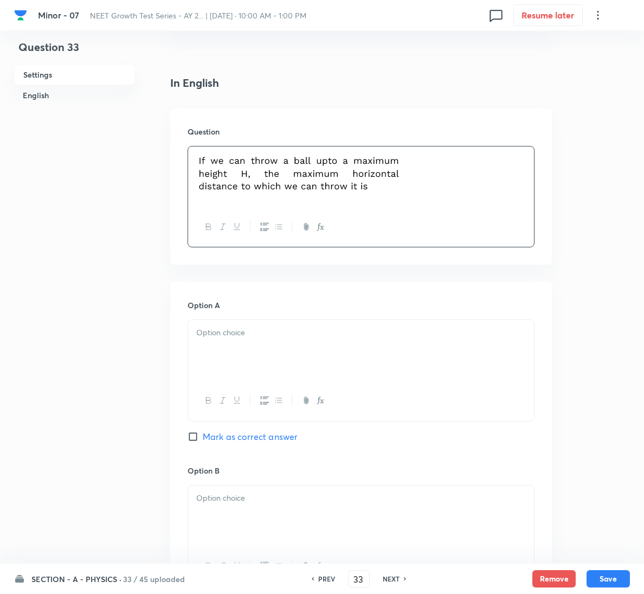
click at [265, 439] on span "Mark as correct answer" at bounding box center [250, 436] width 95 height 13
click at [203, 439] on input "Mark as correct answer" at bounding box center [195, 436] width 15 height 11
checkbox input "true"
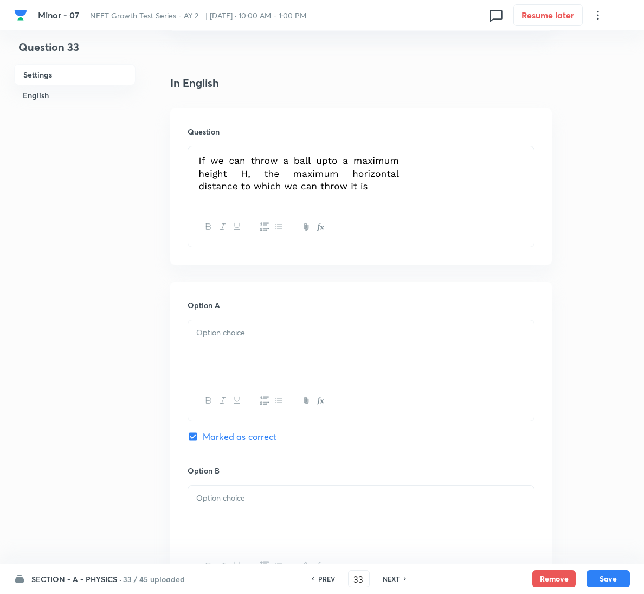
click at [314, 361] on div at bounding box center [361, 350] width 346 height 61
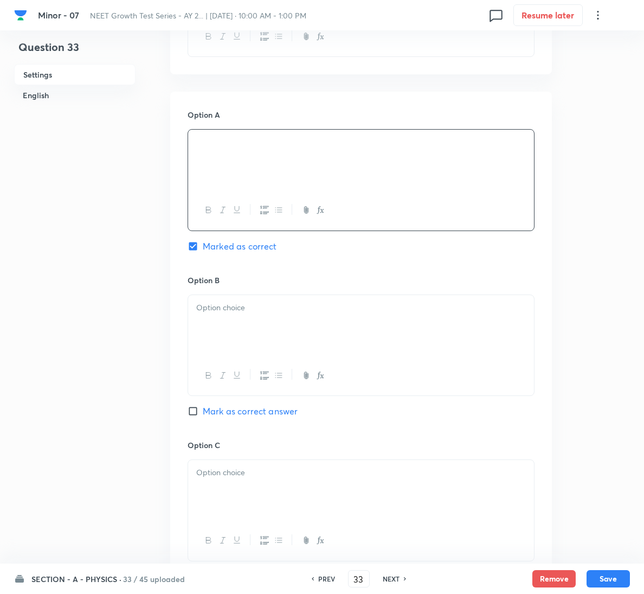
scroll to position [878, 0]
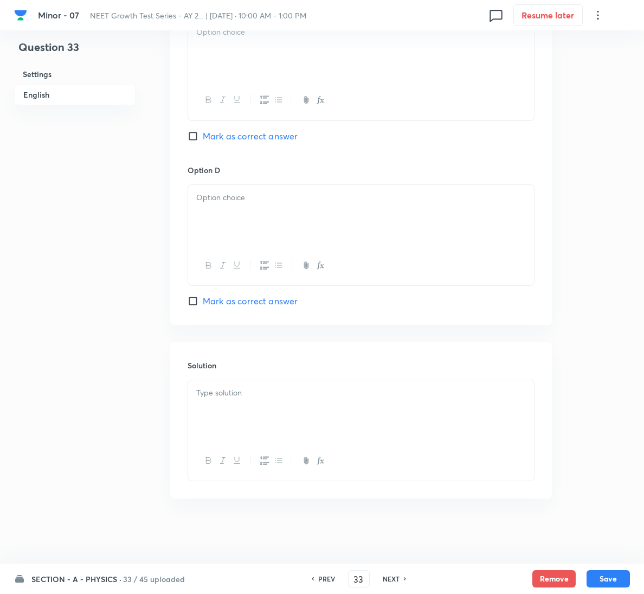
click at [269, 420] on div at bounding box center [361, 410] width 346 height 61
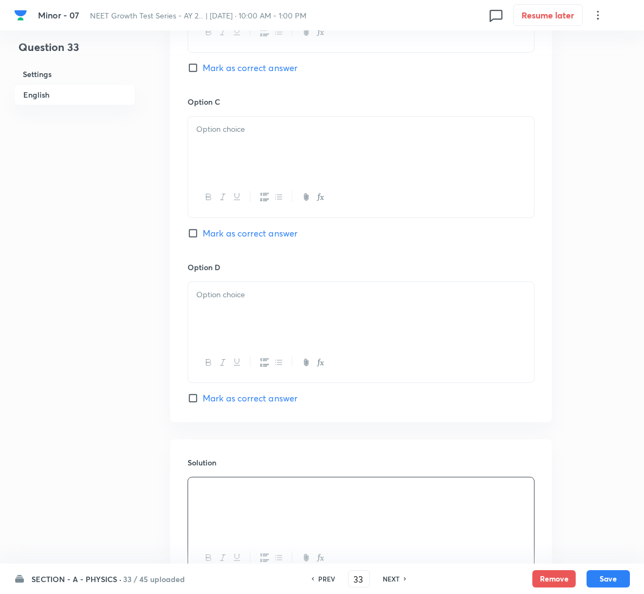
scroll to position [634, 0]
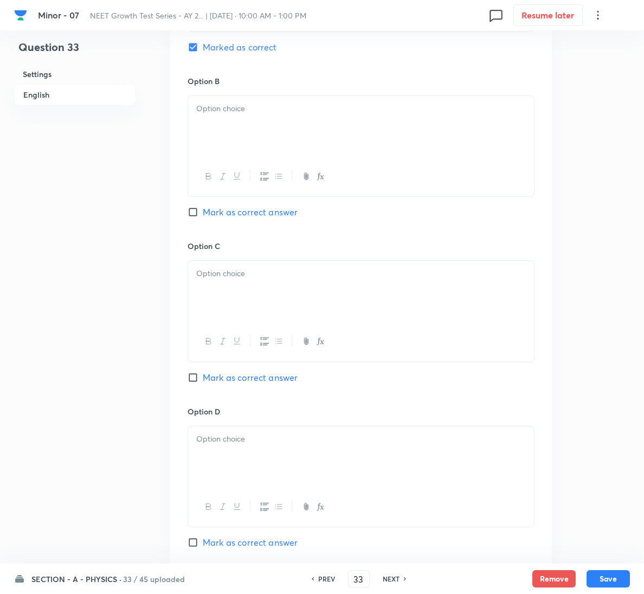
click at [258, 121] on div at bounding box center [361, 126] width 346 height 61
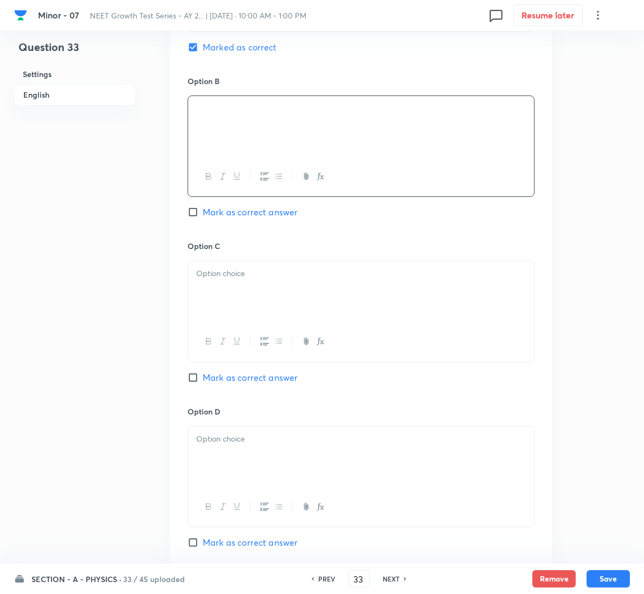
click at [264, 293] on div at bounding box center [361, 291] width 346 height 61
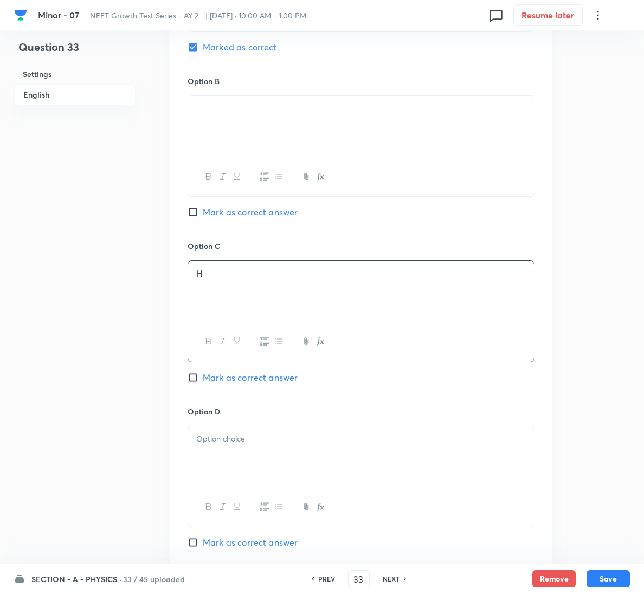
click at [296, 444] on p at bounding box center [361, 439] width 330 height 12
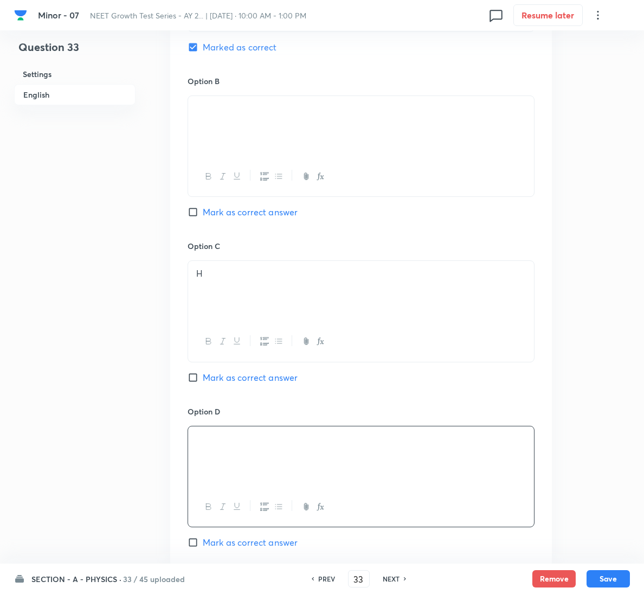
click at [618, 579] on button "Save" at bounding box center [608, 578] width 43 height 17
type input "34"
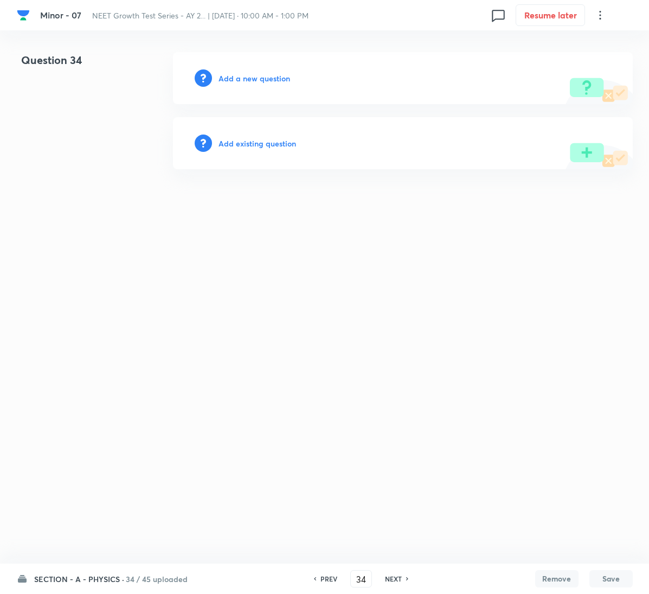
click at [232, 80] on h6 "Add a new question" at bounding box center [255, 78] width 72 height 11
click at [232, 80] on h6 "Choose a question type" at bounding box center [261, 78] width 84 height 11
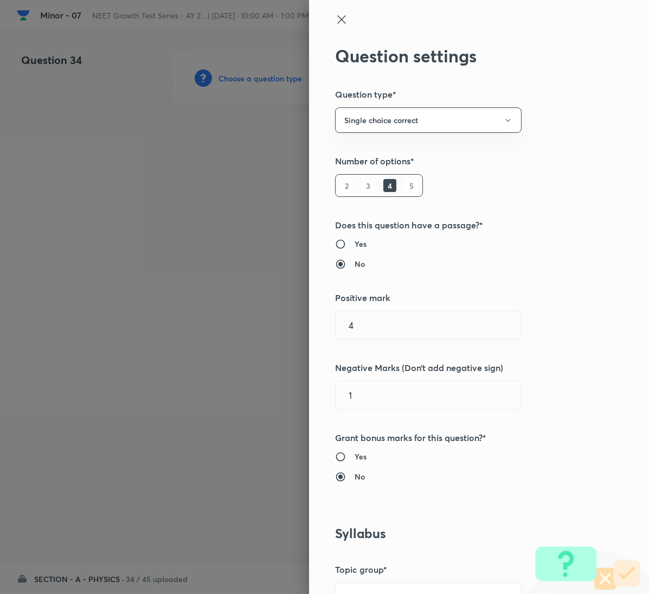
click at [622, 149] on div "Question settings Question type* Single choice correct Number of options* 2 3 4…" at bounding box center [479, 297] width 340 height 594
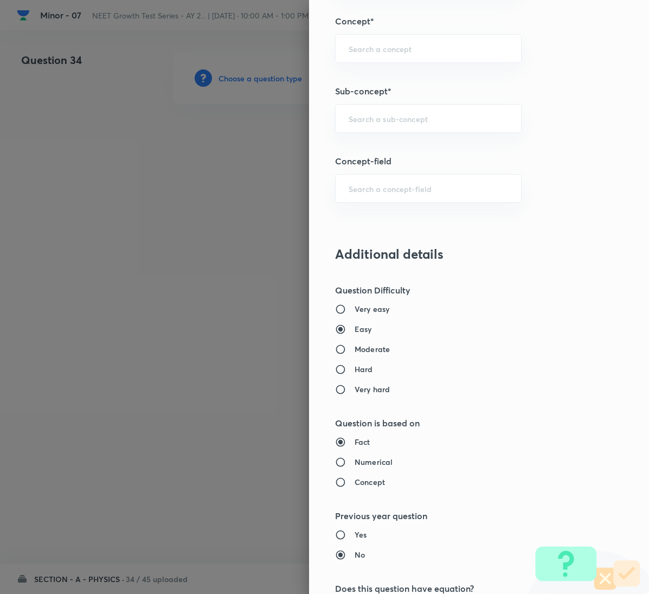
scroll to position [635, 0]
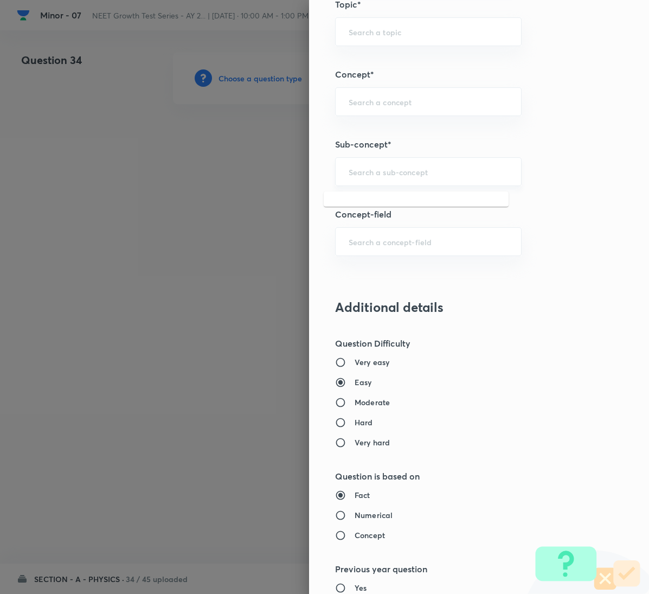
click at [389, 175] on input "text" at bounding box center [428, 172] width 159 height 10
paste input "Motion in a Plane"
click at [381, 197] on li "Motion in a Plane" at bounding box center [416, 206] width 185 height 20
type input "Motion in a Plane"
type input "Physics"
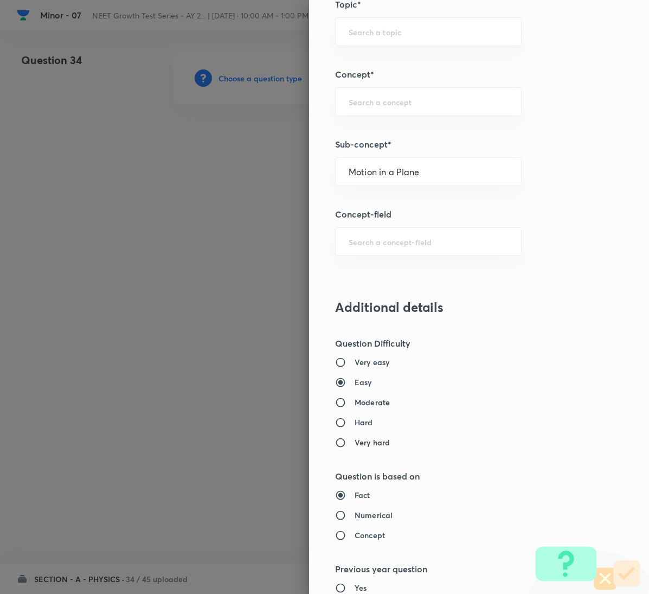
type input "Mechanics"
type input "Kinematics 2D"
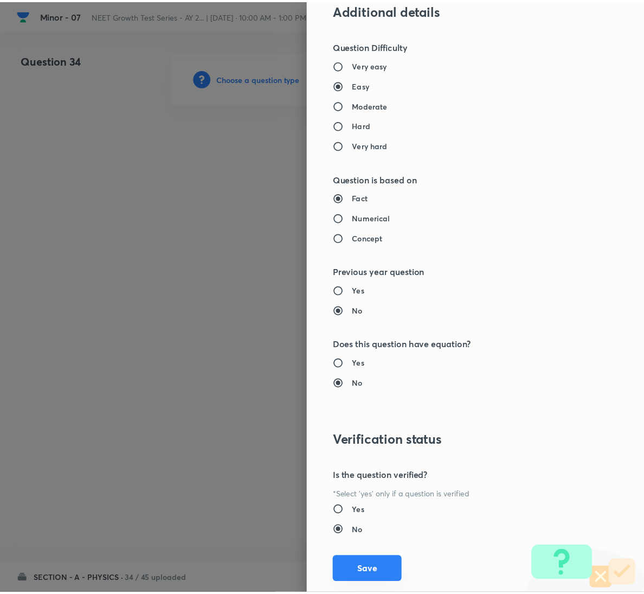
scroll to position [961, 0]
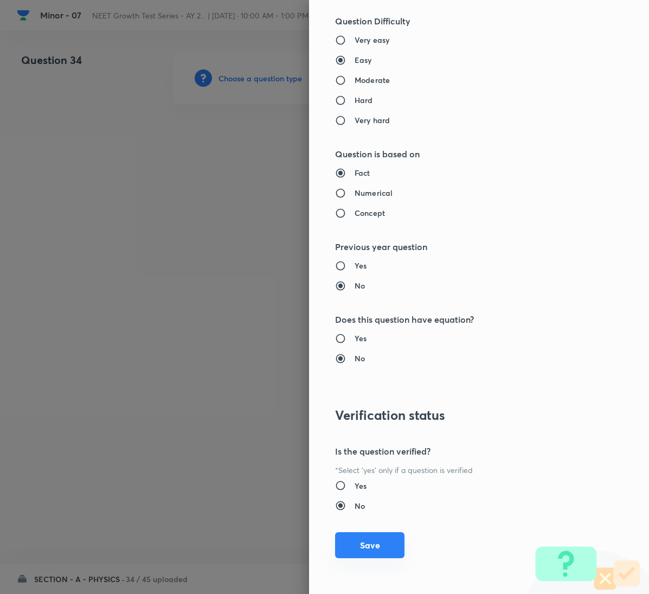
click at [378, 546] on button "Save" at bounding box center [369, 545] width 69 height 26
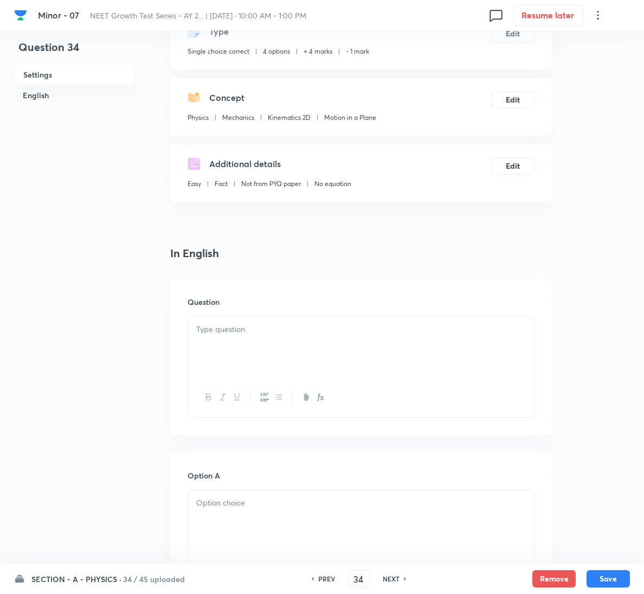
scroll to position [244, 0]
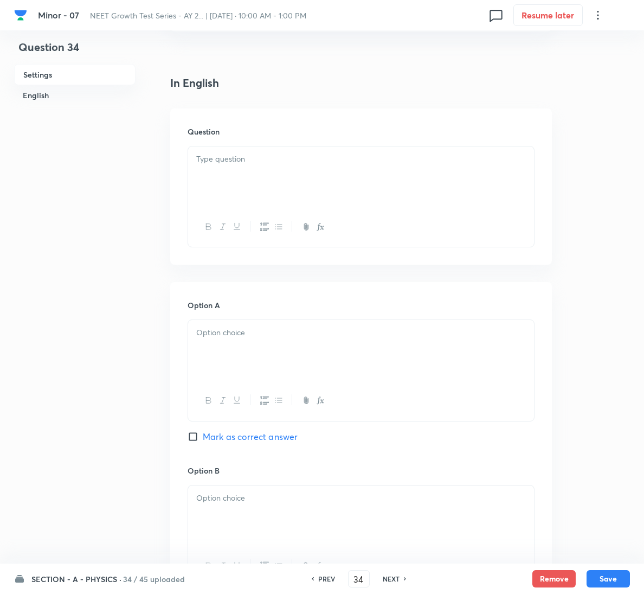
click at [212, 160] on p at bounding box center [361, 159] width 330 height 12
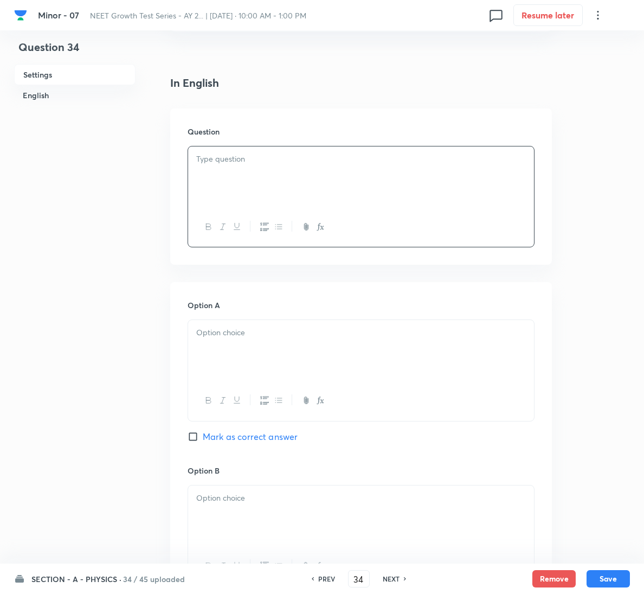
click at [329, 173] on div at bounding box center [361, 176] width 346 height 61
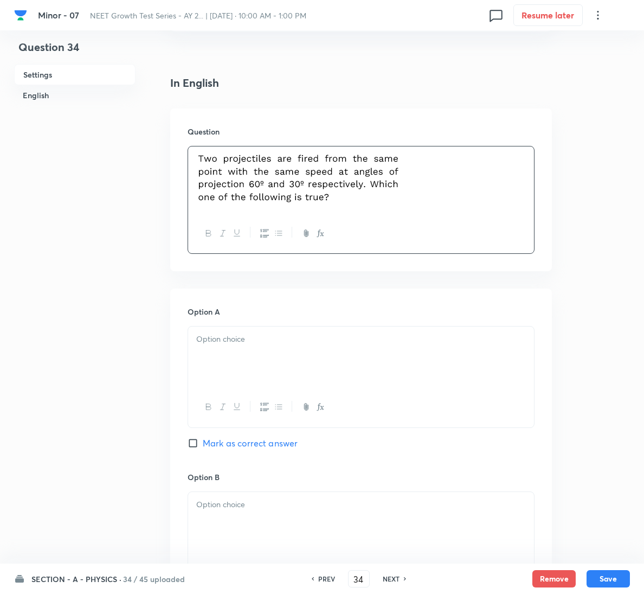
click at [412, 381] on div at bounding box center [361, 357] width 346 height 61
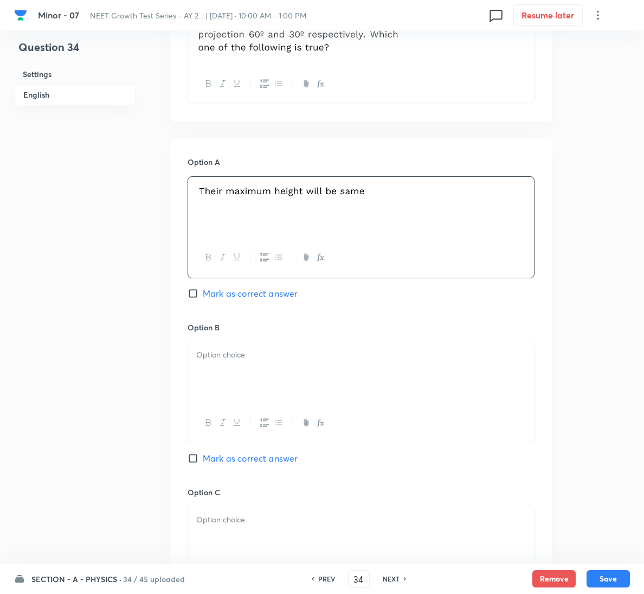
scroll to position [407, 0]
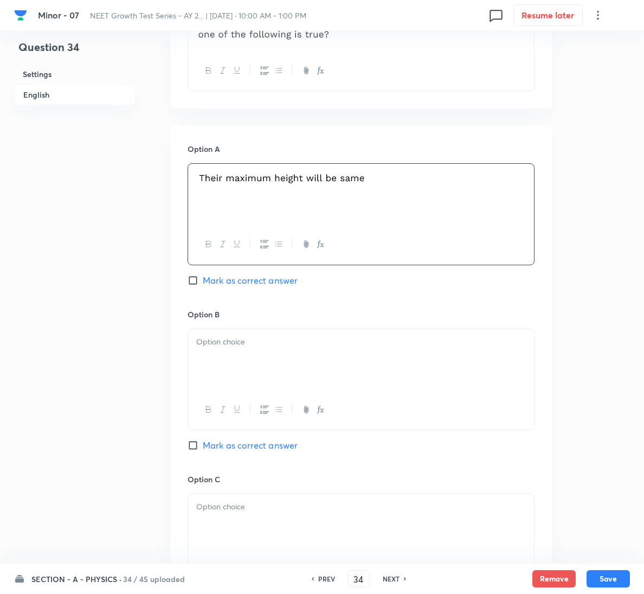
click at [272, 342] on p at bounding box center [361, 342] width 330 height 12
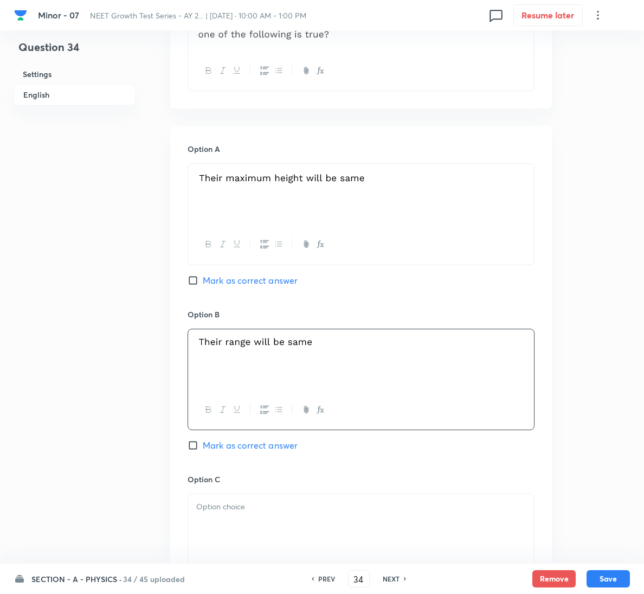
click at [228, 446] on span "Mark as correct answer" at bounding box center [250, 445] width 95 height 13
click at [203, 446] on input "Mark as correct answer" at bounding box center [195, 445] width 15 height 11
checkbox input "true"
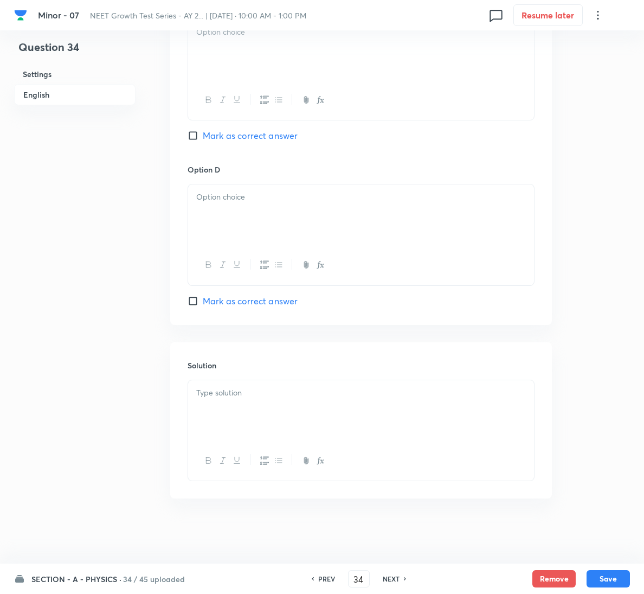
click at [229, 446] on div at bounding box center [361, 461] width 346 height 40
click at [242, 415] on div at bounding box center [361, 410] width 346 height 61
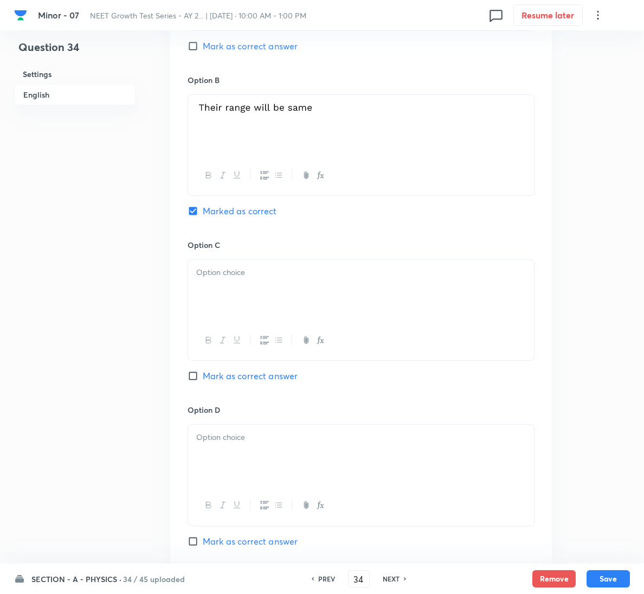
scroll to position [640, 0]
click at [300, 298] on div at bounding box center [361, 291] width 346 height 61
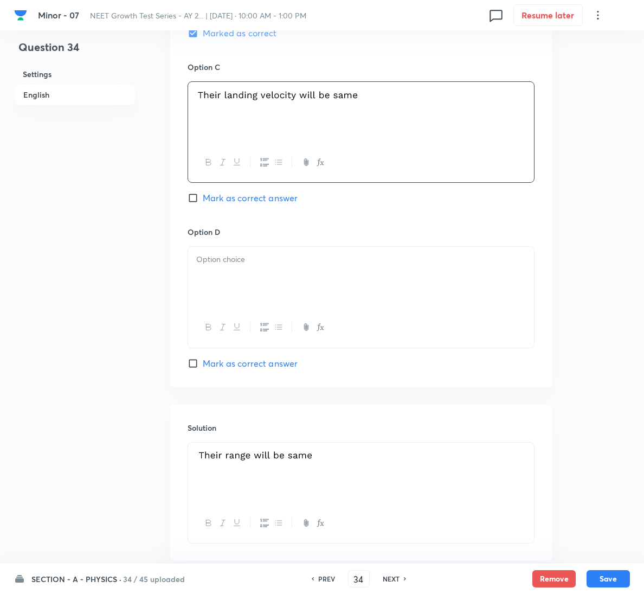
scroll to position [884, 0]
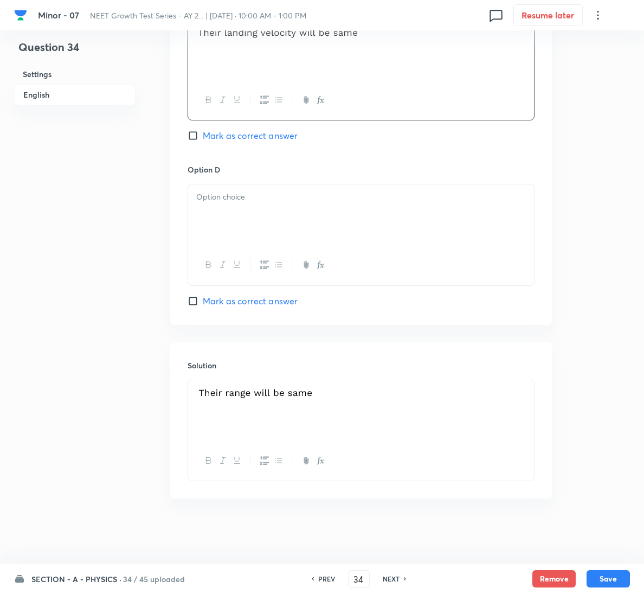
click at [337, 210] on div at bounding box center [361, 214] width 346 height 61
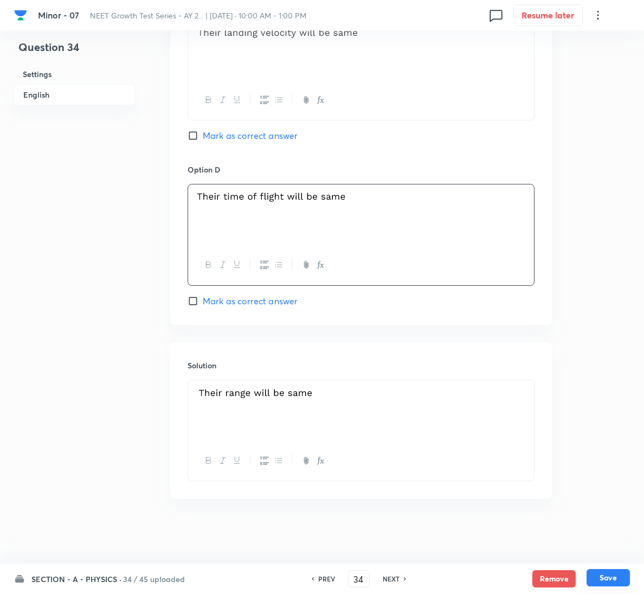
click at [609, 576] on button "Save" at bounding box center [608, 577] width 43 height 17
type input "35"
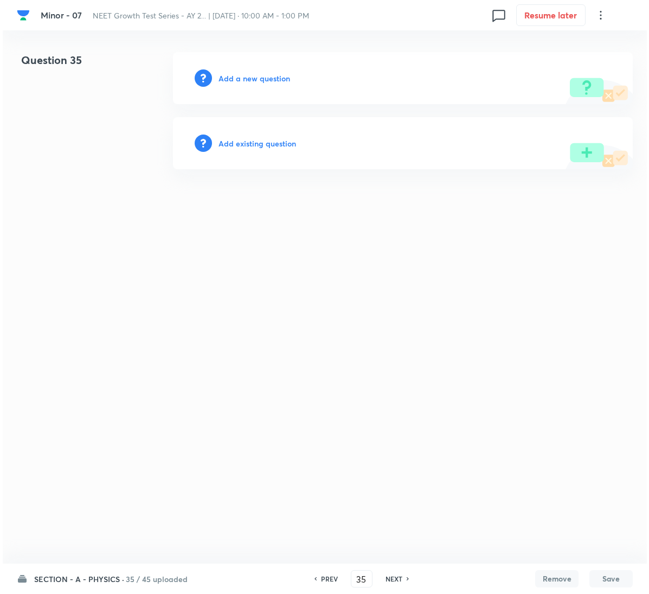
scroll to position [0, 0]
click at [248, 78] on h6 "Add a new question" at bounding box center [255, 78] width 72 height 11
click at [248, 78] on h6 "Choose a question type" at bounding box center [261, 78] width 84 height 11
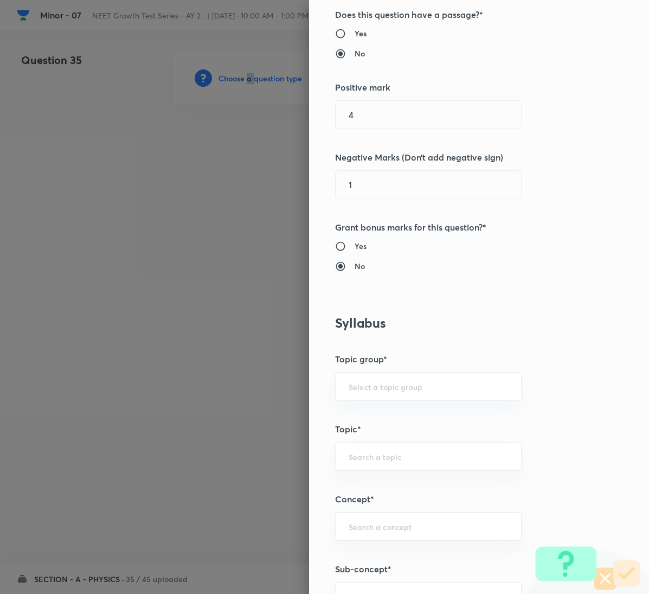
scroll to position [570, 0]
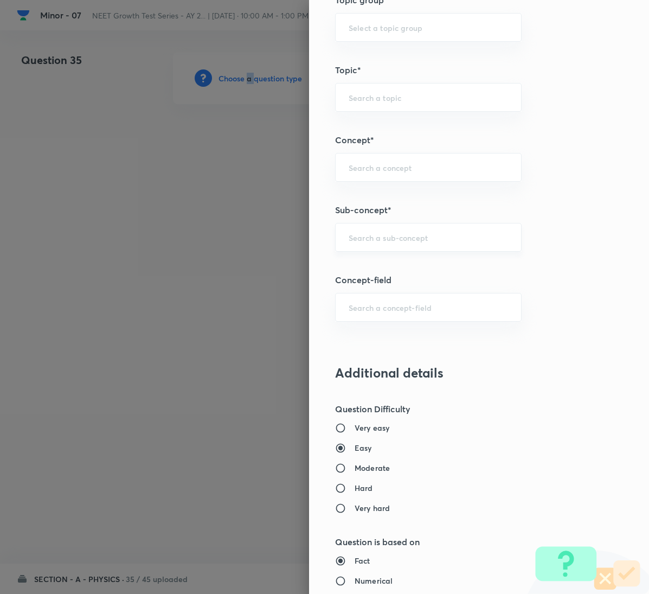
click at [389, 231] on div "​" at bounding box center [428, 237] width 187 height 29
paste input "Motion in a Plane"
click at [382, 265] on li "Motion in a Plane" at bounding box center [416, 272] width 185 height 20
type input "Motion in a Plane"
type input "Physics"
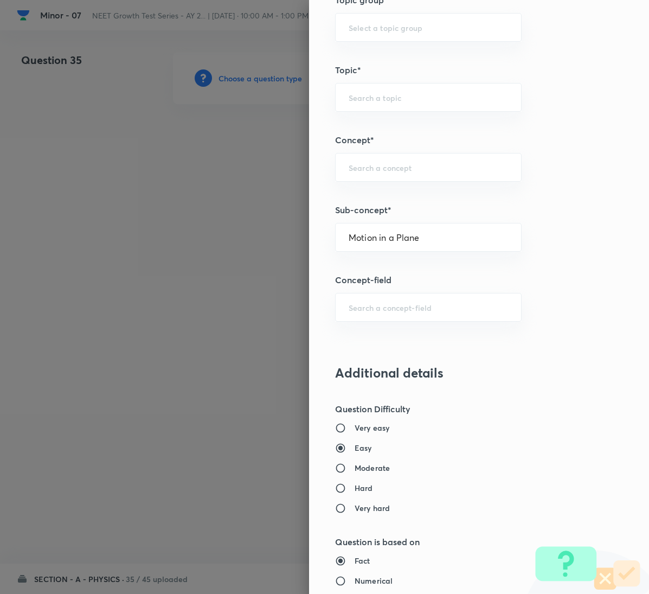
type input "Mechanics"
type input "Kinematics 2D"
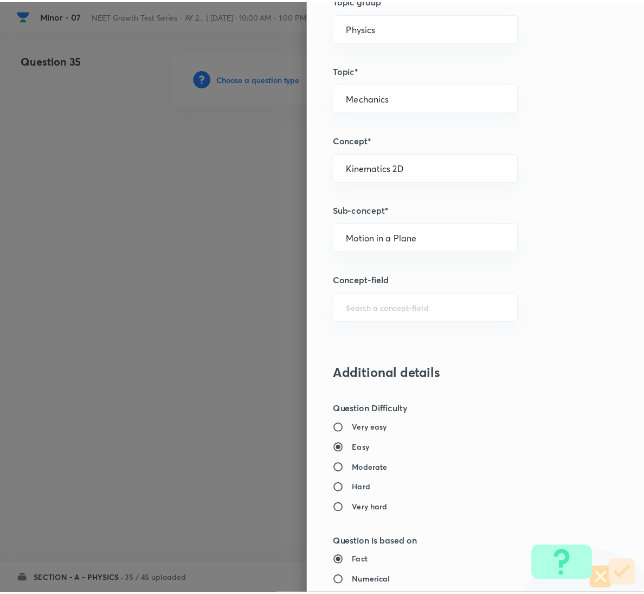
scroll to position [961, 0]
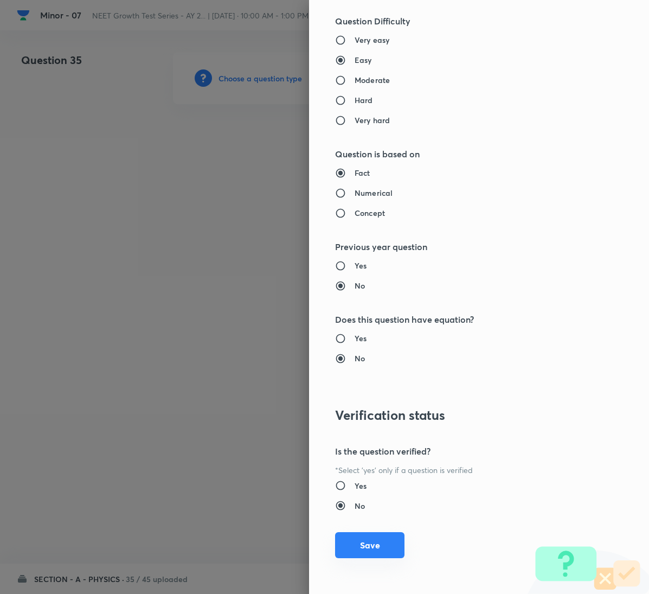
click at [370, 546] on button "Save" at bounding box center [369, 545] width 69 height 26
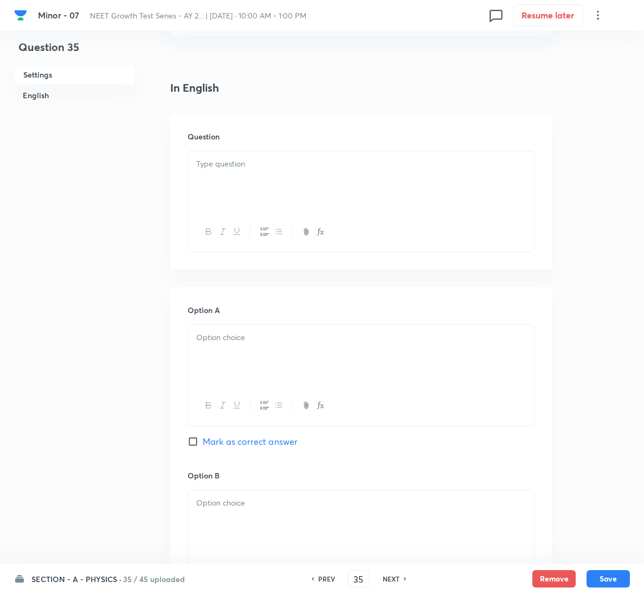
scroll to position [244, 0]
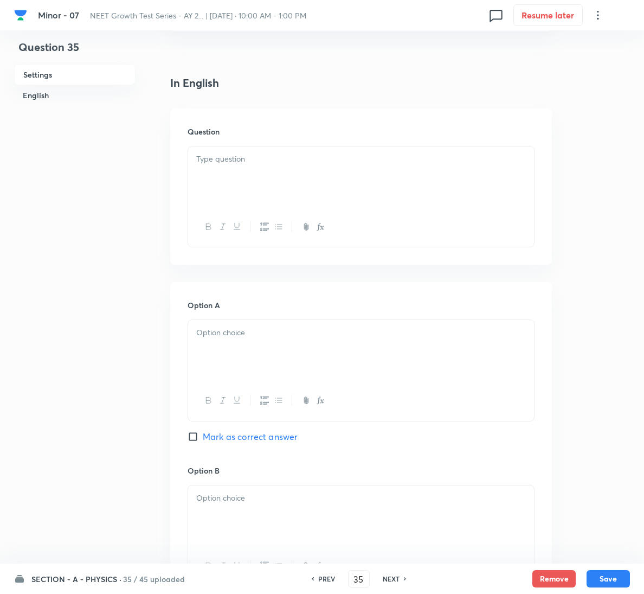
click at [216, 168] on div at bounding box center [361, 176] width 346 height 61
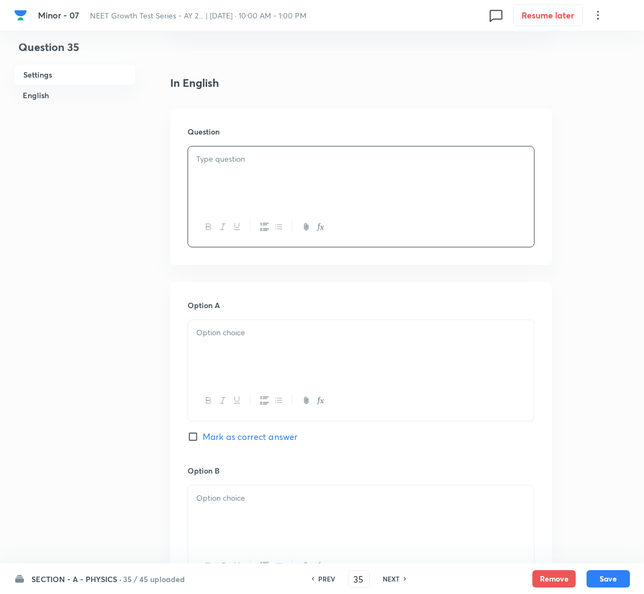
click at [264, 181] on div at bounding box center [361, 176] width 346 height 61
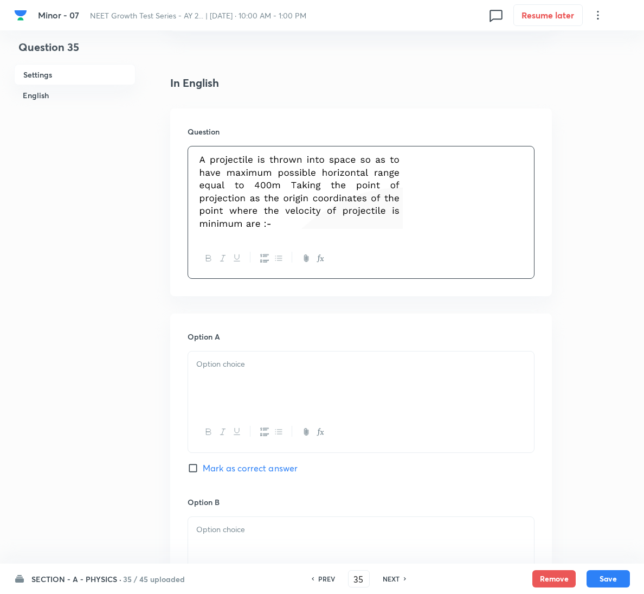
click at [360, 400] on div at bounding box center [361, 382] width 346 height 61
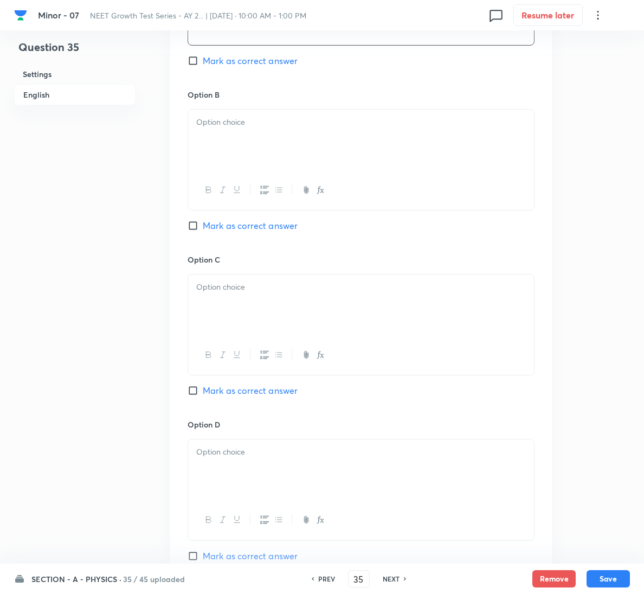
scroll to position [651, 0]
click at [245, 222] on span "Mark as correct answer" at bounding box center [250, 226] width 95 height 13
click at [203, 222] on input "Mark as correct answer" at bounding box center [195, 226] width 15 height 11
checkbox input "true"
click at [262, 127] on p at bounding box center [361, 123] width 330 height 12
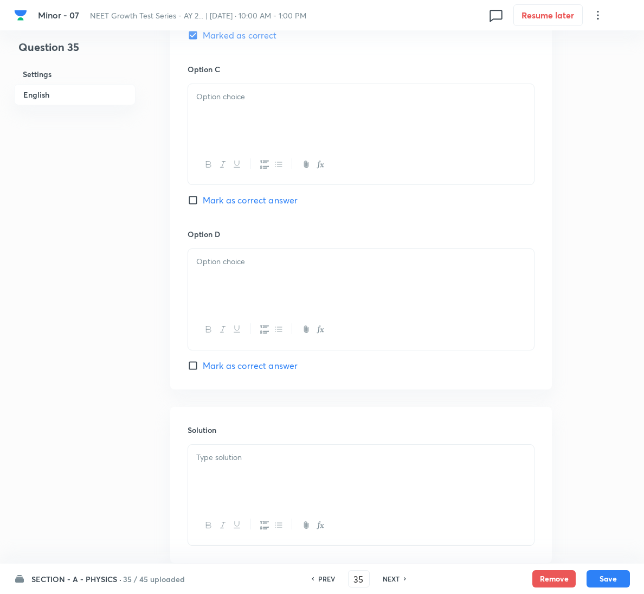
scroll to position [910, 0]
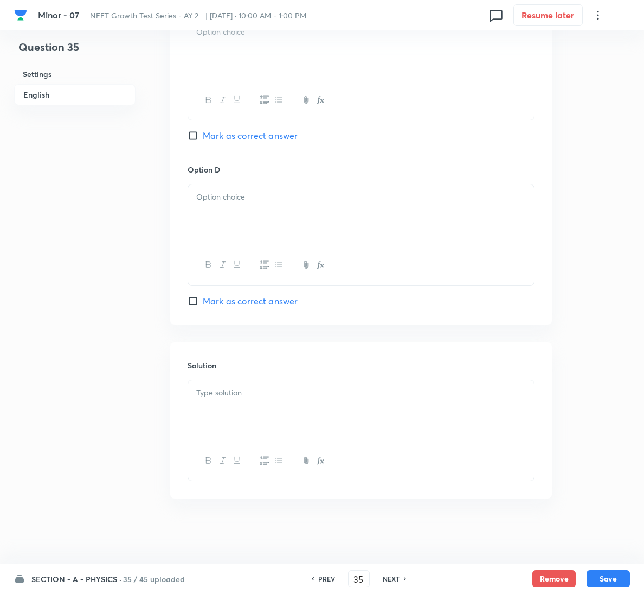
click at [316, 413] on div at bounding box center [361, 410] width 346 height 61
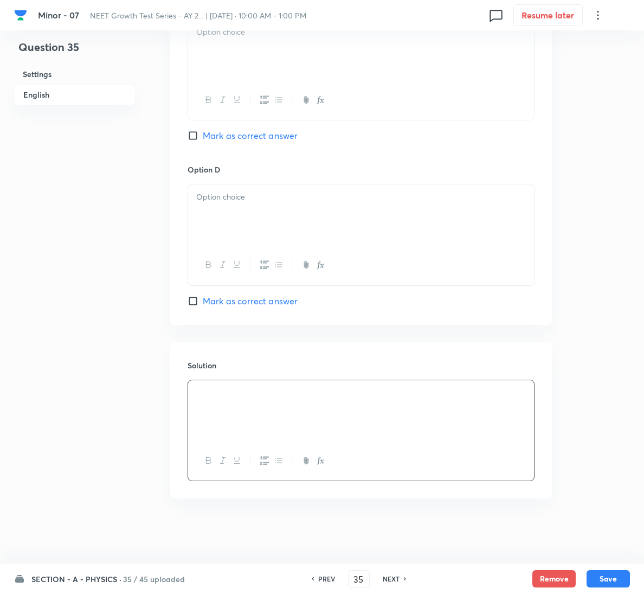
click at [222, 49] on div at bounding box center [361, 50] width 346 height 61
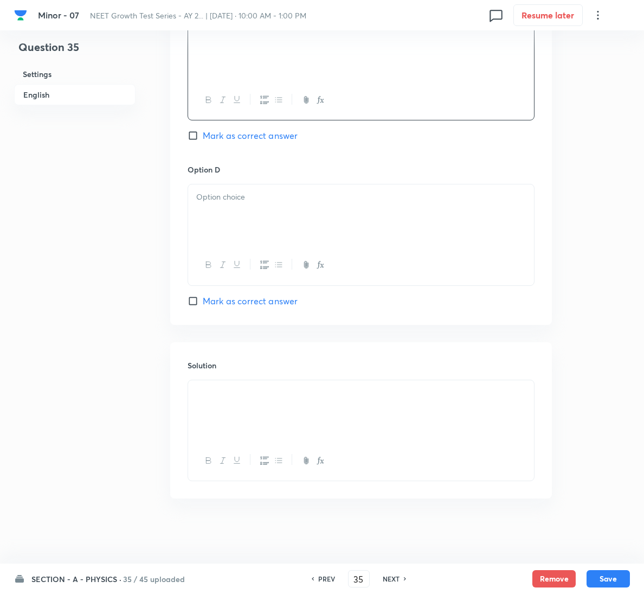
click at [284, 204] on div at bounding box center [361, 214] width 346 height 61
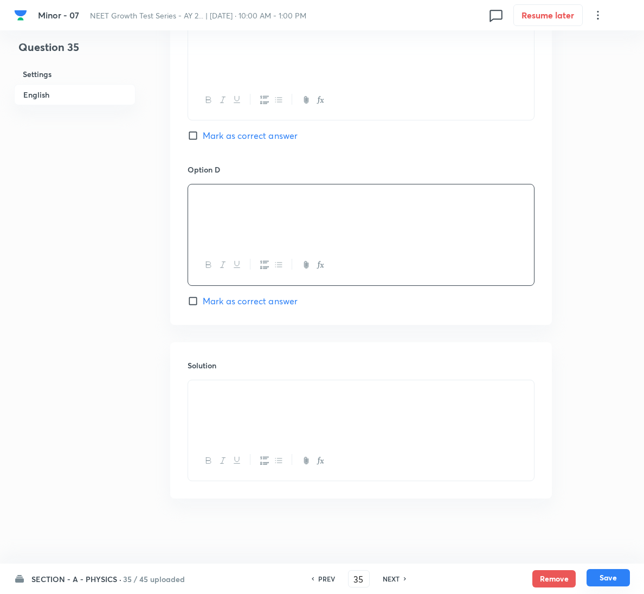
click at [621, 576] on button "Save" at bounding box center [608, 577] width 43 height 17
type input "36"
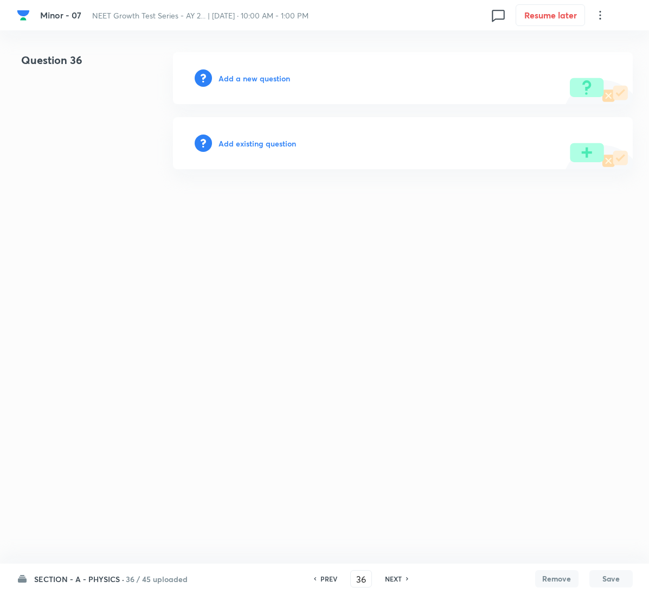
click at [283, 80] on h6 "Add a new question" at bounding box center [255, 78] width 72 height 11
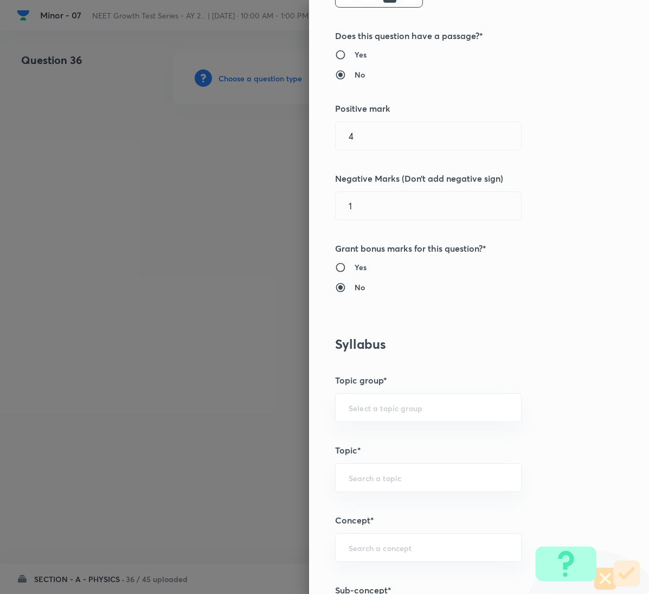
scroll to position [570, 0]
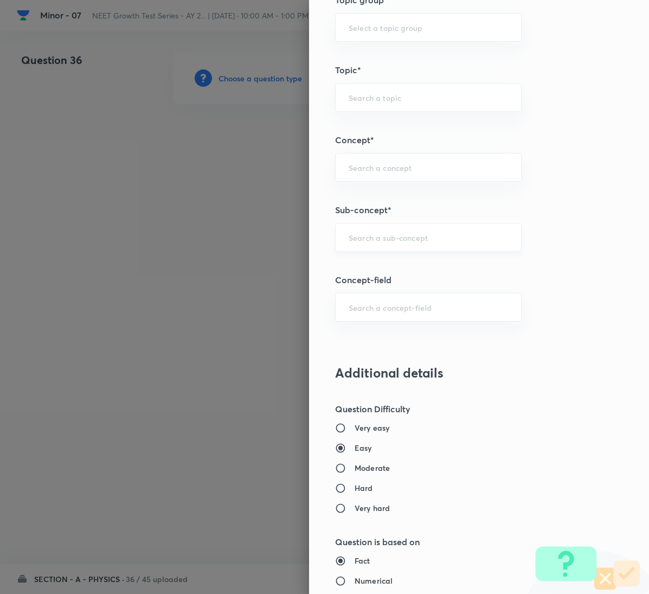
click at [370, 233] on div "​" at bounding box center [428, 237] width 187 height 29
paste input "Motion in a Plane"
click at [374, 265] on li "Motion in a Plane" at bounding box center [416, 272] width 185 height 20
type input "Motion in a Plane"
type input "Physics"
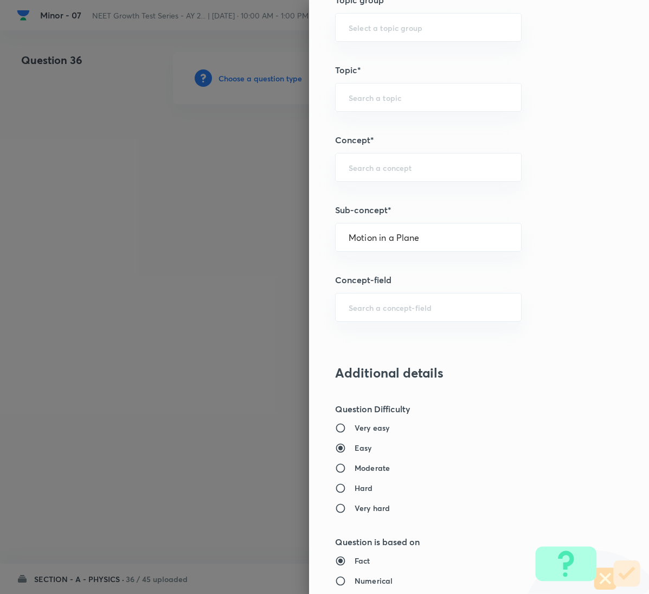
type input "Mechanics"
type input "Kinematics 2D"
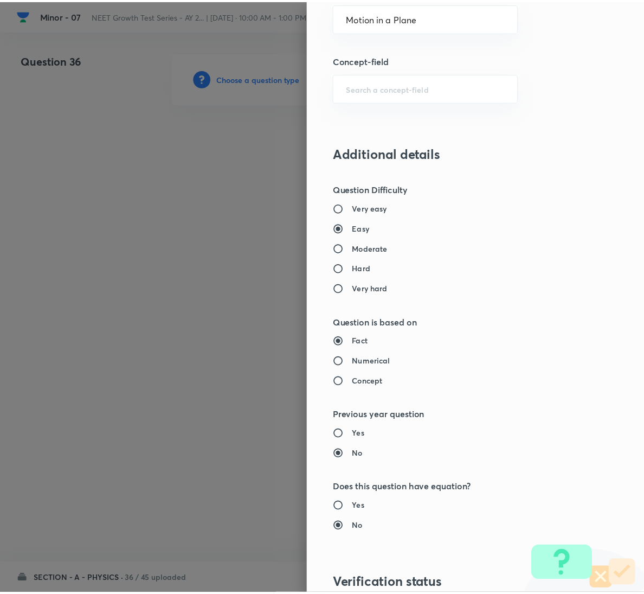
scroll to position [961, 0]
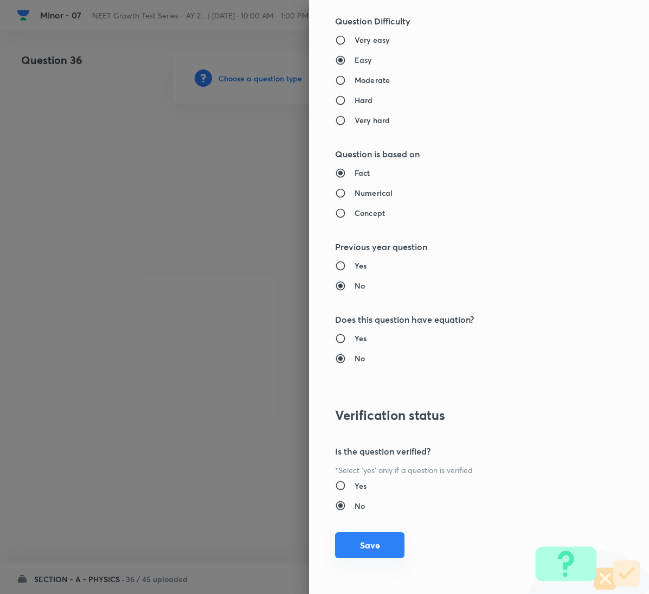
click at [359, 534] on div "Question settings Question type* Single choice correct Number of options* 2 3 4…" at bounding box center [479, 297] width 340 height 594
click at [354, 532] on div "Question settings Question type* Single choice correct Number of options* 2 3 4…" at bounding box center [479, 297] width 340 height 594
click at [354, 552] on button "Save" at bounding box center [369, 545] width 69 height 26
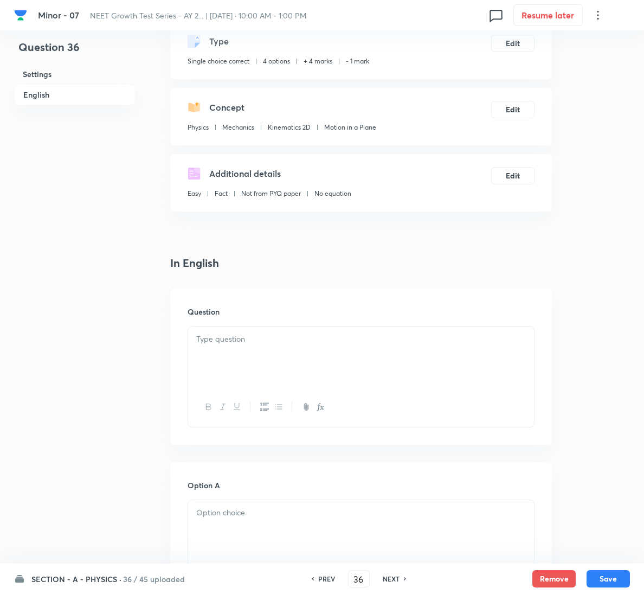
scroll to position [163, 0]
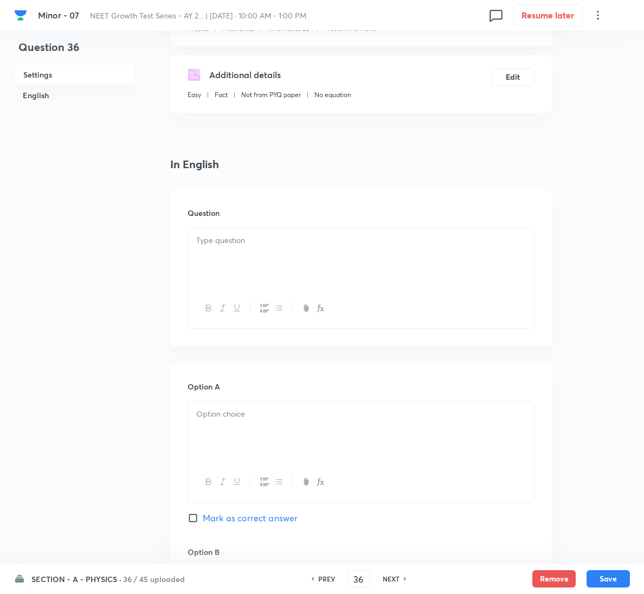
click at [246, 248] on div at bounding box center [361, 258] width 346 height 61
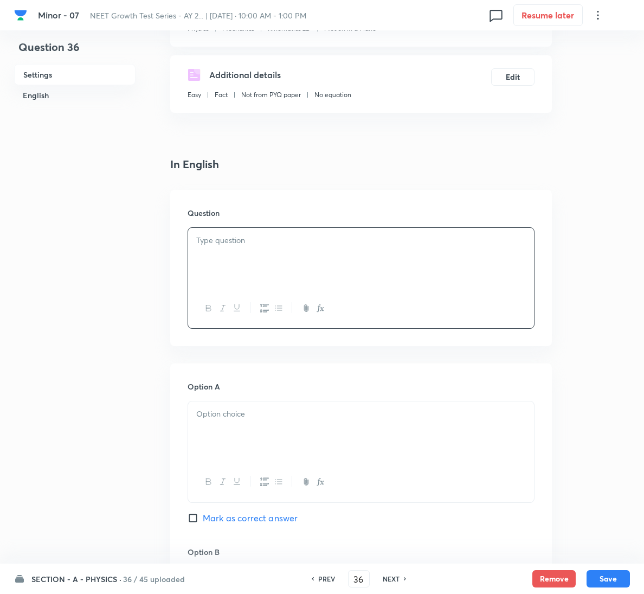
click at [295, 269] on div at bounding box center [361, 258] width 346 height 61
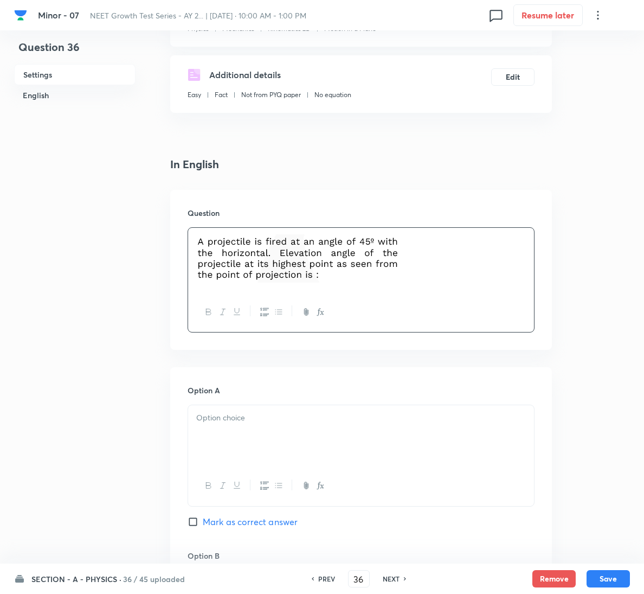
click at [311, 426] on div at bounding box center [361, 435] width 346 height 61
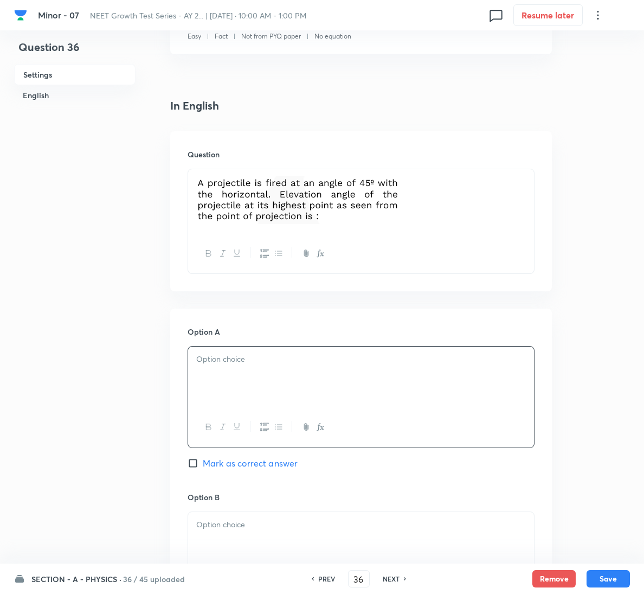
scroll to position [488, 0]
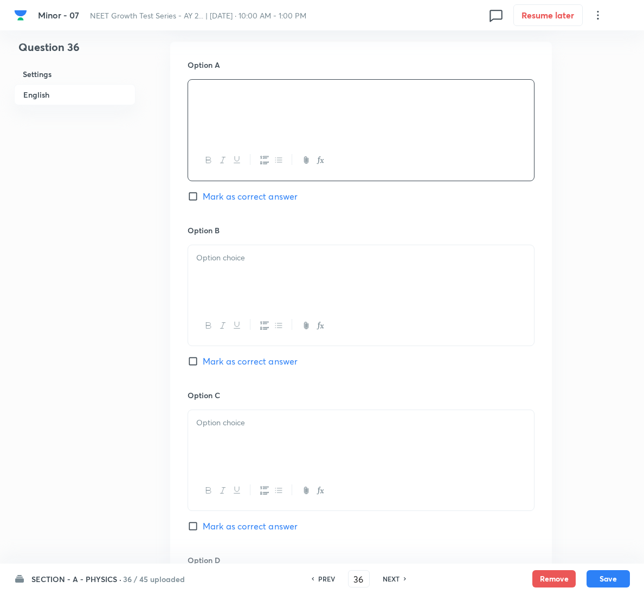
click at [247, 290] on div at bounding box center [361, 275] width 346 height 61
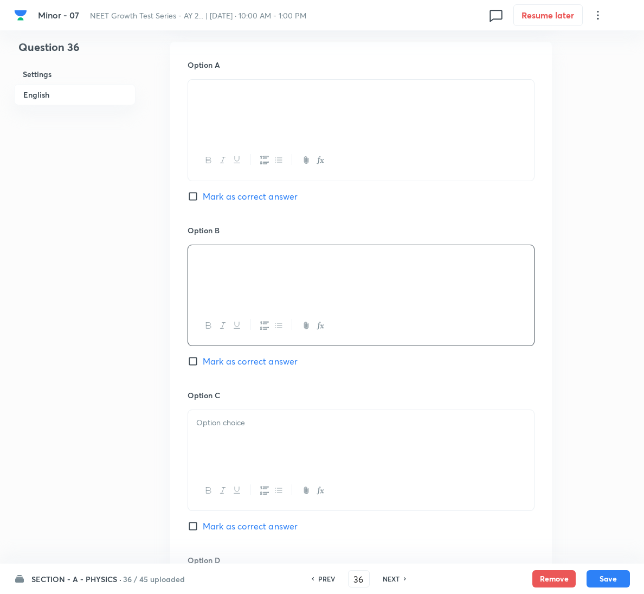
click at [246, 366] on span "Mark as correct answer" at bounding box center [250, 361] width 95 height 13
click at [203, 366] on input "Mark as correct answer" at bounding box center [195, 361] width 15 height 11
checkbox input "true"
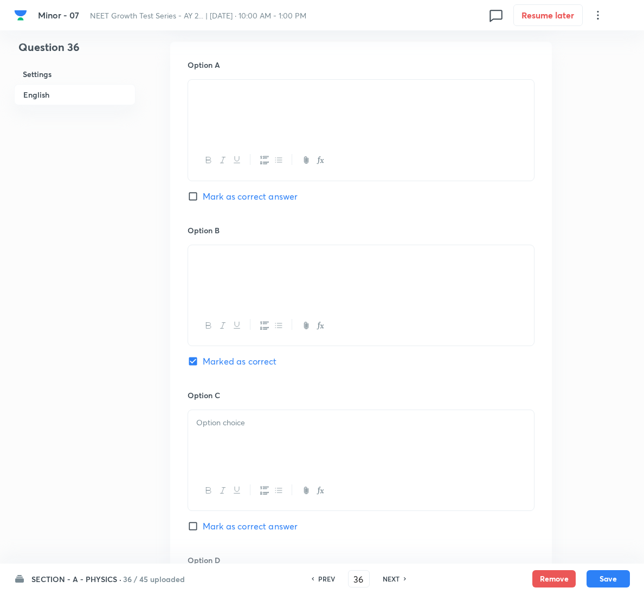
scroll to position [882, 0]
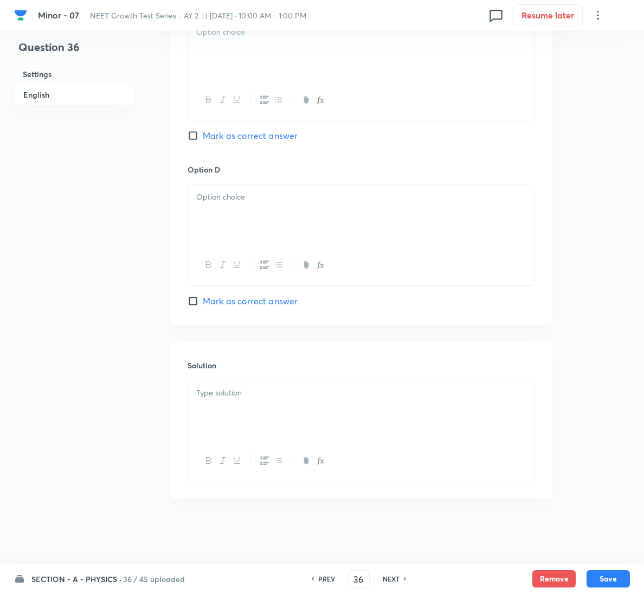
drag, startPoint x: 247, startPoint y: 444, endPoint x: 249, endPoint y: 426, distance: 18.0
click at [248, 443] on div at bounding box center [361, 461] width 346 height 40
click at [251, 406] on div at bounding box center [361, 410] width 346 height 61
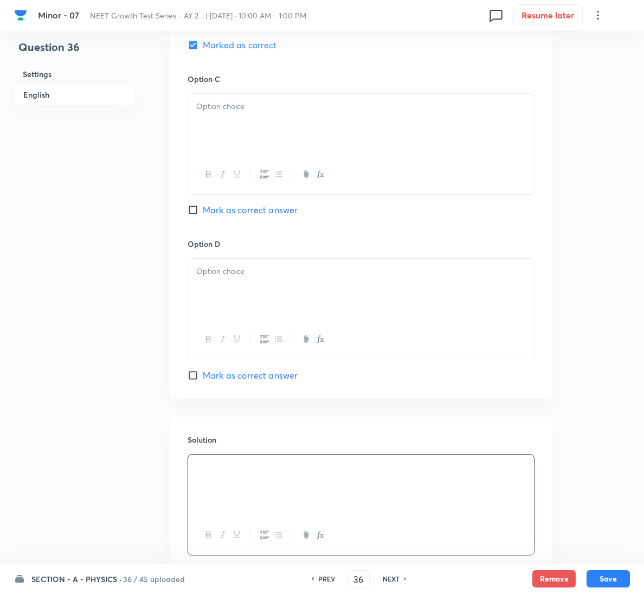
scroll to position [719, 0]
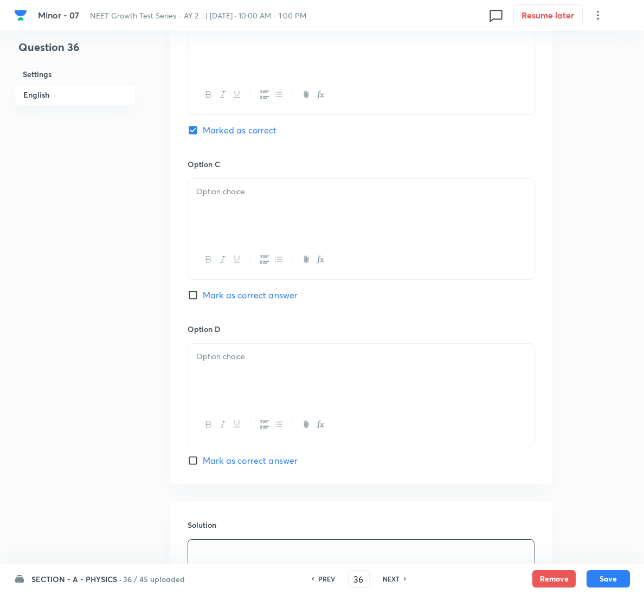
click at [254, 205] on div at bounding box center [361, 209] width 346 height 61
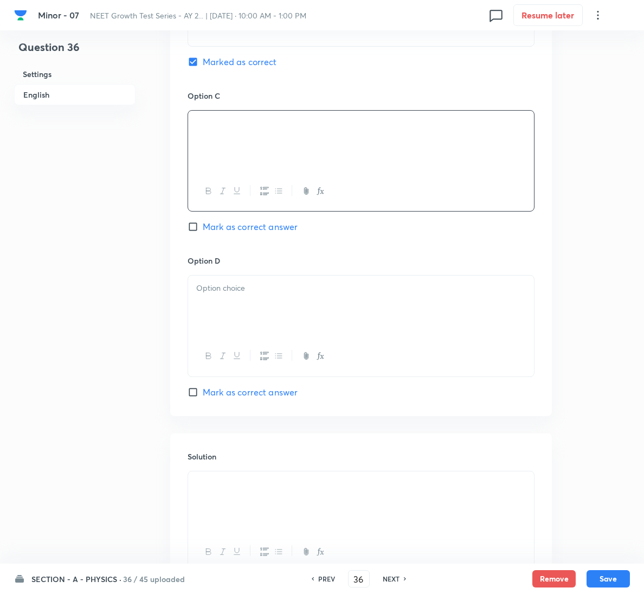
scroll to position [882, 0]
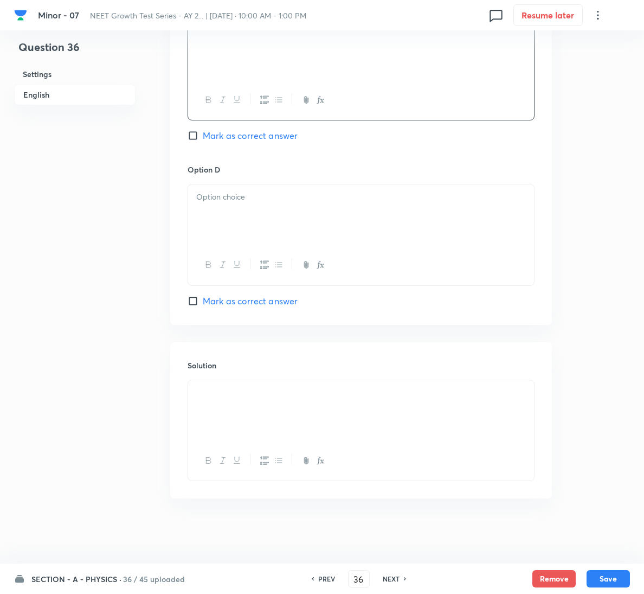
click at [255, 186] on div at bounding box center [361, 214] width 346 height 61
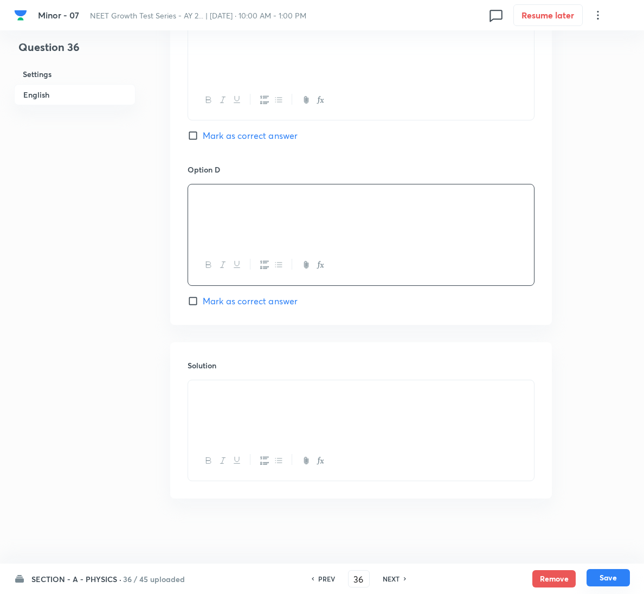
click at [620, 578] on button "Save" at bounding box center [608, 577] width 43 height 17
type input "37"
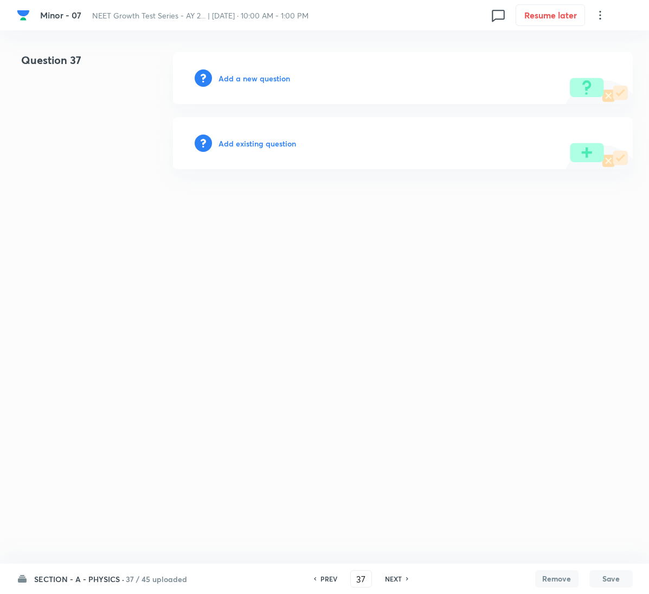
click at [269, 85] on div "Add a new question" at bounding box center [403, 78] width 460 height 52
click at [260, 67] on div "Add a new question" at bounding box center [403, 78] width 460 height 52
click at [259, 75] on h6 "Add a new question" at bounding box center [255, 78] width 72 height 11
click at [259, 75] on h6 "Choose a question type" at bounding box center [261, 78] width 84 height 11
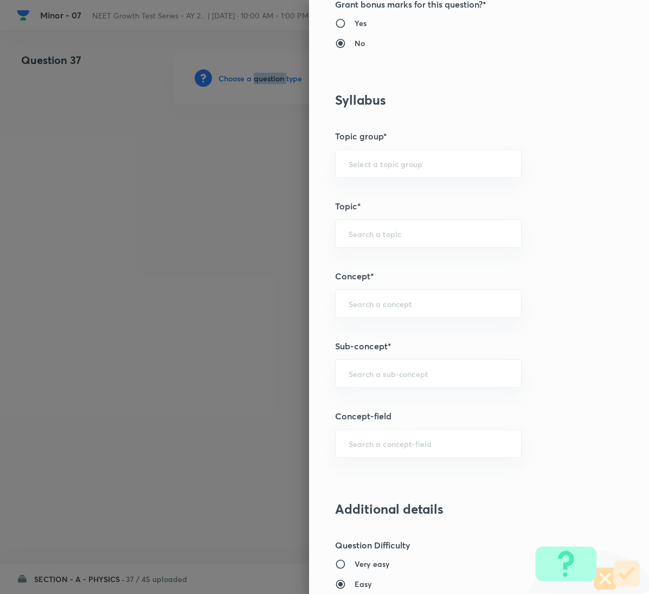
scroll to position [488, 0]
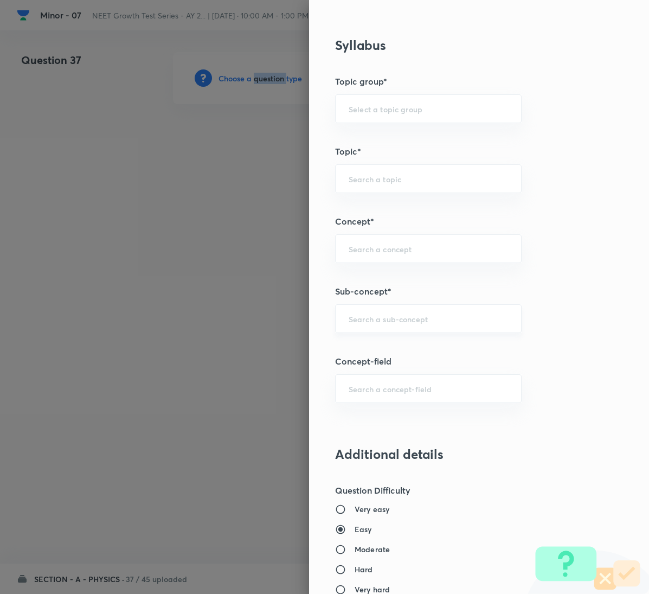
click at [361, 316] on div "​" at bounding box center [428, 318] width 187 height 29
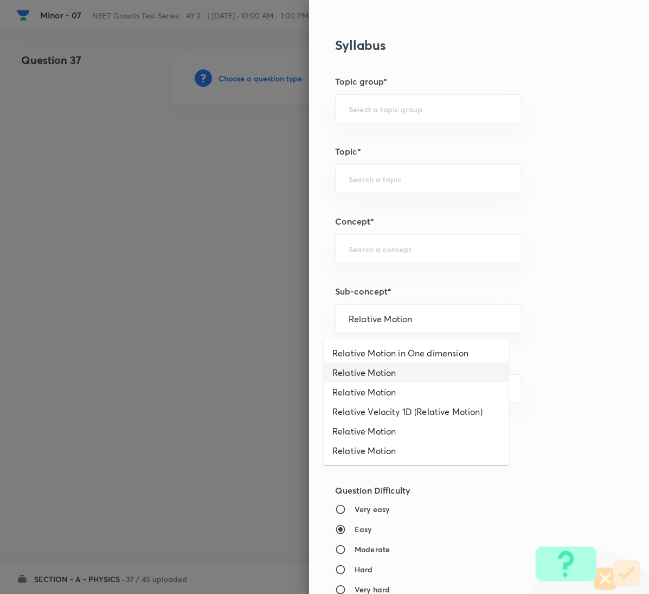
click at [412, 376] on li "Relative Motion" at bounding box center [416, 373] width 185 height 20
type input "Relative Motion"
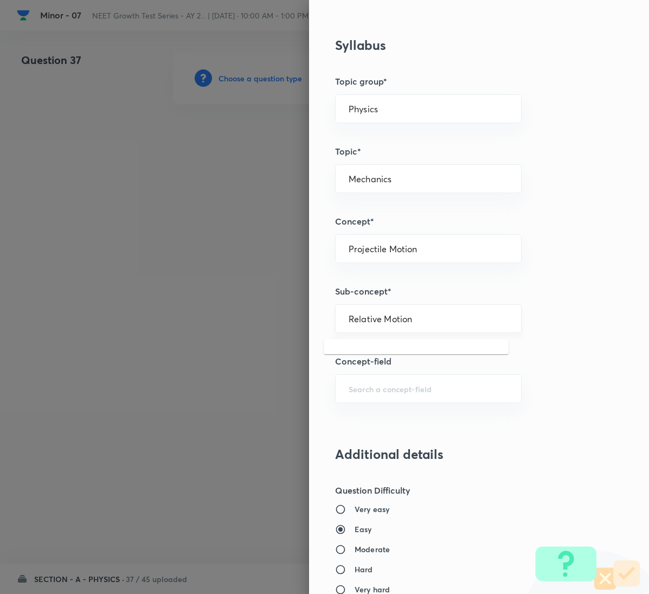
click at [413, 324] on input "Relative Motion" at bounding box center [428, 319] width 159 height 10
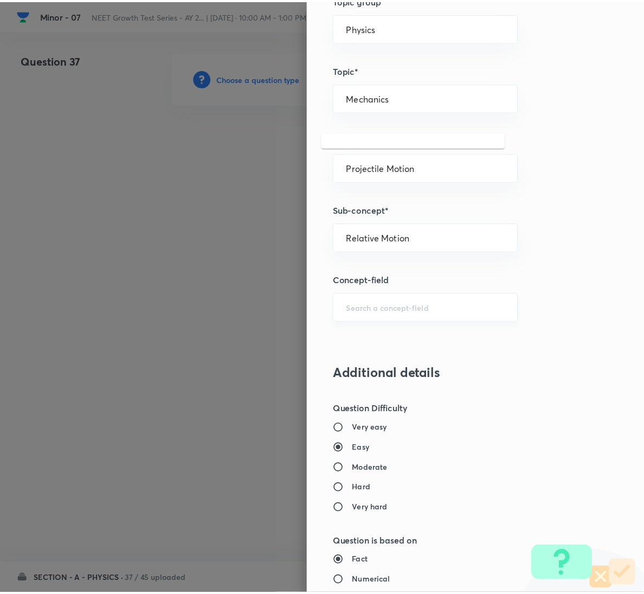
scroll to position [961, 0]
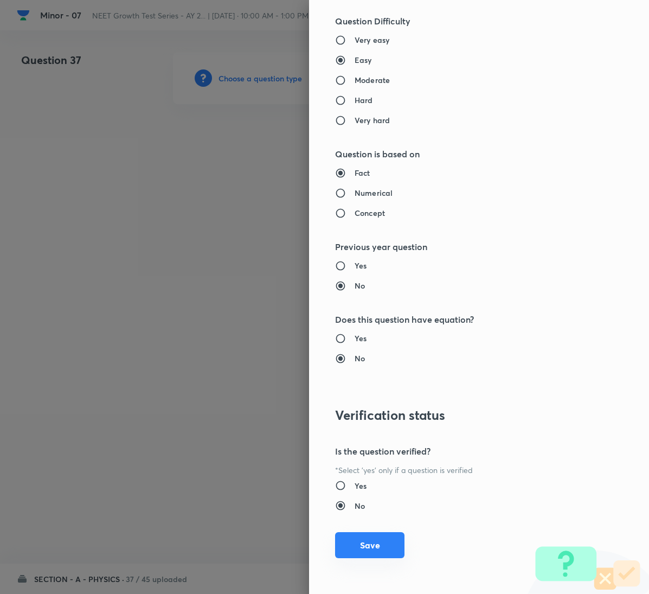
click at [376, 551] on button "Save" at bounding box center [369, 545] width 69 height 26
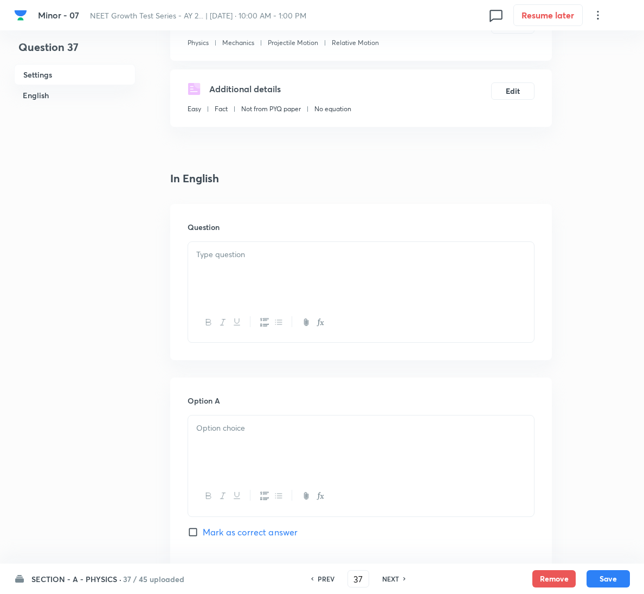
scroll to position [244, 0]
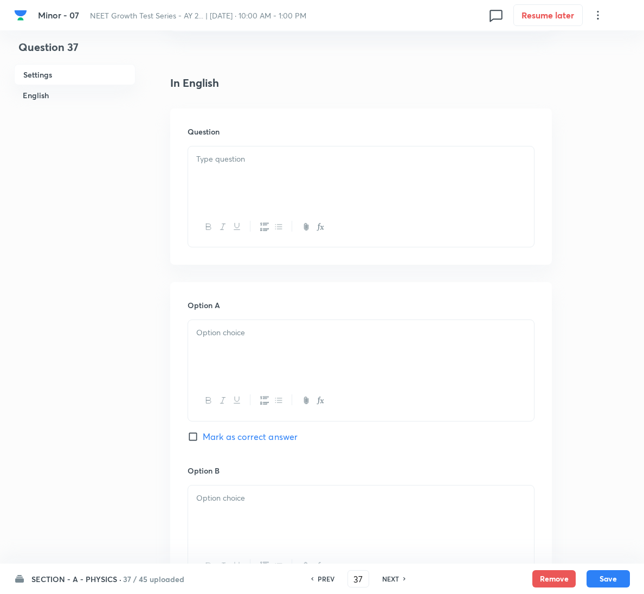
drag, startPoint x: 610, startPoint y: 213, endPoint x: 594, endPoint y: 213, distance: 16.3
click at [610, 213] on div "Question 37 Settings English Settings Type Single choice correct 4 options + 4 …" at bounding box center [322, 490] width 616 height 1365
click at [293, 179] on div at bounding box center [361, 176] width 346 height 61
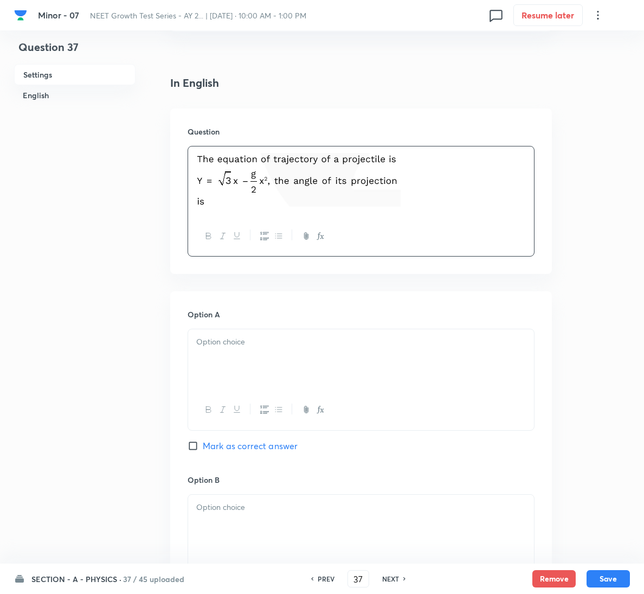
click at [315, 341] on p at bounding box center [361, 342] width 330 height 12
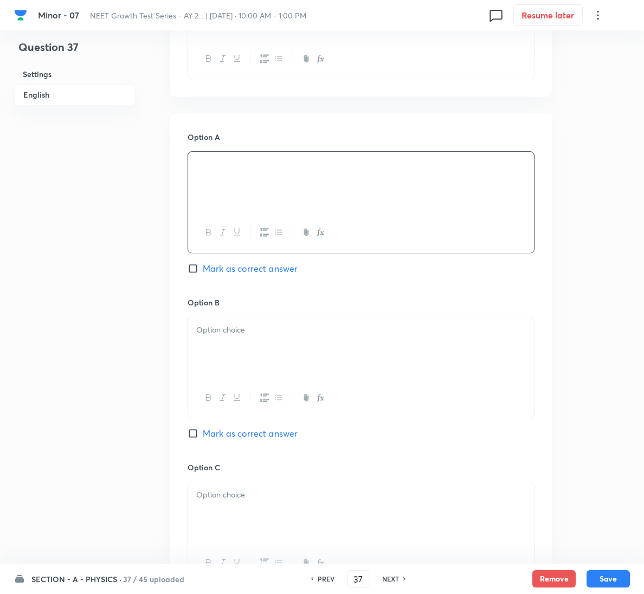
scroll to position [488, 0]
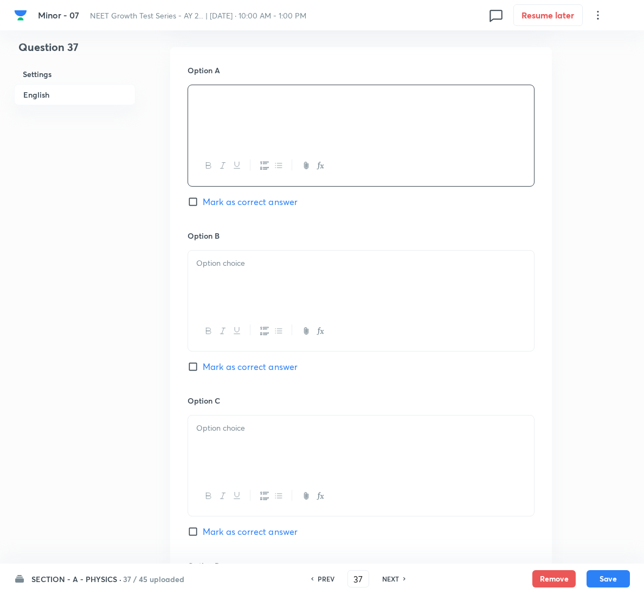
click at [239, 284] on div at bounding box center [361, 281] width 346 height 61
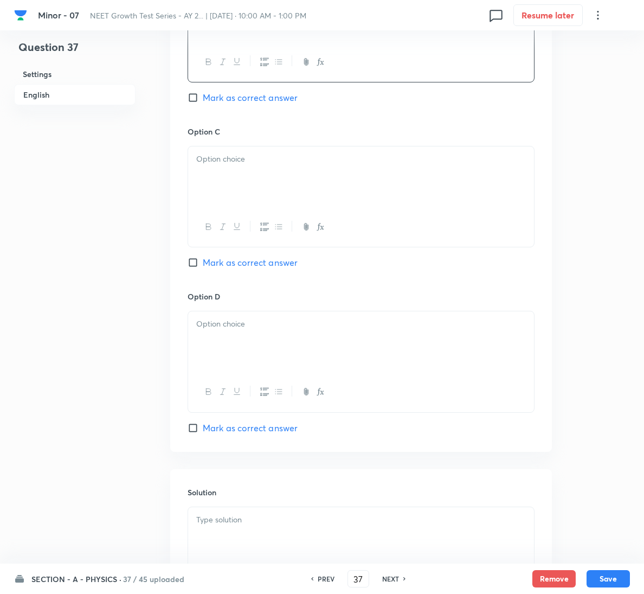
scroll to position [814, 0]
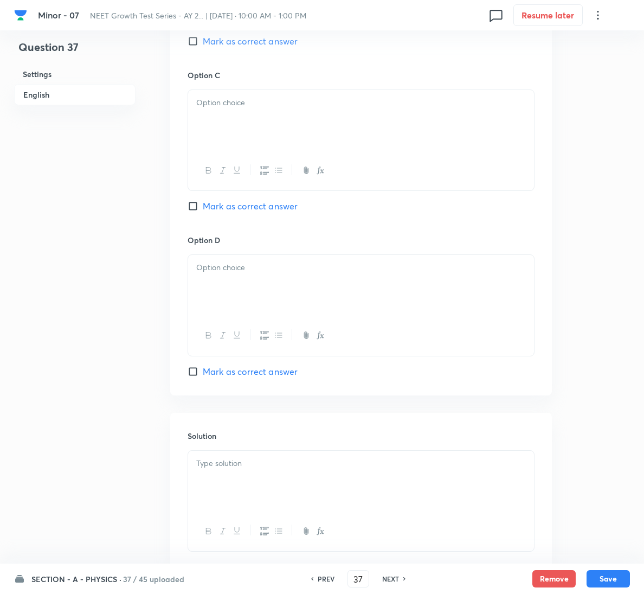
click at [259, 219] on div "Option C Mark as correct answer" at bounding box center [361, 151] width 347 height 165
click at [267, 212] on span "Mark as correct answer" at bounding box center [250, 206] width 95 height 13
click at [203, 212] on input "Mark as correct answer" at bounding box center [195, 206] width 15 height 11
click at [293, 132] on div at bounding box center [361, 120] width 346 height 61
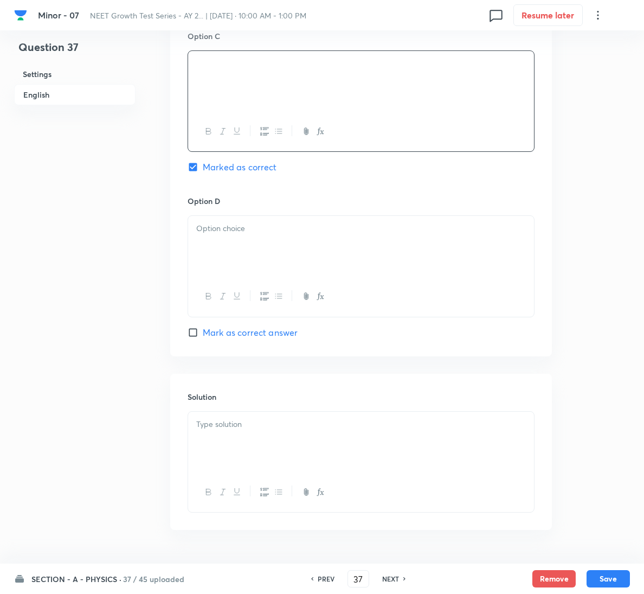
scroll to position [887, 0]
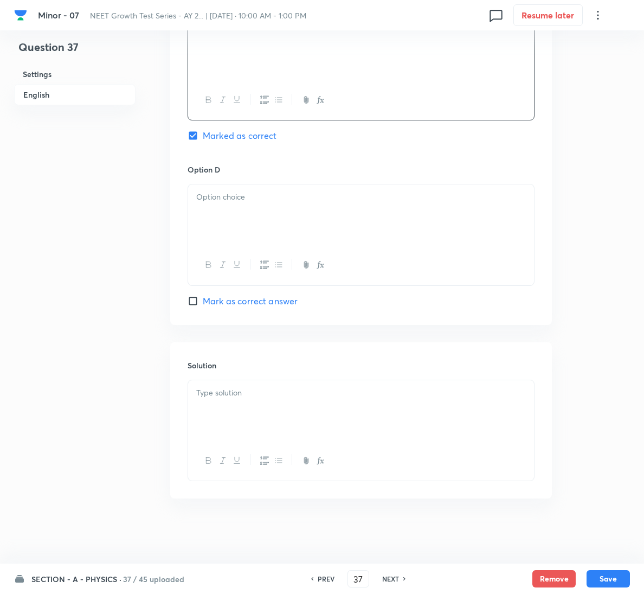
click at [270, 421] on div at bounding box center [361, 410] width 346 height 61
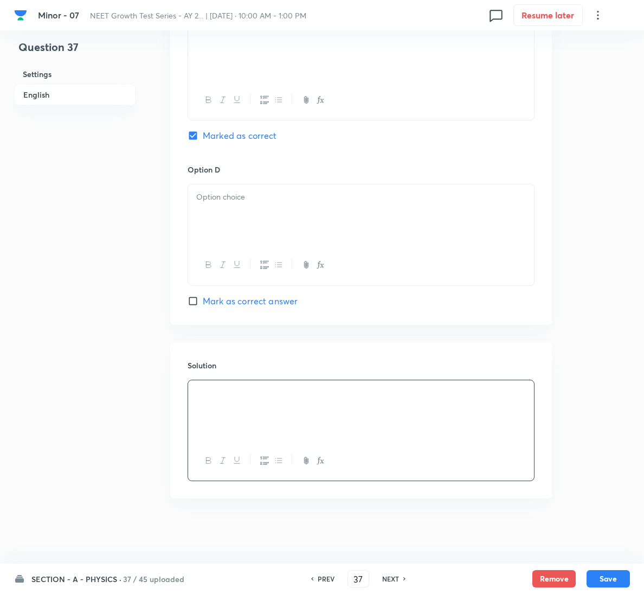
click at [290, 215] on div at bounding box center [361, 214] width 346 height 61
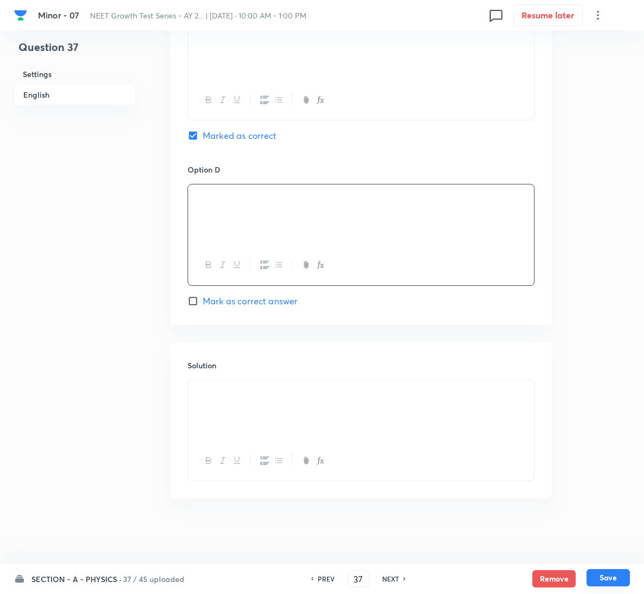
click at [609, 574] on button "Save" at bounding box center [608, 577] width 43 height 17
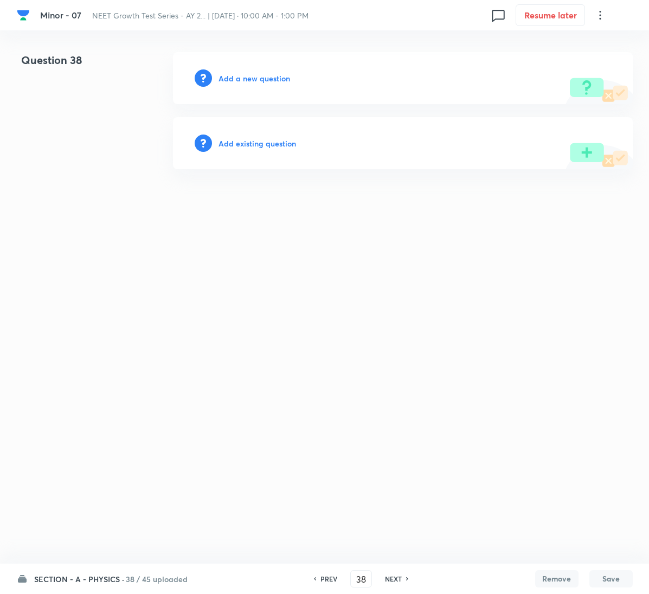
click at [262, 75] on h6 "Add a new question" at bounding box center [255, 78] width 72 height 11
click at [262, 75] on h6 "Choose a question type" at bounding box center [261, 78] width 84 height 11
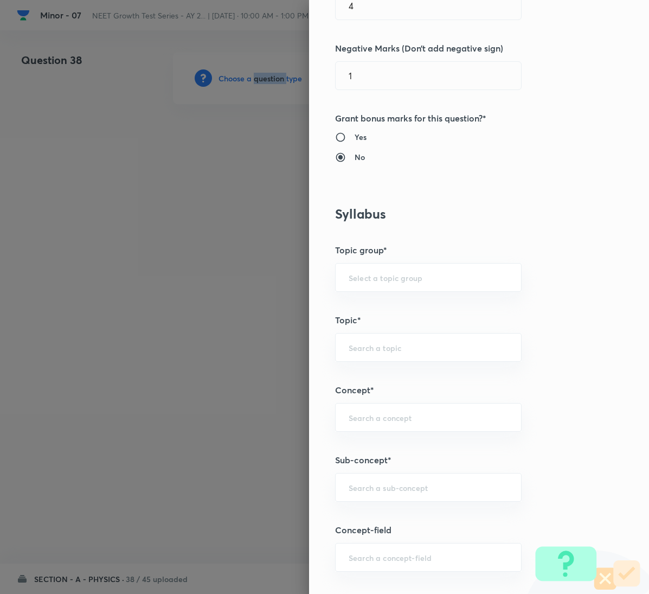
scroll to position [488, 0]
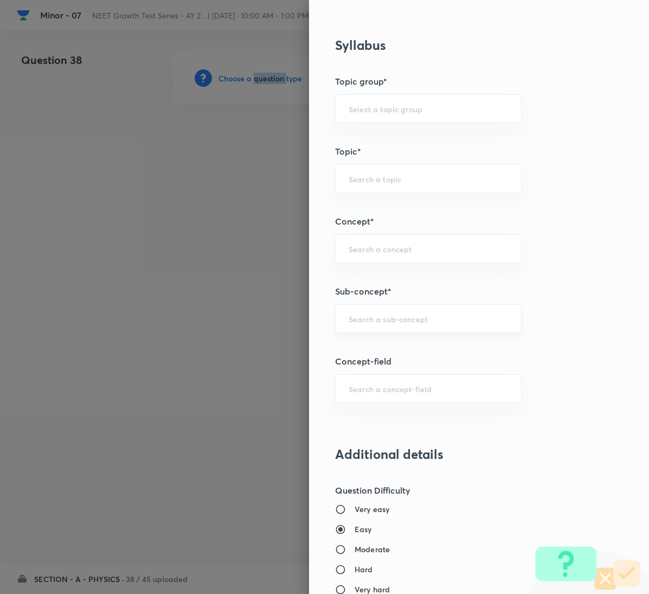
click at [378, 310] on div "​" at bounding box center [428, 318] width 187 height 29
paste input "Relative Motion"
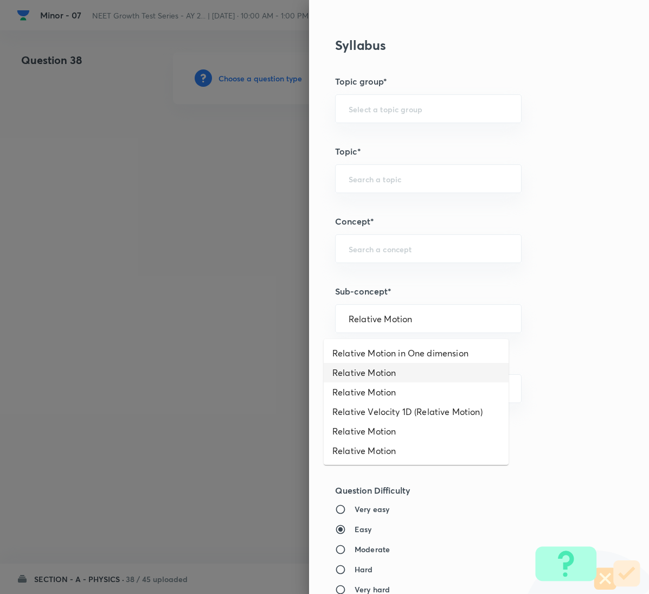
click at [399, 366] on li "Relative Motion" at bounding box center [416, 373] width 185 height 20
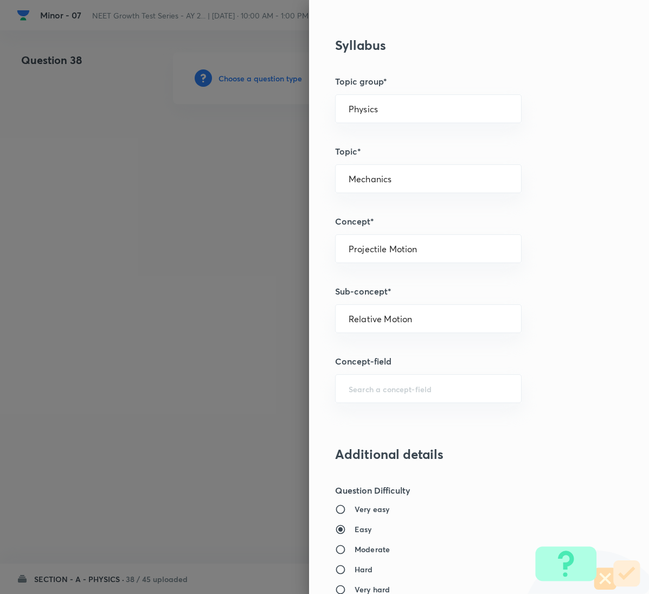
drag, startPoint x: 450, startPoint y: 419, endPoint x: 582, endPoint y: 392, distance: 134.5
click at [581, 394] on div "Question settings Question type* Single choice correct Number of options* 2 3 4…" at bounding box center [479, 297] width 340 height 594
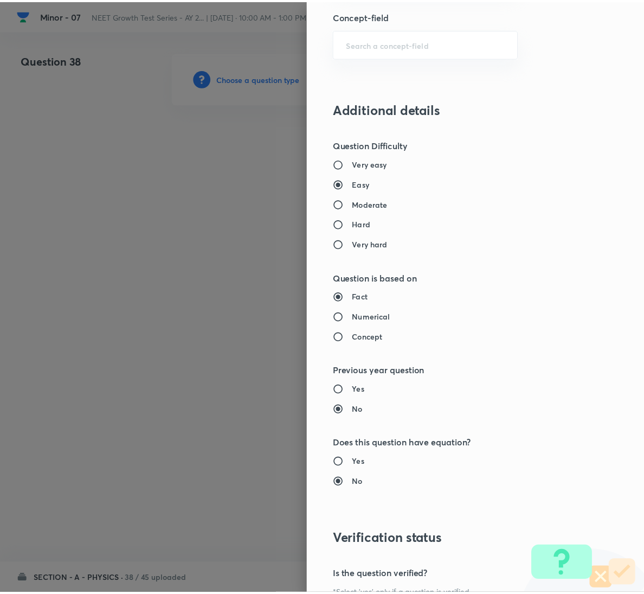
scroll to position [961, 0]
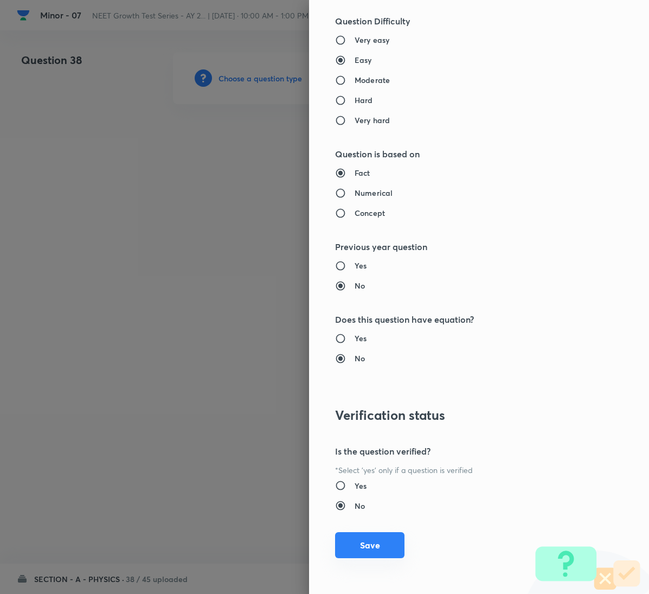
click at [354, 539] on button "Save" at bounding box center [369, 545] width 69 height 26
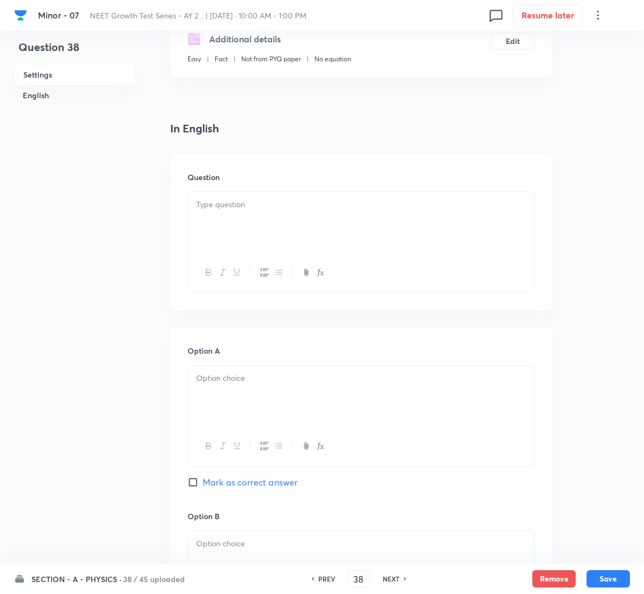
scroll to position [244, 0]
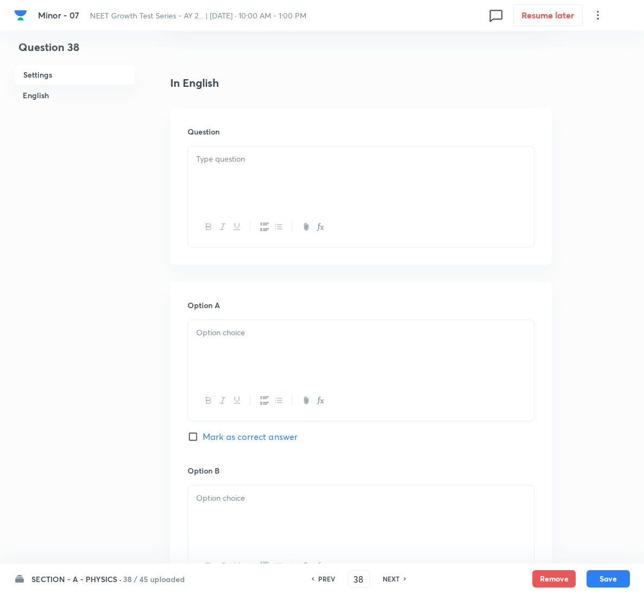
click at [259, 179] on div at bounding box center [361, 176] width 346 height 61
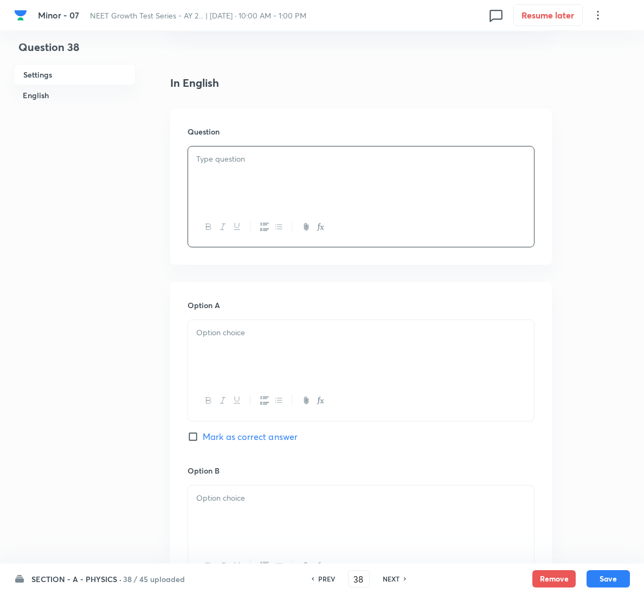
click at [435, 189] on div at bounding box center [361, 176] width 346 height 61
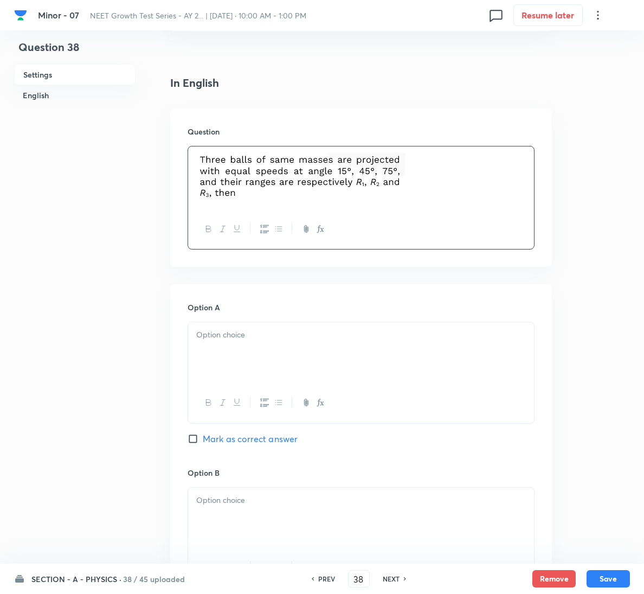
click at [347, 341] on p at bounding box center [361, 335] width 330 height 12
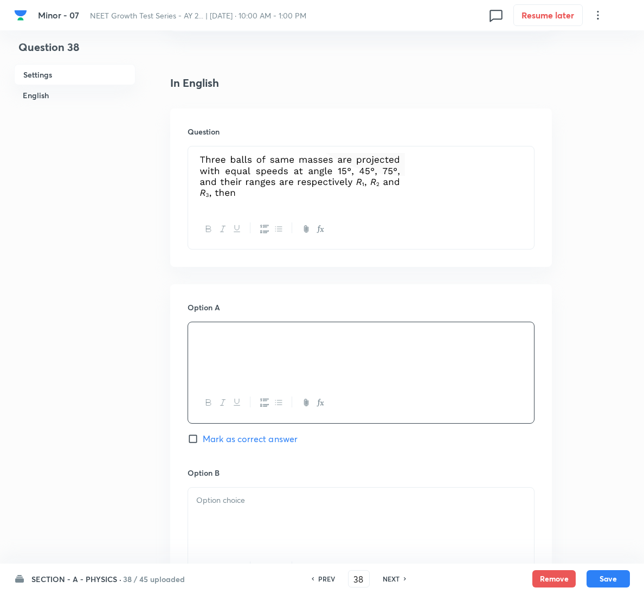
click at [249, 496] on p at bounding box center [361, 500] width 330 height 12
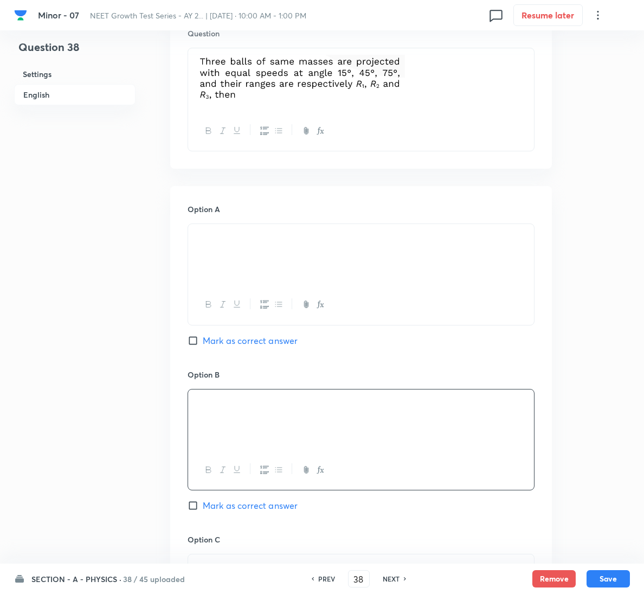
scroll to position [570, 0]
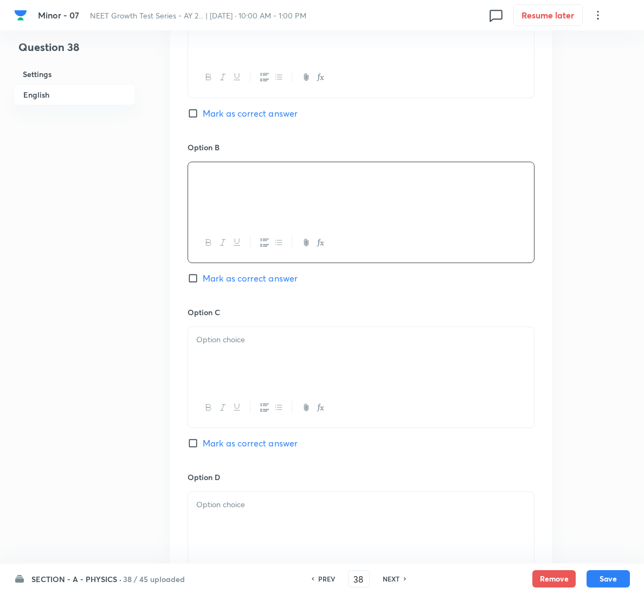
click at [251, 334] on div at bounding box center [361, 357] width 346 height 61
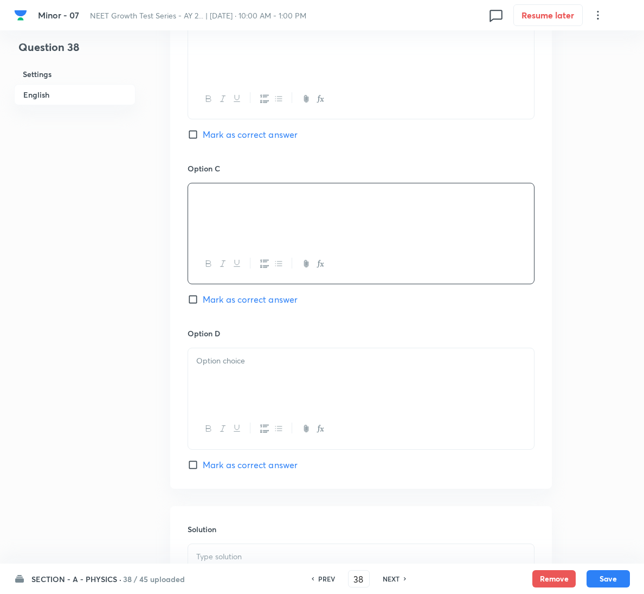
scroll to position [880, 0]
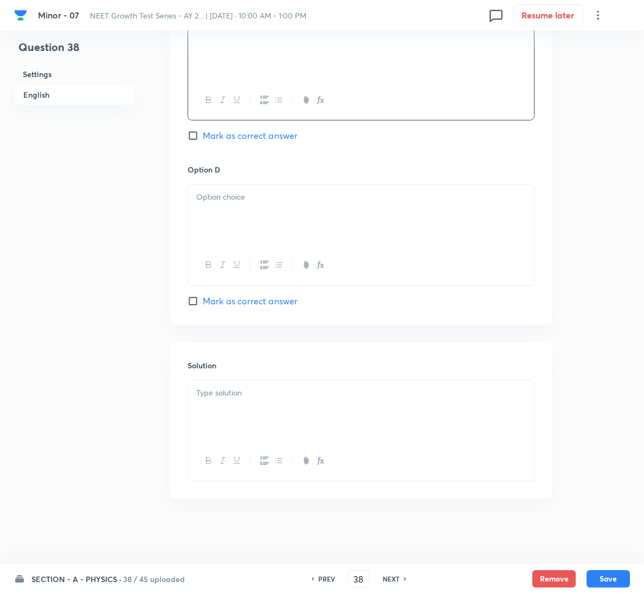
click at [220, 295] on span "Mark as correct answer" at bounding box center [250, 301] width 95 height 13
click at [203, 296] on input "Mark as correct answer" at bounding box center [195, 301] width 15 height 11
click at [242, 223] on div at bounding box center [361, 214] width 346 height 61
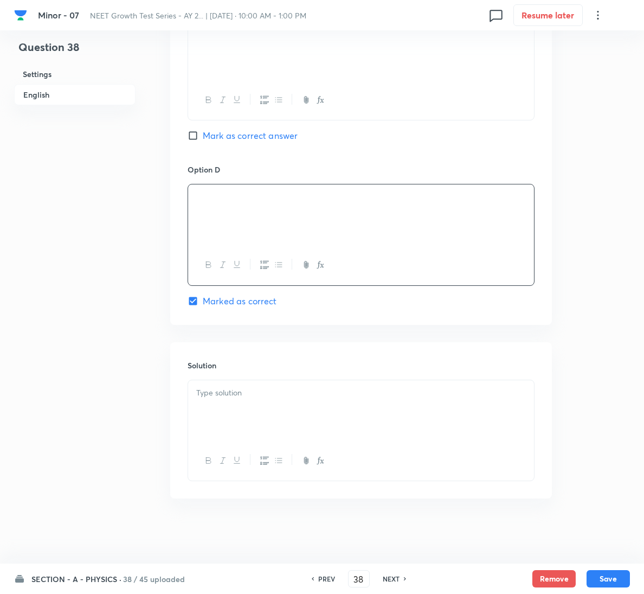
click at [329, 417] on div at bounding box center [361, 410] width 346 height 61
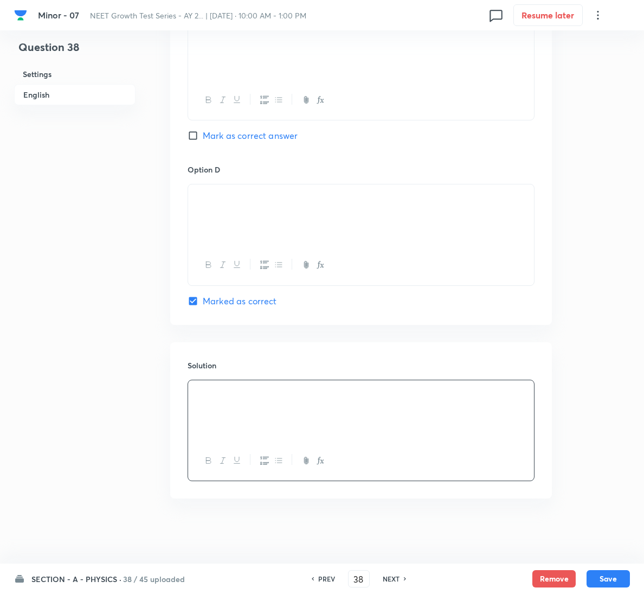
click at [620, 577] on button "Save" at bounding box center [608, 578] width 43 height 17
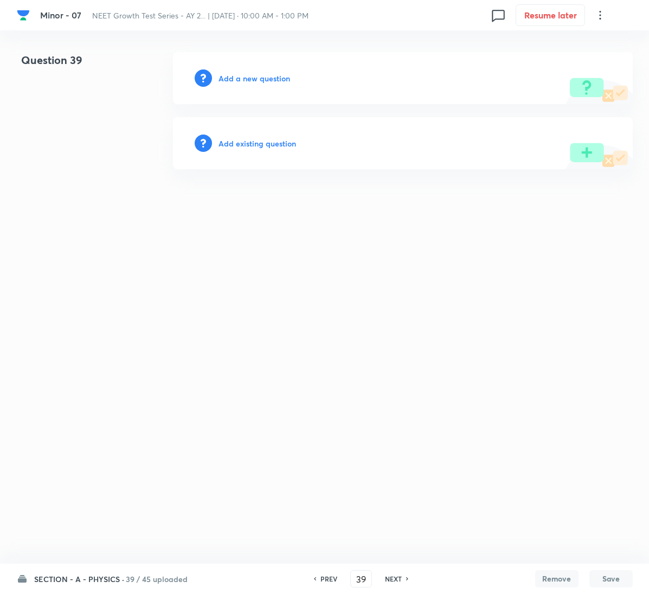
click at [251, 73] on h6 "Add a new question" at bounding box center [255, 78] width 72 height 11
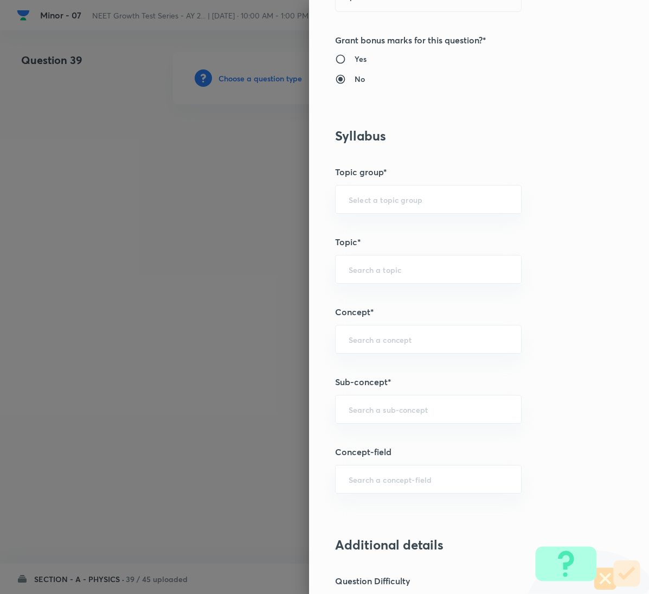
scroll to position [488, 0]
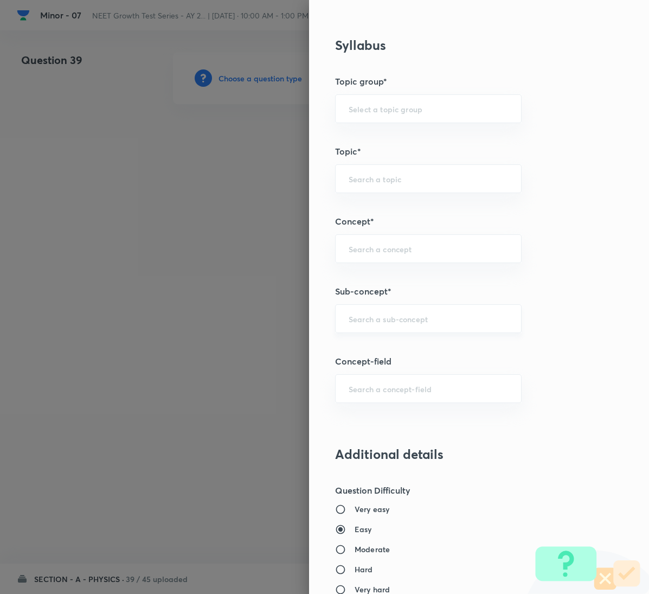
click at [418, 333] on div "​" at bounding box center [428, 318] width 187 height 29
paste input "Relative Motion"
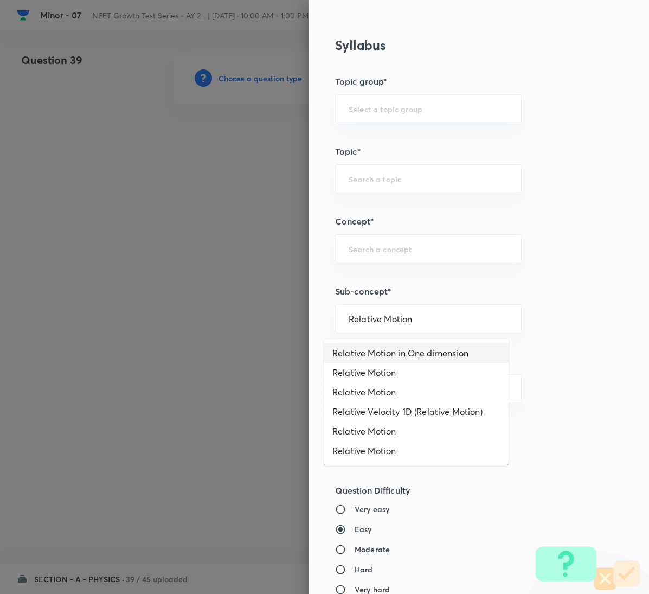
click at [402, 344] on li "Relative Motion in One dimension" at bounding box center [416, 353] width 185 height 20
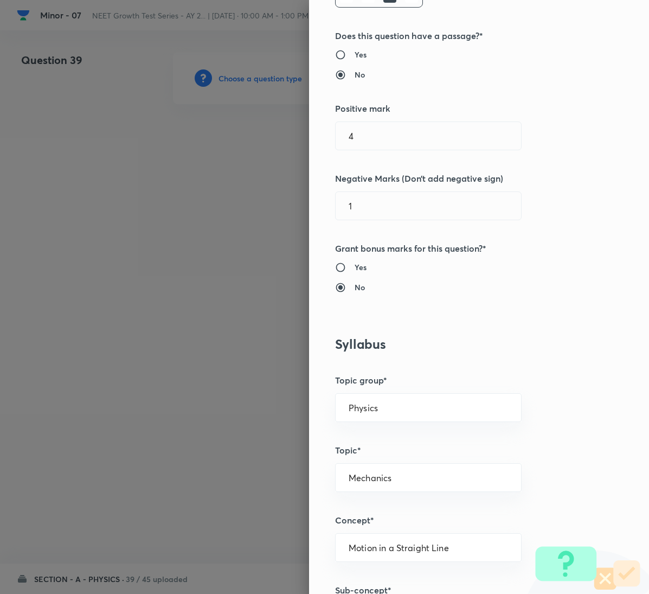
scroll to position [0, 0]
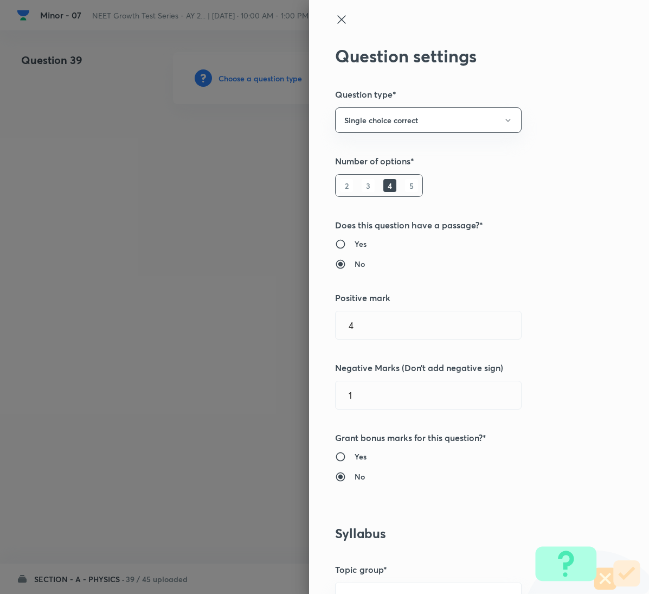
click at [335, 17] on icon at bounding box center [341, 19] width 13 height 13
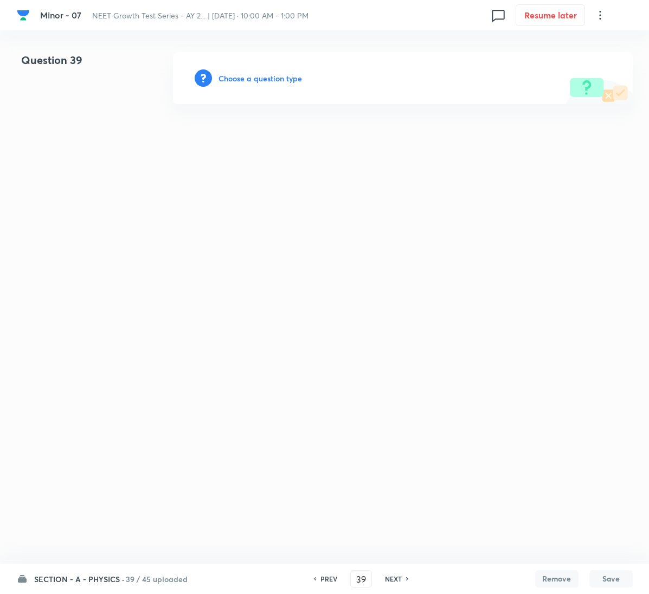
click at [238, 76] on h6 "Choose a question type" at bounding box center [261, 78] width 84 height 11
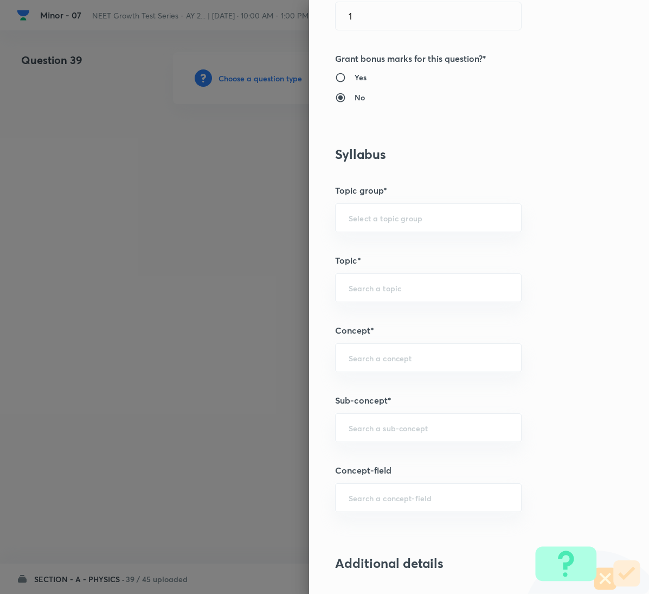
scroll to position [407, 0]
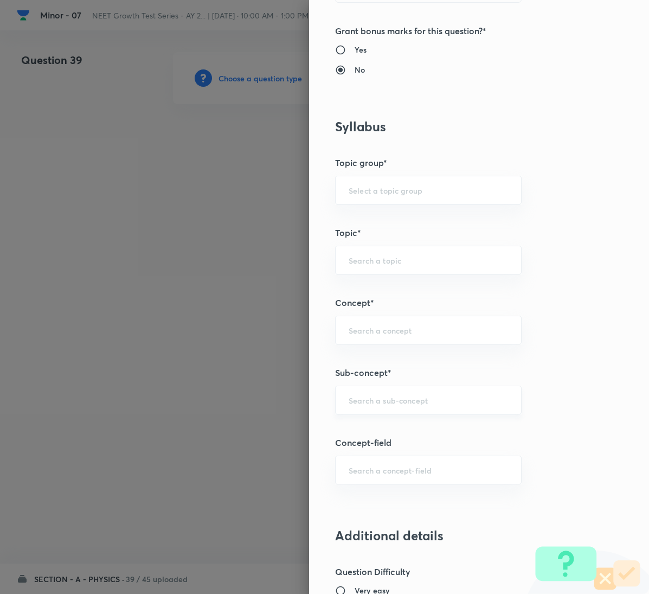
click at [371, 394] on div "​" at bounding box center [428, 400] width 187 height 29
paste input "Relative Motion"
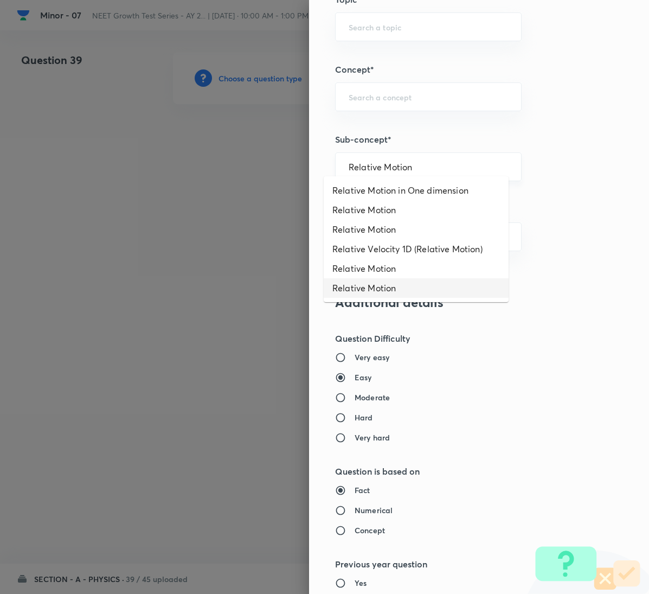
scroll to position [651, 0]
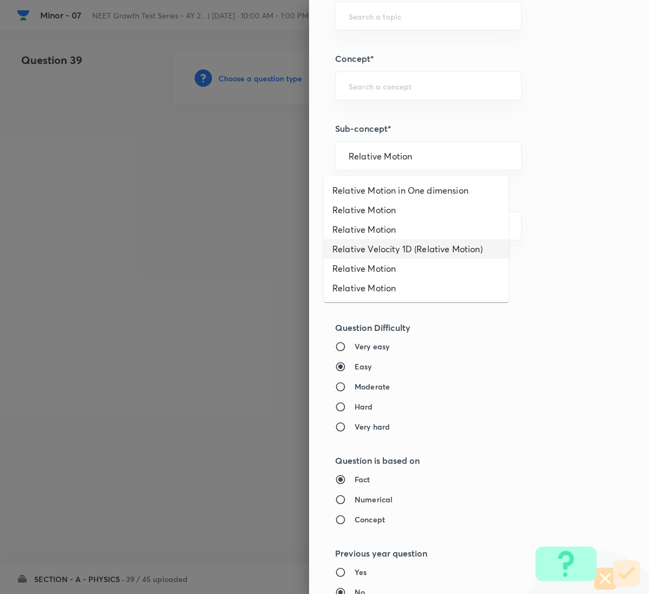
click at [455, 255] on li "Relative Velocity 1D (Relative Motion)" at bounding box center [416, 249] width 185 height 20
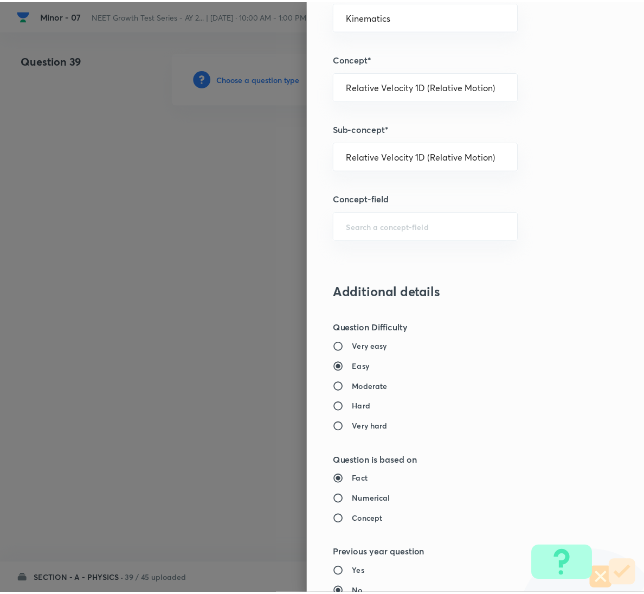
scroll to position [961, 0]
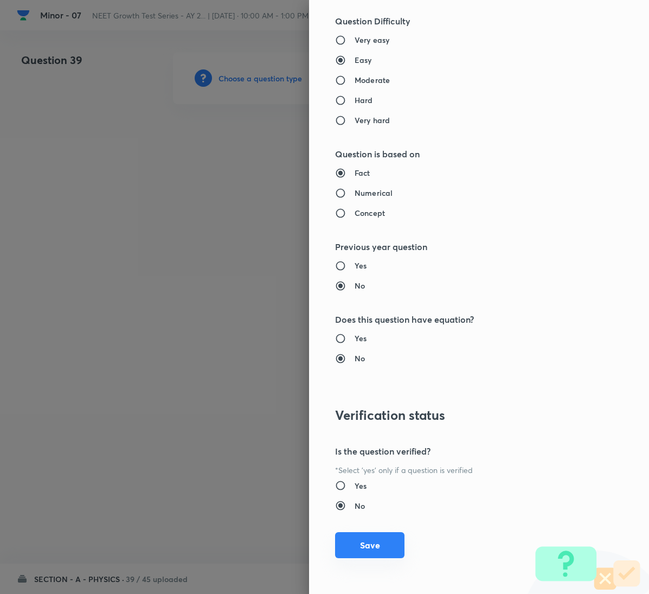
click at [359, 547] on button "Save" at bounding box center [369, 545] width 69 height 26
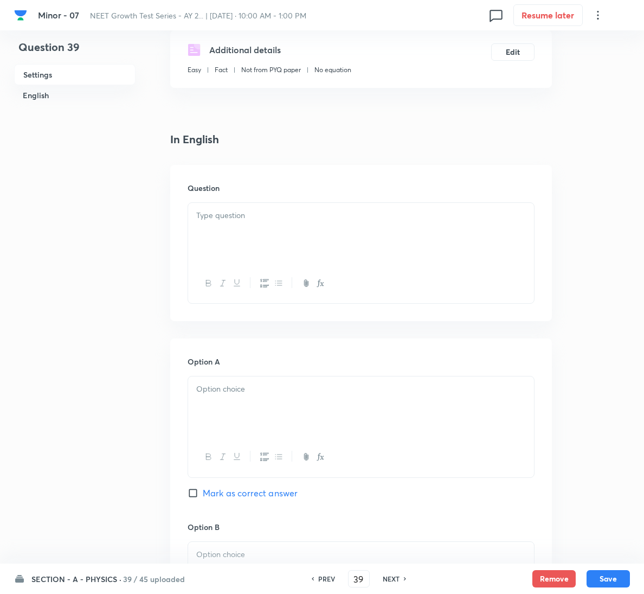
scroll to position [244, 0]
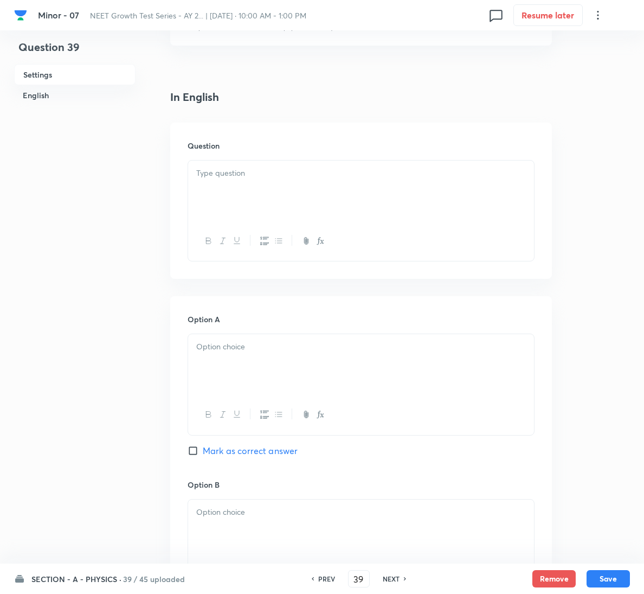
click at [241, 199] on div at bounding box center [361, 191] width 346 height 61
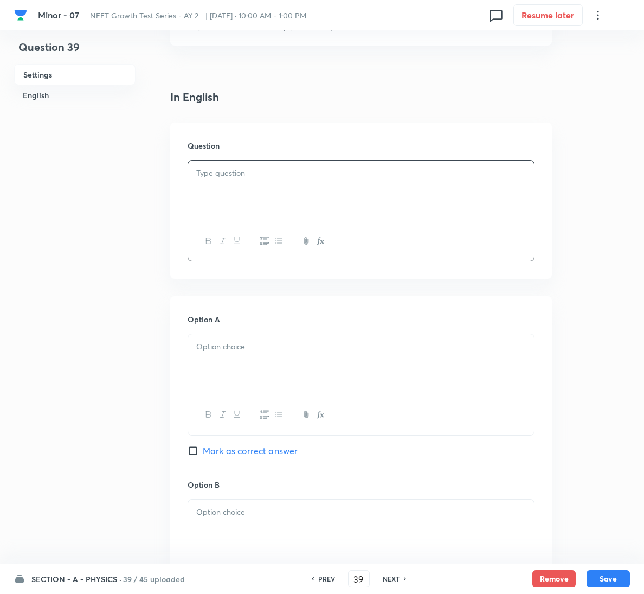
click at [227, 181] on div at bounding box center [361, 191] width 346 height 61
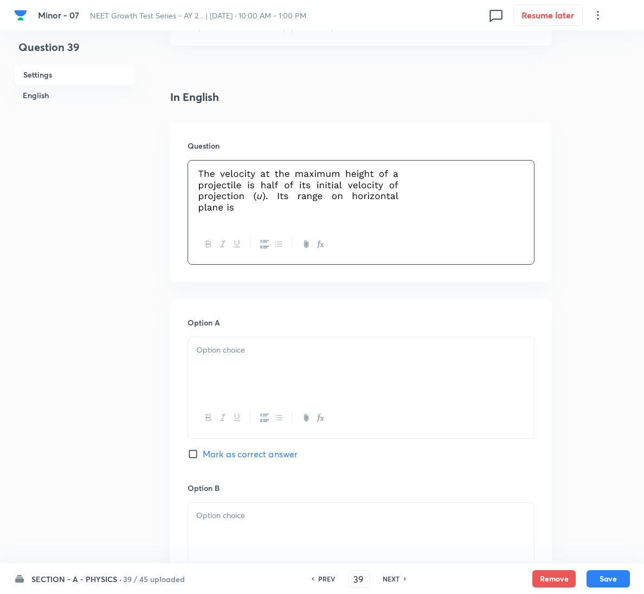
click at [347, 372] on div at bounding box center [361, 367] width 346 height 61
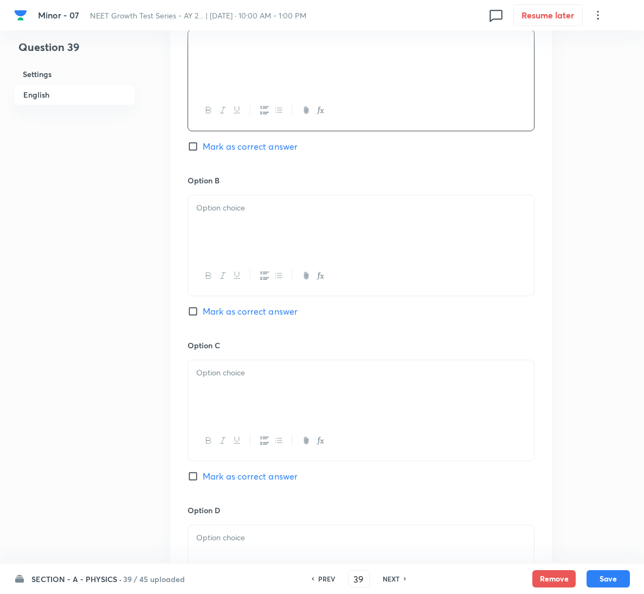
scroll to position [570, 0]
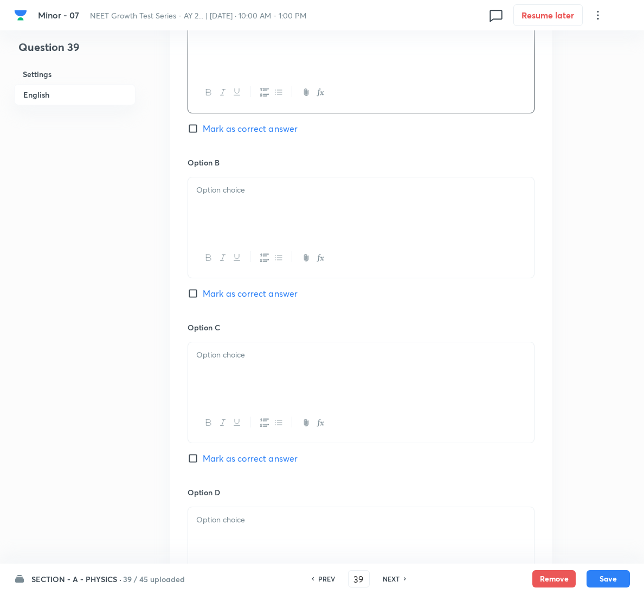
click at [295, 204] on div at bounding box center [361, 207] width 346 height 61
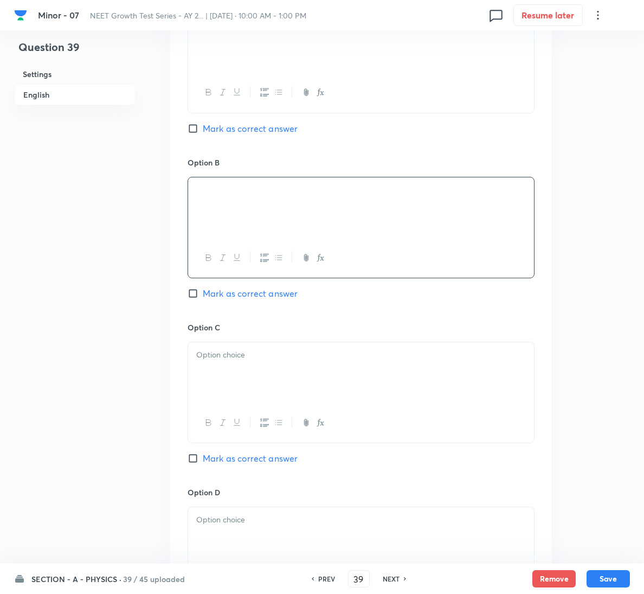
click at [287, 370] on div at bounding box center [361, 372] width 346 height 61
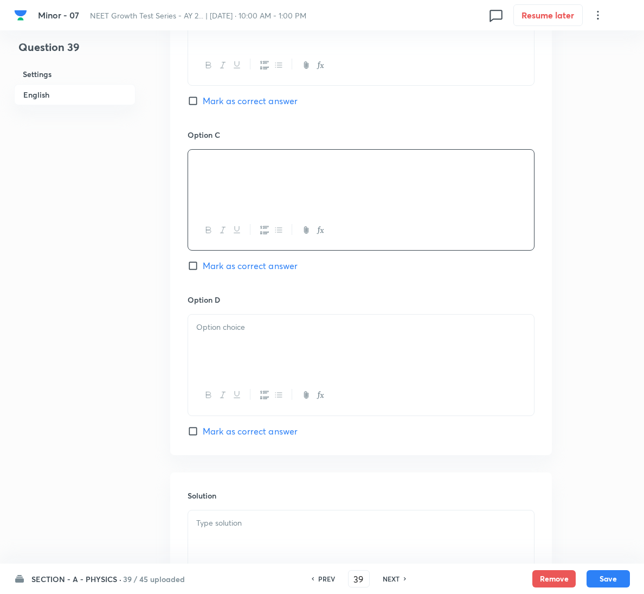
scroll to position [814, 0]
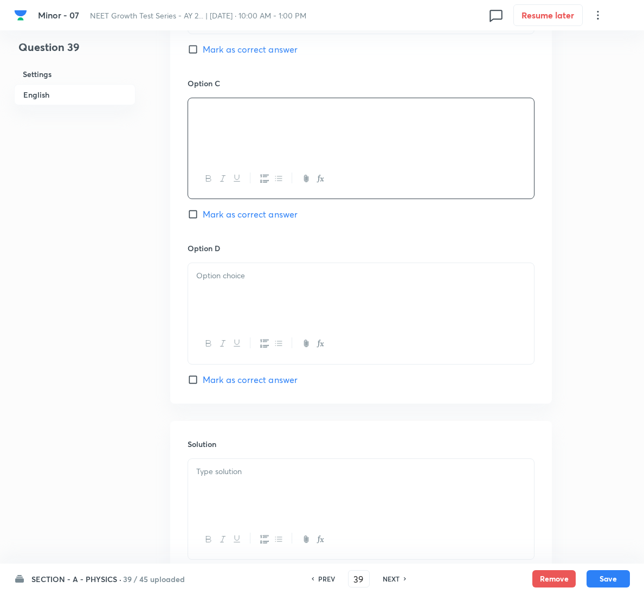
click at [258, 282] on p at bounding box center [361, 276] width 330 height 12
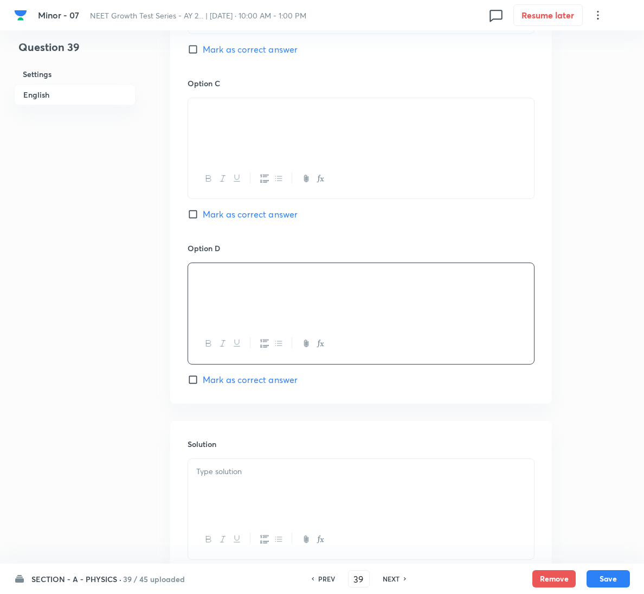
click at [267, 385] on span "Mark as correct answer" at bounding box center [250, 379] width 95 height 13
click at [203, 385] on input "Mark as correct answer" at bounding box center [195, 379] width 15 height 11
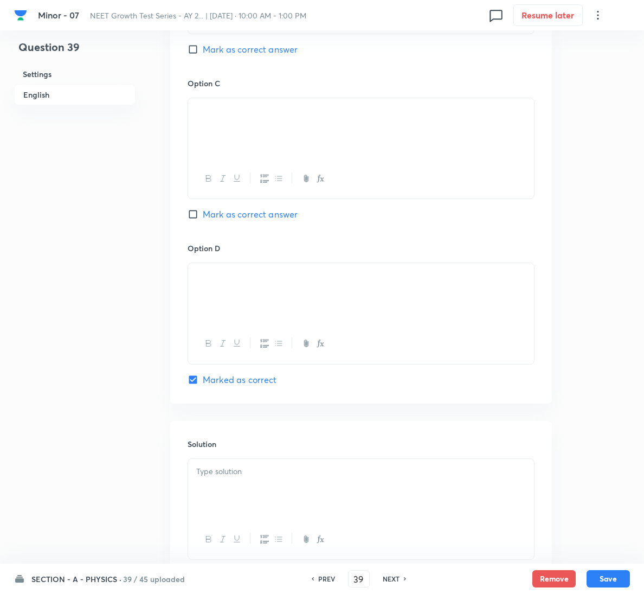
click at [274, 490] on div at bounding box center [361, 489] width 346 height 61
click at [612, 573] on button "Save" at bounding box center [608, 577] width 43 height 17
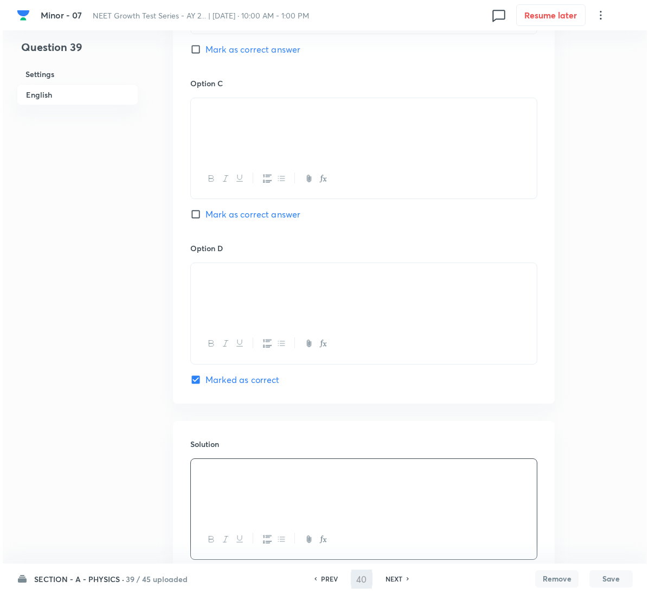
scroll to position [0, 0]
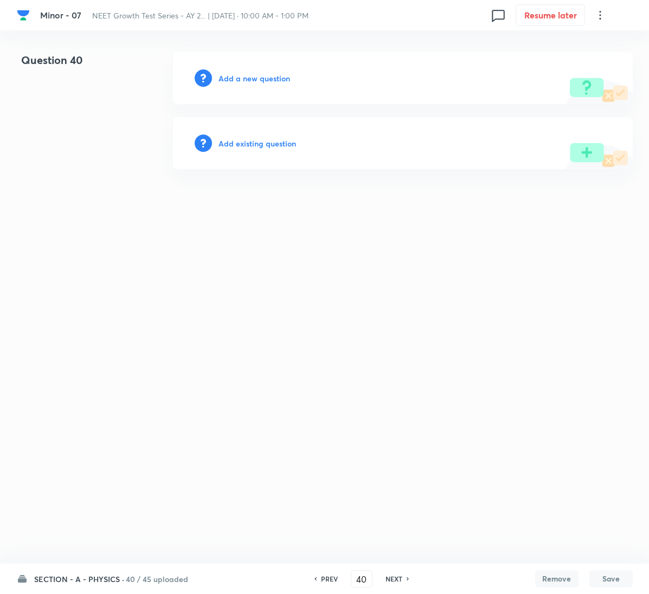
click at [275, 73] on h6 "Add a new question" at bounding box center [255, 78] width 72 height 11
click at [275, 73] on h6 "Choose a question type" at bounding box center [261, 78] width 84 height 11
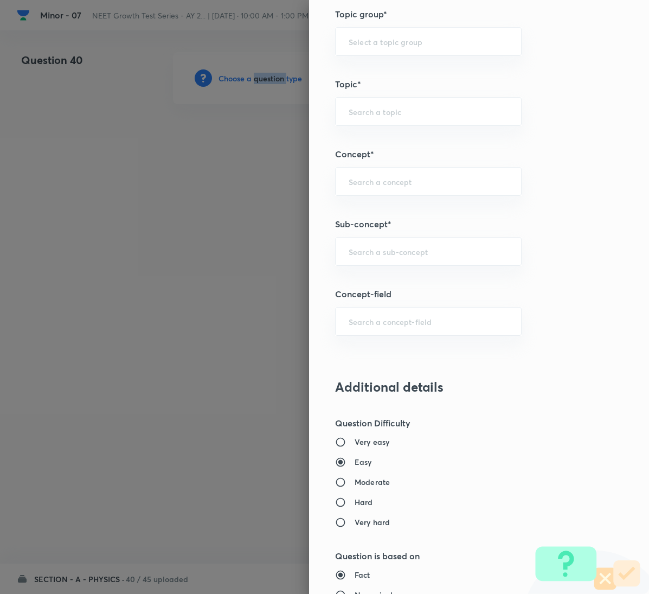
scroll to position [570, 0]
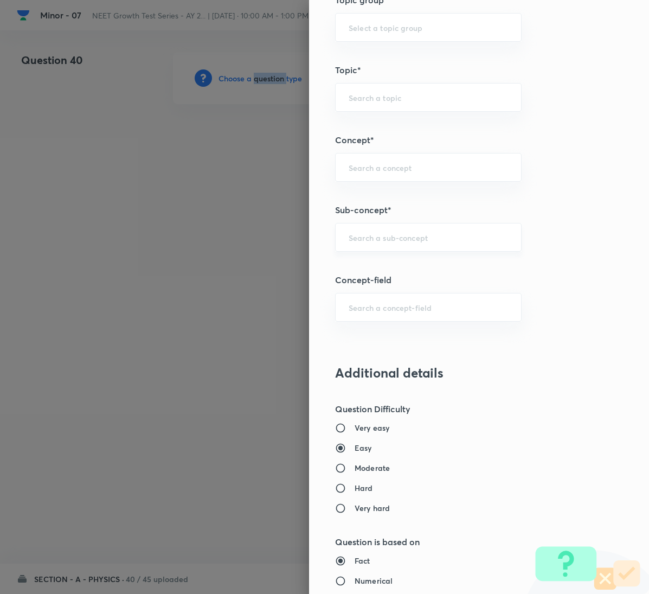
click at [424, 251] on div "​" at bounding box center [428, 237] width 187 height 29
paste input "Relative Motion"
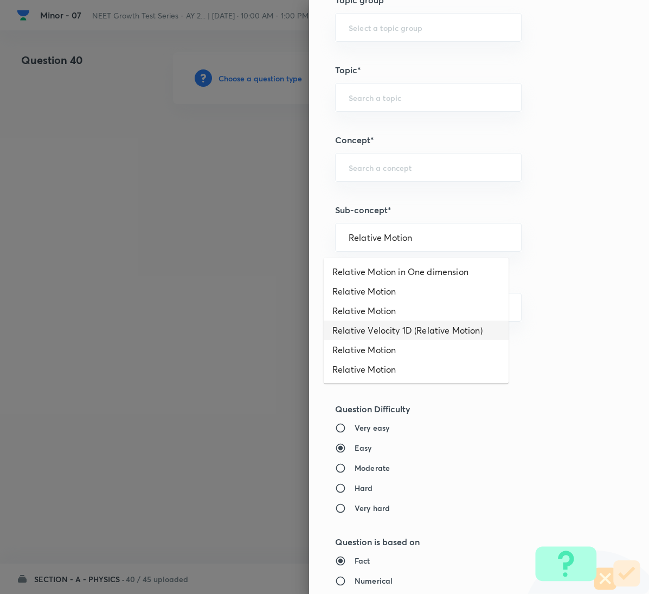
click at [435, 334] on li "Relative Velocity 1D (Relative Motion)" at bounding box center [416, 331] width 185 height 20
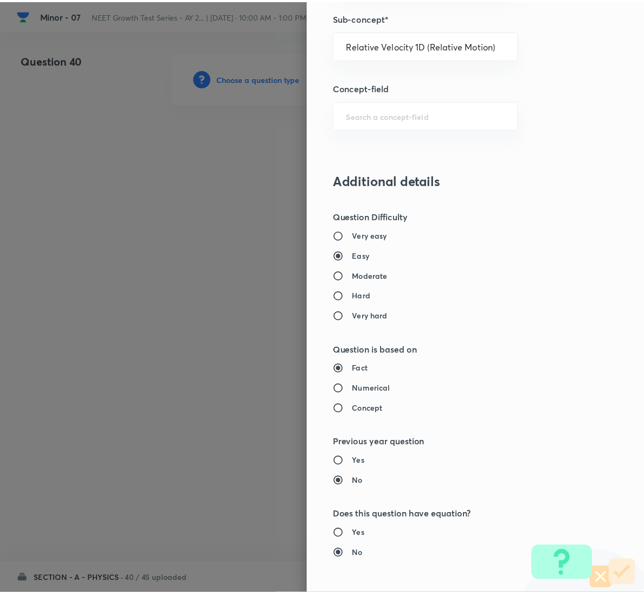
scroll to position [961, 0]
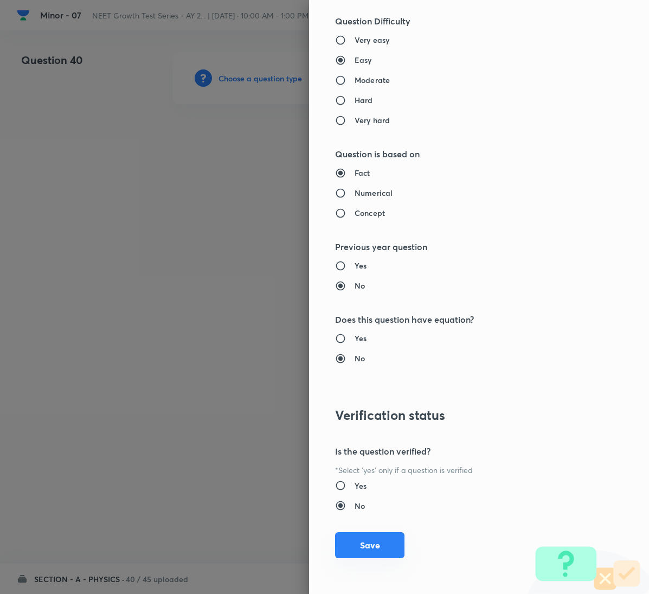
click at [352, 552] on button "Save" at bounding box center [369, 545] width 69 height 26
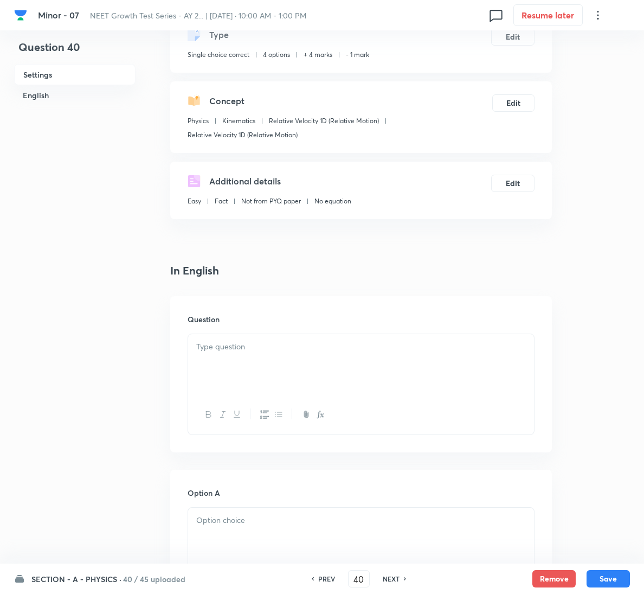
scroll to position [163, 0]
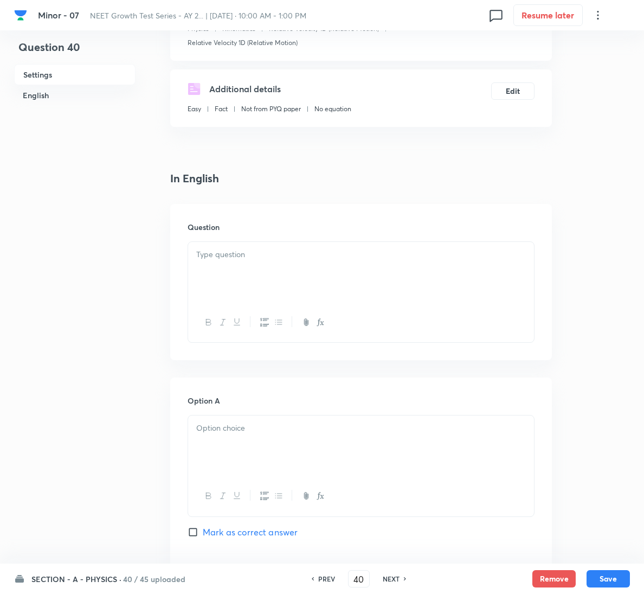
click at [252, 254] on p at bounding box center [361, 254] width 330 height 12
click at [410, 286] on div at bounding box center [361, 272] width 346 height 61
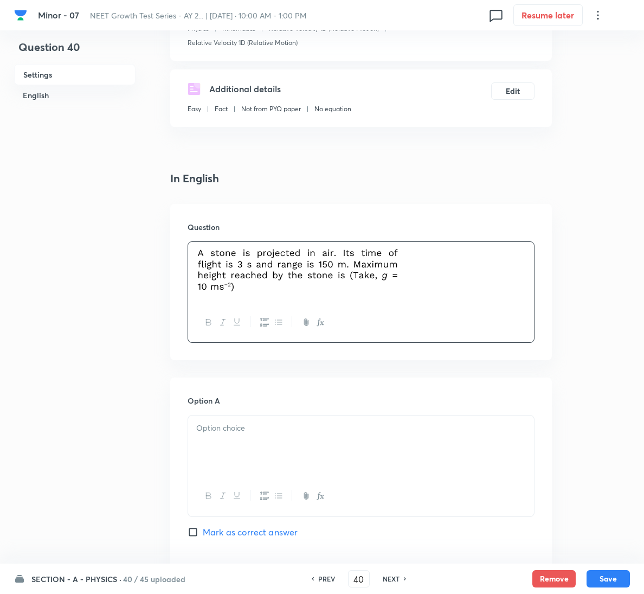
click at [339, 417] on div at bounding box center [361, 446] width 346 height 61
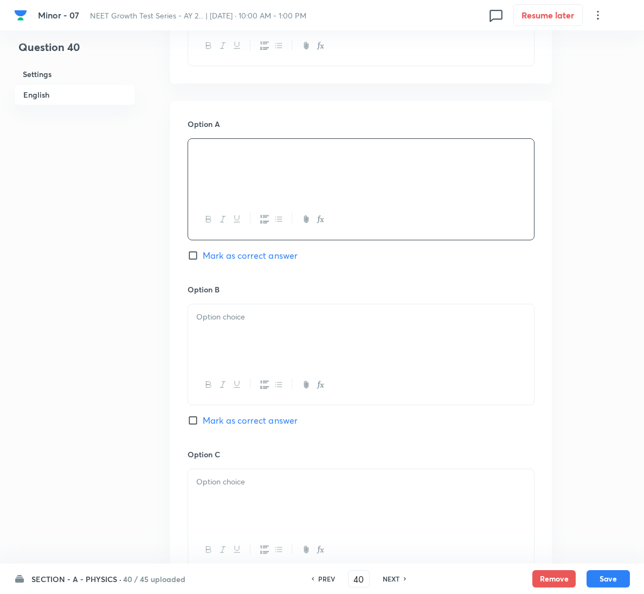
scroll to position [488, 0]
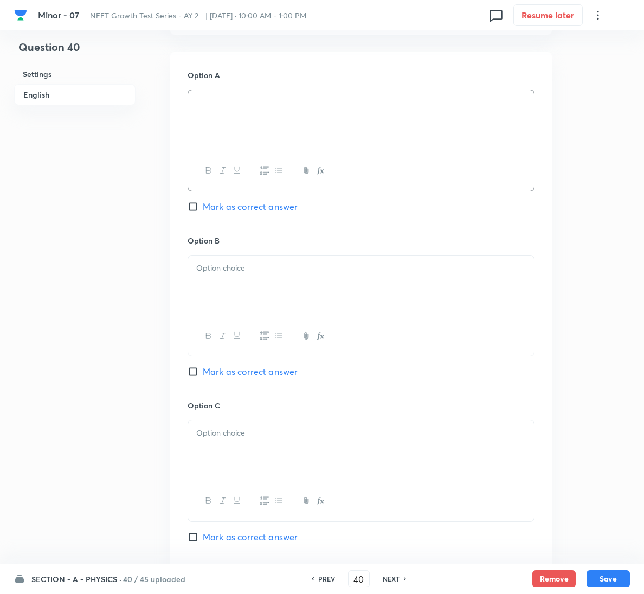
click at [233, 293] on div at bounding box center [361, 285] width 346 height 61
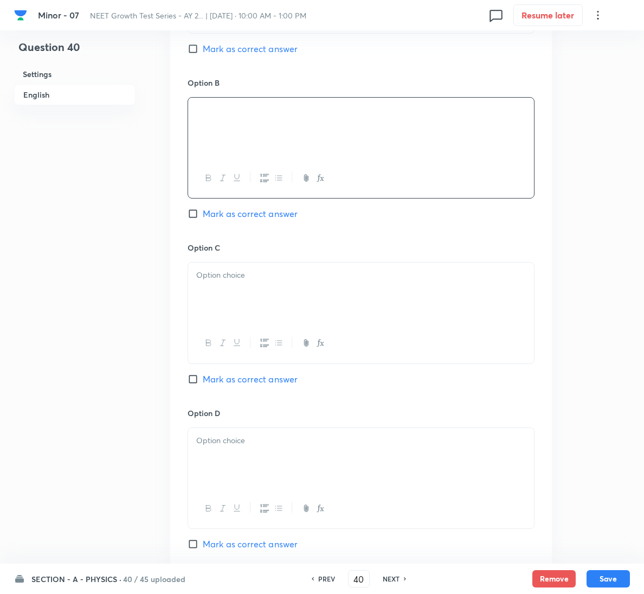
scroll to position [651, 0]
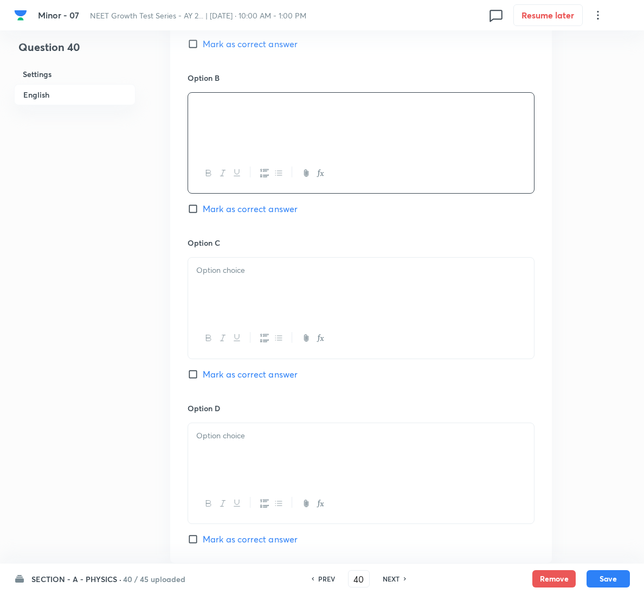
click at [269, 293] on div at bounding box center [361, 288] width 346 height 61
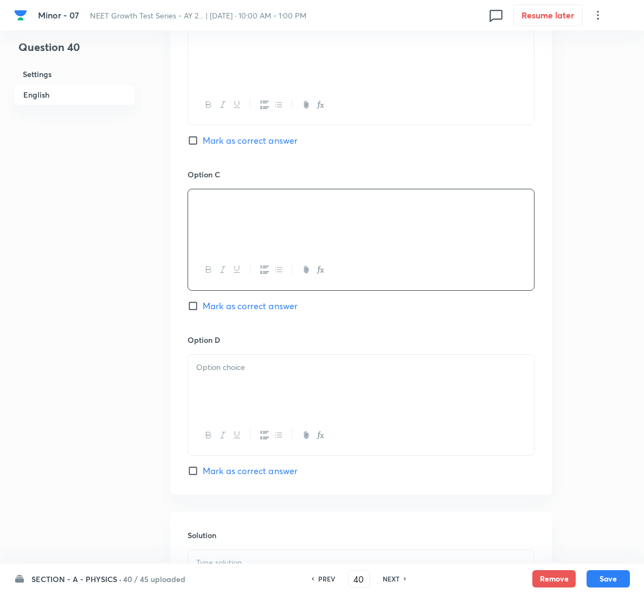
scroll to position [814, 0]
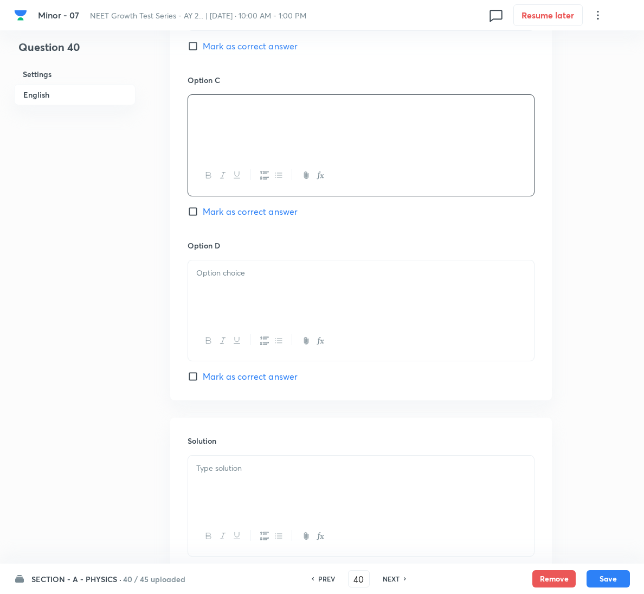
click at [264, 295] on div at bounding box center [361, 290] width 346 height 61
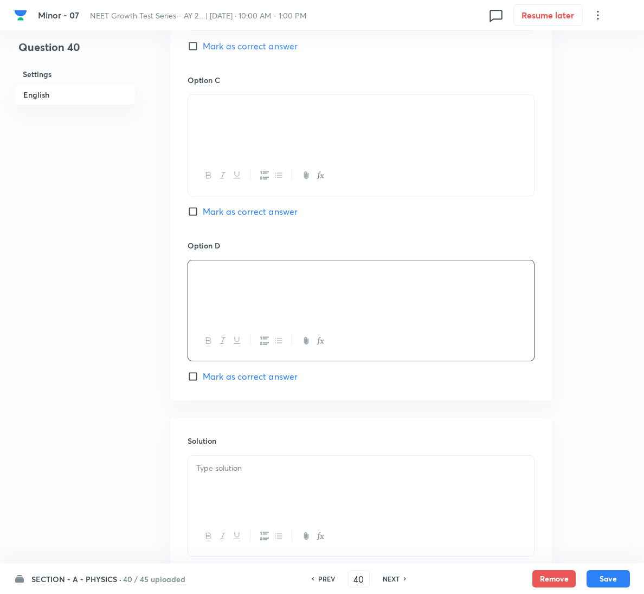
click at [235, 382] on span "Mark as correct answer" at bounding box center [250, 376] width 95 height 13
click at [203, 382] on input "Mark as correct answer" at bounding box center [195, 376] width 15 height 11
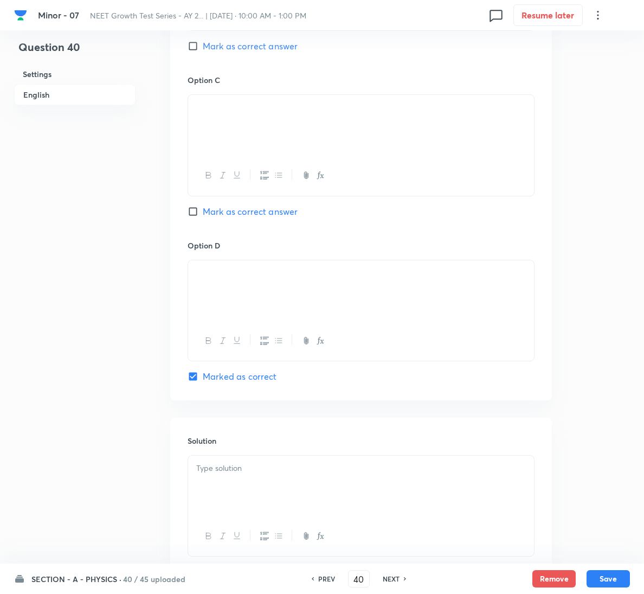
click at [237, 471] on p at bounding box center [361, 468] width 330 height 12
click at [619, 582] on button "Save" at bounding box center [608, 577] width 43 height 17
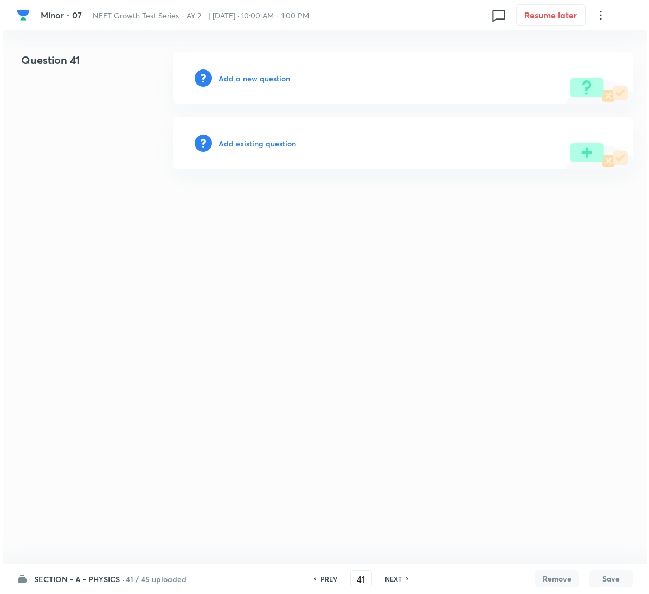
scroll to position [0, 0]
click at [267, 87] on div "Add a new question" at bounding box center [403, 78] width 460 height 52
click at [266, 85] on div "Add a new question" at bounding box center [403, 78] width 460 height 52
click at [269, 78] on h6 "Add a new question" at bounding box center [255, 78] width 72 height 11
click at [269, 78] on h6 "Choose a question type" at bounding box center [261, 78] width 84 height 11
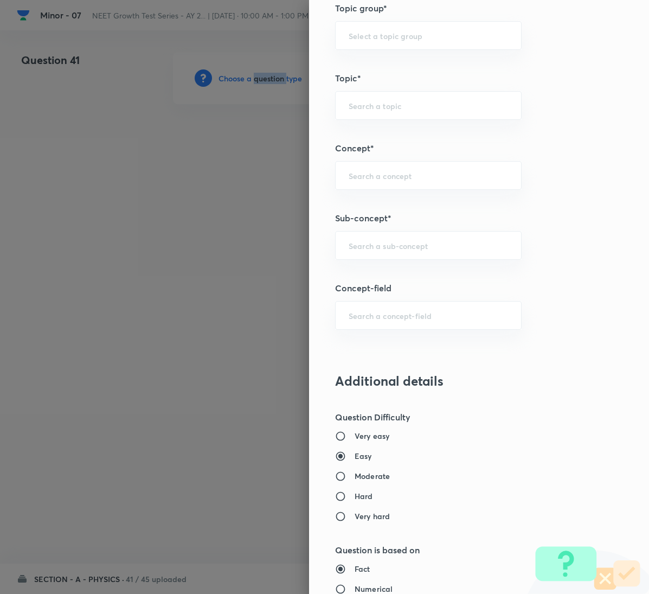
scroll to position [570, 0]
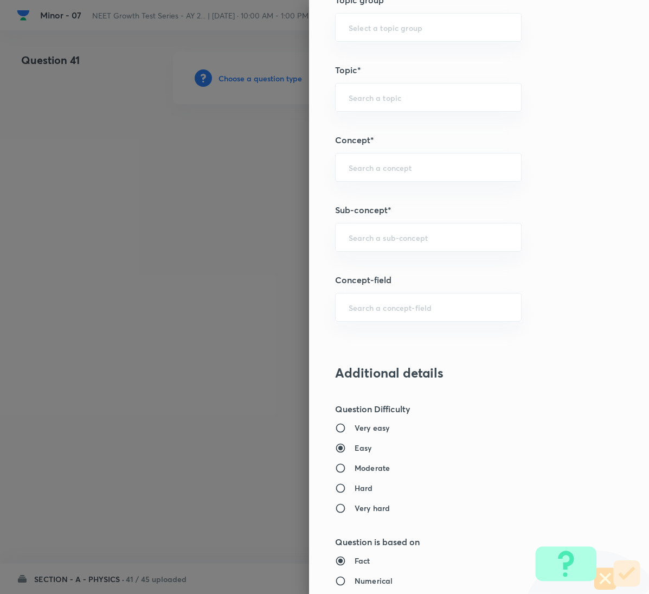
click at [397, 220] on div "Question settings Question type* Single choice correct Number of options* 2 3 4…" at bounding box center [479, 297] width 340 height 594
click at [401, 234] on div "​" at bounding box center [428, 237] width 187 height 29
click at [396, 242] on input "text" at bounding box center [428, 237] width 159 height 10
click at [402, 242] on input "text" at bounding box center [428, 237] width 159 height 10
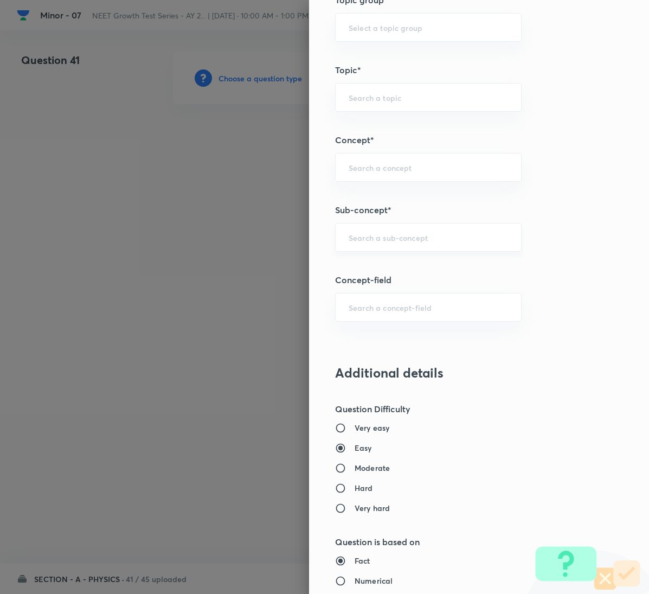
click at [477, 239] on input "text" at bounding box center [428, 237] width 159 height 10
paste input "Relative Motion"
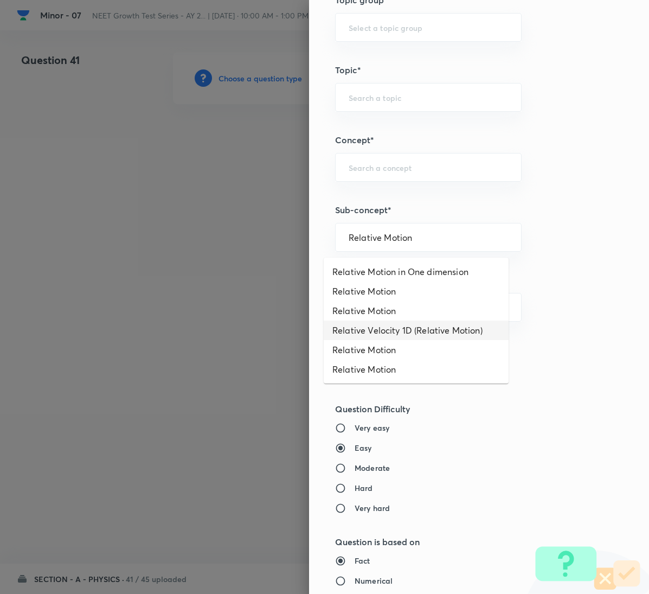
click at [435, 332] on li "Relative Velocity 1D (Relative Motion)" at bounding box center [416, 331] width 185 height 20
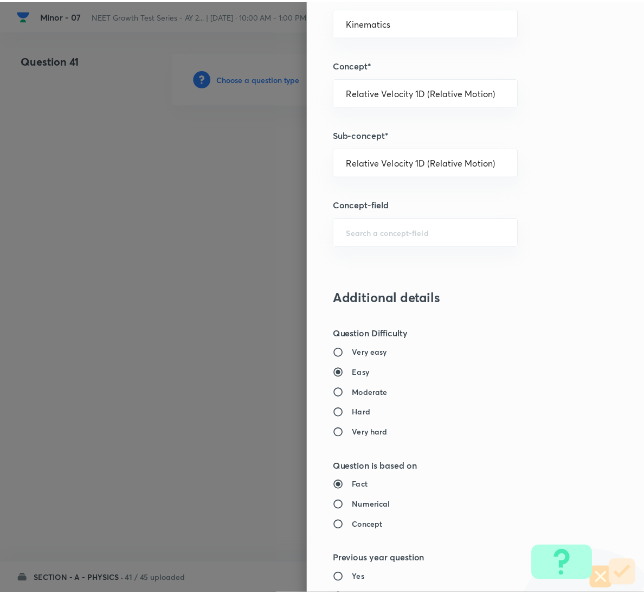
scroll to position [961, 0]
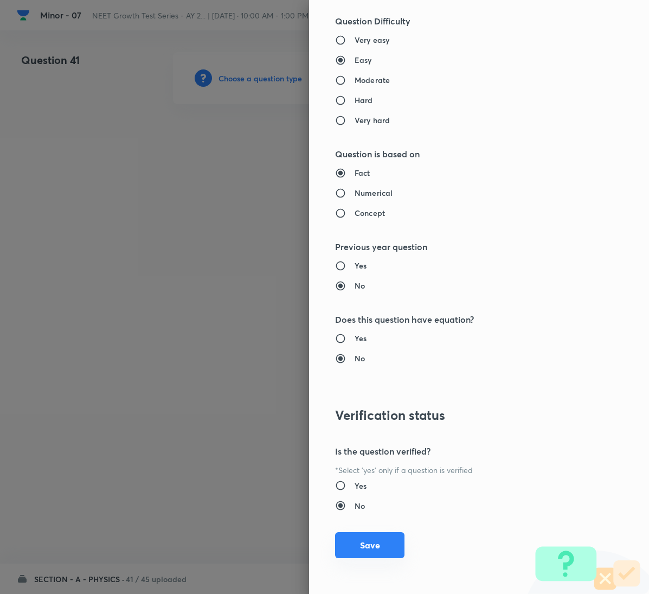
click at [362, 552] on button "Save" at bounding box center [369, 545] width 69 height 26
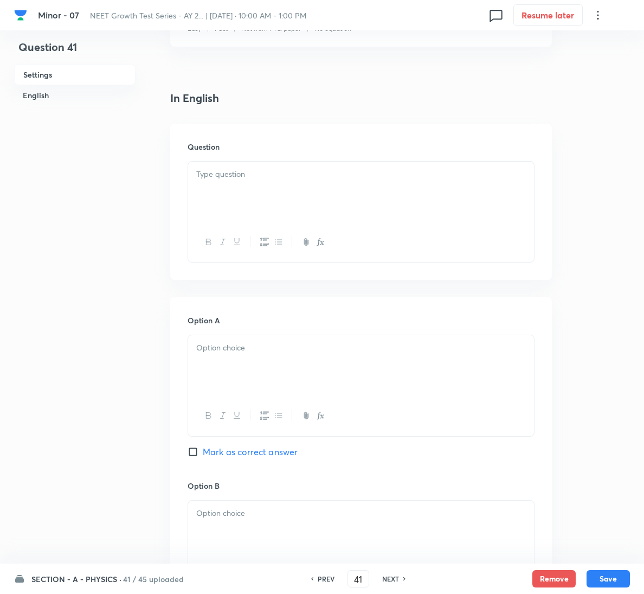
scroll to position [244, 0]
click at [231, 206] on div at bounding box center [361, 191] width 346 height 61
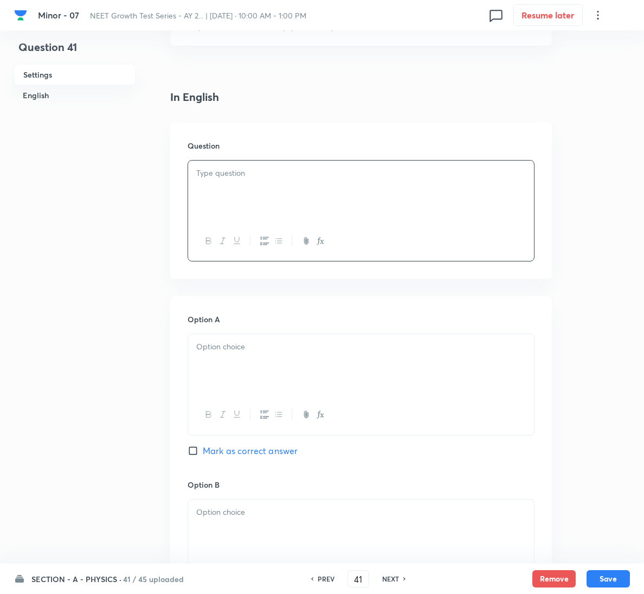
click at [263, 196] on div at bounding box center [361, 191] width 346 height 61
click at [385, 395] on div at bounding box center [361, 384] width 347 height 101
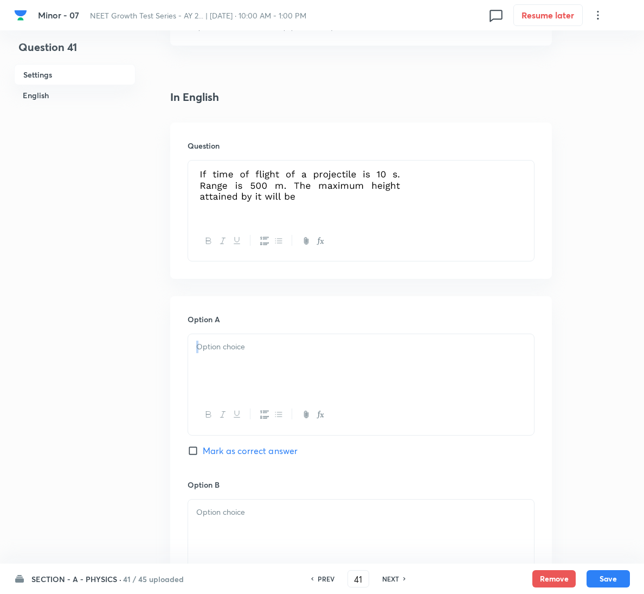
click at [376, 363] on div at bounding box center [361, 364] width 346 height 61
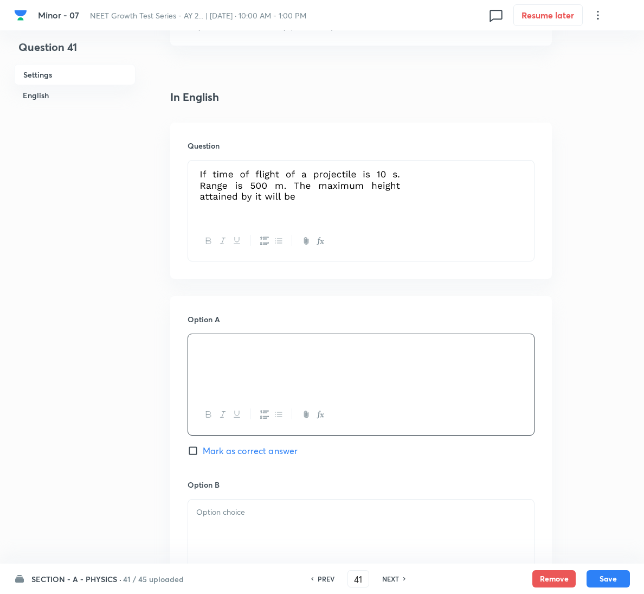
click at [237, 456] on span "Mark as correct answer" at bounding box center [250, 450] width 95 height 13
click at [203, 456] on input "Mark as correct answer" at bounding box center [195, 450] width 15 height 11
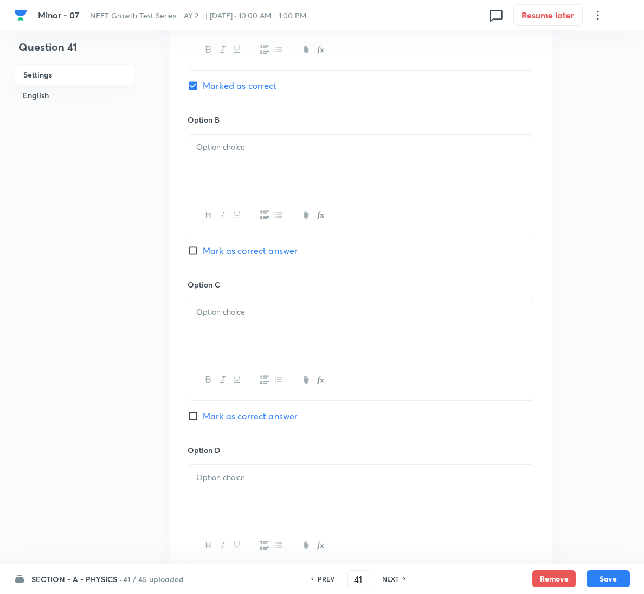
scroll to position [892, 0]
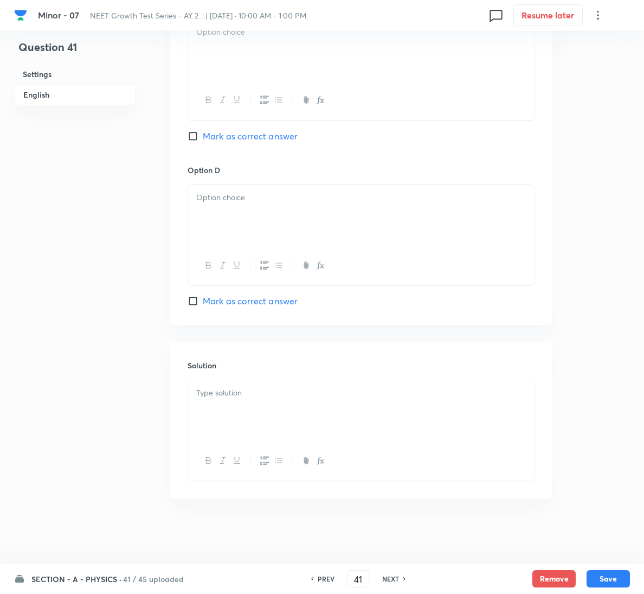
click at [251, 419] on div at bounding box center [361, 410] width 346 height 61
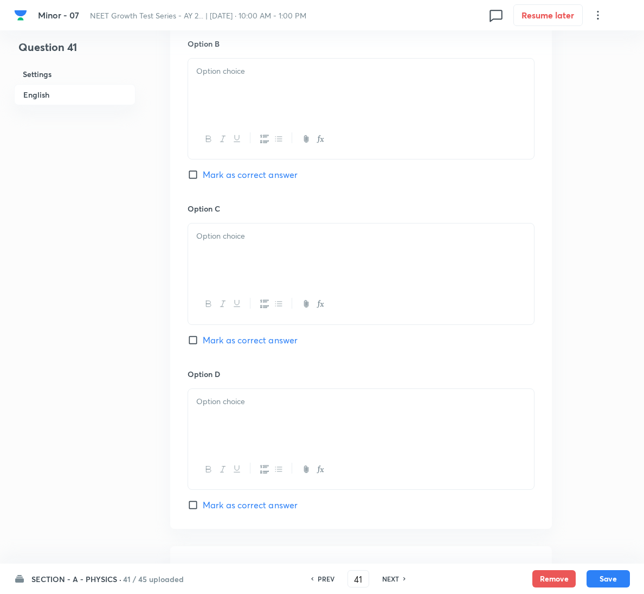
scroll to position [648, 0]
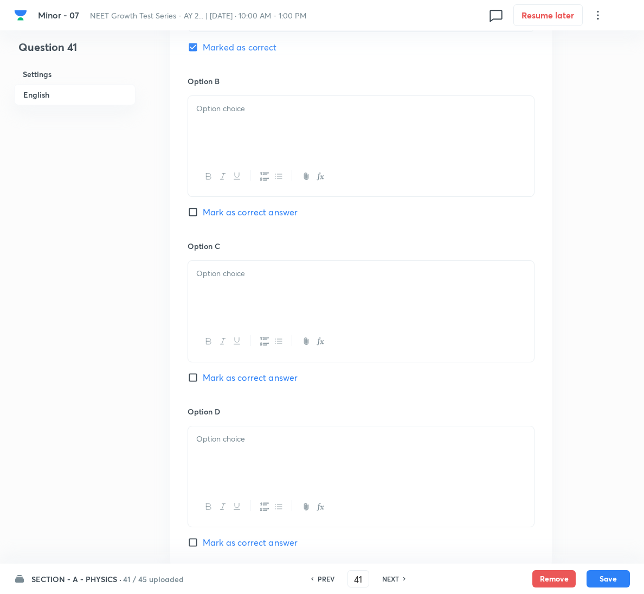
click at [296, 113] on p at bounding box center [361, 109] width 330 height 12
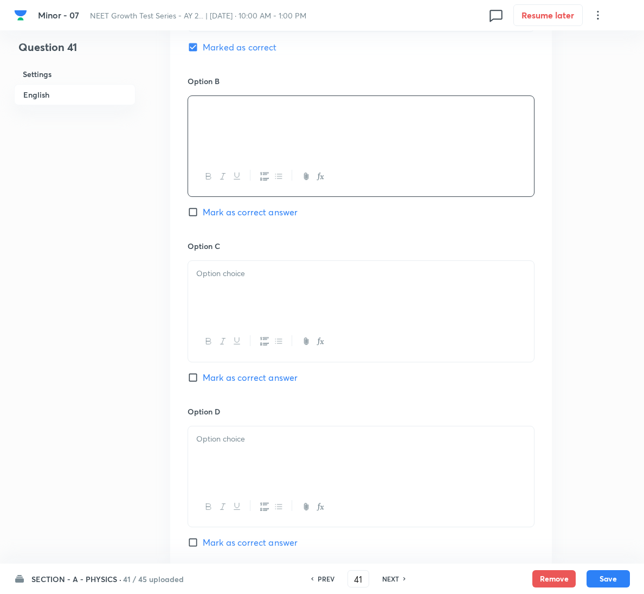
click at [320, 292] on div at bounding box center [361, 291] width 346 height 61
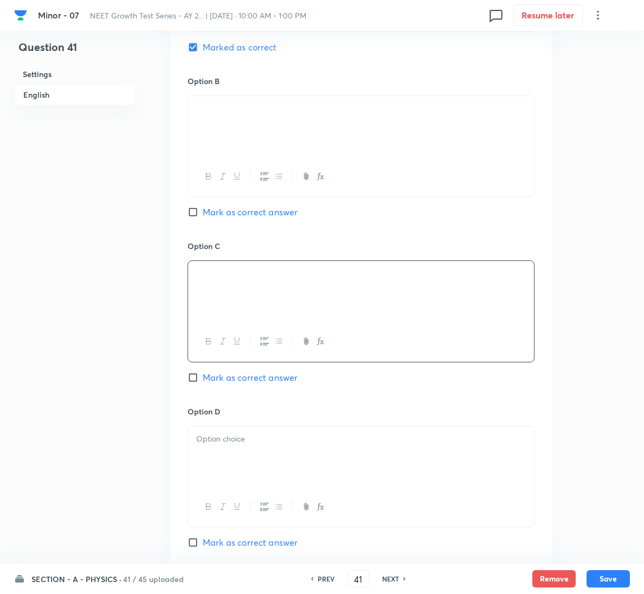
click at [316, 444] on p at bounding box center [361, 439] width 330 height 12
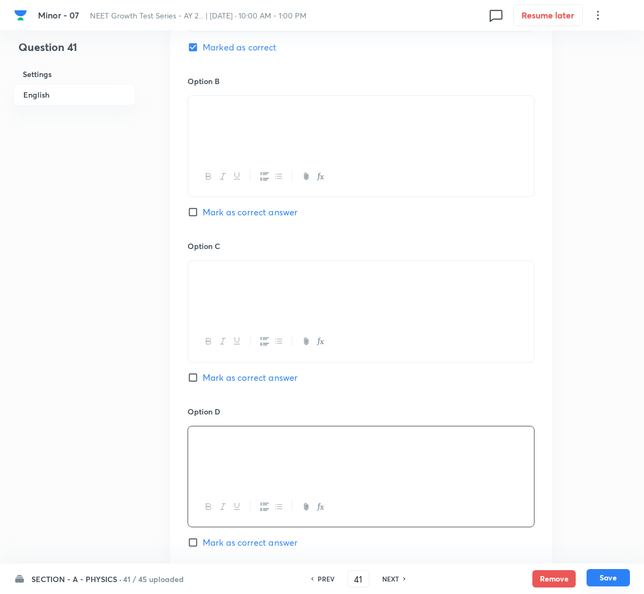
click at [606, 572] on button "Save" at bounding box center [608, 577] width 43 height 17
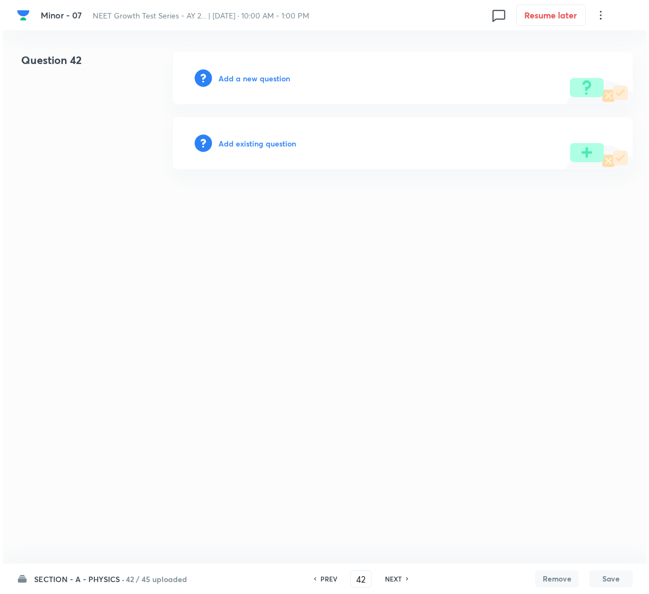
scroll to position [0, 0]
click at [267, 76] on h6 "Add a new question" at bounding box center [255, 78] width 72 height 11
click at [267, 76] on h6 "Choose a question type" at bounding box center [261, 78] width 84 height 11
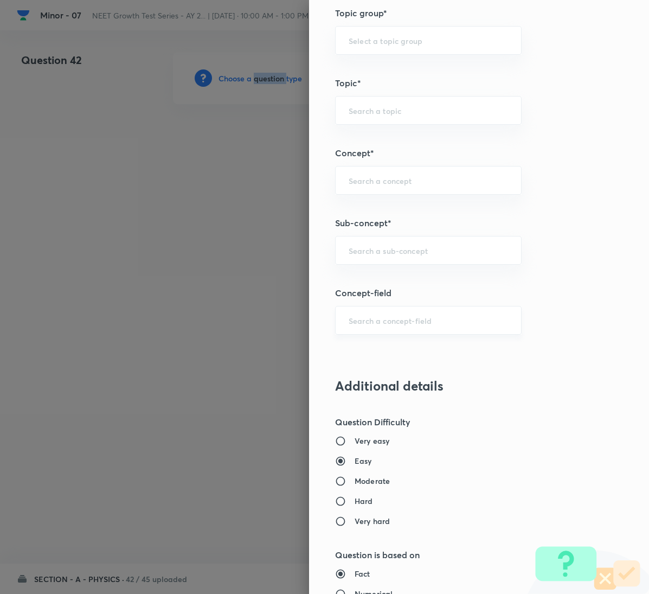
scroll to position [554, 0]
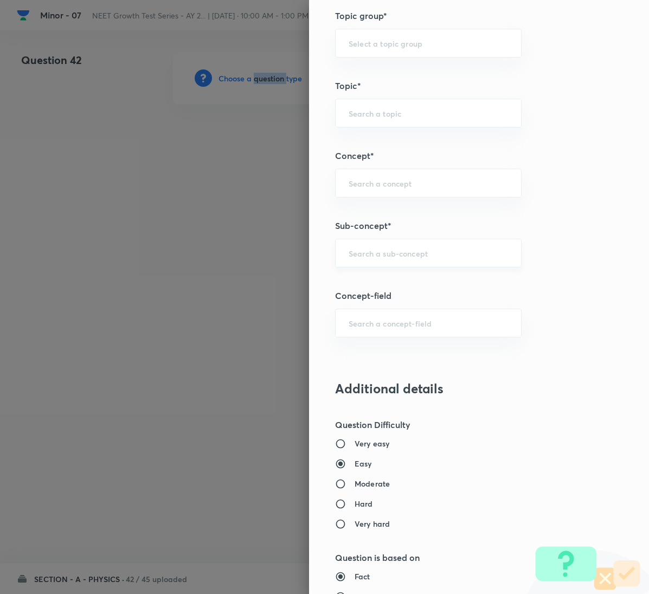
click at [409, 267] on div "​" at bounding box center [428, 253] width 187 height 29
paste input "Relative Motion"
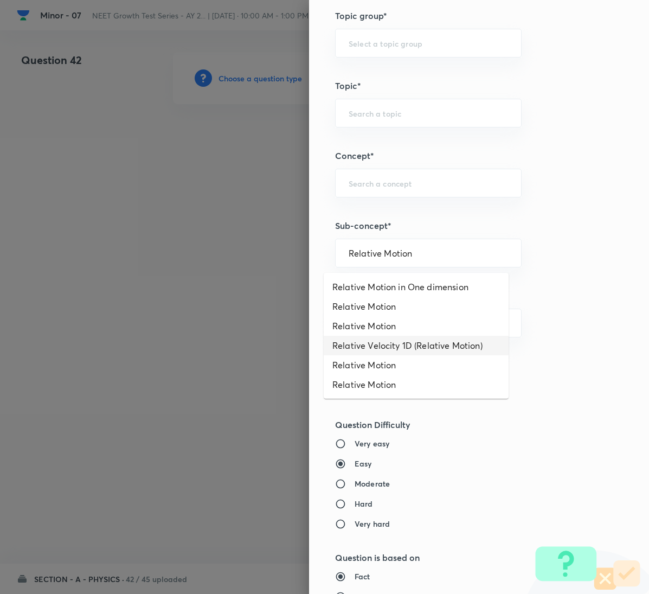
click at [439, 353] on li "Relative Velocity 1D (Relative Motion)" at bounding box center [416, 346] width 185 height 20
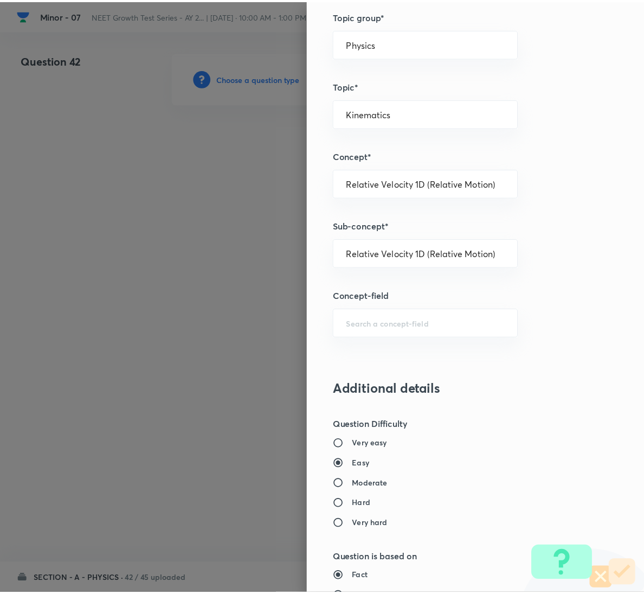
scroll to position [961, 0]
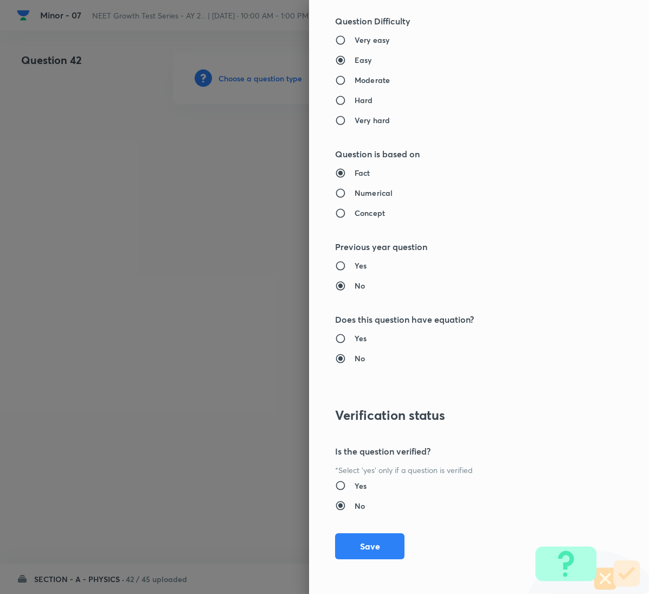
click at [360, 529] on div "Question settings Question type* Single choice correct Number of options* 2 3 4…" at bounding box center [479, 297] width 340 height 594
click at [362, 538] on button "Save" at bounding box center [369, 546] width 69 height 26
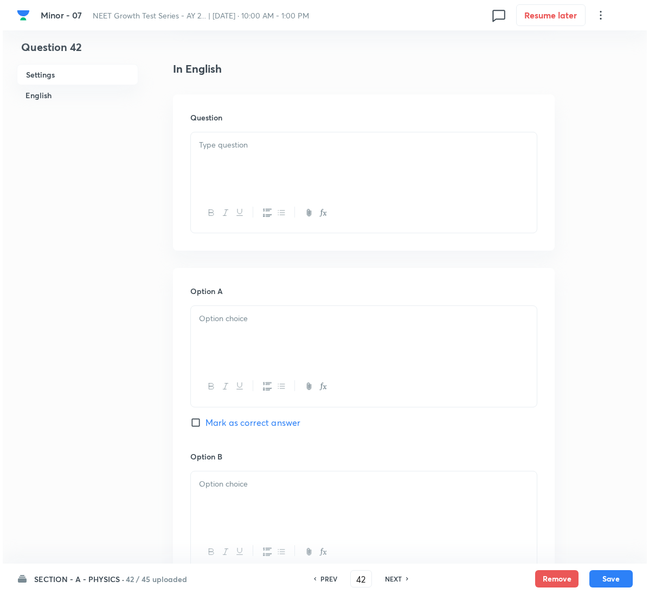
scroll to position [244, 0]
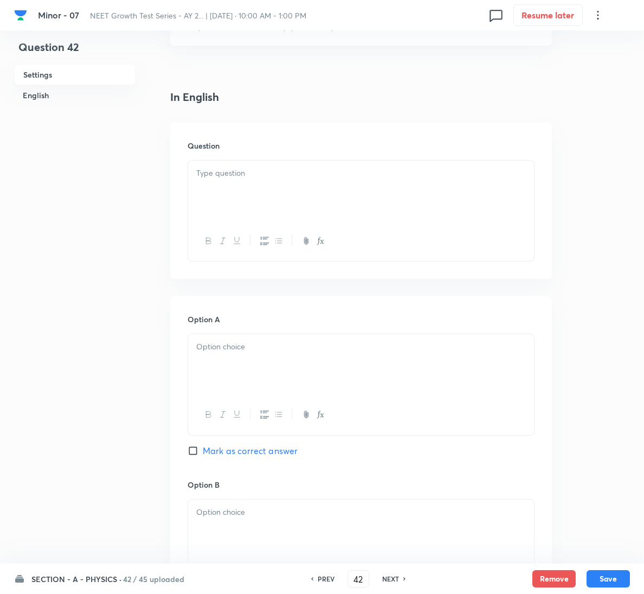
click at [293, 158] on div "Question" at bounding box center [361, 201] width 382 height 156
click at [239, 186] on div at bounding box center [361, 191] width 346 height 61
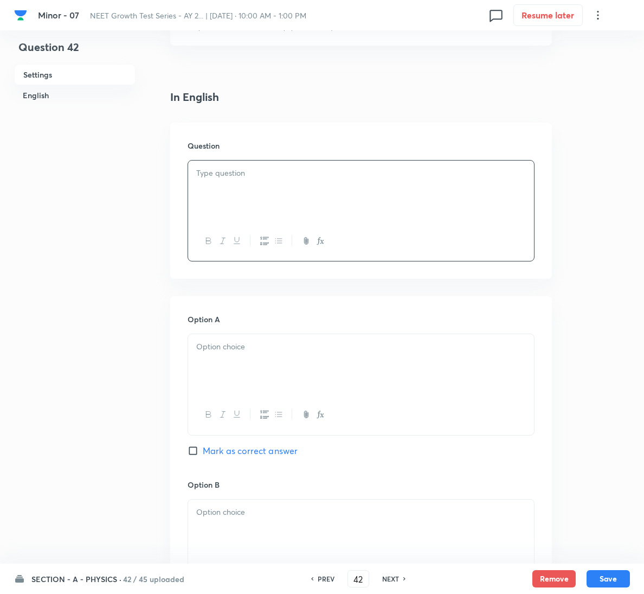
click at [215, 192] on div at bounding box center [361, 191] width 346 height 61
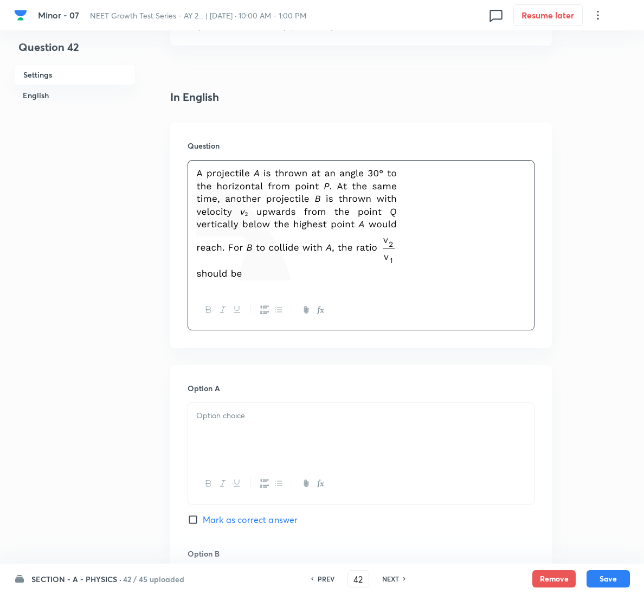
click at [443, 235] on p at bounding box center [361, 225] width 330 height 117
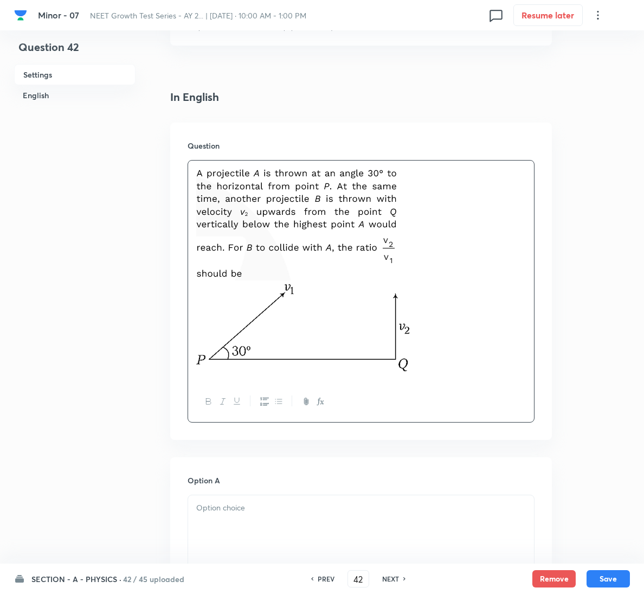
click at [280, 514] on p at bounding box center [361, 508] width 330 height 12
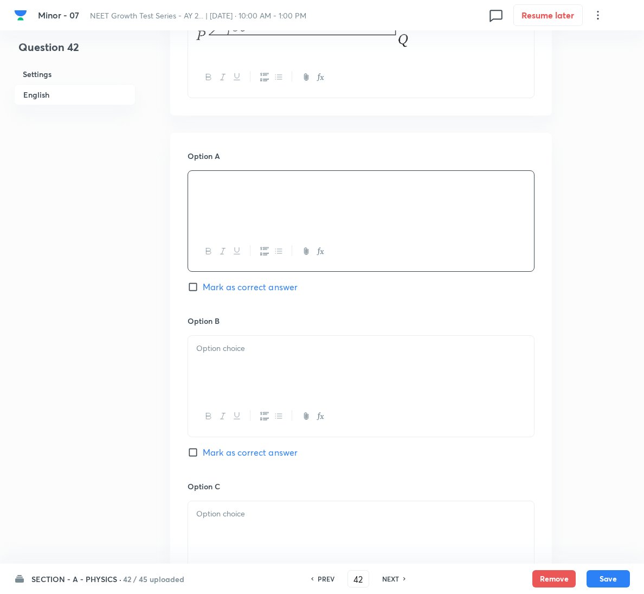
scroll to position [570, 0]
click at [223, 379] on div at bounding box center [361, 365] width 346 height 61
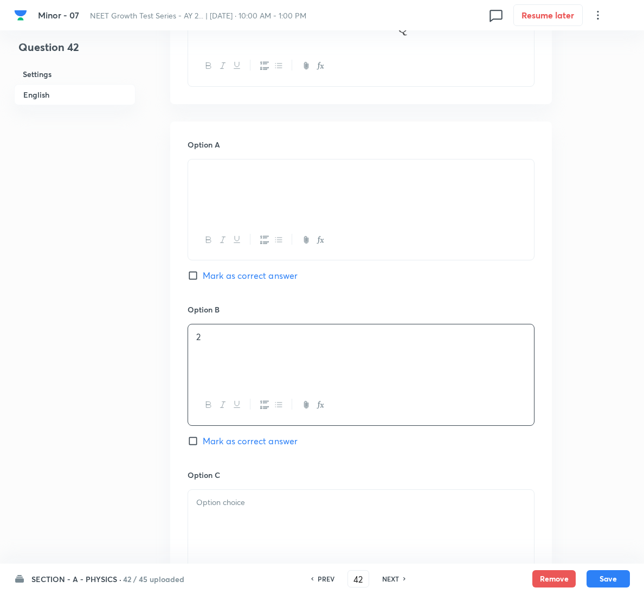
scroll to position [732, 0]
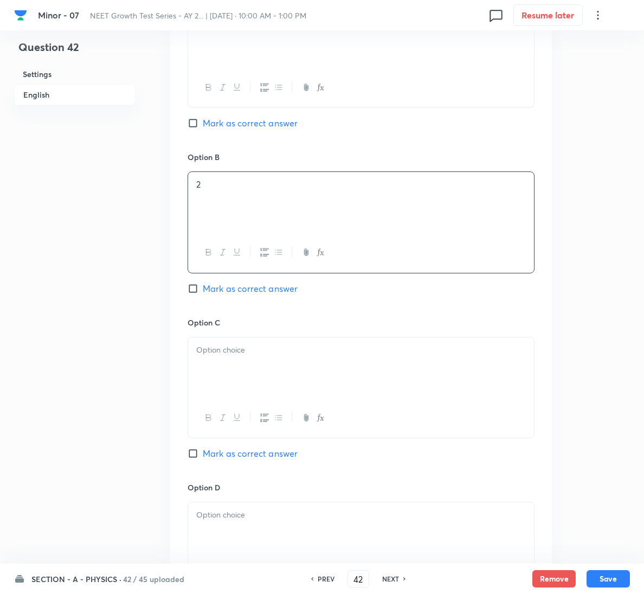
click at [246, 356] on p at bounding box center [361, 350] width 330 height 12
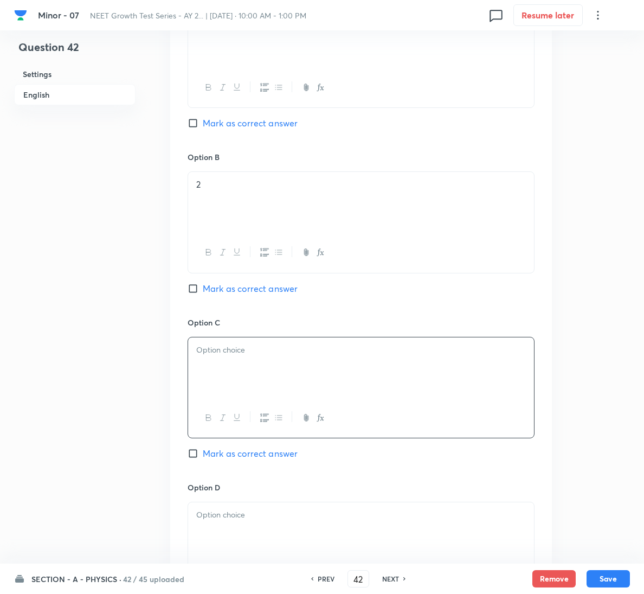
click at [280, 383] on div at bounding box center [361, 367] width 346 height 61
click at [260, 459] on span "Mark as correct answer" at bounding box center [250, 453] width 95 height 13
click at [203, 459] on input "Mark as correct answer" at bounding box center [195, 453] width 15 height 11
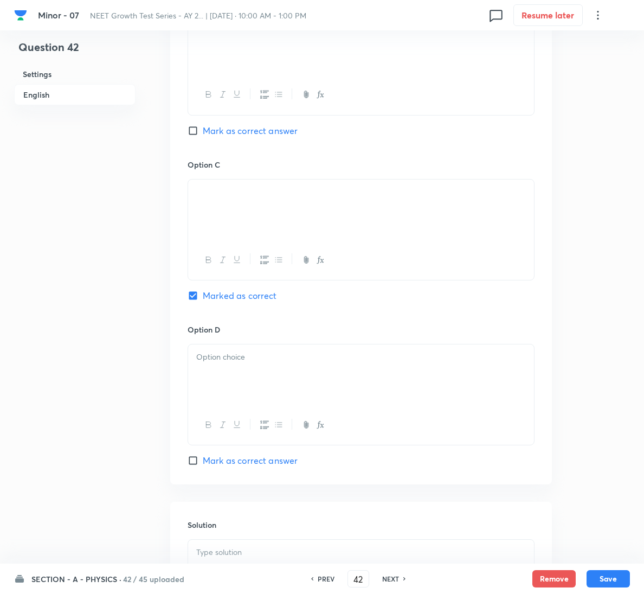
scroll to position [1053, 0]
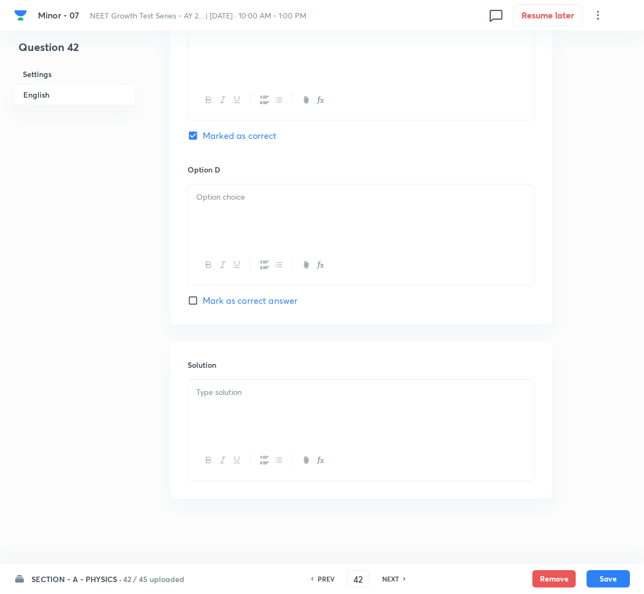
click at [269, 396] on p at bounding box center [361, 392] width 330 height 12
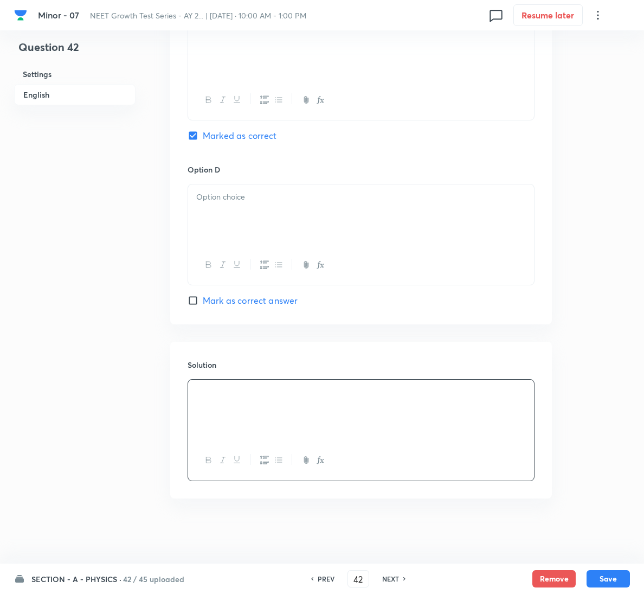
click at [301, 237] on div at bounding box center [361, 214] width 346 height 61
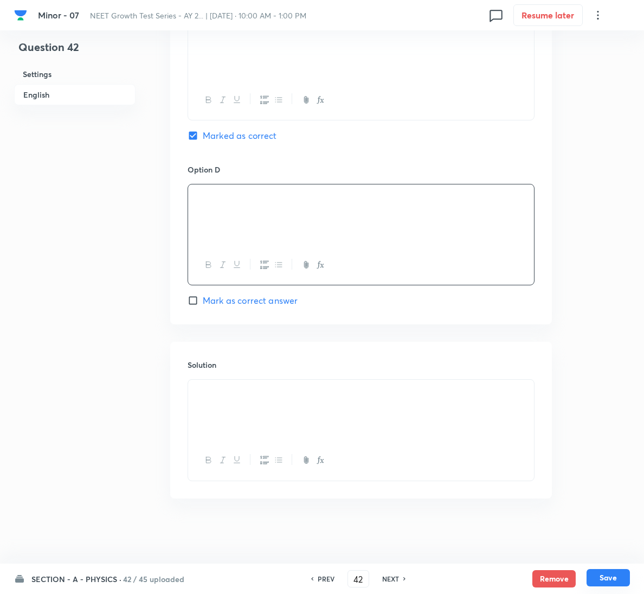
click at [616, 574] on button "Save" at bounding box center [608, 577] width 43 height 17
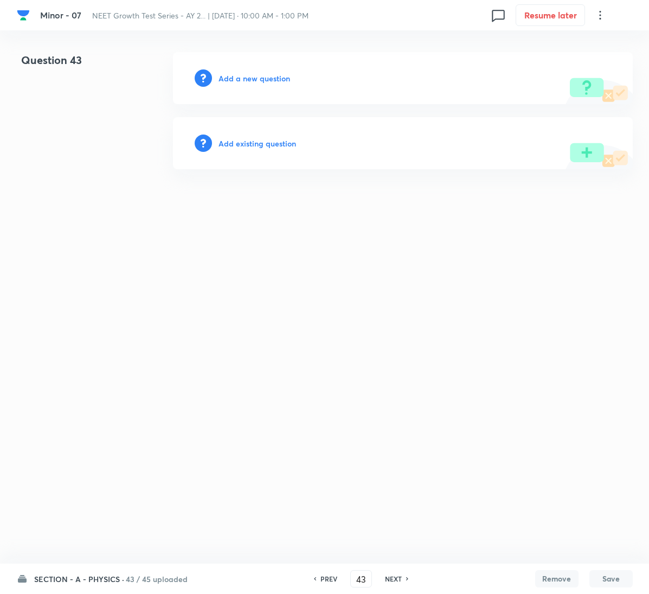
click at [254, 71] on div "Add a new question" at bounding box center [403, 78] width 460 height 52
click at [254, 75] on h6 "Add a new question" at bounding box center [255, 78] width 72 height 11
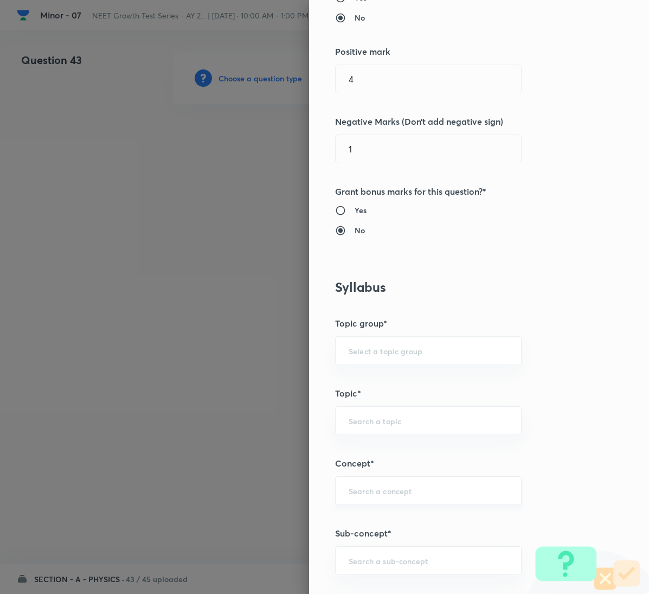
scroll to position [407, 0]
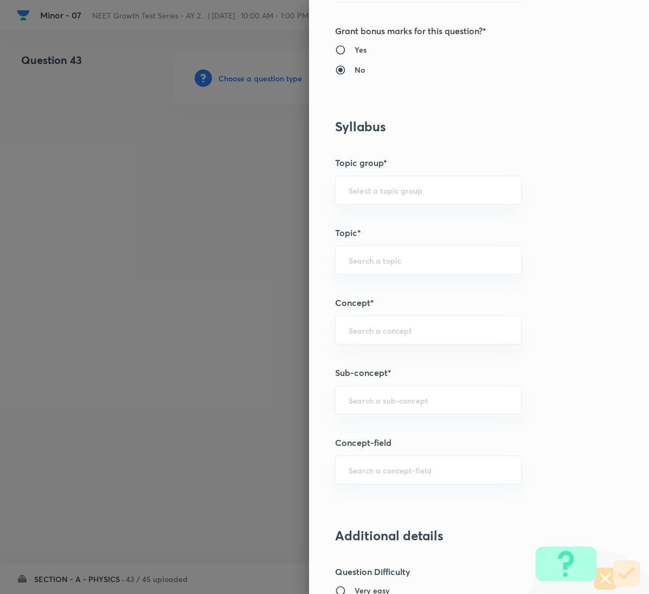
click at [399, 385] on div "Question settings Question type* Single choice correct Number of options* 2 3 4…" at bounding box center [479, 297] width 340 height 594
click at [397, 399] on input "text" at bounding box center [428, 400] width 159 height 10
paste input "Relative Motion"
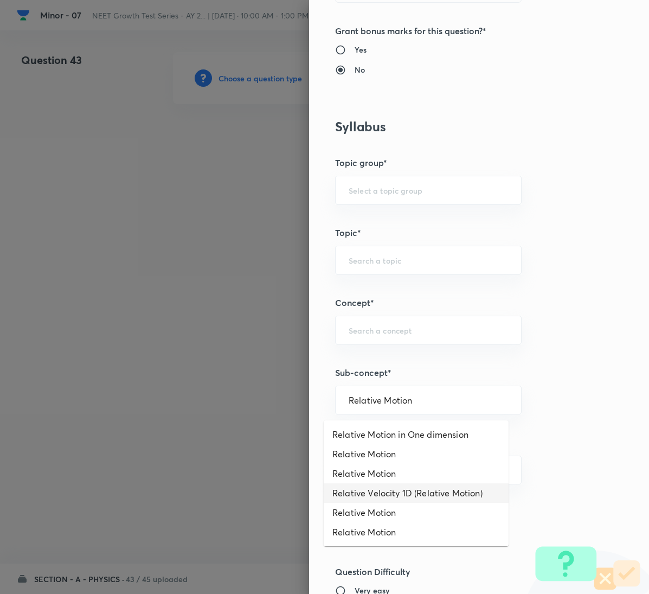
click at [407, 490] on li "Relative Velocity 1D (Relative Motion)" at bounding box center [416, 493] width 185 height 20
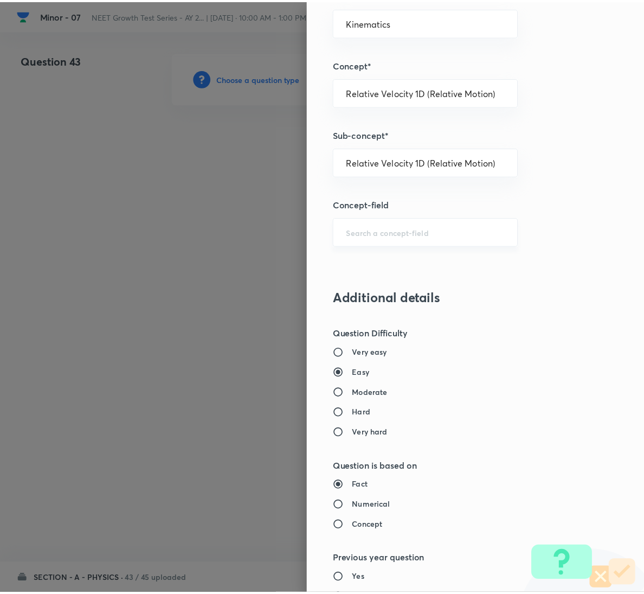
scroll to position [961, 0]
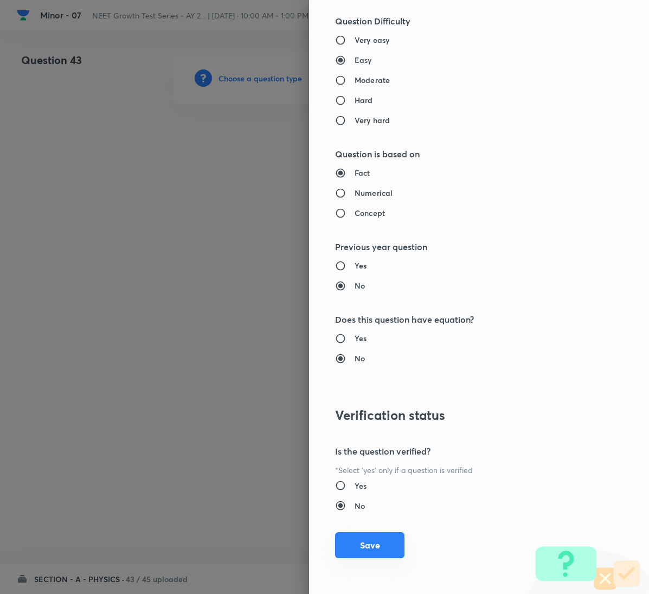
click at [367, 553] on button "Save" at bounding box center [369, 545] width 69 height 26
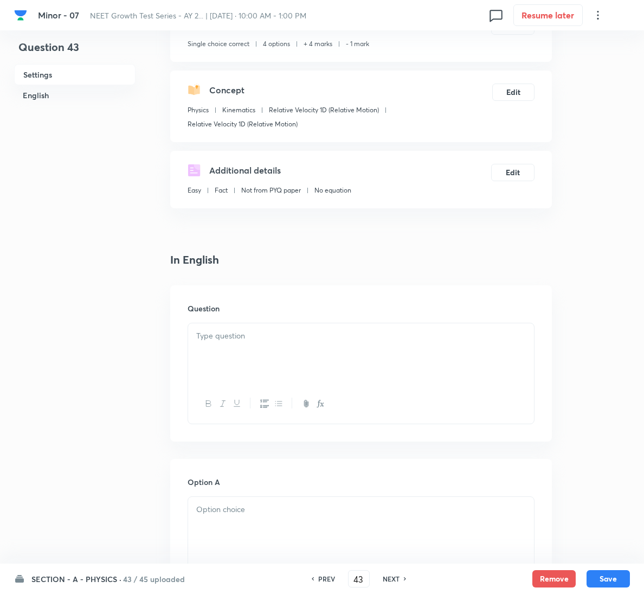
scroll to position [244, 0]
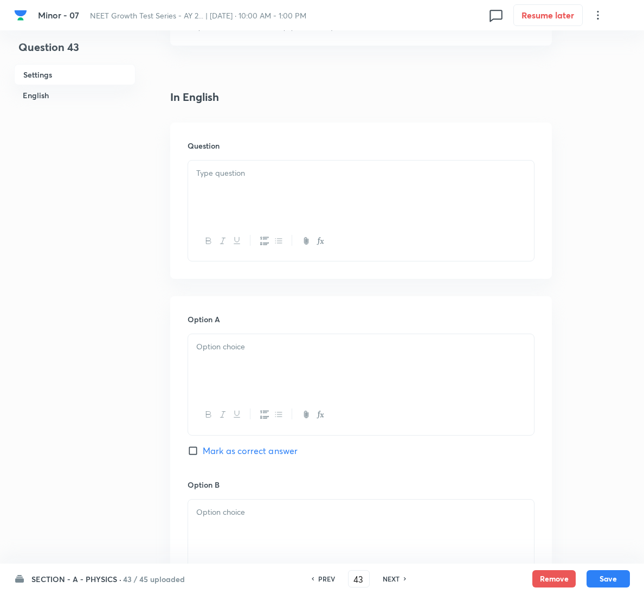
click at [234, 206] on div at bounding box center [361, 191] width 346 height 61
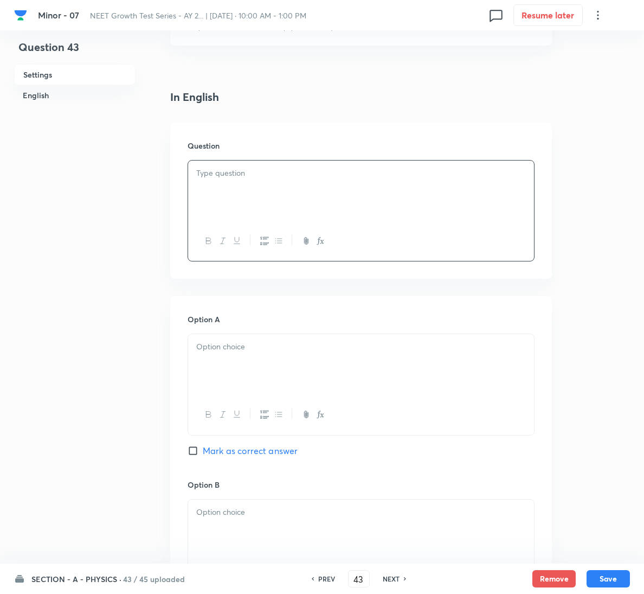
click at [379, 197] on div at bounding box center [361, 191] width 346 height 61
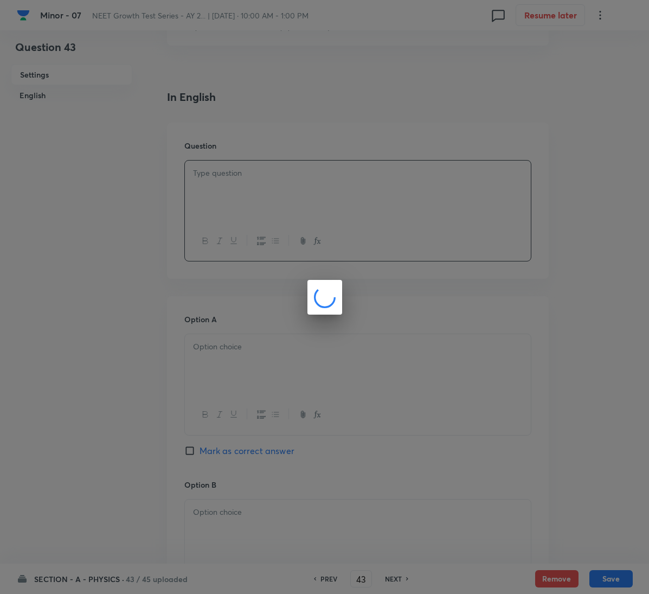
click at [263, 365] on div at bounding box center [324, 297] width 649 height 594
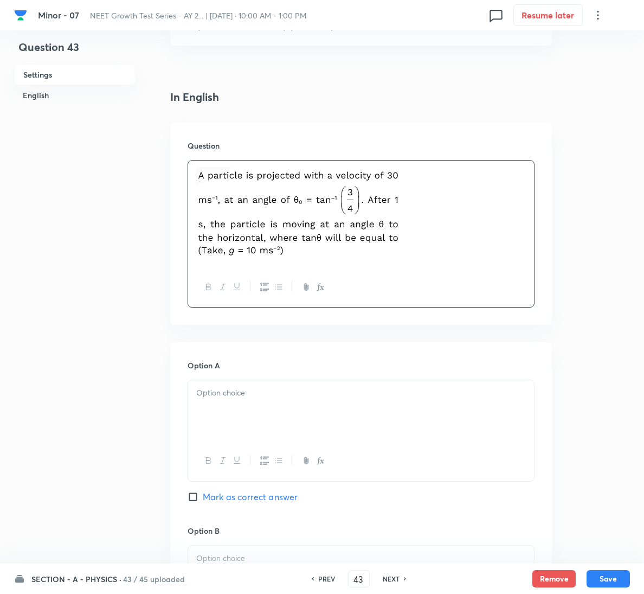
click at [255, 422] on div at bounding box center [361, 410] width 346 height 61
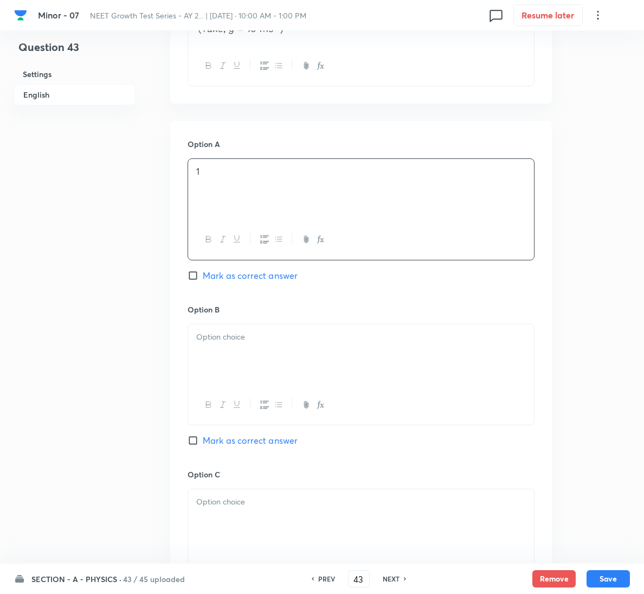
scroll to position [488, 0]
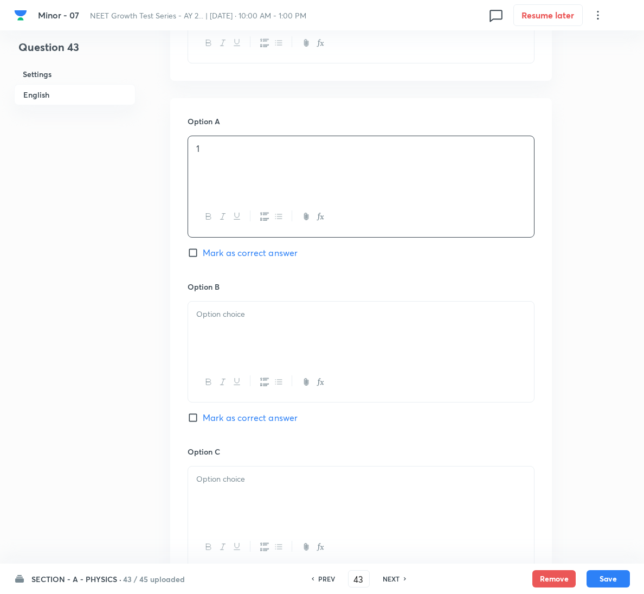
click at [300, 309] on p at bounding box center [361, 314] width 330 height 12
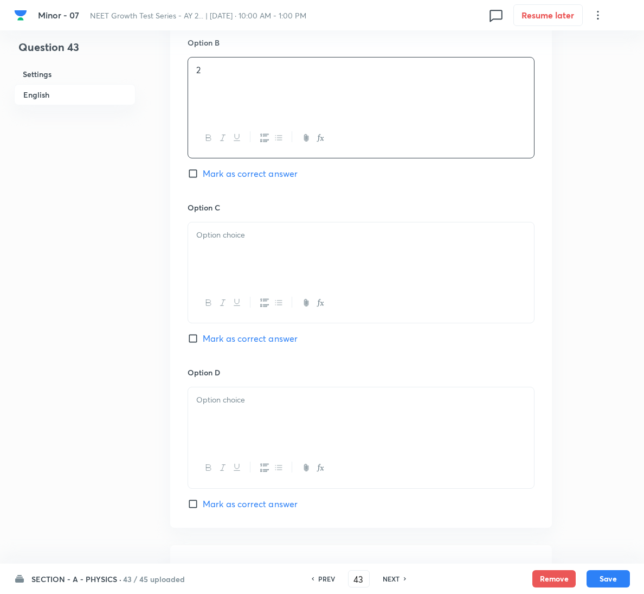
click at [303, 274] on div at bounding box center [361, 252] width 346 height 61
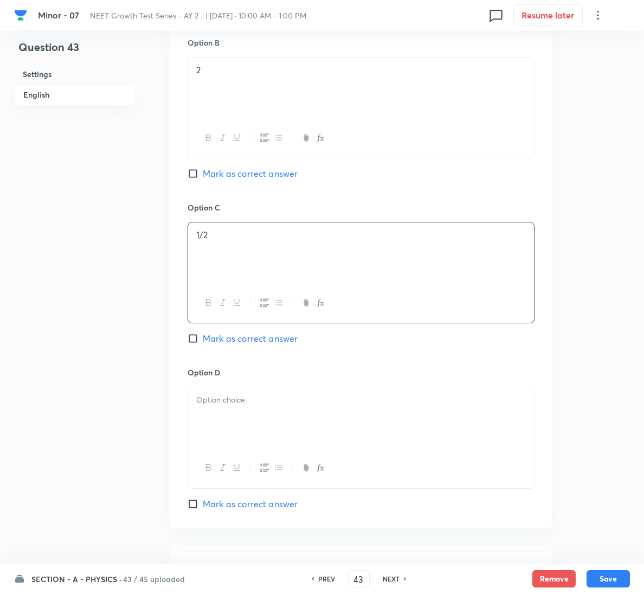
click at [269, 429] on div at bounding box center [361, 417] width 346 height 61
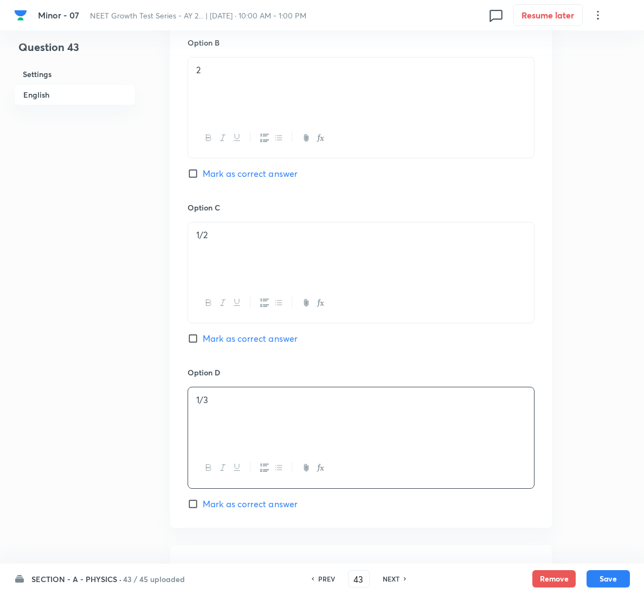
click at [239, 501] on span "Mark as correct answer" at bounding box center [250, 503] width 95 height 13
click at [203, 501] on input "Mark as correct answer" at bounding box center [195, 504] width 15 height 11
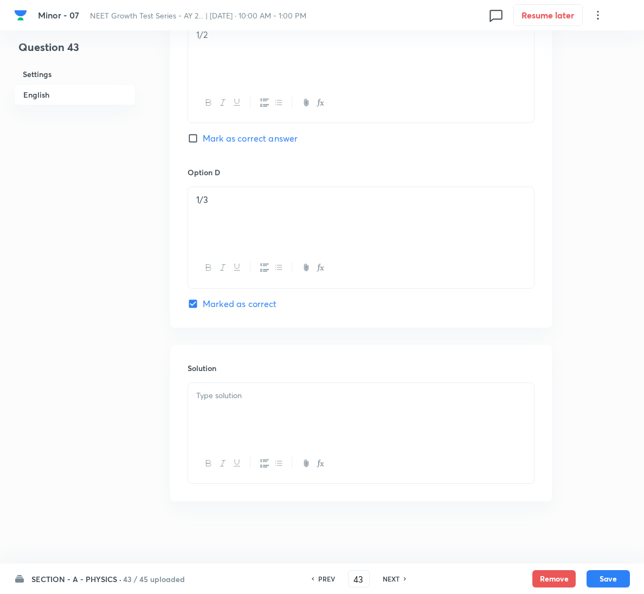
scroll to position [938, 0]
click at [251, 430] on div at bounding box center [361, 410] width 346 height 61
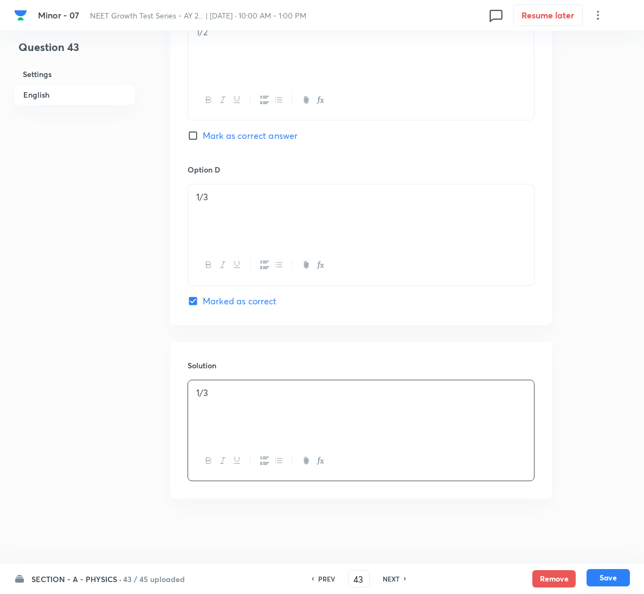
click at [611, 570] on button "Save" at bounding box center [608, 577] width 43 height 17
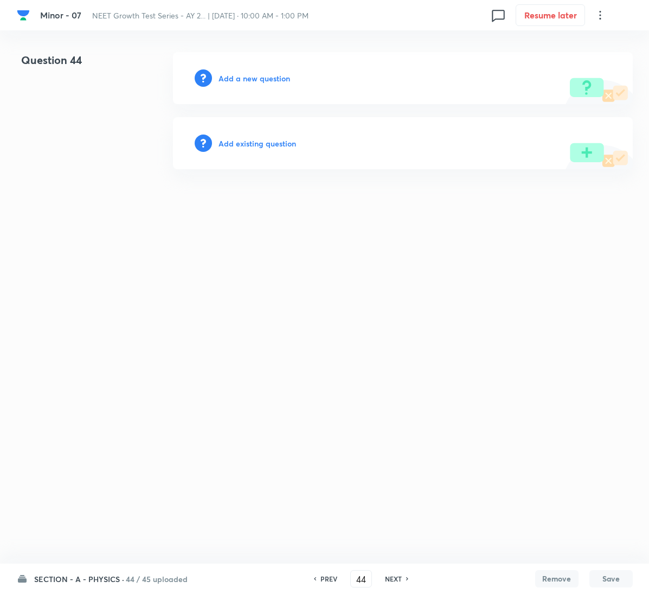
click at [270, 73] on h6 "Add a new question" at bounding box center [255, 78] width 72 height 11
click at [270, 73] on h6 "Choose a question type" at bounding box center [261, 78] width 84 height 11
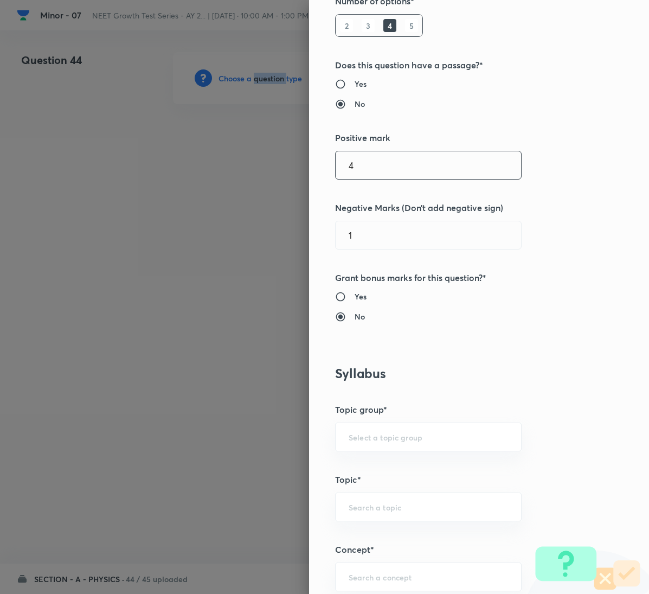
scroll to position [570, 0]
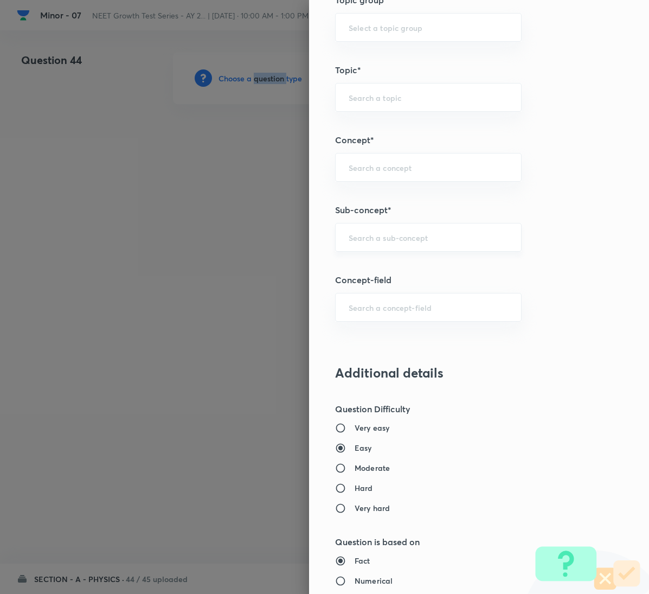
click at [412, 233] on div "​" at bounding box center [428, 237] width 187 height 29
paste input "Relative Motion"
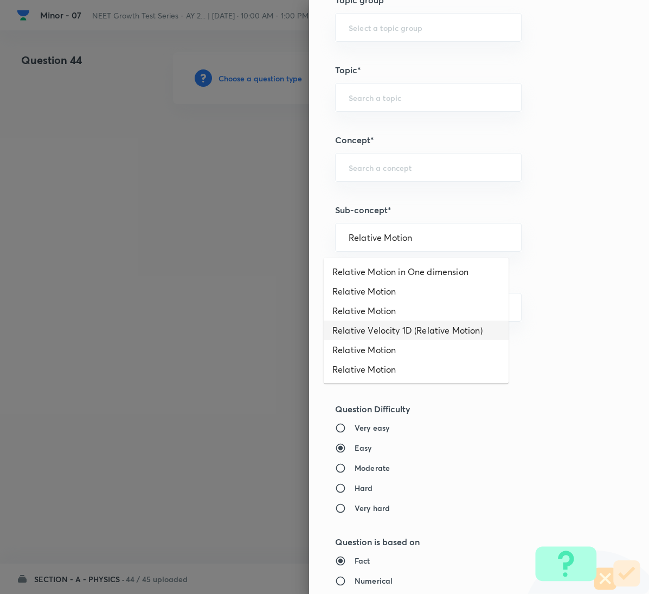
click at [465, 333] on li "Relative Velocity 1D (Relative Motion)" at bounding box center [416, 331] width 185 height 20
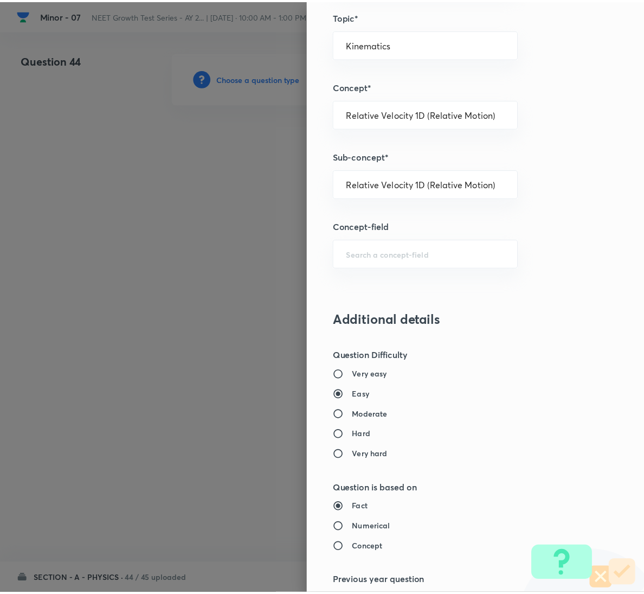
scroll to position [961, 0]
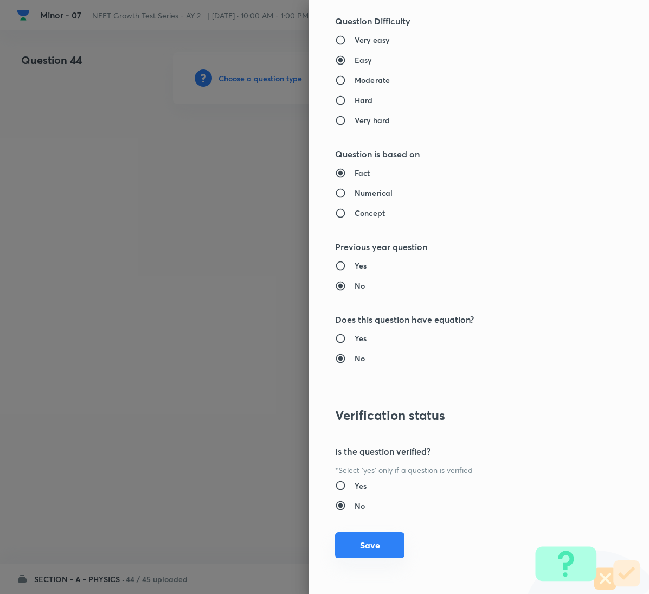
click at [363, 539] on button "Save" at bounding box center [369, 545] width 69 height 26
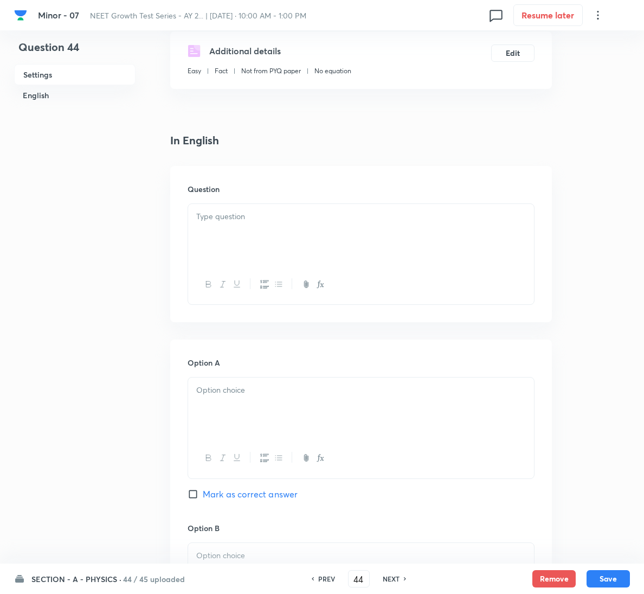
scroll to position [244, 0]
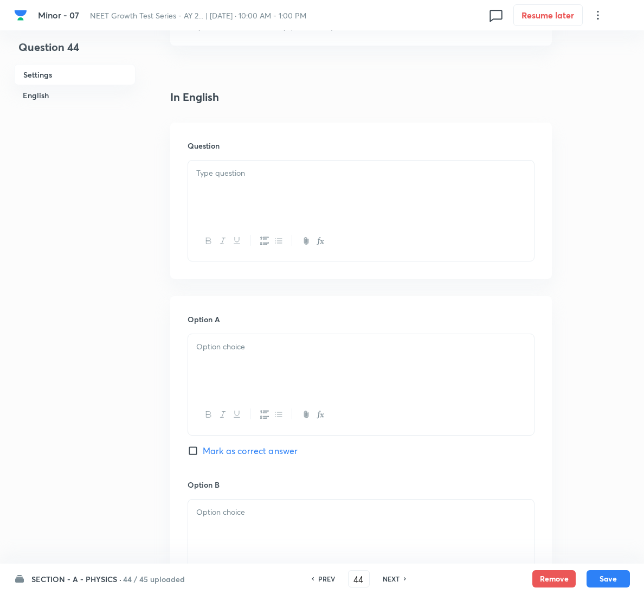
click at [264, 197] on div at bounding box center [361, 191] width 346 height 61
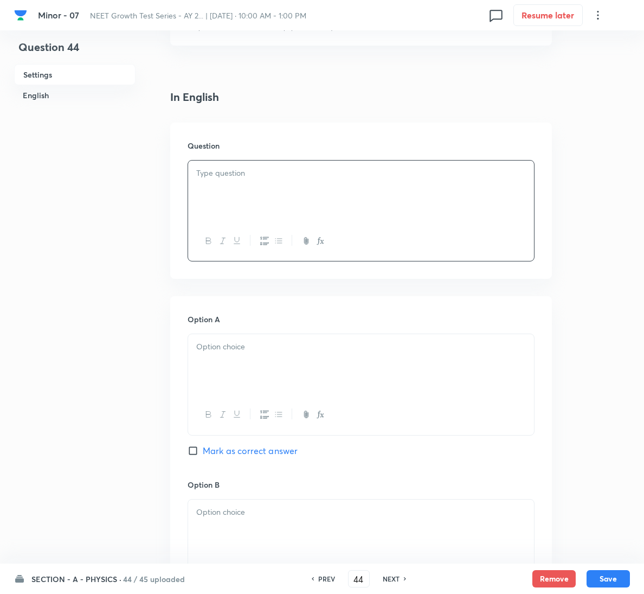
click at [298, 194] on div at bounding box center [361, 191] width 346 height 61
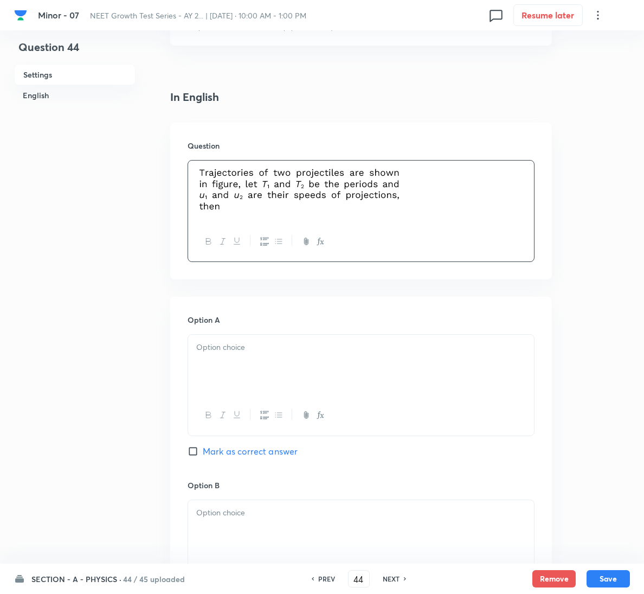
click at [401, 202] on img at bounding box center [298, 189] width 205 height 45
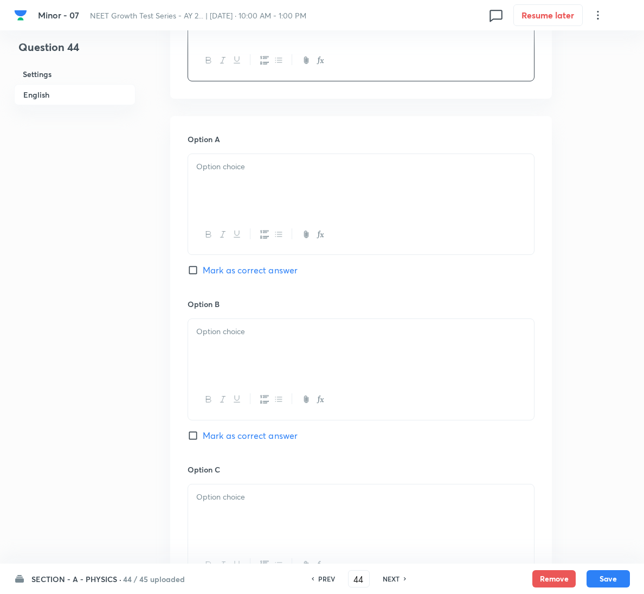
scroll to position [570, 0]
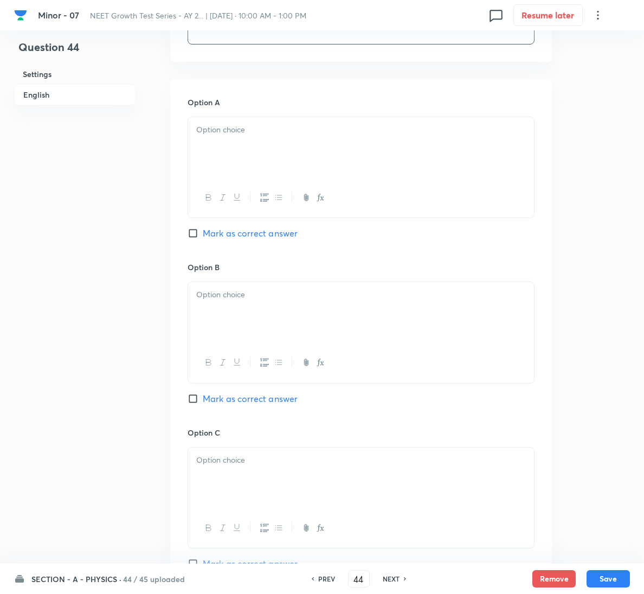
click at [267, 116] on div "Option A Mark as correct answer" at bounding box center [361, 179] width 347 height 165
click at [254, 160] on div at bounding box center [361, 147] width 346 height 61
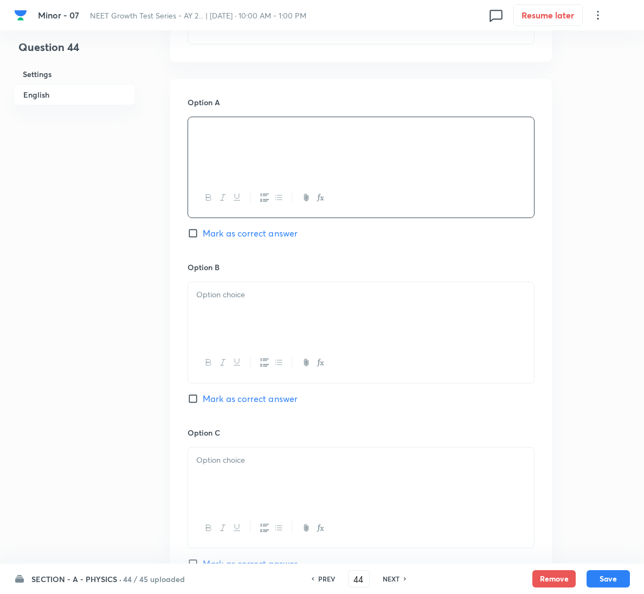
click at [291, 285] on div at bounding box center [361, 312] width 346 height 61
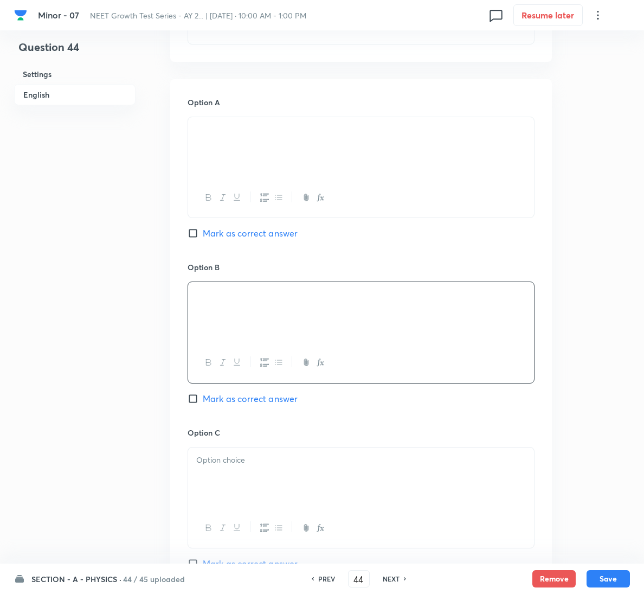
click at [331, 485] on div at bounding box center [361, 478] width 346 height 61
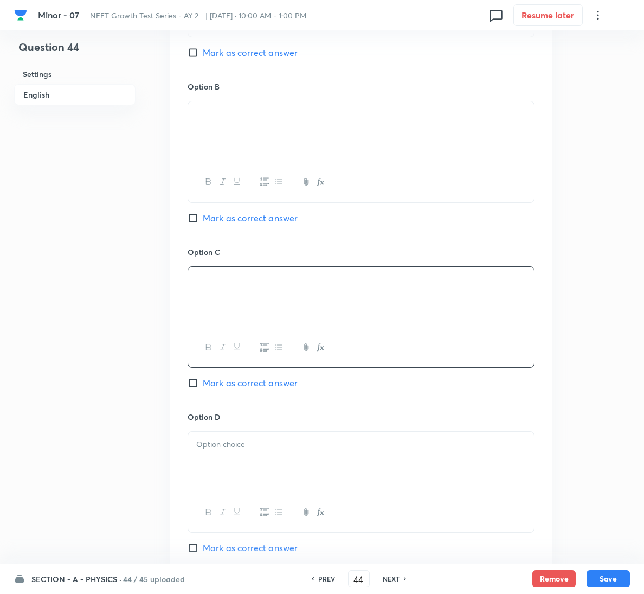
scroll to position [814, 0]
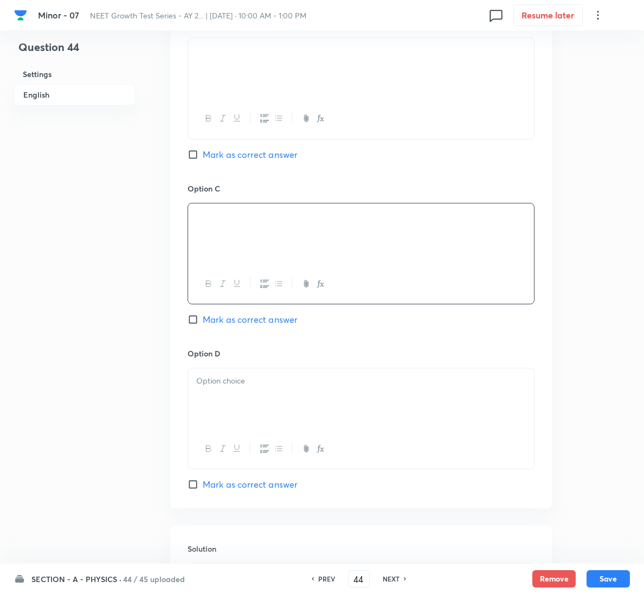
click at [257, 383] on p at bounding box center [361, 381] width 330 height 12
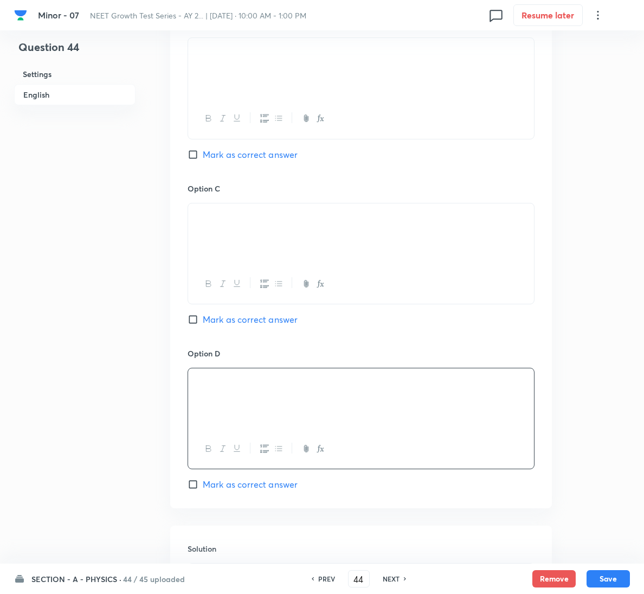
click at [259, 489] on span "Mark as correct answer" at bounding box center [250, 484] width 95 height 13
click at [203, 489] on input "Mark as correct answer" at bounding box center [195, 484] width 15 height 11
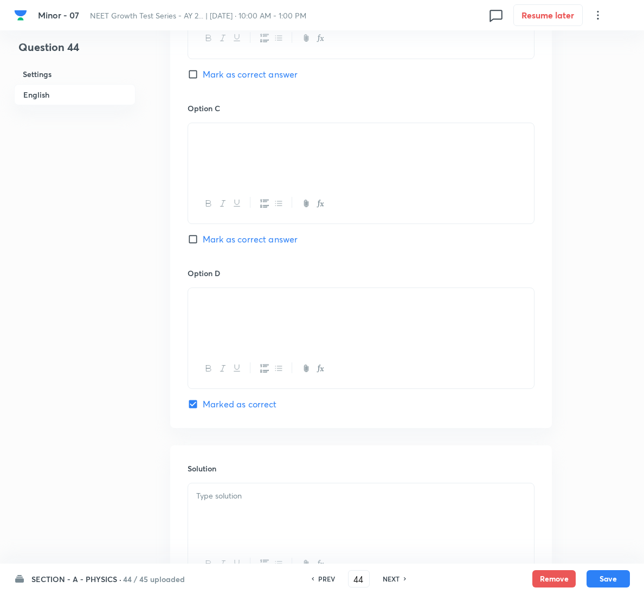
scroll to position [1001, 0]
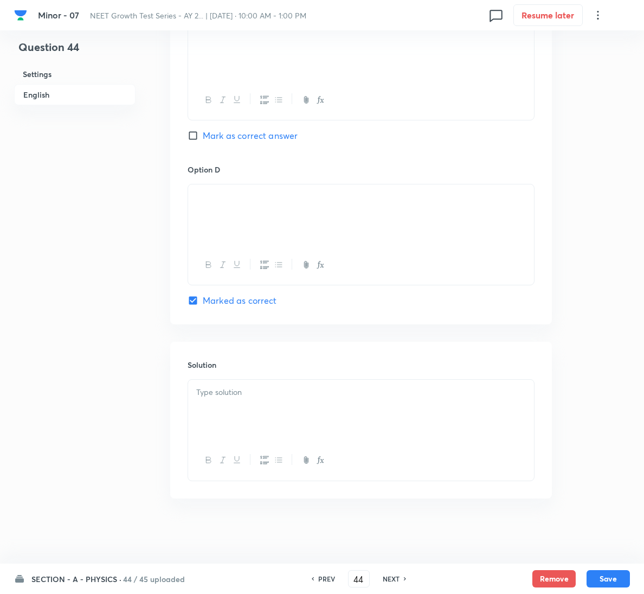
click at [254, 399] on div at bounding box center [361, 410] width 346 height 61
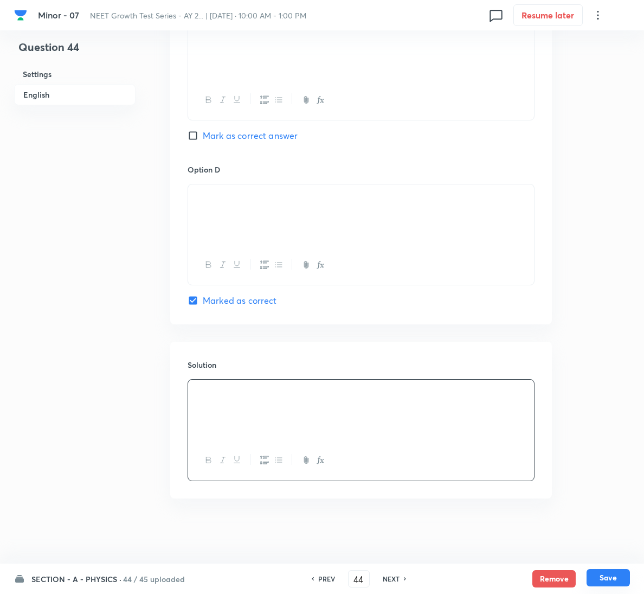
click at [609, 577] on button "Save" at bounding box center [608, 577] width 43 height 17
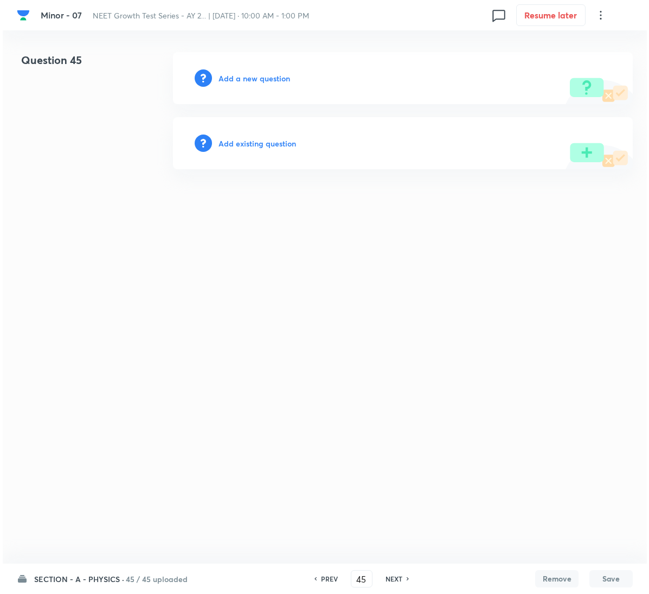
scroll to position [0, 0]
click at [251, 78] on h6 "Add a new question" at bounding box center [255, 78] width 72 height 11
click at [251, 78] on h6 "Choose a question type" at bounding box center [261, 78] width 84 height 11
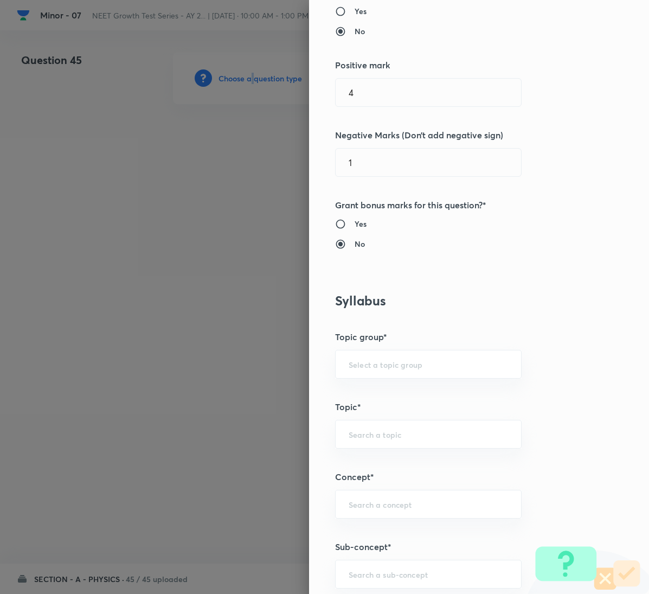
scroll to position [488, 0]
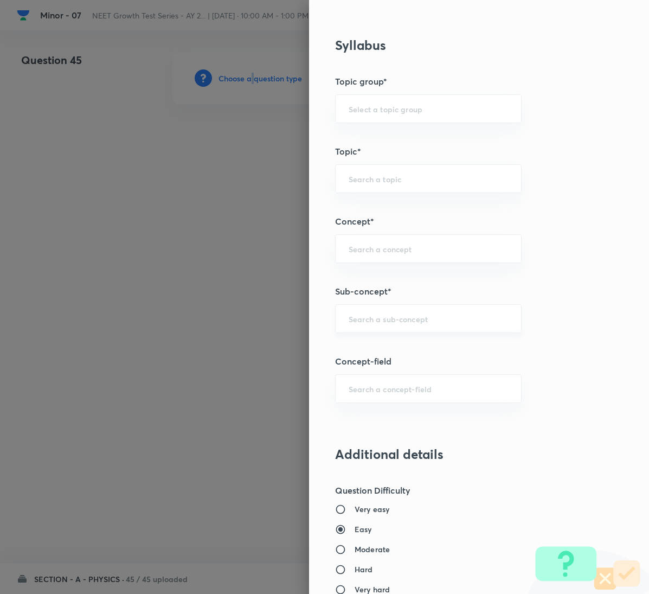
click at [382, 313] on div "​" at bounding box center [428, 318] width 187 height 29
paste input "Relative Motion"
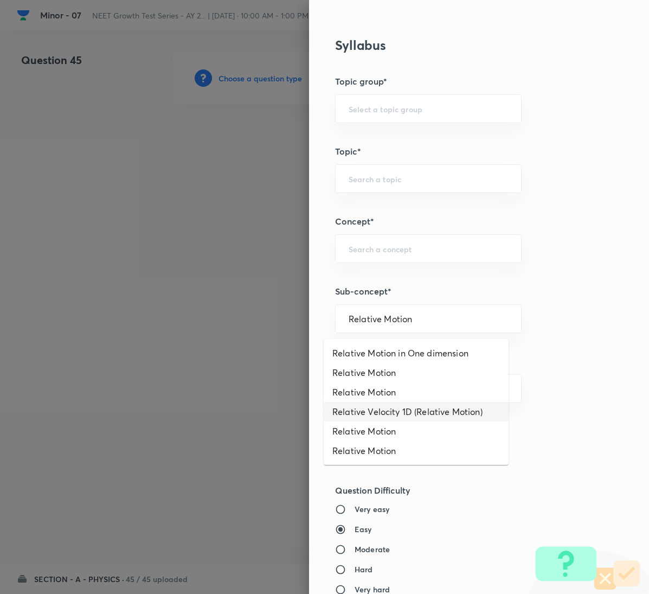
click at [474, 412] on li "Relative Velocity 1D (Relative Motion)" at bounding box center [416, 412] width 185 height 20
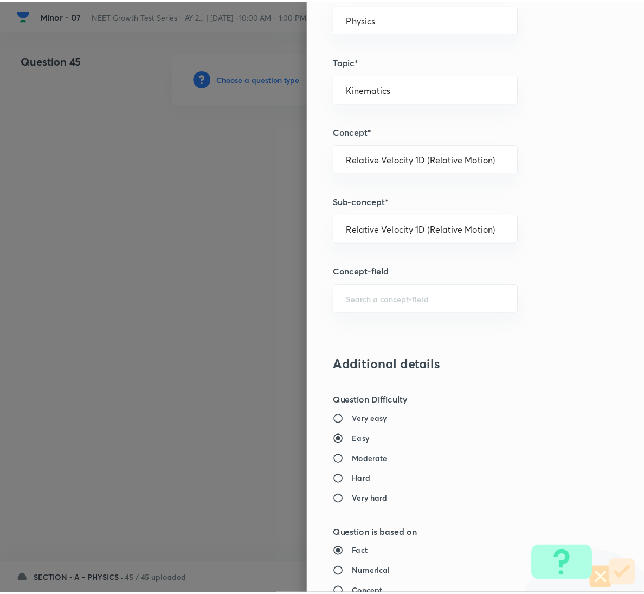
scroll to position [961, 0]
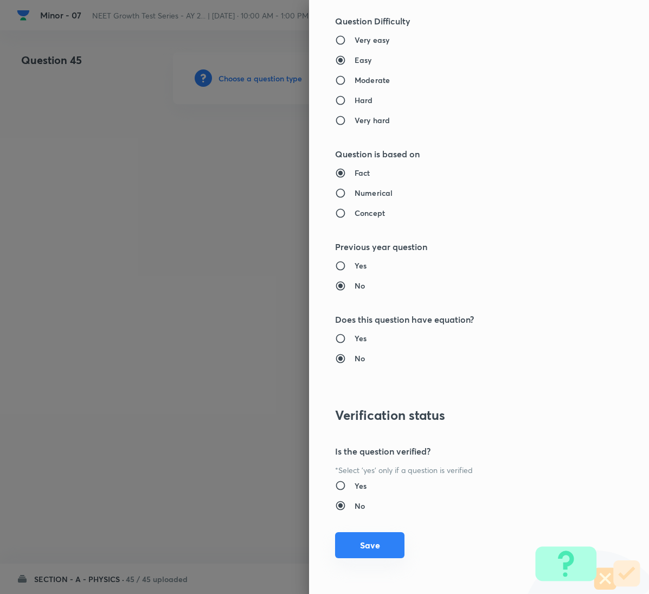
click at [363, 550] on button "Save" at bounding box center [369, 545] width 69 height 26
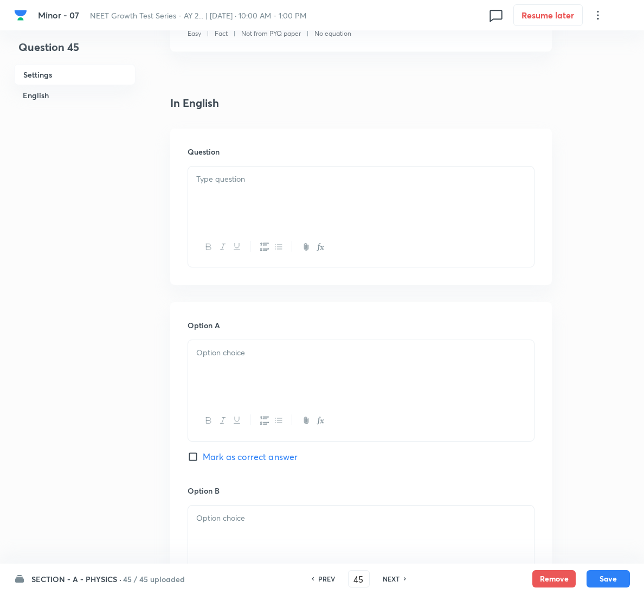
scroll to position [244, 0]
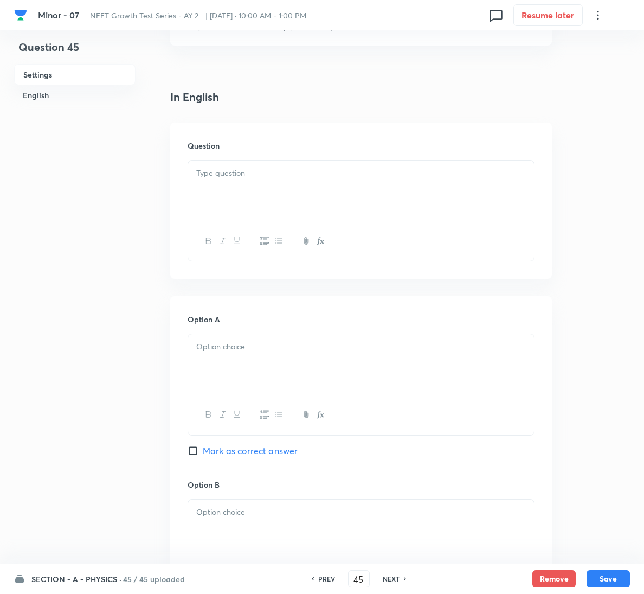
click at [215, 177] on p at bounding box center [361, 173] width 330 height 12
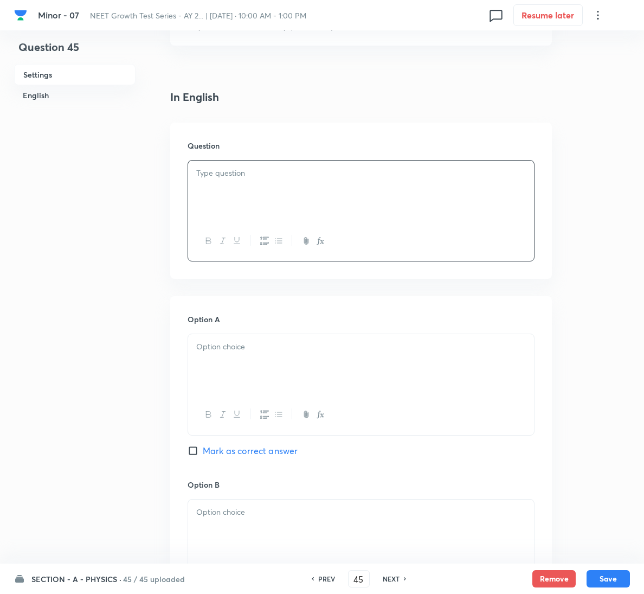
click at [329, 194] on div at bounding box center [361, 191] width 346 height 61
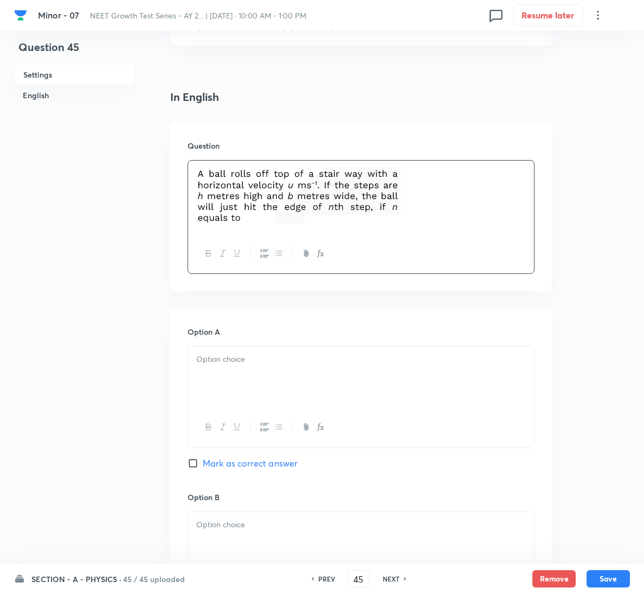
click at [299, 370] on div at bounding box center [361, 377] width 346 height 61
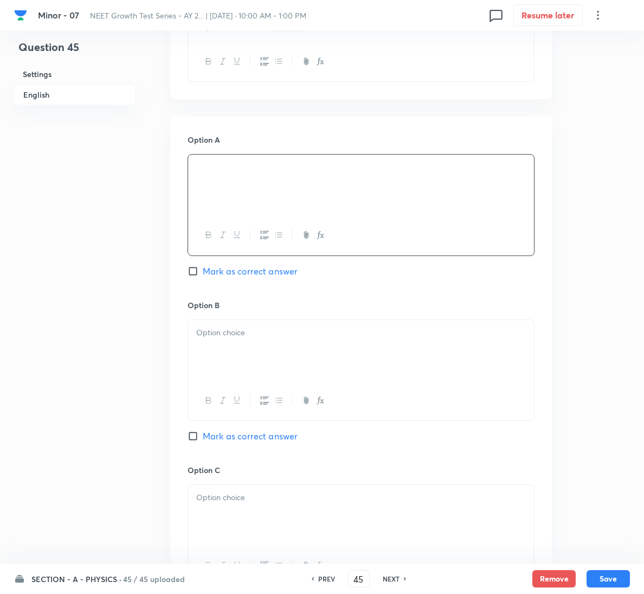
scroll to position [488, 0]
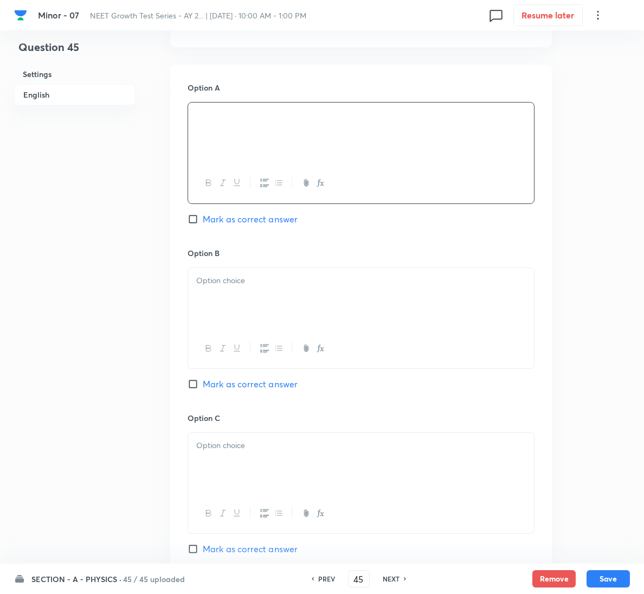
click at [258, 295] on div at bounding box center [361, 298] width 346 height 61
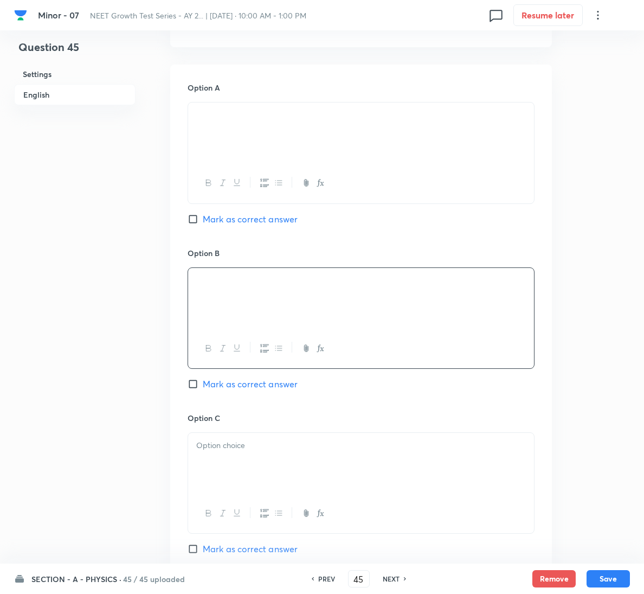
scroll to position [651, 0]
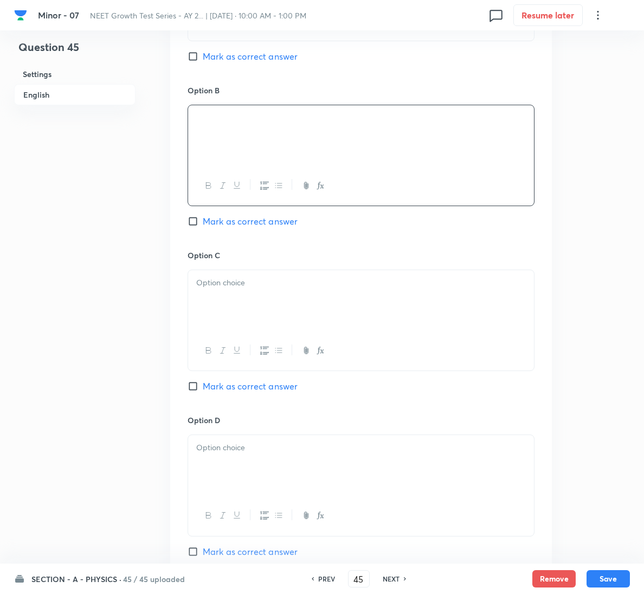
click at [255, 385] on span "Mark as correct answer" at bounding box center [250, 386] width 95 height 13
click at [203, 385] on input "Mark as correct answer" at bounding box center [195, 386] width 15 height 11
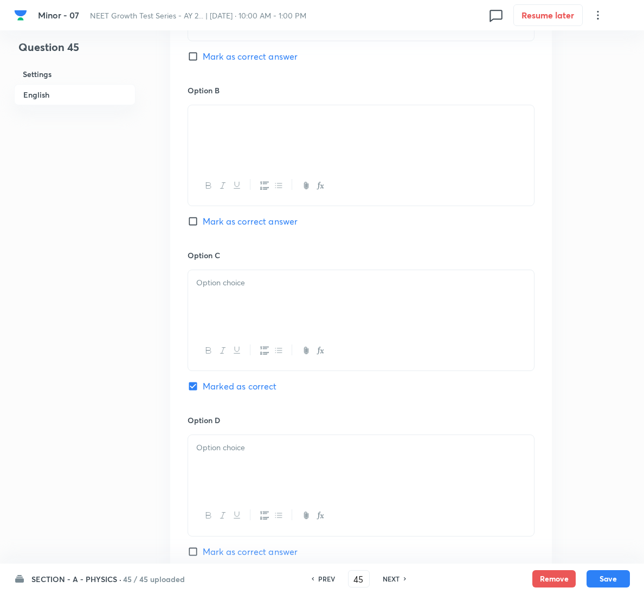
click at [255, 304] on div at bounding box center [361, 300] width 346 height 61
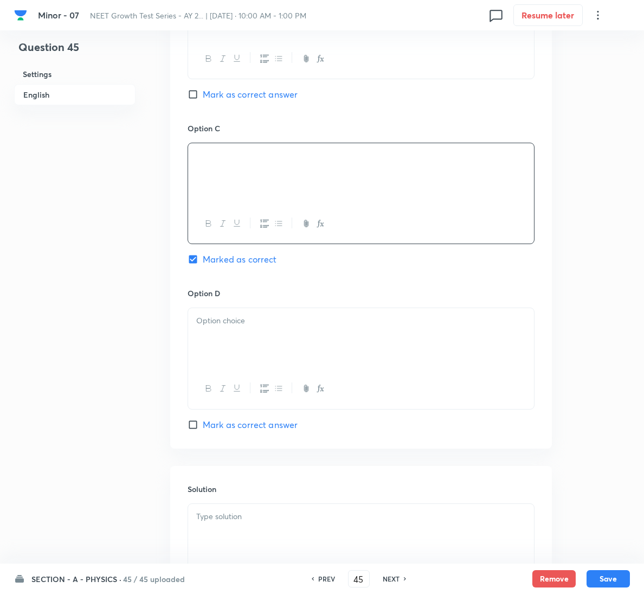
scroll to position [905, 0]
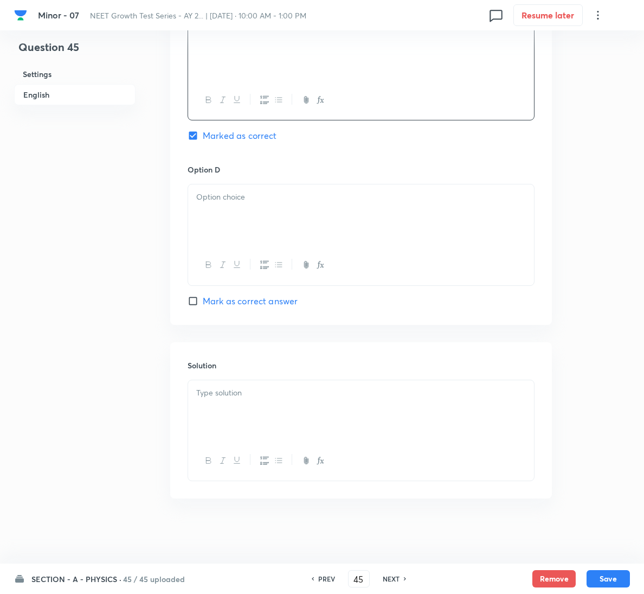
click at [269, 412] on div at bounding box center [361, 410] width 346 height 61
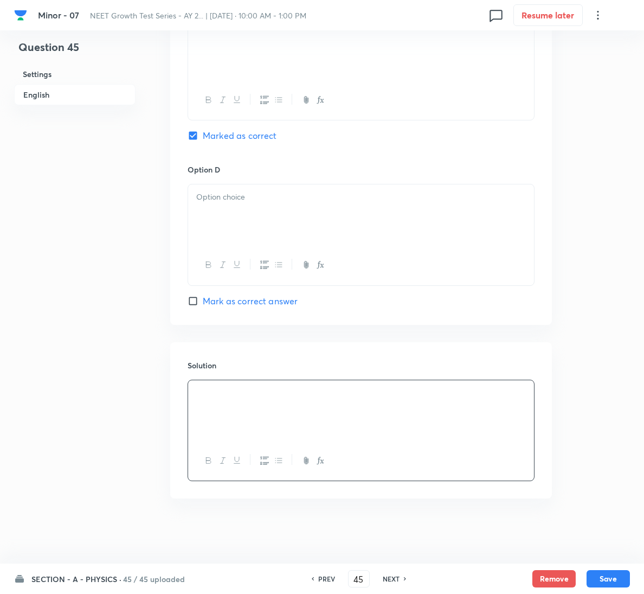
click at [259, 233] on div at bounding box center [361, 214] width 346 height 61
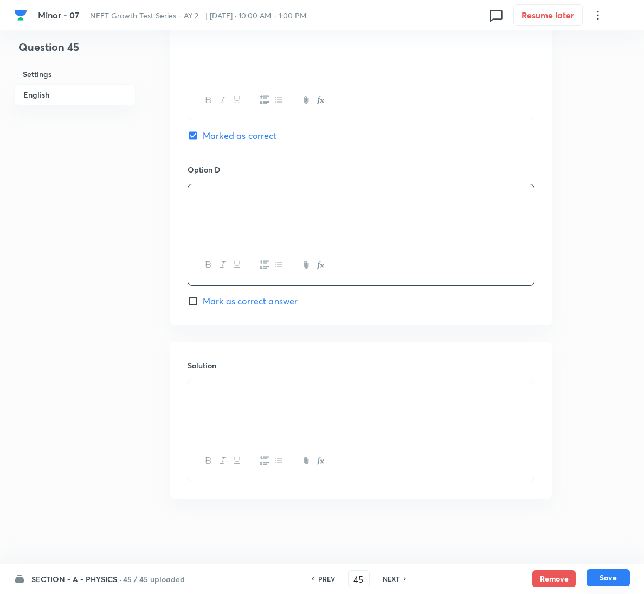
click at [614, 577] on button "Save" at bounding box center [608, 577] width 43 height 17
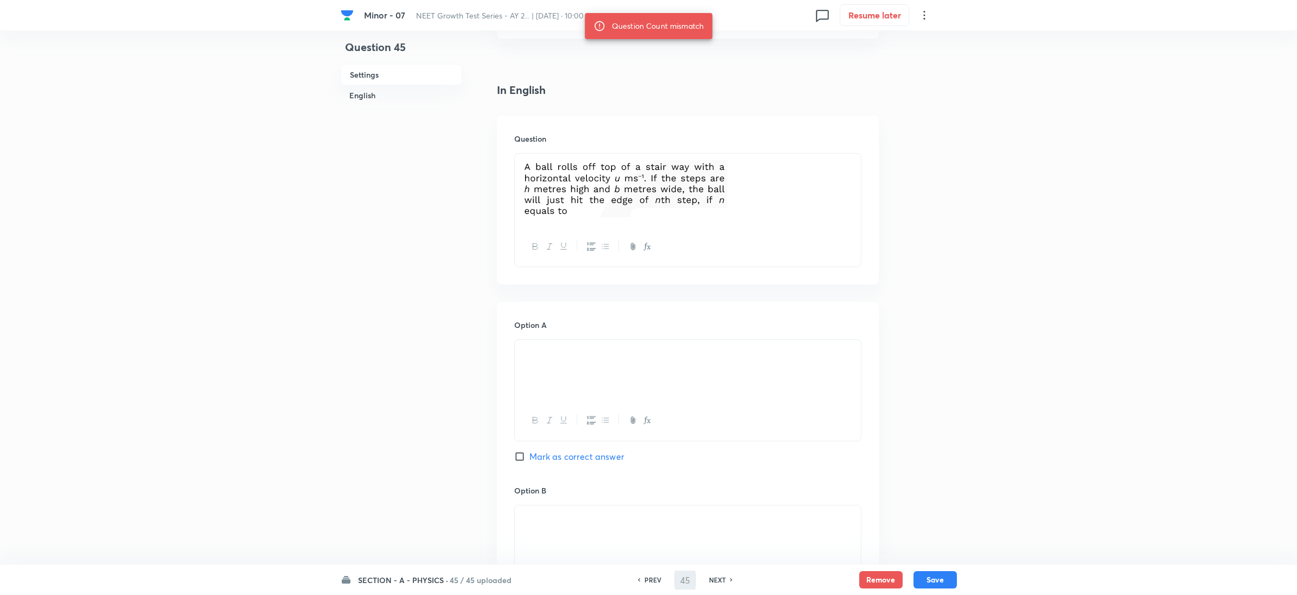
scroll to position [253, 0]
click at [649, 578] on button "Save" at bounding box center [934, 578] width 43 height 17
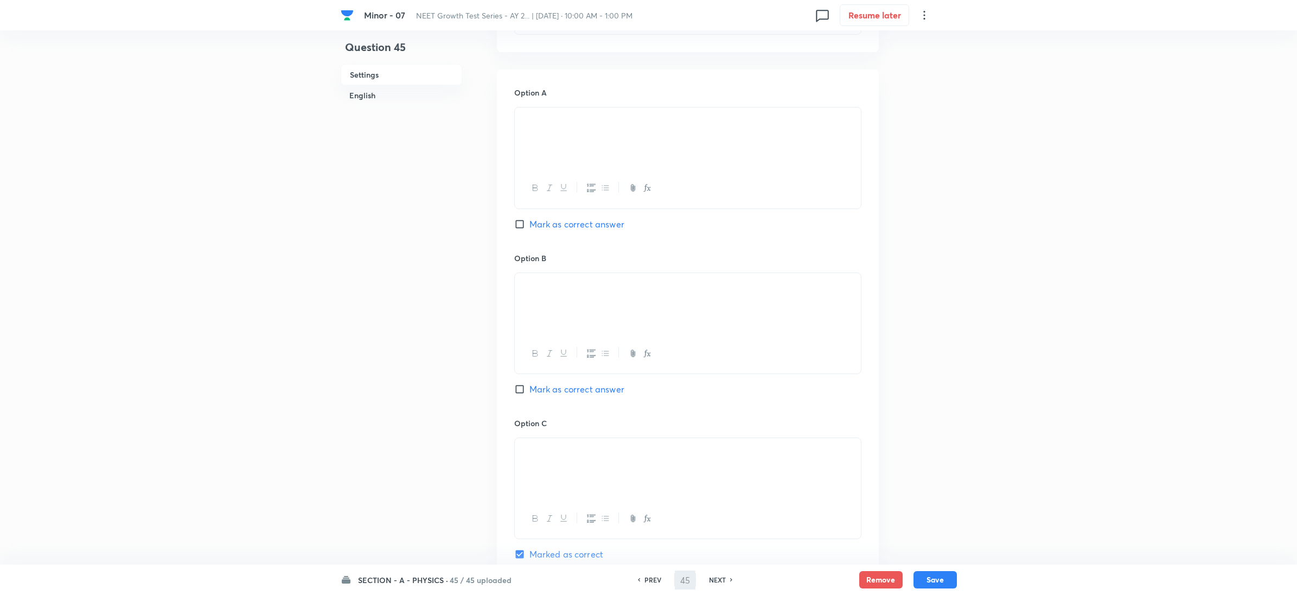
scroll to position [171, 0]
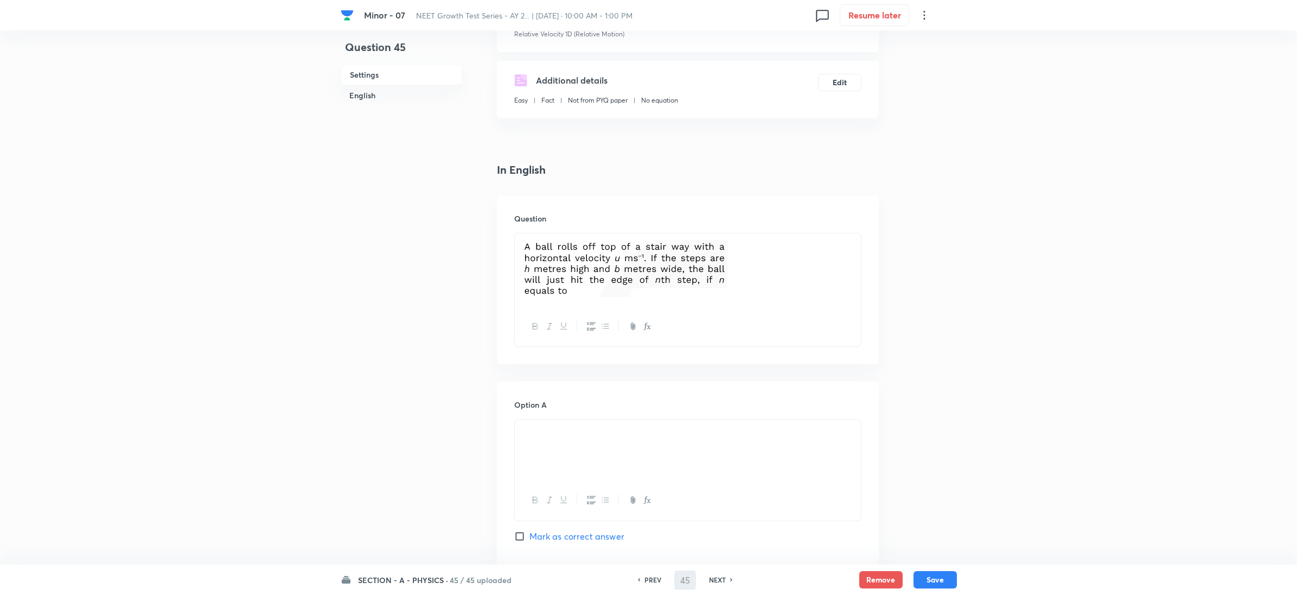
click at [649, 582] on h6 "PREV" at bounding box center [652, 579] width 17 height 10
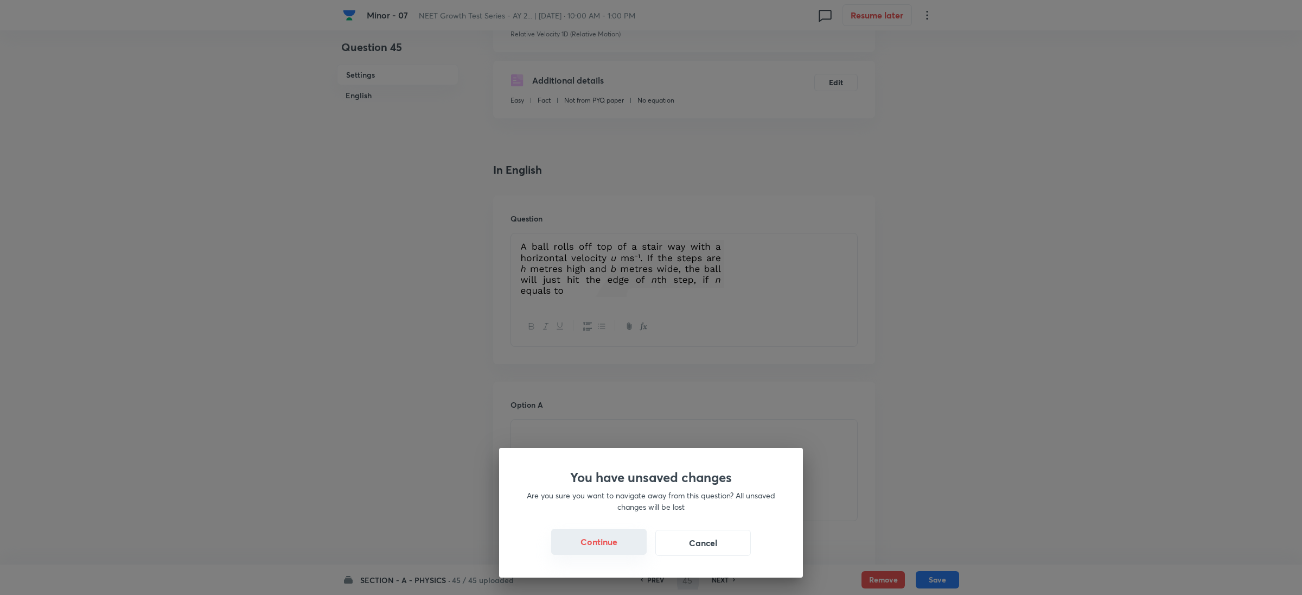
click at [614, 537] on button "Continue" at bounding box center [598, 541] width 95 height 26
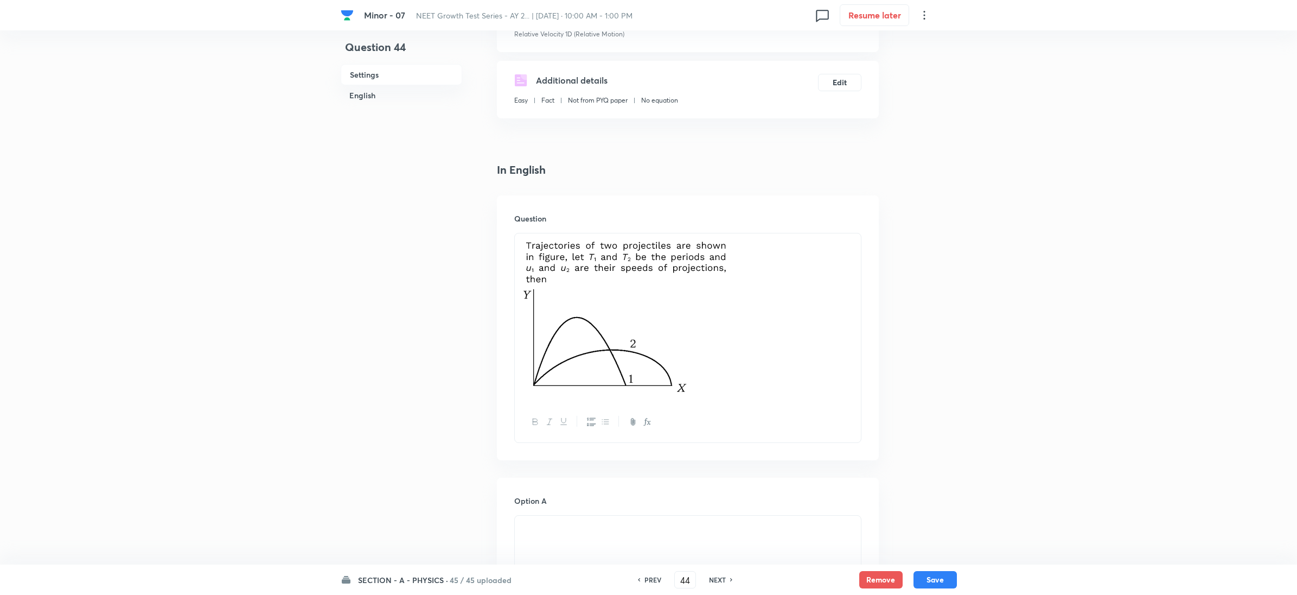
click at [649, 583] on h6 "NEXT" at bounding box center [717, 579] width 17 height 10
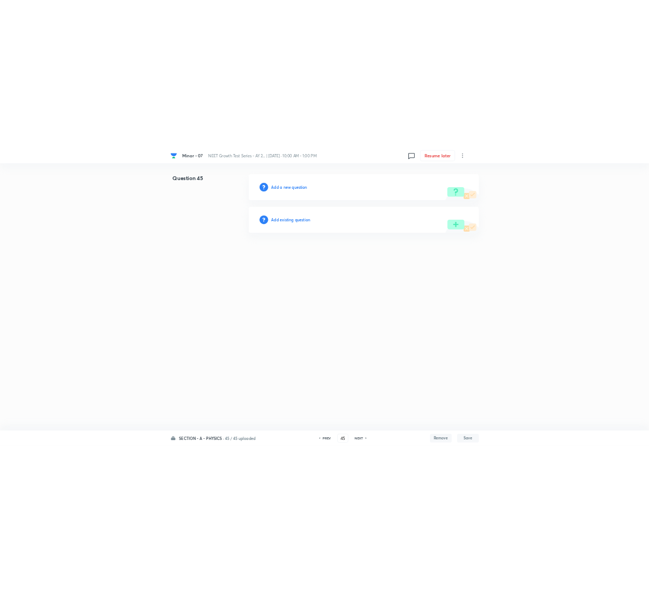
scroll to position [0, 0]
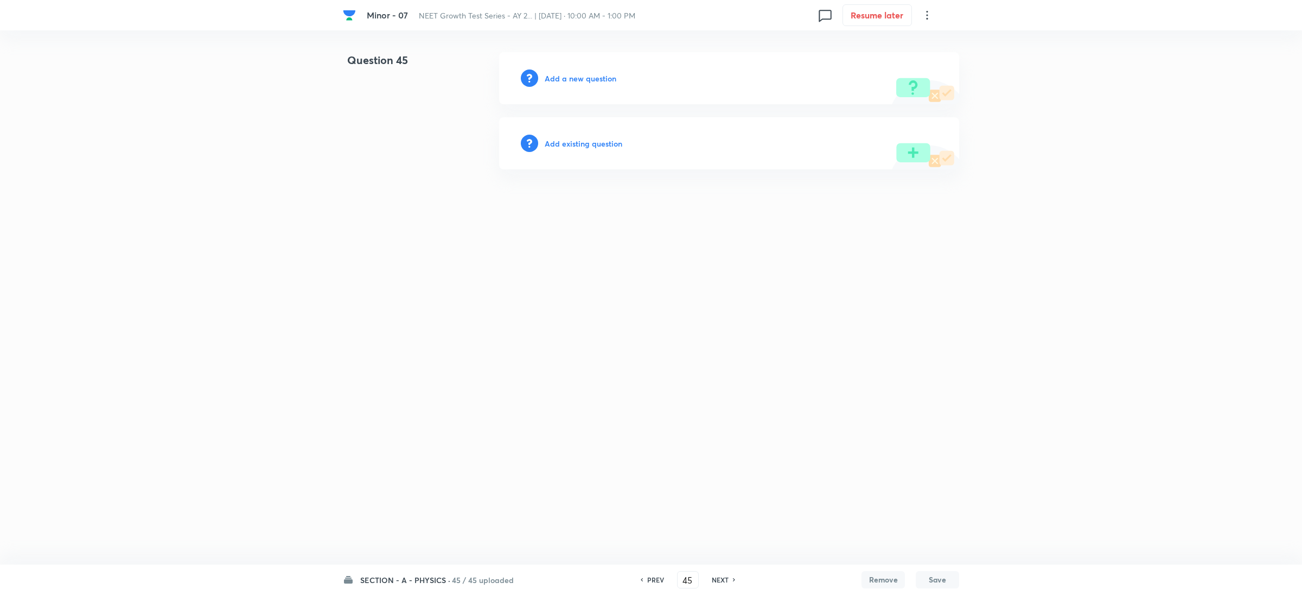
click at [587, 68] on div "Add a new question" at bounding box center [729, 78] width 460 height 52
click at [589, 77] on h6 "Add a new question" at bounding box center [581, 78] width 72 height 11
click at [590, 77] on h6 "Choose a question type" at bounding box center [587, 78] width 84 height 11
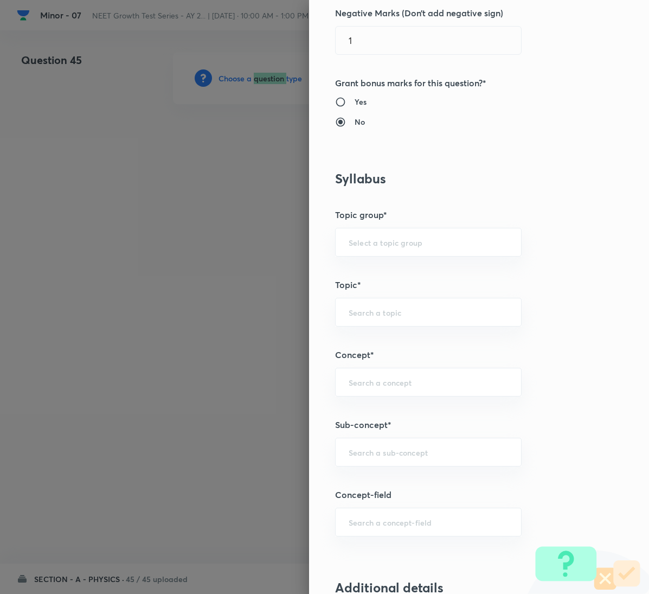
scroll to position [651, 0]
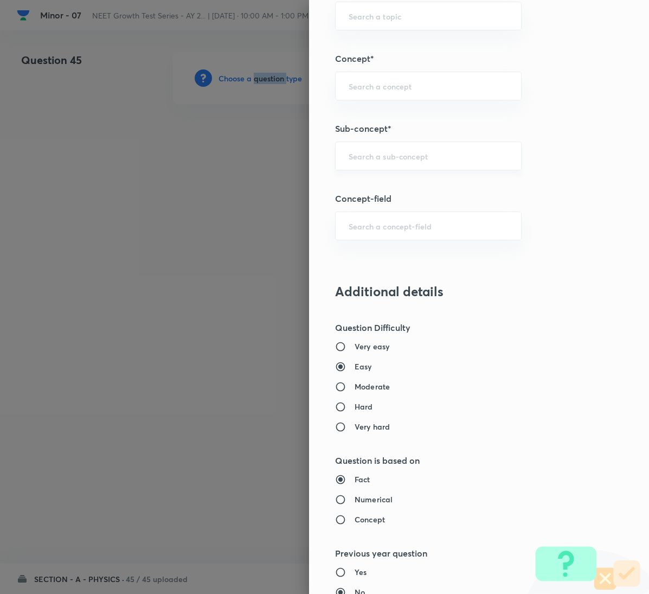
click at [407, 157] on input "text" at bounding box center [428, 156] width 159 height 10
click at [419, 227] on input "text" at bounding box center [428, 226] width 159 height 10
click at [433, 142] on div "Question settings Question type* Single choice correct Number of options* 2 3 4…" at bounding box center [479, 297] width 340 height 594
click at [433, 148] on div "​" at bounding box center [428, 156] width 187 height 29
paste input "Relative Motion"
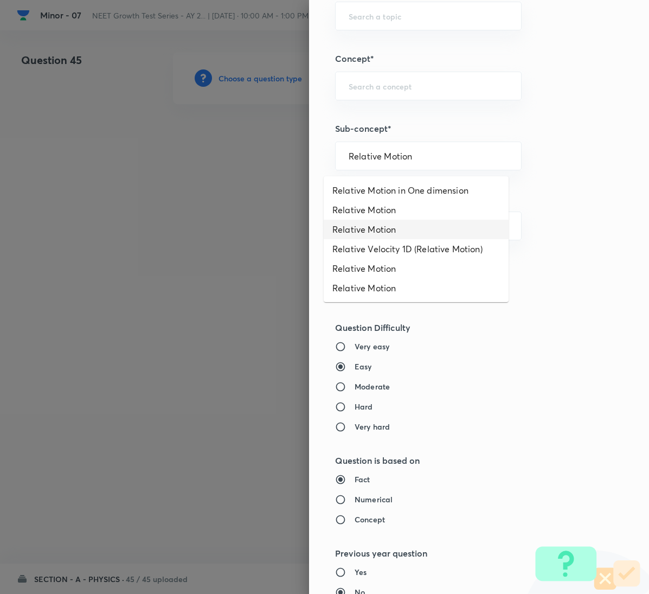
click at [413, 246] on li "Relative Velocity 1D (Relative Motion)" at bounding box center [416, 249] width 185 height 20
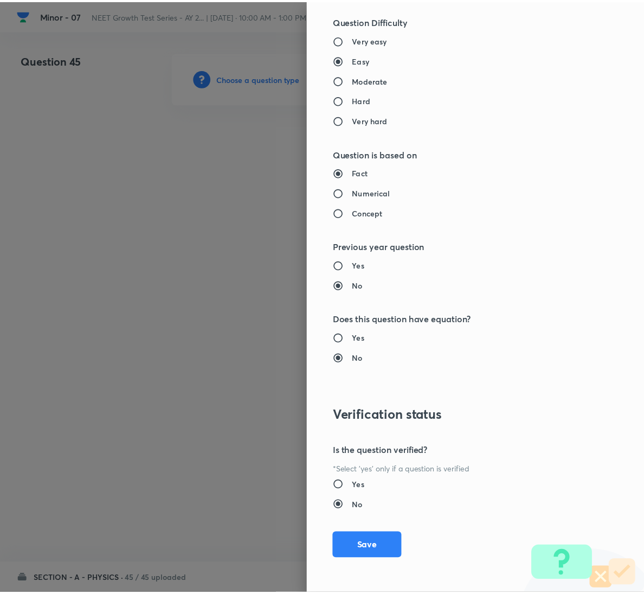
scroll to position [961, 0]
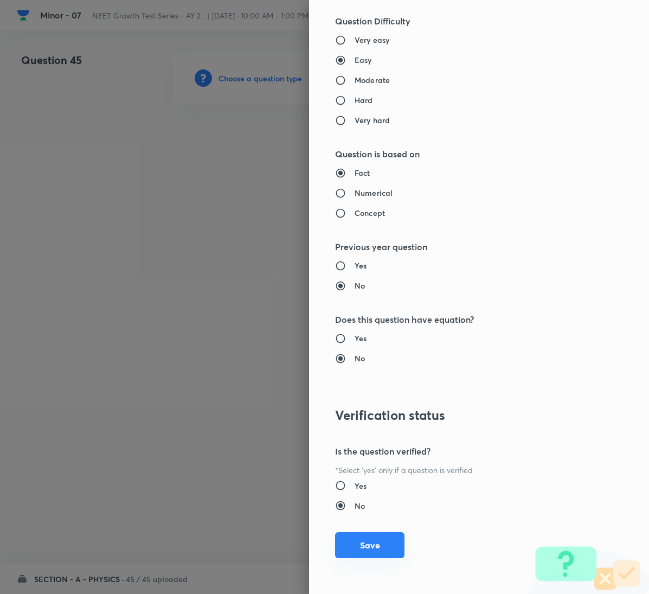
click at [362, 544] on button "Save" at bounding box center [369, 545] width 69 height 26
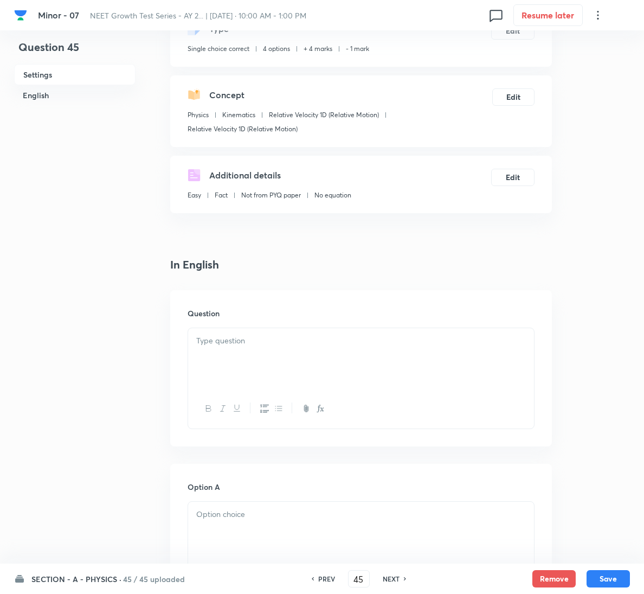
scroll to position [325, 0]
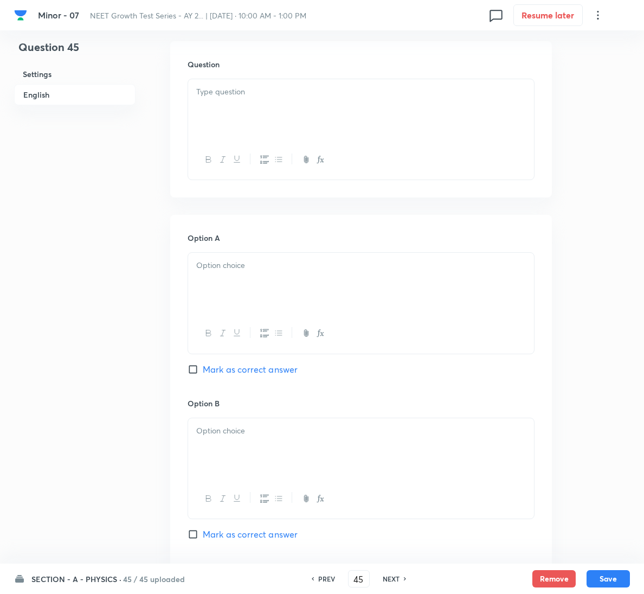
click at [244, 111] on div at bounding box center [361, 109] width 346 height 61
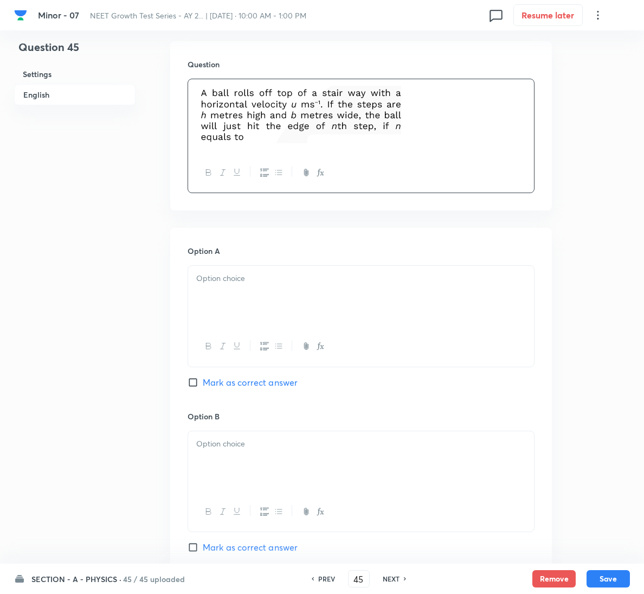
click at [291, 280] on p at bounding box center [361, 278] width 330 height 12
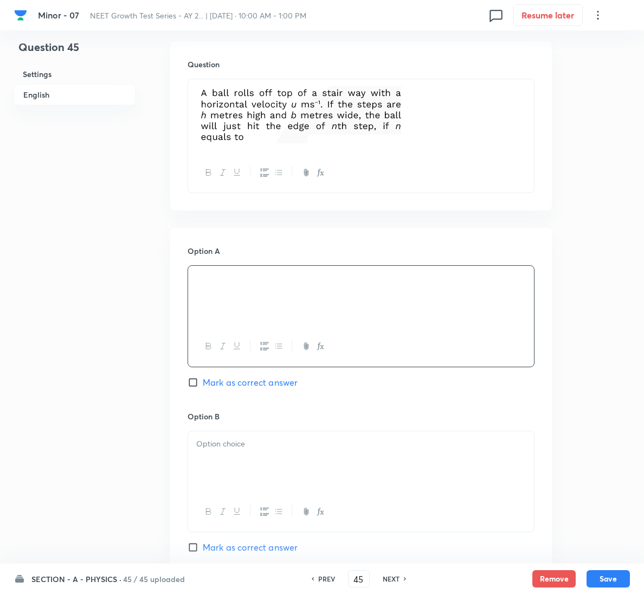
click at [264, 462] on div at bounding box center [361, 461] width 346 height 61
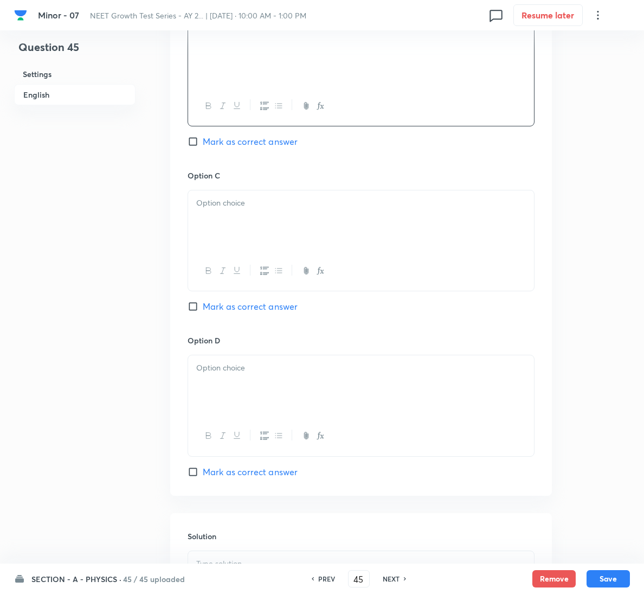
scroll to position [732, 0]
click at [254, 312] on span "Mark as correct answer" at bounding box center [250, 305] width 95 height 13
click at [203, 311] on input "Mark as correct answer" at bounding box center [195, 305] width 15 height 11
click at [274, 223] on div at bounding box center [361, 219] width 346 height 61
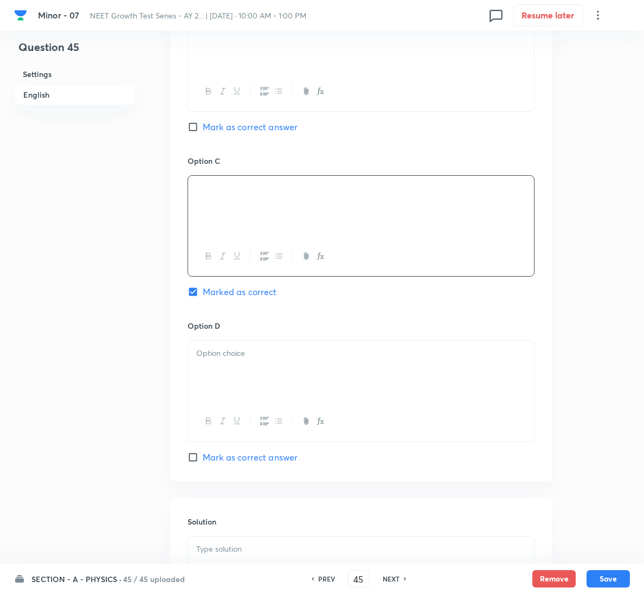
scroll to position [905, 0]
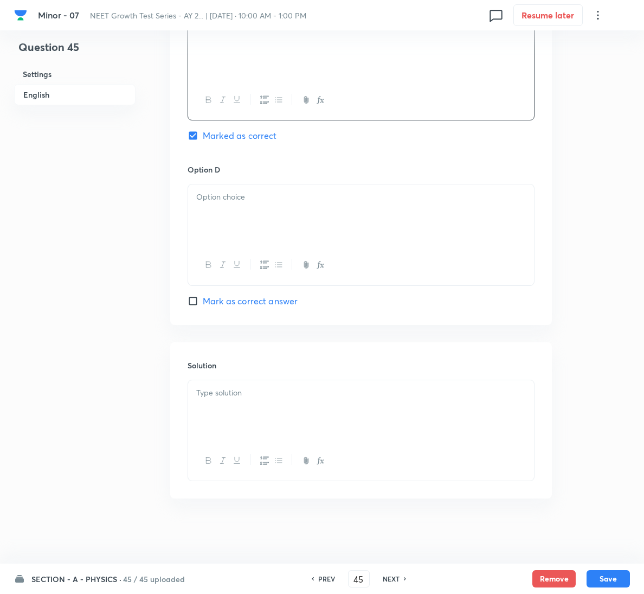
click at [266, 399] on div at bounding box center [361, 410] width 346 height 61
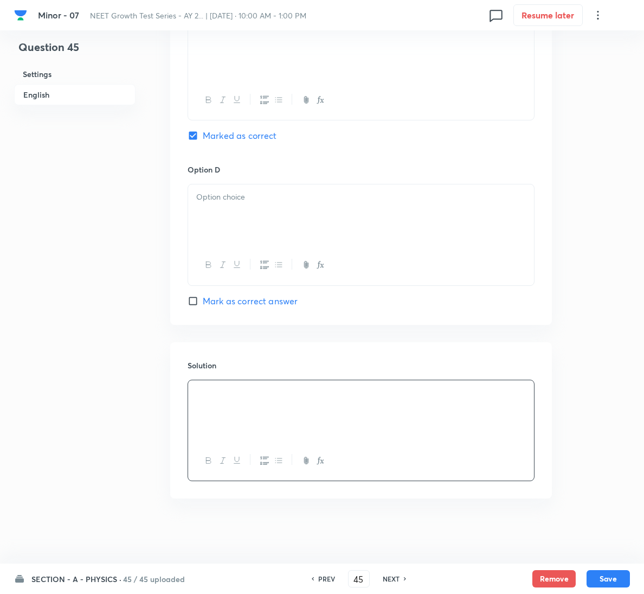
click at [292, 196] on p at bounding box center [361, 197] width 330 height 12
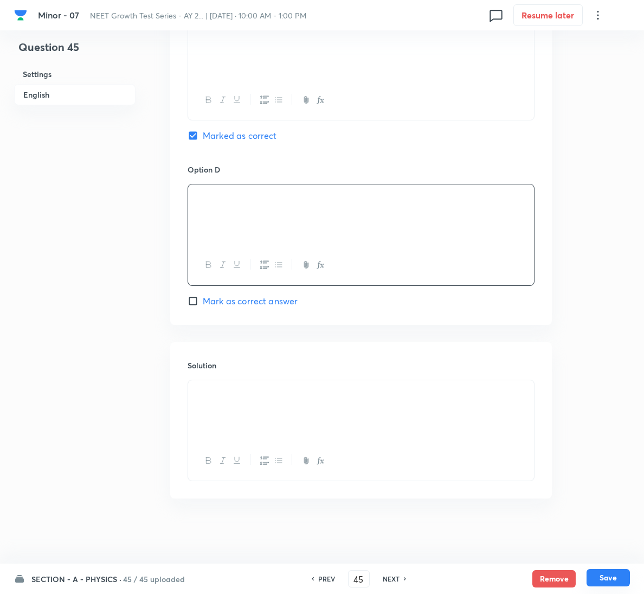
click at [603, 579] on button "Save" at bounding box center [608, 577] width 43 height 17
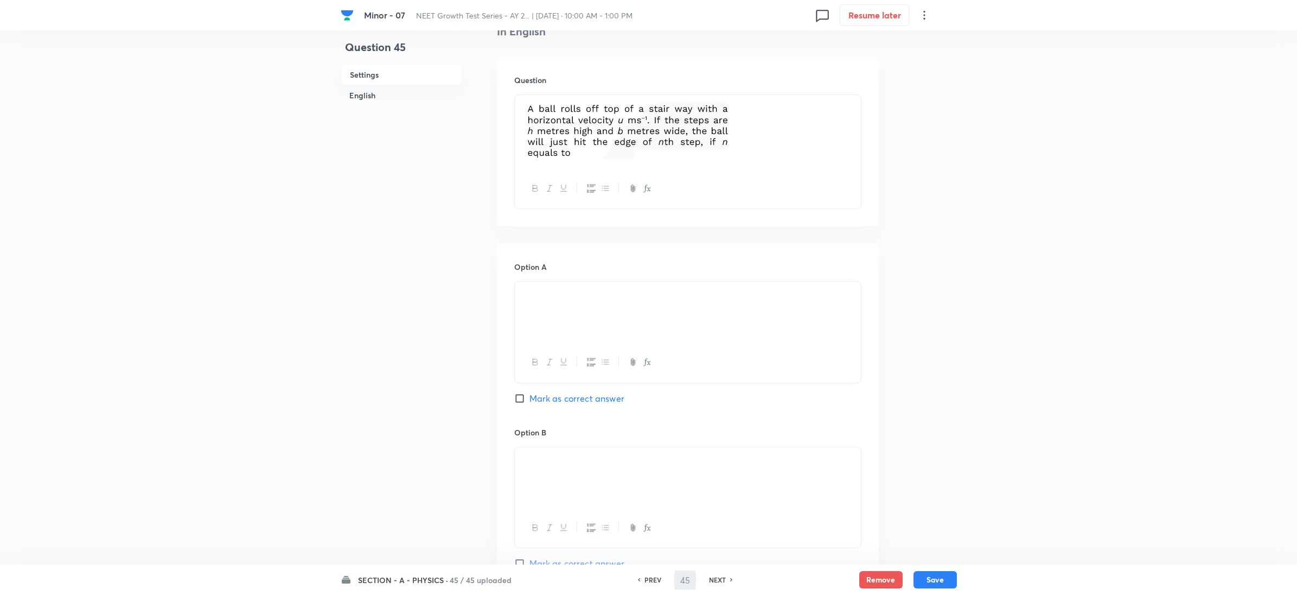
scroll to position [417, 0]
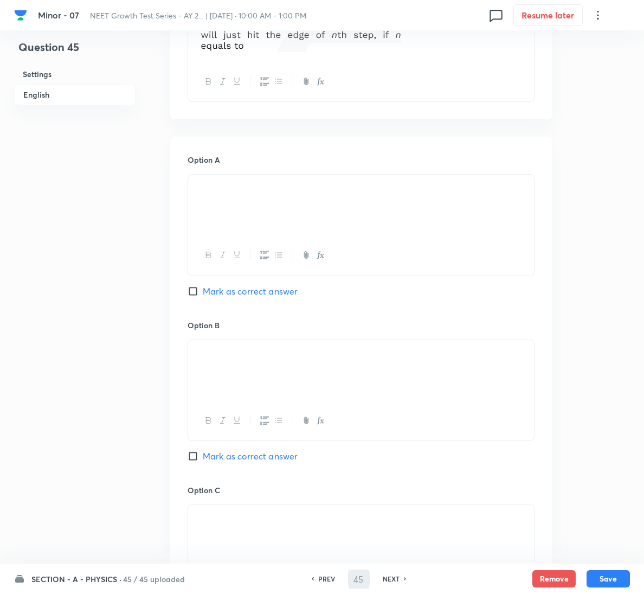
click at [325, 239] on div at bounding box center [361, 255] width 346 height 40
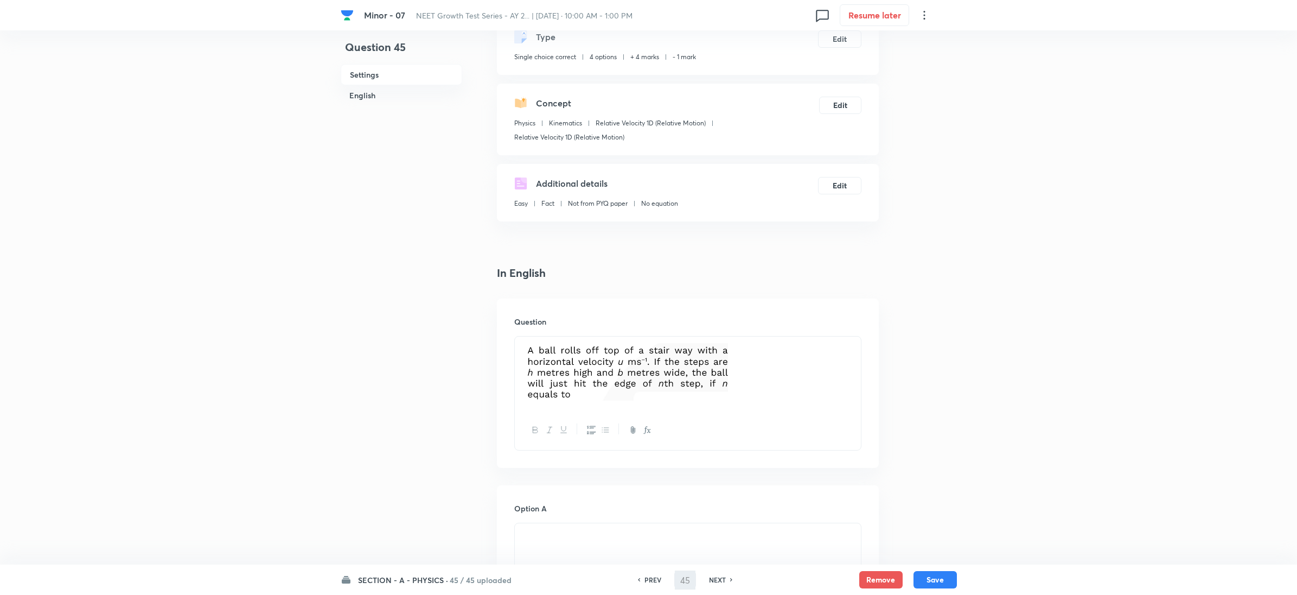
scroll to position [0, 0]
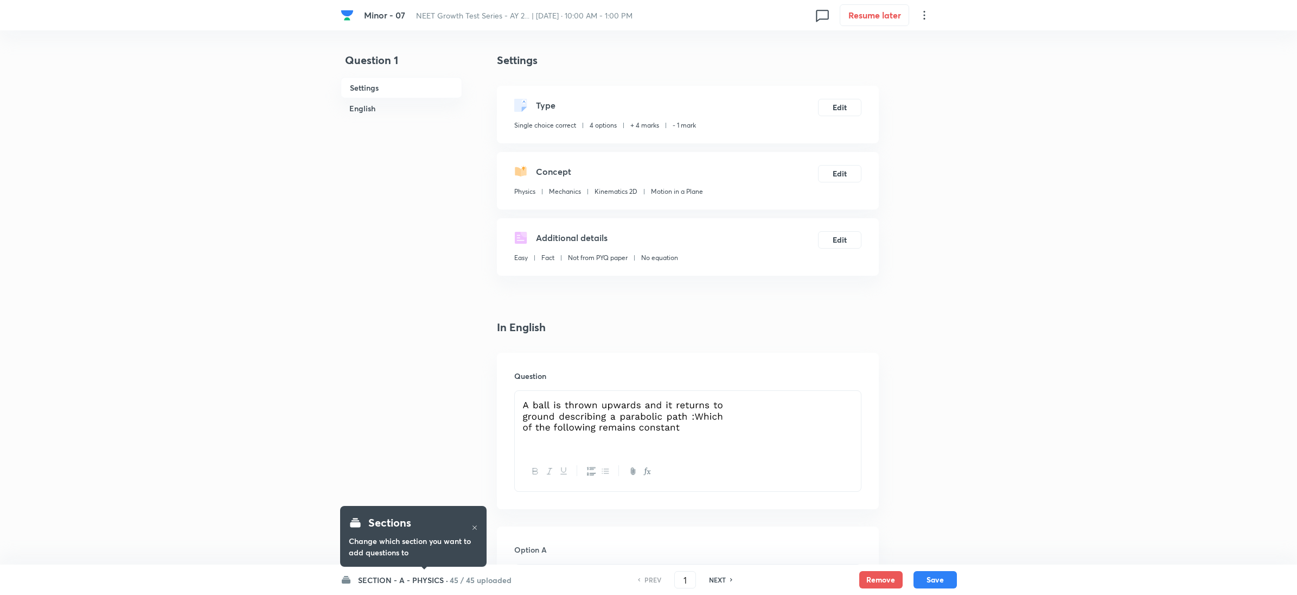
click at [450, 586] on div "SECTION - A - PHYSICS · 45 / 45 uploaded PREV 1 ​ NEXT Remove Save" at bounding box center [649, 579] width 616 height 30
click at [475, 578] on h6 "45 / 45 uploaded" at bounding box center [481, 579] width 62 height 11
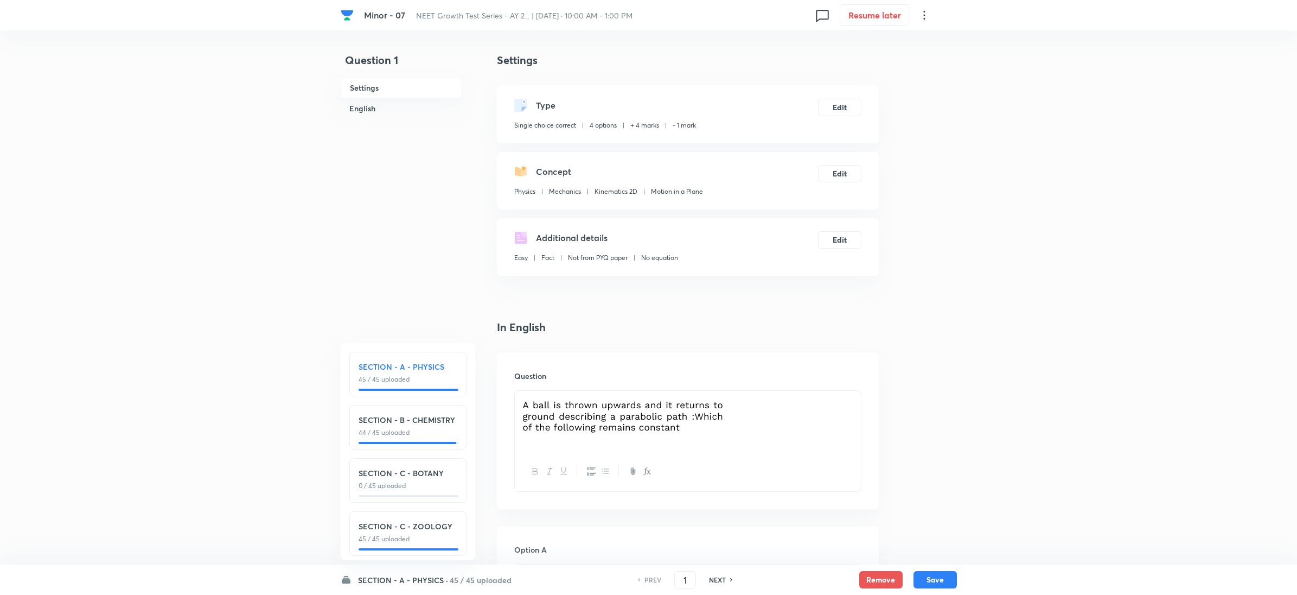
click at [430, 433] on p "44 / 45 uploaded" at bounding box center [408, 432] width 99 height 10
checkbox input "false"
type input "46"
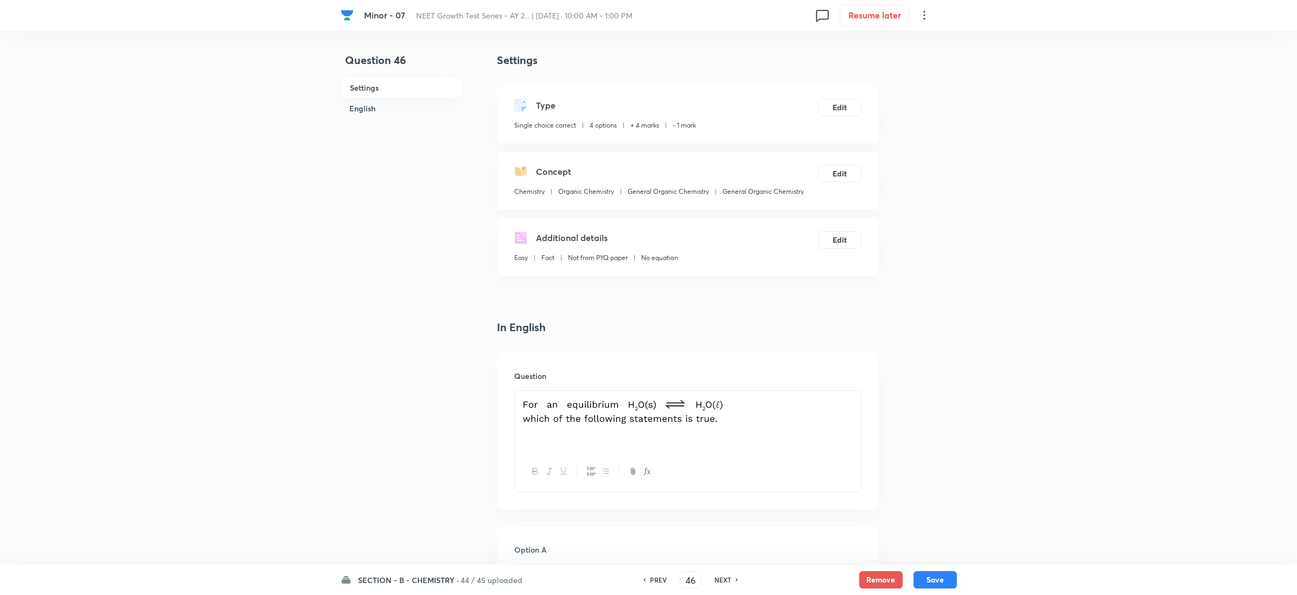
click at [425, 576] on h6 "SECTION - B - CHEMISTRY ·" at bounding box center [408, 579] width 101 height 11
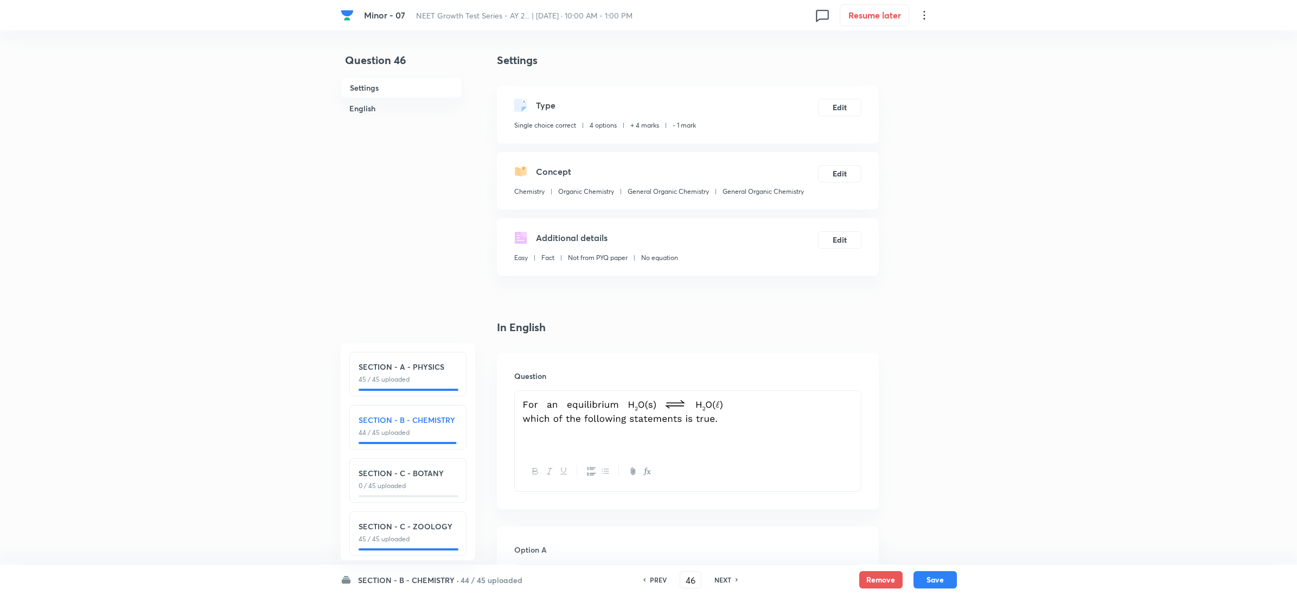
click at [433, 376] on p "45 / 45 uploaded" at bounding box center [408, 379] width 99 height 10
checkbox input "false"
type input "1"
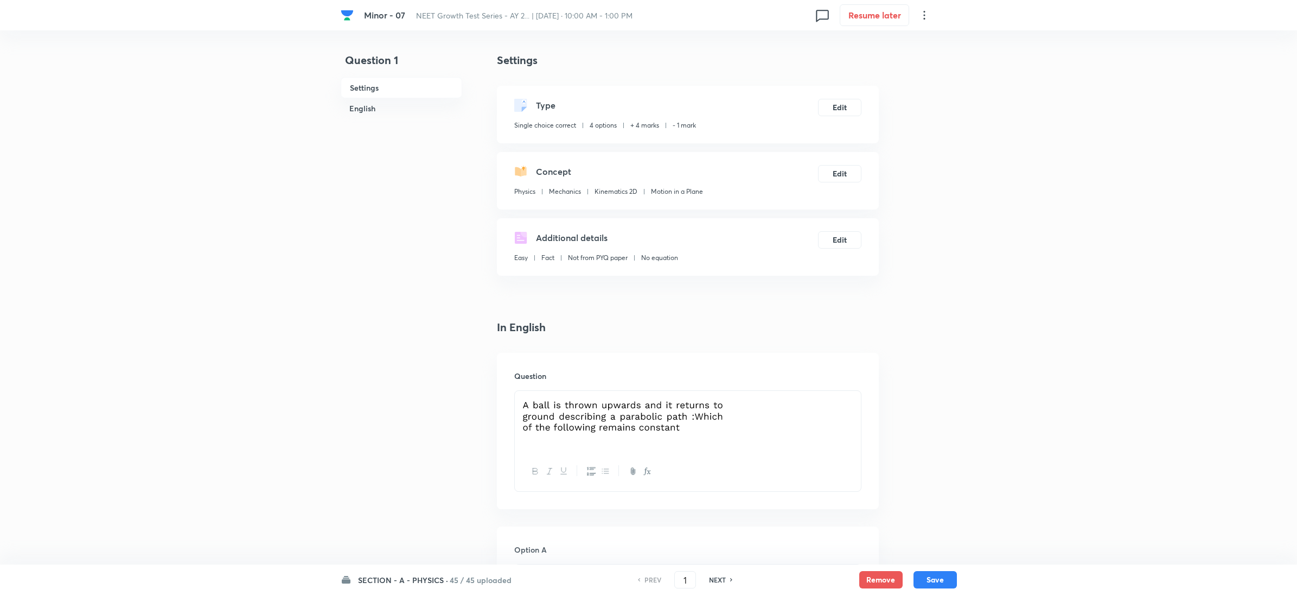
click at [705, 573] on div "PREV 1 ​ NEXT" at bounding box center [685, 579] width 140 height 17
click at [709, 574] on h6 "NEXT" at bounding box center [717, 579] width 17 height 10
checkbox input "false"
type input "2"
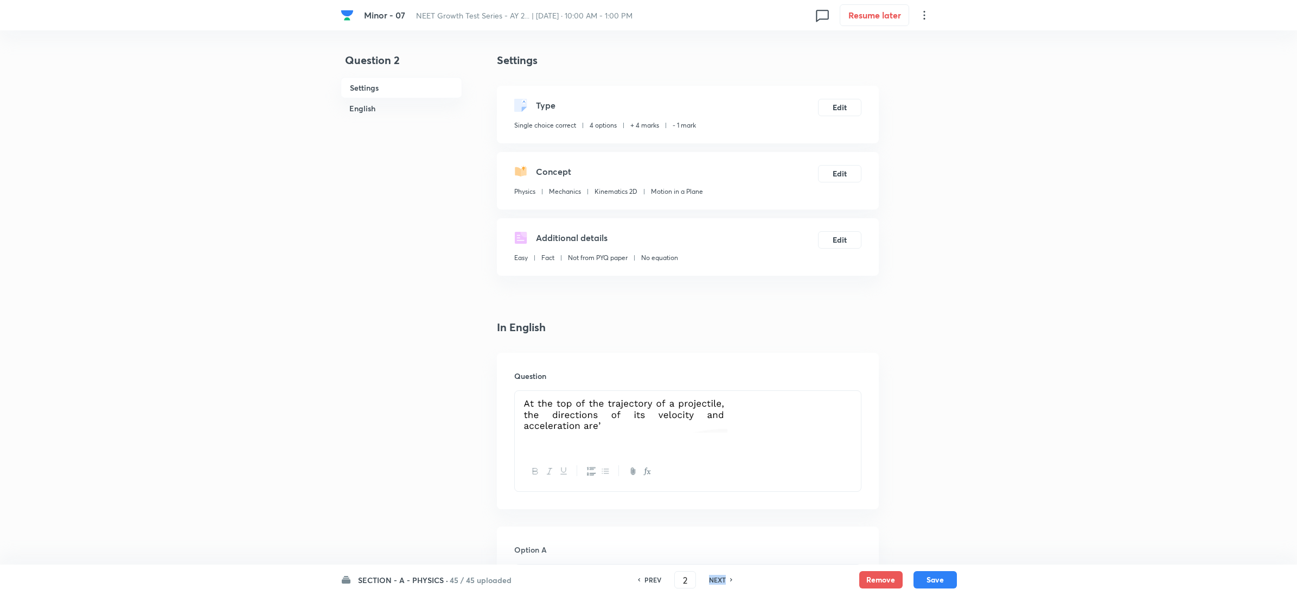
click at [709, 574] on h6 "NEXT" at bounding box center [717, 579] width 17 height 10
checkbox input "false"
type input "3"
click at [709, 574] on h6 "NEXT" at bounding box center [717, 579] width 17 height 10
checkbox input "false"
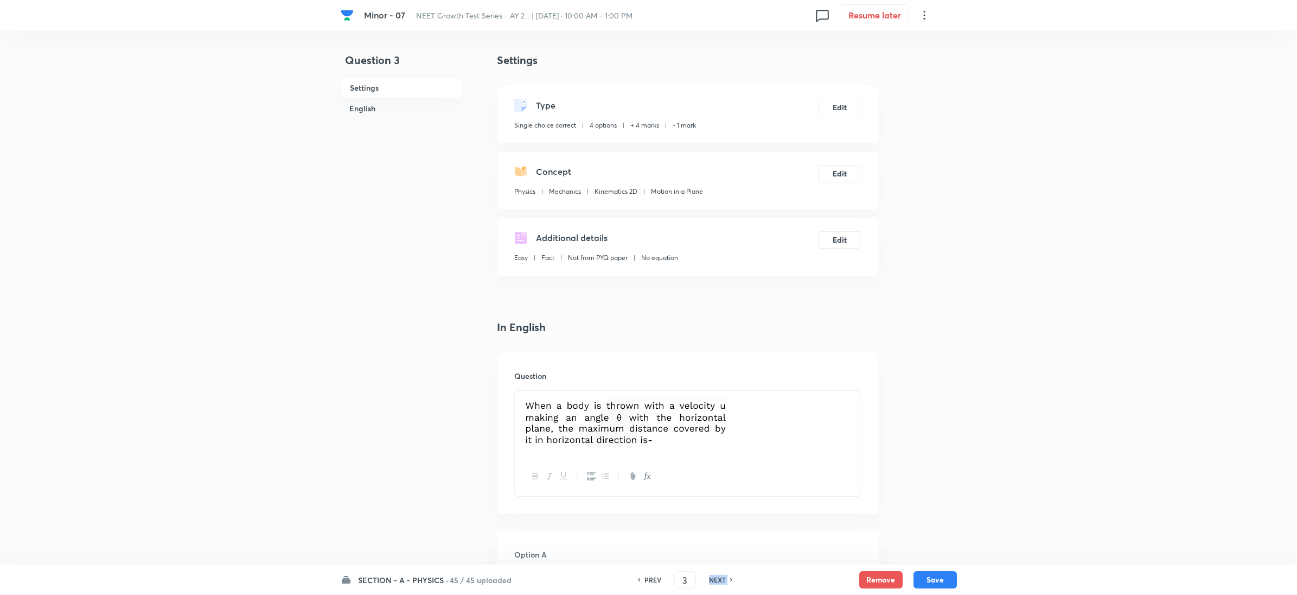
type input "4"
click at [709, 574] on h6 "NEXT" at bounding box center [717, 579] width 17 height 10
checkbox input "false"
type input "5"
click at [709, 574] on h6 "NEXT" at bounding box center [717, 579] width 17 height 10
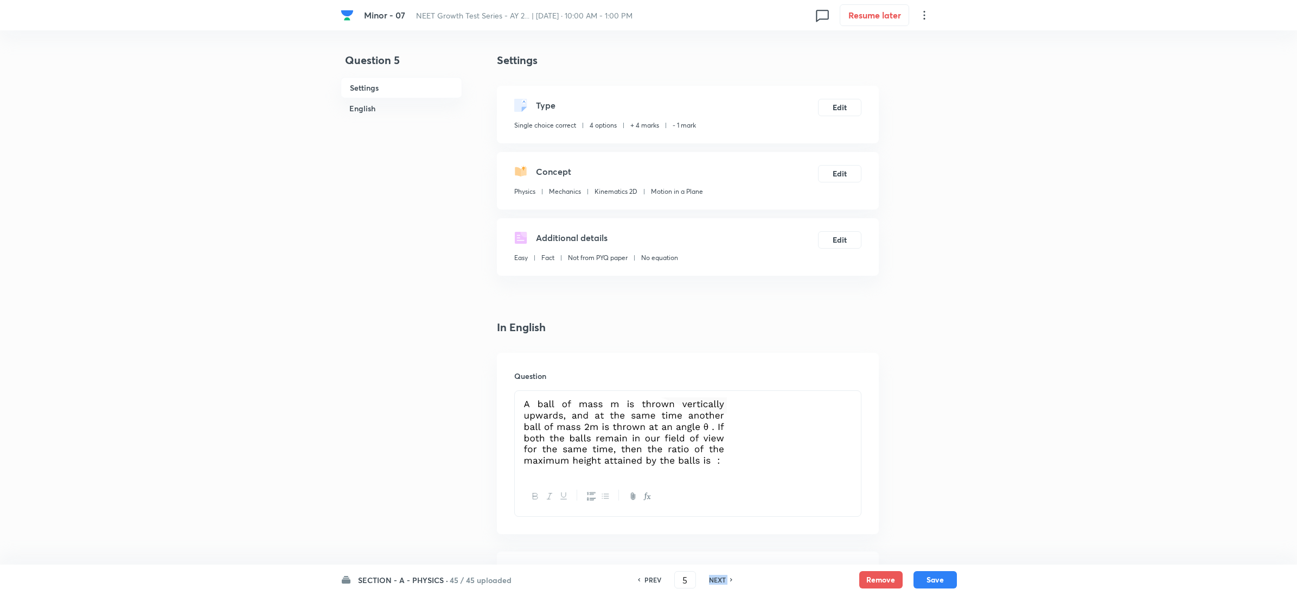
checkbox input "false"
type input "6"
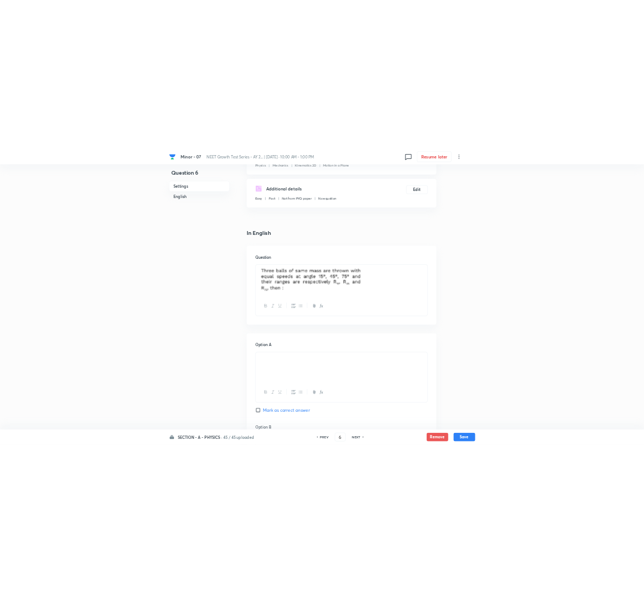
scroll to position [163, 0]
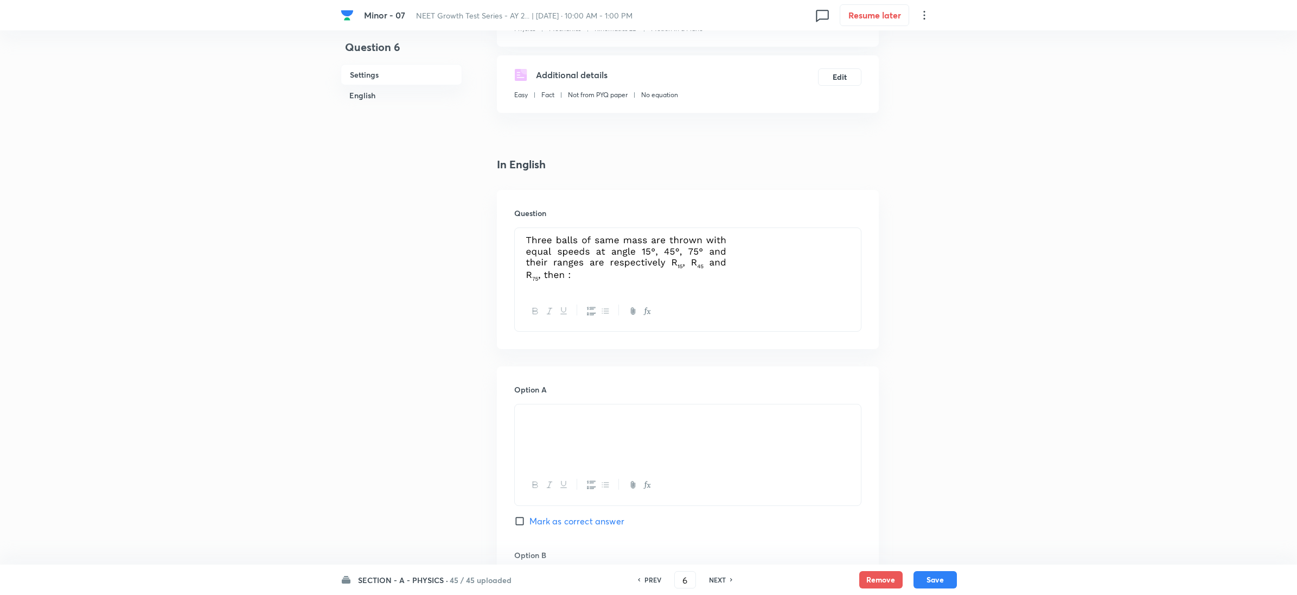
click at [713, 577] on h6 "NEXT" at bounding box center [717, 579] width 17 height 10
checkbox input "false"
type input "7"
click at [713, 577] on h6 "NEXT" at bounding box center [717, 579] width 17 height 10
checkbox input "false"
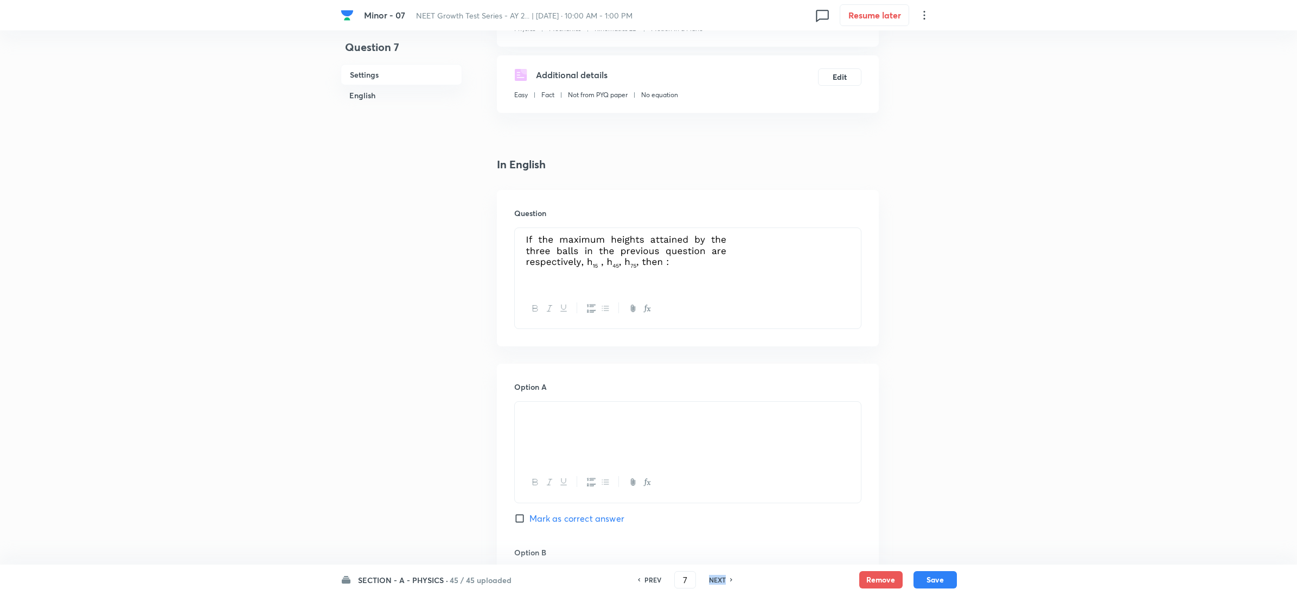
type input "8"
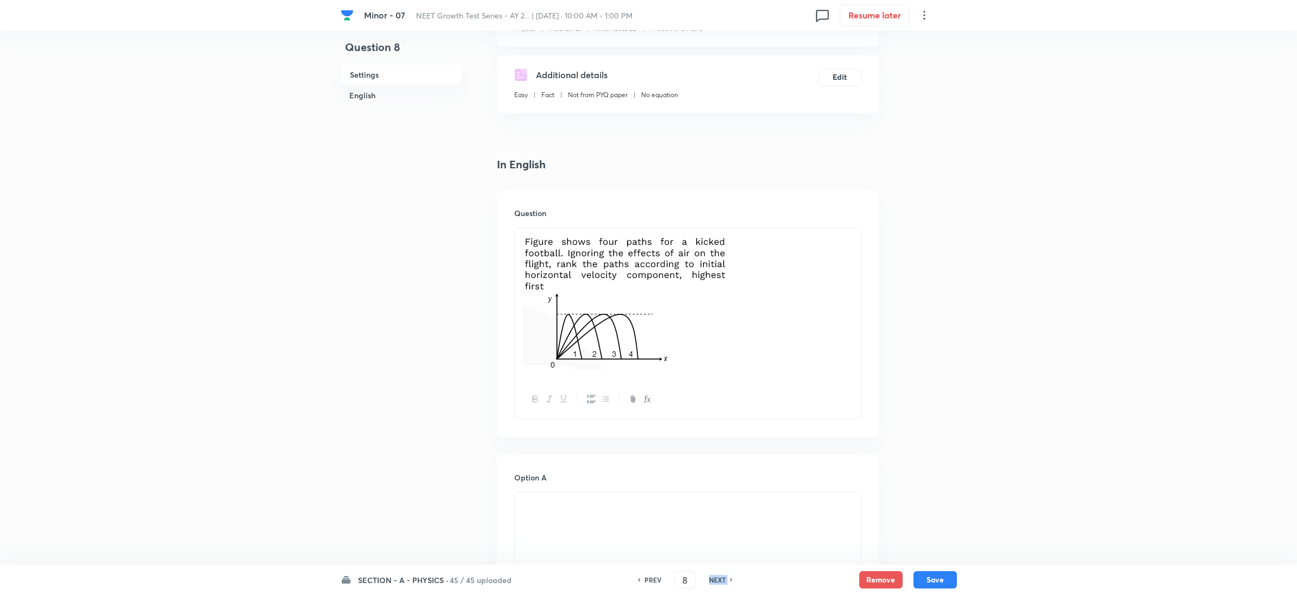
click at [713, 577] on h6 "NEXT" at bounding box center [717, 579] width 17 height 10
checkbox input "false"
type input "9"
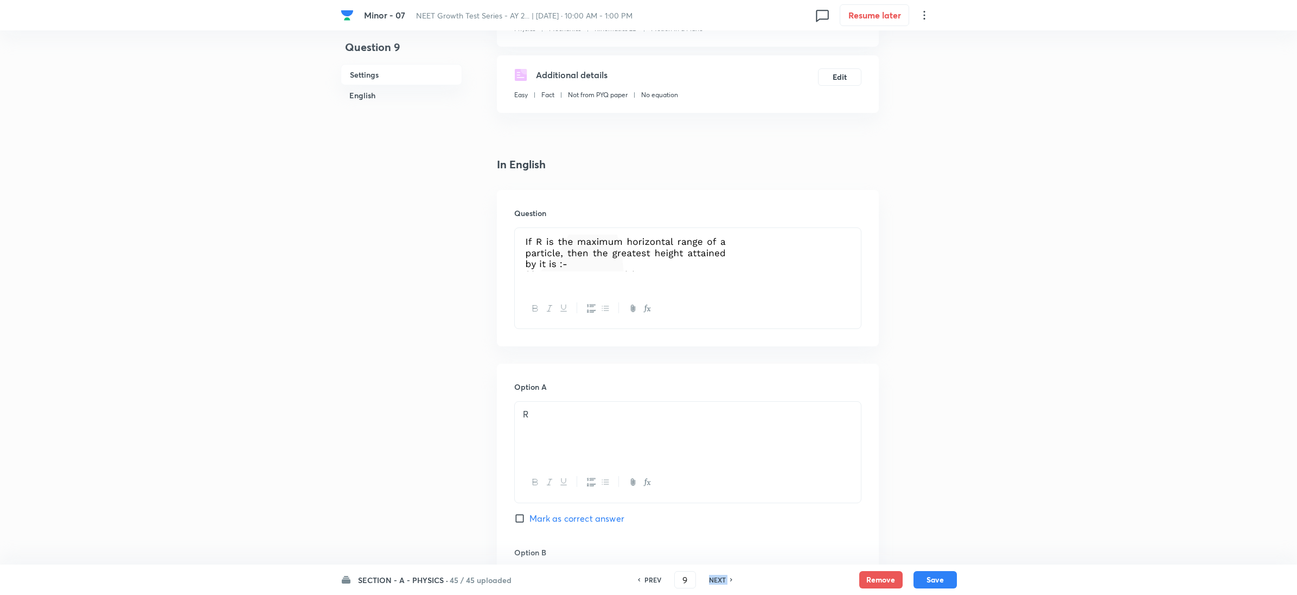
click at [713, 577] on h6 "NEXT" at bounding box center [717, 579] width 17 height 10
checkbox input "false"
type input "10"
click at [713, 577] on h6 "NEXT" at bounding box center [717, 579] width 17 height 10
checkbox input "false"
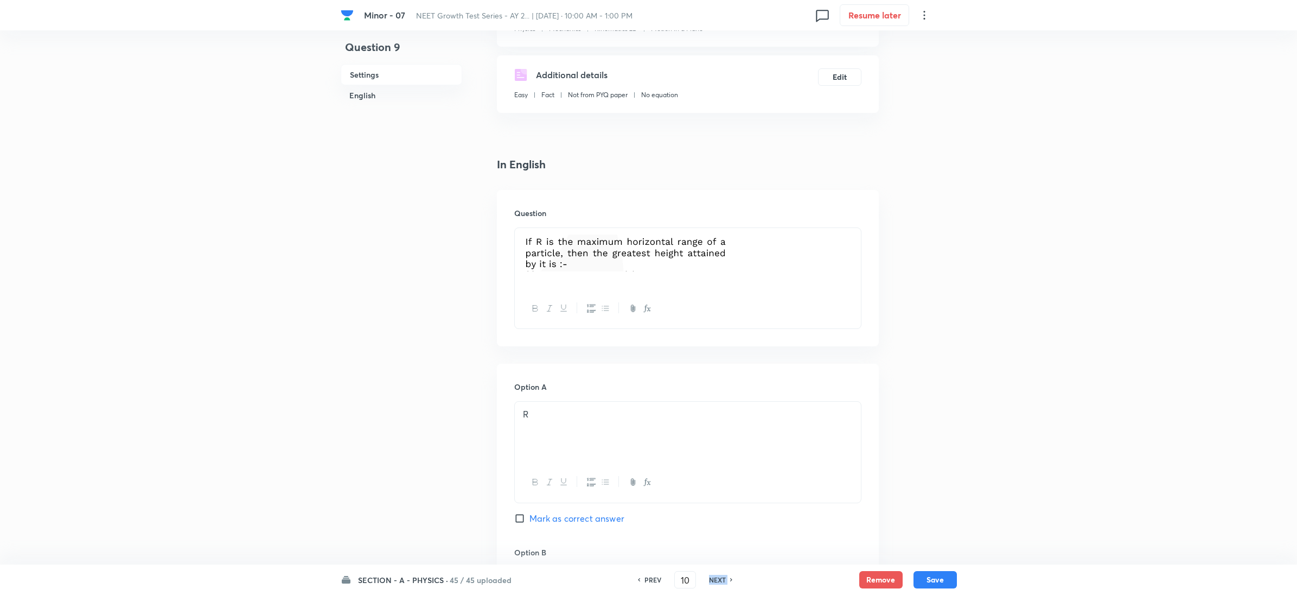
type input "11"
click at [713, 577] on h6 "NEXT" at bounding box center [717, 579] width 17 height 10
checkbox input "false"
type input "12"
click at [713, 577] on h6 "NEXT" at bounding box center [717, 579] width 17 height 10
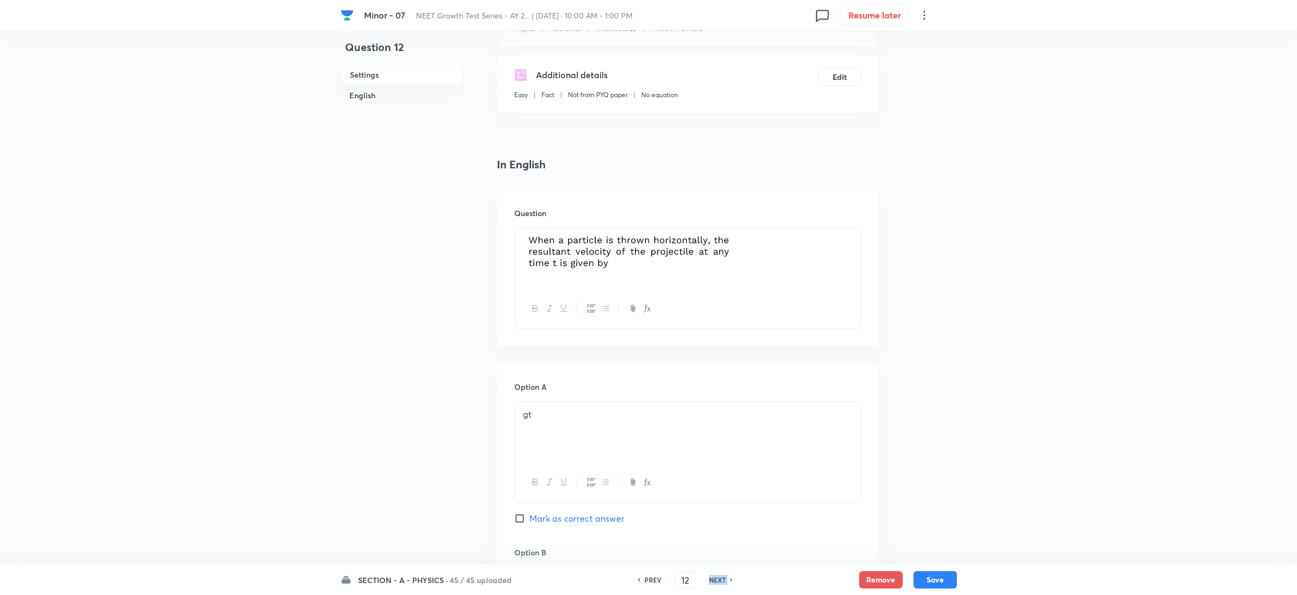
checkbox input "false"
type input "13"
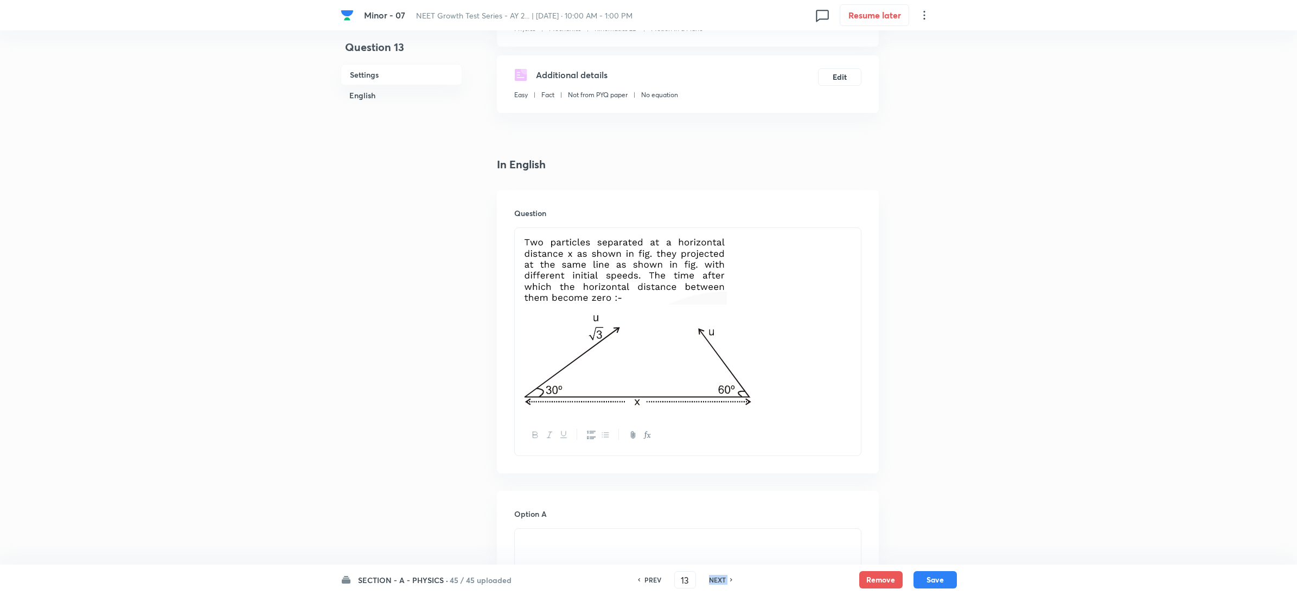
click at [713, 577] on h6 "NEXT" at bounding box center [717, 579] width 17 height 10
checkbox input "false"
type input "14"
click at [713, 577] on h6 "NEXT" at bounding box center [717, 579] width 17 height 10
checkbox input "false"
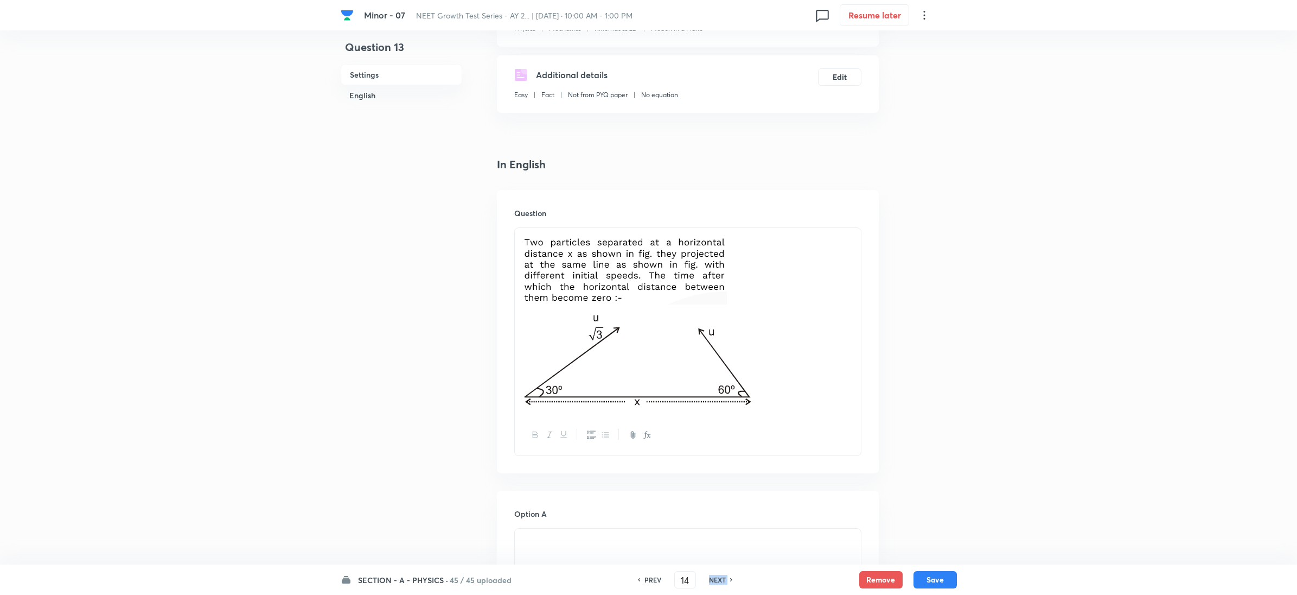
type input "15"
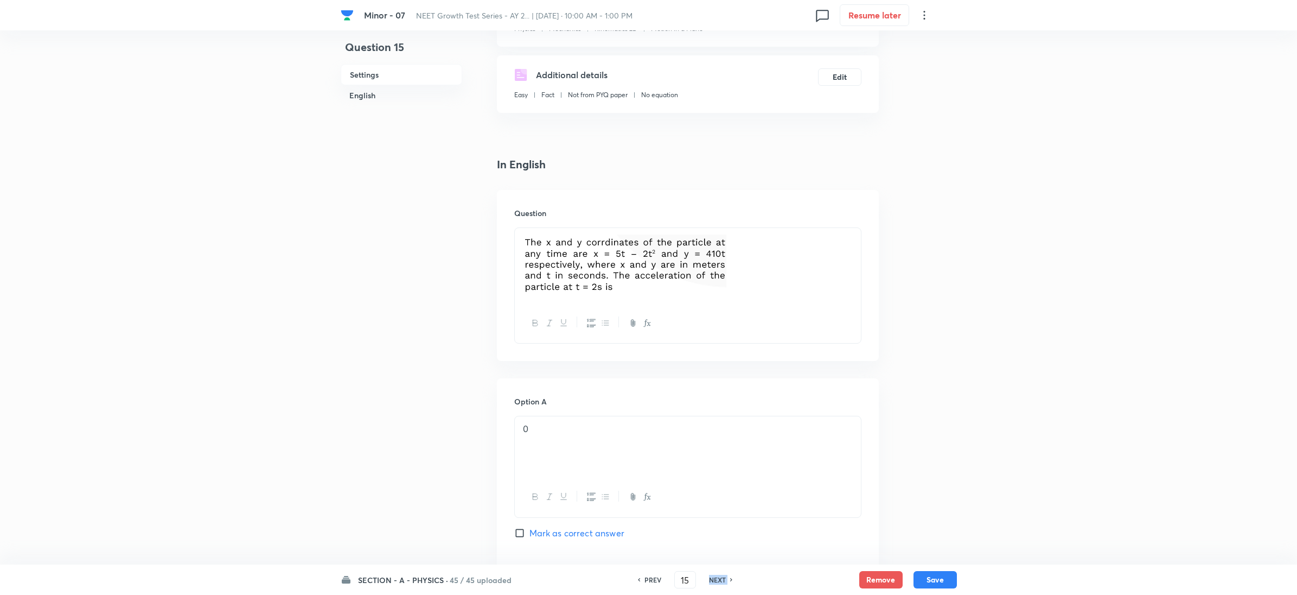
click at [713, 577] on h6 "NEXT" at bounding box center [717, 579] width 17 height 10
checkbox input "false"
type input "16"
click at [713, 577] on h6 "NEXT" at bounding box center [717, 579] width 17 height 10
checkbox input "false"
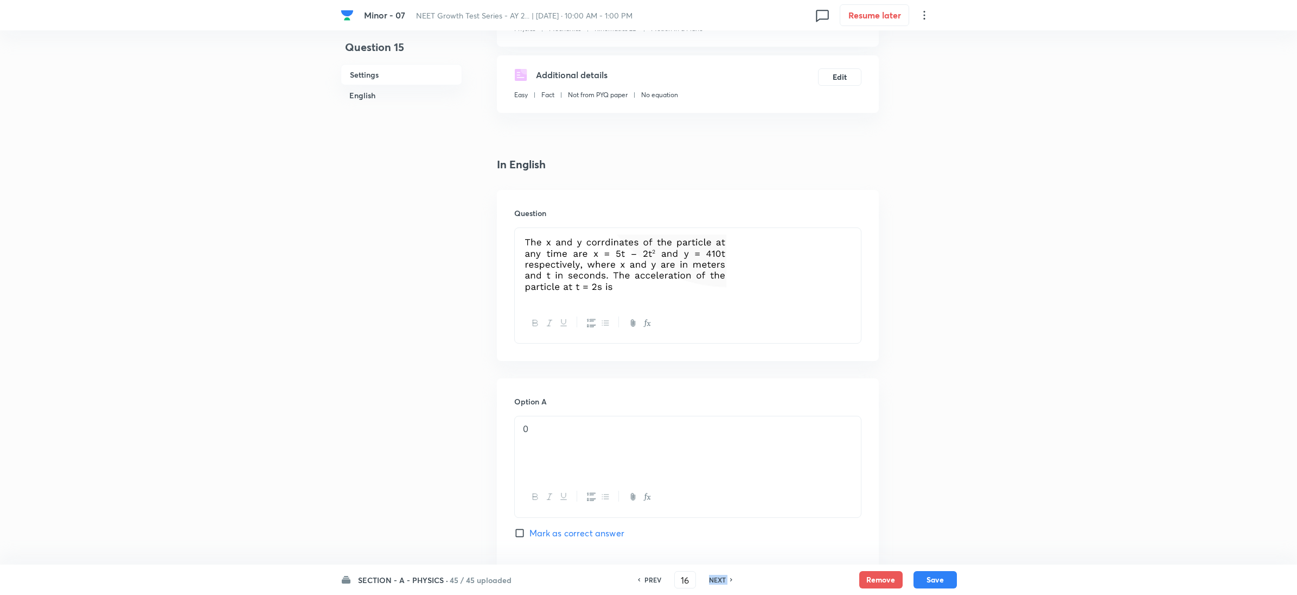
type input "17"
click at [713, 577] on h6 "NEXT" at bounding box center [717, 579] width 17 height 10
checkbox input "false"
checkbox input "true"
type input "18"
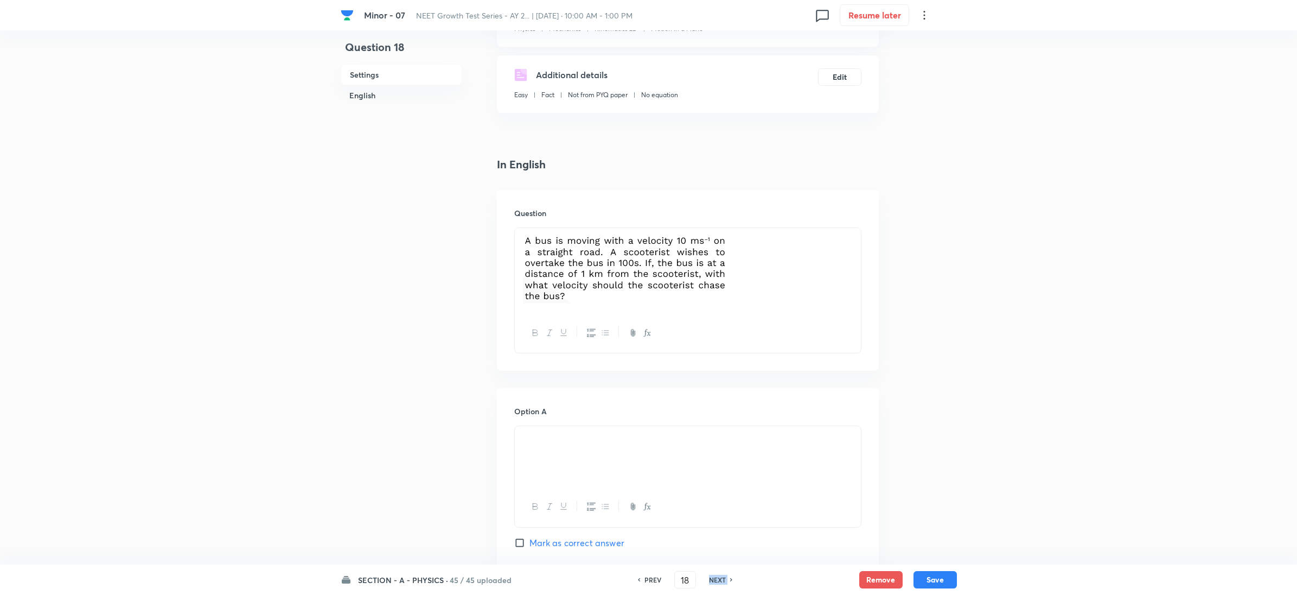
click at [713, 577] on h6 "NEXT" at bounding box center [717, 579] width 17 height 10
checkbox input "false"
type input "19"
checkbox input "true"
click at [713, 577] on h6 "NEXT" at bounding box center [717, 579] width 17 height 10
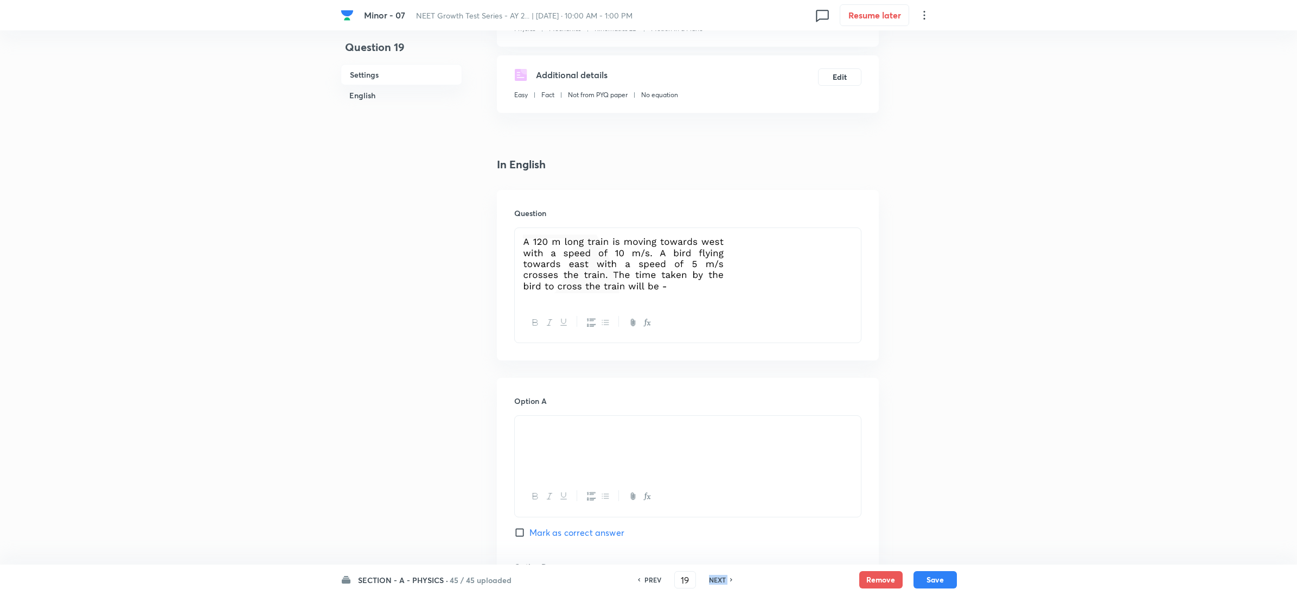
checkbox input "true"
checkbox input "false"
type input "20"
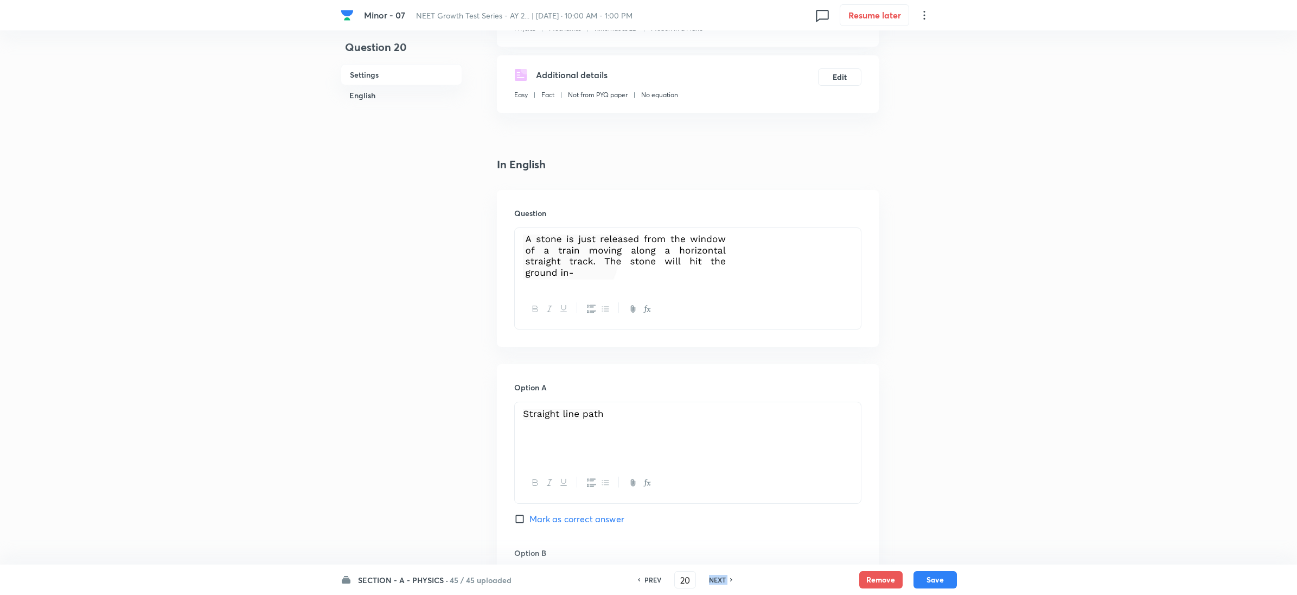
click at [713, 577] on h6 "NEXT" at bounding box center [717, 579] width 17 height 10
checkbox input "true"
type input "21"
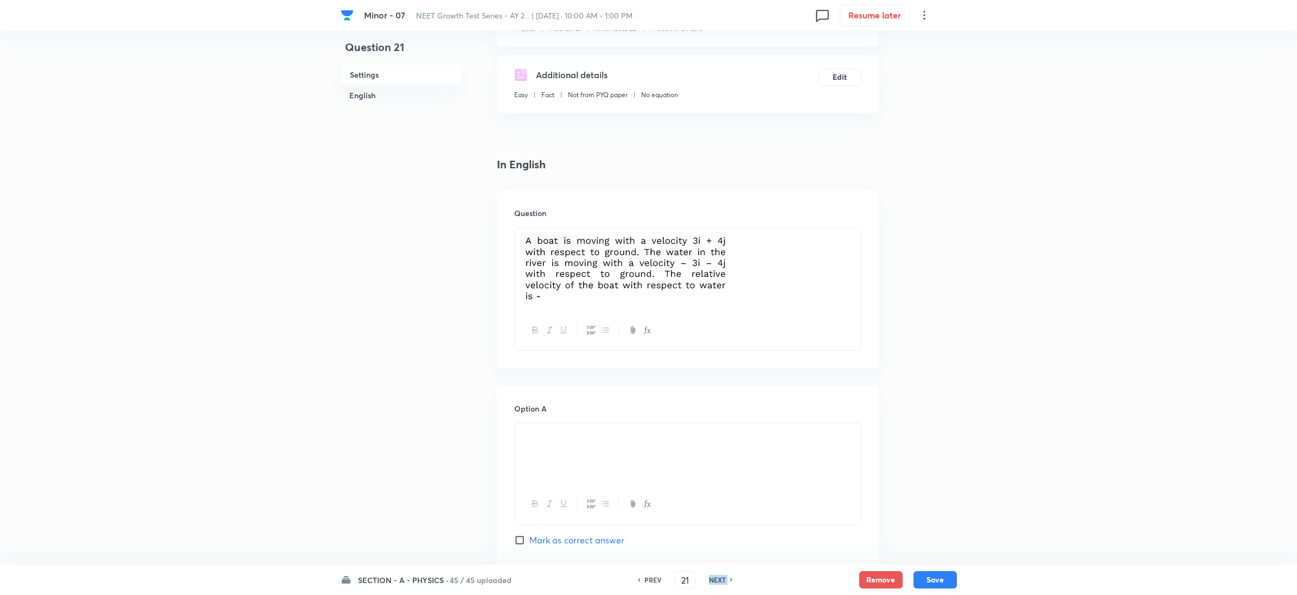
click at [713, 577] on h6 "NEXT" at bounding box center [717, 579] width 17 height 10
checkbox input "true"
checkbox input "false"
type input "22"
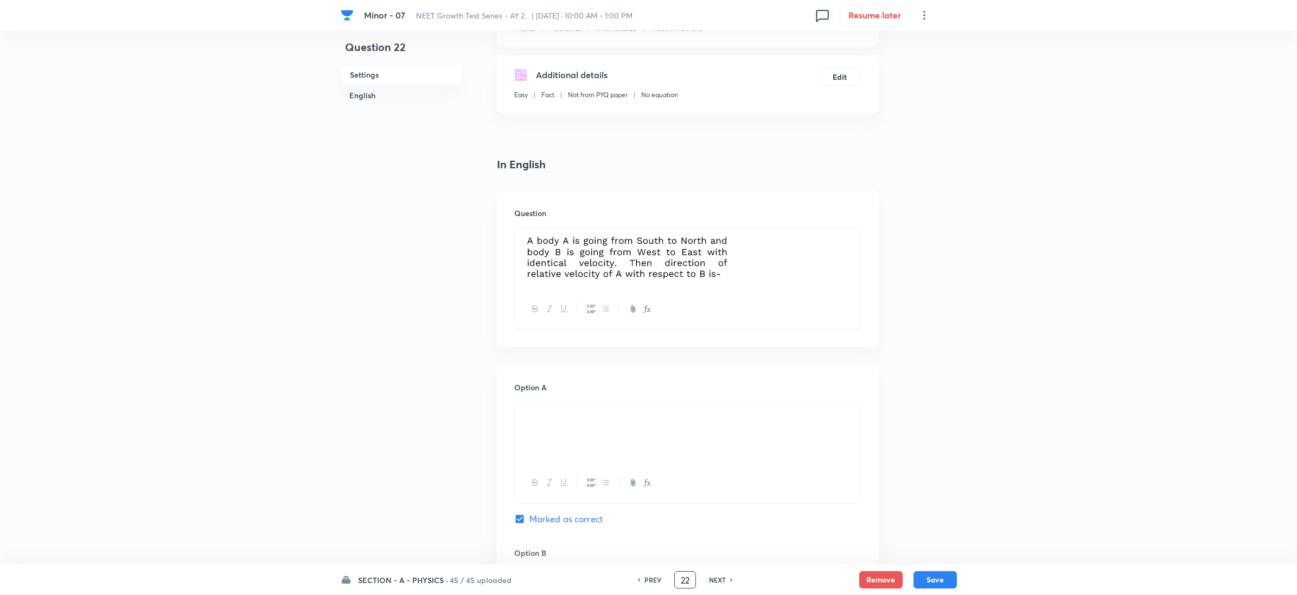
click at [682, 577] on input "22" at bounding box center [685, 579] width 21 height 19
click at [656, 578] on h6 "PREV" at bounding box center [652, 579] width 17 height 10
checkbox input "false"
checkbox input "true"
type input "21"
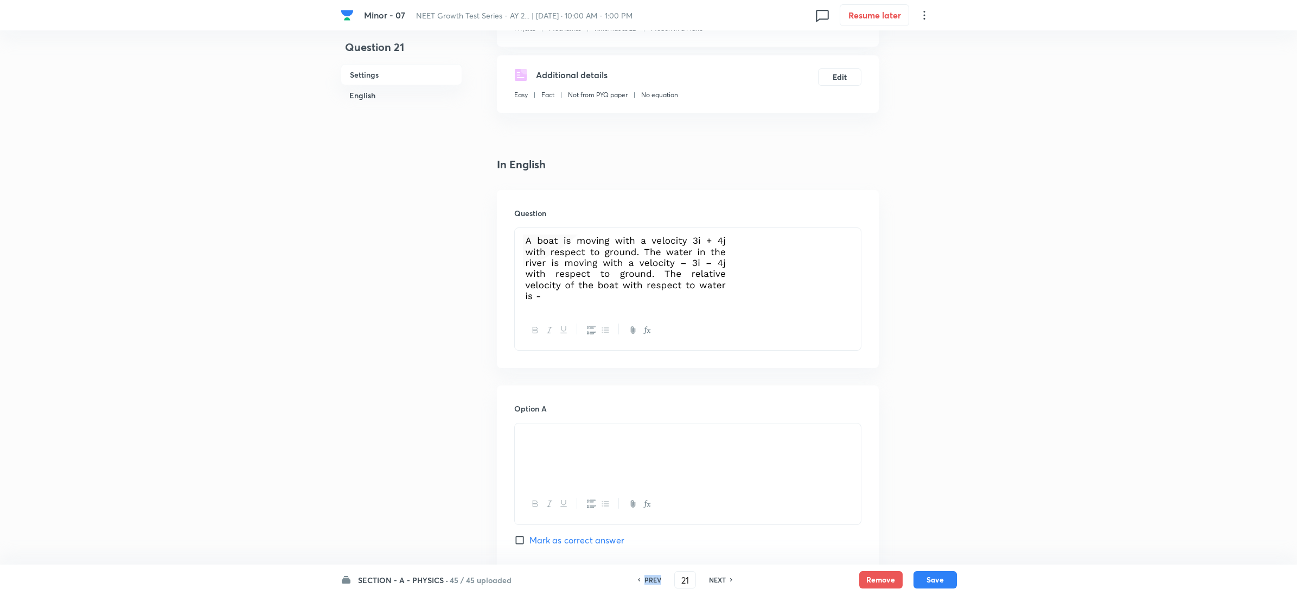
click at [656, 578] on h6 "PREV" at bounding box center [652, 579] width 17 height 10
checkbox input "true"
type input "20"
click at [656, 578] on h6 "PREV" at bounding box center [652, 579] width 17 height 10
checkbox input "false"
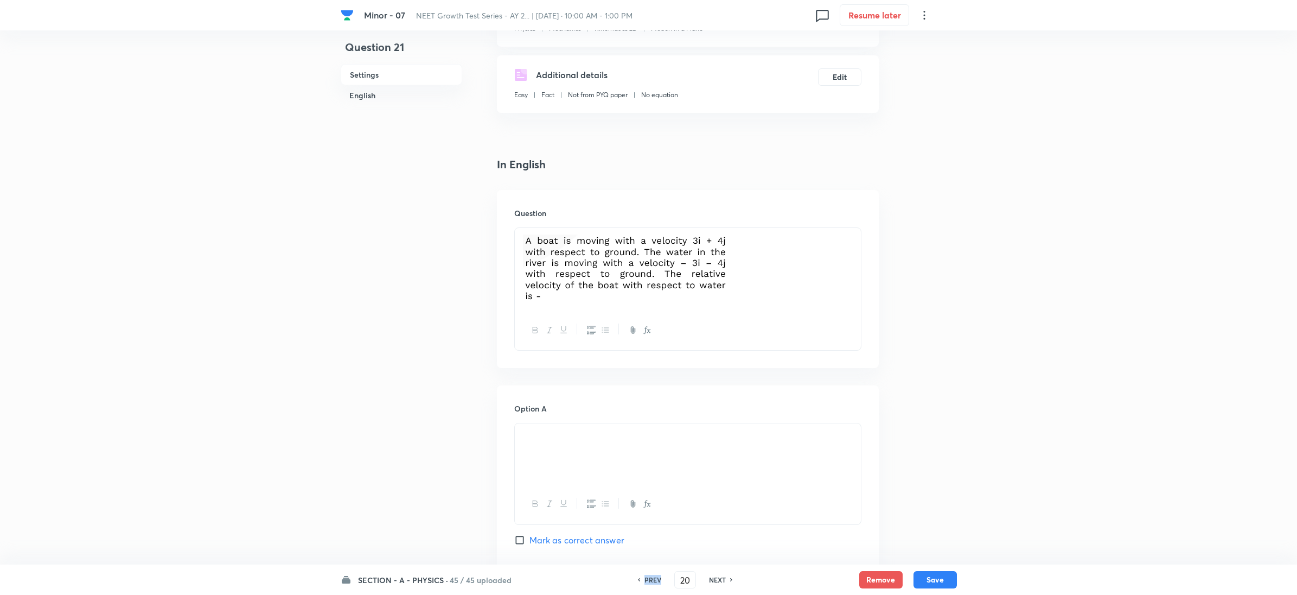
type input "19"
click at [656, 578] on h6 "PREV" at bounding box center [652, 579] width 17 height 10
checkbox input "false"
type input "18"
checkbox input "true"
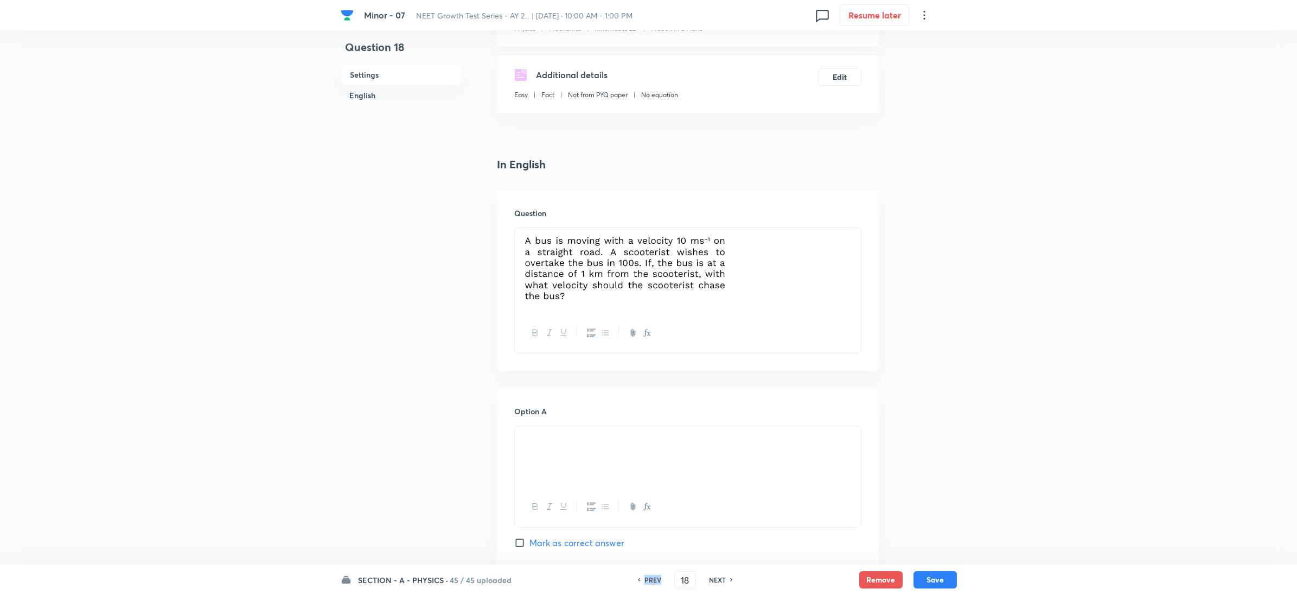
click at [656, 578] on h6 "PREV" at bounding box center [652, 579] width 17 height 10
checkbox input "true"
checkbox input "false"
type input "17"
click at [656, 578] on h6 "PREV" at bounding box center [652, 579] width 17 height 10
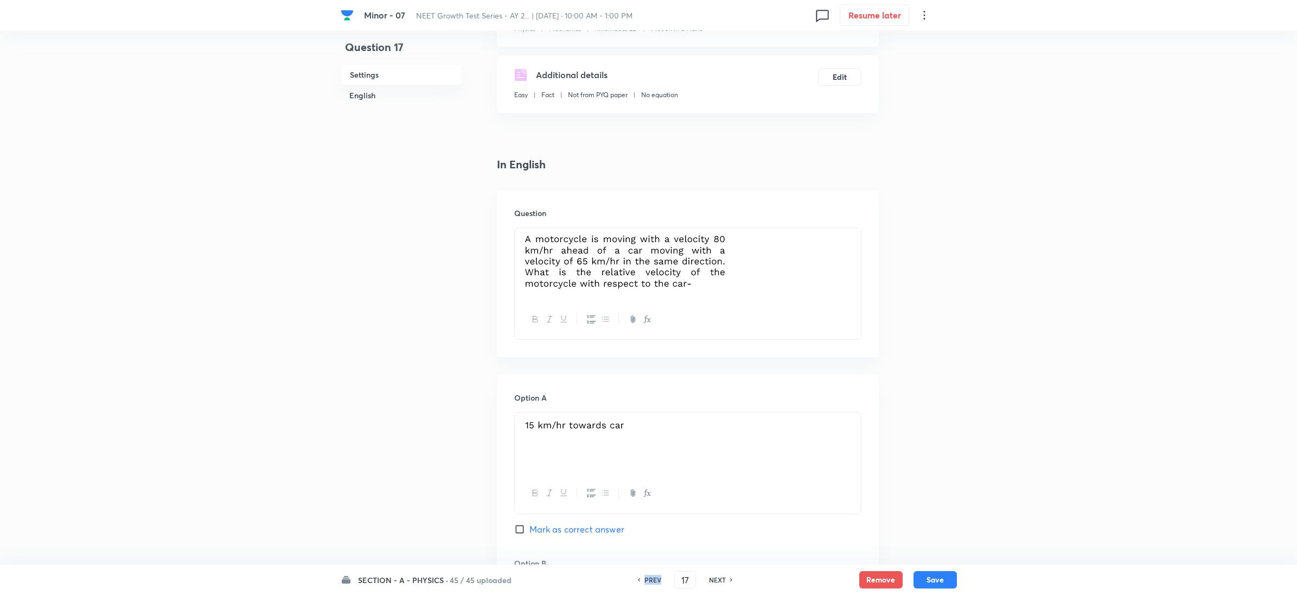
checkbox input "true"
checkbox input "false"
type input "16"
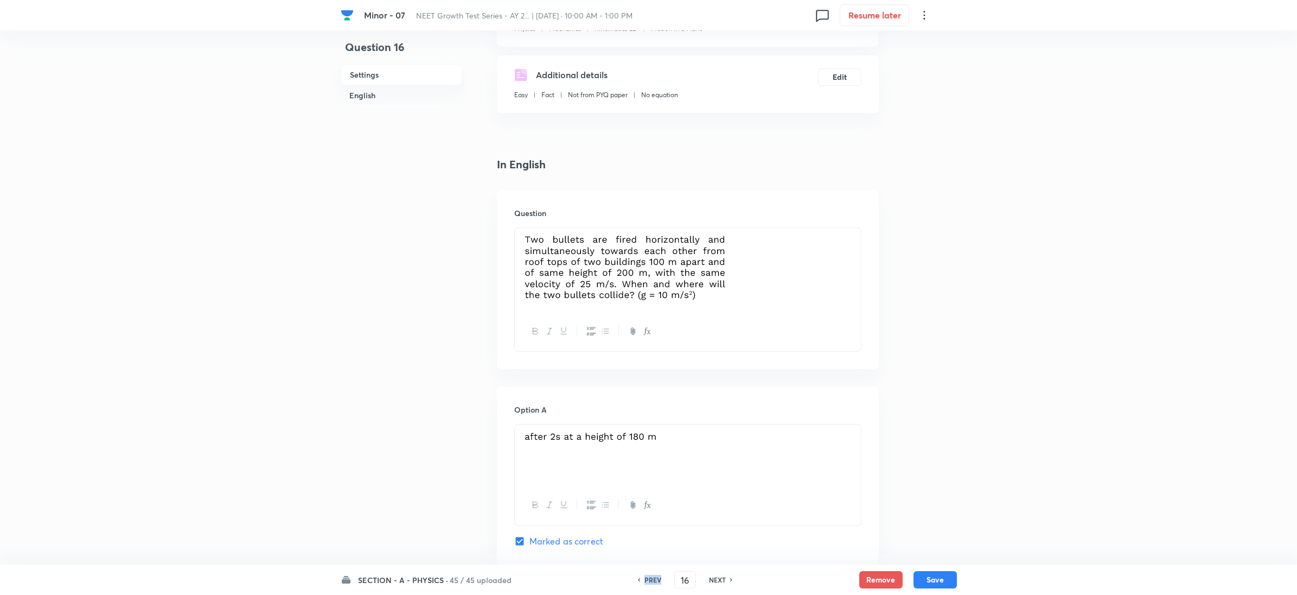
click at [656, 578] on h6 "PREV" at bounding box center [652, 579] width 17 height 10
checkbox input "false"
checkbox input "true"
type input "15"
click at [656, 578] on h6 "PREV" at bounding box center [652, 579] width 17 height 10
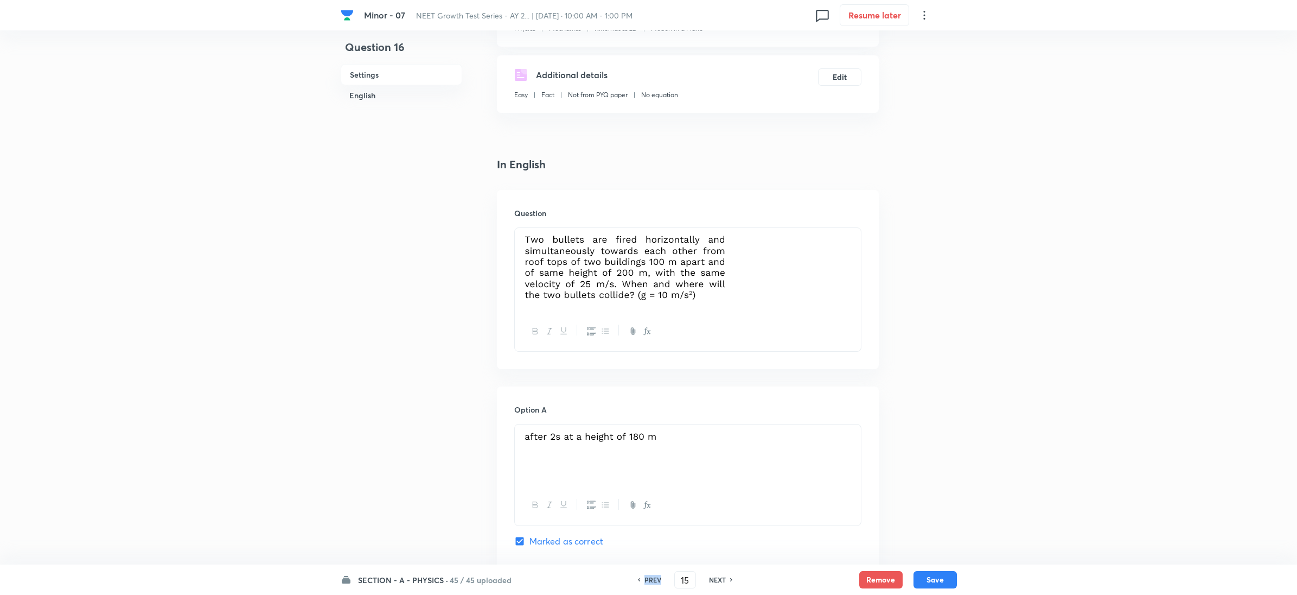
checkbox input "true"
checkbox input "false"
type input "14"
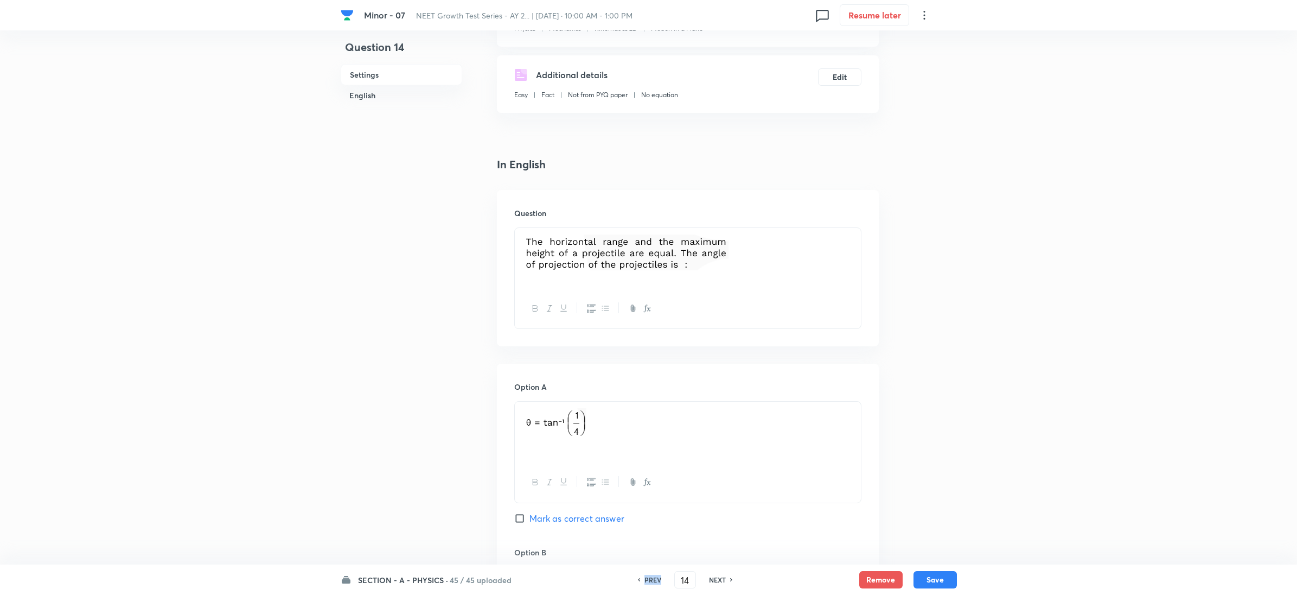
click at [656, 578] on h6 "PREV" at bounding box center [652, 579] width 17 height 10
checkbox input "false"
type input "13"
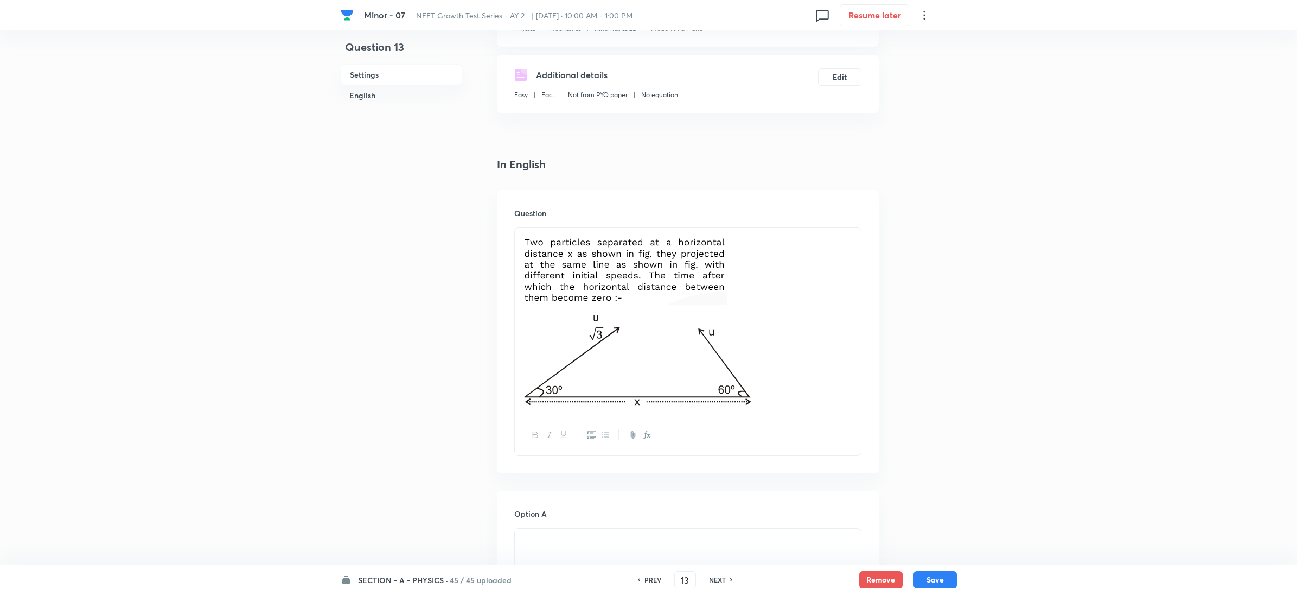
click at [711, 579] on h6 "NEXT" at bounding box center [717, 579] width 17 height 10
checkbox input "false"
type input "14"
click at [711, 579] on h6 "NEXT" at bounding box center [717, 579] width 17 height 10
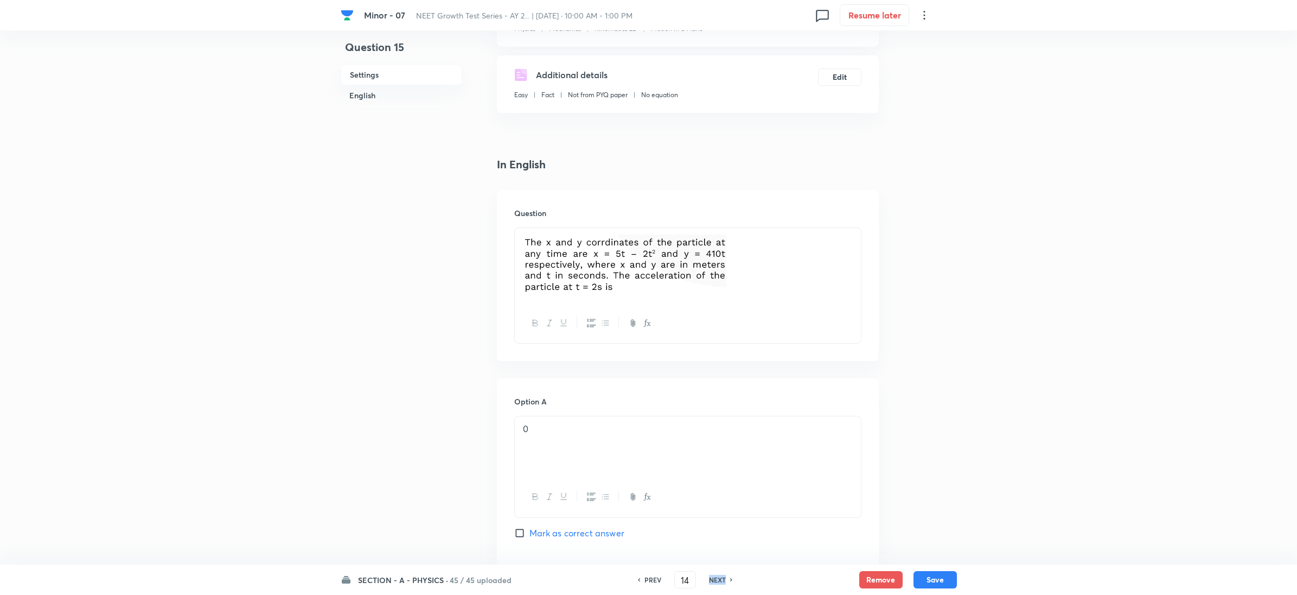
checkbox input "false"
checkbox input "true"
type input "15"
click at [711, 579] on h6 "NEXT" at bounding box center [717, 579] width 17 height 10
checkbox input "true"
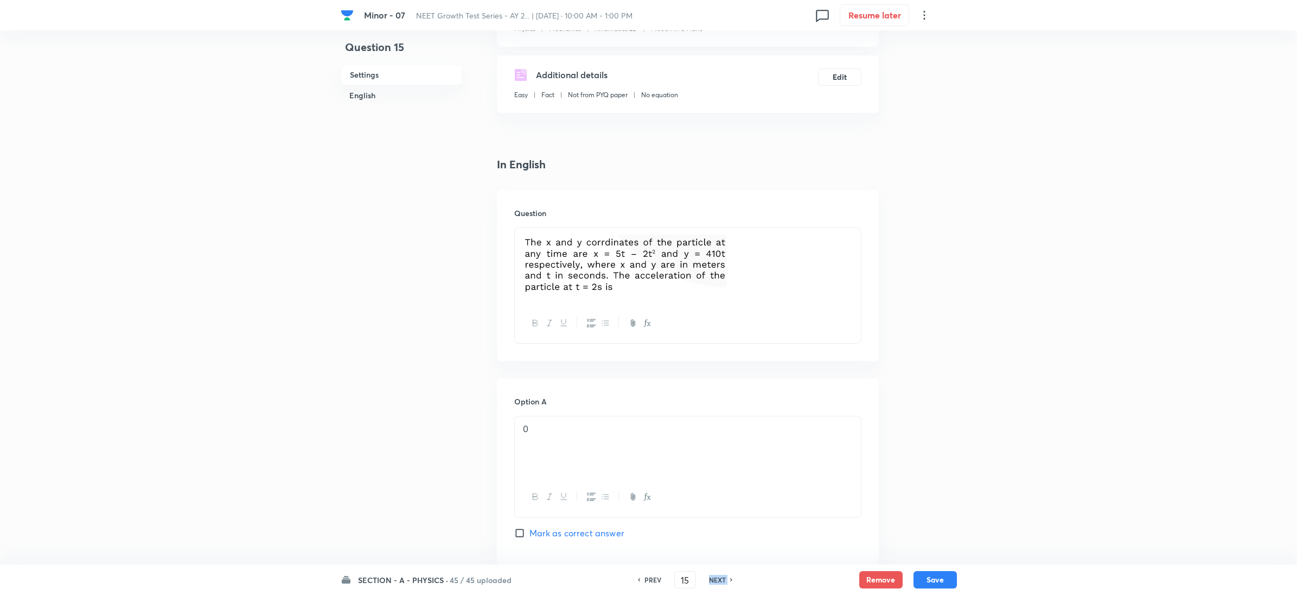
checkbox input "false"
type input "16"
click at [711, 579] on h6 "NEXT" at bounding box center [717, 579] width 17 height 10
checkbox input "false"
checkbox input "true"
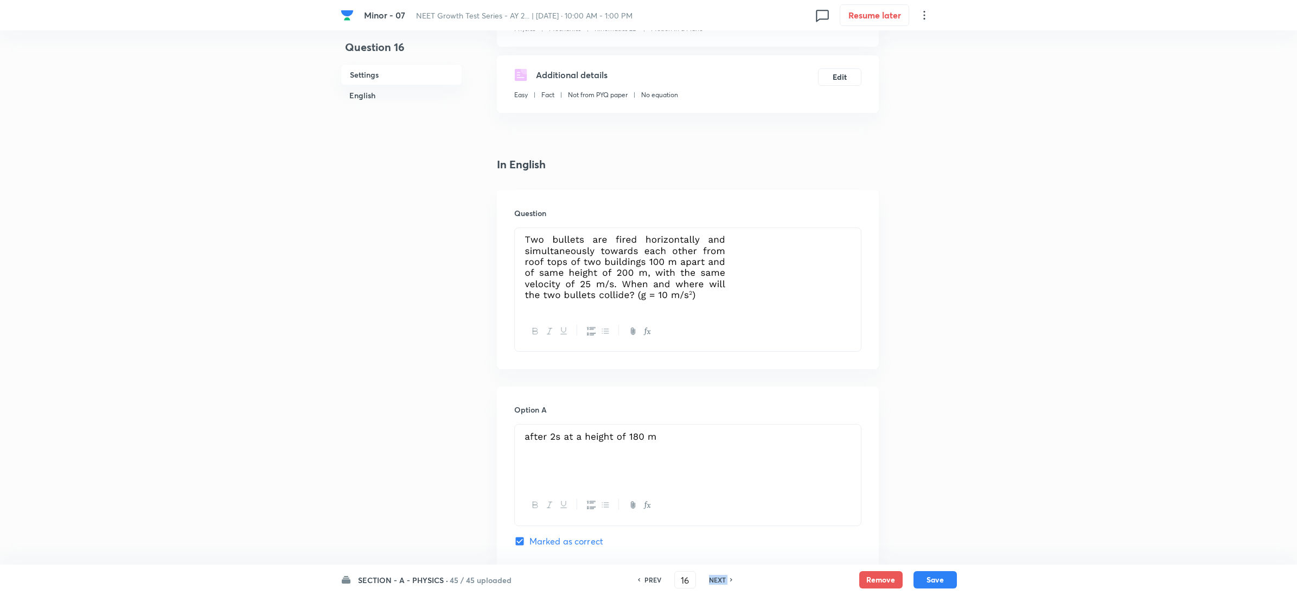
type input "17"
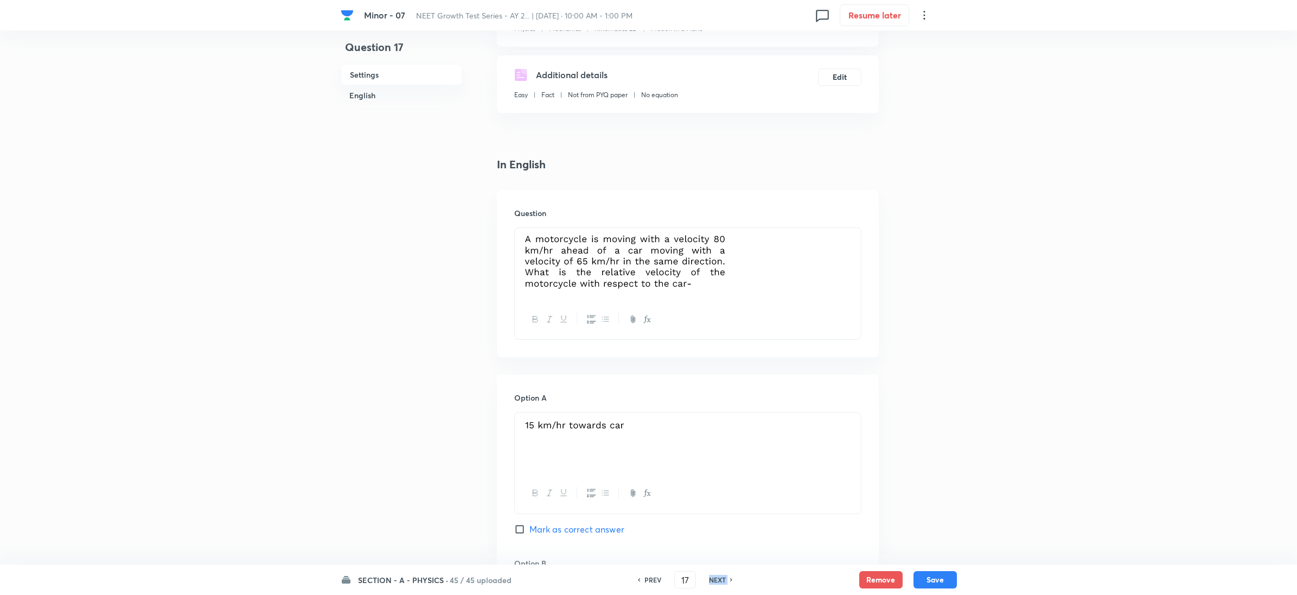
click at [711, 579] on h6 "NEXT" at bounding box center [717, 579] width 17 height 10
checkbox input "false"
checkbox input "true"
type input "18"
click at [713, 578] on h6 "NEXT" at bounding box center [717, 579] width 17 height 10
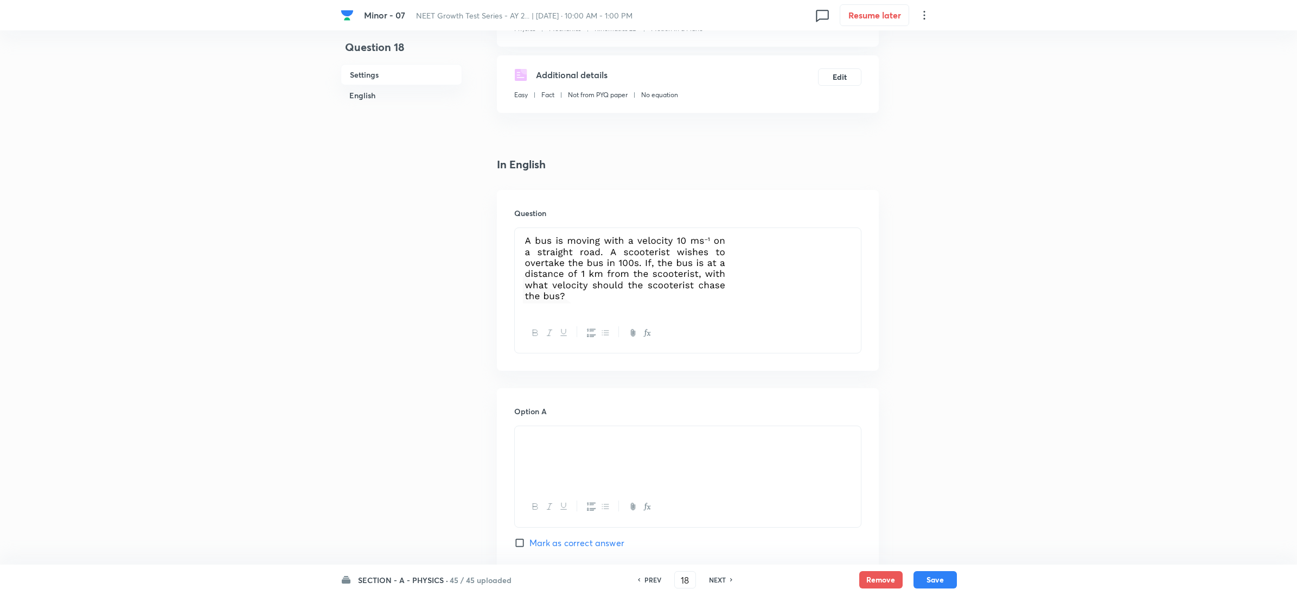
checkbox input "false"
type input "19"
click at [713, 578] on h6 "NEXT" at bounding box center [717, 579] width 17 height 10
checkbox input "false"
type input "20"
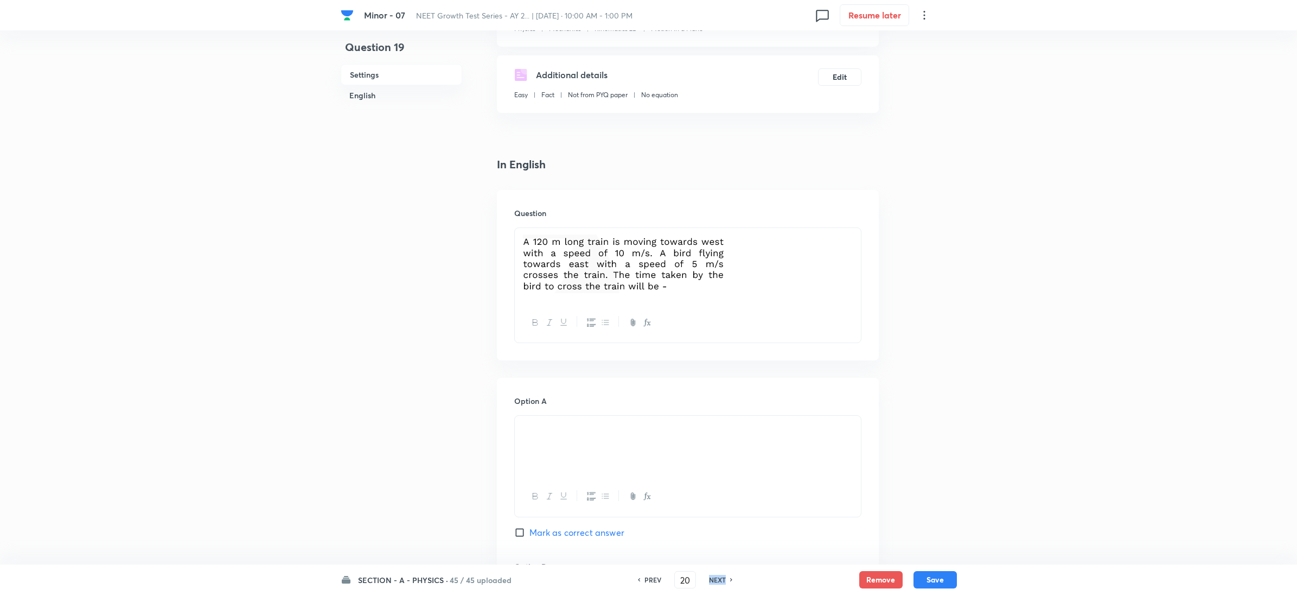
checkbox input "true"
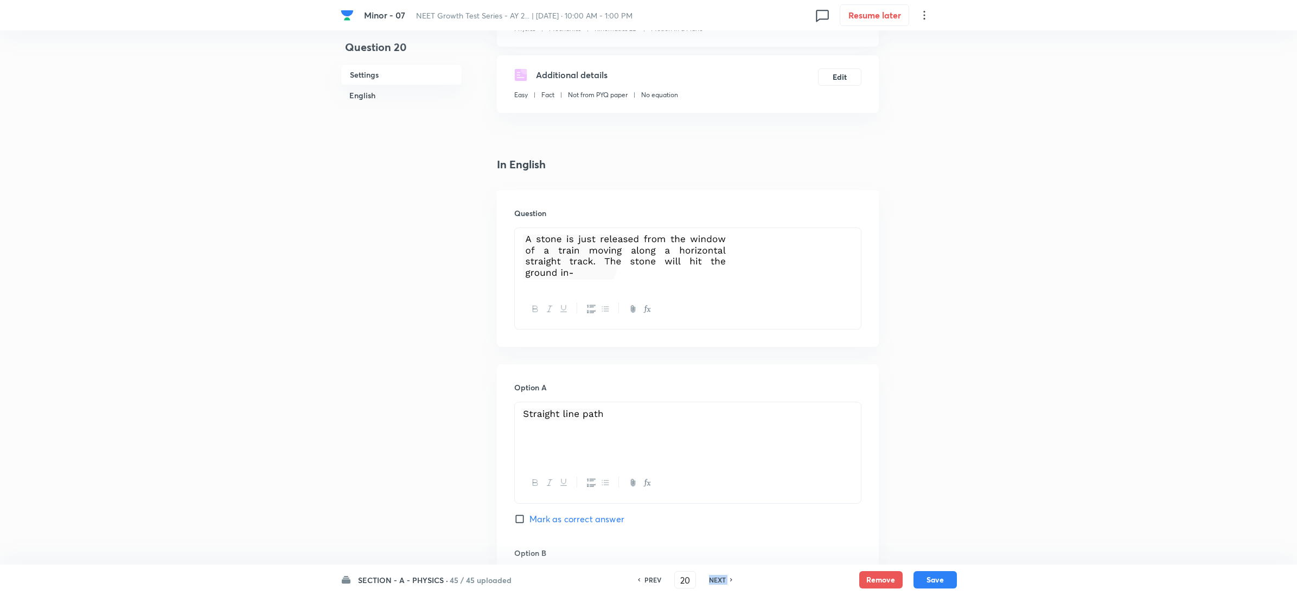
click at [713, 578] on h6 "NEXT" at bounding box center [717, 579] width 17 height 10
type input "21"
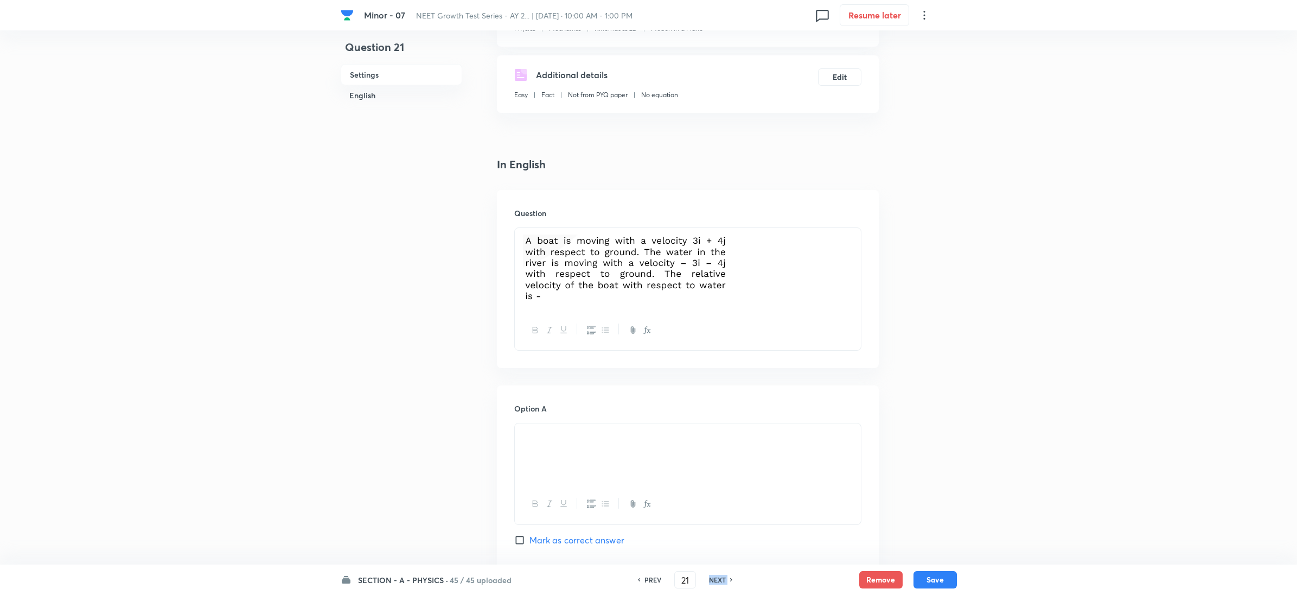
click at [713, 578] on h6 "NEXT" at bounding box center [717, 579] width 17 height 10
checkbox input "false"
type input "22"
click at [713, 578] on h6 "NEXT" at bounding box center [717, 579] width 17 height 10
checkbox input "false"
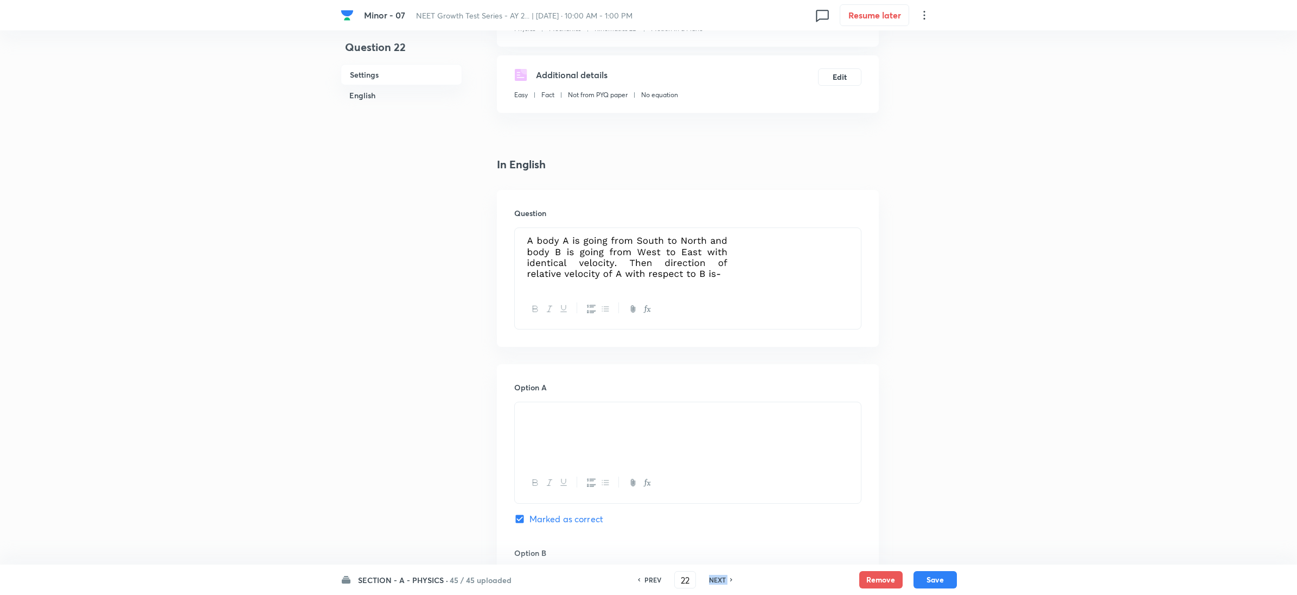
type input "23"
click at [713, 578] on h6 "NEXT" at bounding box center [717, 579] width 17 height 10
checkbox input "false"
type input "24"
click at [713, 578] on h6 "NEXT" at bounding box center [717, 579] width 17 height 10
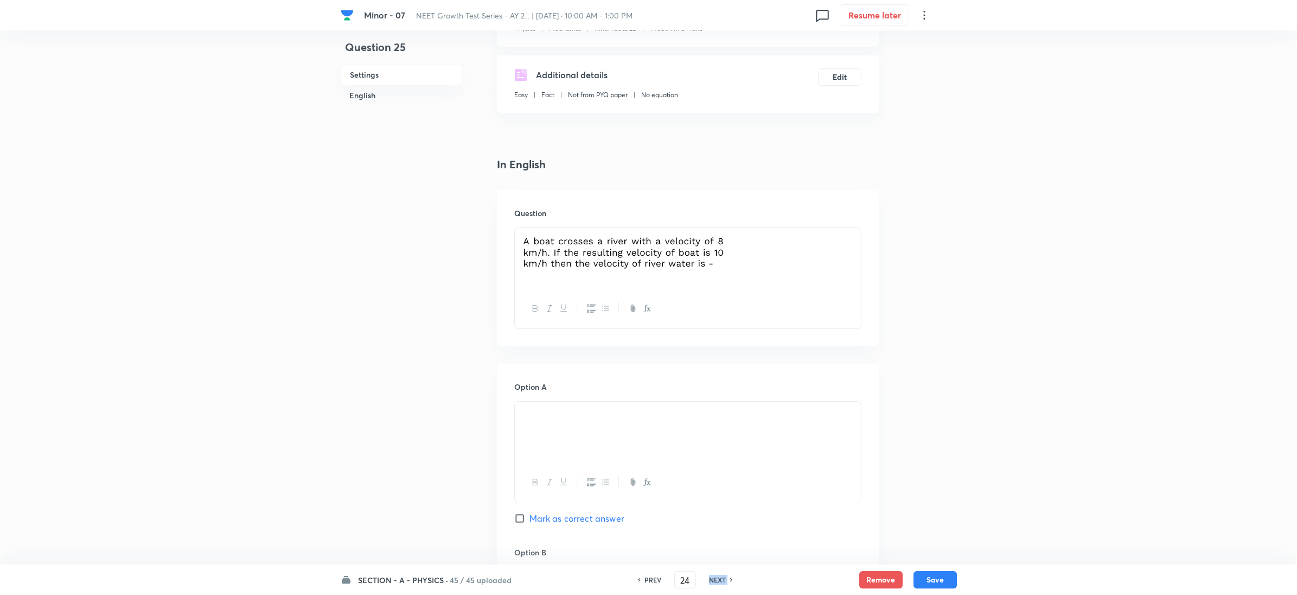
checkbox input "false"
checkbox input "true"
type input "25"
click at [713, 578] on h6 "NEXT" at bounding box center [717, 579] width 17 height 10
checkbox input "true"
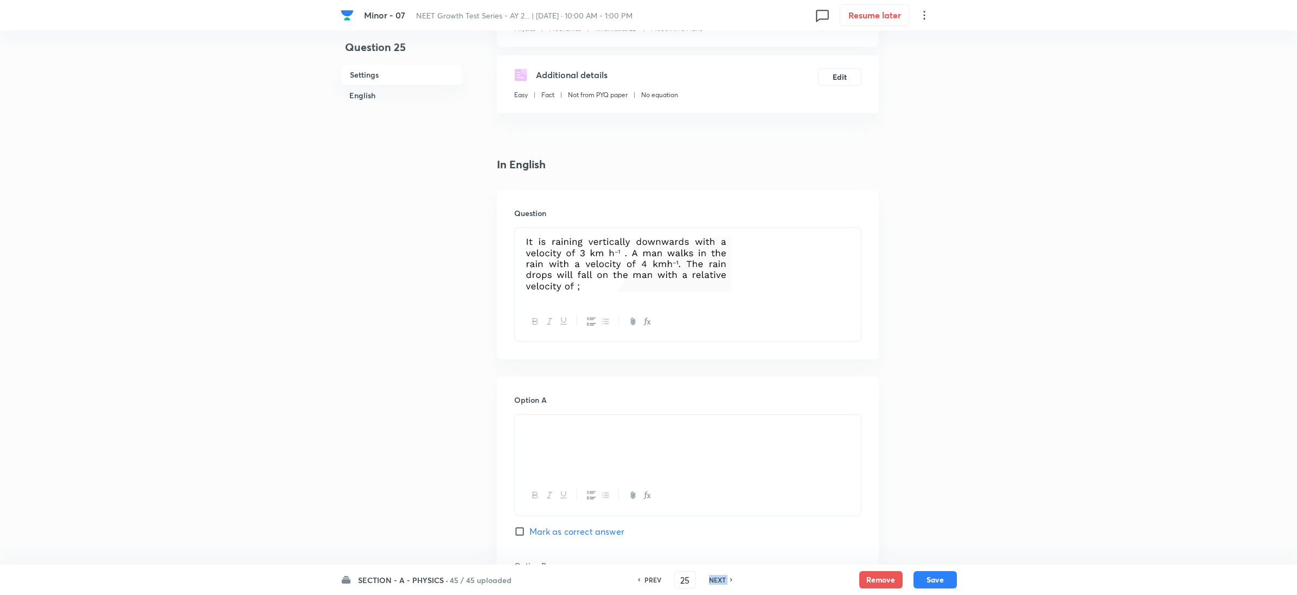
type input "26"
click at [713, 578] on h6 "NEXT" at bounding box center [717, 579] width 17 height 10
checkbox input "true"
checkbox input "false"
type input "27"
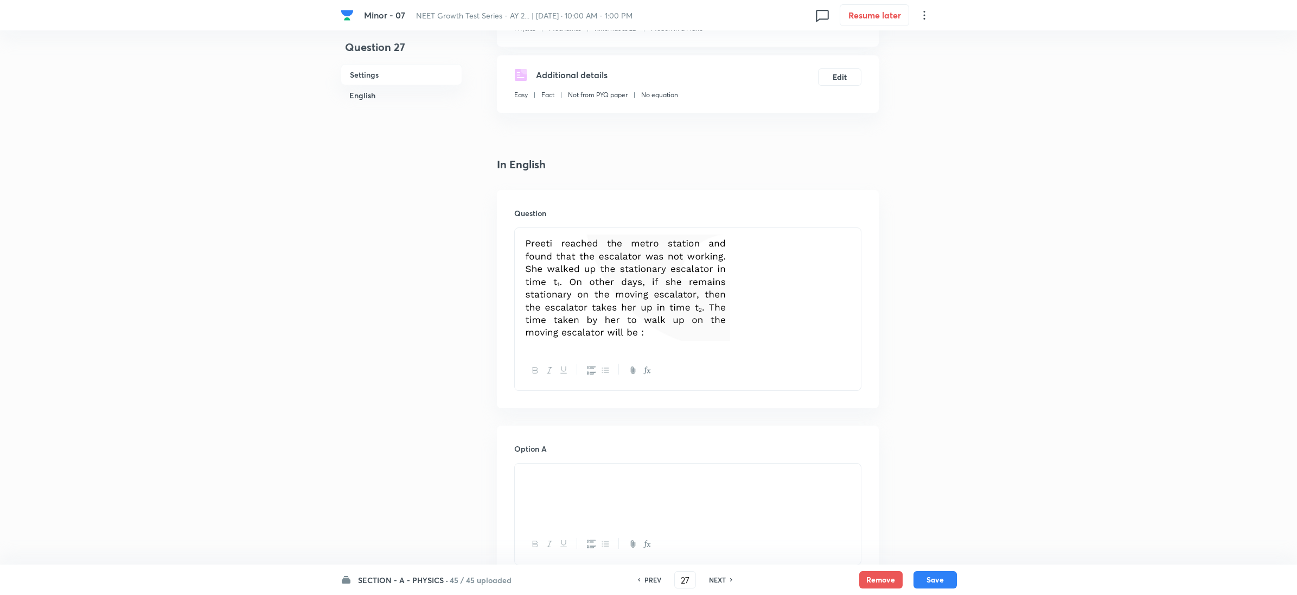
click at [713, 578] on h6 "NEXT" at bounding box center [717, 579] width 17 height 10
checkbox input "false"
type input "28"
checkbox input "true"
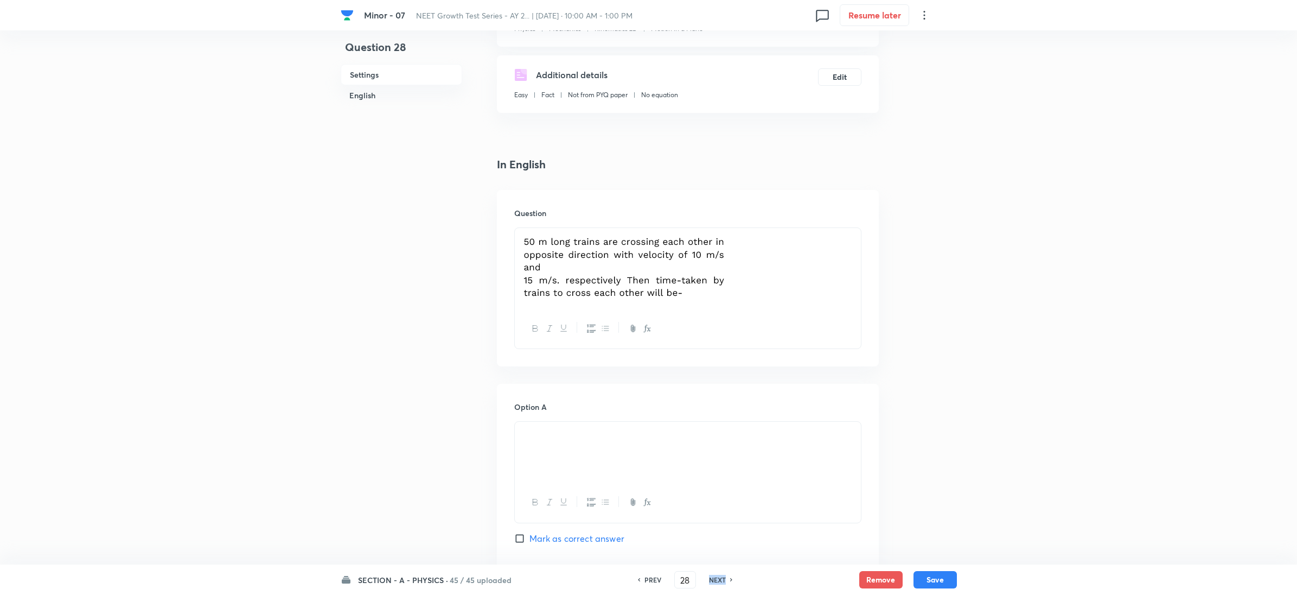
click at [713, 578] on h6 "NEXT" at bounding box center [717, 579] width 17 height 10
checkbox input "true"
checkbox input "false"
type input "29"
click at [713, 578] on h6 "NEXT" at bounding box center [717, 579] width 17 height 10
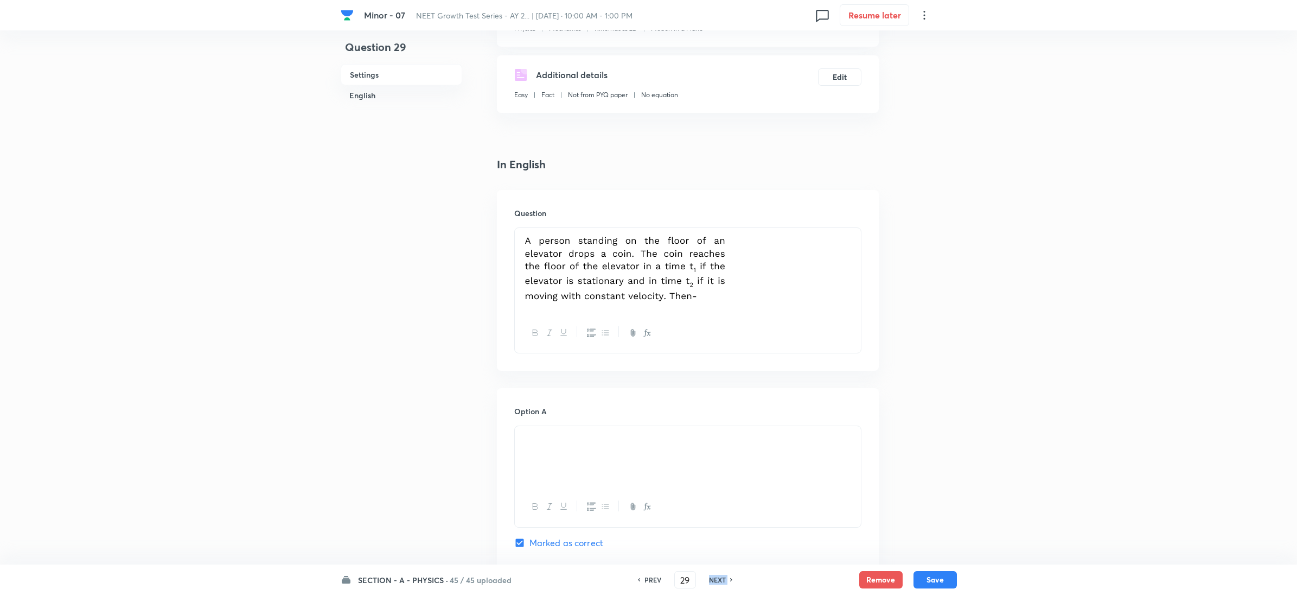
checkbox input "false"
checkbox input "true"
type input "30"
click at [715, 578] on h6 "NEXT" at bounding box center [717, 579] width 17 height 10
checkbox input "false"
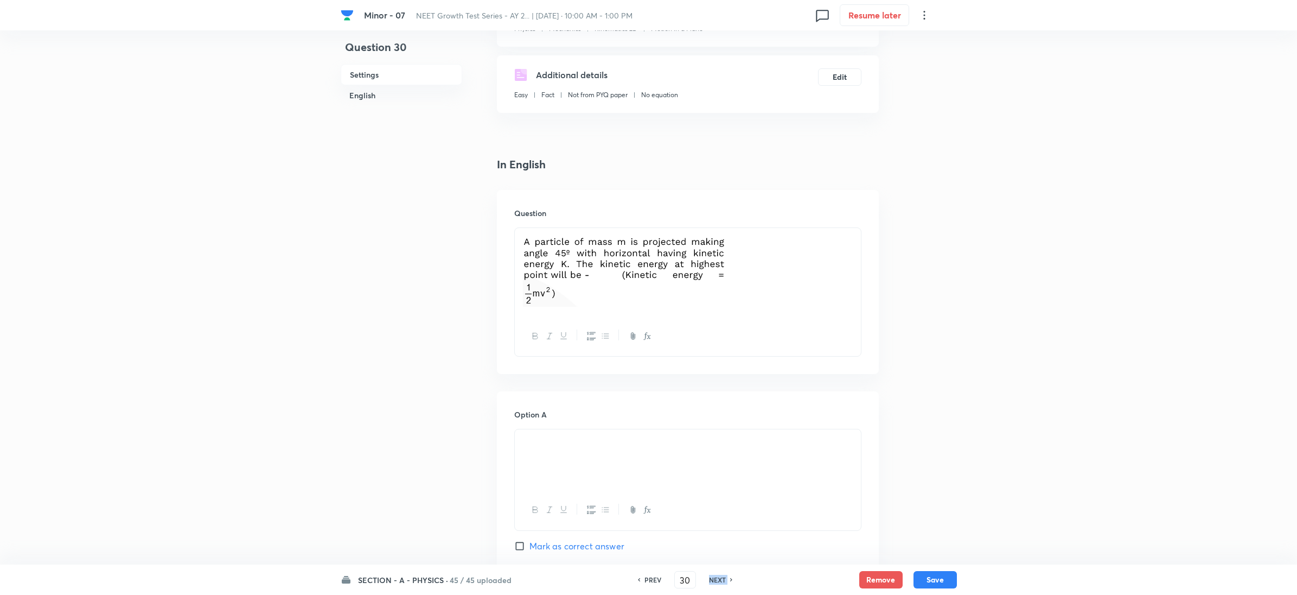
checkbox input "true"
type input "31"
click at [715, 578] on h6 "NEXT" at bounding box center [717, 579] width 17 height 10
checkbox input "true"
checkbox input "false"
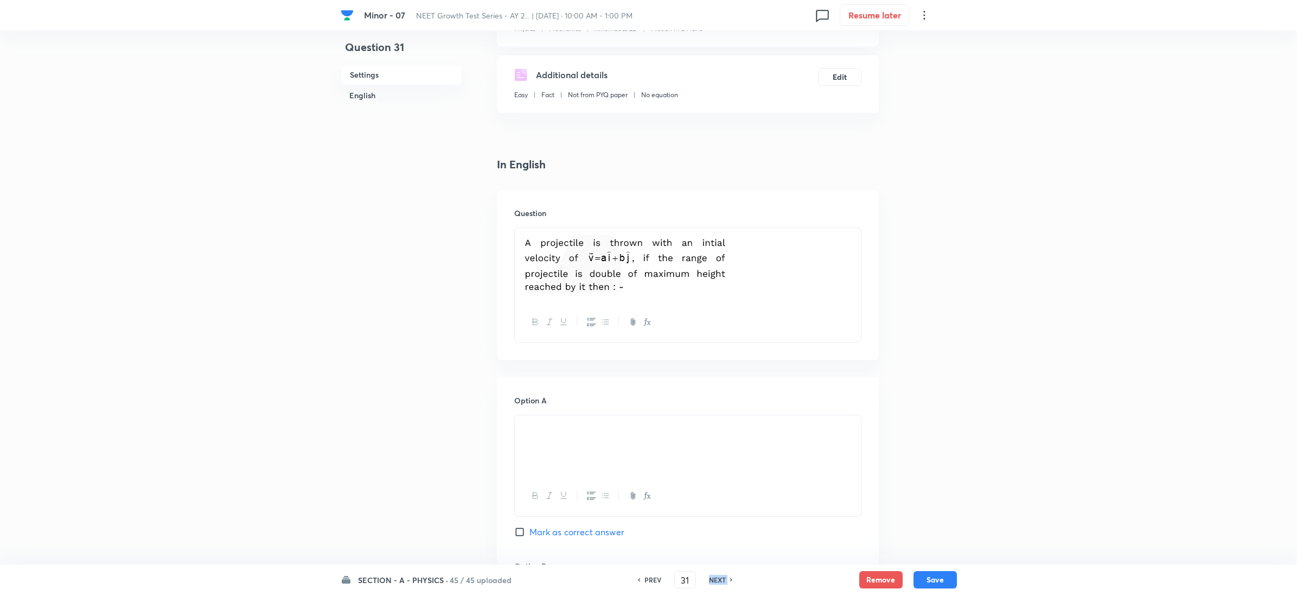
type input "32"
click at [715, 578] on h6 "NEXT" at bounding box center [717, 579] width 17 height 10
checkbox input "true"
type input "33"
click at [715, 578] on h6 "NEXT" at bounding box center [717, 579] width 17 height 10
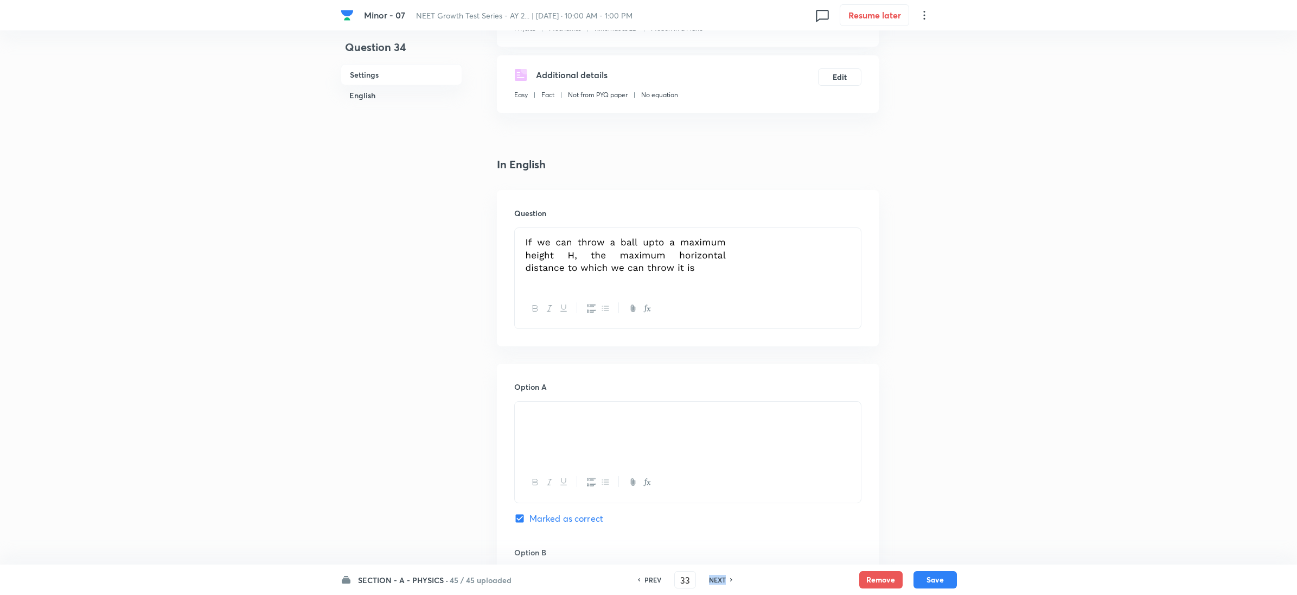
checkbox input "false"
checkbox input "true"
type input "34"
click at [715, 578] on h6 "NEXT" at bounding box center [717, 579] width 17 height 10
checkbox input "true"
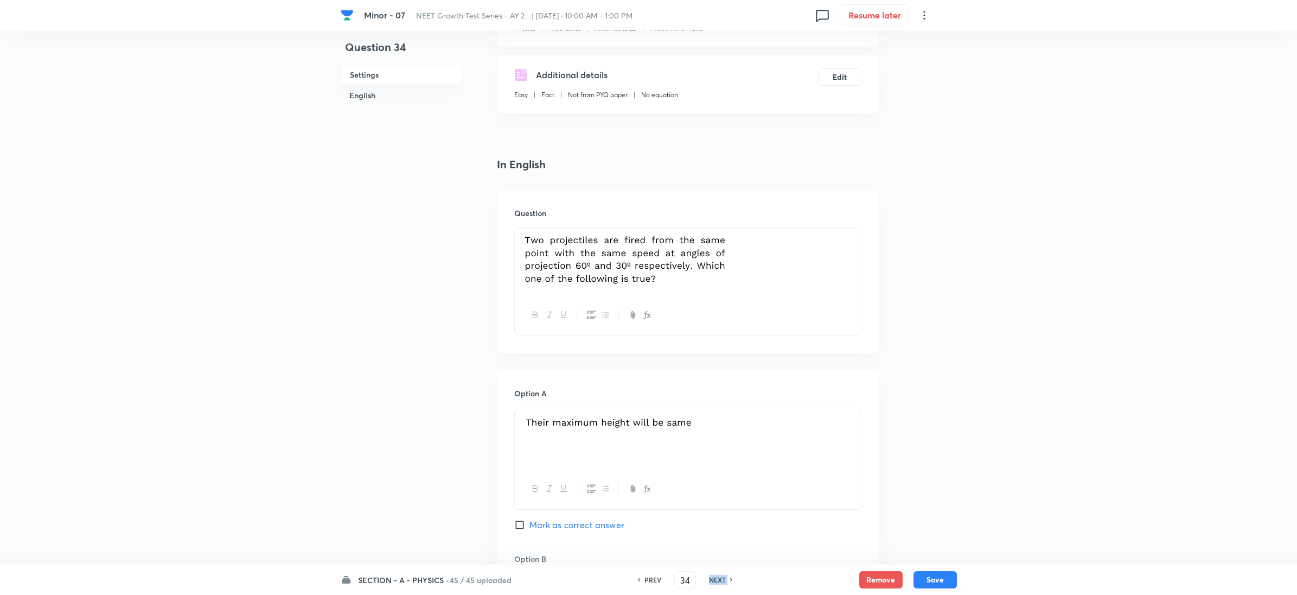
type input "35"
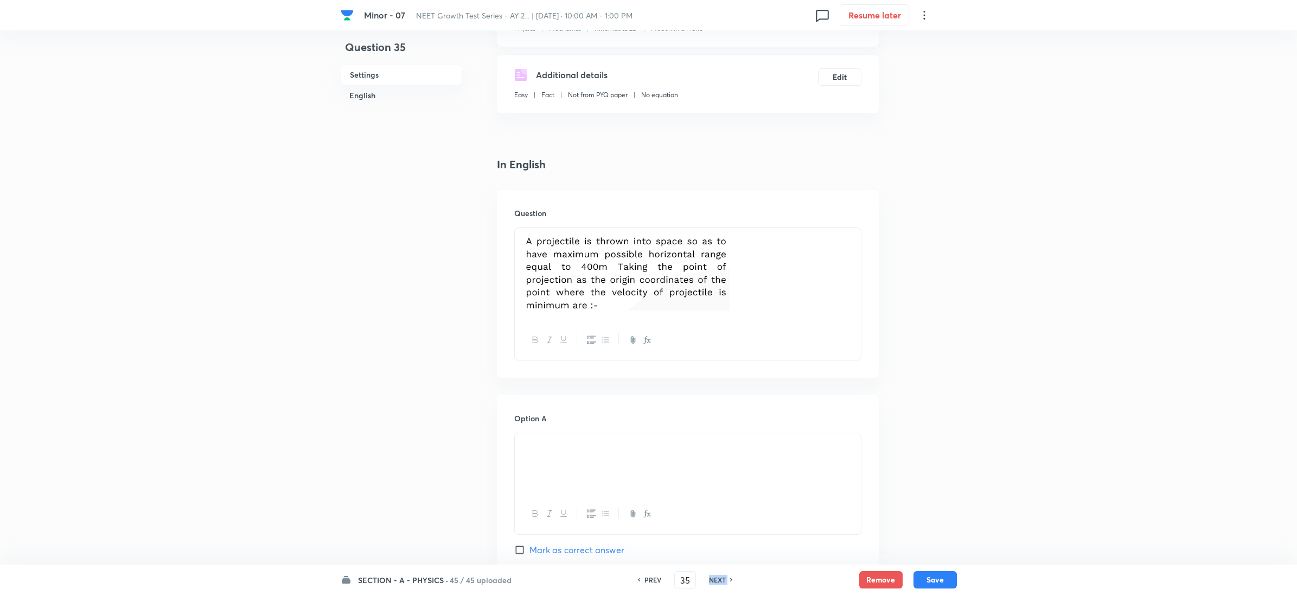
click at [715, 578] on h6 "NEXT" at bounding box center [717, 579] width 17 height 10
checkbox input "true"
type input "36"
click at [715, 578] on h6 "NEXT" at bounding box center [717, 579] width 17 height 10
checkbox input "false"
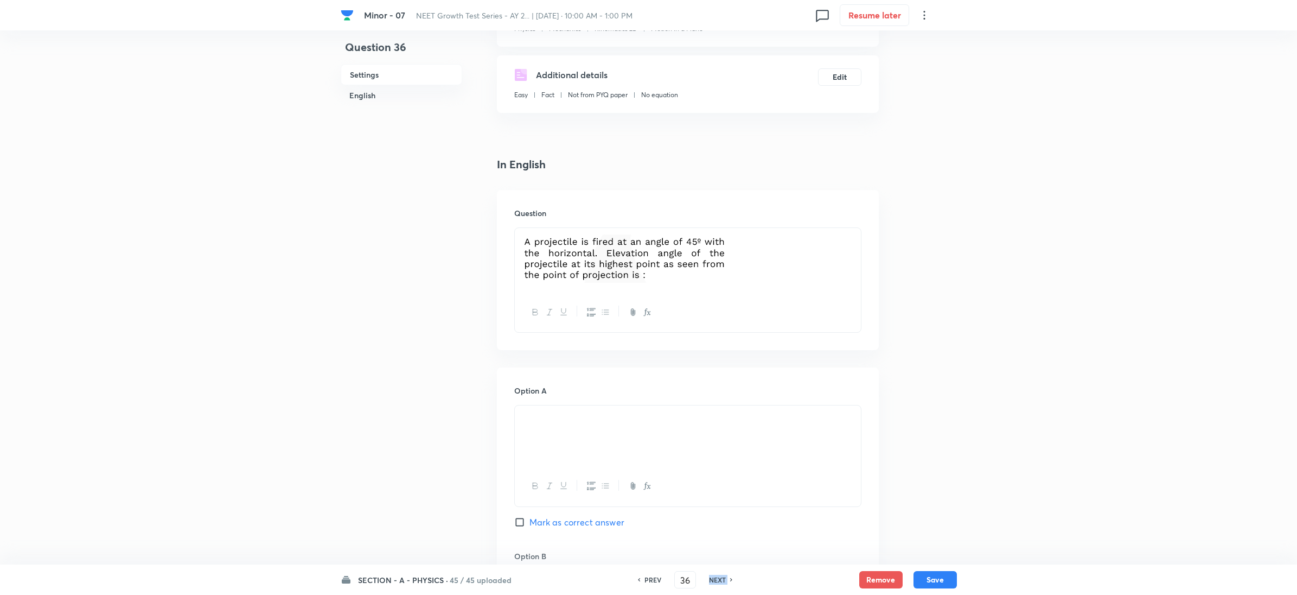
checkbox input "true"
type input "37"
click at [715, 578] on h6 "NEXT" at bounding box center [717, 579] width 17 height 10
checkbox input "false"
type input "38"
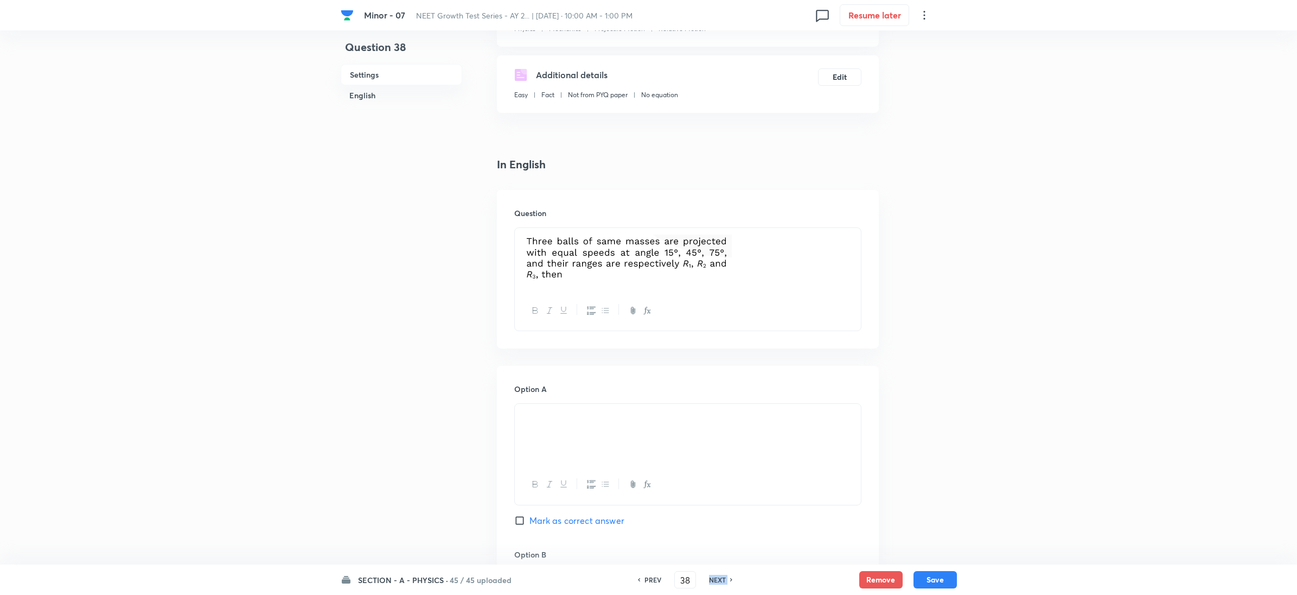
click at [715, 578] on h6 "NEXT" at bounding box center [717, 579] width 17 height 10
checkbox input "true"
type input "39"
click at [715, 578] on h6 "NEXT" at bounding box center [717, 579] width 17 height 10
checkbox input "true"
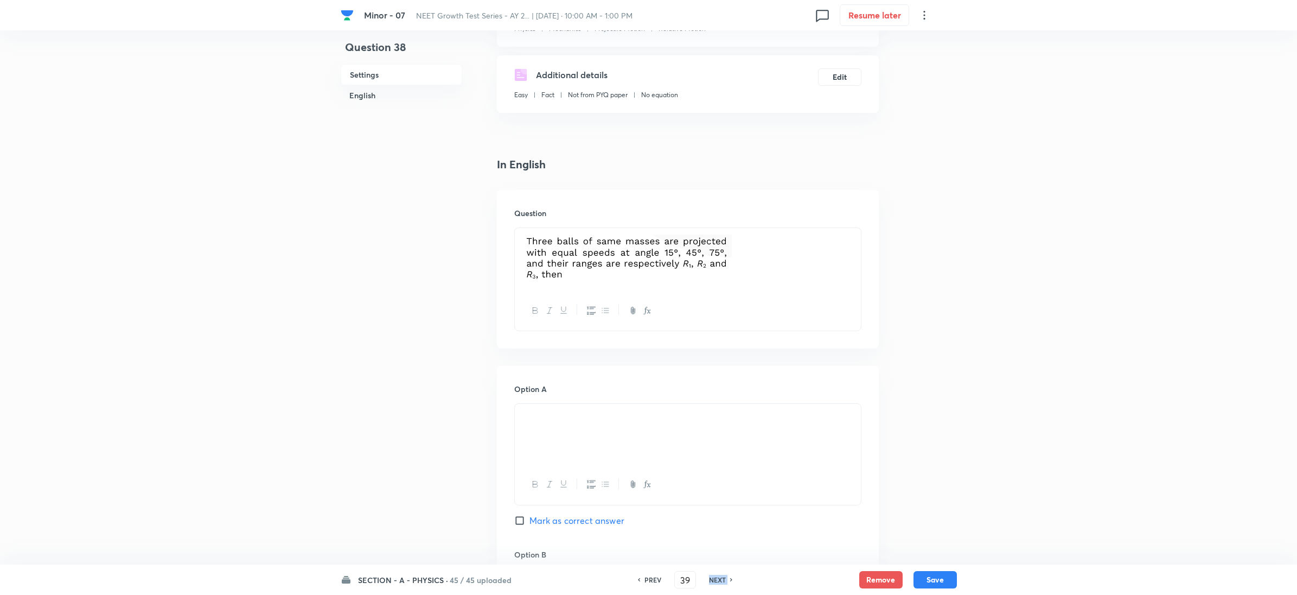
type input "40"
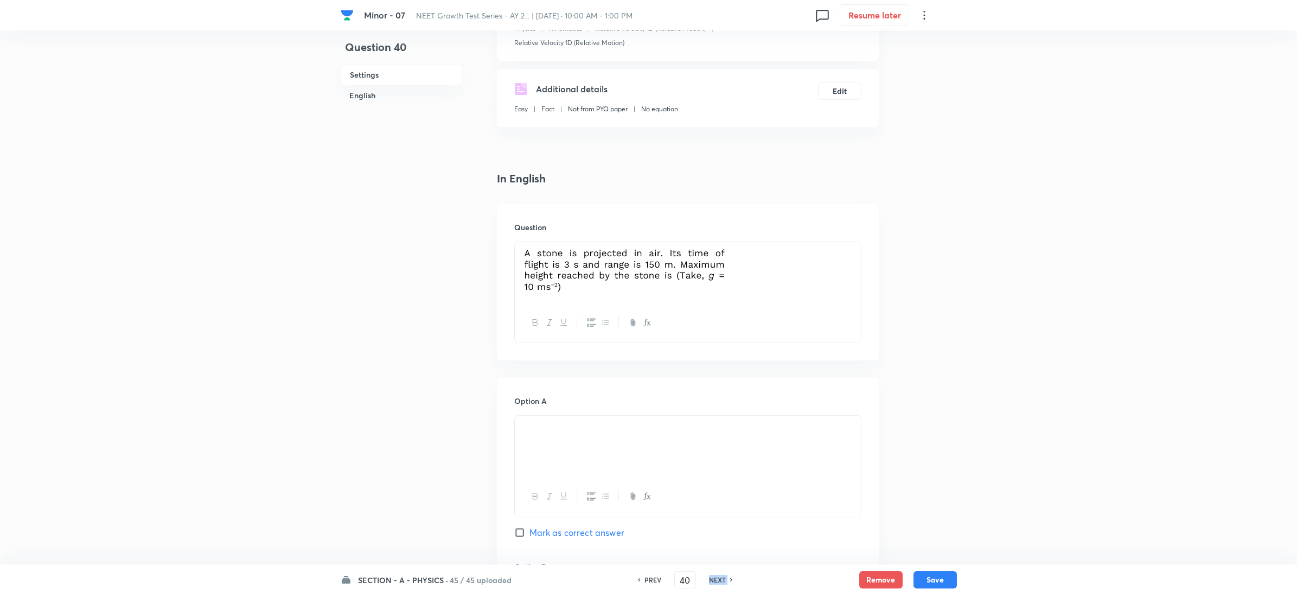
click at [715, 578] on h6 "NEXT" at bounding box center [717, 579] width 17 height 10
checkbox input "false"
type input "41"
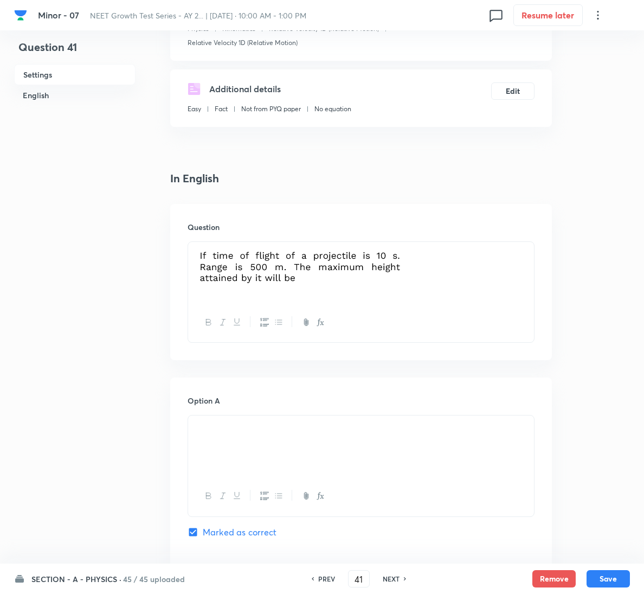
click at [386, 577] on h6 "NEXT" at bounding box center [391, 579] width 17 height 10
checkbox input "false"
type input "42"
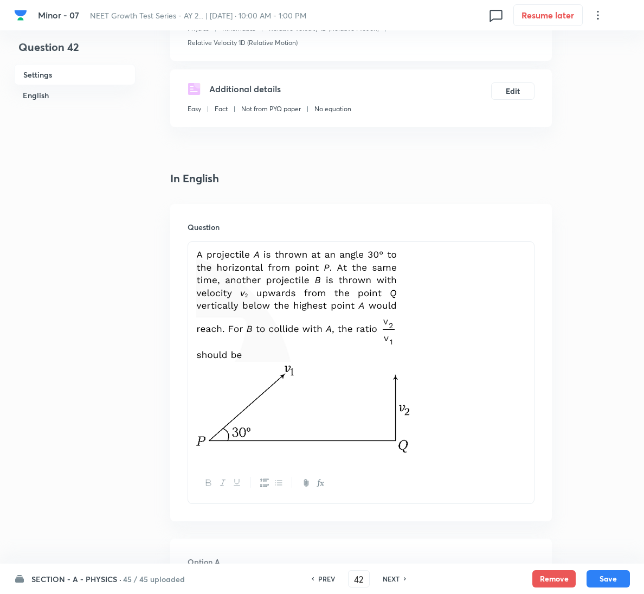
click at [386, 576] on h6 "NEXT" at bounding box center [391, 579] width 17 height 10
checkbox input "false"
checkbox input "true"
type input "43"
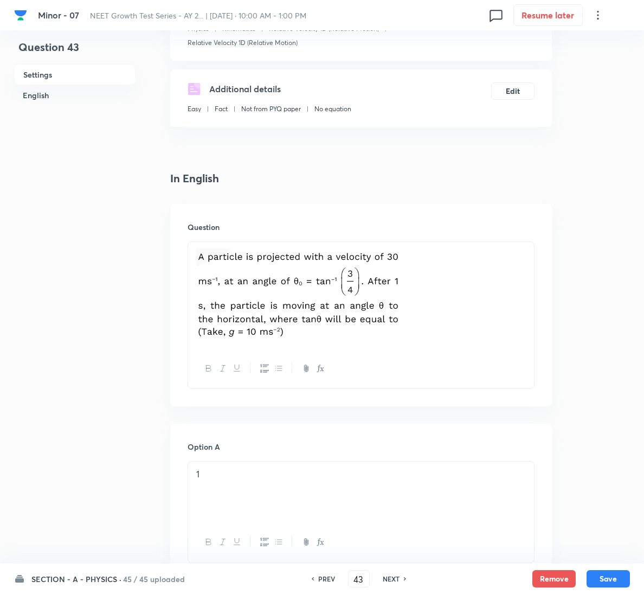
click at [392, 578] on h6 "NEXT" at bounding box center [391, 579] width 17 height 10
checkbox input "true"
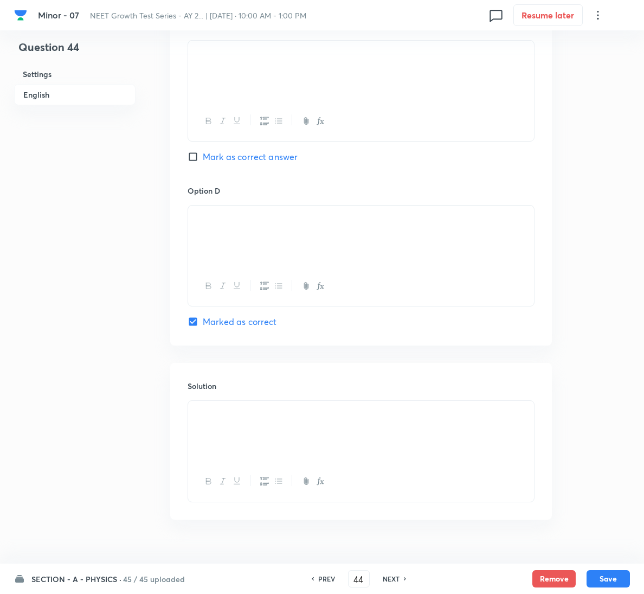
scroll to position [1001, 0]
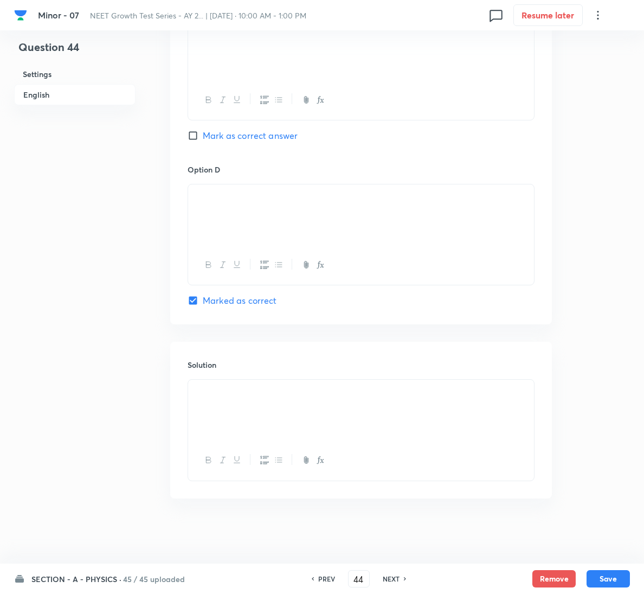
click at [391, 576] on h6 "NEXT" at bounding box center [391, 579] width 17 height 10
type input "45"
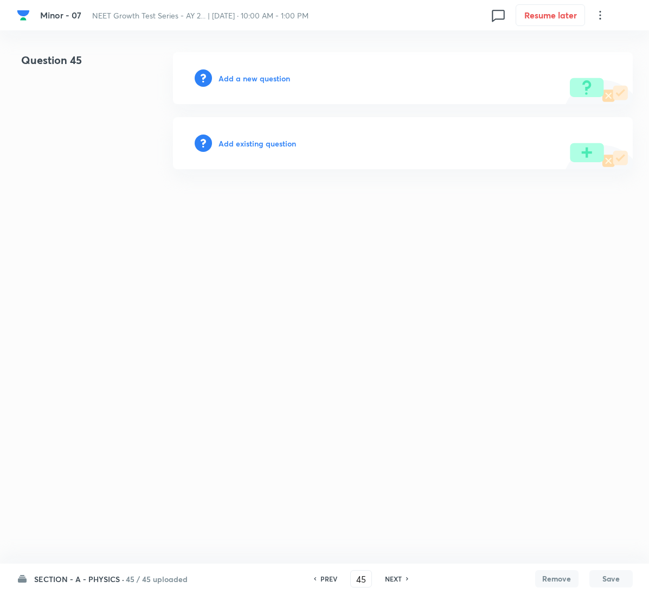
click at [239, 84] on div "Add a new question" at bounding box center [403, 78] width 460 height 52
click at [241, 83] on h6 "Add a new question" at bounding box center [255, 78] width 72 height 11
click at [243, 77] on h6 "Choose a question type" at bounding box center [261, 78] width 84 height 11
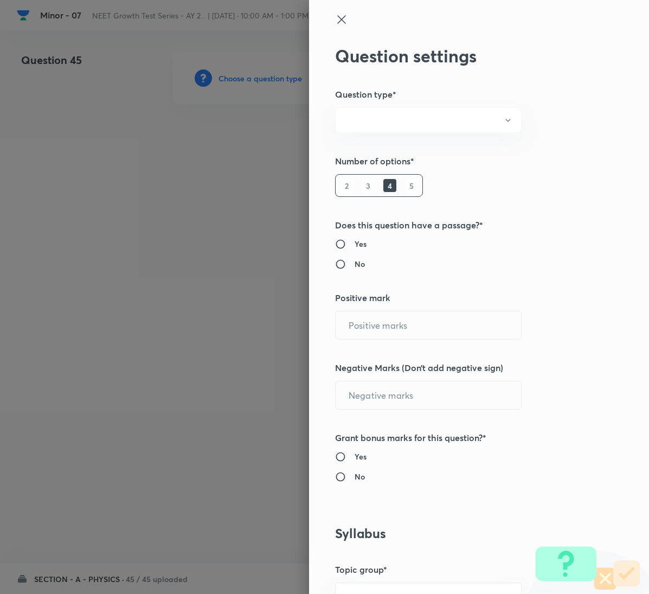
radio input "true"
type input "4"
type input "1"
radio input "true"
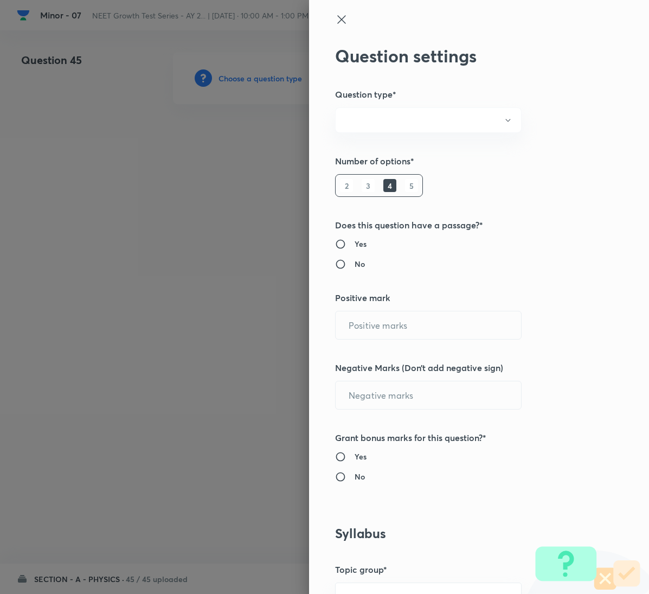
radio input "true"
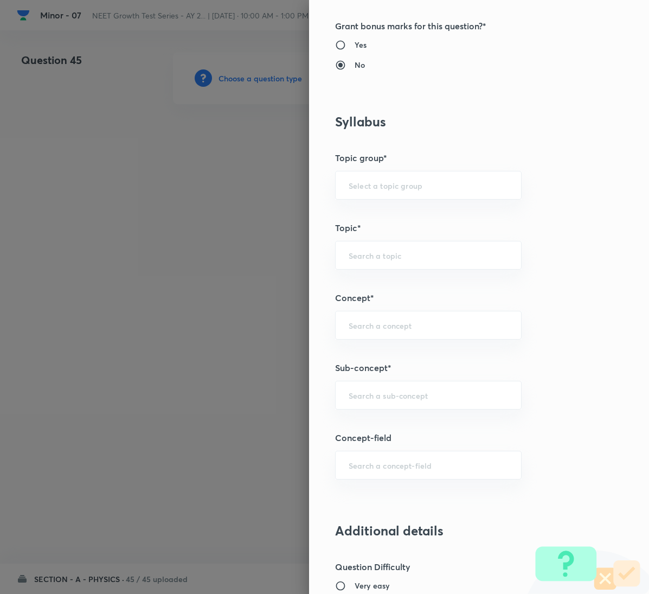
scroll to position [488, 0]
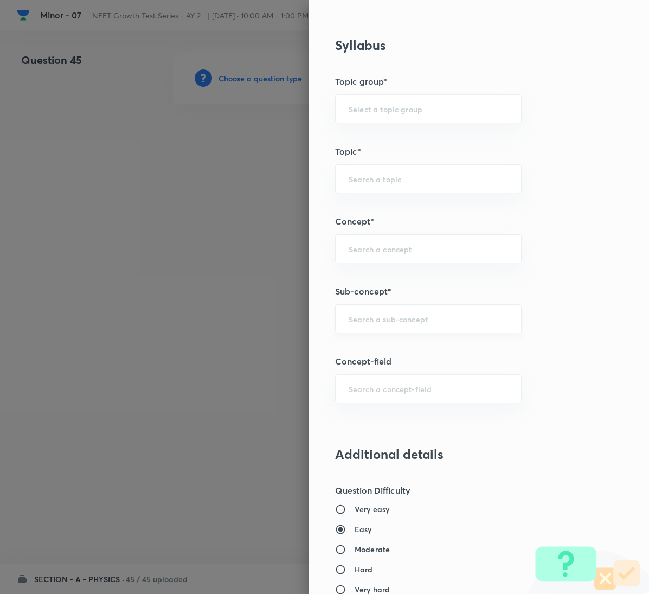
click at [435, 328] on div "​" at bounding box center [428, 318] width 187 height 29
click at [477, 332] on div "​" at bounding box center [428, 318] width 187 height 29
click at [402, 324] on input "text" at bounding box center [428, 319] width 159 height 10
paste input "Relative Motion"
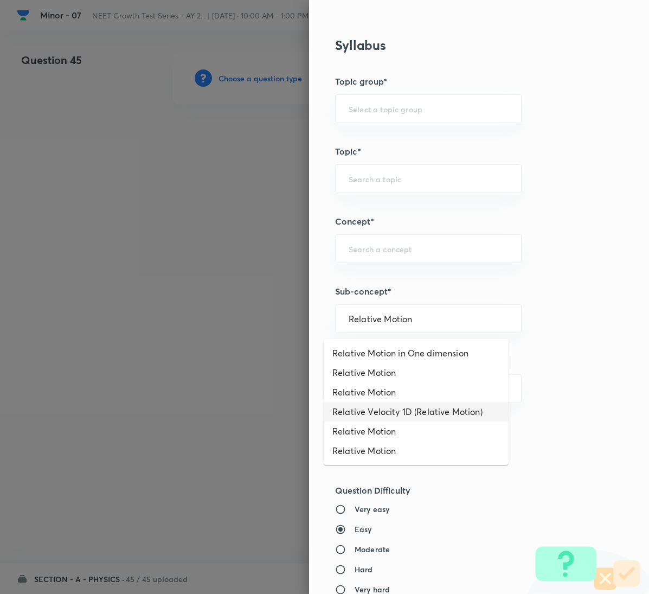
click at [416, 414] on li "Relative Velocity 1D (Relative Motion)" at bounding box center [416, 412] width 185 height 20
type input "Relative Velocity 1D (Relative Motion)"
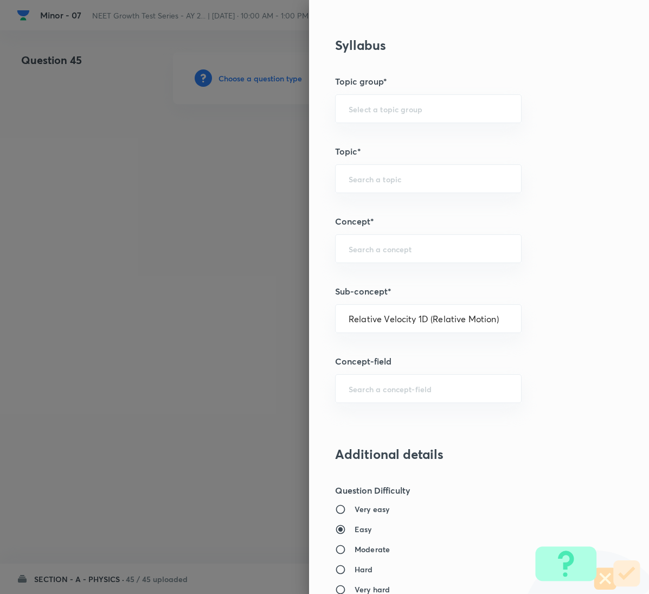
type input "Physics"
type input "Kinematics"
type input "Relative Velocity 1D (Relative Motion)"
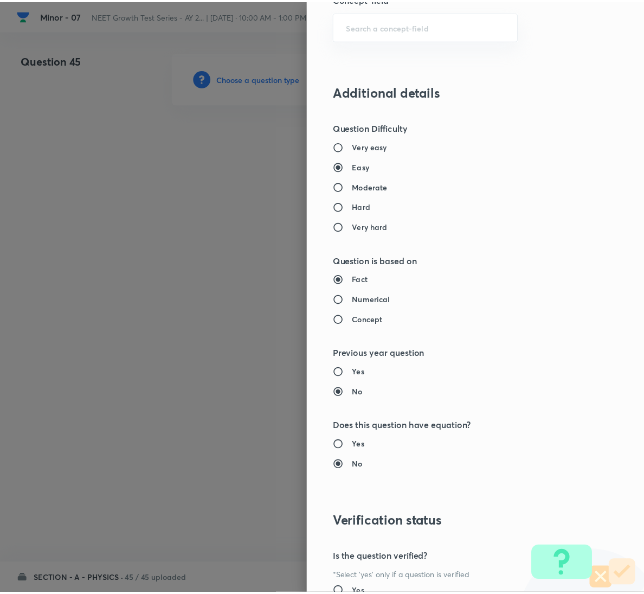
scroll to position [961, 0]
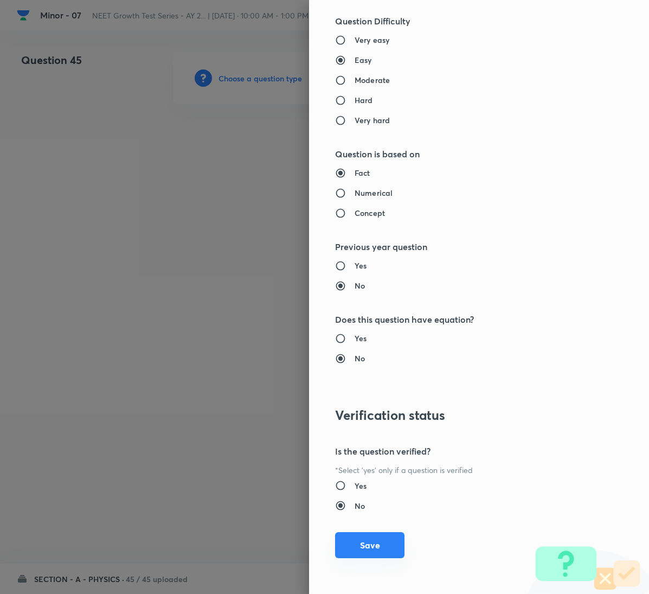
click at [373, 536] on button "Save" at bounding box center [369, 545] width 69 height 26
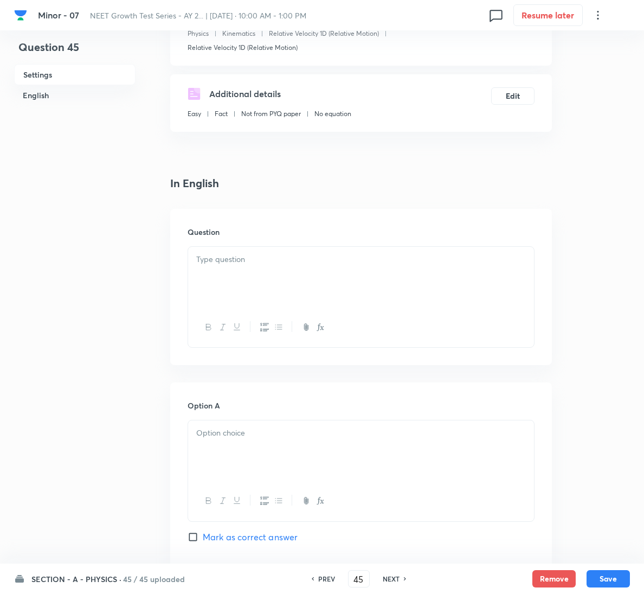
scroll to position [163, 0]
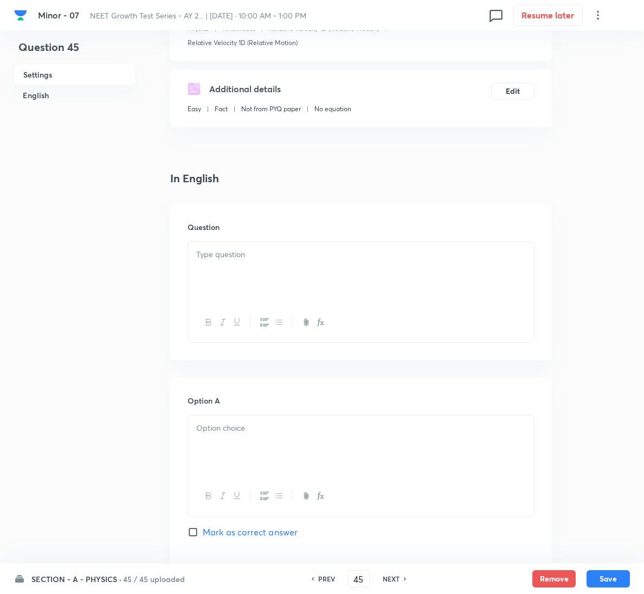
click at [314, 280] on div at bounding box center [361, 272] width 346 height 61
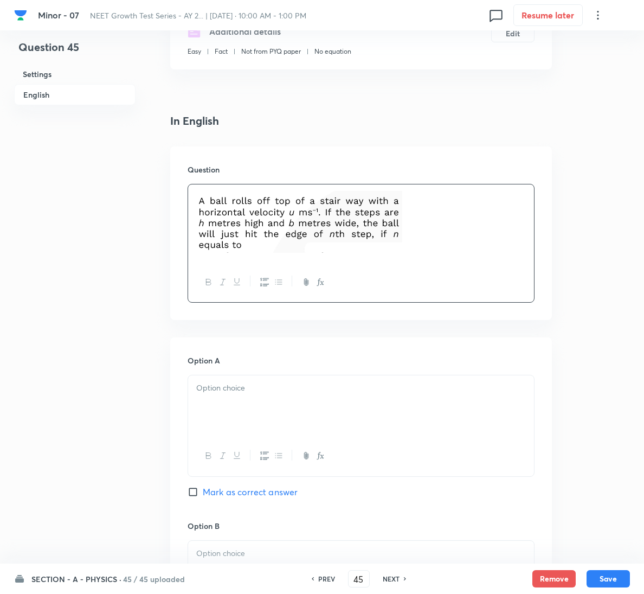
scroll to position [325, 0]
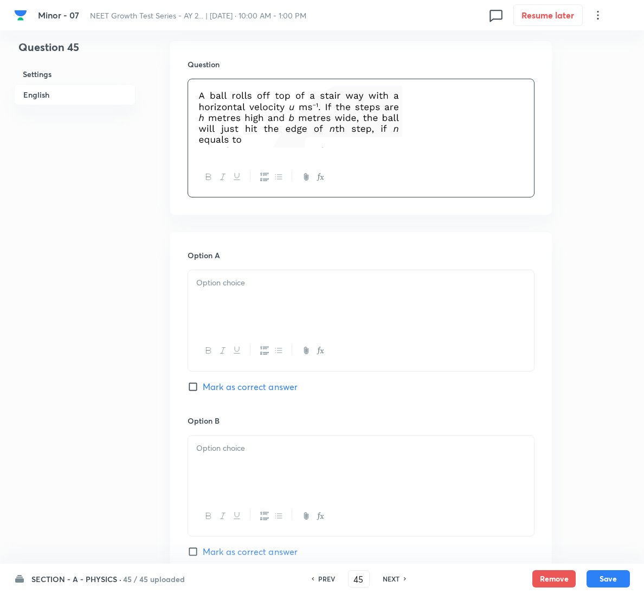
click at [322, 295] on div at bounding box center [361, 300] width 346 height 61
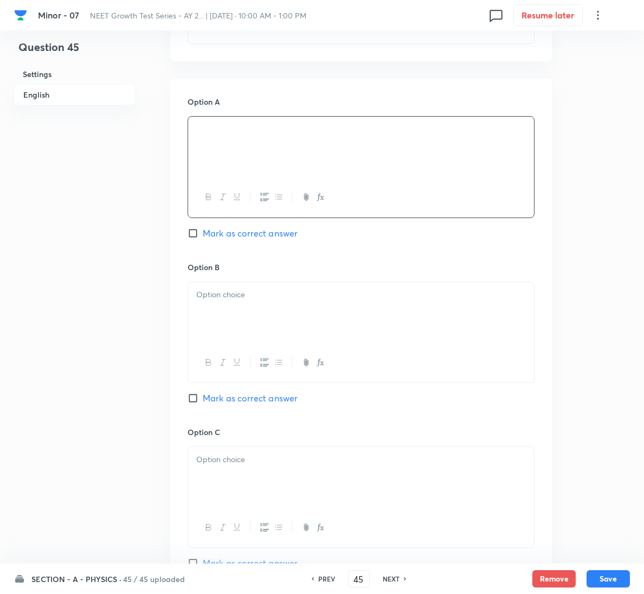
scroll to position [488, 0]
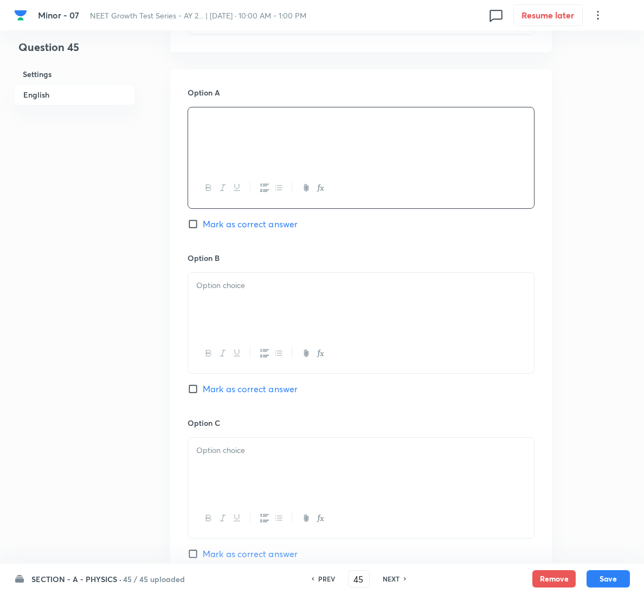
click at [303, 295] on div at bounding box center [361, 303] width 346 height 61
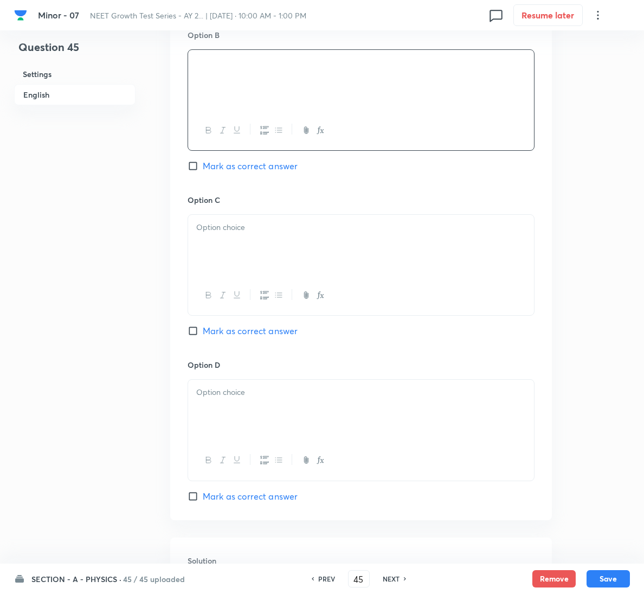
scroll to position [732, 0]
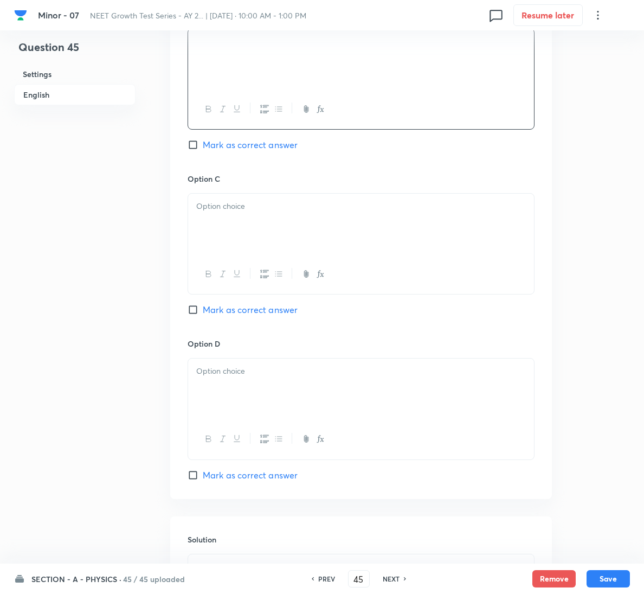
click at [270, 311] on span "Mark as correct answer" at bounding box center [250, 309] width 95 height 13
click at [203, 311] on input "Mark as correct answer" at bounding box center [195, 309] width 15 height 11
checkbox input "true"
click at [305, 216] on div at bounding box center [361, 224] width 346 height 61
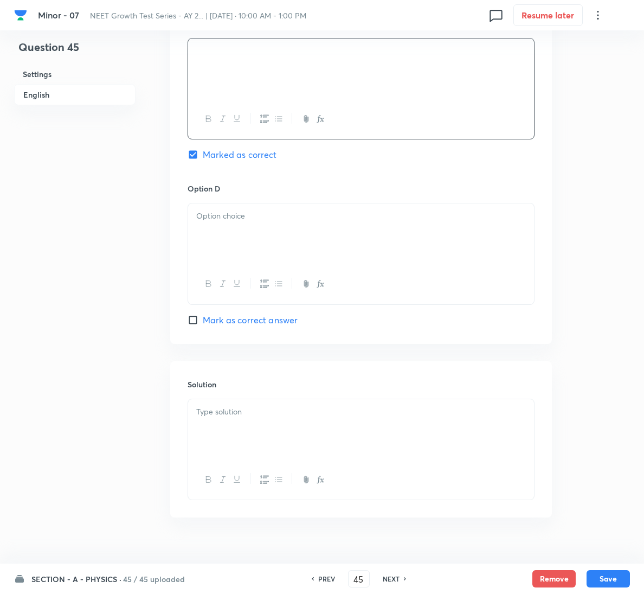
scroll to position [910, 0]
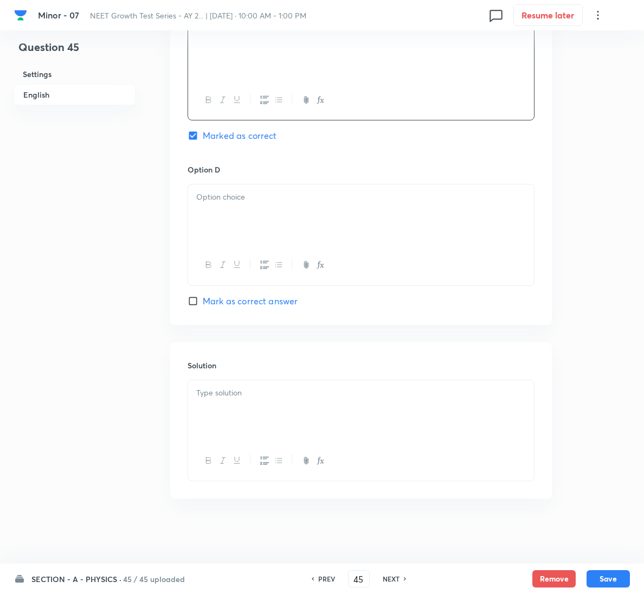
click at [223, 407] on div at bounding box center [361, 410] width 346 height 61
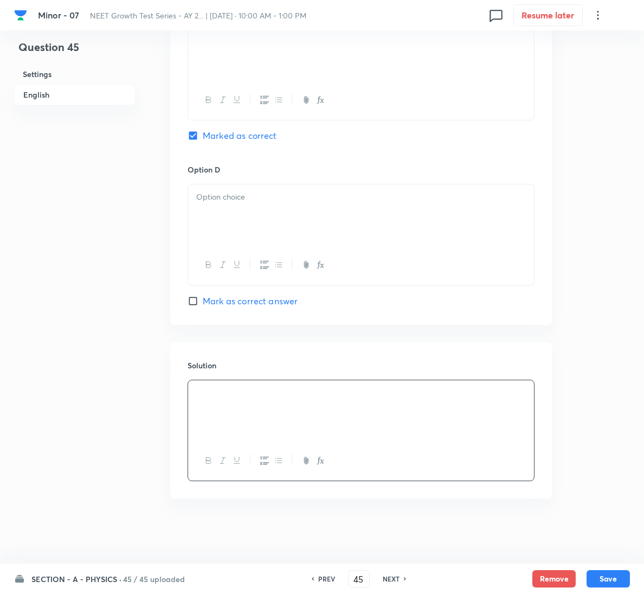
click at [285, 223] on div at bounding box center [361, 214] width 346 height 61
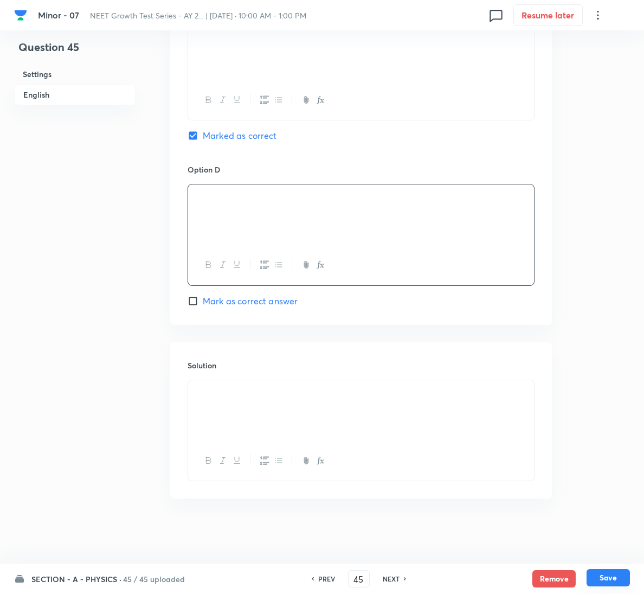
click at [623, 576] on button "Save" at bounding box center [608, 577] width 43 height 17
click at [608, 579] on button "Save" at bounding box center [608, 577] width 43 height 17
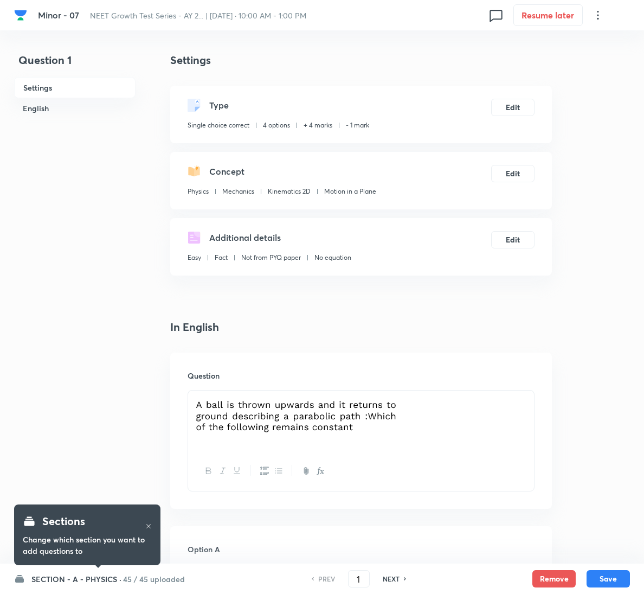
click at [389, 574] on h6 "NEXT" at bounding box center [391, 579] width 17 height 10
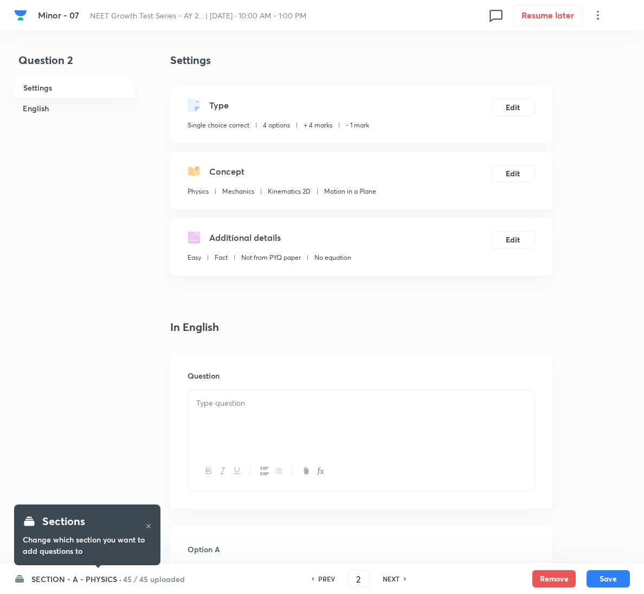
checkbox input "false"
type input "2"
click at [389, 574] on h6 "NEXT" at bounding box center [391, 579] width 17 height 10
checkbox input "false"
type input "3"
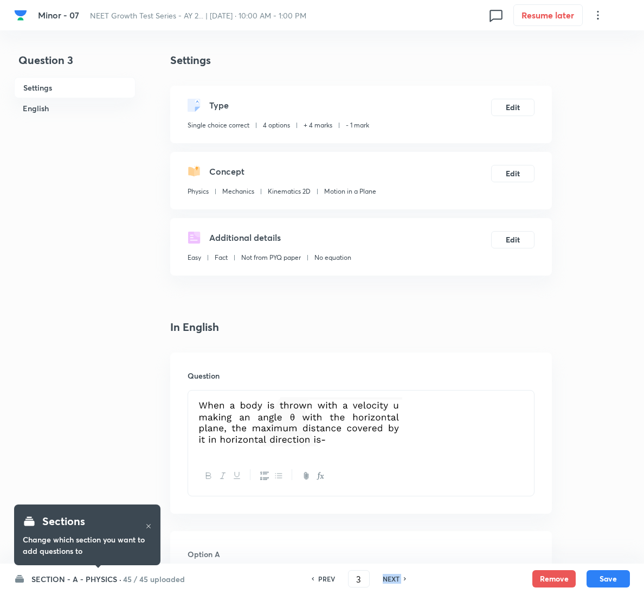
click at [389, 574] on h6 "NEXT" at bounding box center [391, 579] width 17 height 10
checkbox input "false"
type input "4"
click at [389, 574] on h6 "NEXT" at bounding box center [391, 579] width 17 height 10
checkbox input "false"
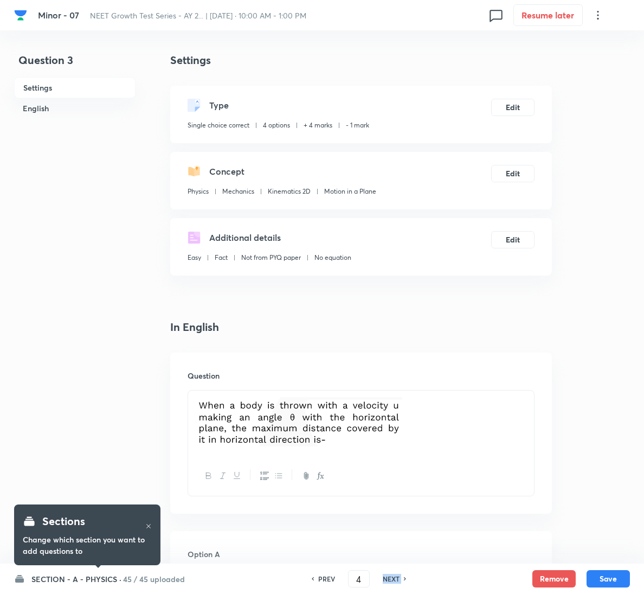
type input "5"
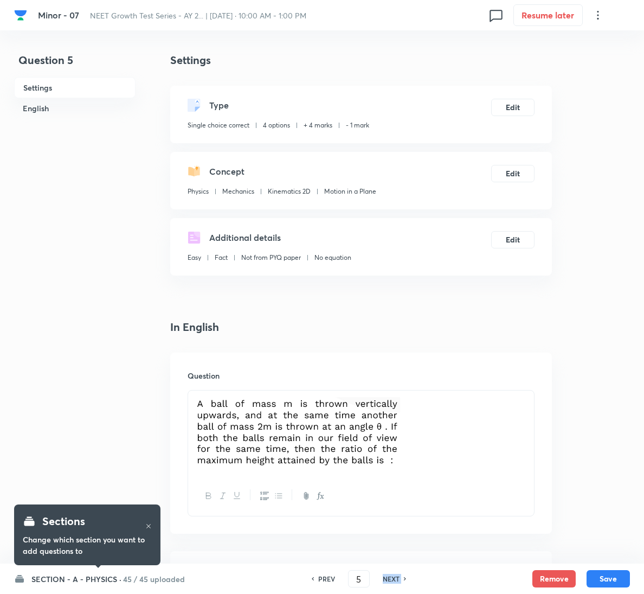
click at [389, 574] on h6 "NEXT" at bounding box center [391, 579] width 17 height 10
checkbox input "false"
type input "6"
click at [389, 574] on h6 "NEXT" at bounding box center [391, 579] width 17 height 10
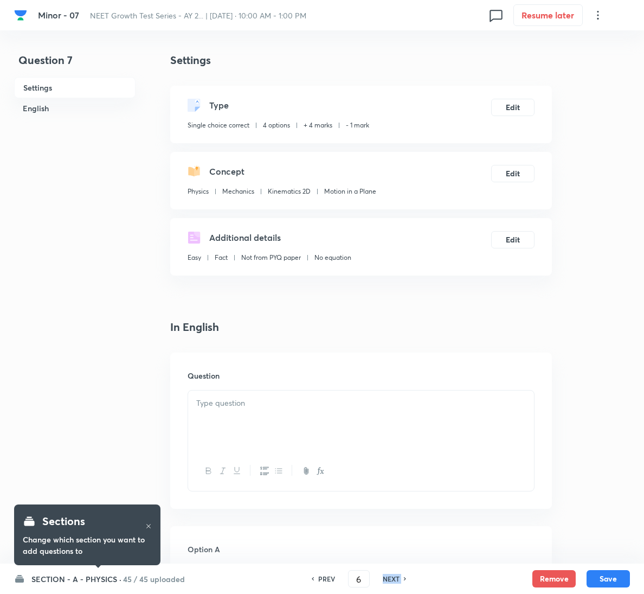
checkbox input "false"
type input "7"
click at [389, 574] on h6 "NEXT" at bounding box center [391, 579] width 17 height 10
checkbox input "false"
type input "8"
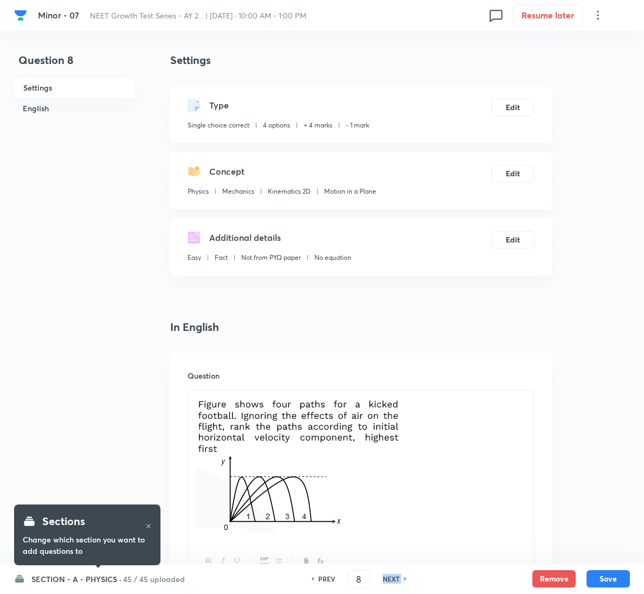
click at [389, 574] on h6 "NEXT" at bounding box center [391, 579] width 17 height 10
checkbox input "false"
type input "9"
click at [389, 574] on h6 "NEXT" at bounding box center [391, 579] width 17 height 10
checkbox input "false"
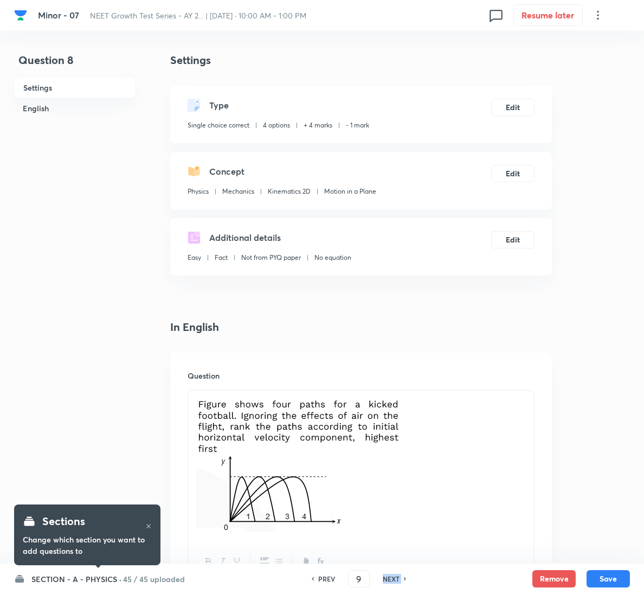
type input "10"
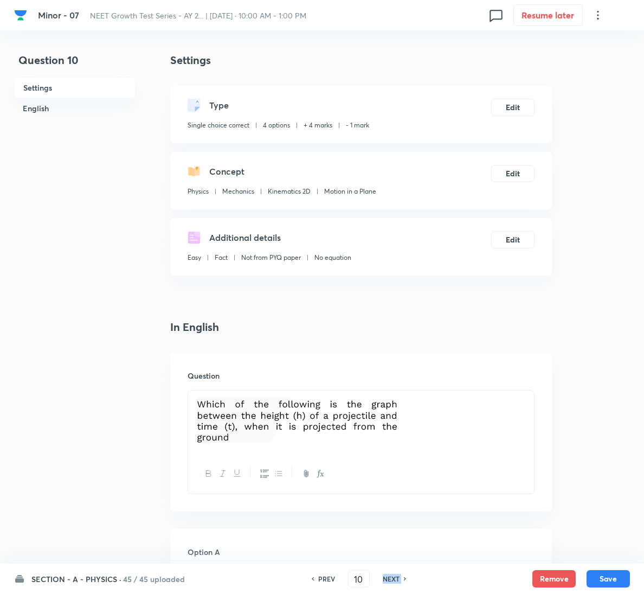
click at [389, 574] on h6 "NEXT" at bounding box center [391, 579] width 17 height 10
checkbox input "false"
type input "11"
checkbox input "true"
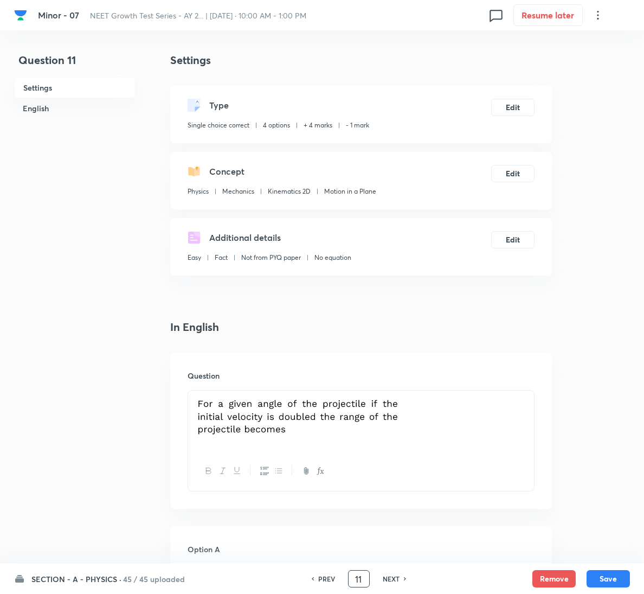
drag, startPoint x: 355, startPoint y: 576, endPoint x: 416, endPoint y: 594, distance: 63.3
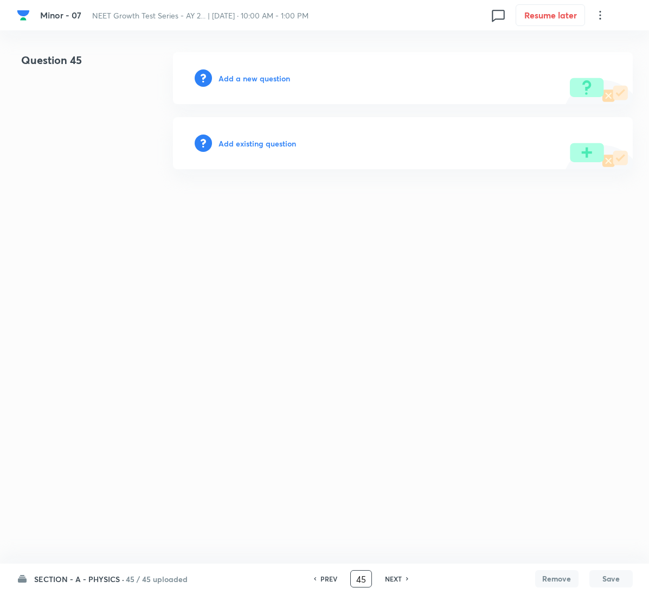
click at [407, 221] on html "Minor - 07 NEET Growth Test Series - AY 2... | Aug 31, 2025 · 10:00 AM - 1:00 P…" at bounding box center [324, 110] width 649 height 221
click at [326, 581] on h6 "PREV" at bounding box center [329, 579] width 17 height 10
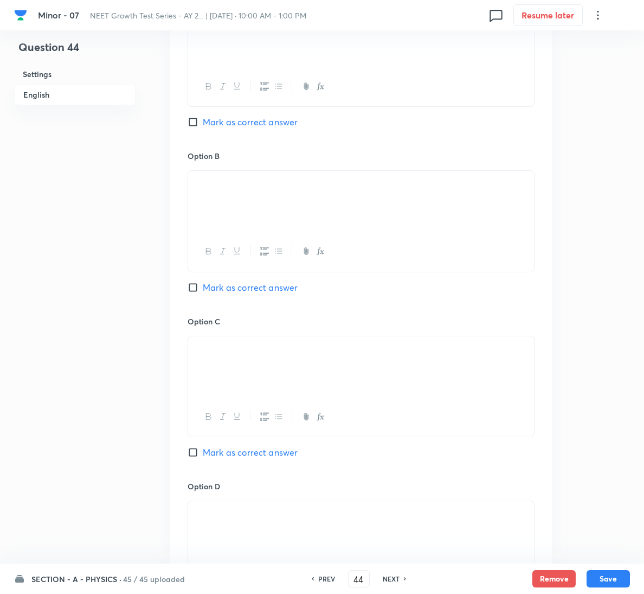
scroll to position [1001, 0]
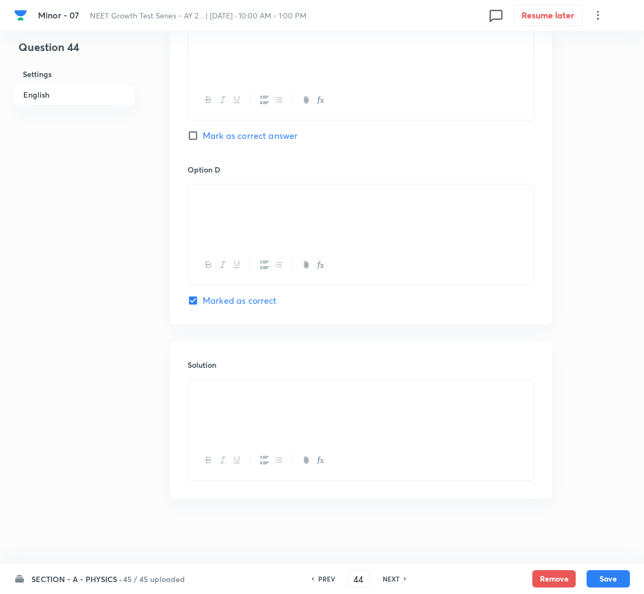
click at [386, 577] on h6 "NEXT" at bounding box center [391, 579] width 17 height 10
type input "45"
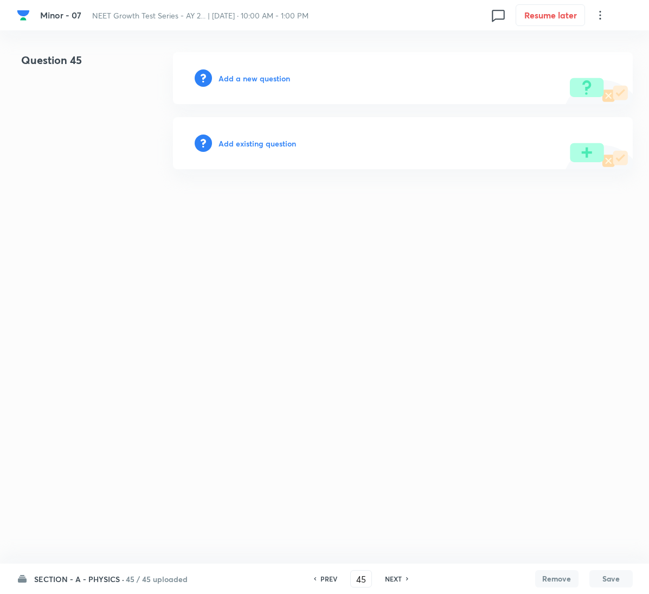
click at [261, 79] on h6 "Add a new question" at bounding box center [255, 78] width 72 height 11
click at [261, 79] on h6 "Choose a question type" at bounding box center [261, 78] width 84 height 11
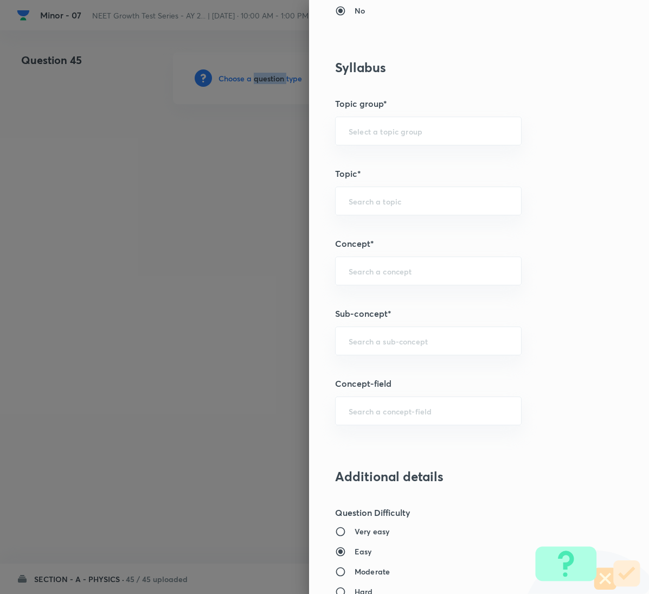
scroll to position [488, 0]
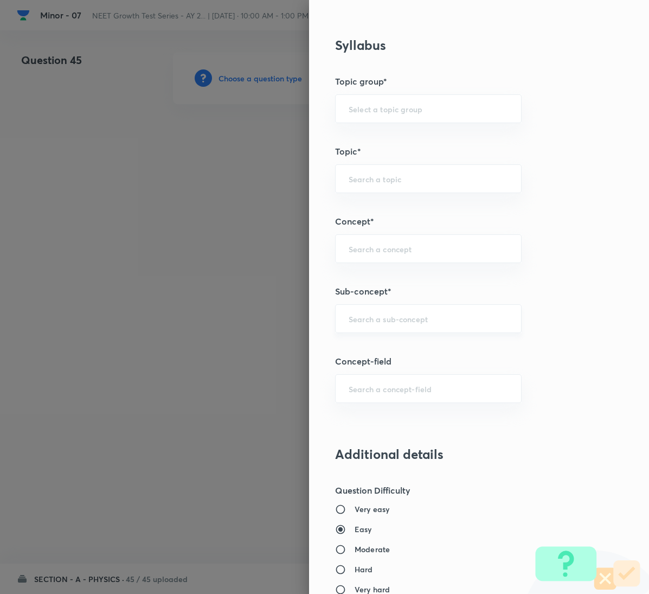
click at [430, 318] on input "text" at bounding box center [428, 319] width 159 height 10
drag, startPoint x: 604, startPoint y: 335, endPoint x: 597, endPoint y: 335, distance: 7.1
click at [604, 335] on div "Question settings Question type* Single choice correct Number of options* 2 3 4…" at bounding box center [479, 297] width 340 height 594
click at [380, 337] on div "Question settings Question type* Single choice correct Number of options* 2 3 4…" at bounding box center [479, 297] width 340 height 594
click at [394, 324] on input "text" at bounding box center [428, 319] width 159 height 10
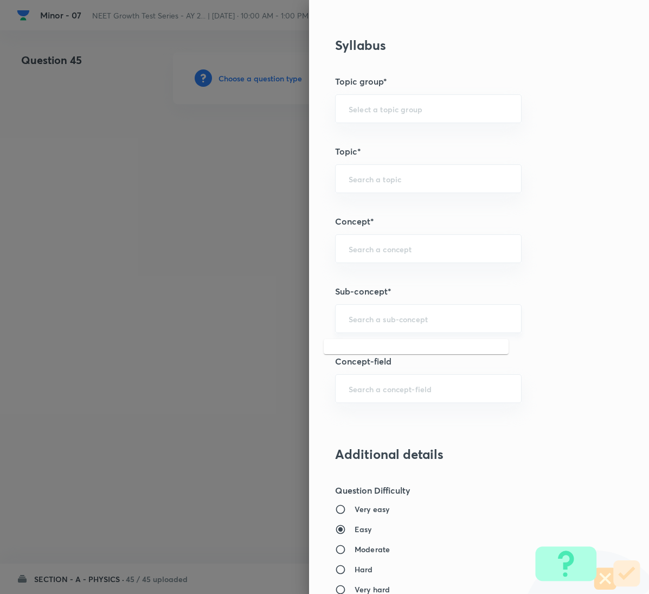
paste input "Relative Motion"
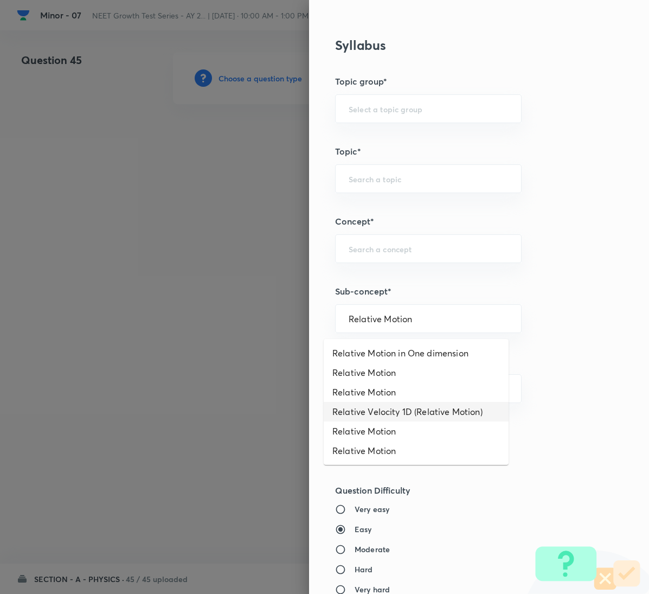
click at [440, 405] on li "Relative Velocity 1D (Relative Motion)" at bounding box center [416, 412] width 185 height 20
type input "Relative Velocity 1D (Relative Motion)"
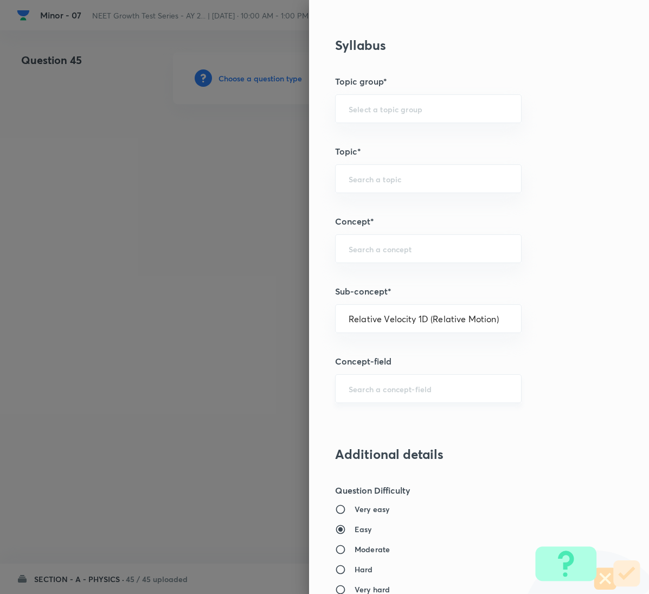
type input "Physics"
type input "Kinematics"
type input "Relative Velocity 1D (Relative Motion)"
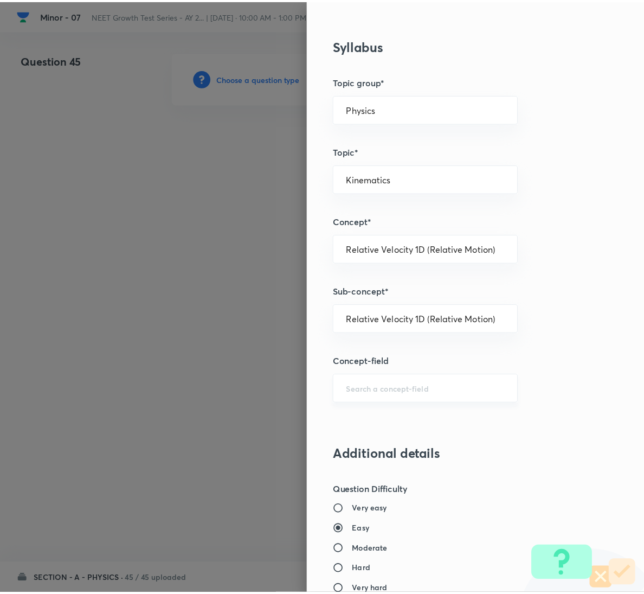
scroll to position [961, 0]
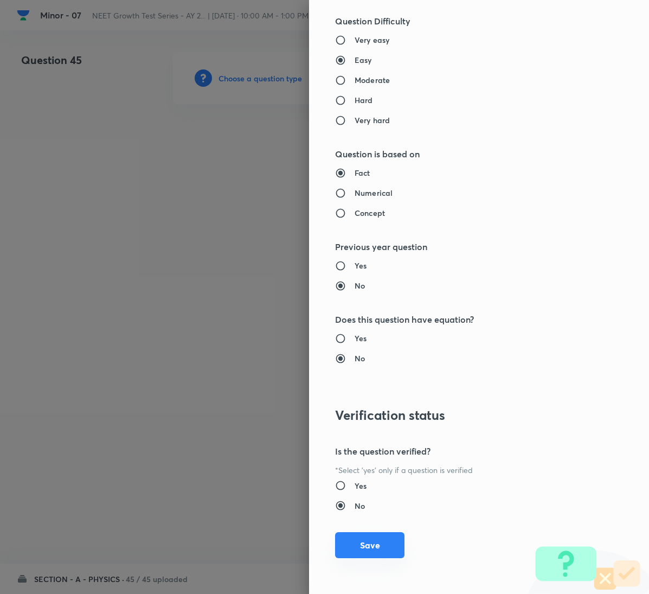
click at [367, 538] on button "Save" at bounding box center [369, 545] width 69 height 26
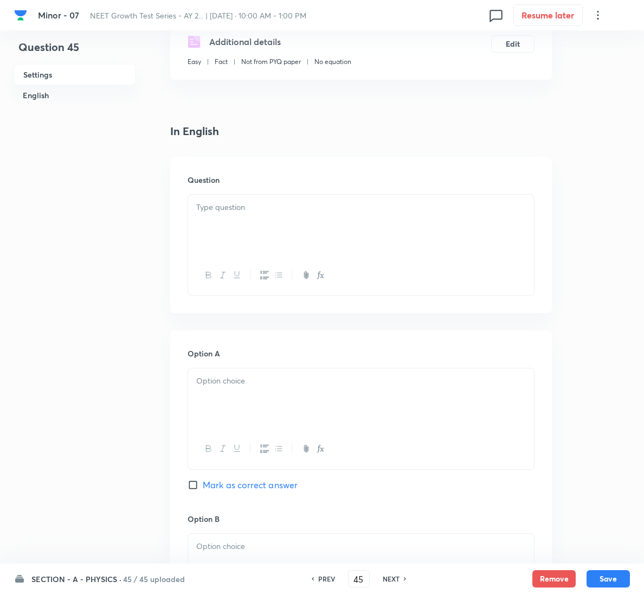
scroll to position [325, 0]
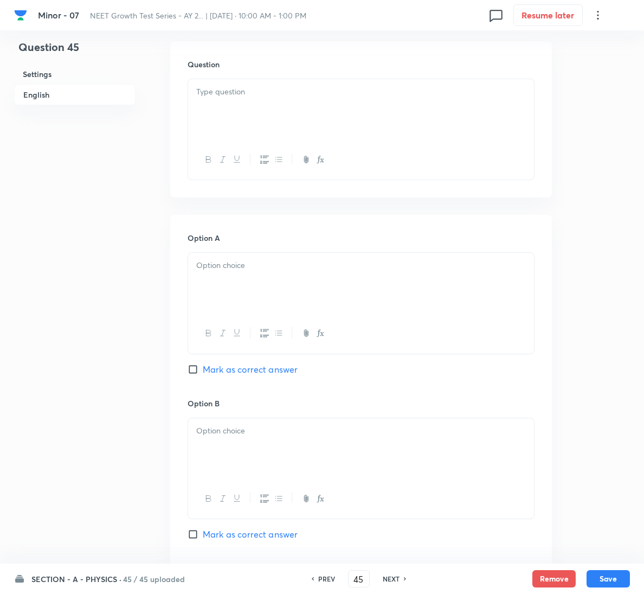
click at [241, 98] on div at bounding box center [361, 109] width 346 height 61
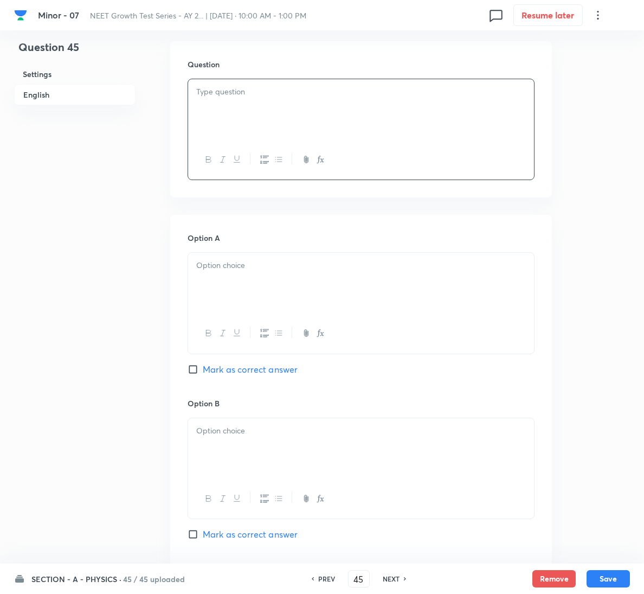
click at [321, 106] on div at bounding box center [361, 109] width 346 height 61
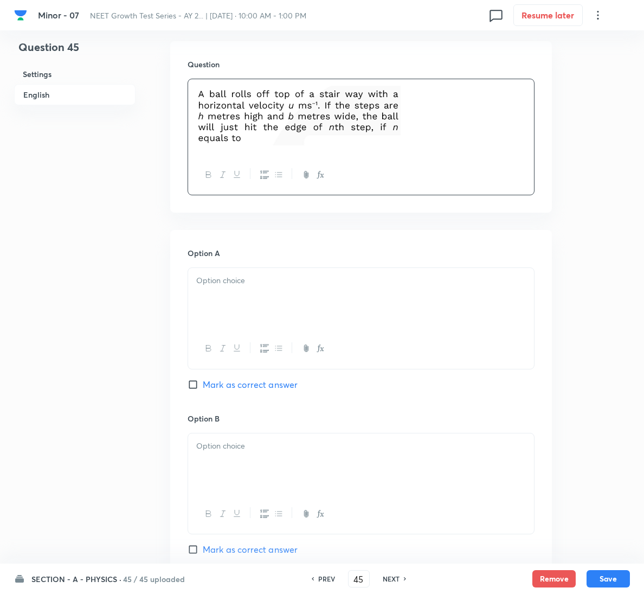
click at [222, 273] on div at bounding box center [361, 298] width 346 height 61
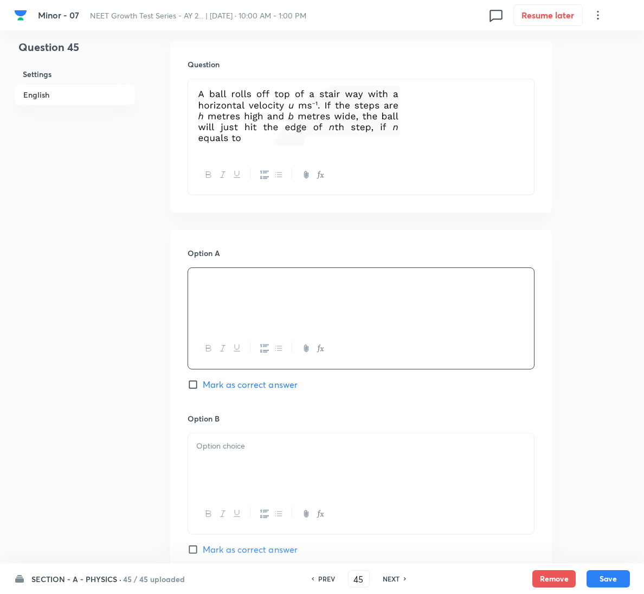
click at [318, 449] on p at bounding box center [361, 446] width 330 height 12
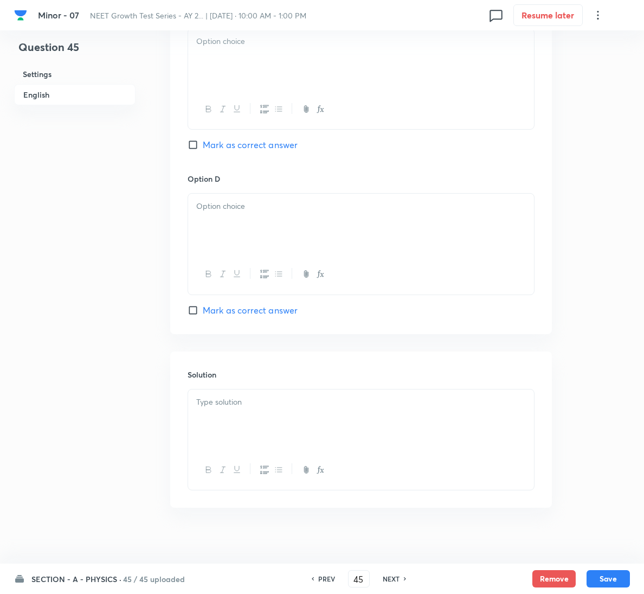
scroll to position [814, 0]
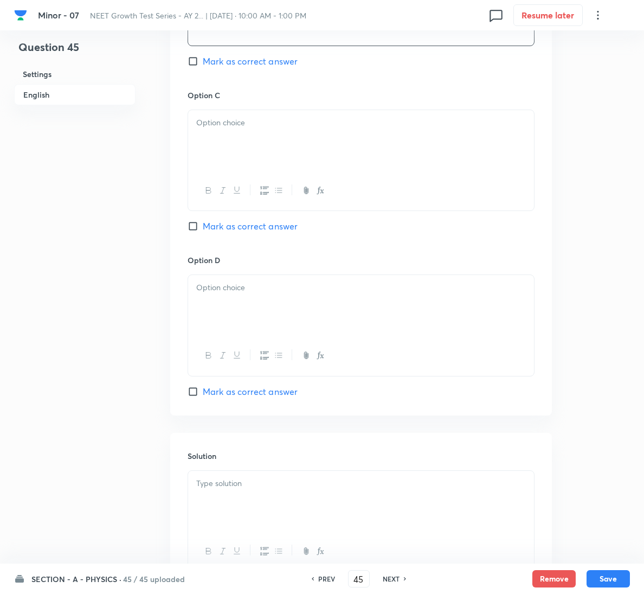
click at [247, 232] on span "Mark as correct answer" at bounding box center [250, 226] width 95 height 13
click at [203, 232] on input "Mark as correct answer" at bounding box center [195, 226] width 15 height 11
checkbox input "true"
click at [293, 158] on div at bounding box center [361, 140] width 346 height 61
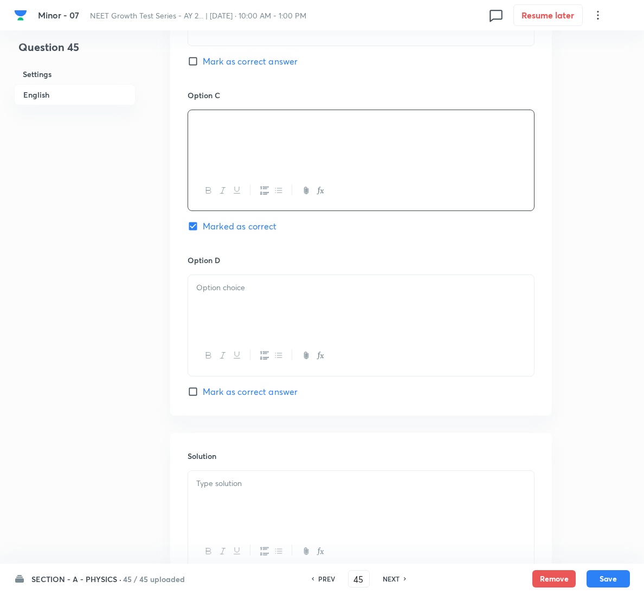
click at [251, 495] on div at bounding box center [361, 501] width 346 height 61
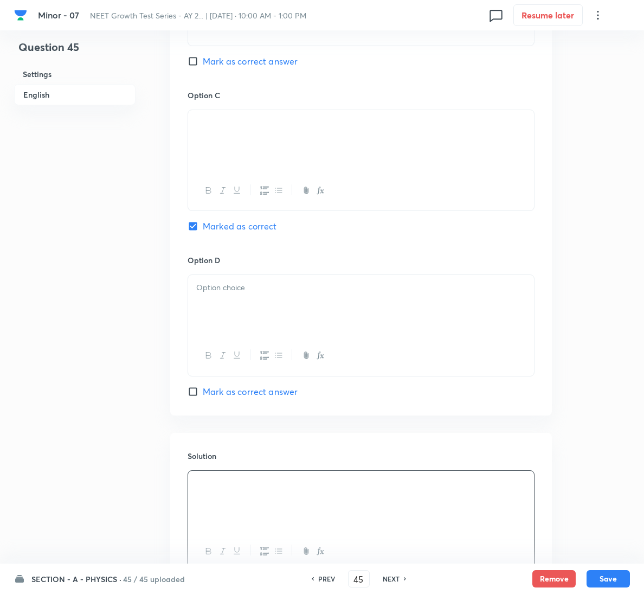
click at [230, 324] on div at bounding box center [361, 305] width 346 height 61
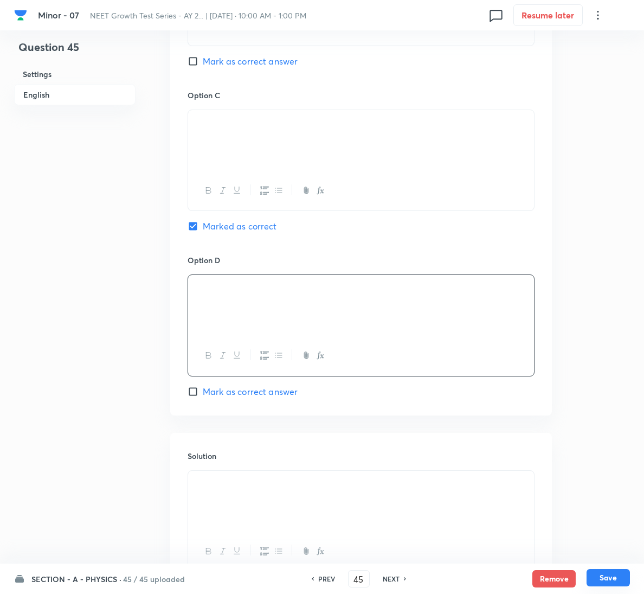
click at [605, 582] on button "Save" at bounding box center [608, 577] width 43 height 17
click at [620, 577] on button "Save" at bounding box center [608, 577] width 43 height 17
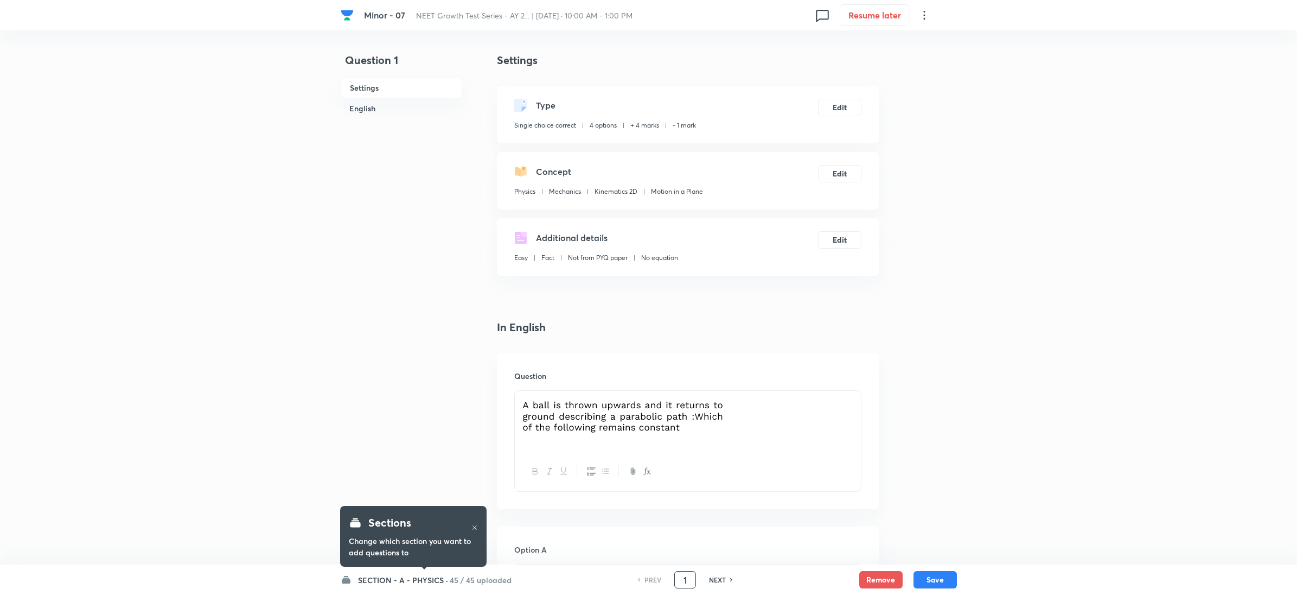
click at [686, 584] on input "1" at bounding box center [685, 579] width 21 height 19
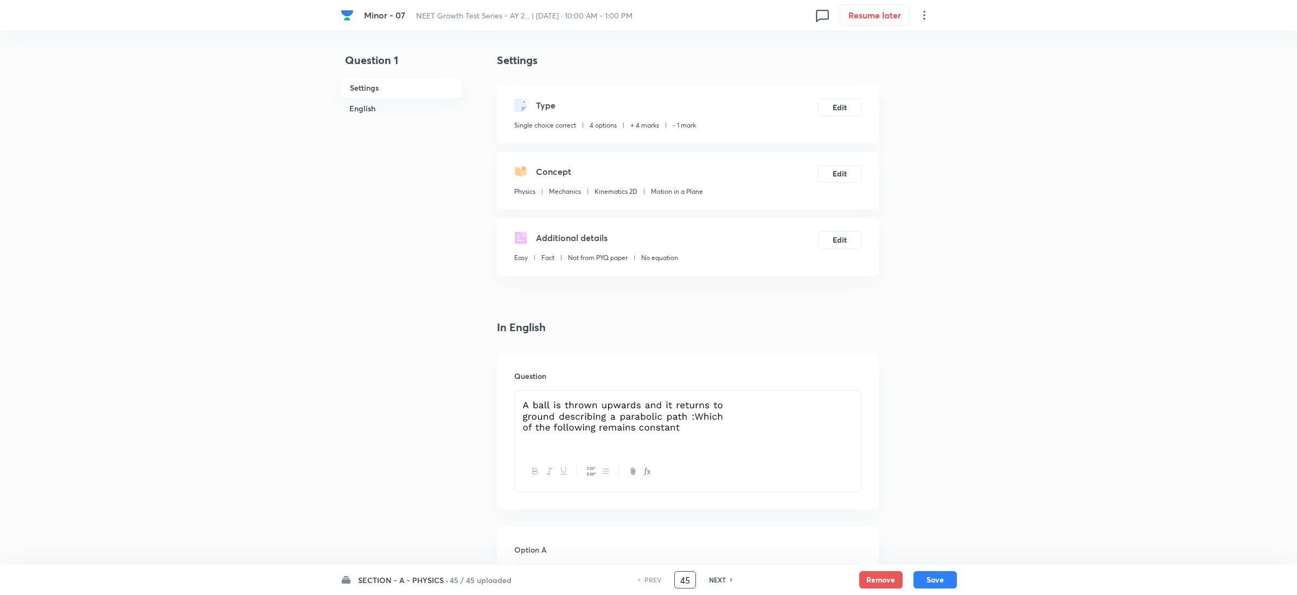
type input "45"
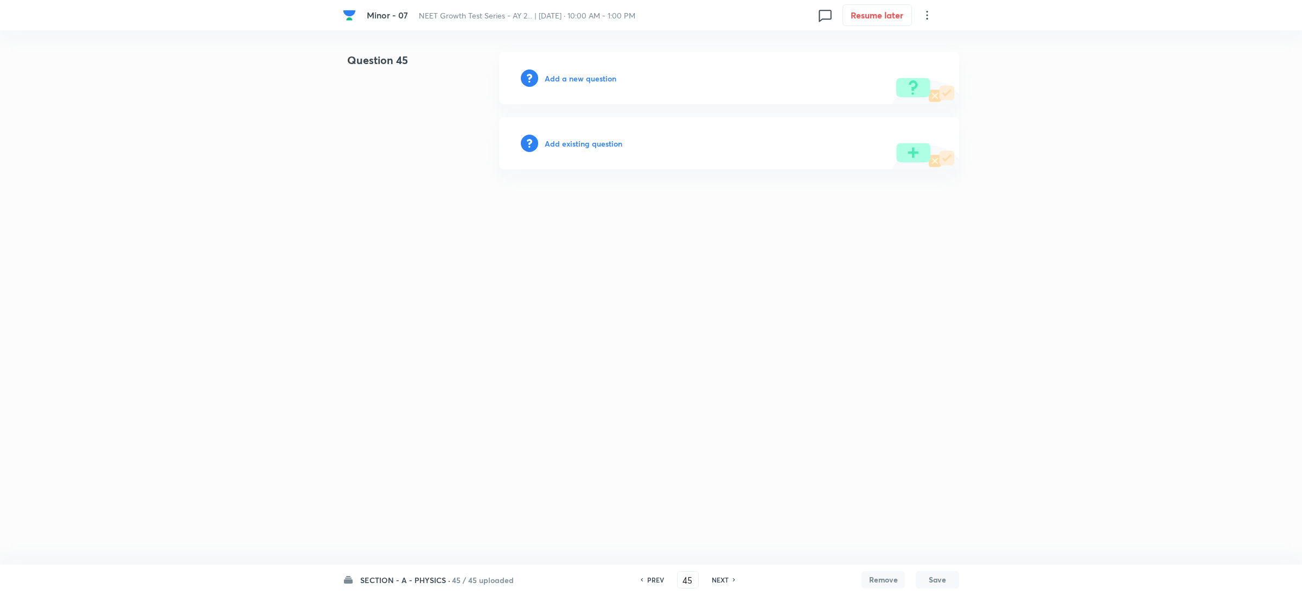
click at [614, 81] on h6 "Add a new question" at bounding box center [581, 78] width 72 height 11
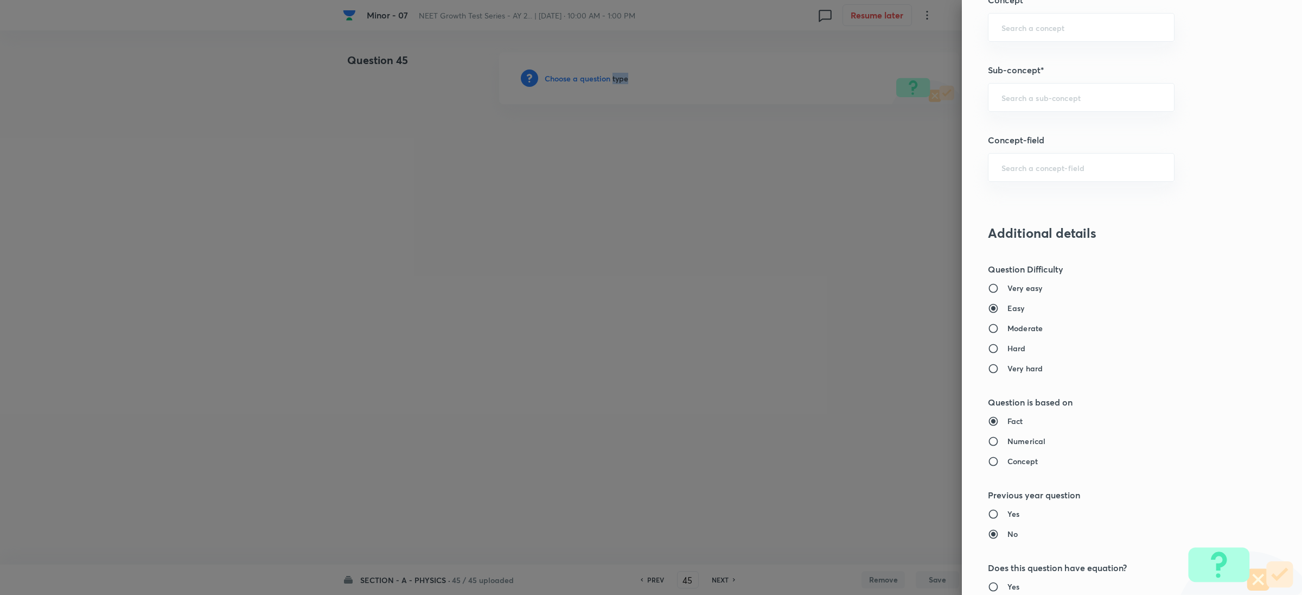
scroll to position [721, 0]
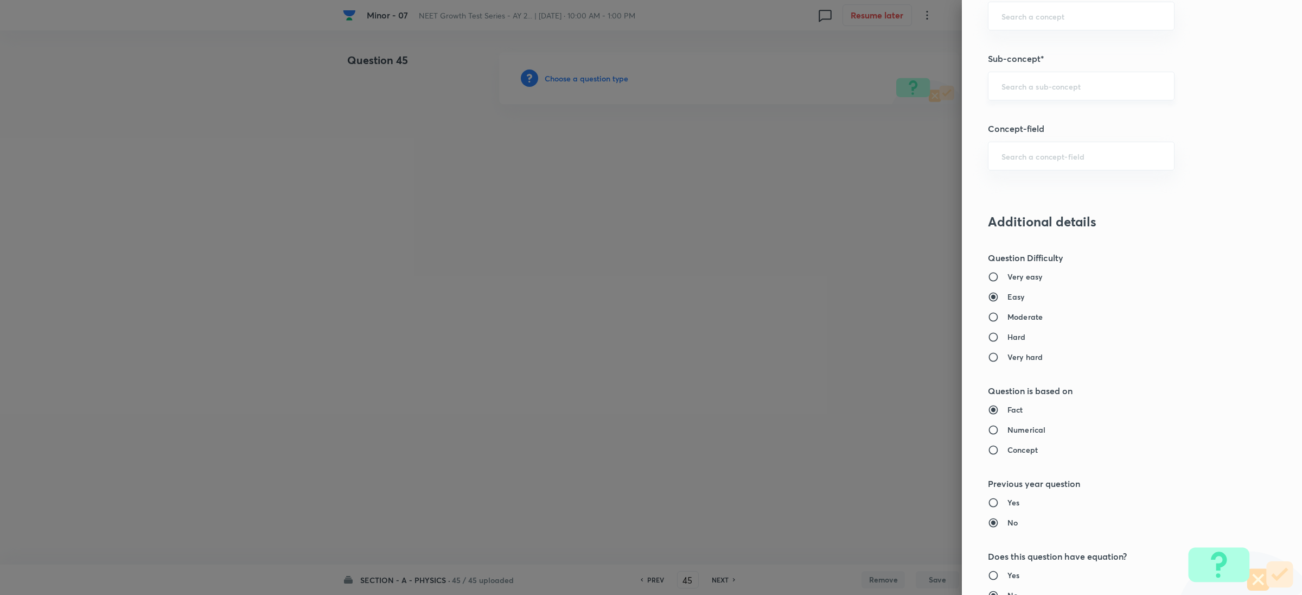
click at [1040, 85] on input "text" at bounding box center [1080, 86] width 159 height 10
paste input "Relative Motion"
click at [1038, 172] on li "Relative Velocity 1D (Relative Motion)" at bounding box center [1068, 179] width 185 height 20
type input "Relative Velocity 1D (Relative Motion)"
type input "Physics"
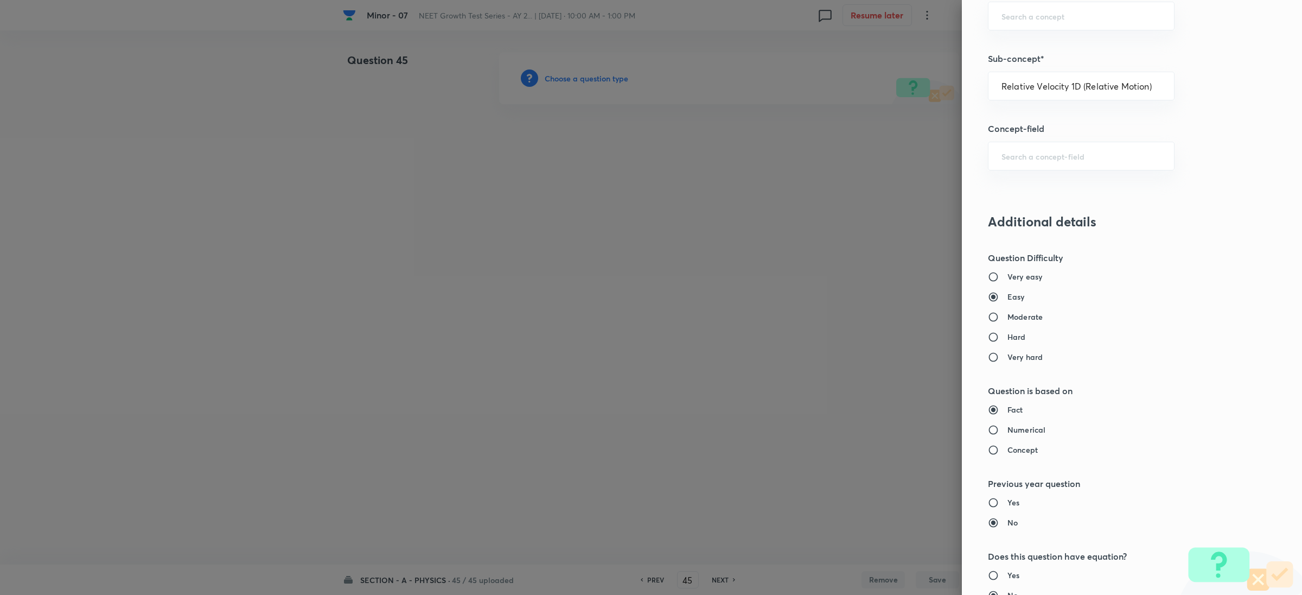
type input "Kinematics"
type input "Relative Velocity 1D (Relative Motion)"
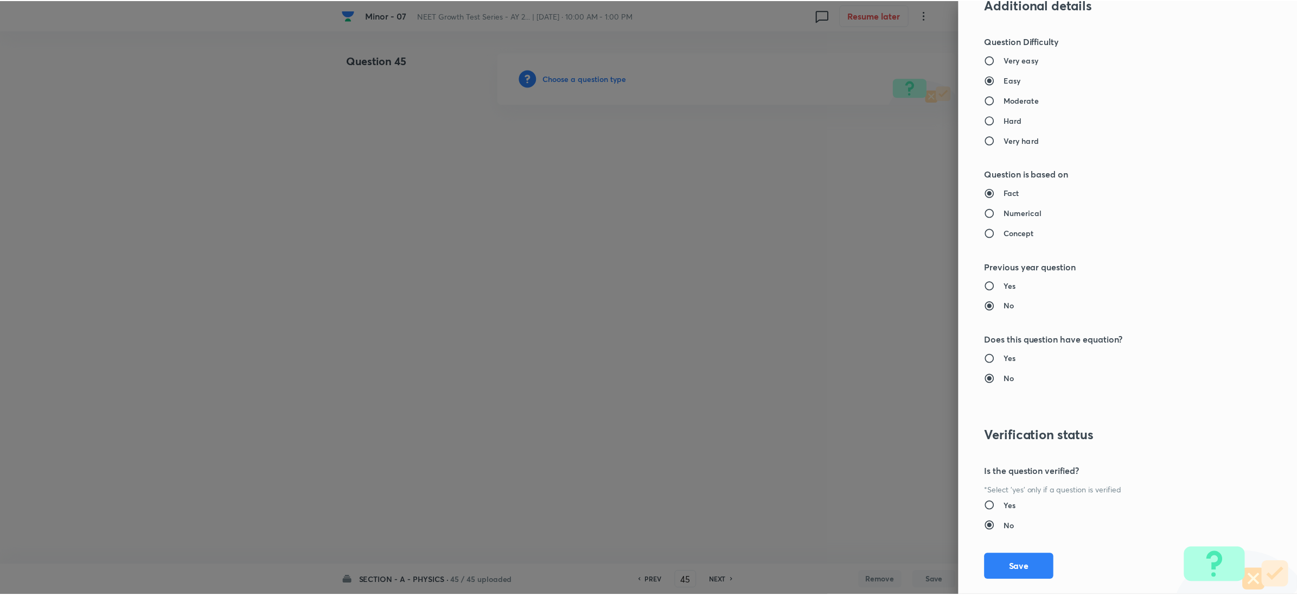
scroll to position [960, 0]
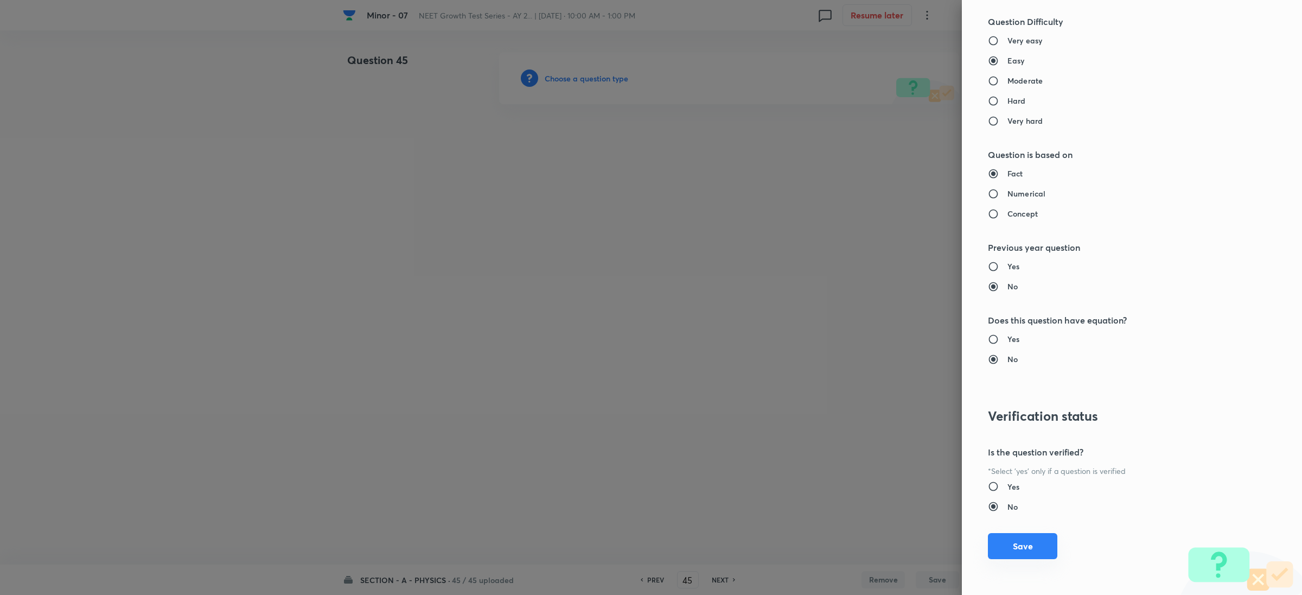
click at [1016, 552] on button "Save" at bounding box center [1022, 546] width 69 height 26
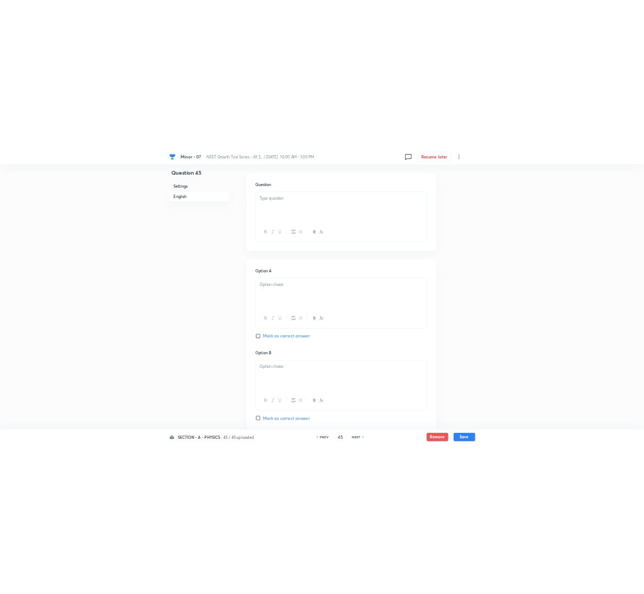
scroll to position [325, 0]
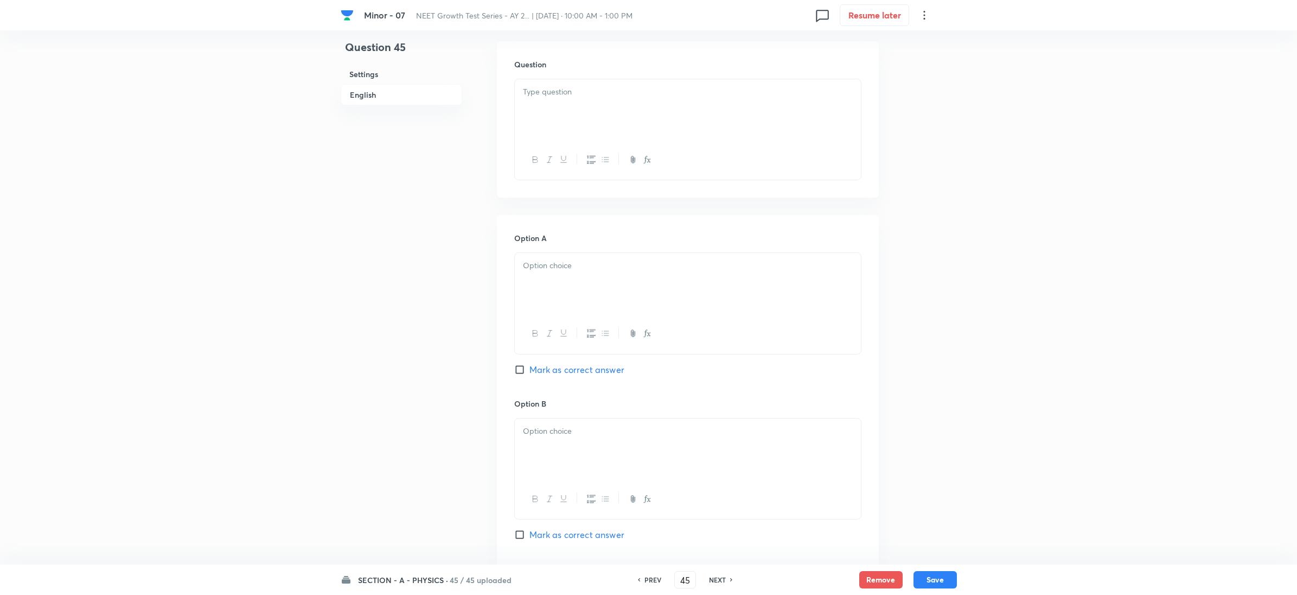
click at [634, 98] on p at bounding box center [688, 92] width 330 height 12
click at [751, 133] on div at bounding box center [688, 109] width 346 height 61
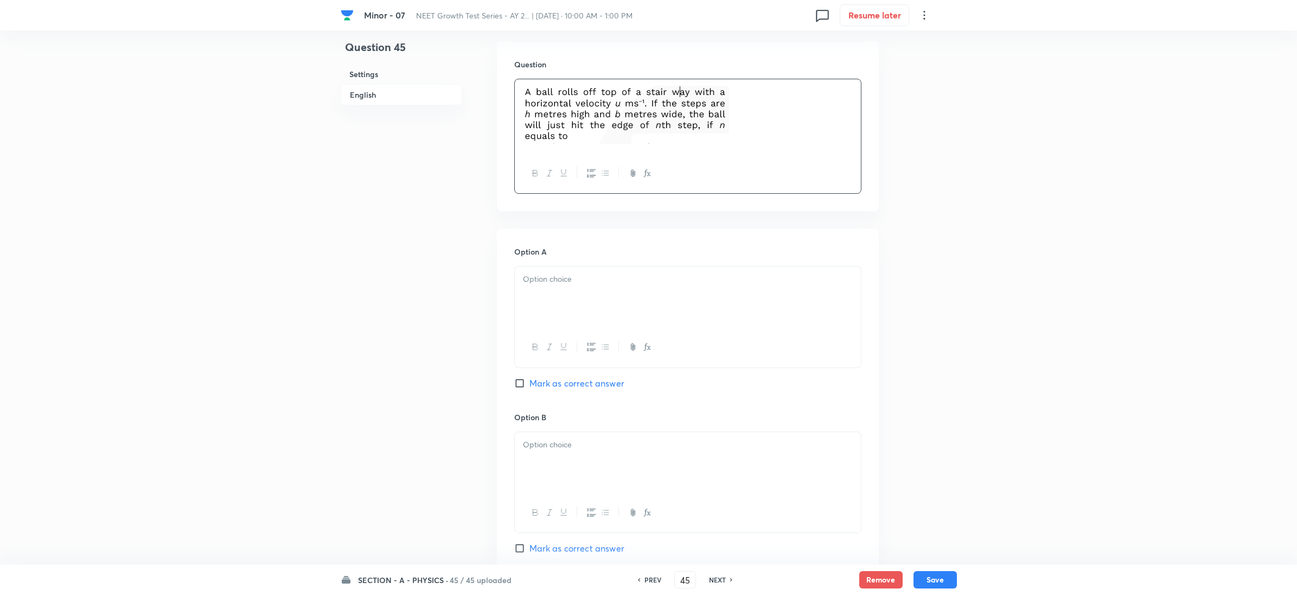
click at [681, 298] on div at bounding box center [688, 296] width 346 height 61
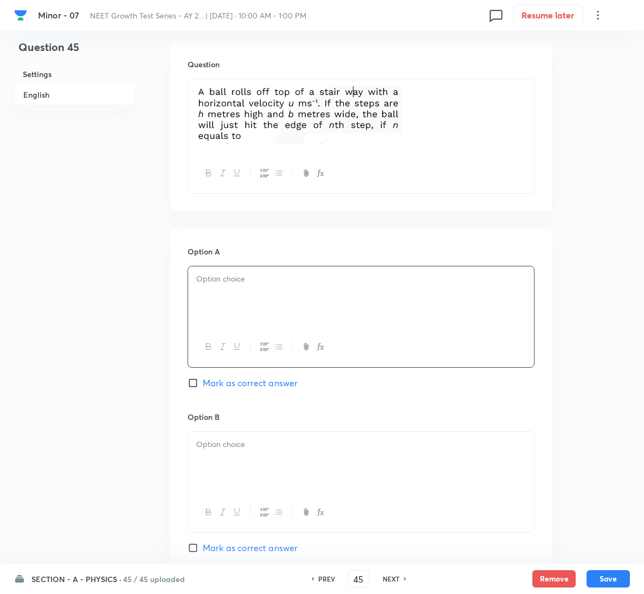
click at [290, 295] on div at bounding box center [361, 296] width 346 height 61
click at [267, 450] on p at bounding box center [361, 444] width 330 height 12
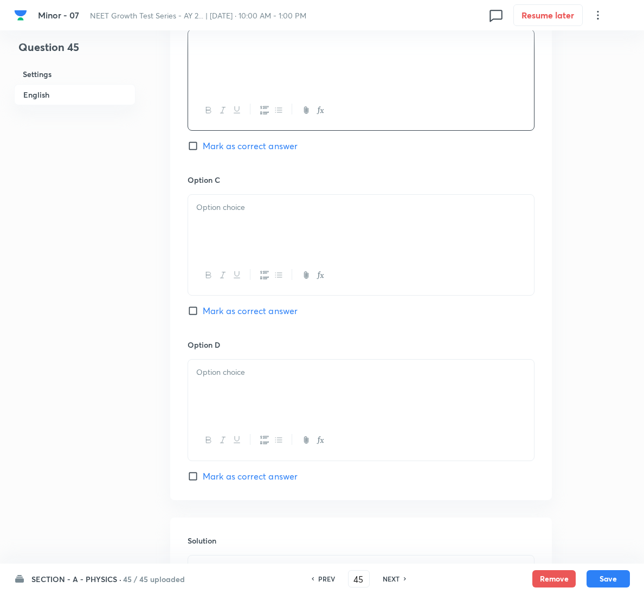
scroll to position [732, 0]
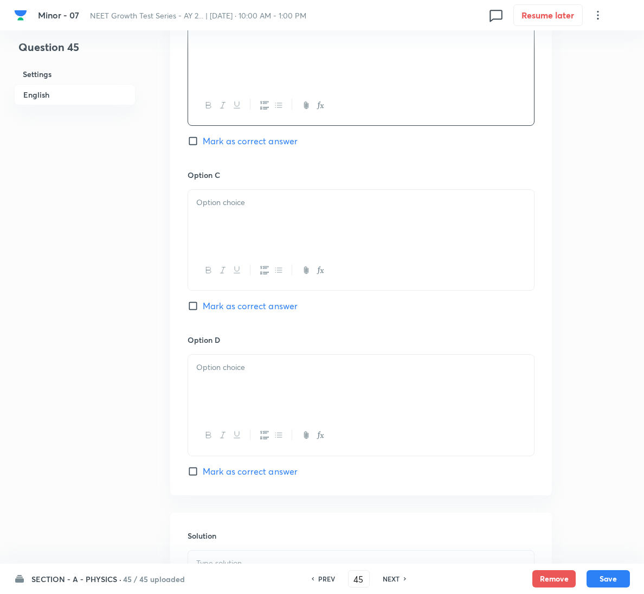
click at [256, 220] on div at bounding box center [361, 220] width 346 height 61
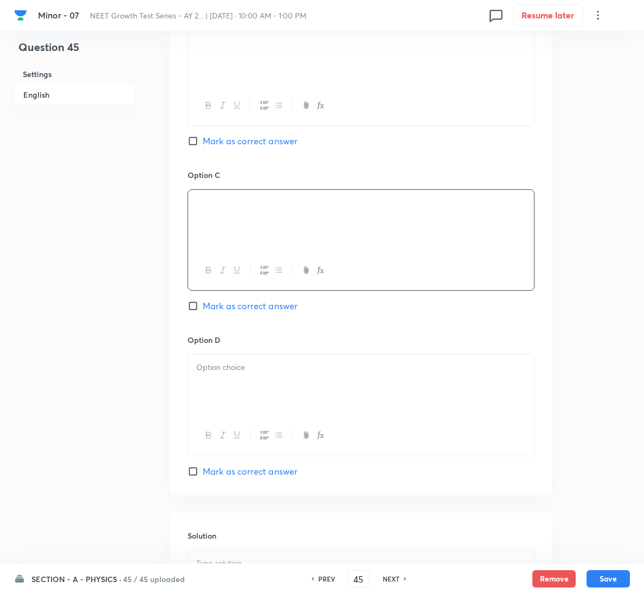
click at [257, 303] on span "Mark as correct answer" at bounding box center [250, 305] width 95 height 13
click at [203, 303] on input "Mark as correct answer" at bounding box center [195, 306] width 15 height 11
checkbox input "true"
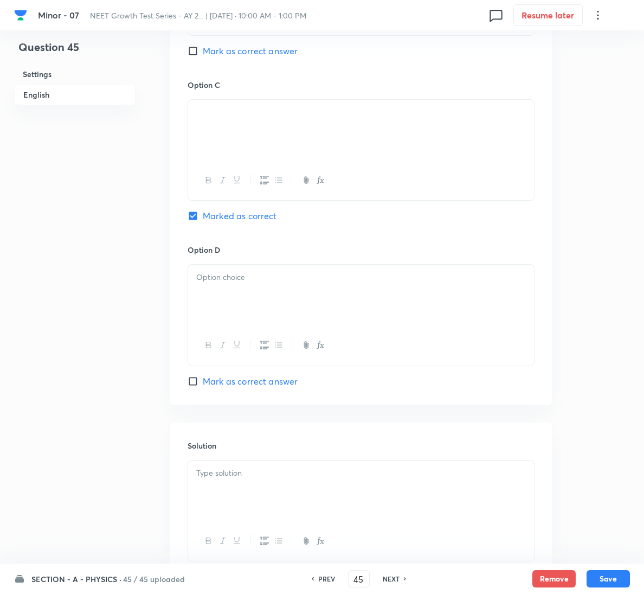
scroll to position [905, 0]
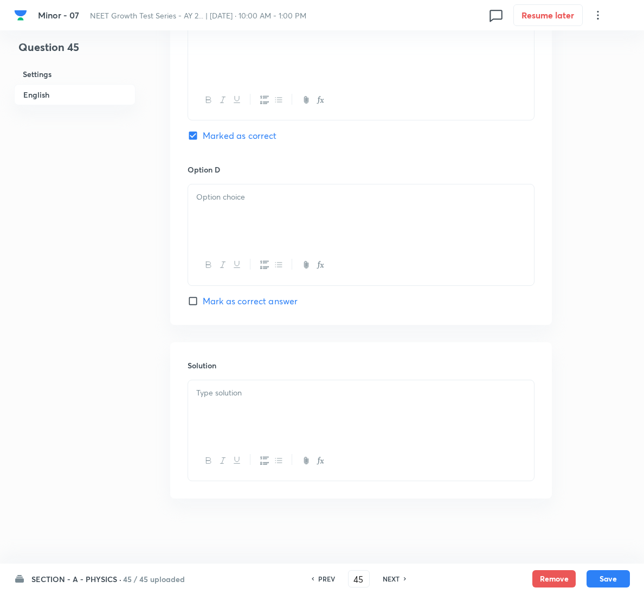
click at [249, 420] on div at bounding box center [361, 410] width 346 height 61
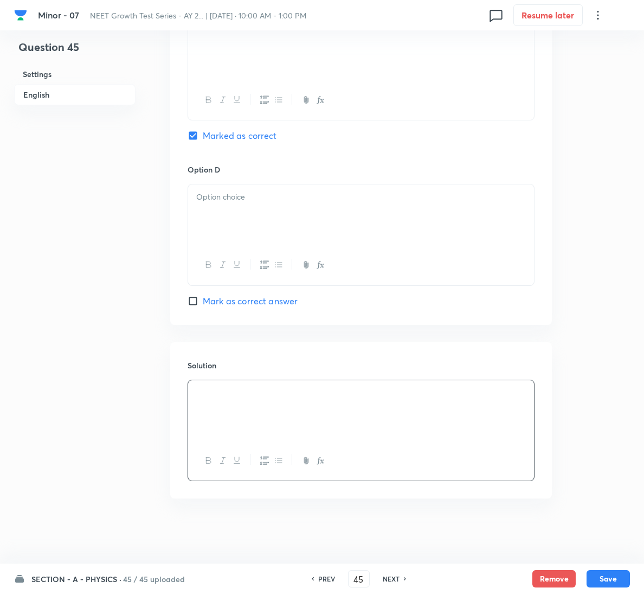
click at [223, 229] on div at bounding box center [361, 214] width 346 height 61
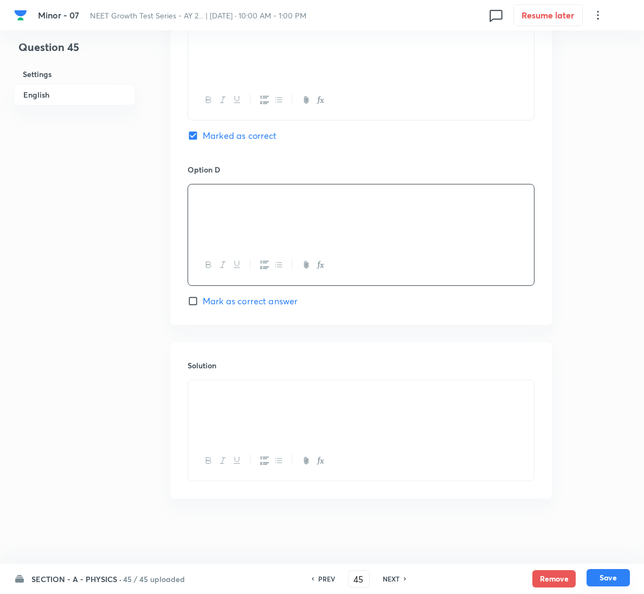
click at [619, 574] on button "Save" at bounding box center [608, 577] width 43 height 17
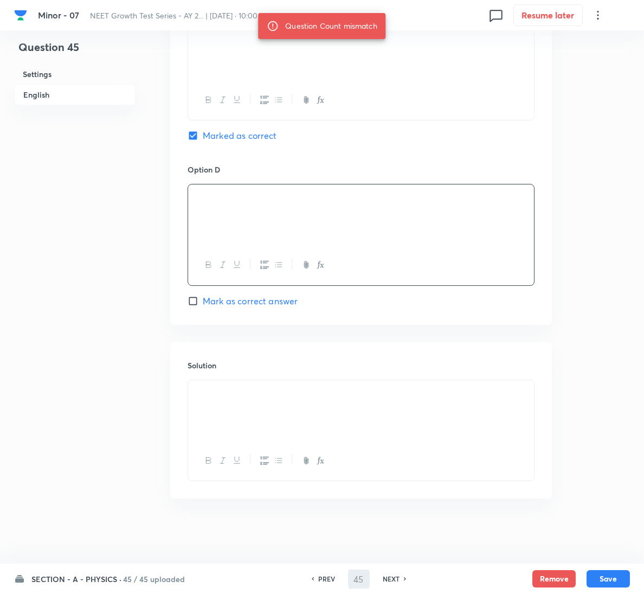
click at [277, 27] on icon at bounding box center [273, 26] width 12 height 12
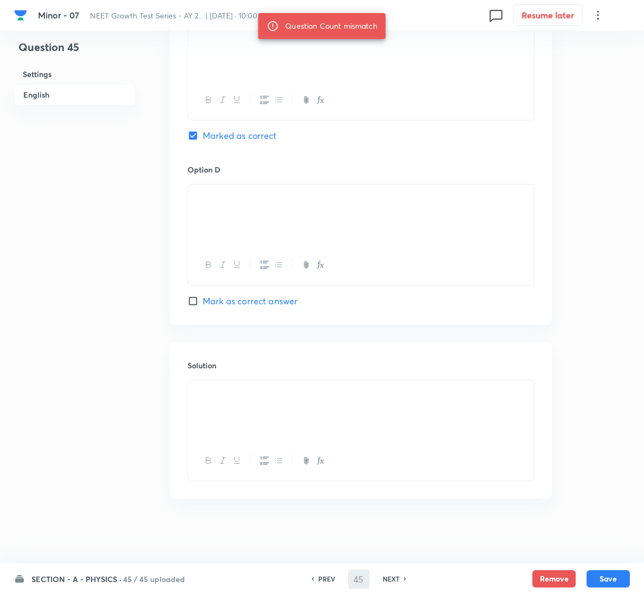
click at [385, 581] on h6 "NEXT" at bounding box center [391, 579] width 17 height 10
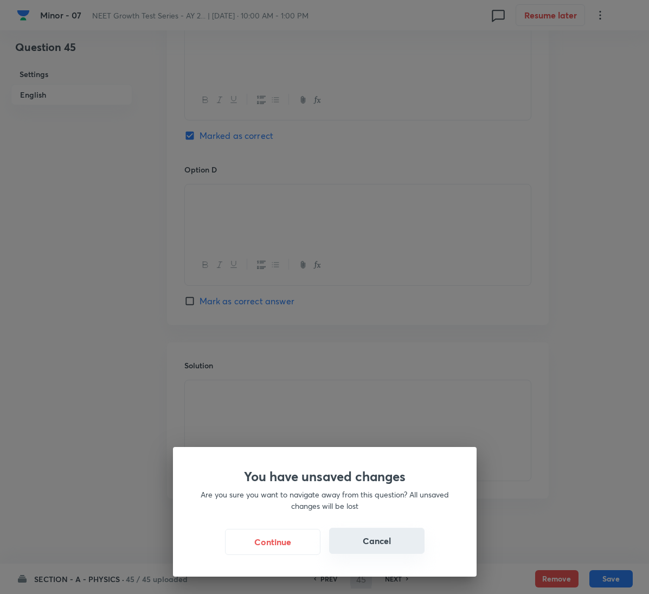
click at [382, 538] on button "Cancel" at bounding box center [376, 541] width 95 height 26
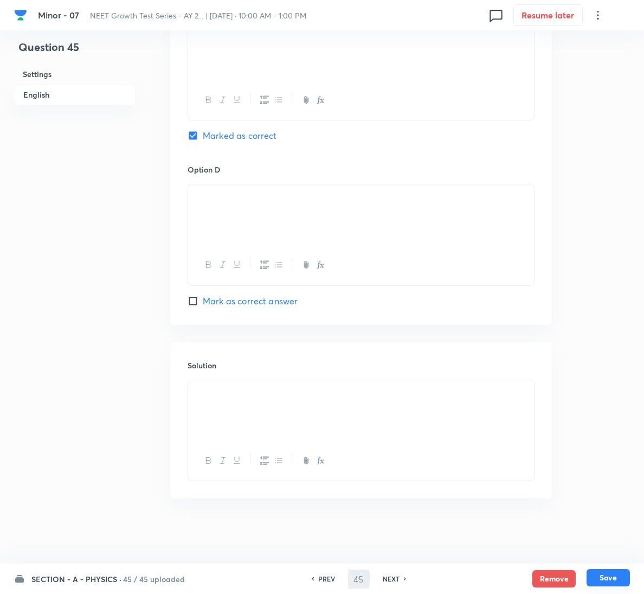
click at [602, 579] on button "Save" at bounding box center [608, 577] width 43 height 17
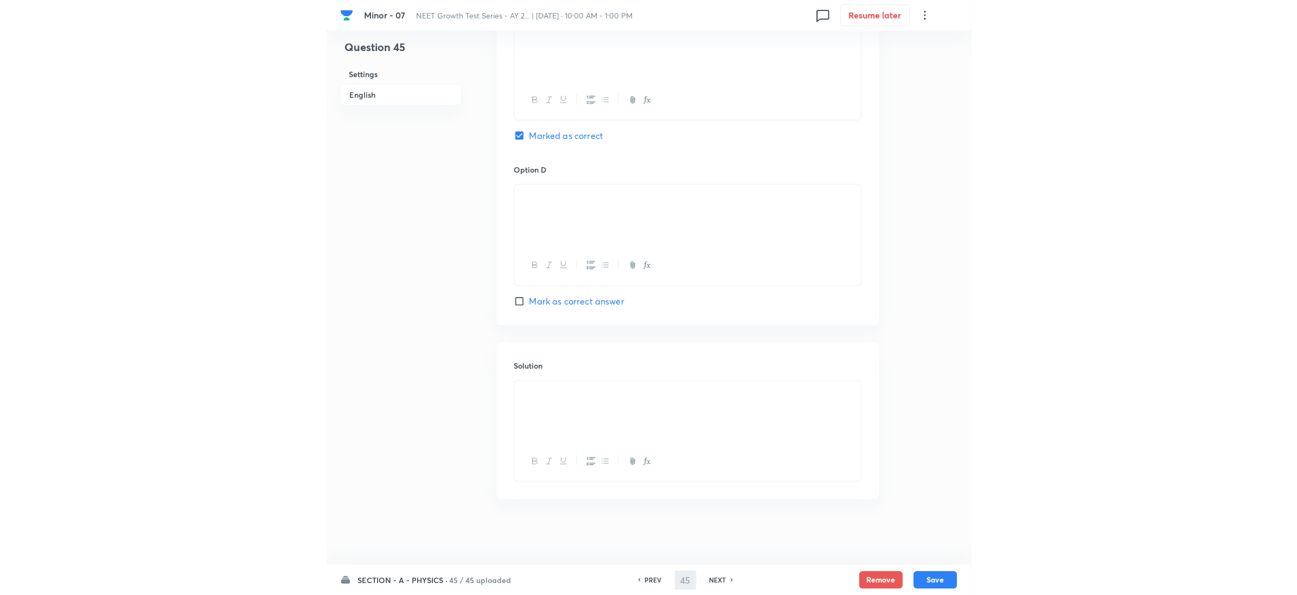
scroll to position [905, 0]
click at [940, 573] on button "Save" at bounding box center [934, 578] width 43 height 17
